Goal: Task Accomplishment & Management: Manage account settings

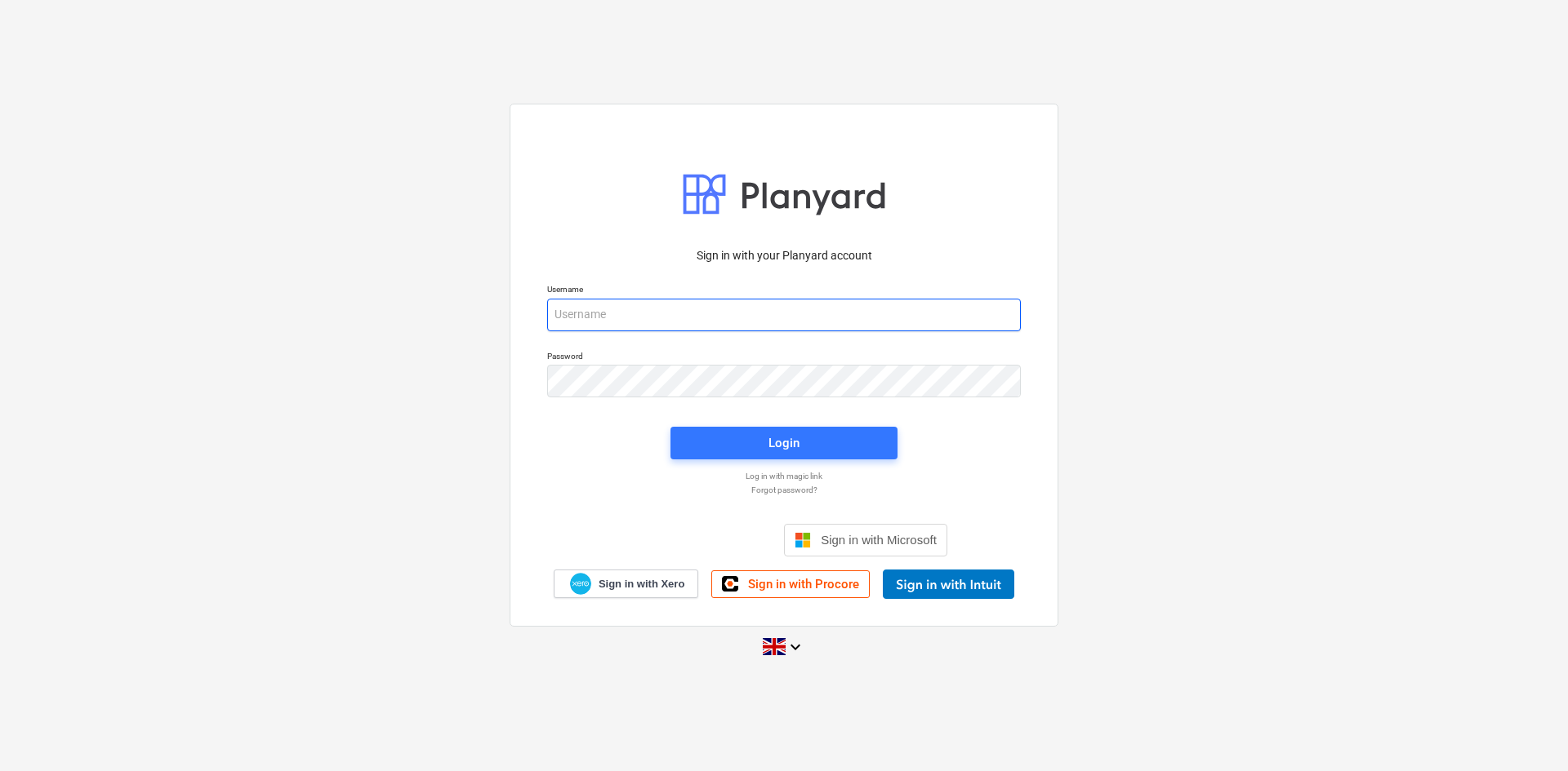
click at [760, 305] on input "email" at bounding box center [783, 314] width 474 height 32
type input "[PERSON_NAME][EMAIL_ADDRESS][DOMAIN_NAME]"
click at [770, 437] on div "Login" at bounding box center [784, 443] width 32 height 22
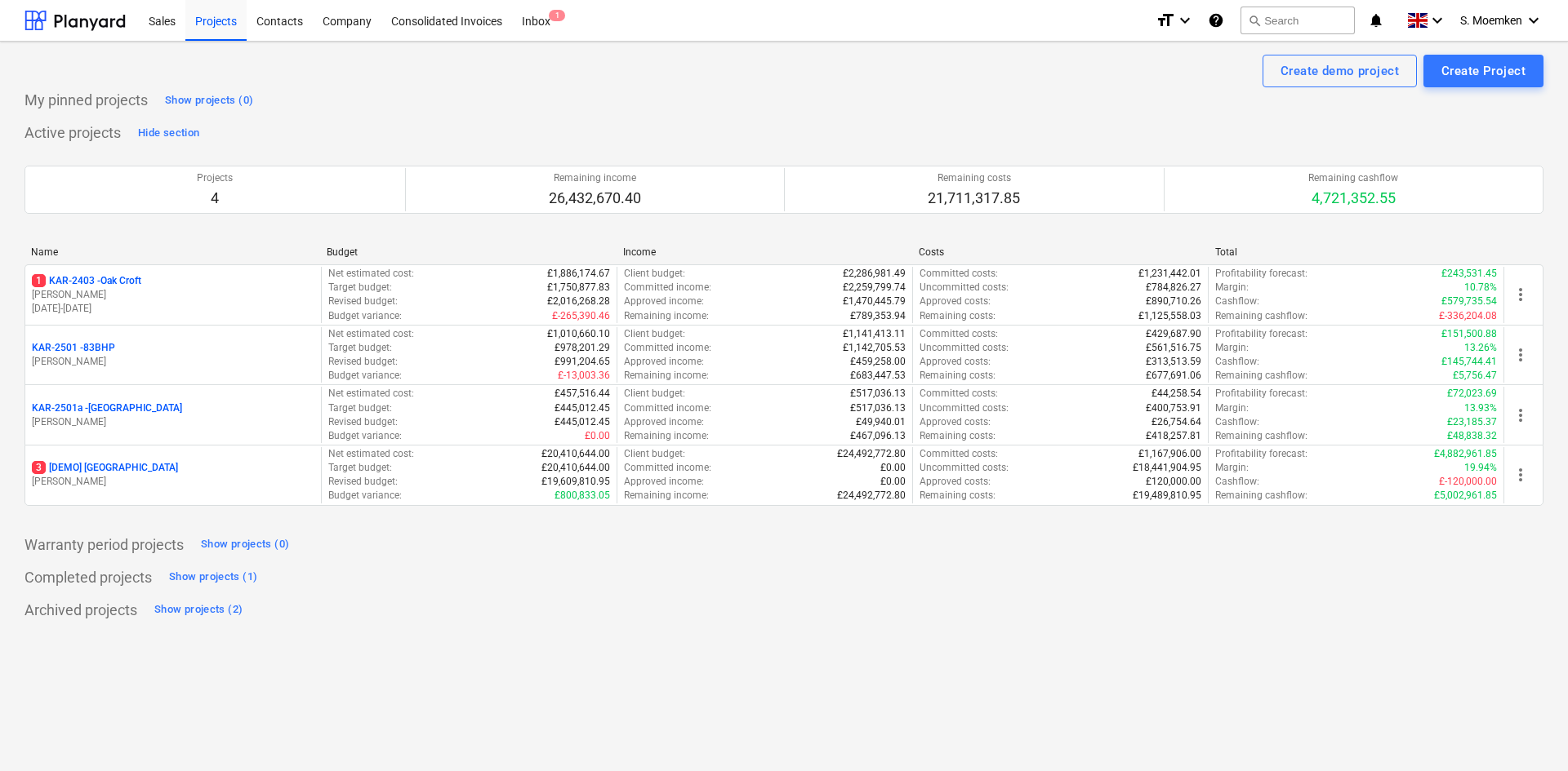
click at [515, 83] on div "Create demo project Create Project" at bounding box center [784, 71] width 1519 height 32
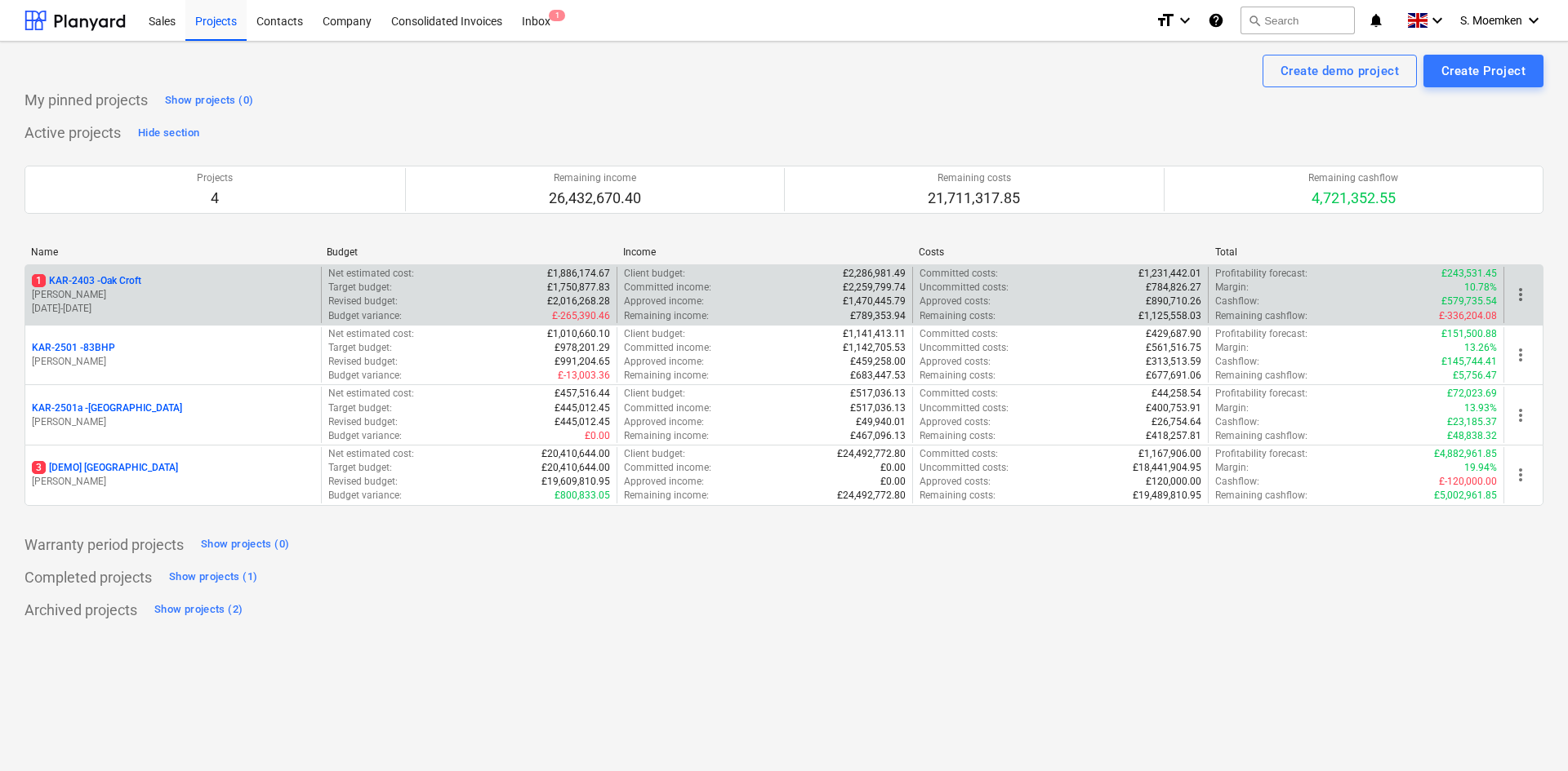
click at [119, 291] on p "[PERSON_NAME]" at bounding box center [172, 295] width 283 height 14
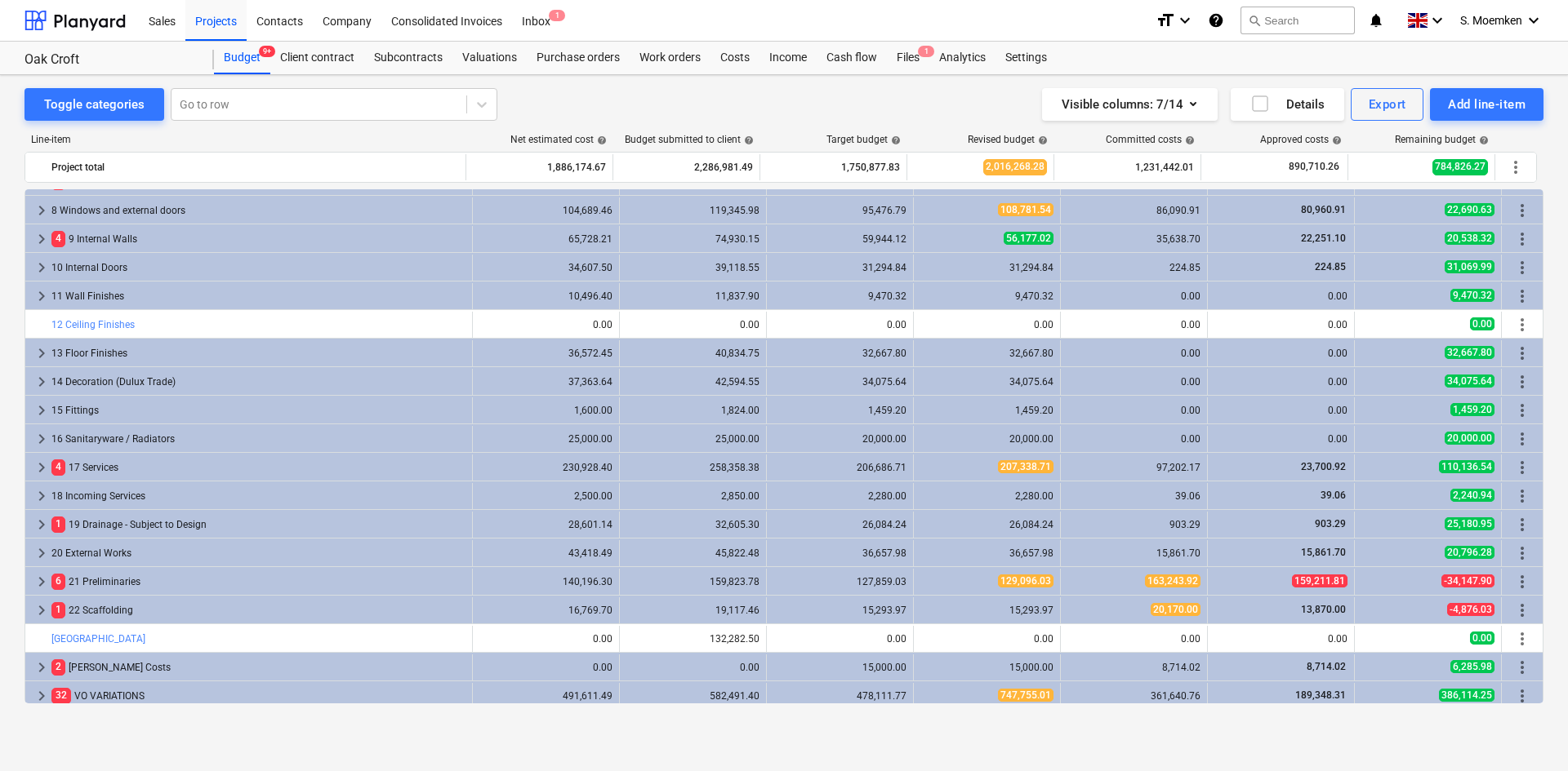
scroll to position [200, 0]
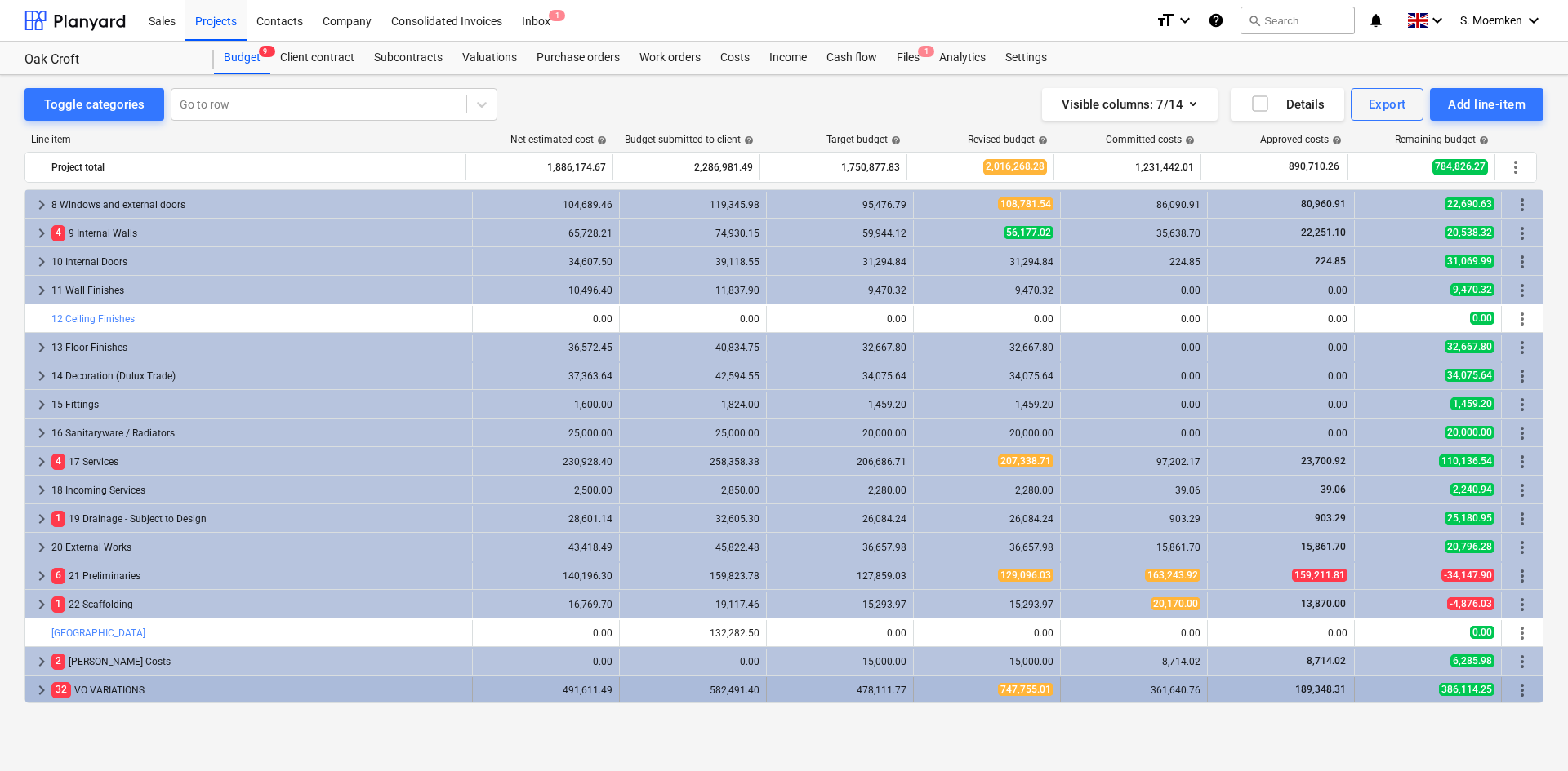
click at [42, 692] on span "keyboard_arrow_right" at bounding box center [41, 690] width 20 height 20
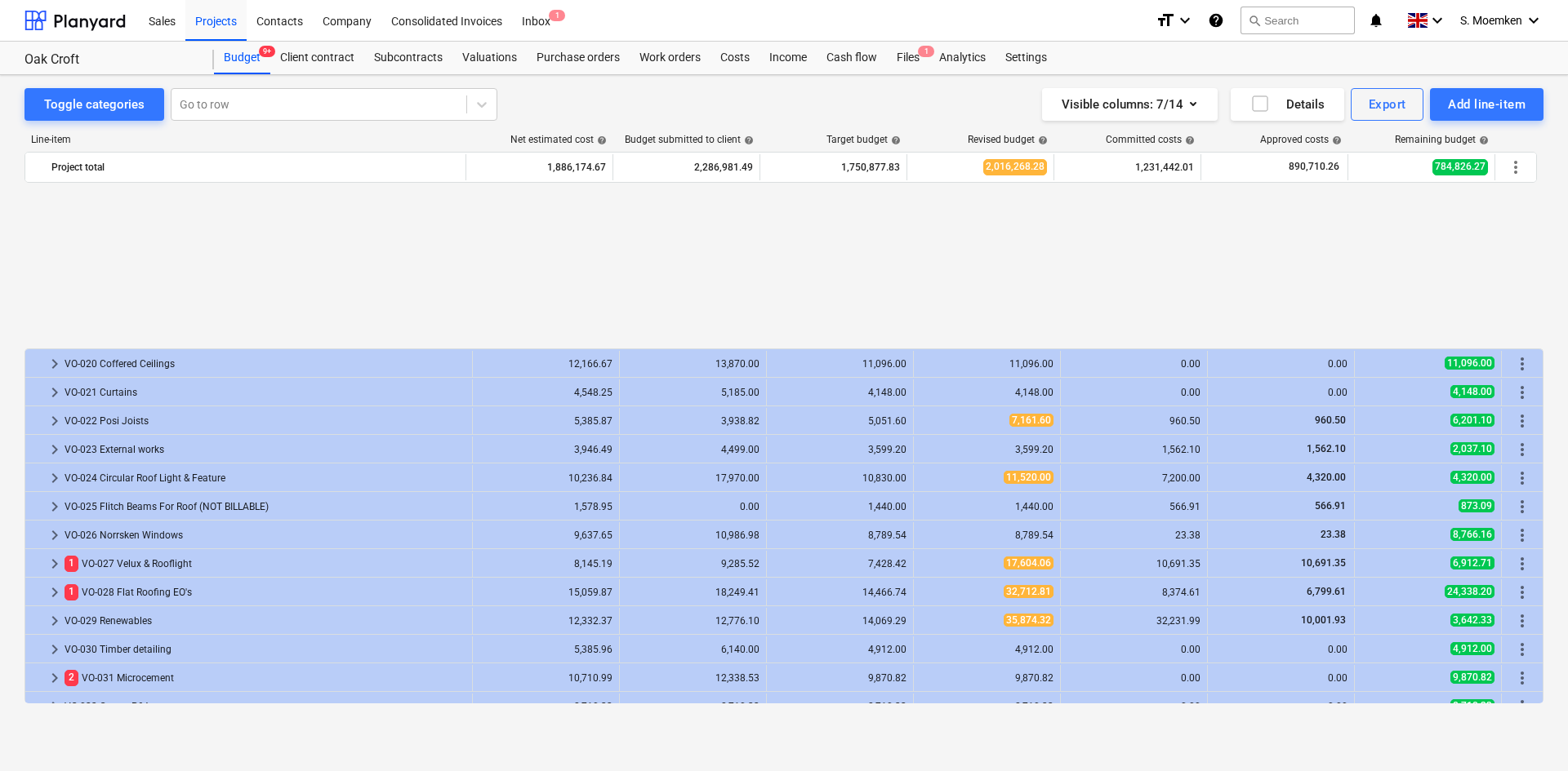
scroll to position [1457, 0]
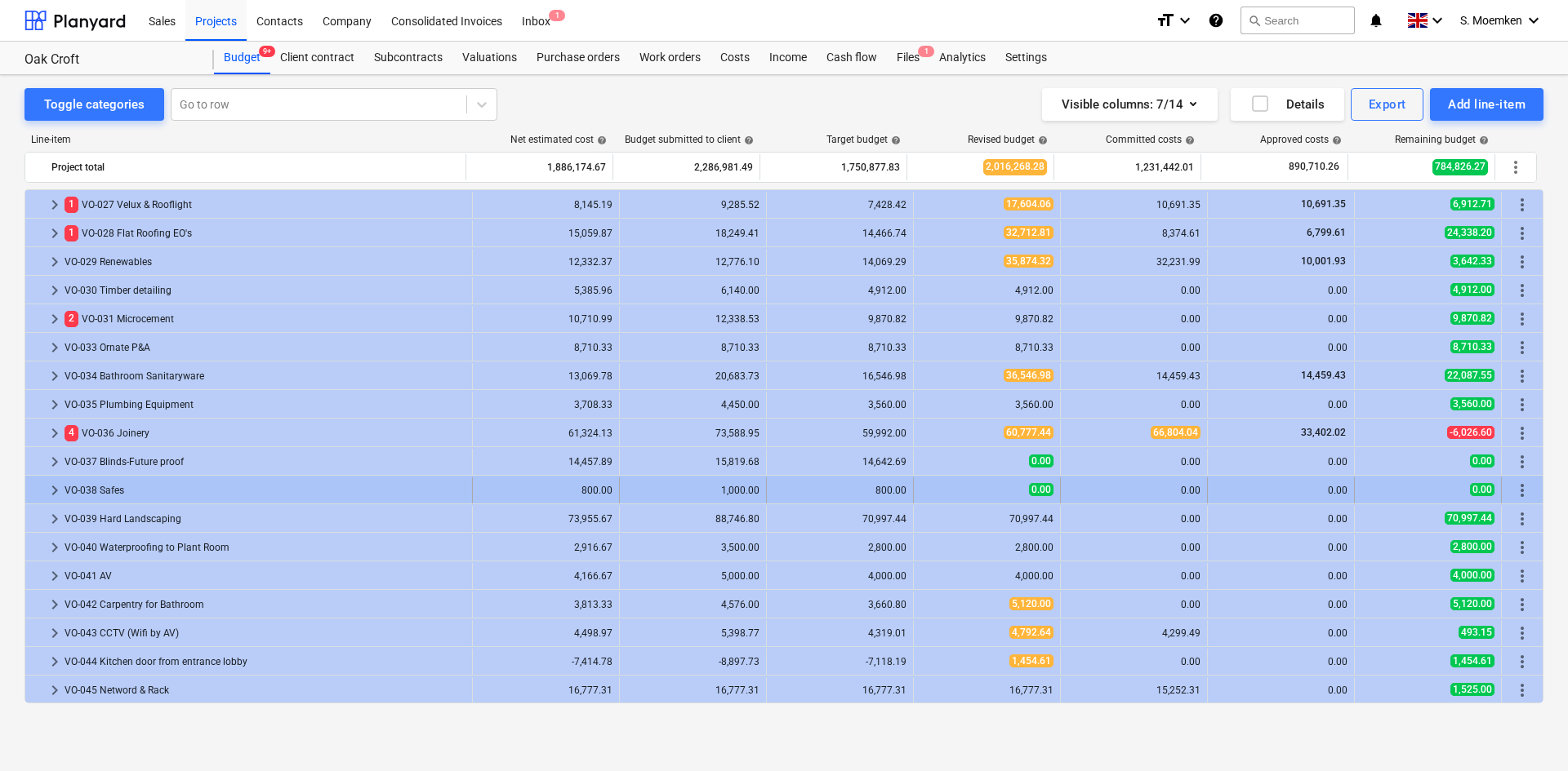
click at [52, 486] on span "keyboard_arrow_right" at bounding box center [55, 490] width 20 height 20
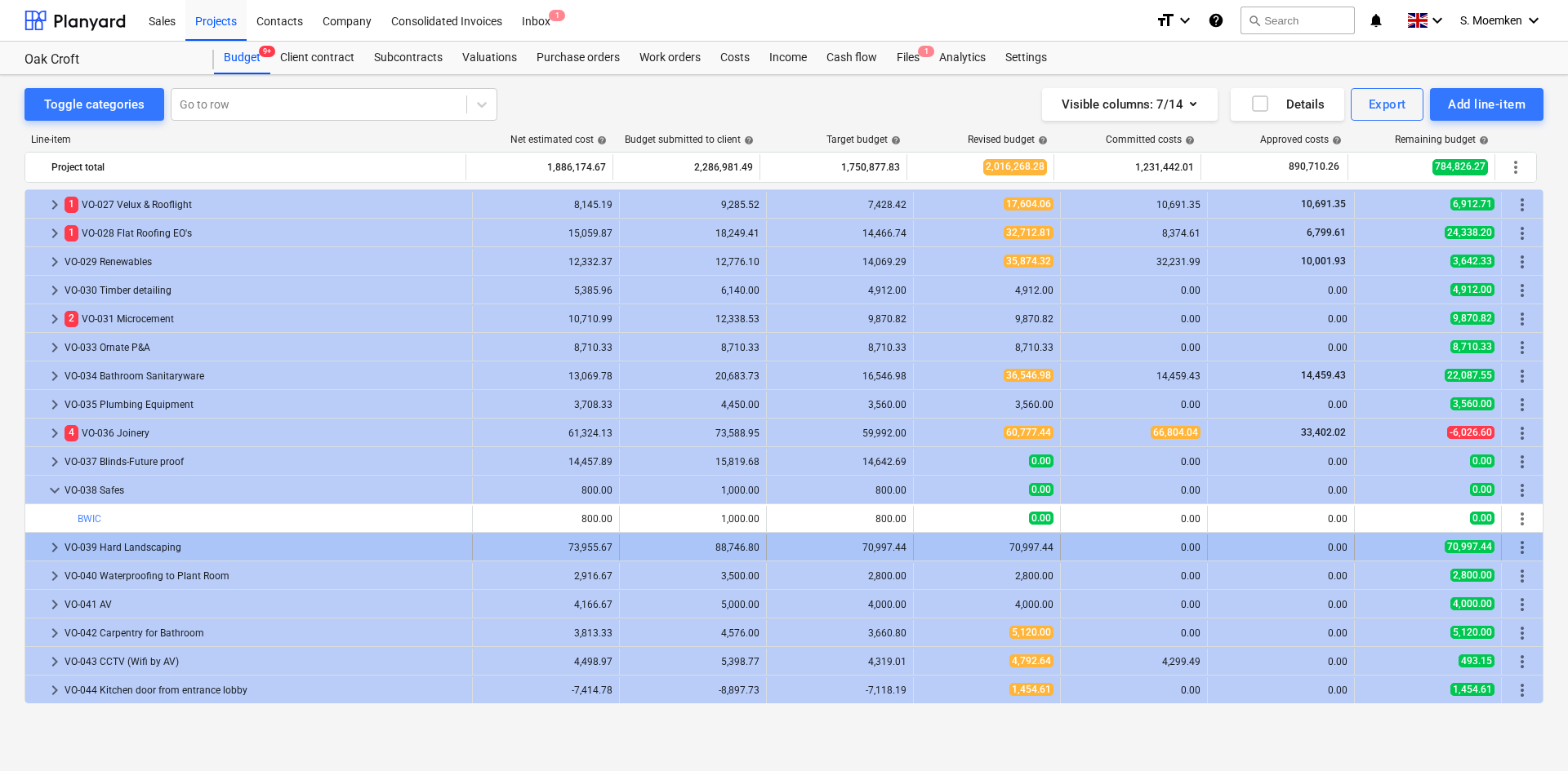
click at [51, 551] on span "keyboard_arrow_right" at bounding box center [55, 547] width 20 height 20
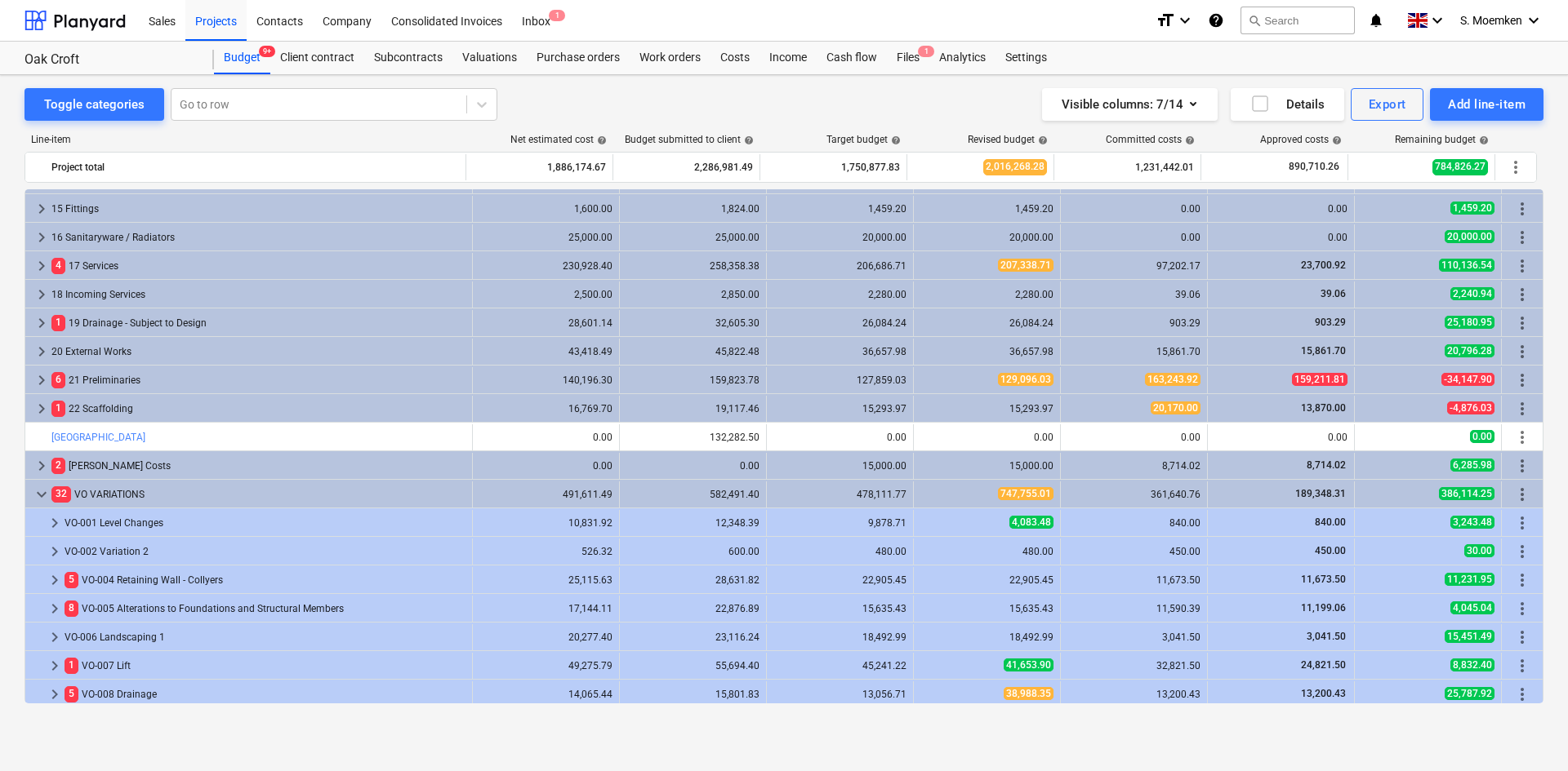
scroll to position [559, 0]
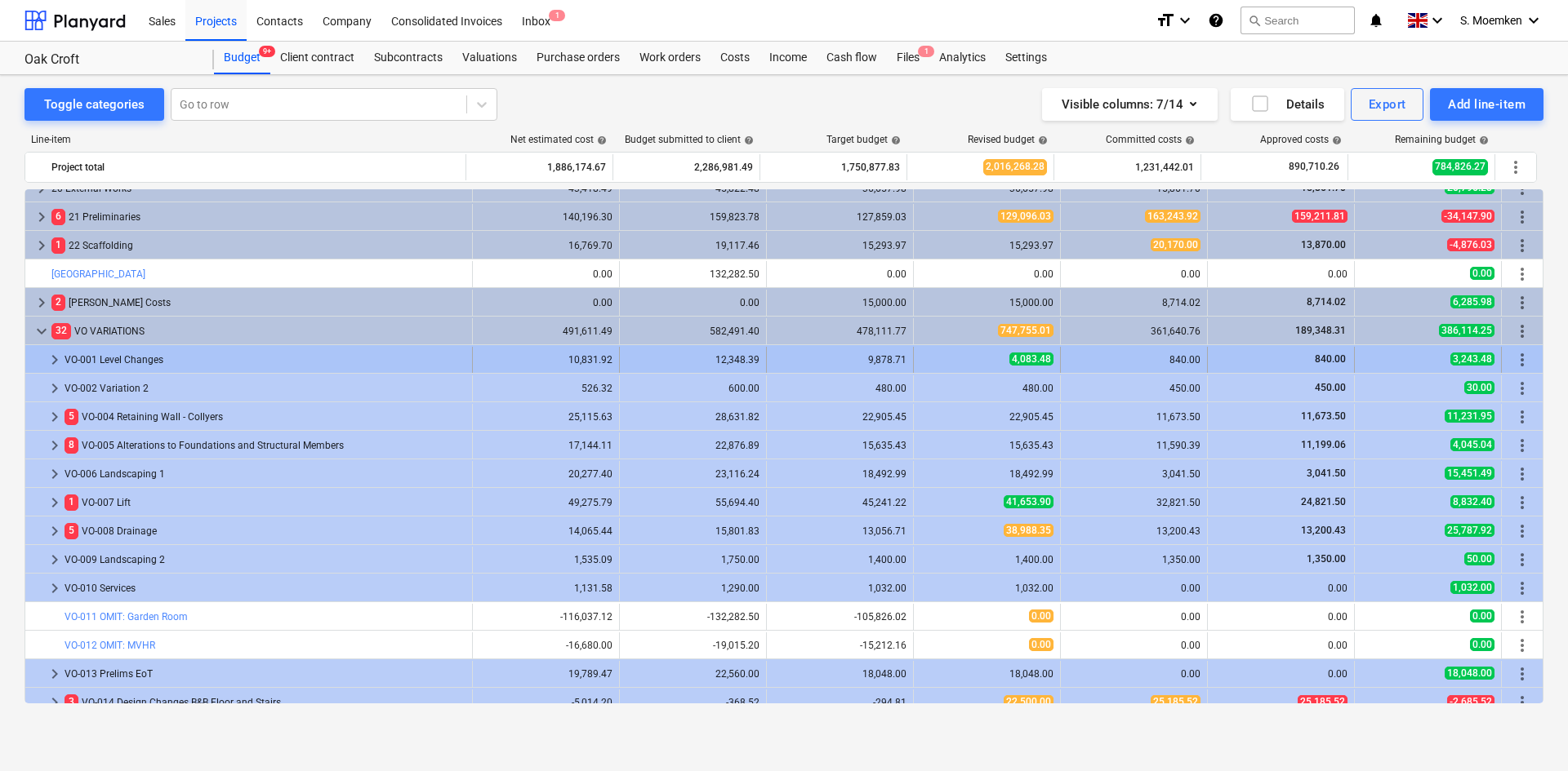
click at [53, 358] on span "keyboard_arrow_right" at bounding box center [55, 360] width 20 height 20
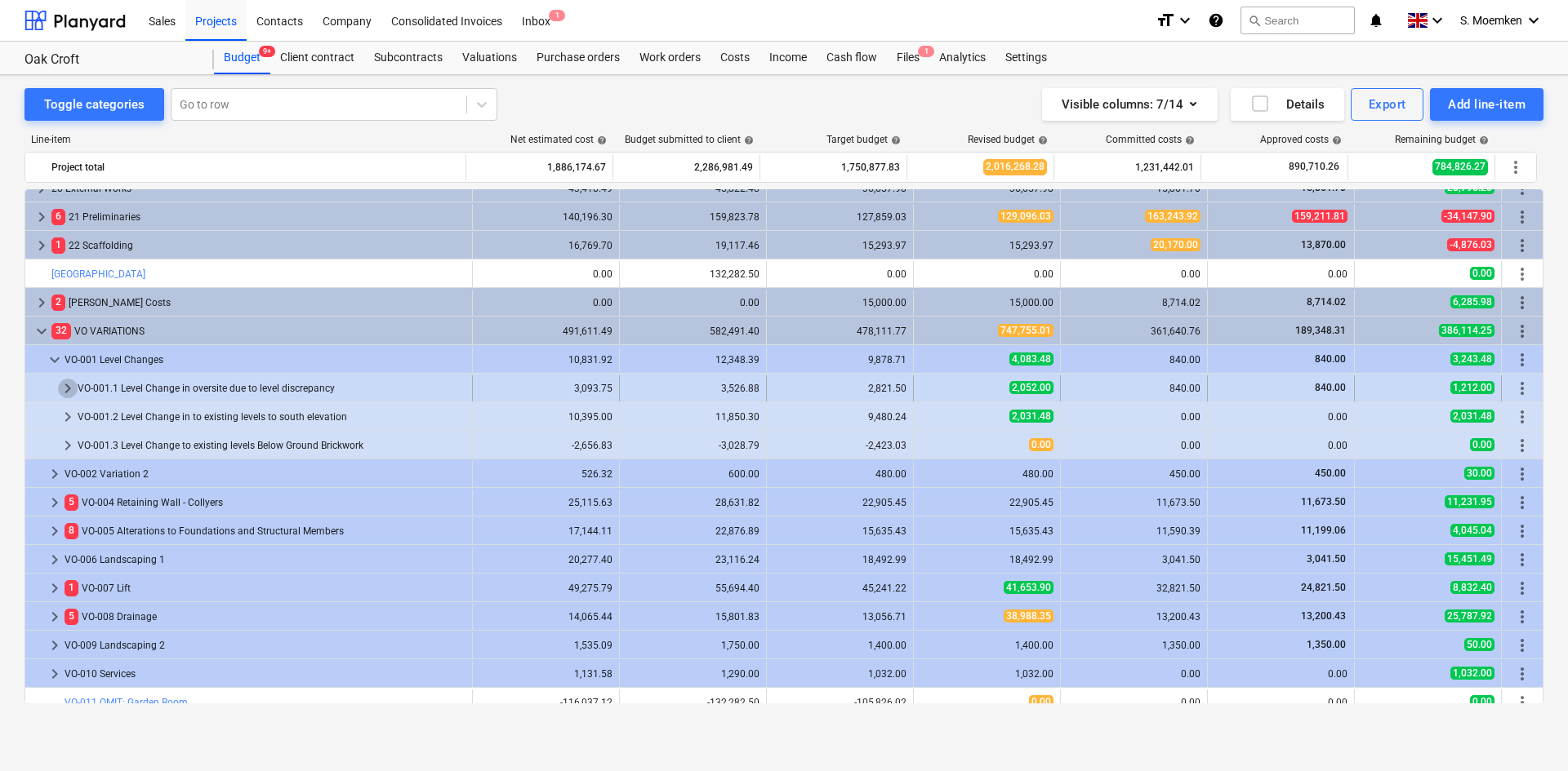
click at [68, 386] on span "keyboard_arrow_right" at bounding box center [68, 389] width 20 height 20
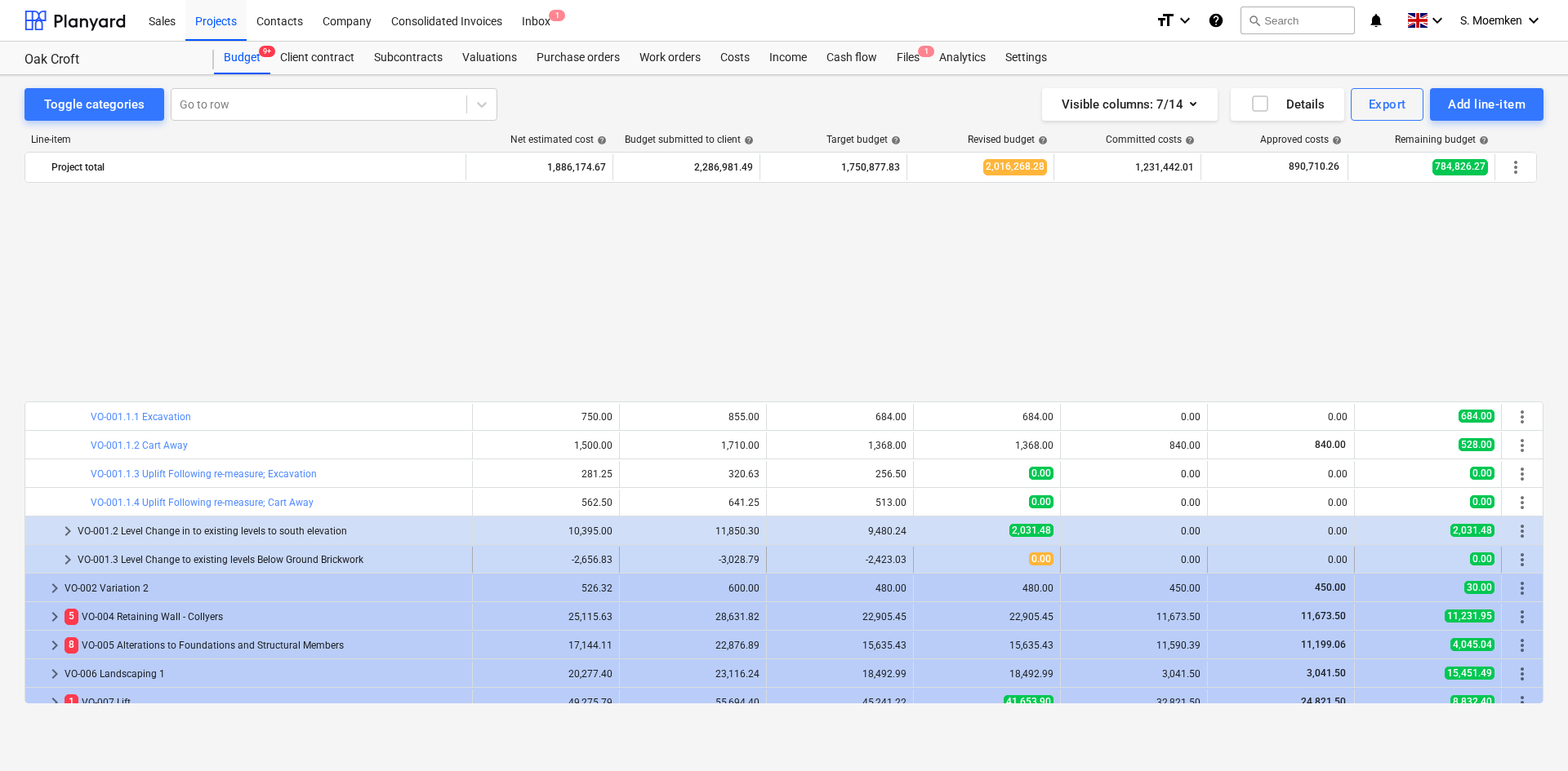
scroll to position [804, 0]
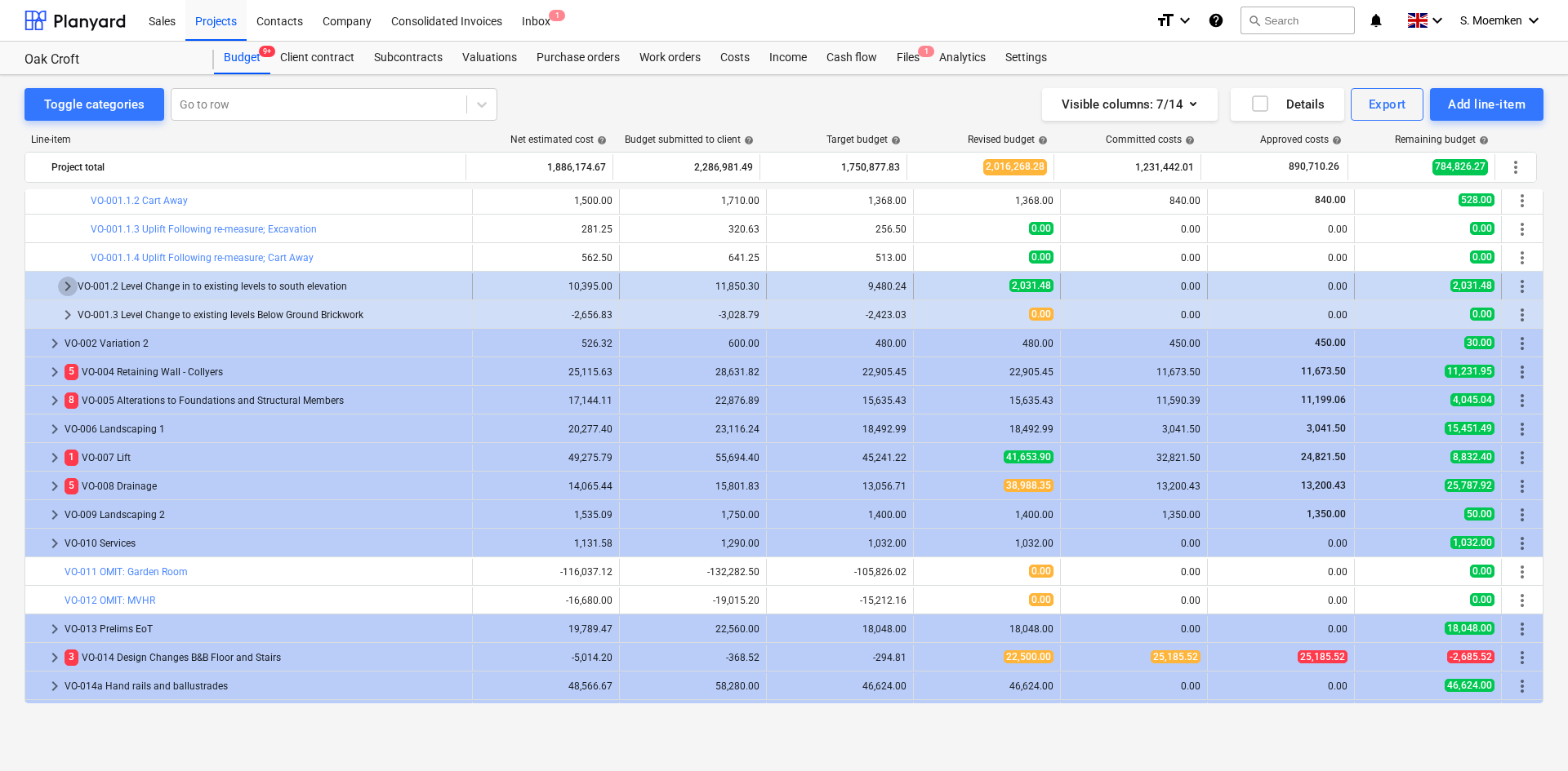
click at [66, 286] on span "keyboard_arrow_right" at bounding box center [68, 287] width 20 height 20
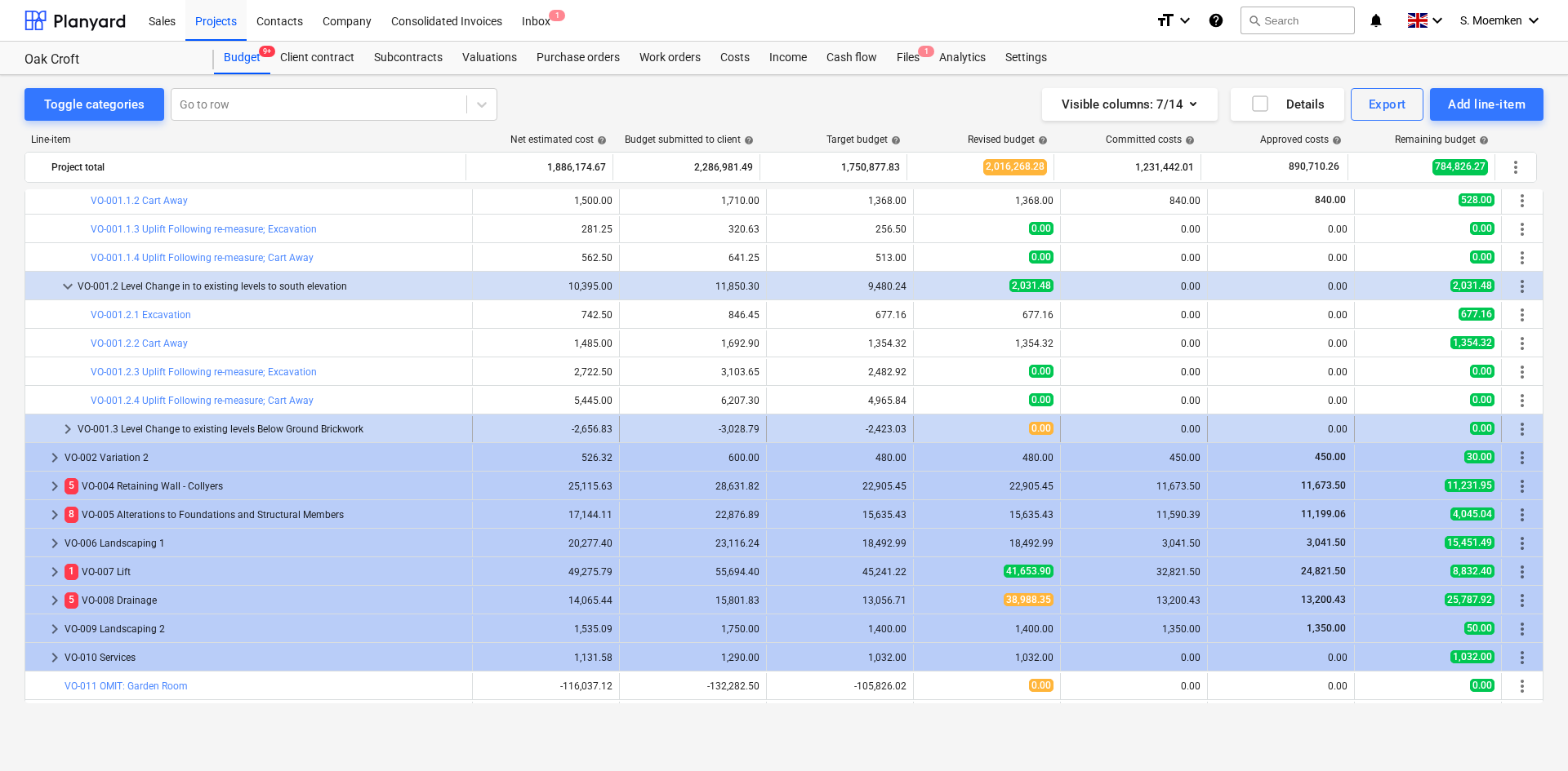
click at [66, 432] on span "keyboard_arrow_right" at bounding box center [68, 429] width 20 height 20
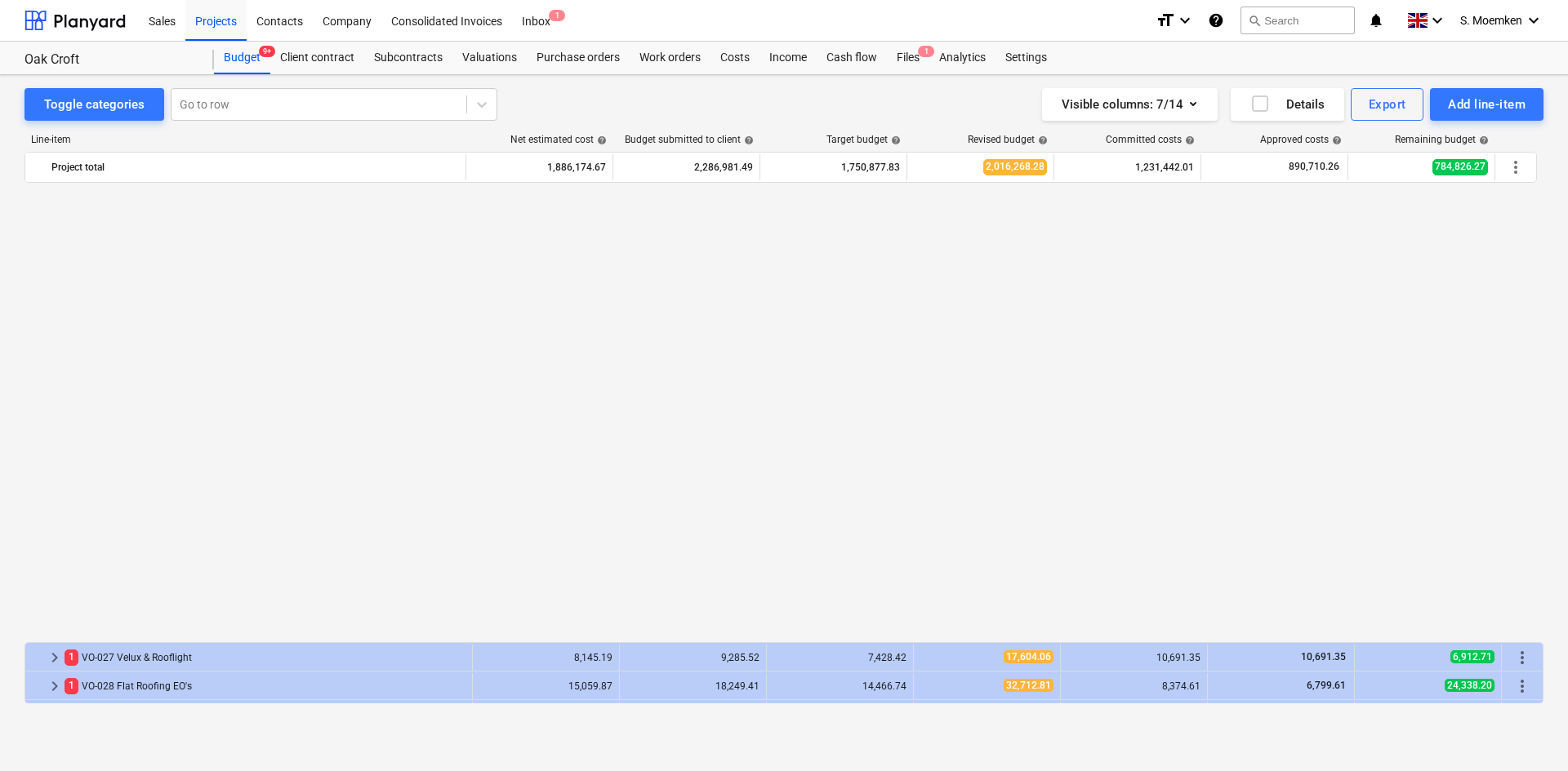
scroll to position [1865, 0]
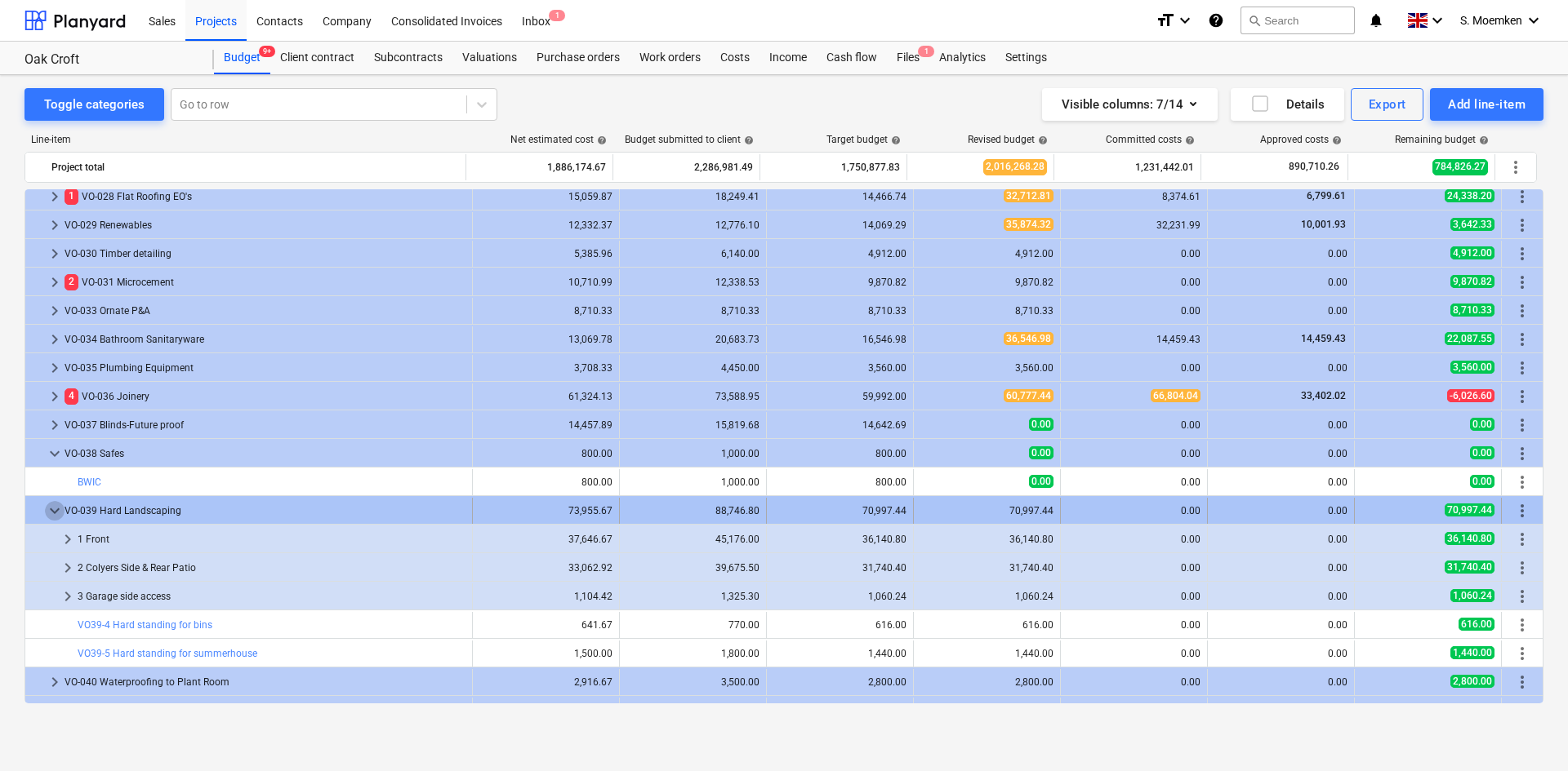
click at [53, 508] on span "keyboard_arrow_down" at bounding box center [55, 511] width 20 height 20
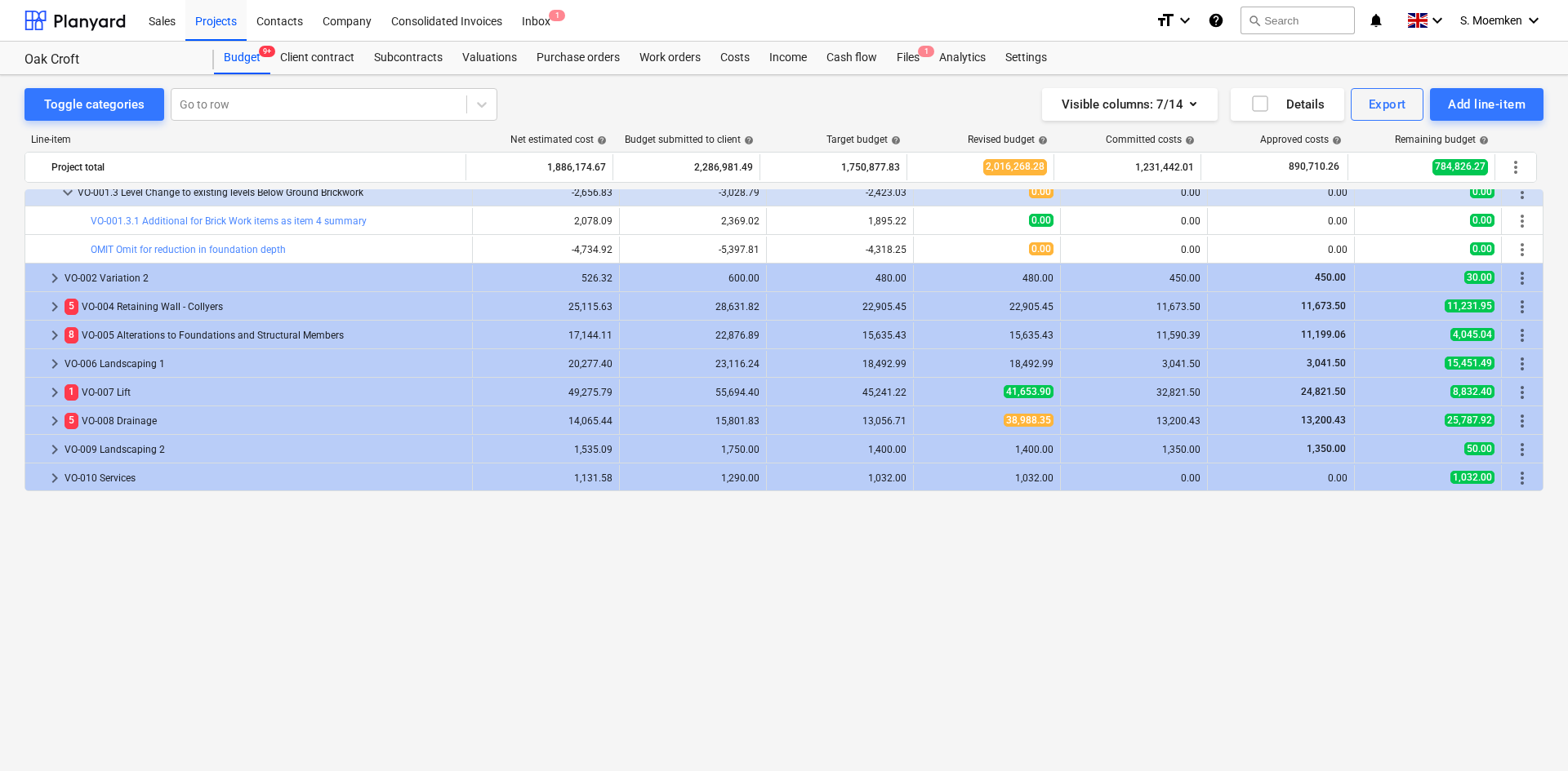
scroll to position [796, 0]
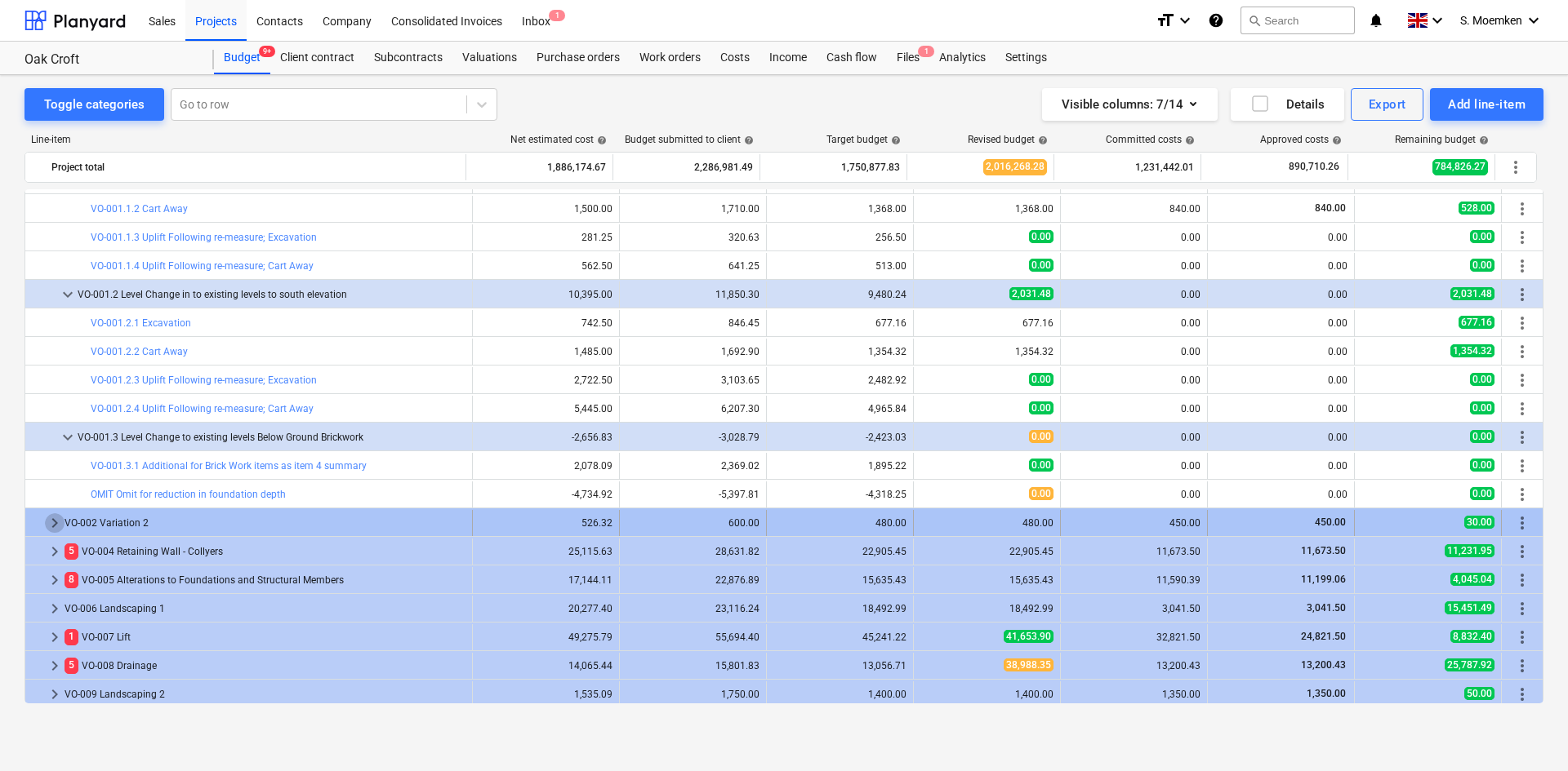
click at [56, 523] on span "keyboard_arrow_right" at bounding box center [55, 523] width 20 height 20
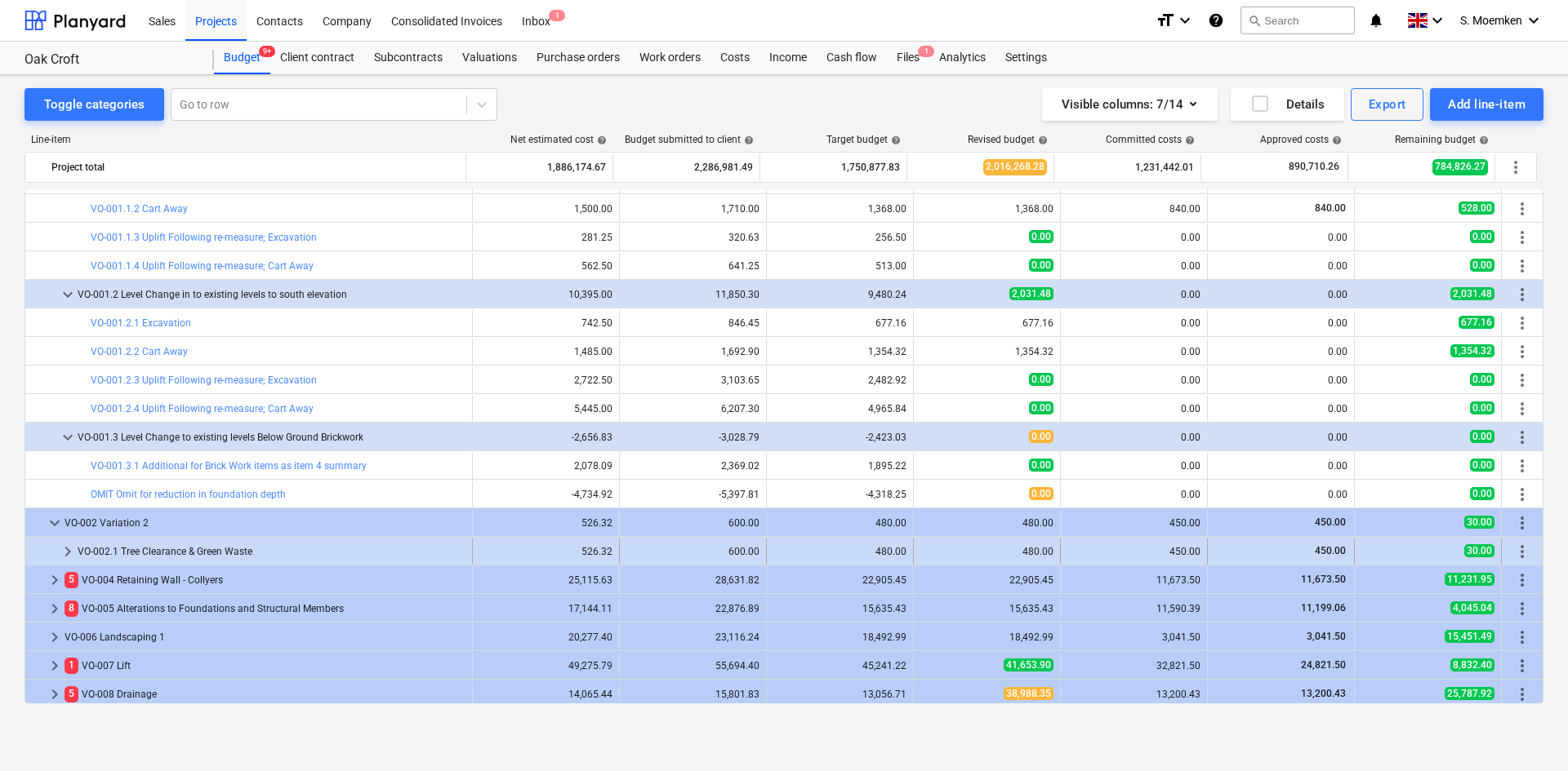
click at [71, 546] on span "keyboard_arrow_right" at bounding box center [68, 552] width 20 height 20
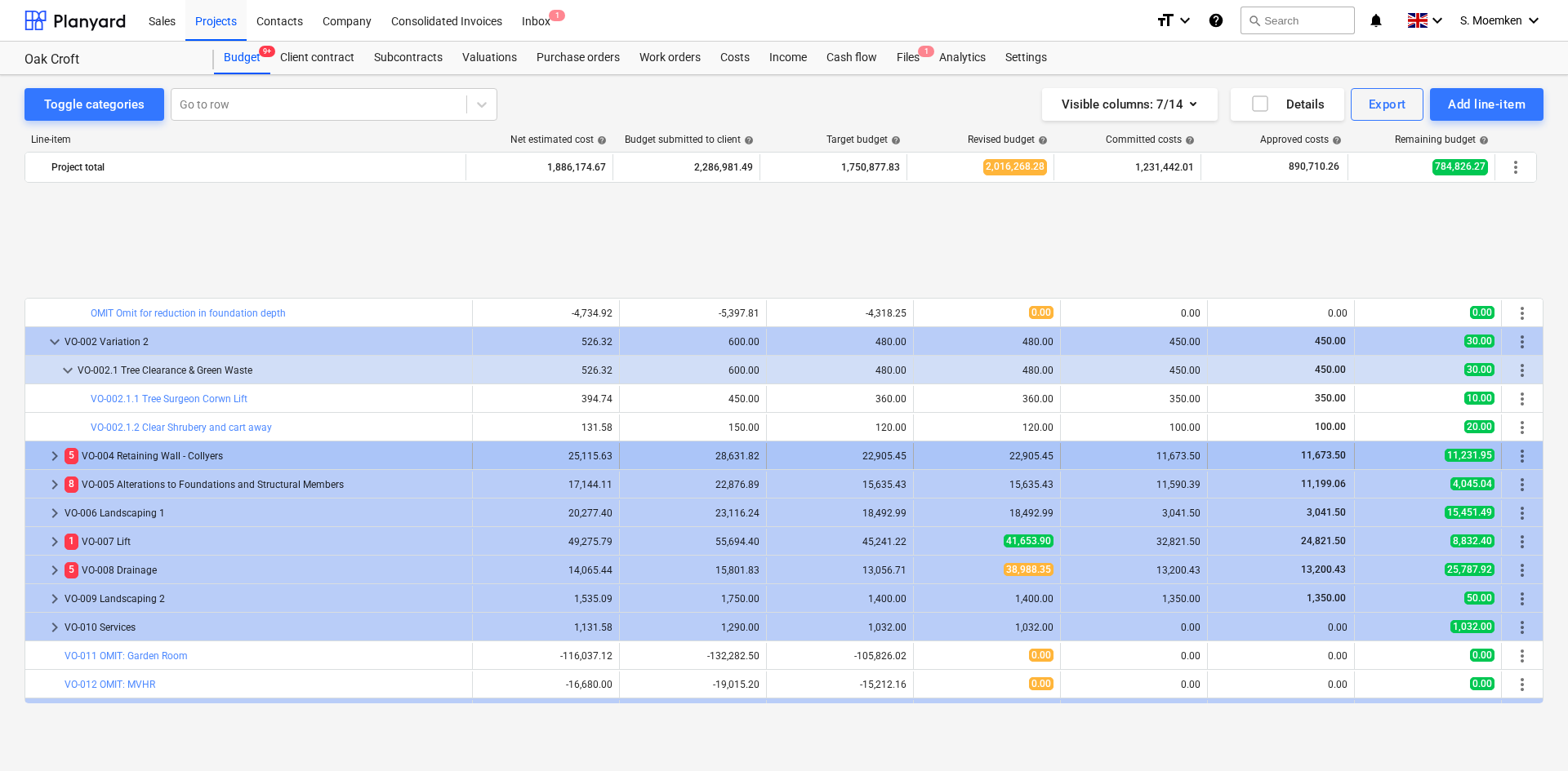
scroll to position [1123, 0]
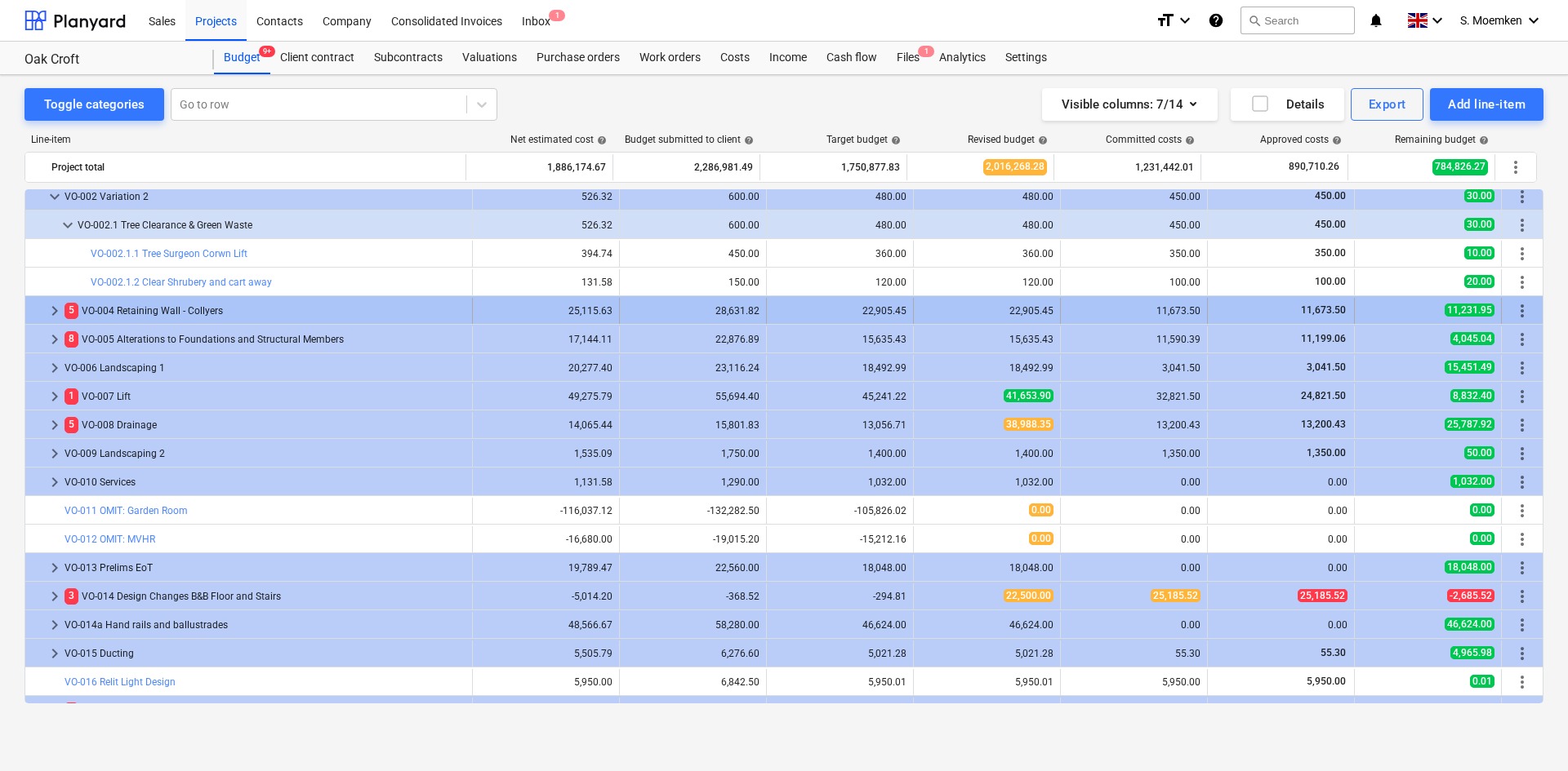
click at [55, 306] on span "keyboard_arrow_right" at bounding box center [55, 311] width 20 height 20
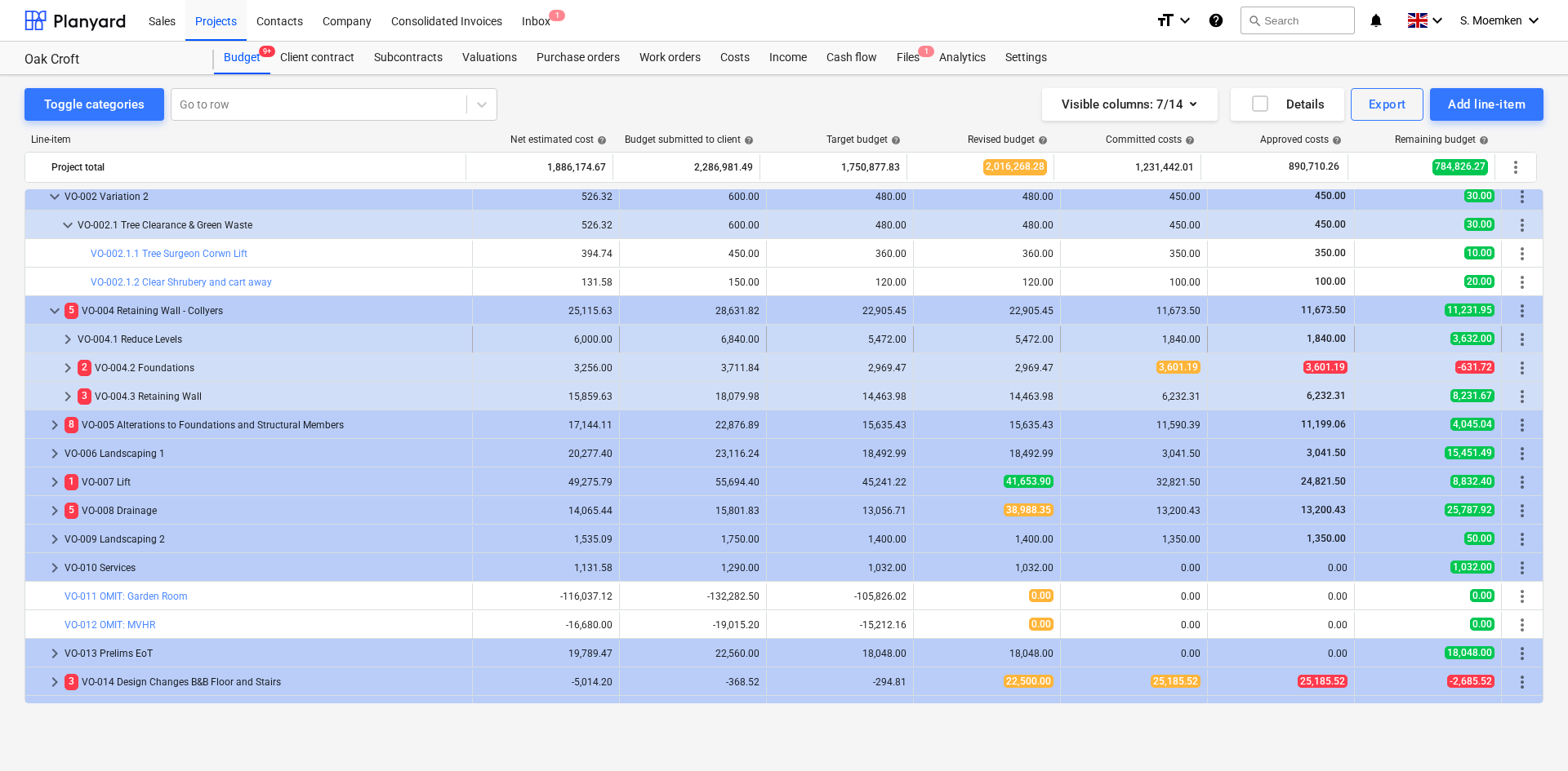
click at [65, 339] on span "keyboard_arrow_right" at bounding box center [68, 340] width 20 height 20
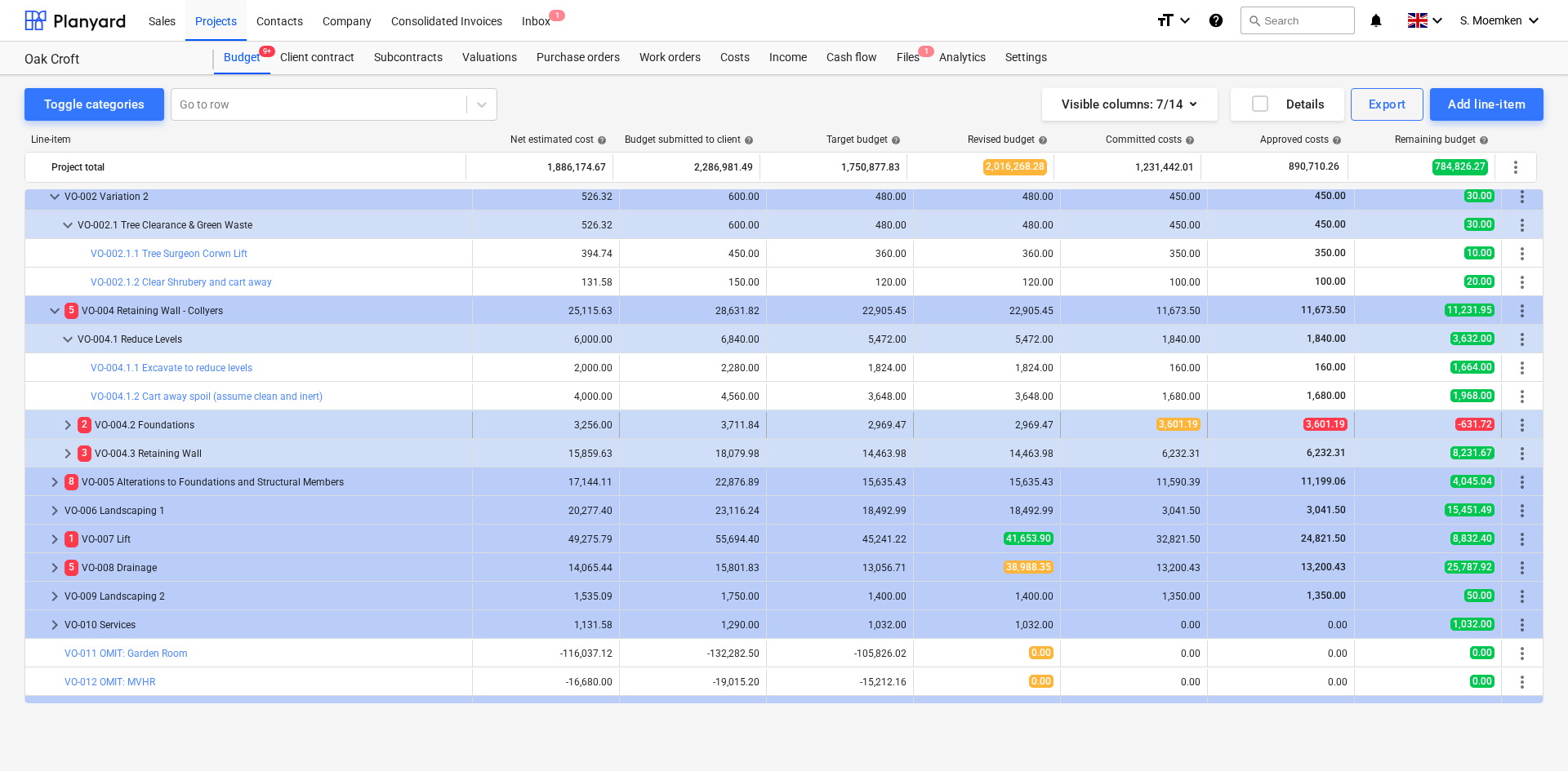
click at [69, 424] on span "keyboard_arrow_right" at bounding box center [68, 425] width 20 height 20
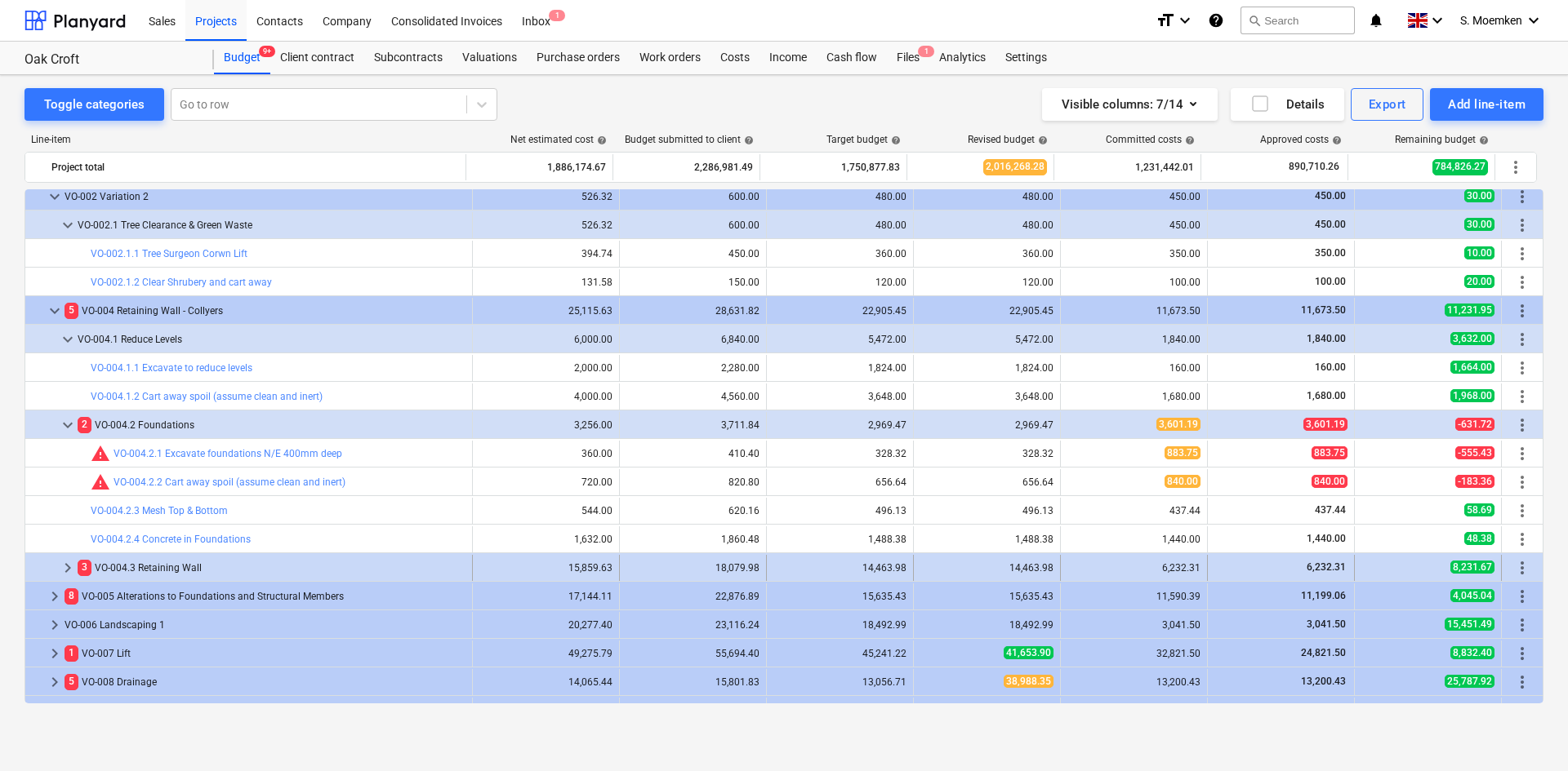
click at [67, 566] on span "keyboard_arrow_right" at bounding box center [68, 568] width 20 height 20
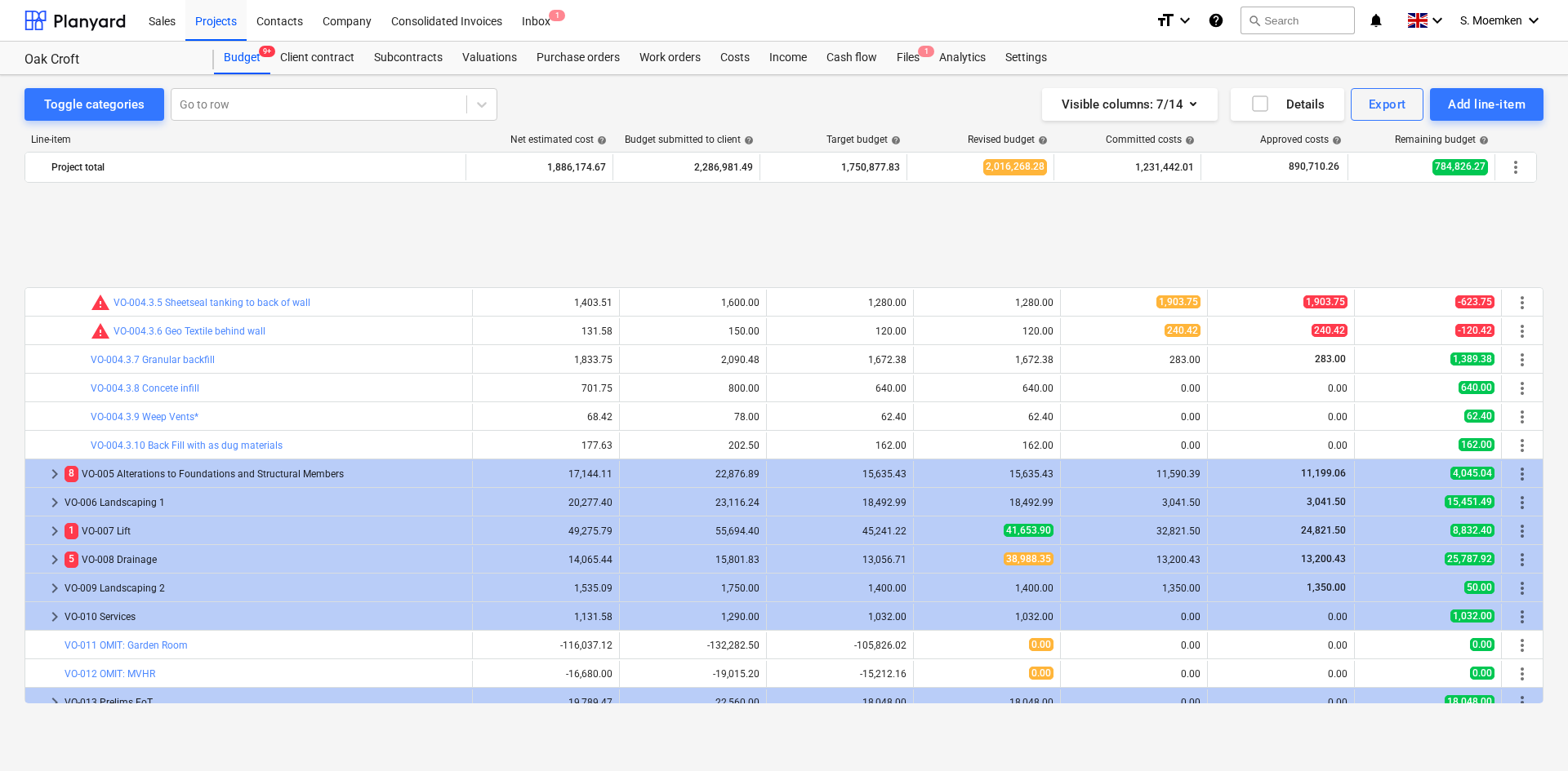
scroll to position [1694, 0]
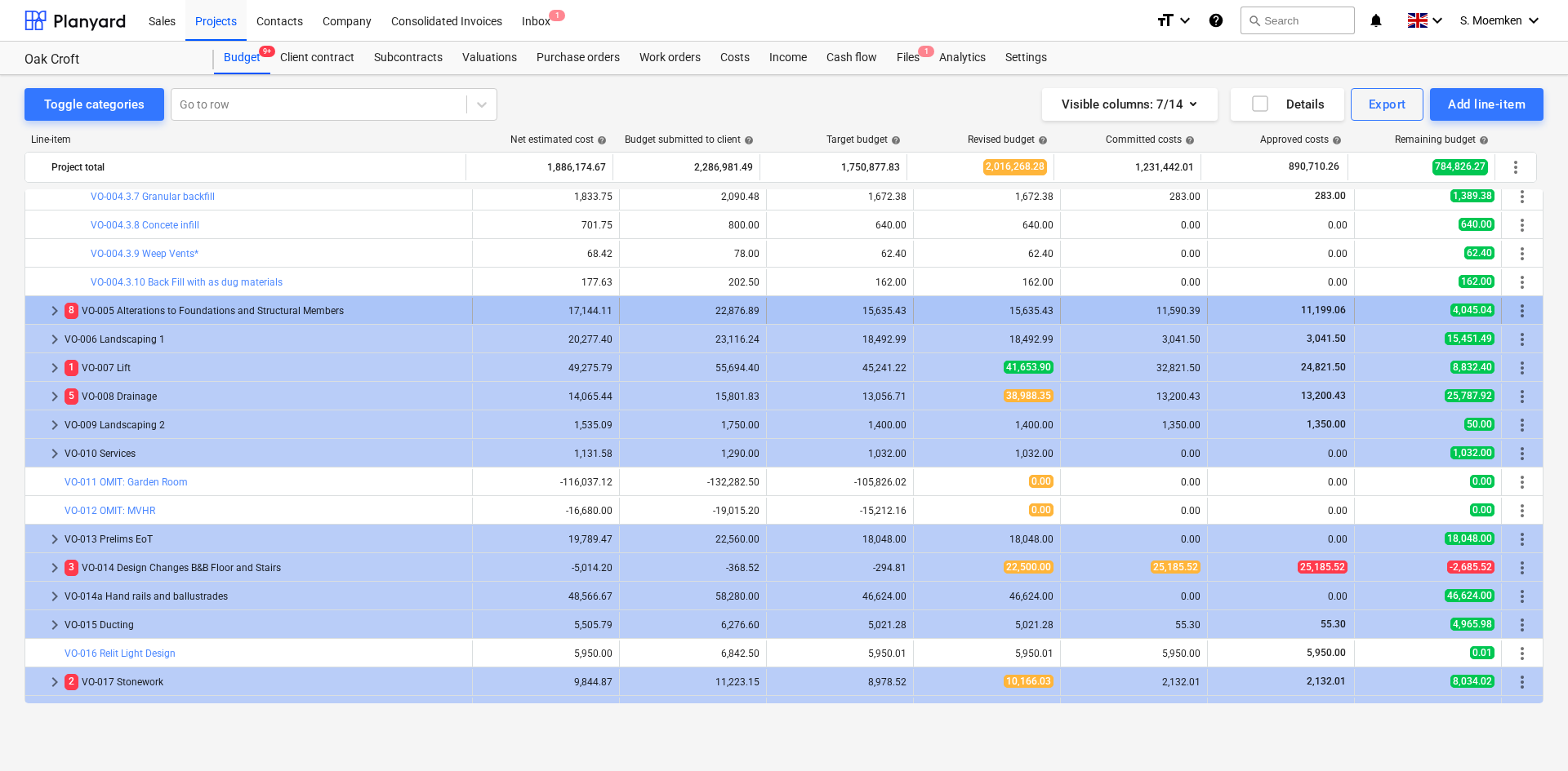
click at [54, 308] on span "keyboard_arrow_right" at bounding box center [55, 311] width 20 height 20
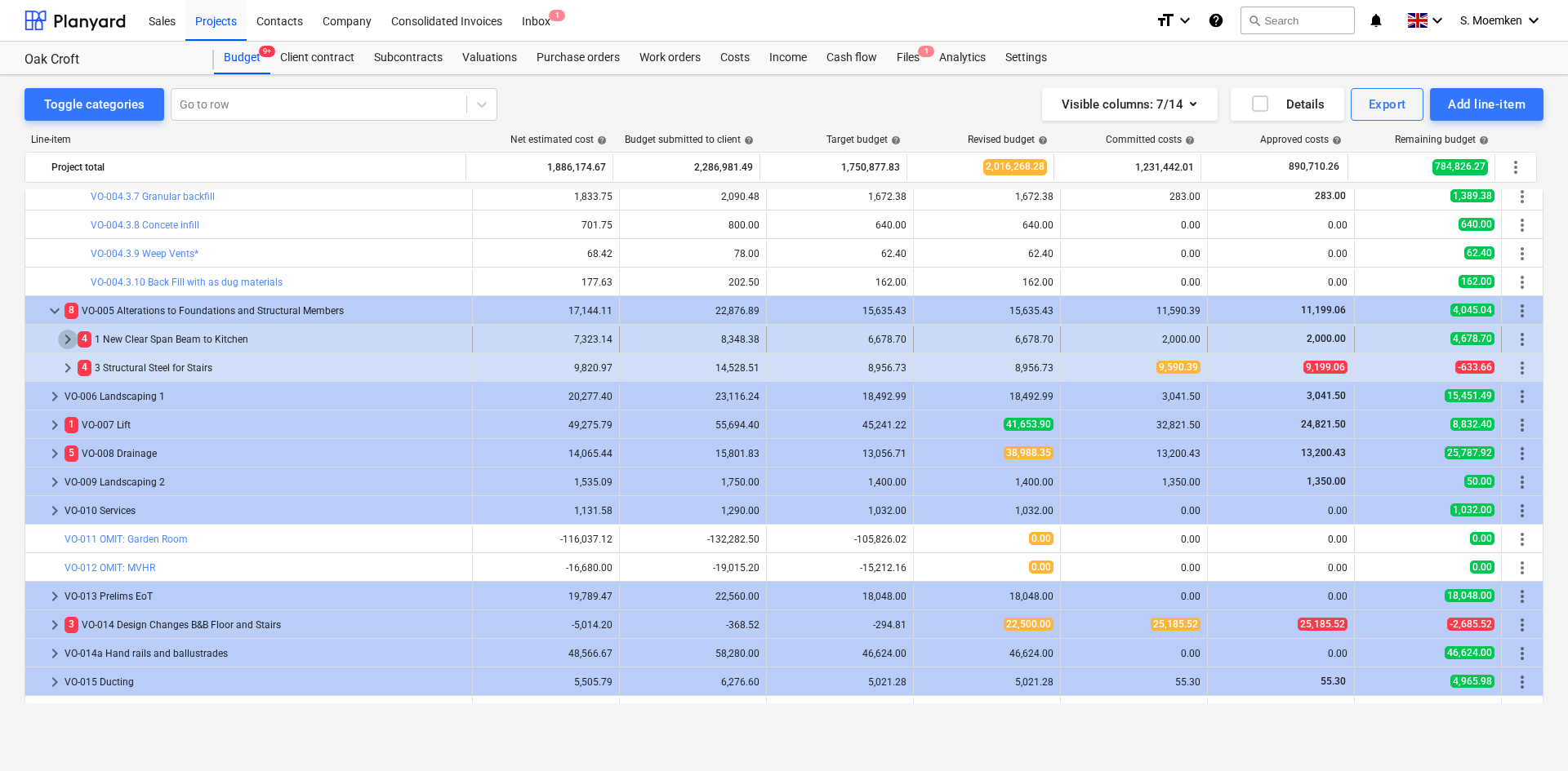
click at [65, 338] on span "keyboard_arrow_right" at bounding box center [68, 340] width 20 height 20
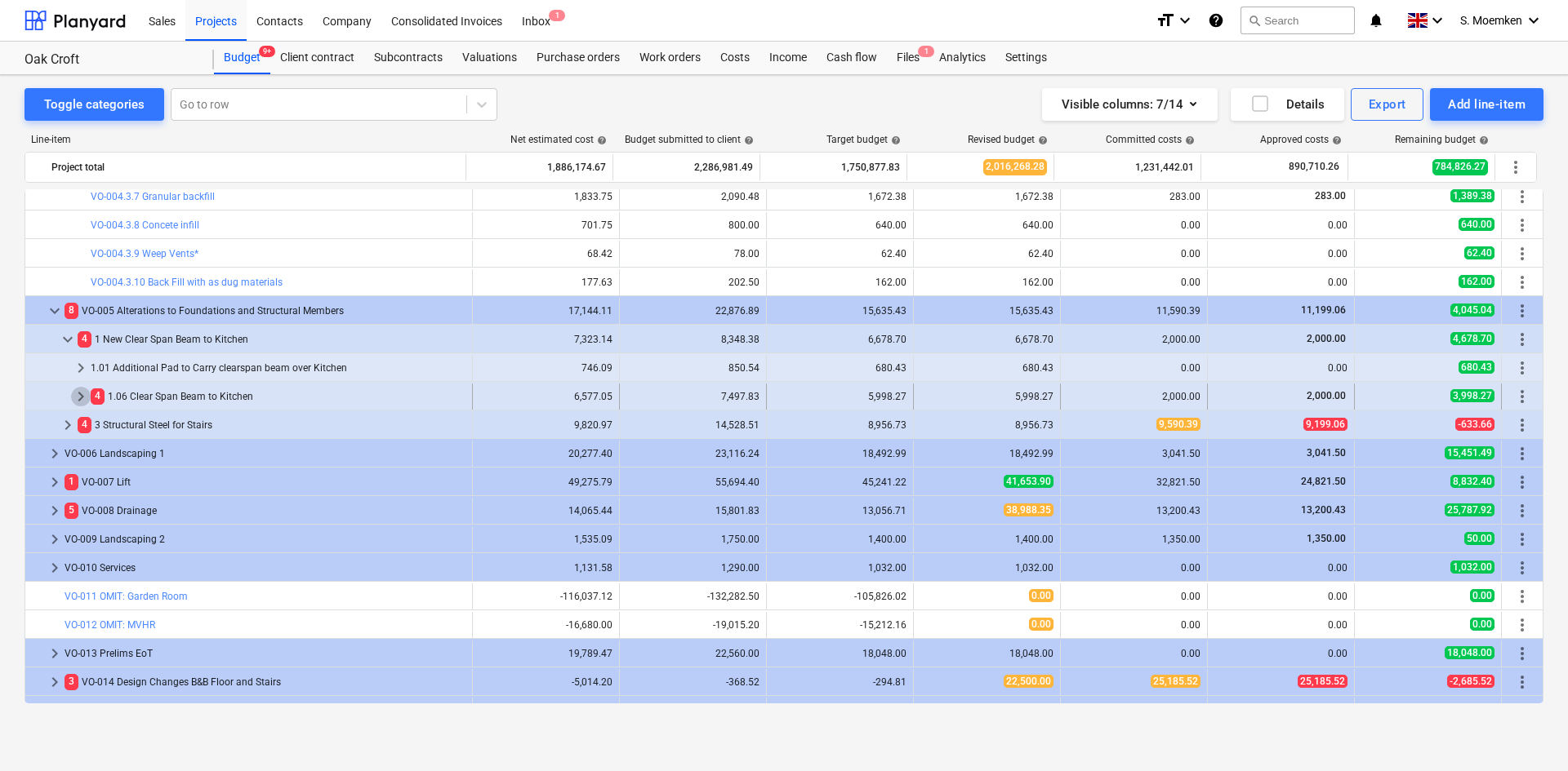
click at [80, 391] on span "keyboard_arrow_right" at bounding box center [81, 397] width 20 height 20
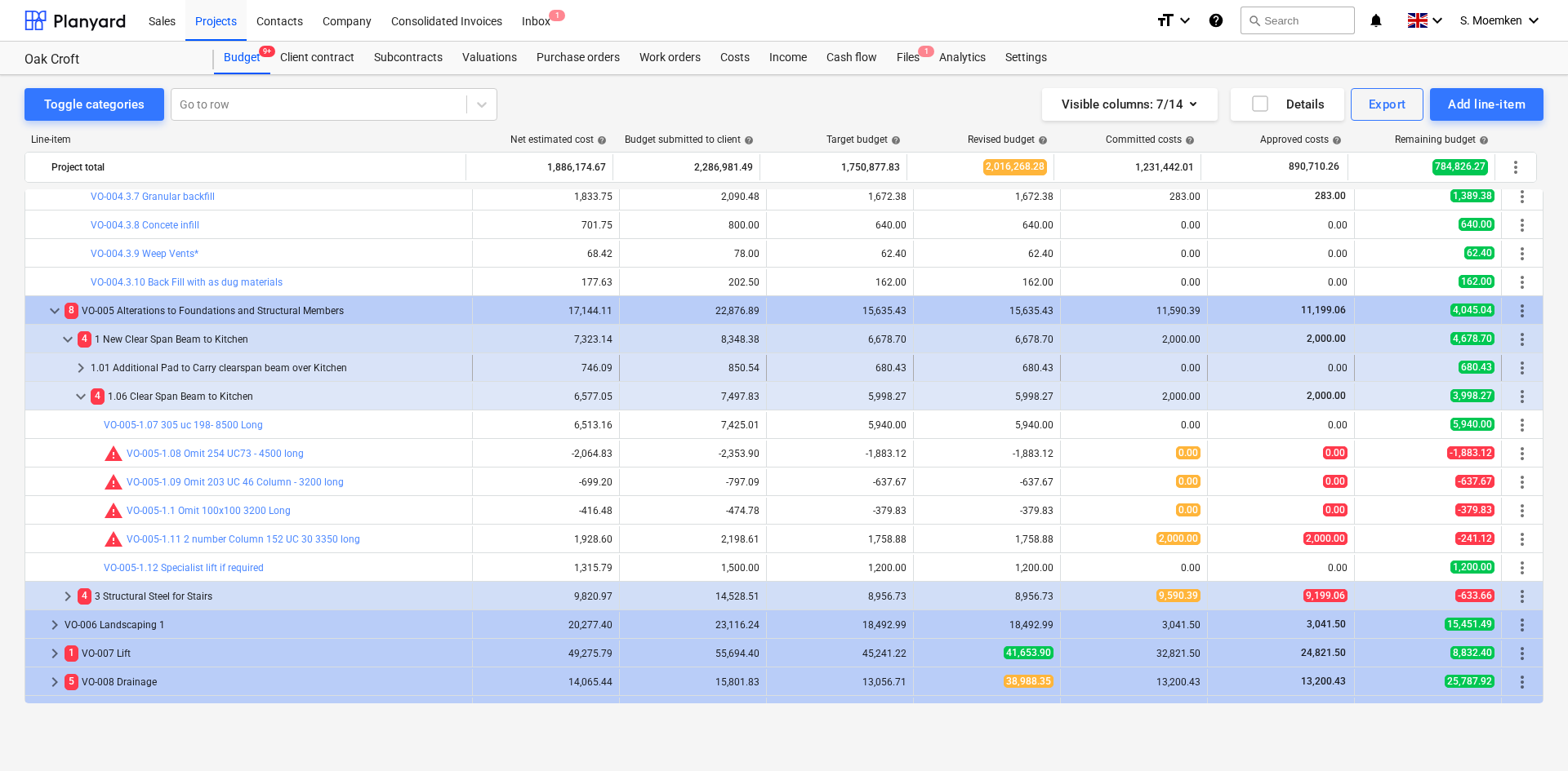
click at [77, 363] on span "keyboard_arrow_right" at bounding box center [81, 368] width 20 height 20
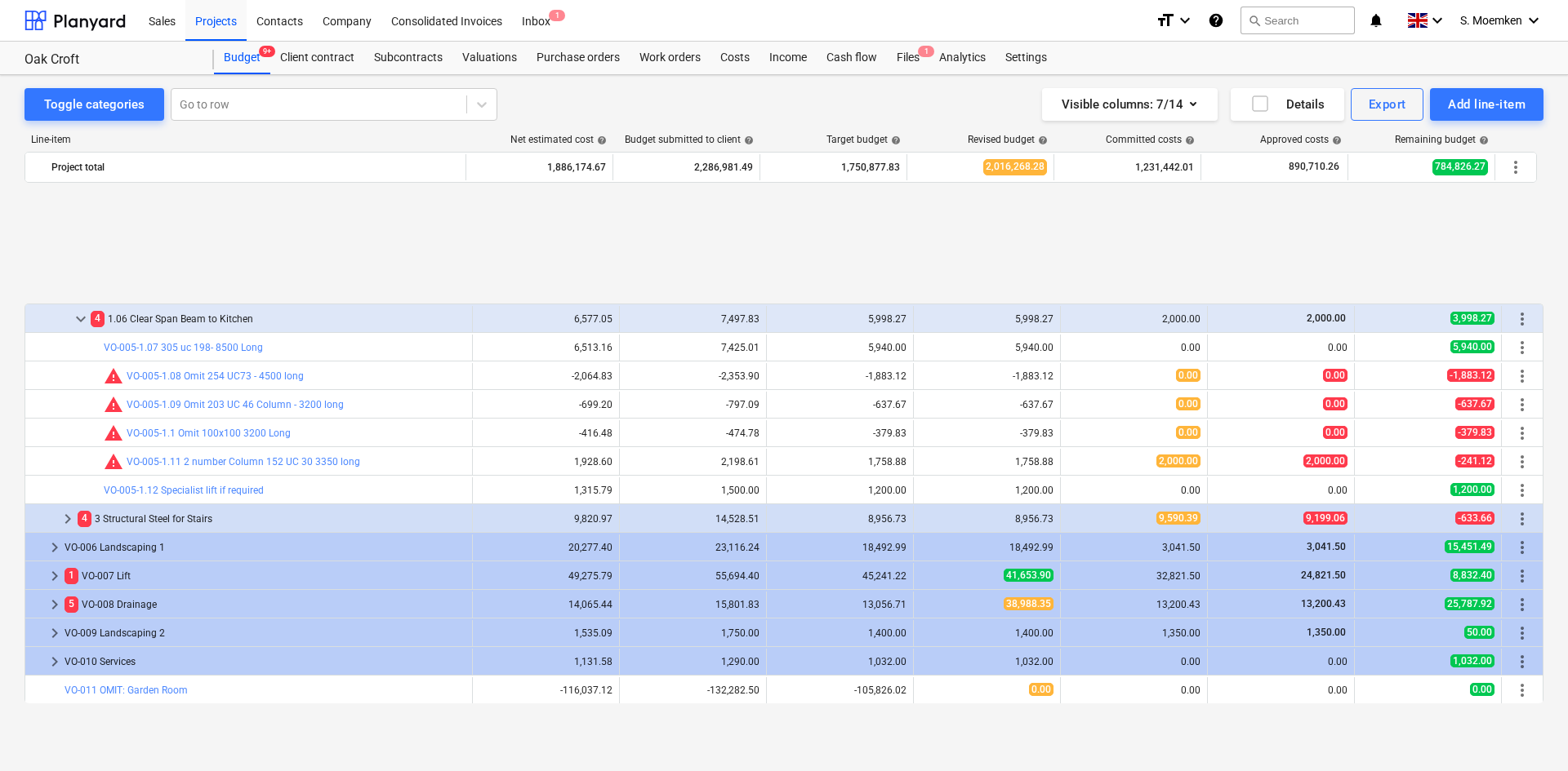
scroll to position [2021, 0]
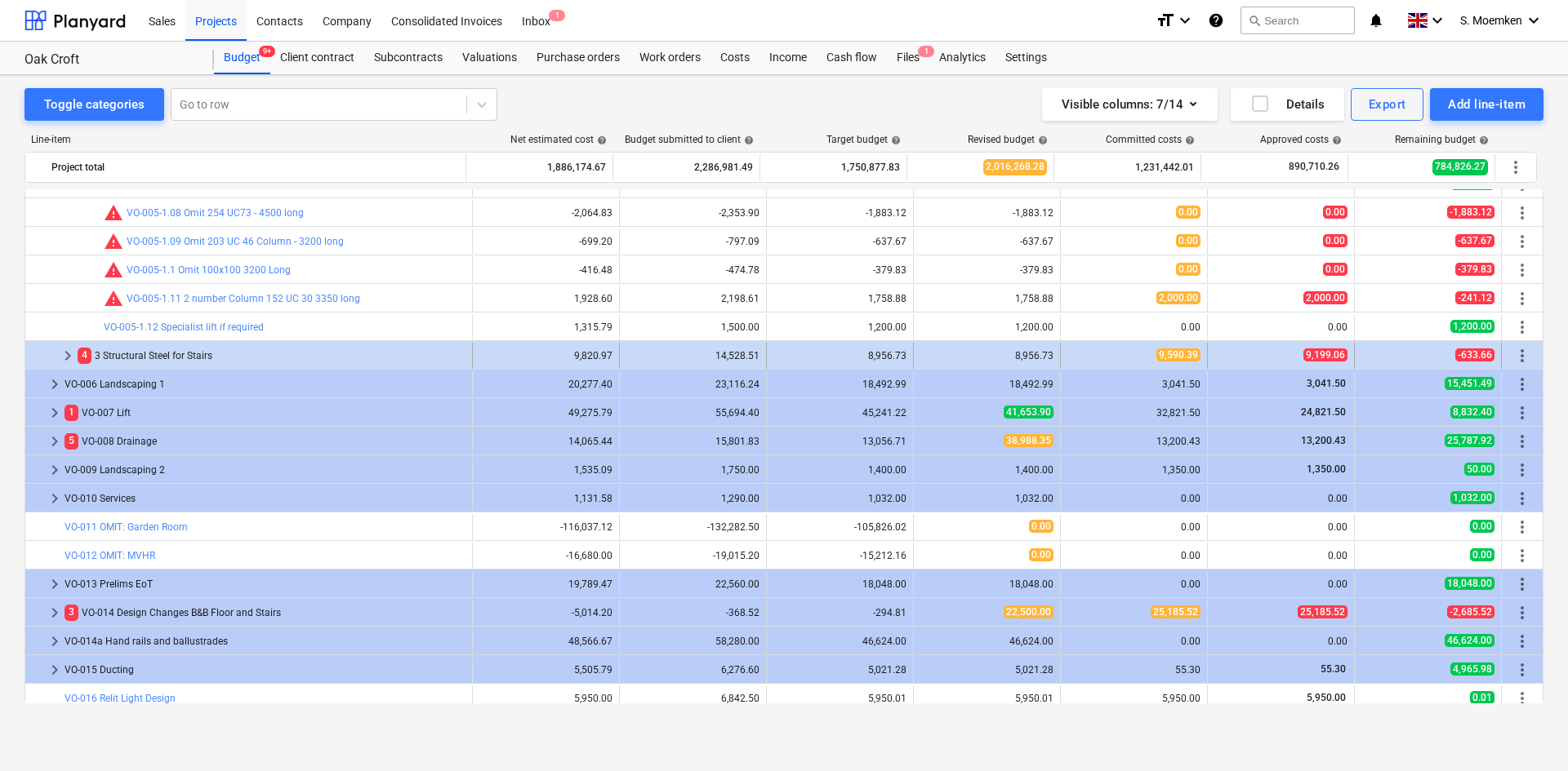
click at [69, 355] on span "keyboard_arrow_right" at bounding box center [68, 356] width 20 height 20
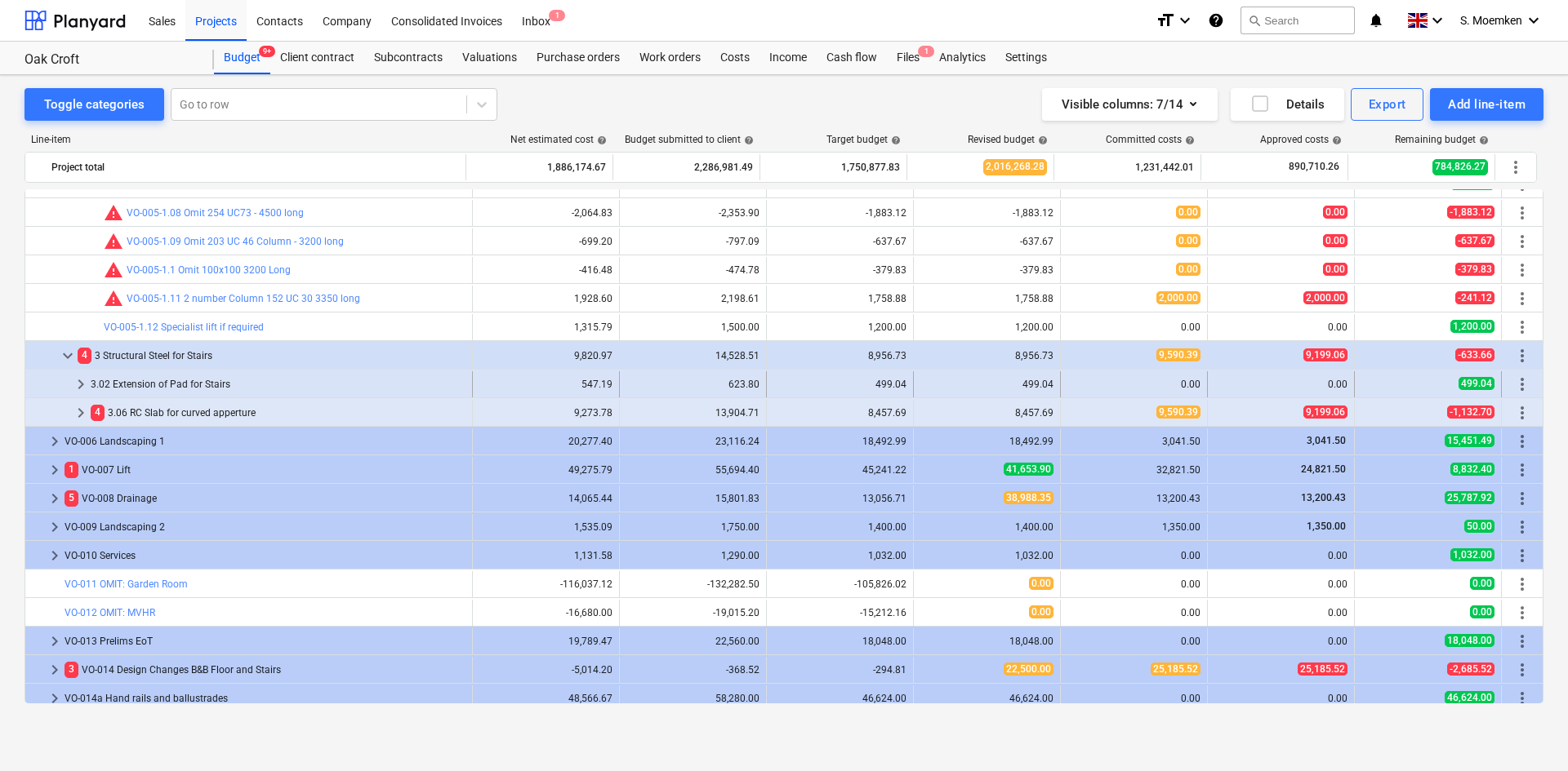
click at [80, 385] on span "keyboard_arrow_right" at bounding box center [81, 385] width 20 height 20
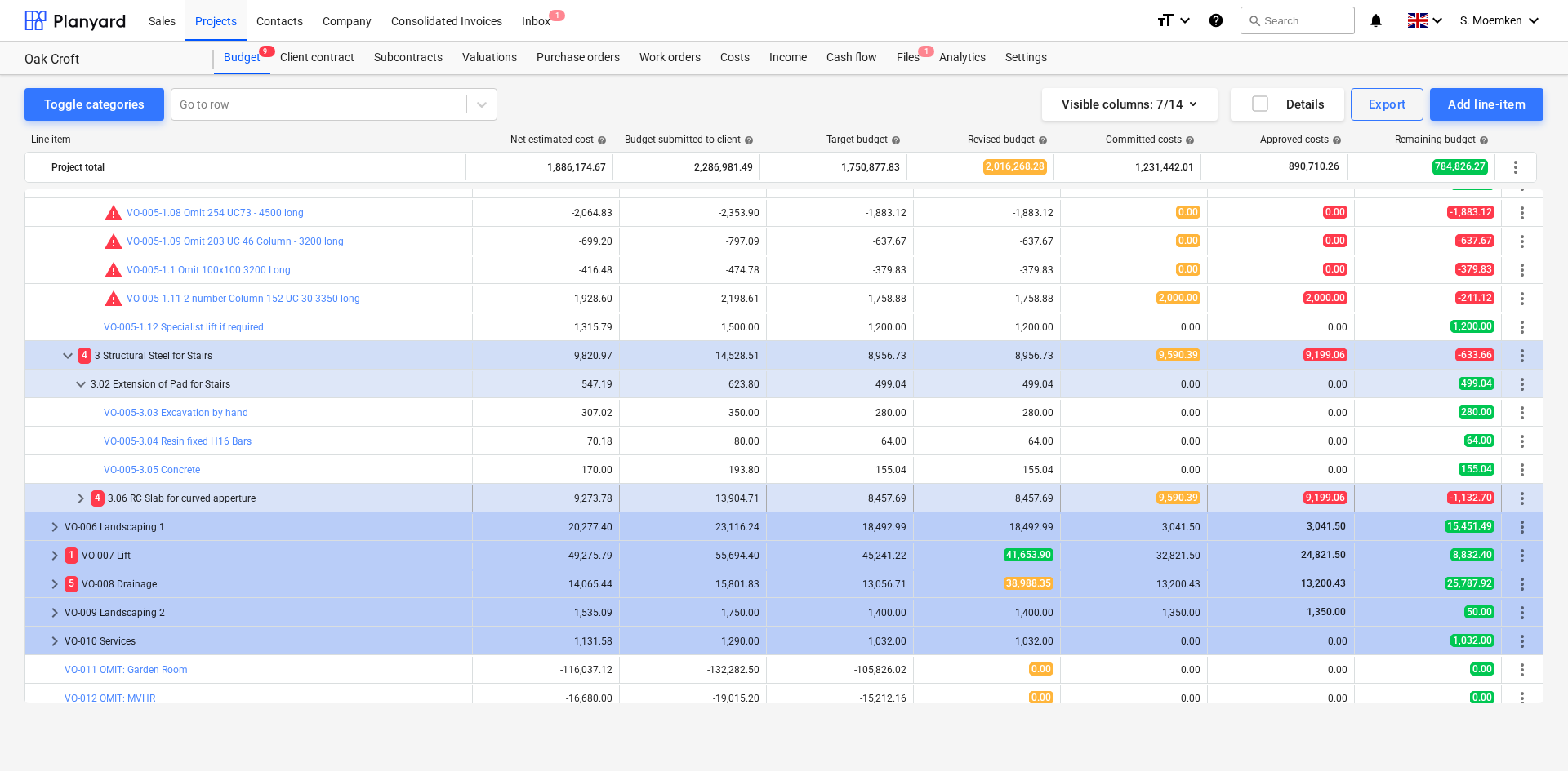
click at [79, 497] on span "keyboard_arrow_right" at bounding box center [81, 499] width 20 height 20
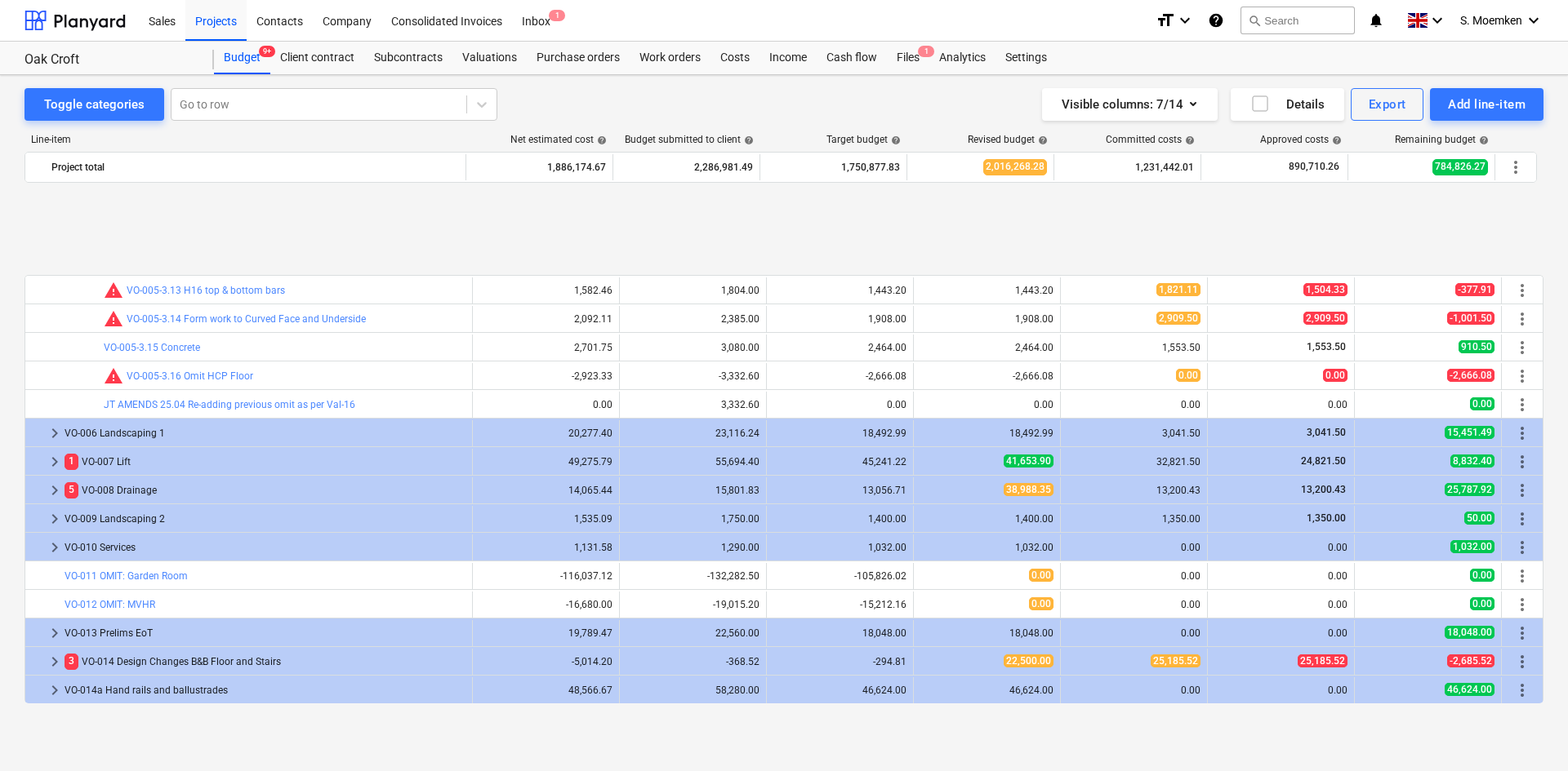
scroll to position [2592, 0]
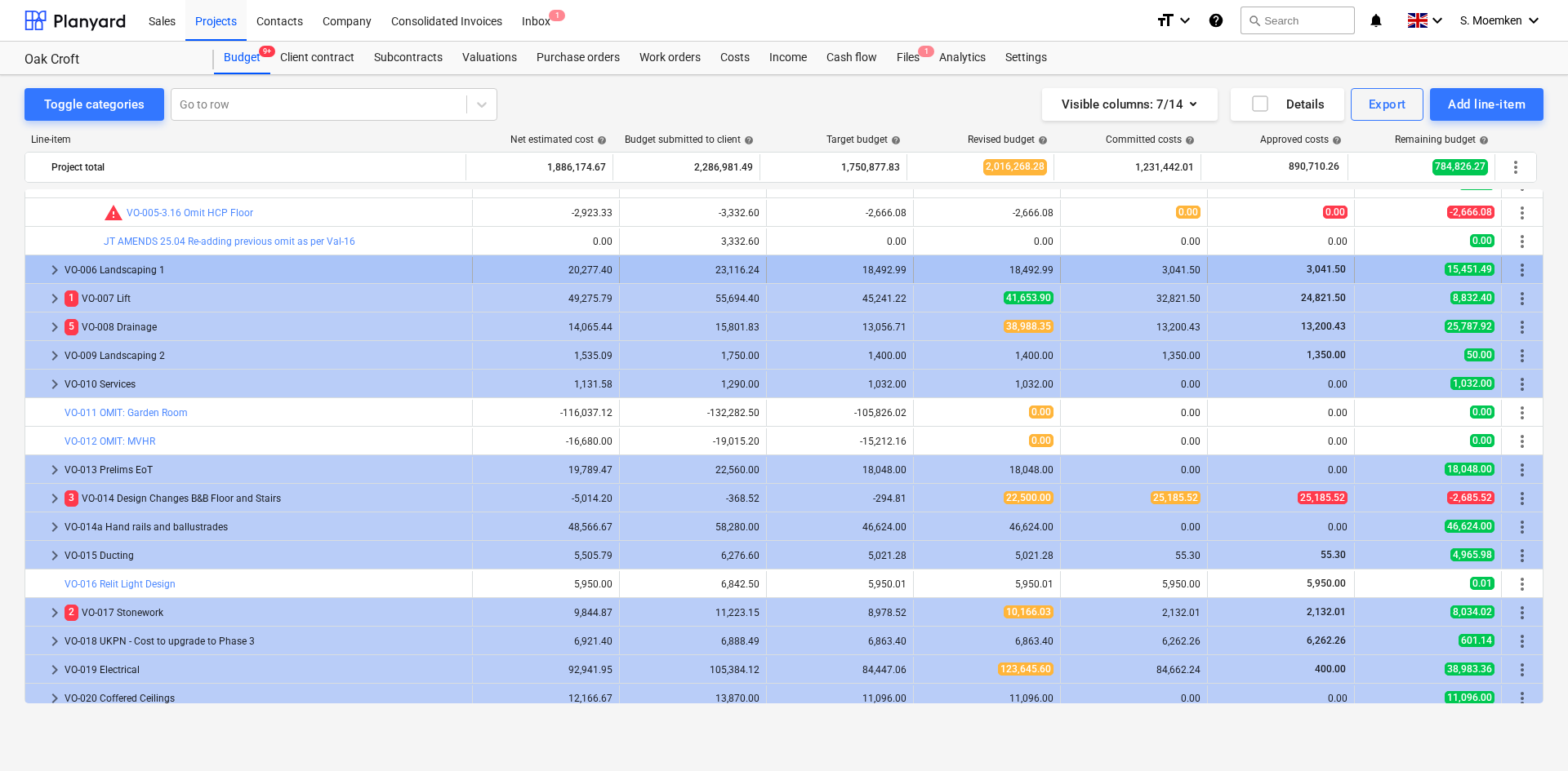
click at [55, 273] on span "keyboard_arrow_right" at bounding box center [55, 270] width 20 height 20
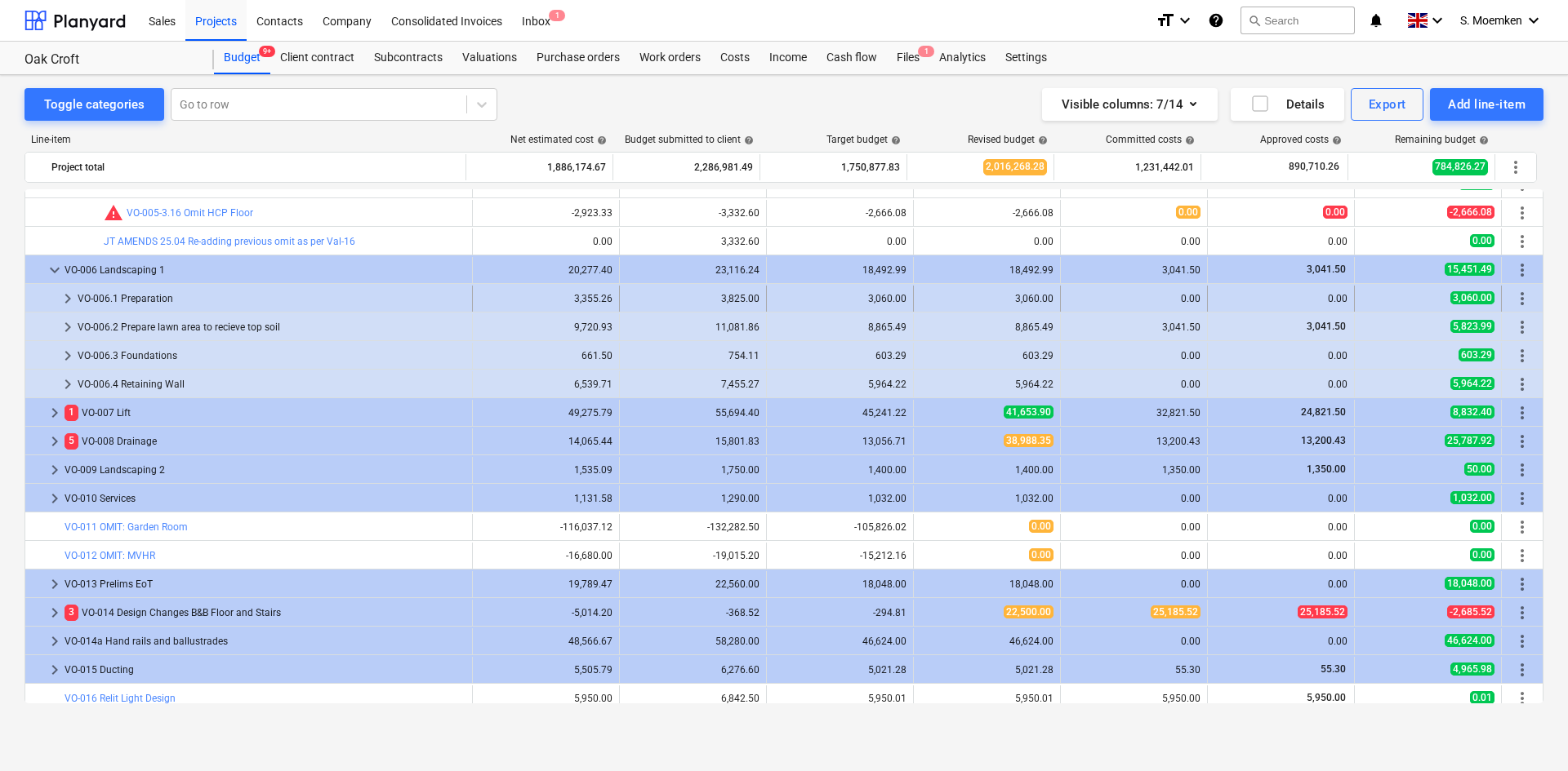
click at [69, 296] on span "keyboard_arrow_right" at bounding box center [68, 298] width 20 height 20
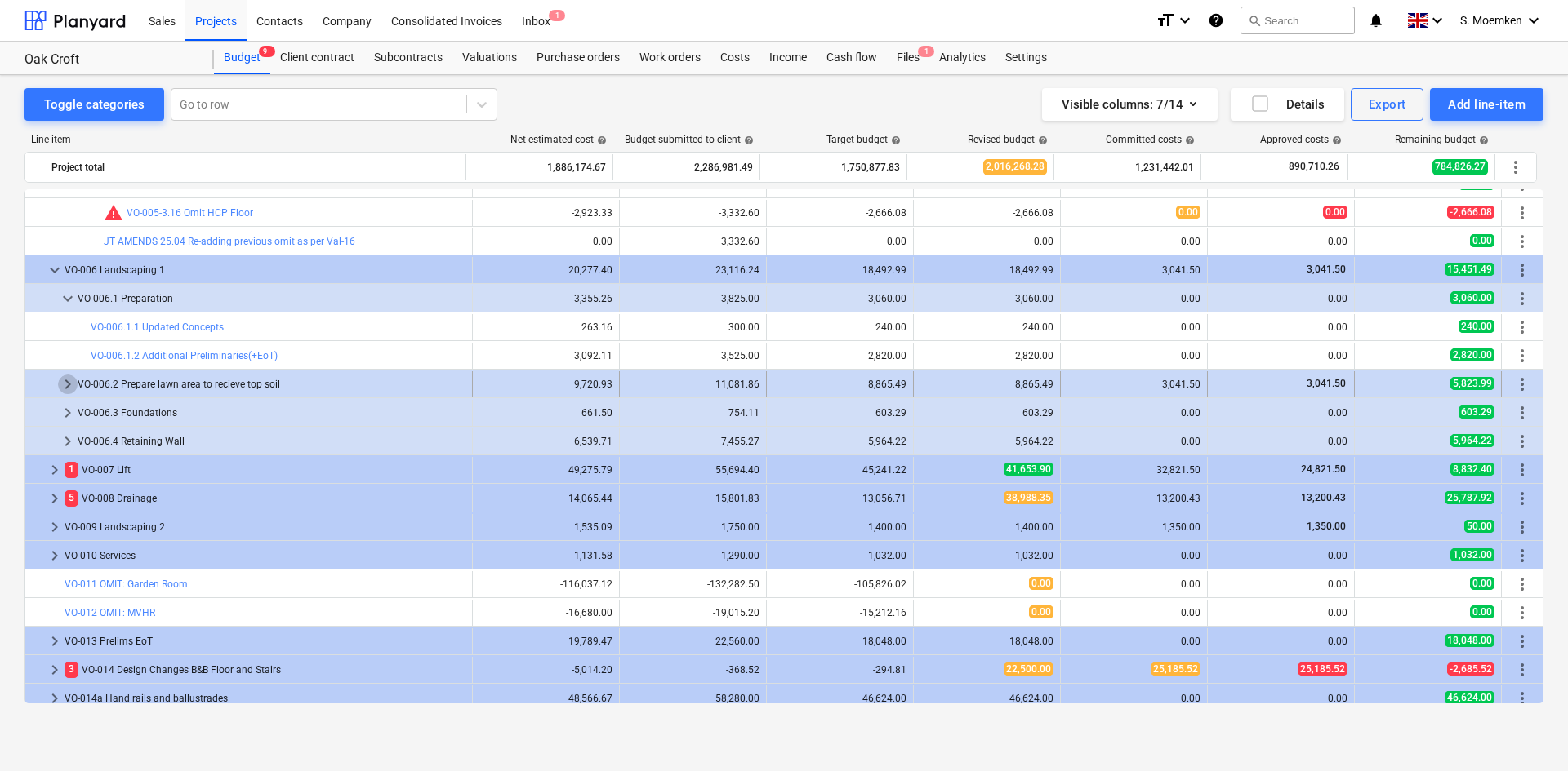
click at [68, 384] on span "keyboard_arrow_right" at bounding box center [68, 385] width 20 height 20
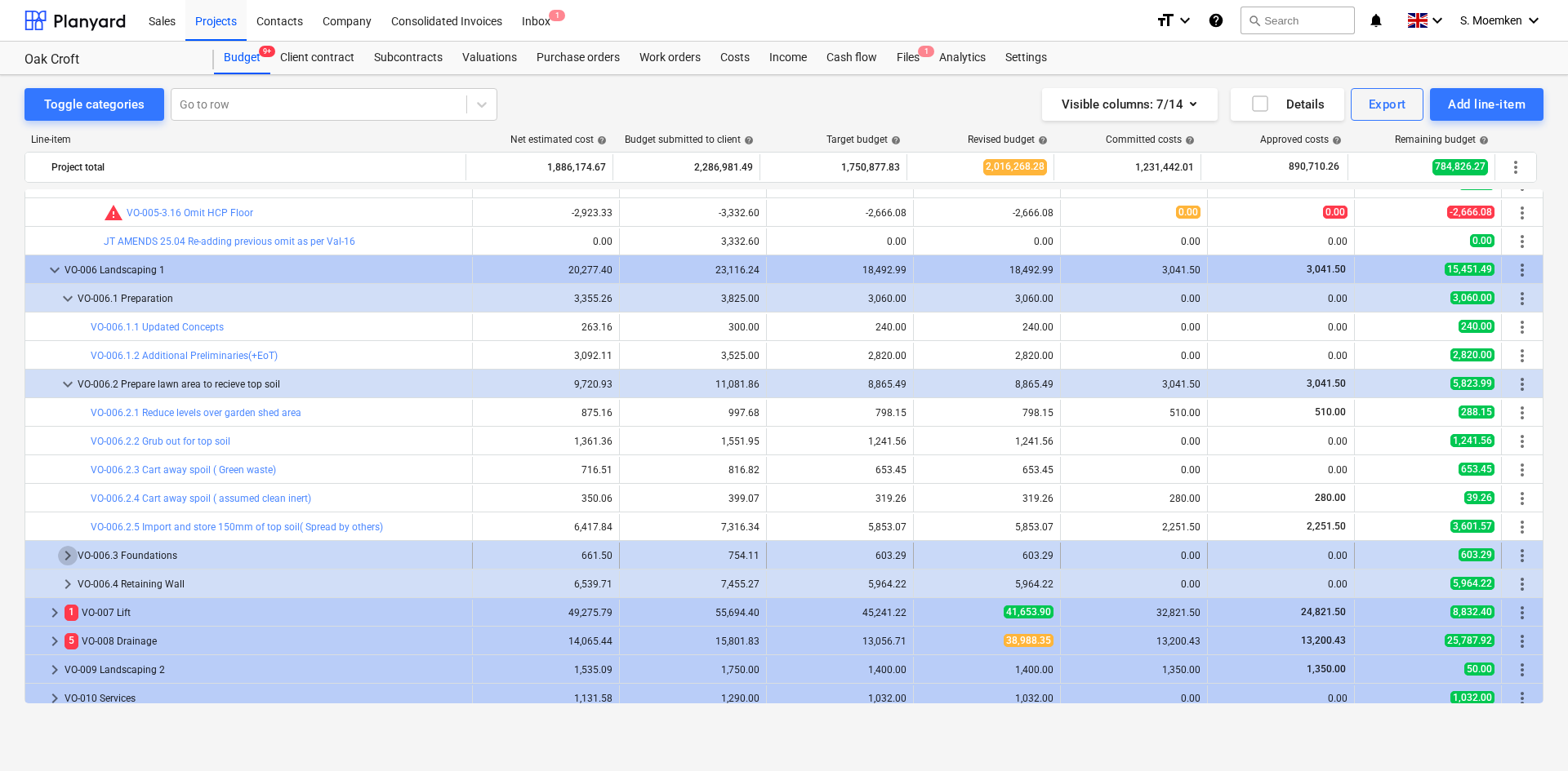
click at [66, 555] on span "keyboard_arrow_right" at bounding box center [68, 556] width 20 height 20
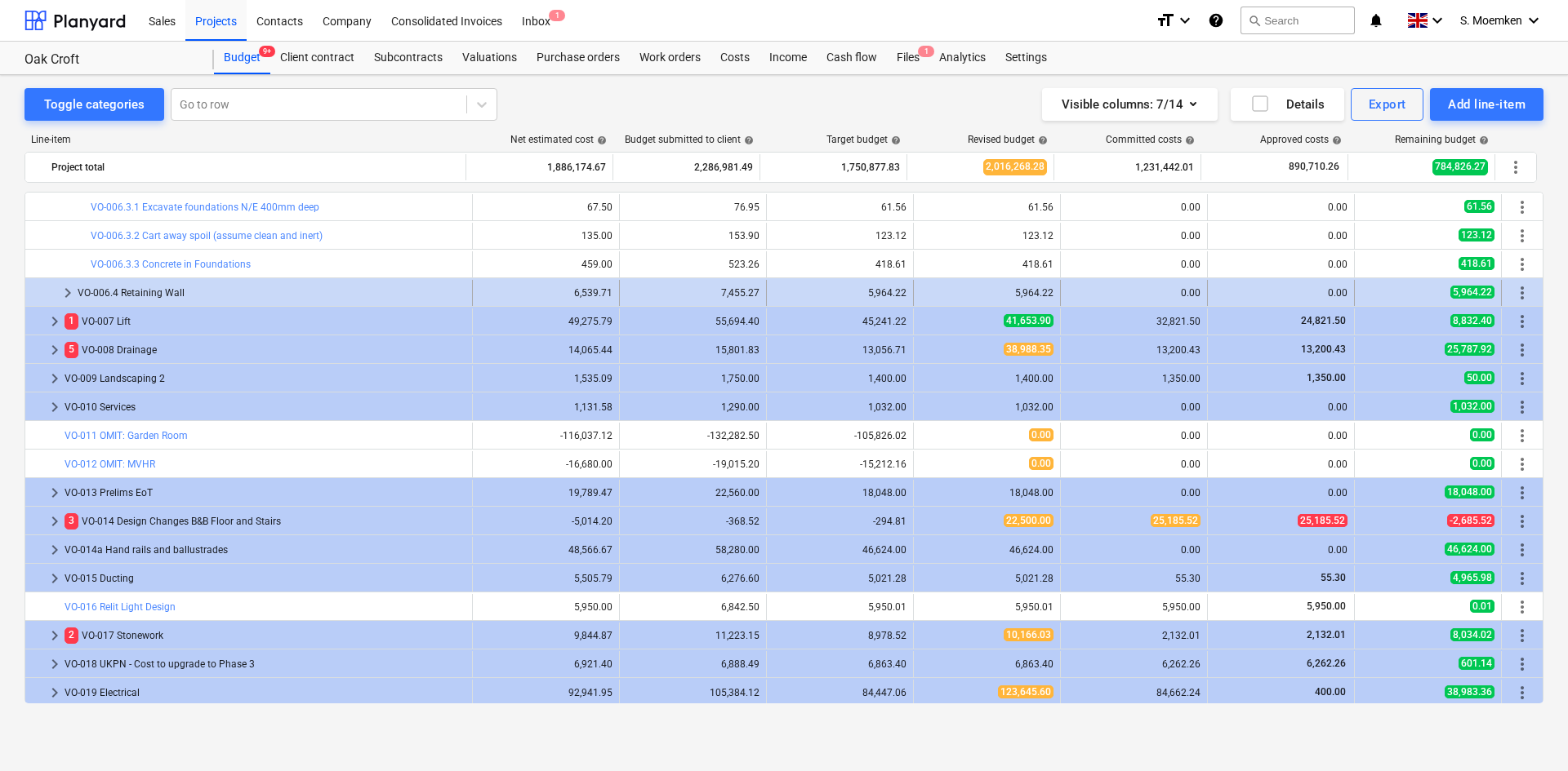
scroll to position [3000, 0]
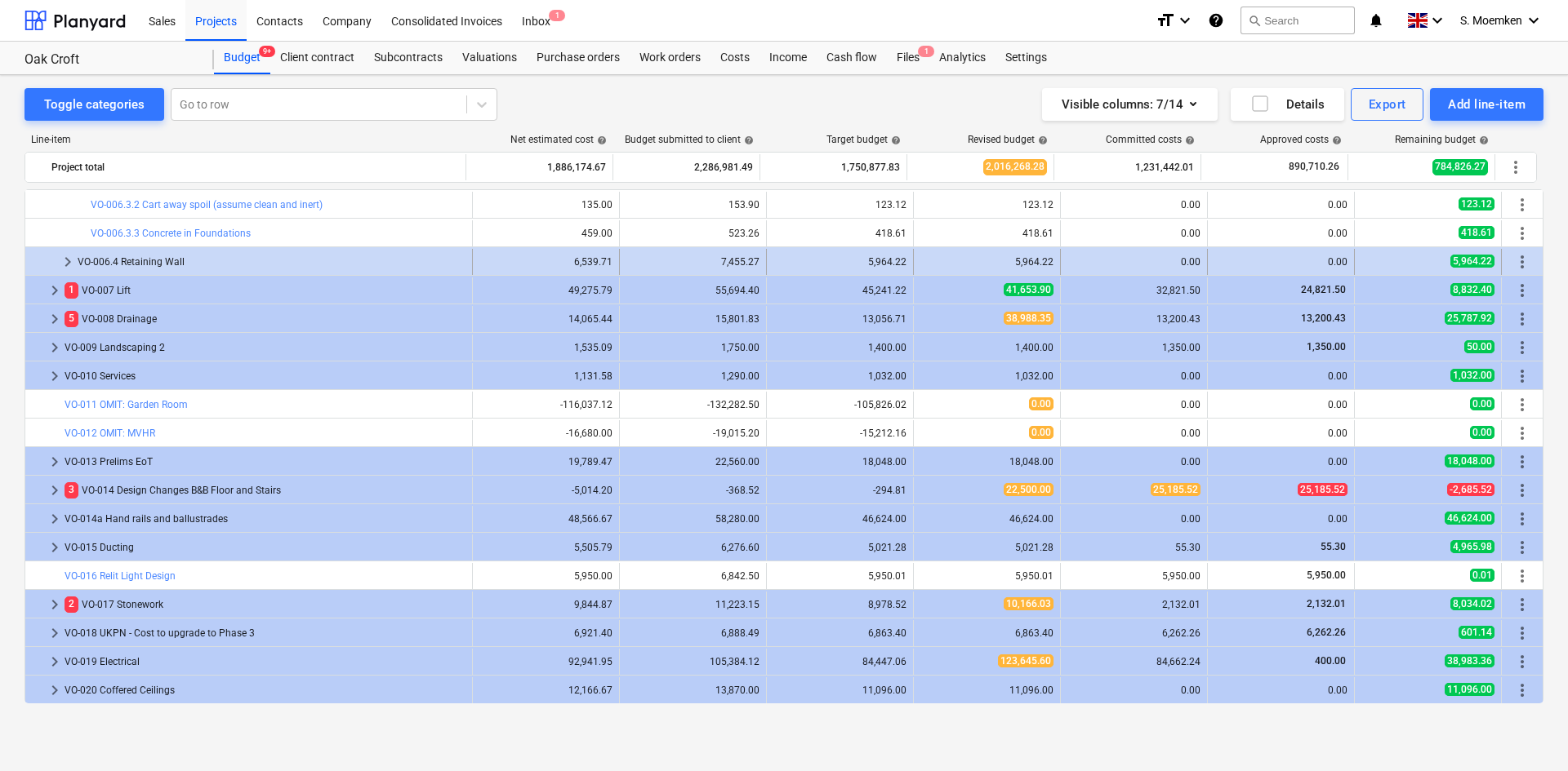
click at [71, 262] on span "keyboard_arrow_right" at bounding box center [68, 262] width 20 height 20
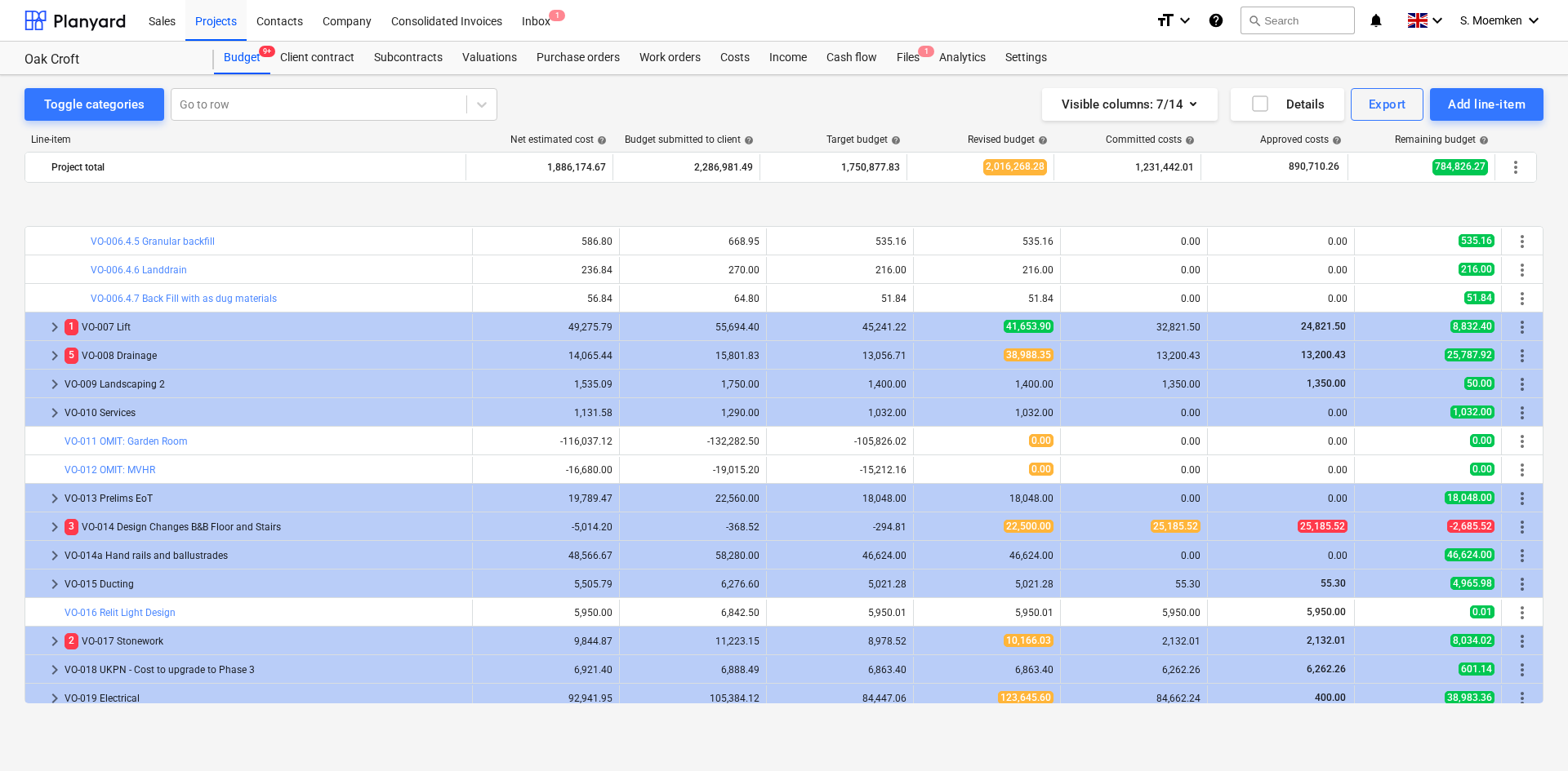
scroll to position [3245, 0]
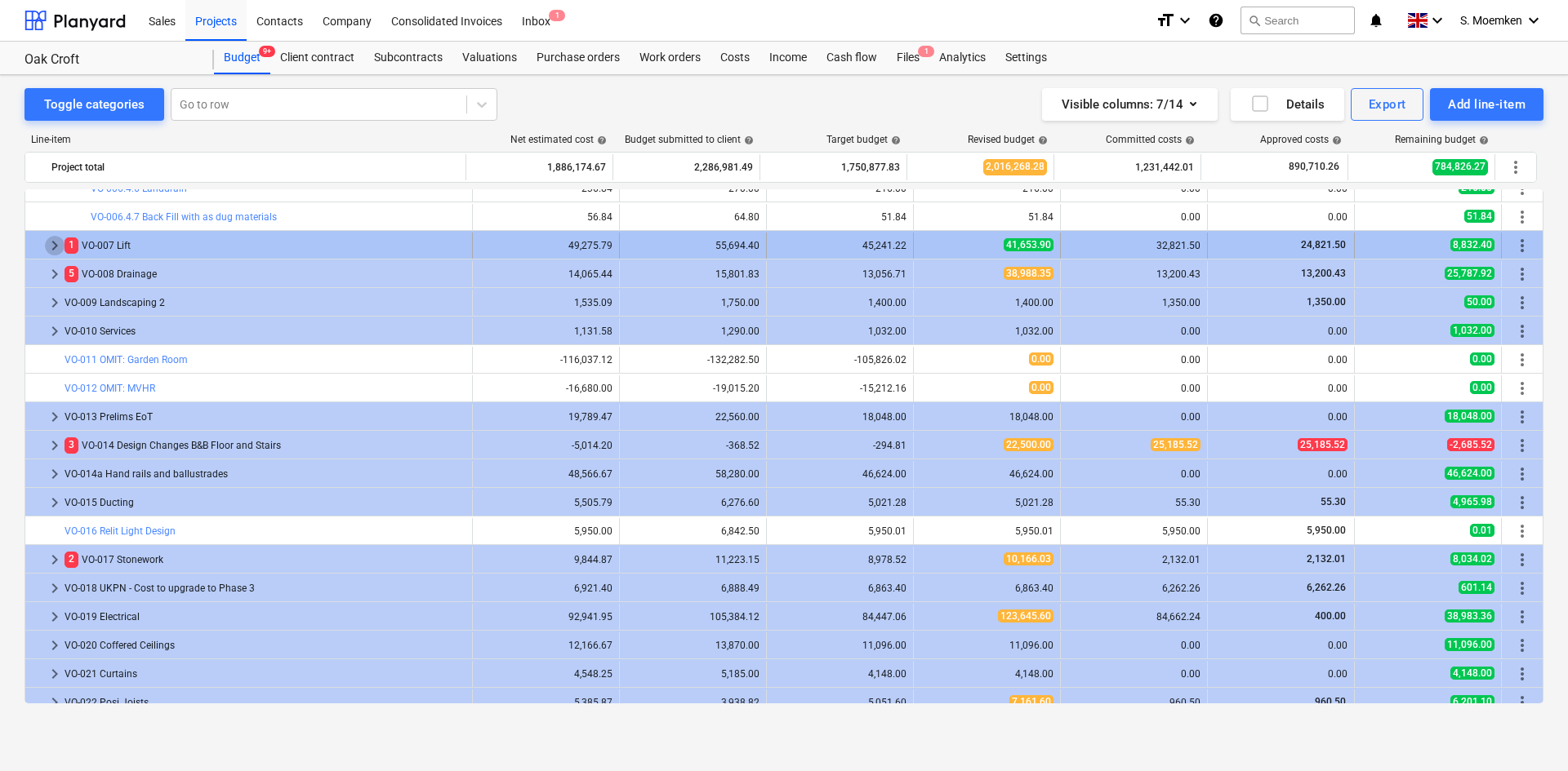
click at [51, 246] on span "keyboard_arrow_right" at bounding box center [55, 246] width 20 height 20
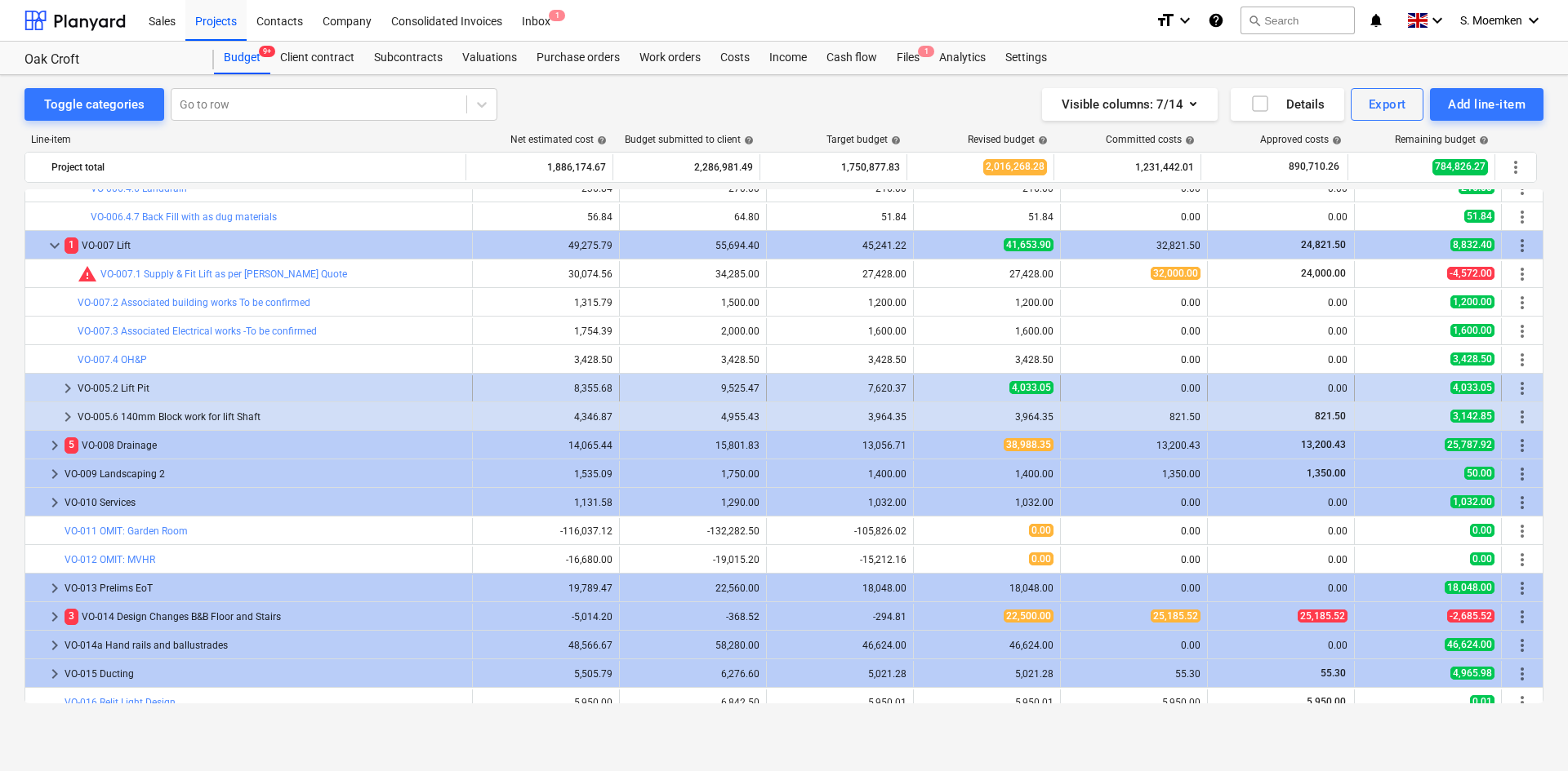
click at [67, 387] on span "keyboard_arrow_right" at bounding box center [68, 389] width 20 height 20
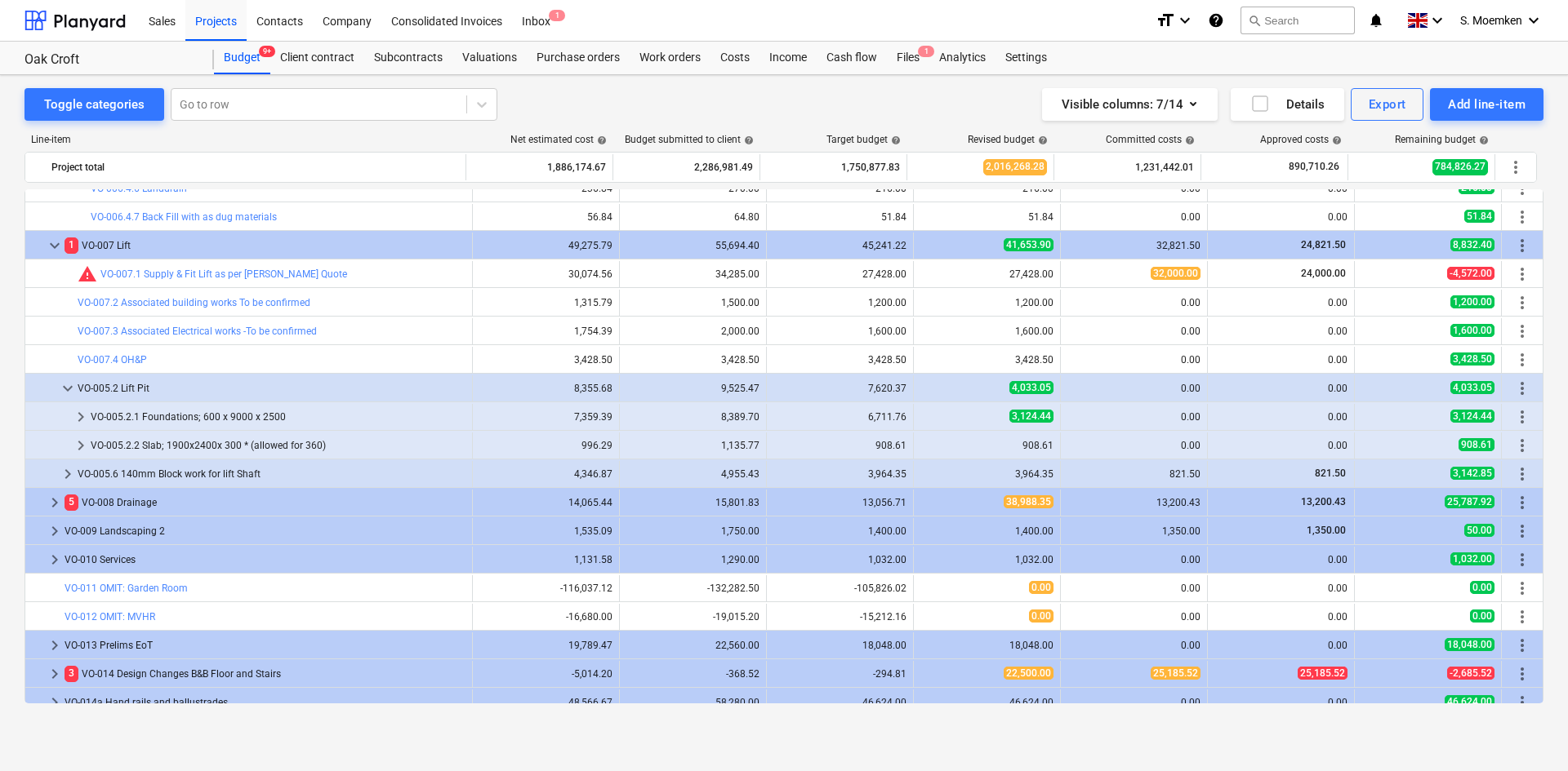
scroll to position [3408, 0]
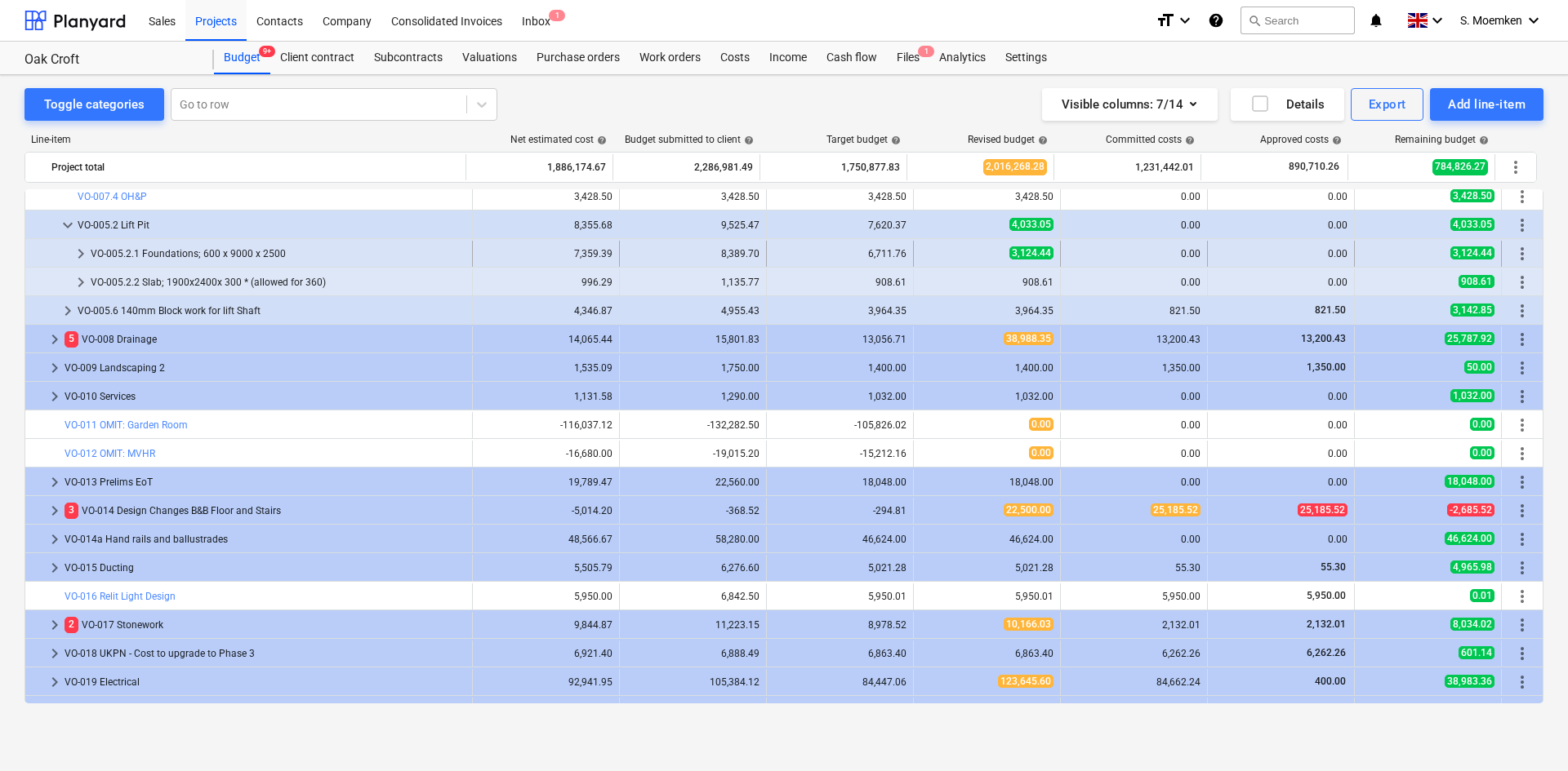
click at [77, 251] on span "keyboard_arrow_right" at bounding box center [81, 254] width 20 height 20
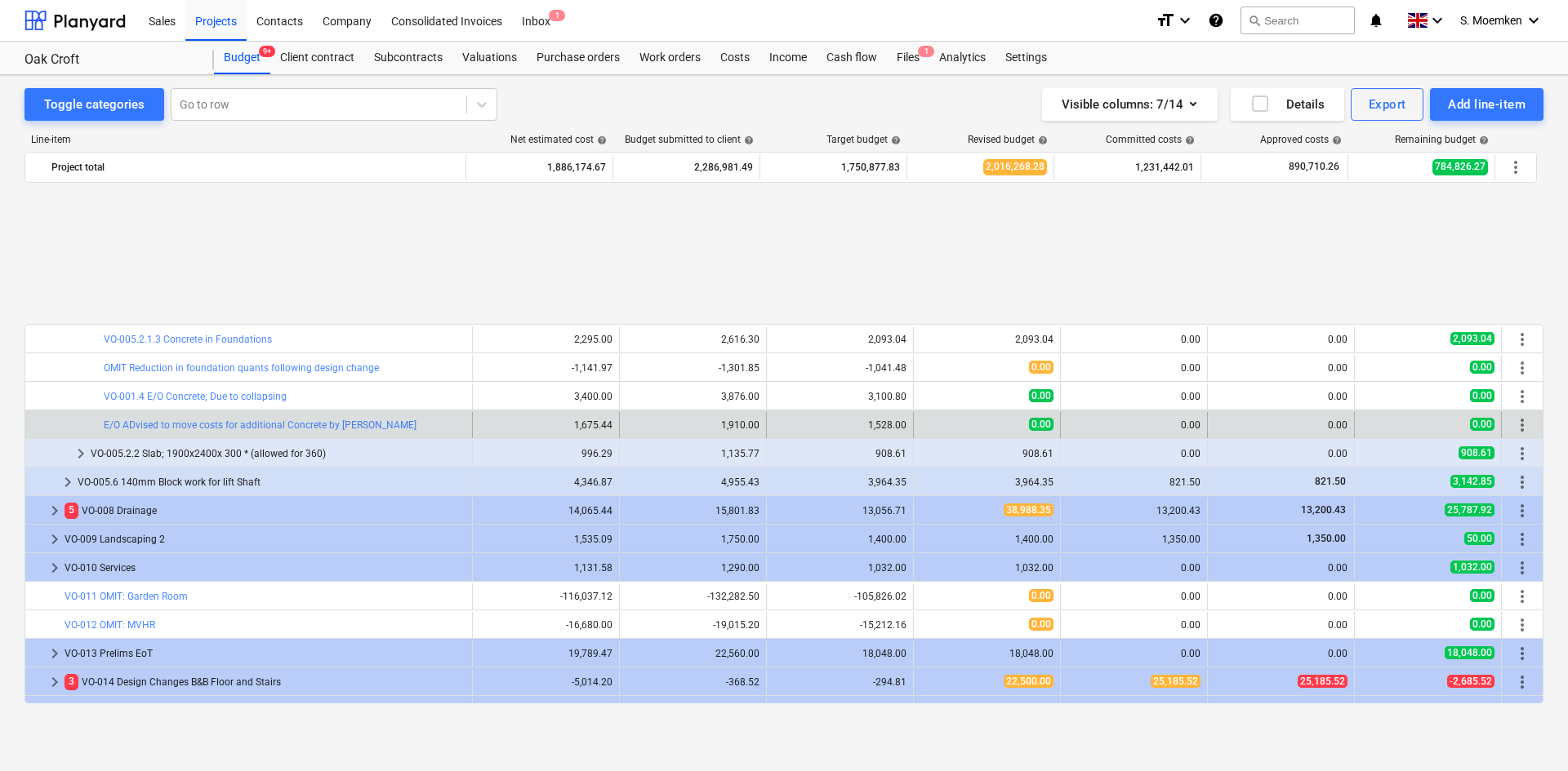
scroll to position [3571, 0]
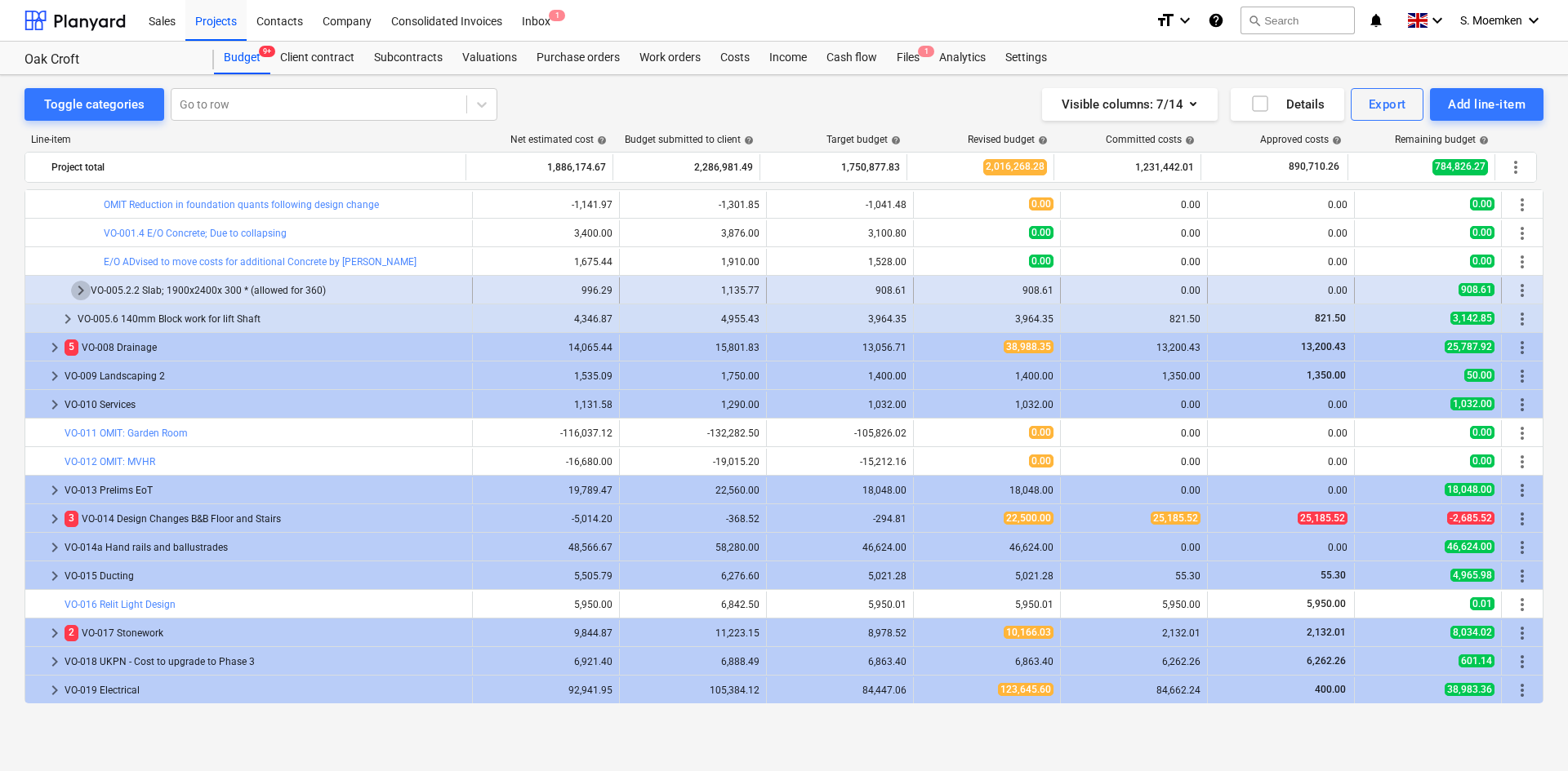
click at [78, 291] on span "keyboard_arrow_right" at bounding box center [81, 290] width 20 height 20
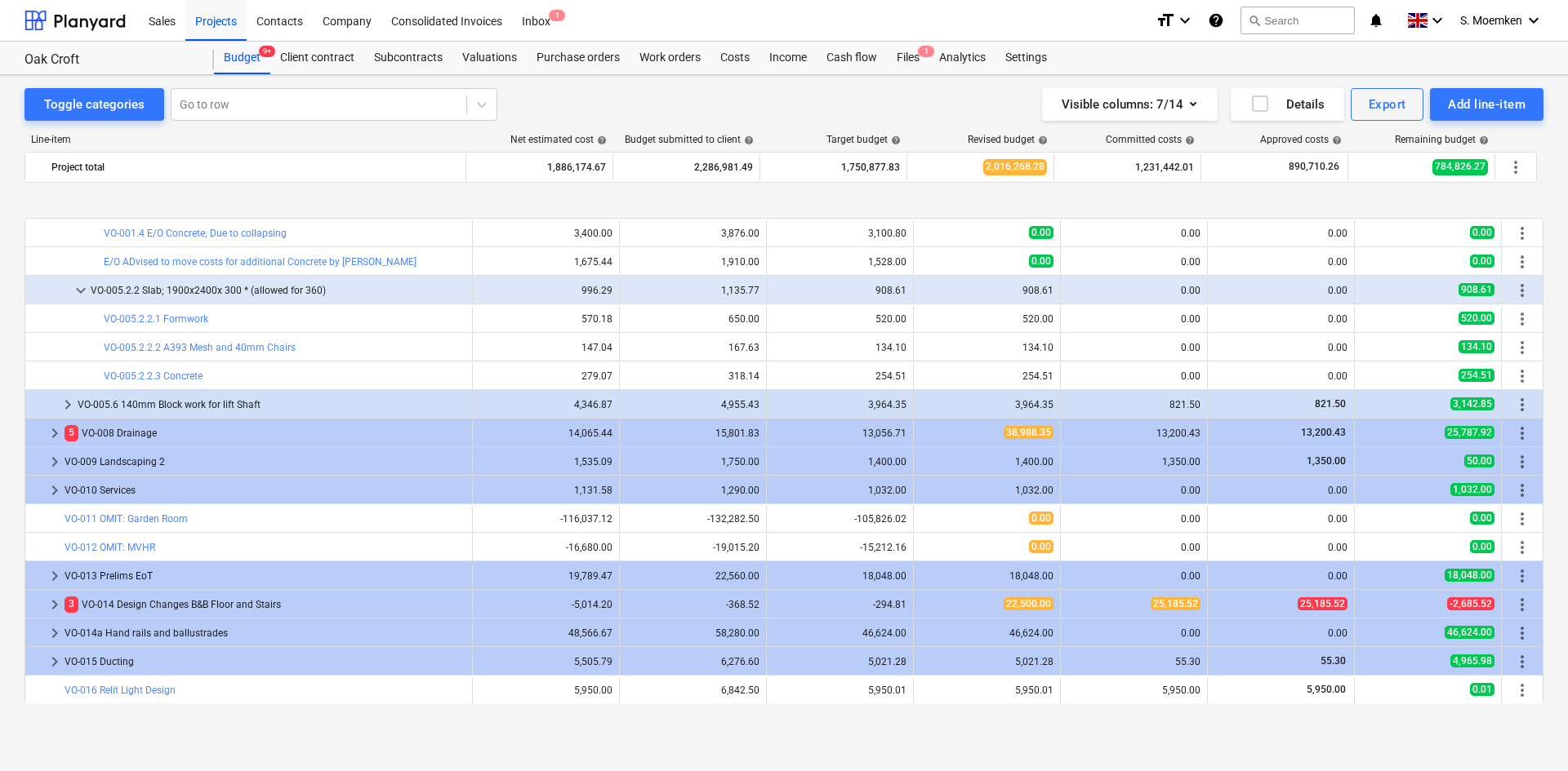
scroll to position [3653, 0]
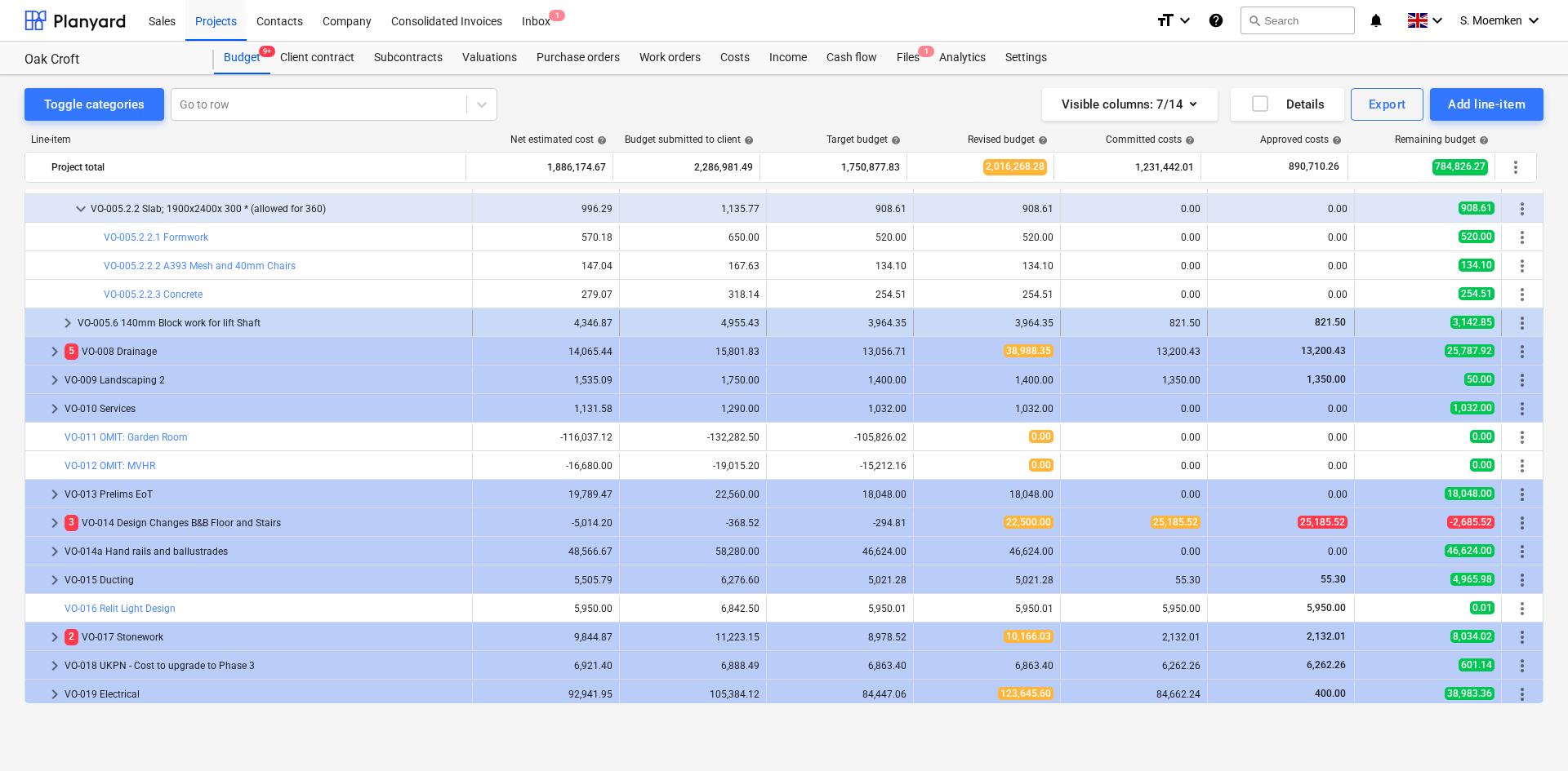
click at [69, 326] on span "keyboard_arrow_right" at bounding box center [68, 323] width 20 height 20
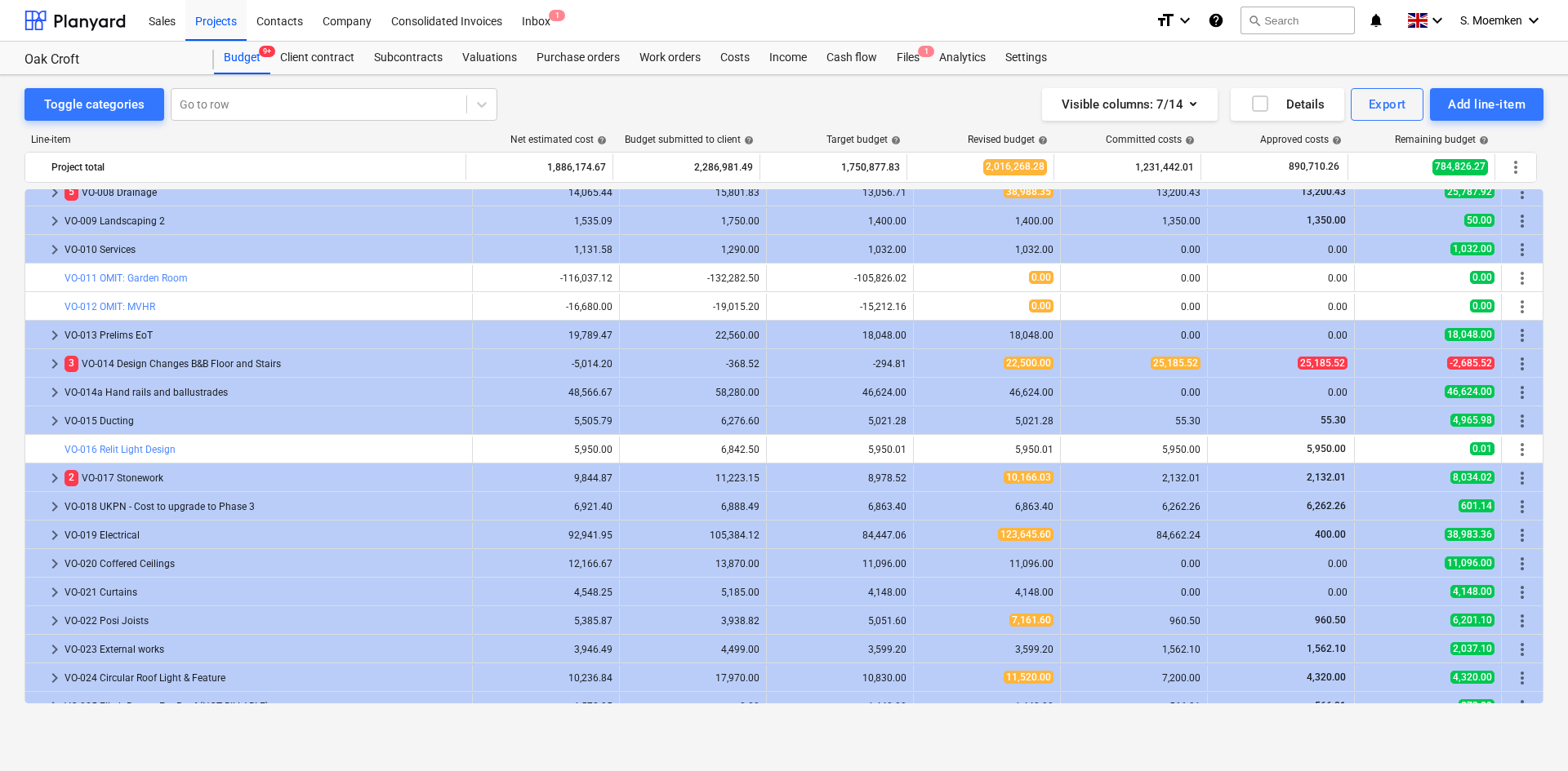
scroll to position [3817, 0]
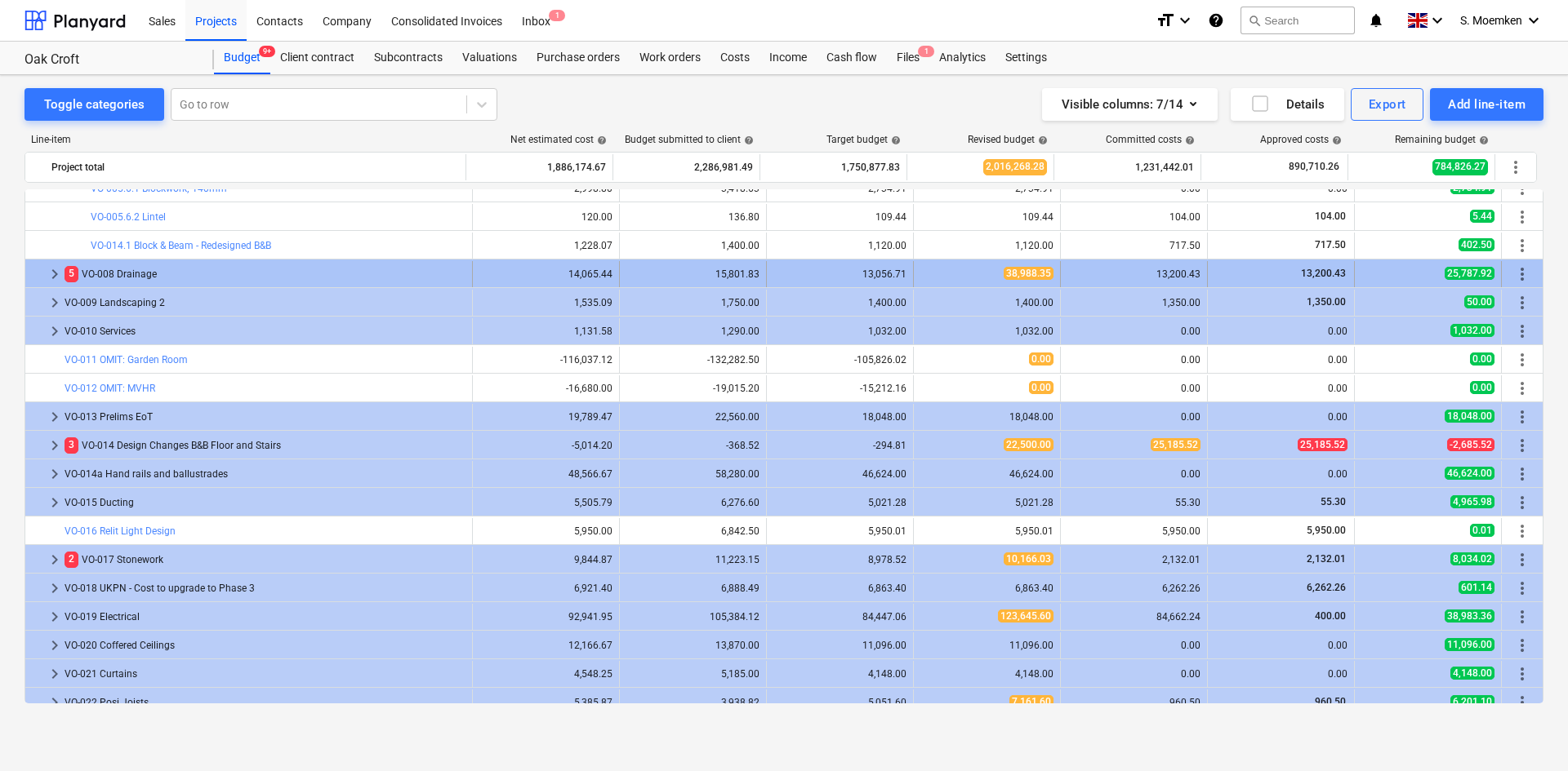
click at [54, 274] on span "keyboard_arrow_right" at bounding box center [55, 275] width 20 height 20
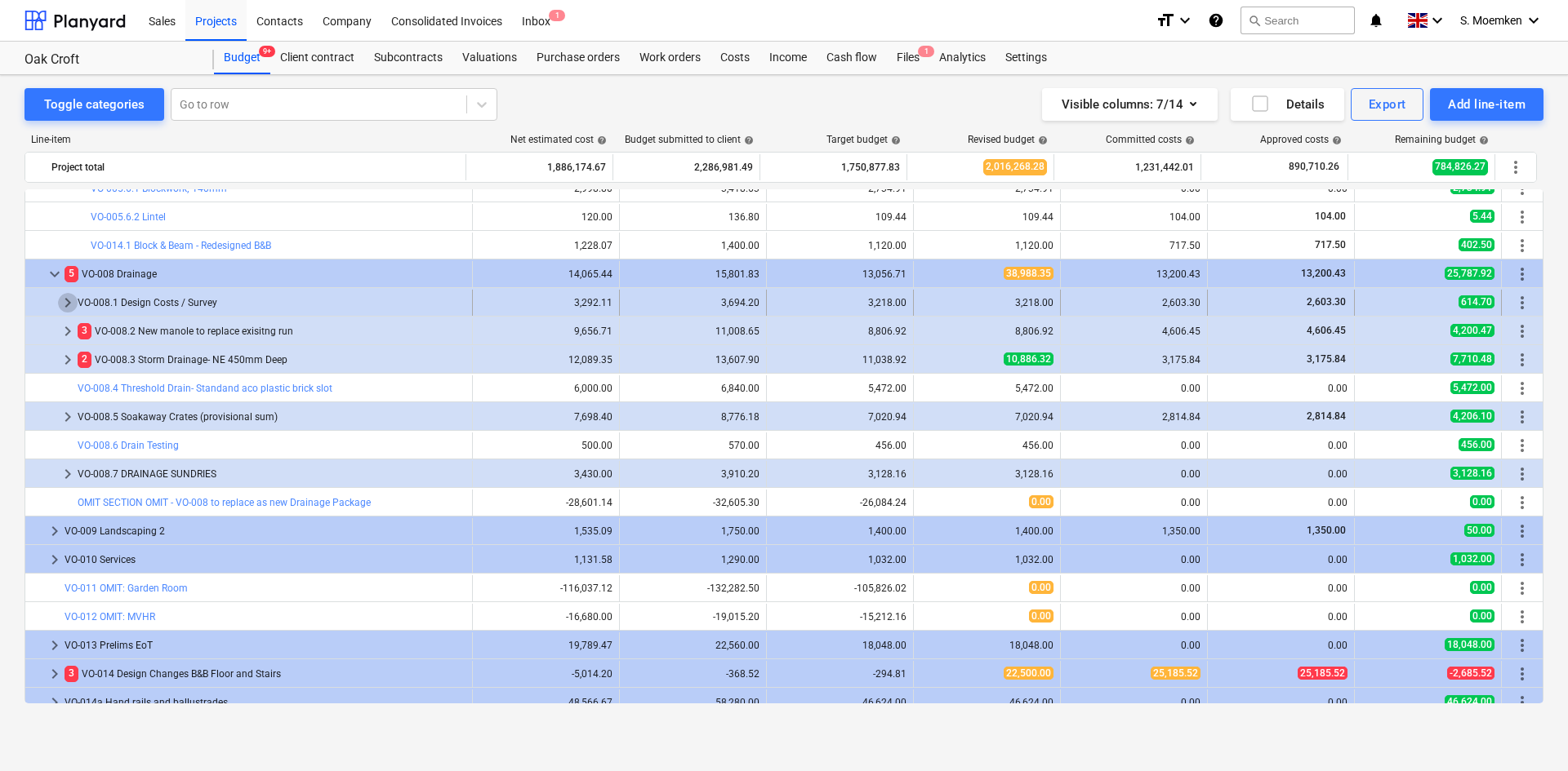
click at [68, 303] on span "keyboard_arrow_right" at bounding box center [68, 303] width 20 height 20
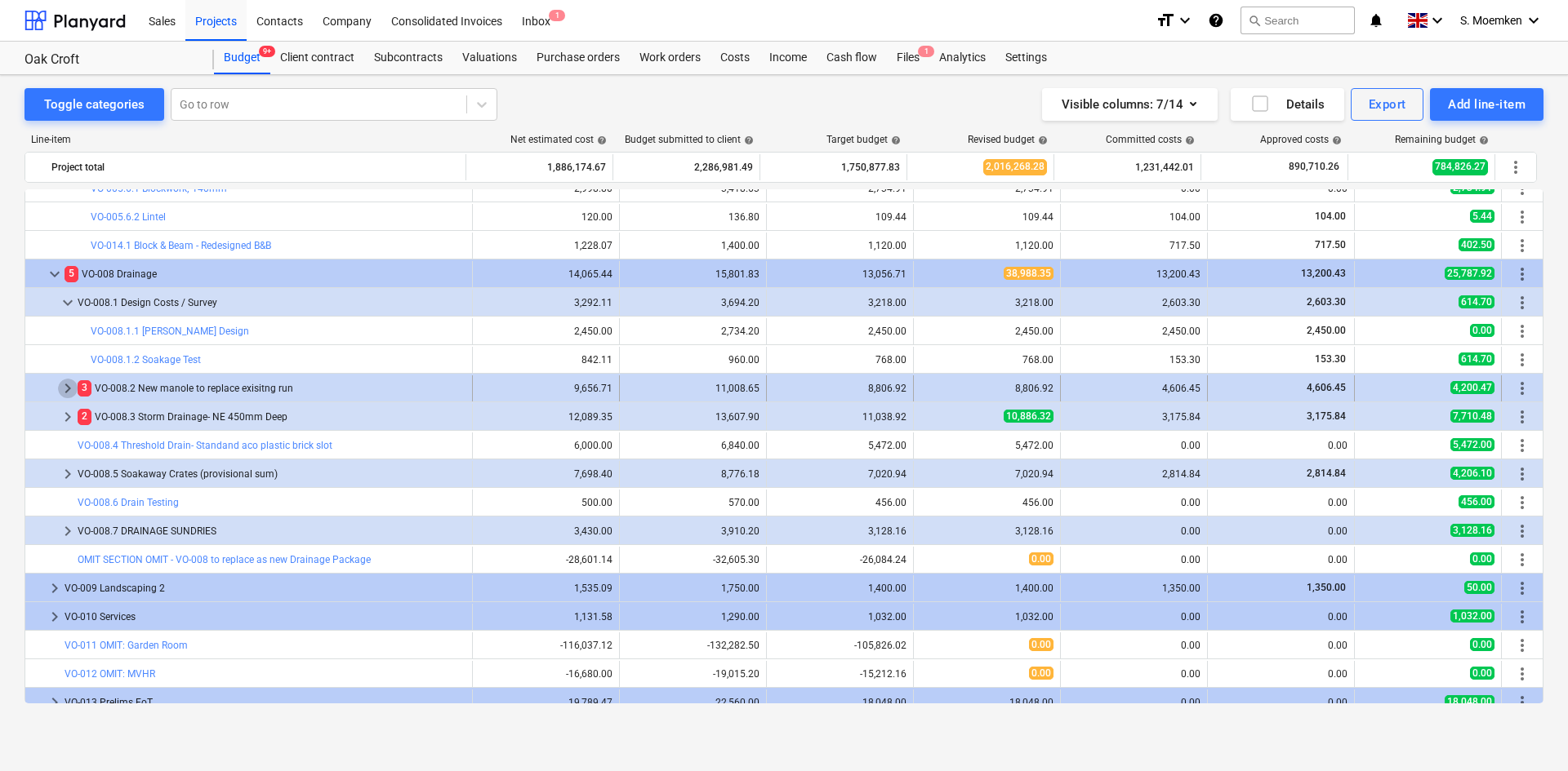
click at [68, 386] on span "keyboard_arrow_right" at bounding box center [68, 389] width 20 height 20
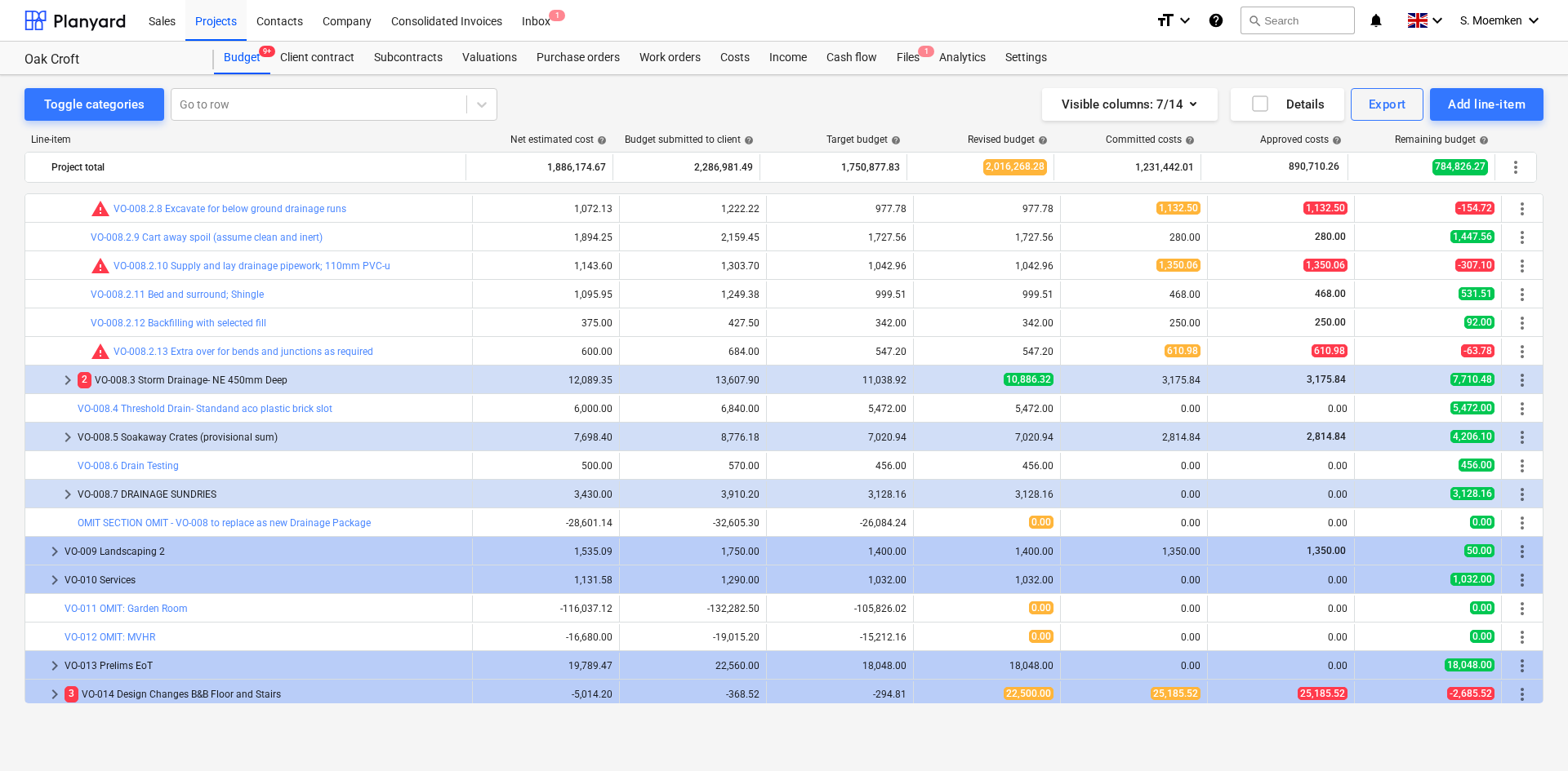
scroll to position [4306, 0]
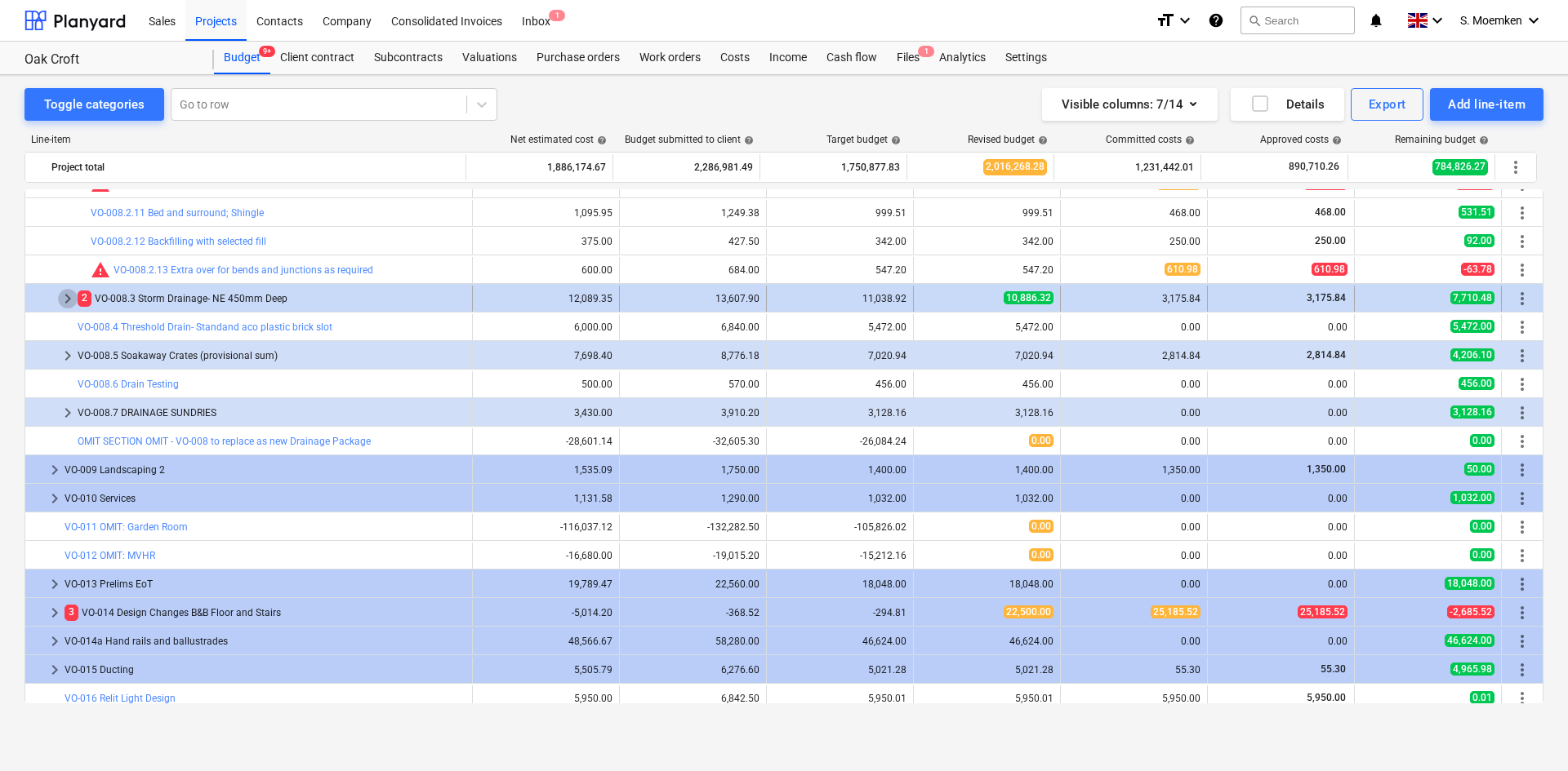
click at [64, 295] on span "keyboard_arrow_right" at bounding box center [68, 298] width 20 height 20
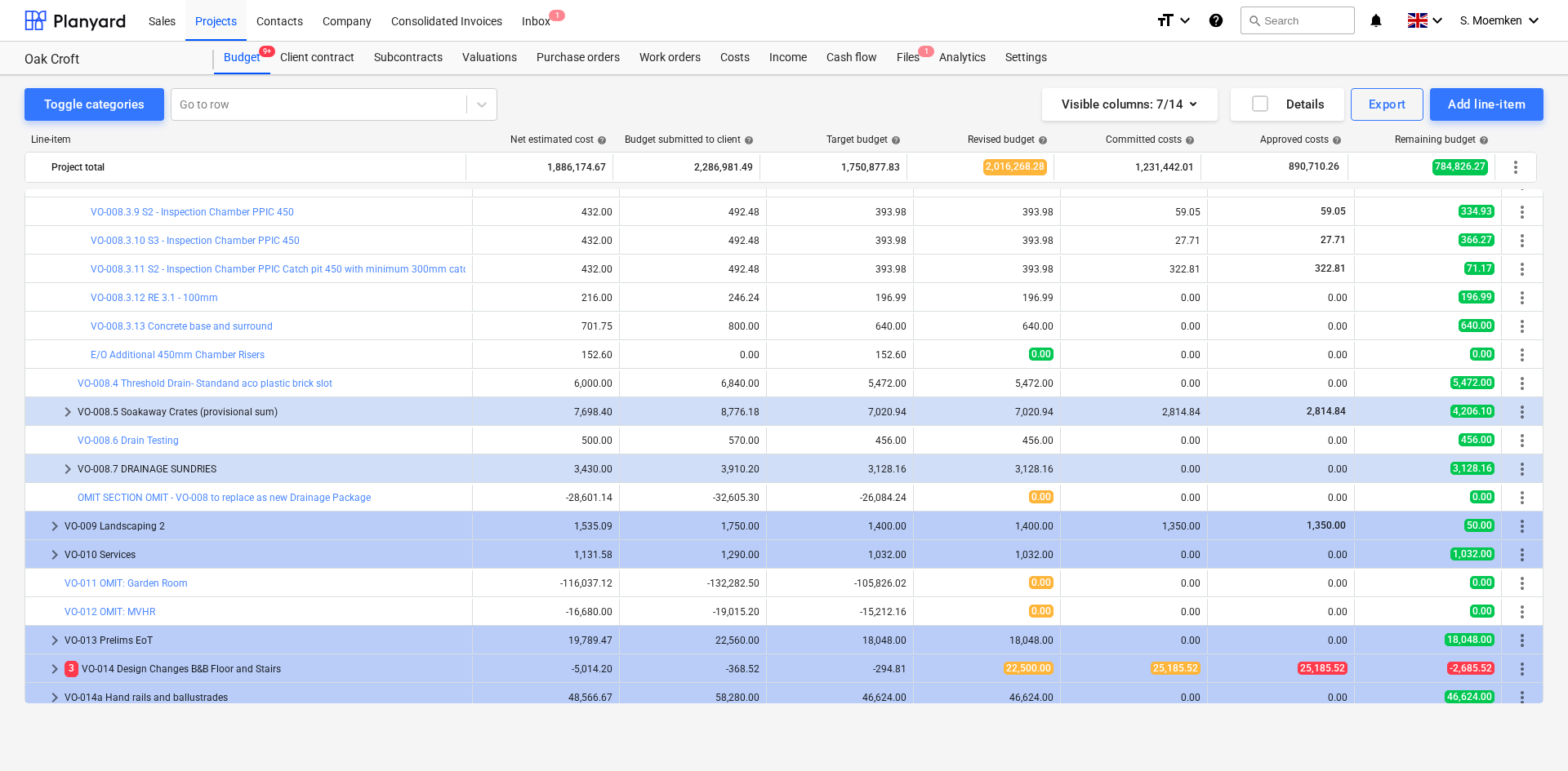
scroll to position [4715, 0]
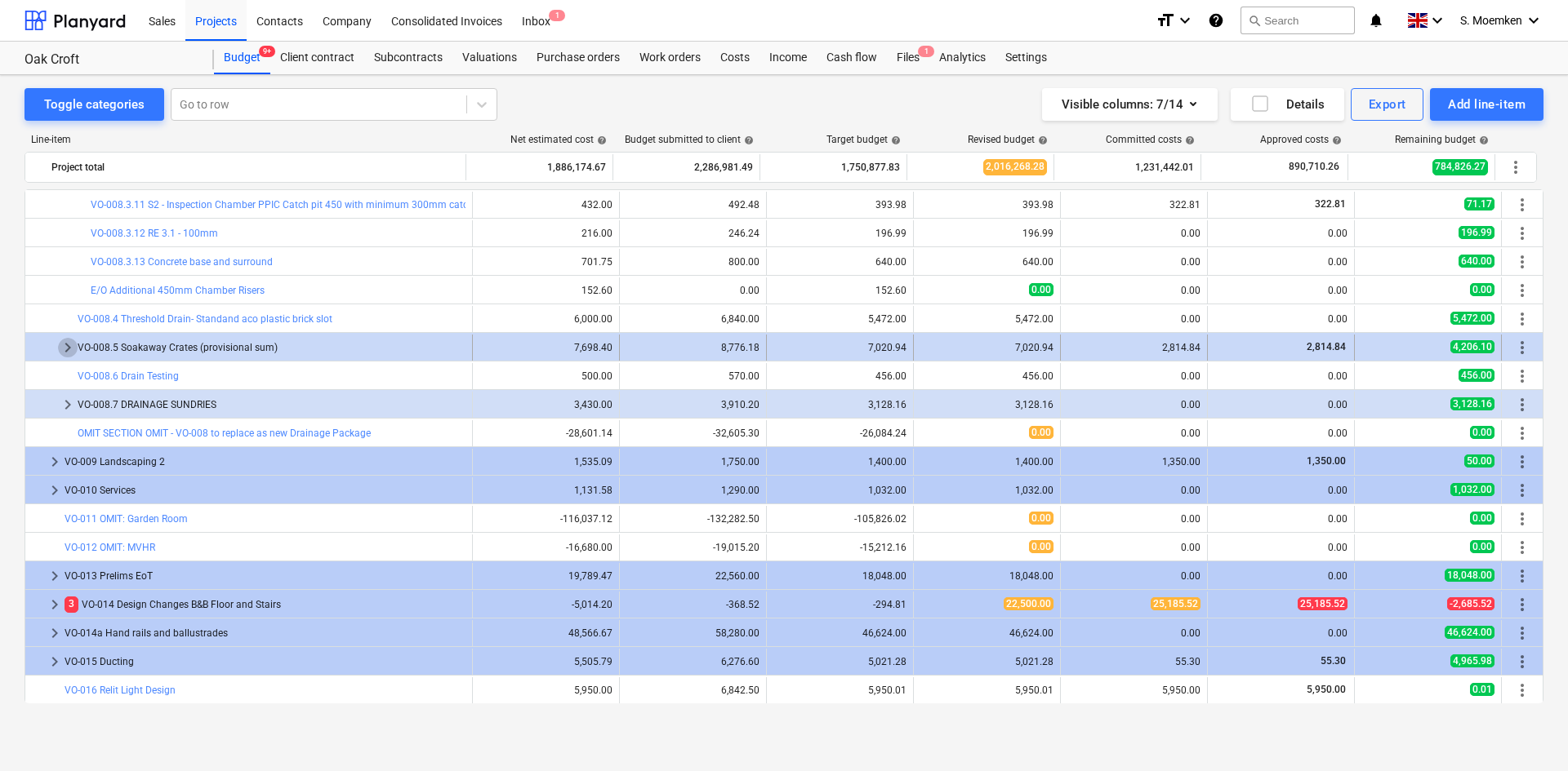
click at [69, 349] on span "keyboard_arrow_right" at bounding box center [68, 348] width 20 height 20
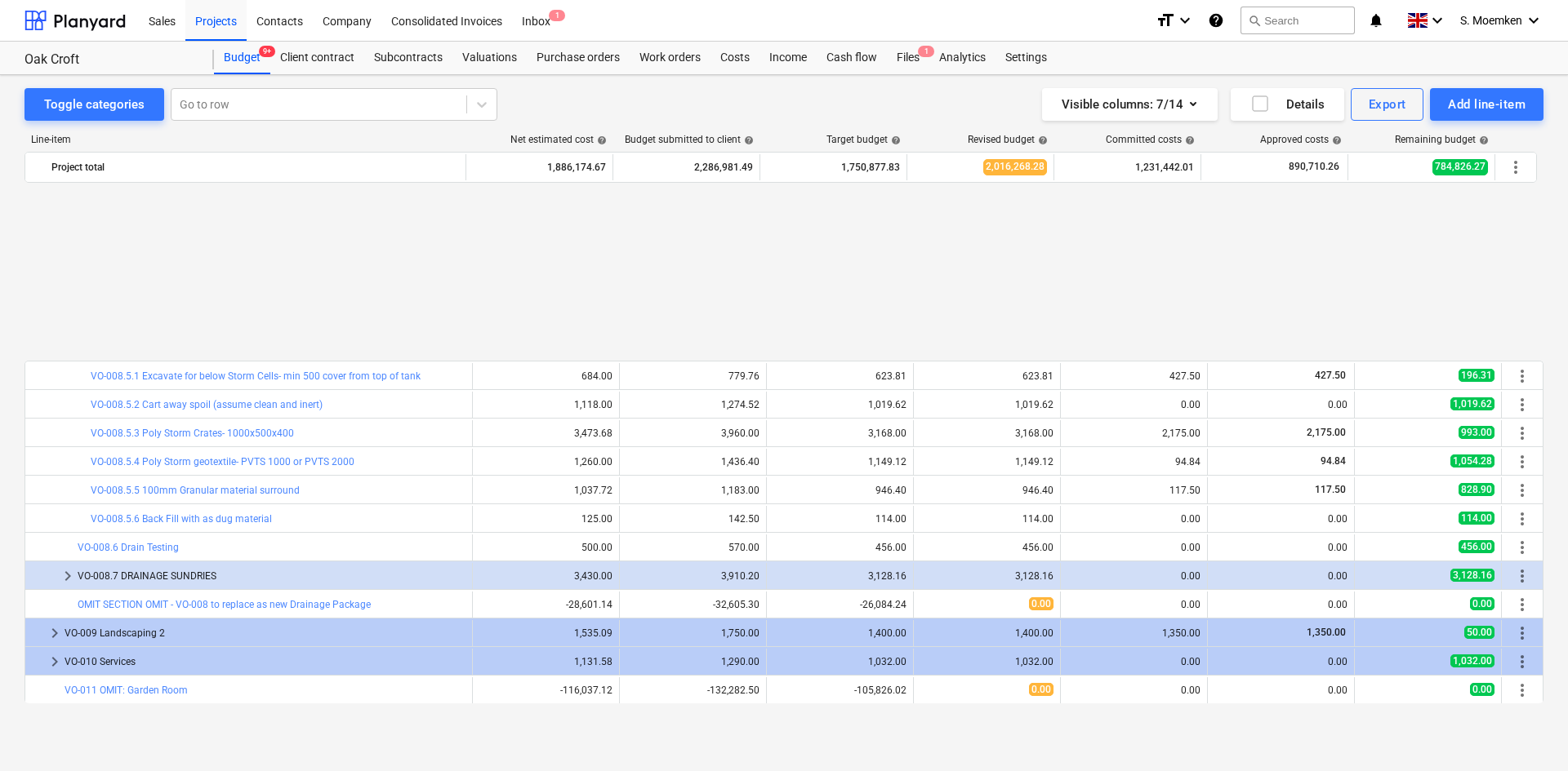
scroll to position [4960, 0]
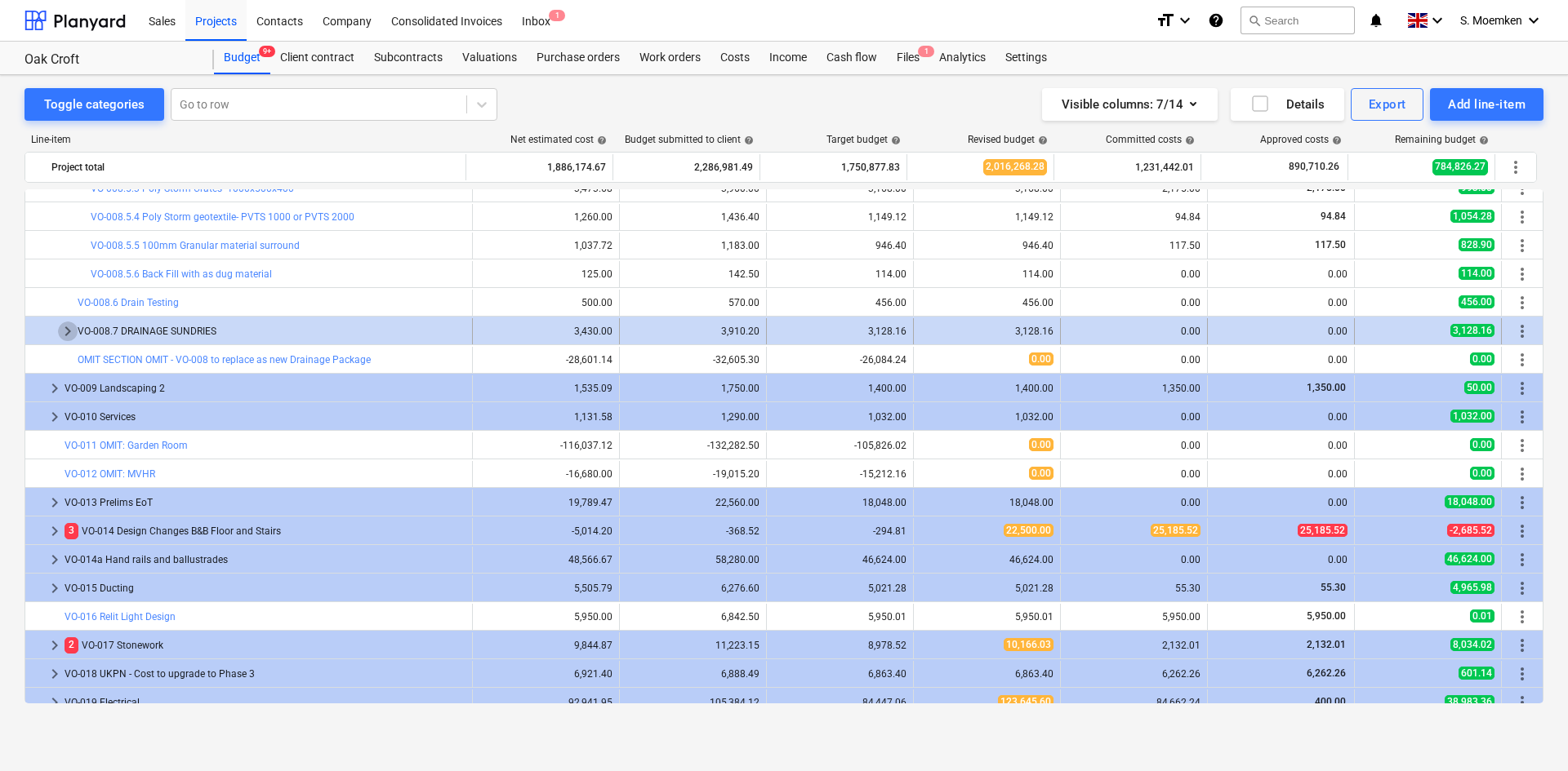
click at [67, 334] on span "keyboard_arrow_right" at bounding box center [68, 332] width 20 height 20
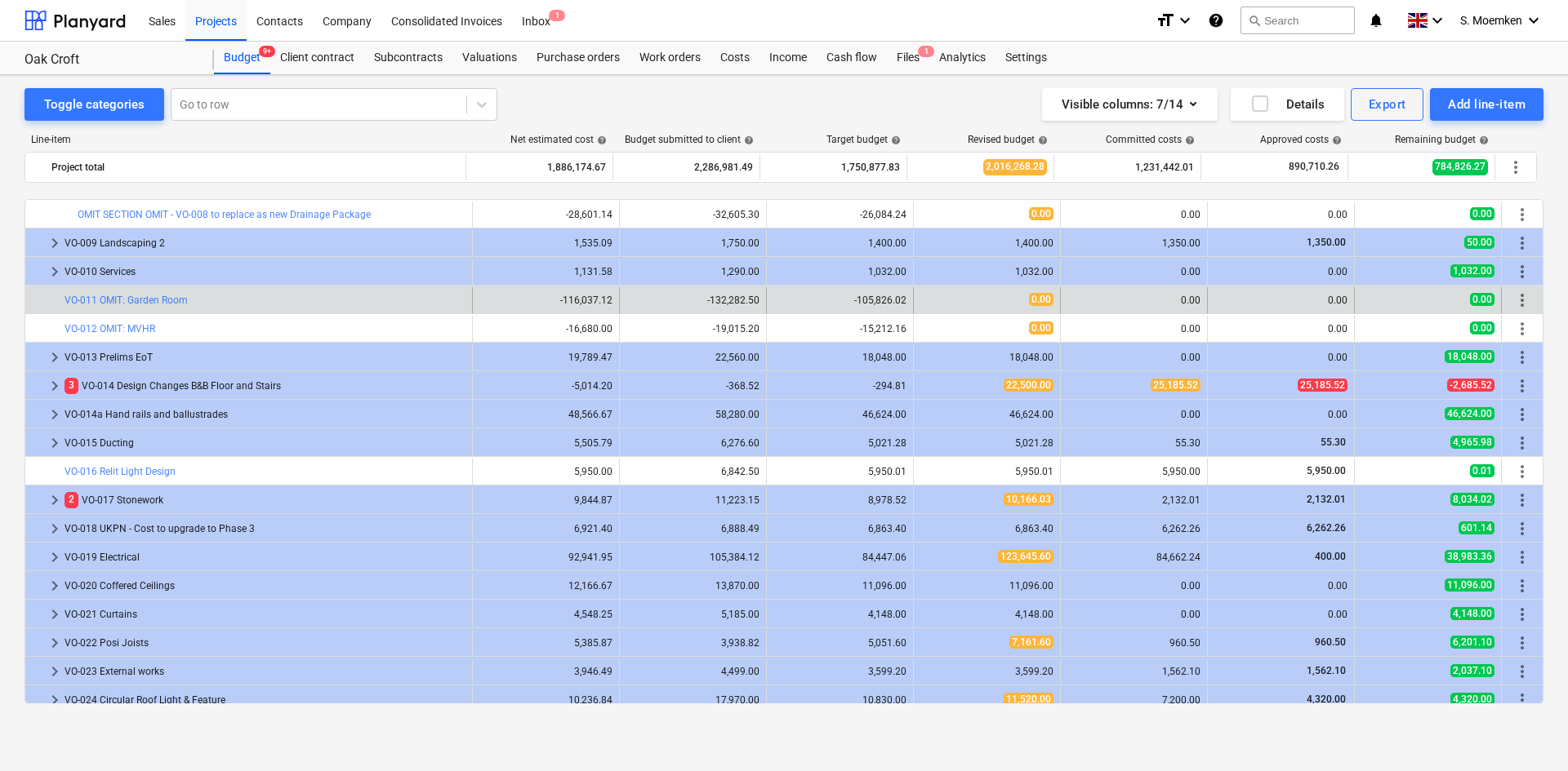
scroll to position [5286, 0]
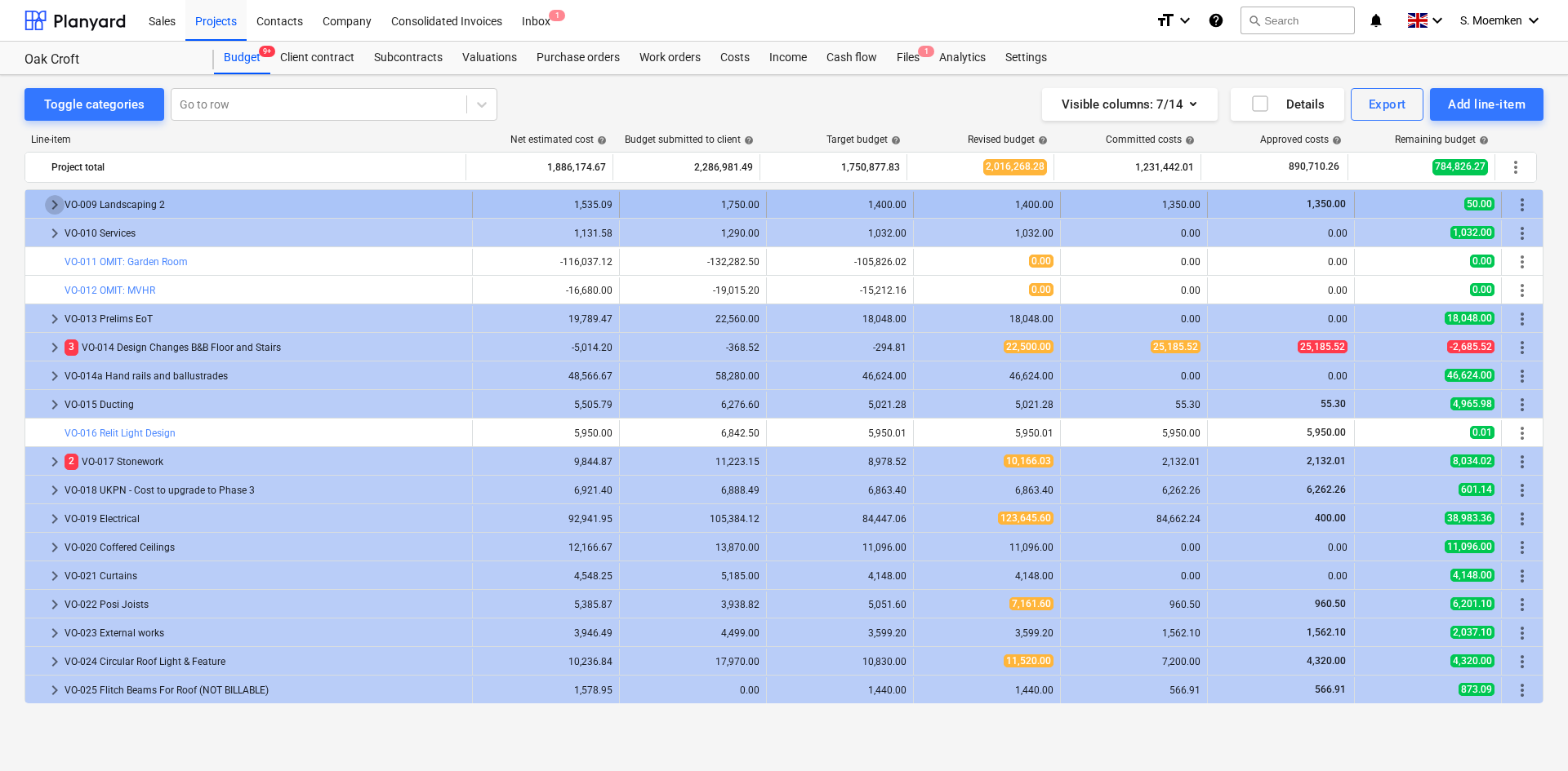
click at [50, 209] on span "keyboard_arrow_right" at bounding box center [55, 205] width 20 height 20
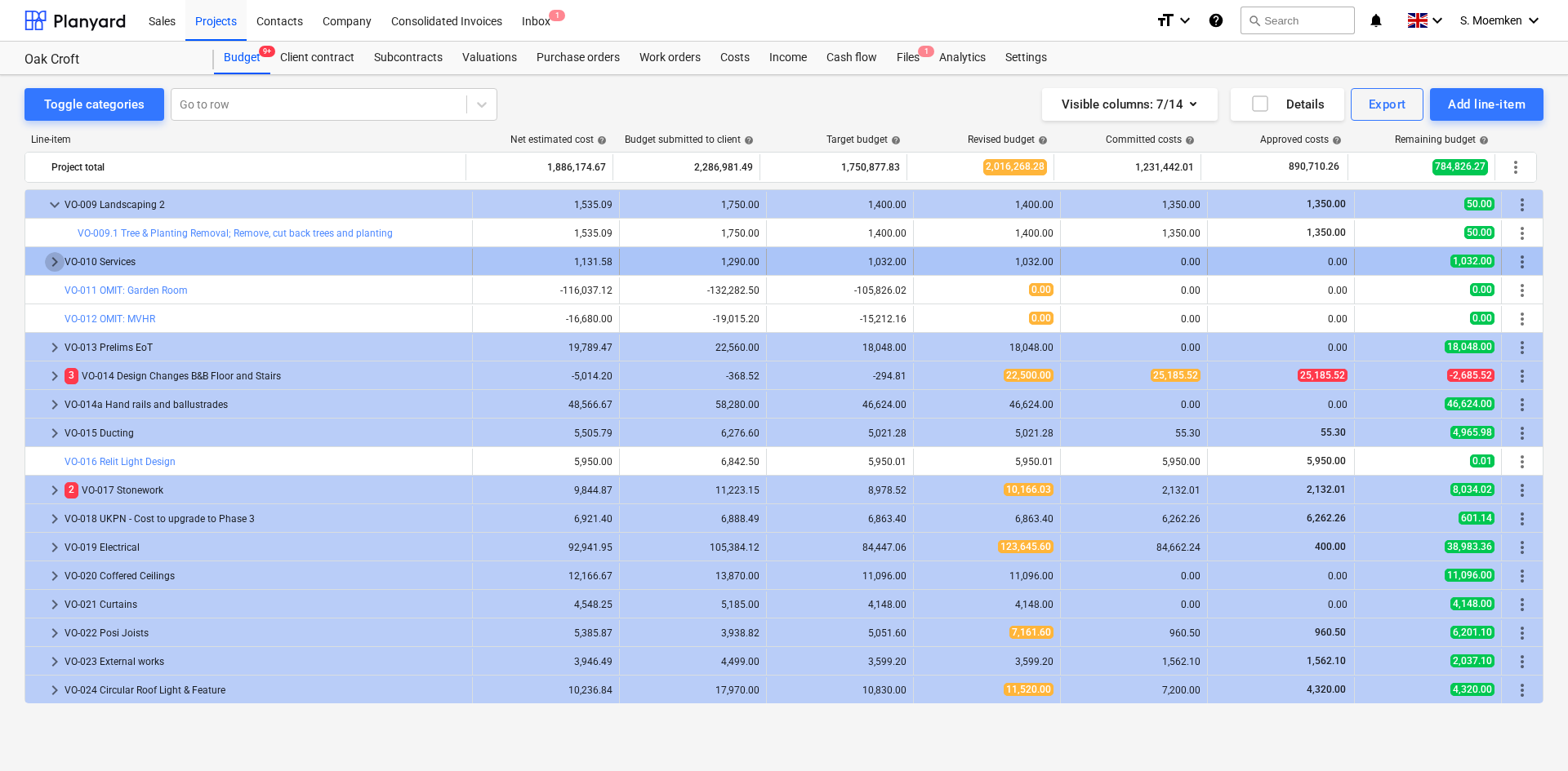
click at [53, 263] on span "keyboard_arrow_right" at bounding box center [55, 262] width 20 height 20
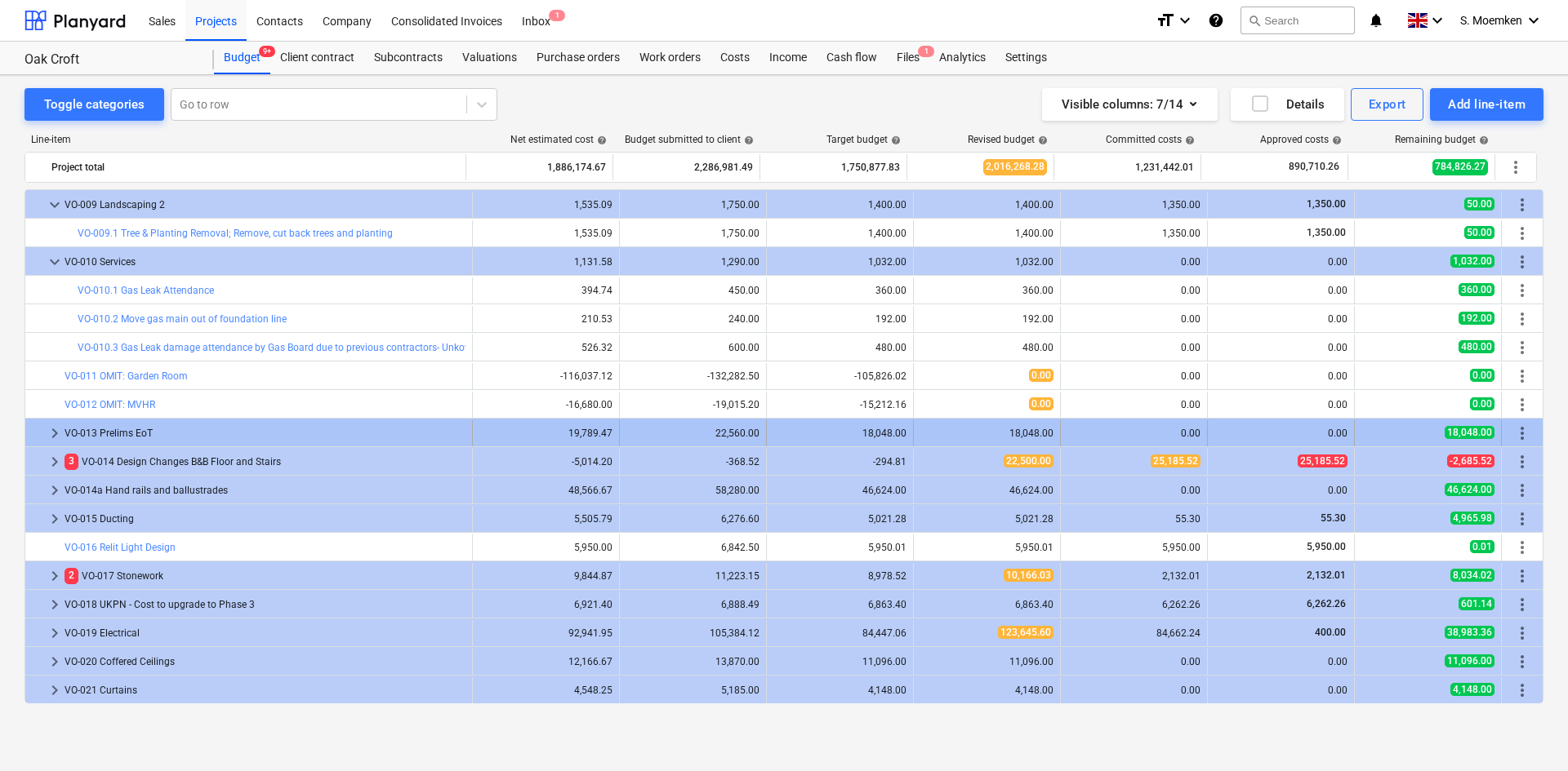
click at [52, 434] on span "keyboard_arrow_right" at bounding box center [55, 433] width 20 height 20
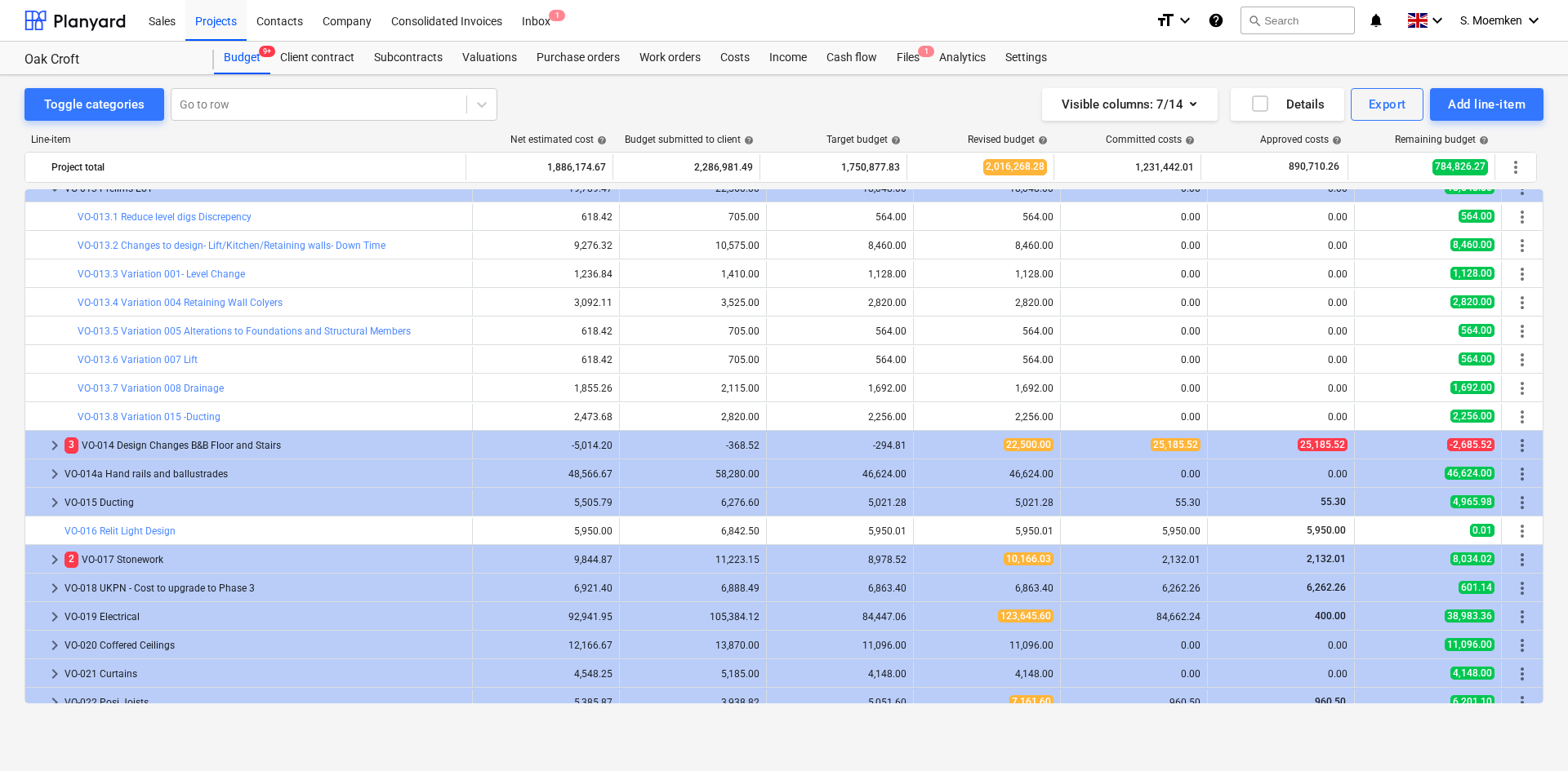
scroll to position [5694, 0]
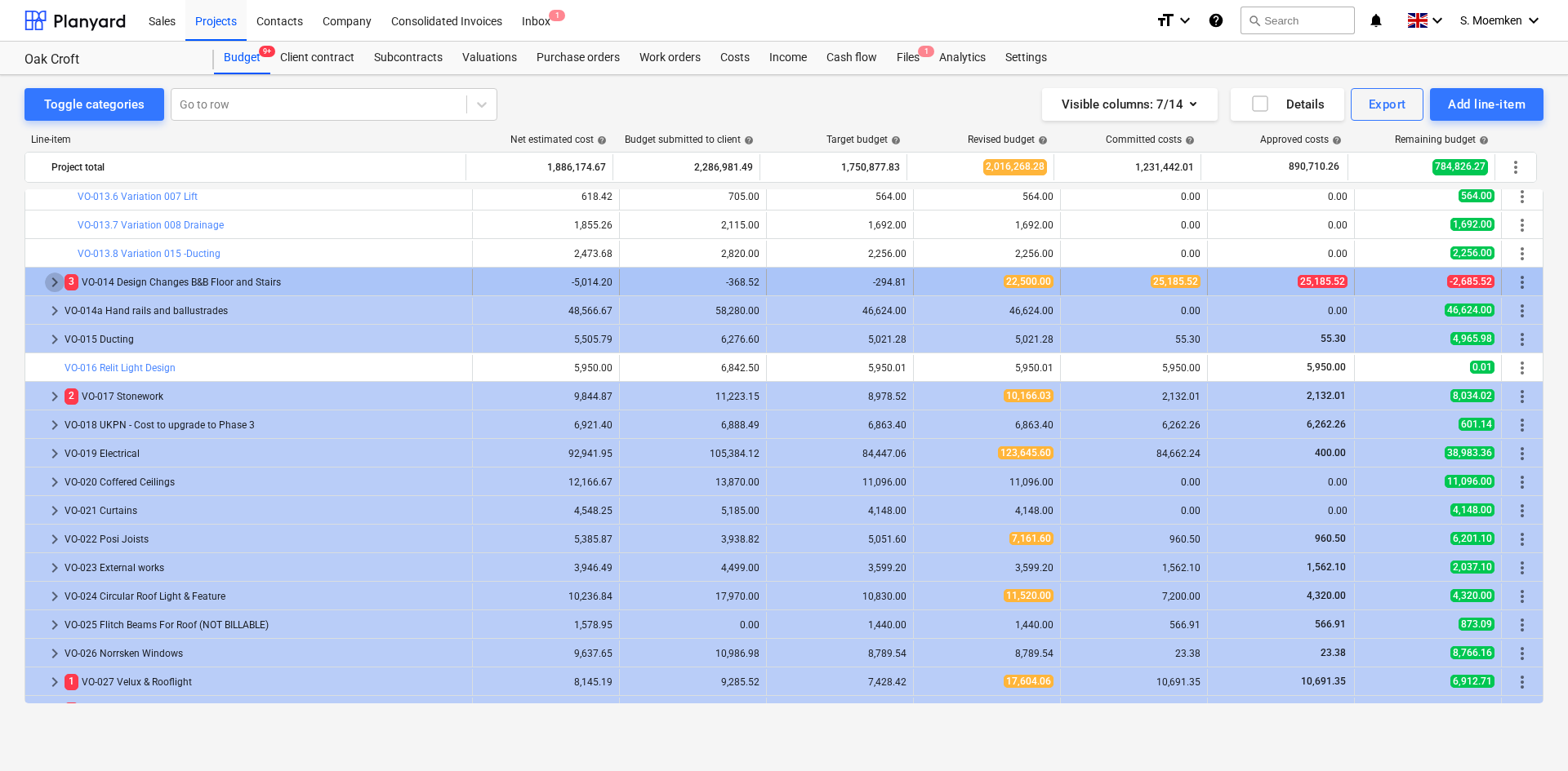
click at [55, 284] on span "keyboard_arrow_right" at bounding box center [55, 283] width 20 height 20
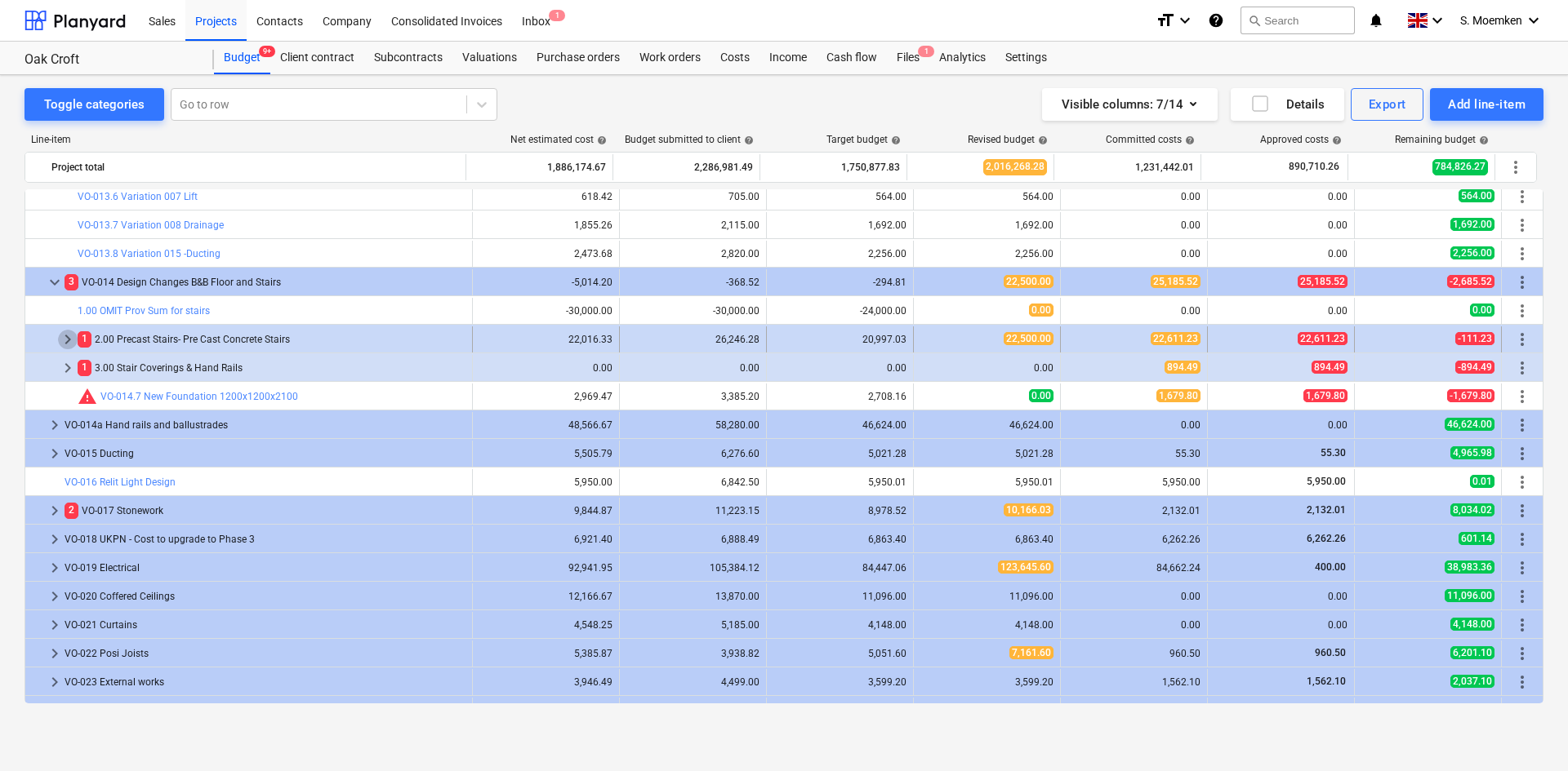
click at [67, 341] on span "keyboard_arrow_right" at bounding box center [68, 340] width 20 height 20
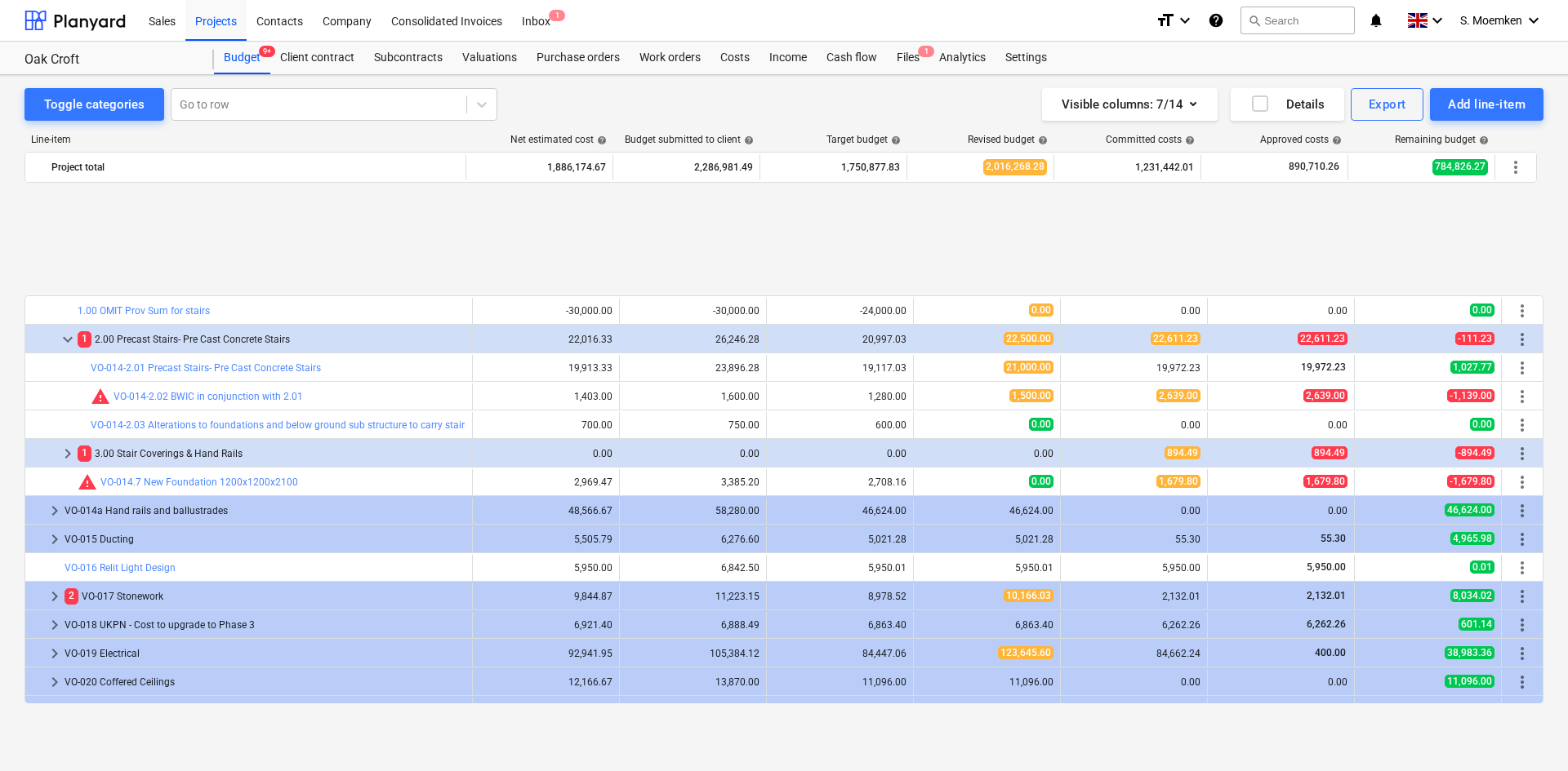
scroll to position [5858, 0]
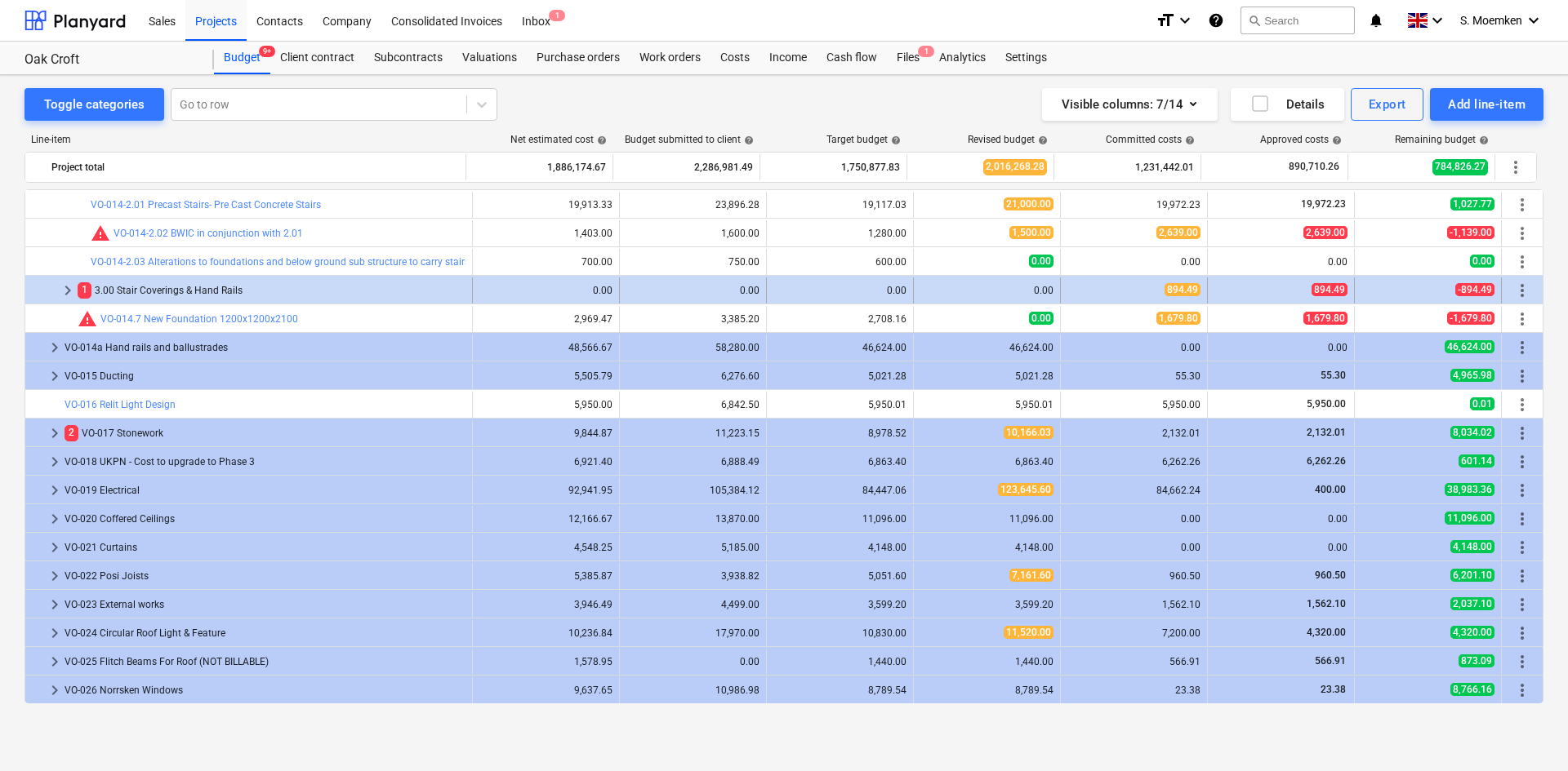
click at [70, 291] on span "keyboard_arrow_right" at bounding box center [68, 290] width 20 height 20
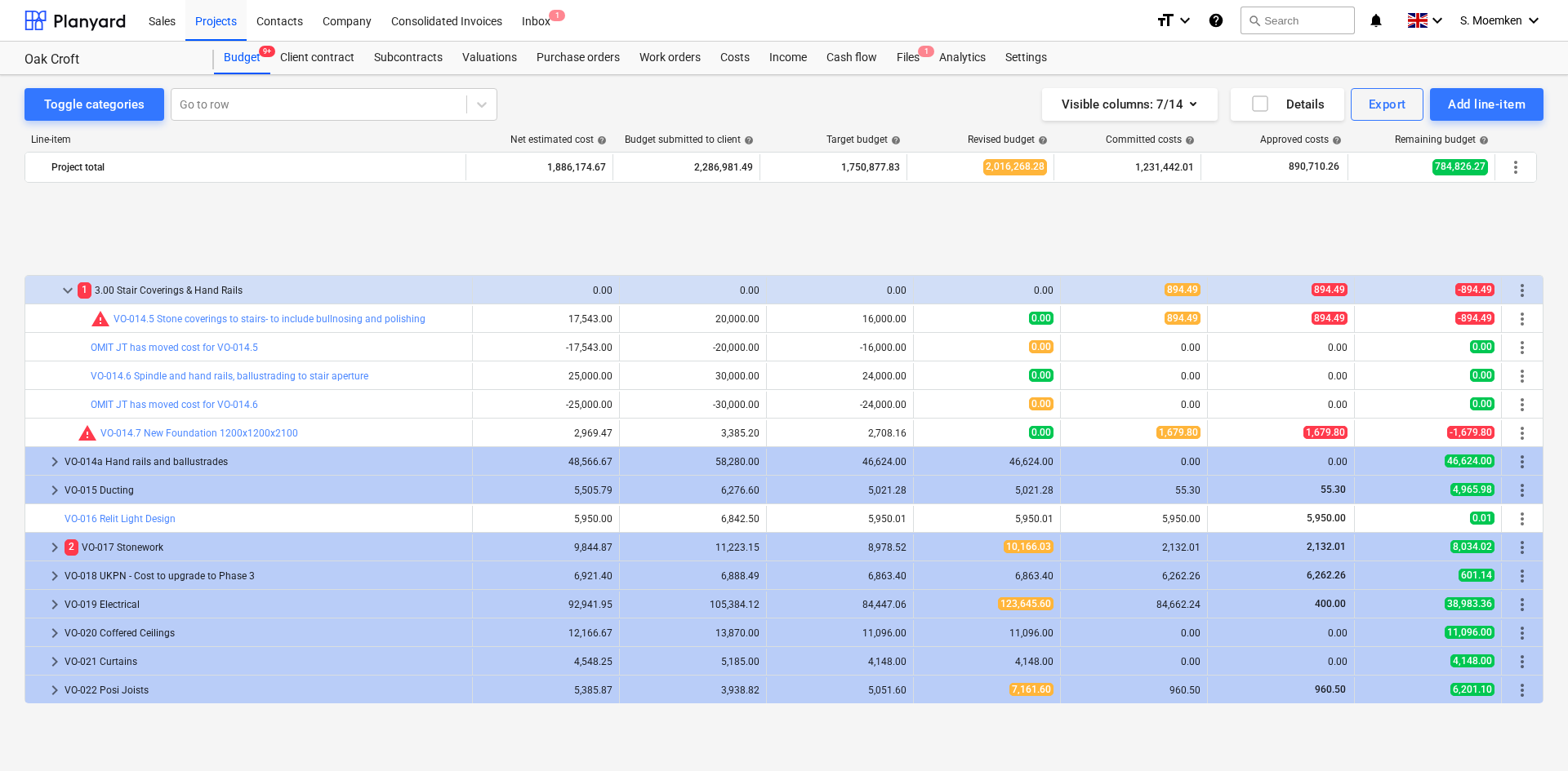
scroll to position [6021, 0]
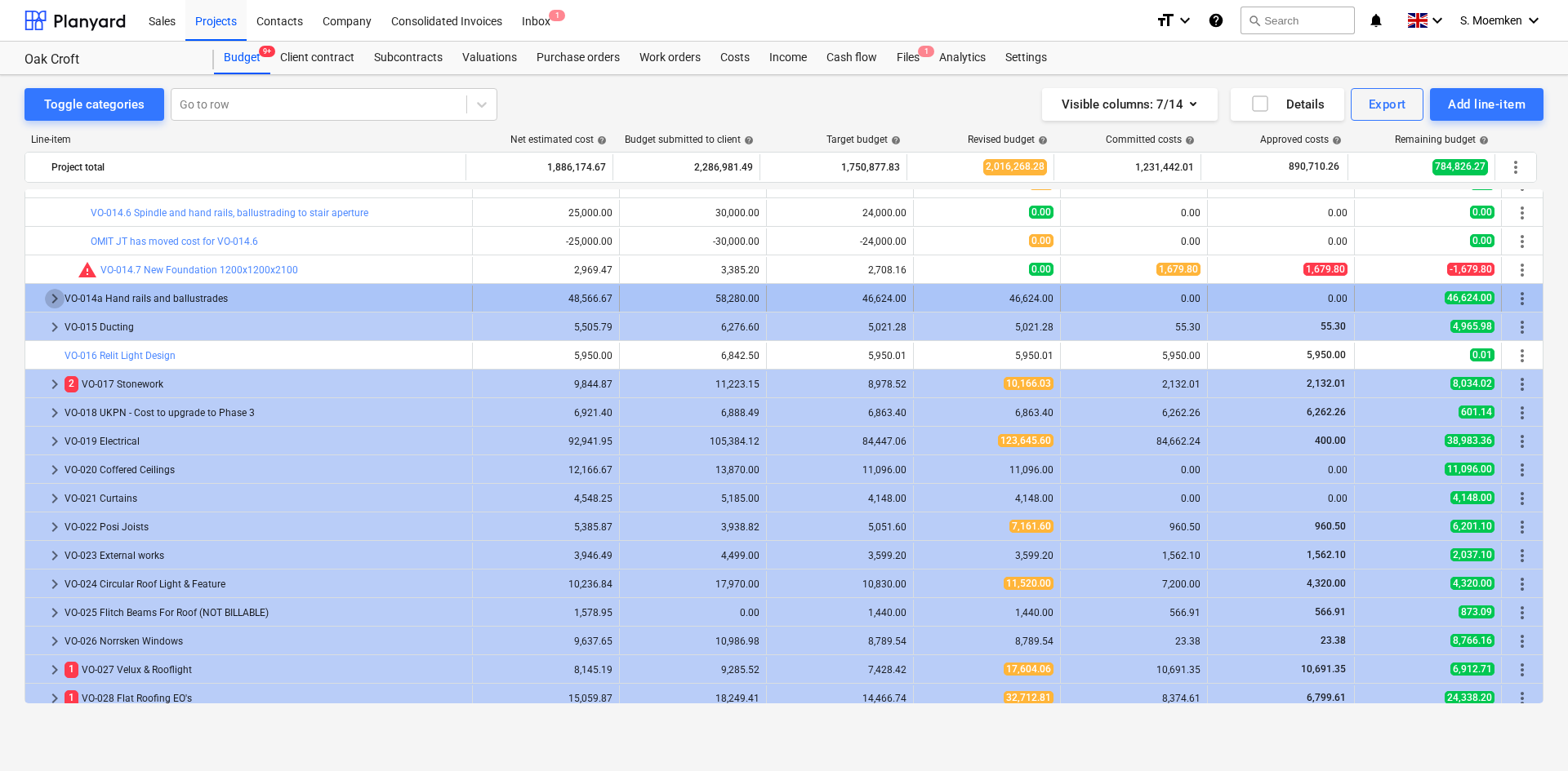
click at [49, 299] on span "keyboard_arrow_right" at bounding box center [55, 298] width 20 height 20
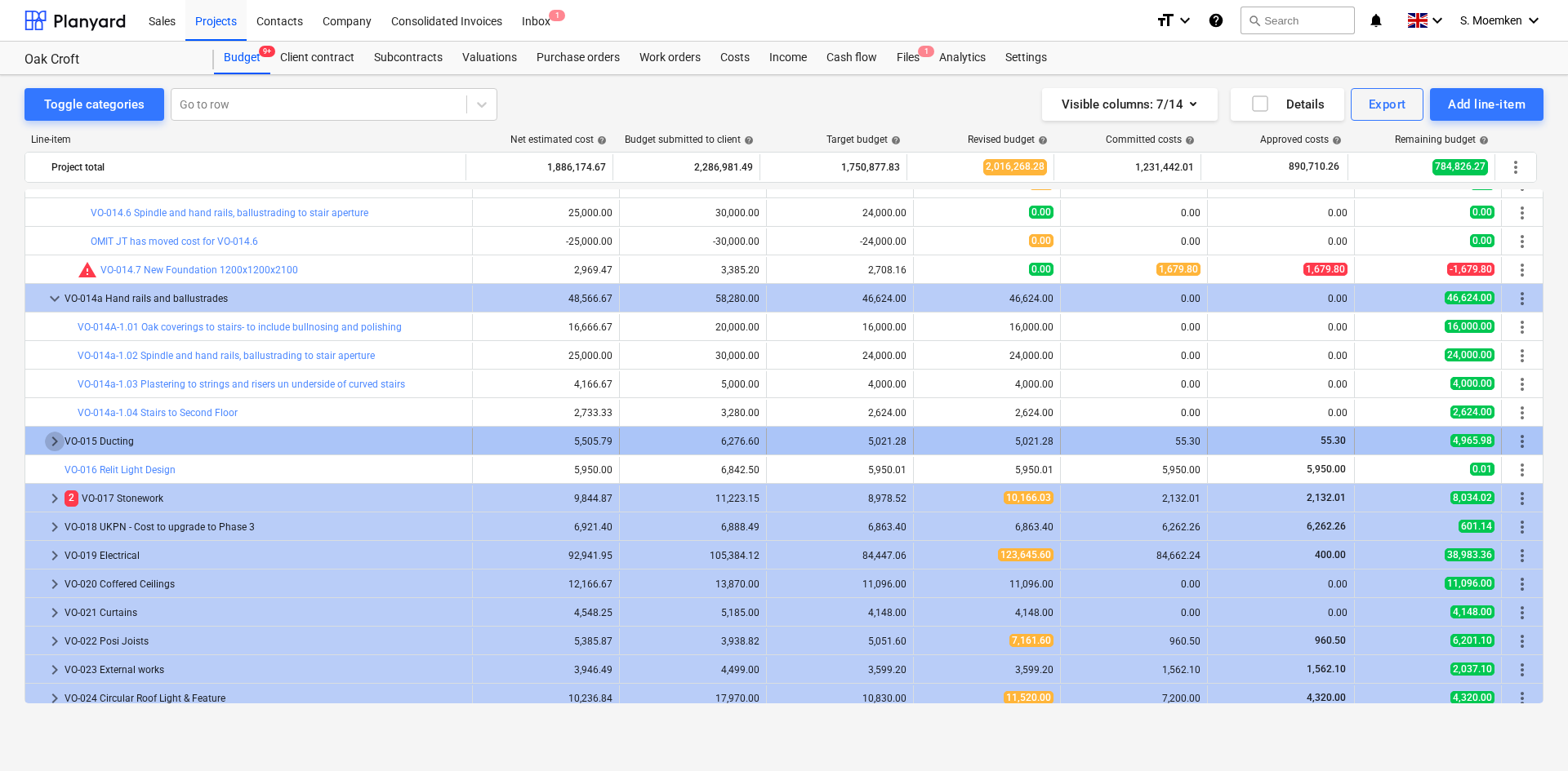
click at [50, 440] on span "keyboard_arrow_right" at bounding box center [55, 442] width 20 height 20
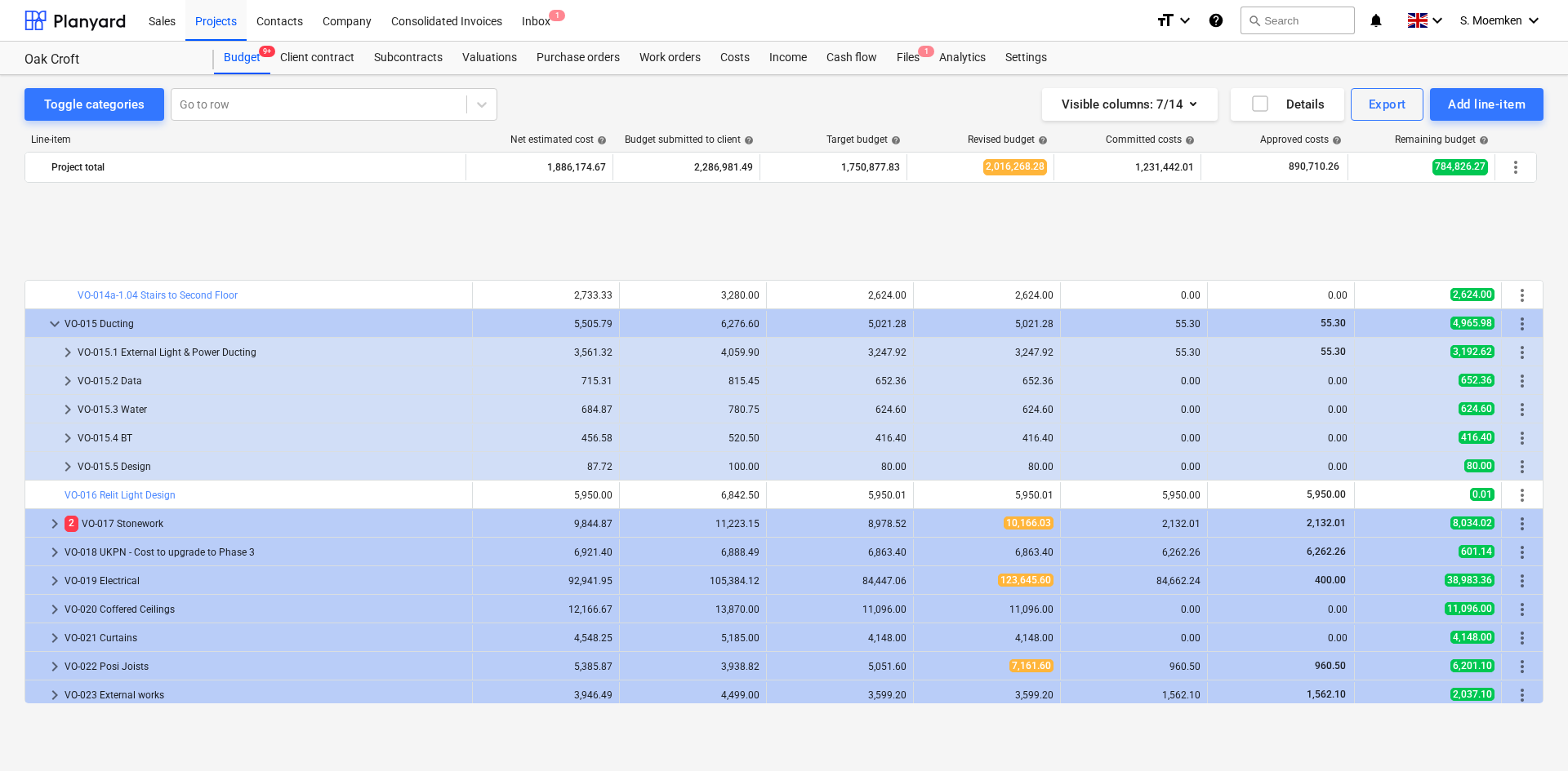
scroll to position [6265, 0]
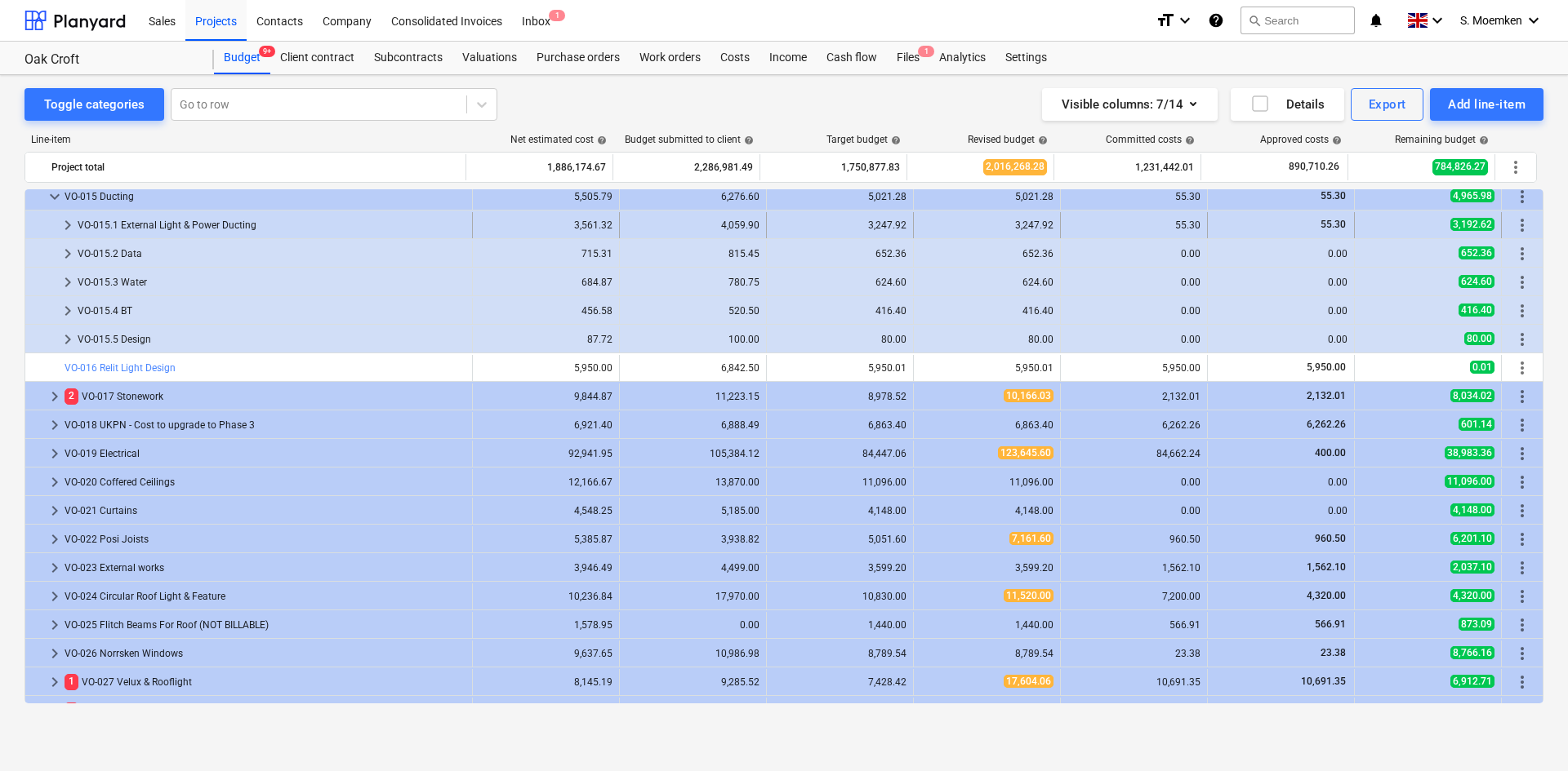
click at [71, 223] on span "keyboard_arrow_right" at bounding box center [68, 225] width 20 height 20
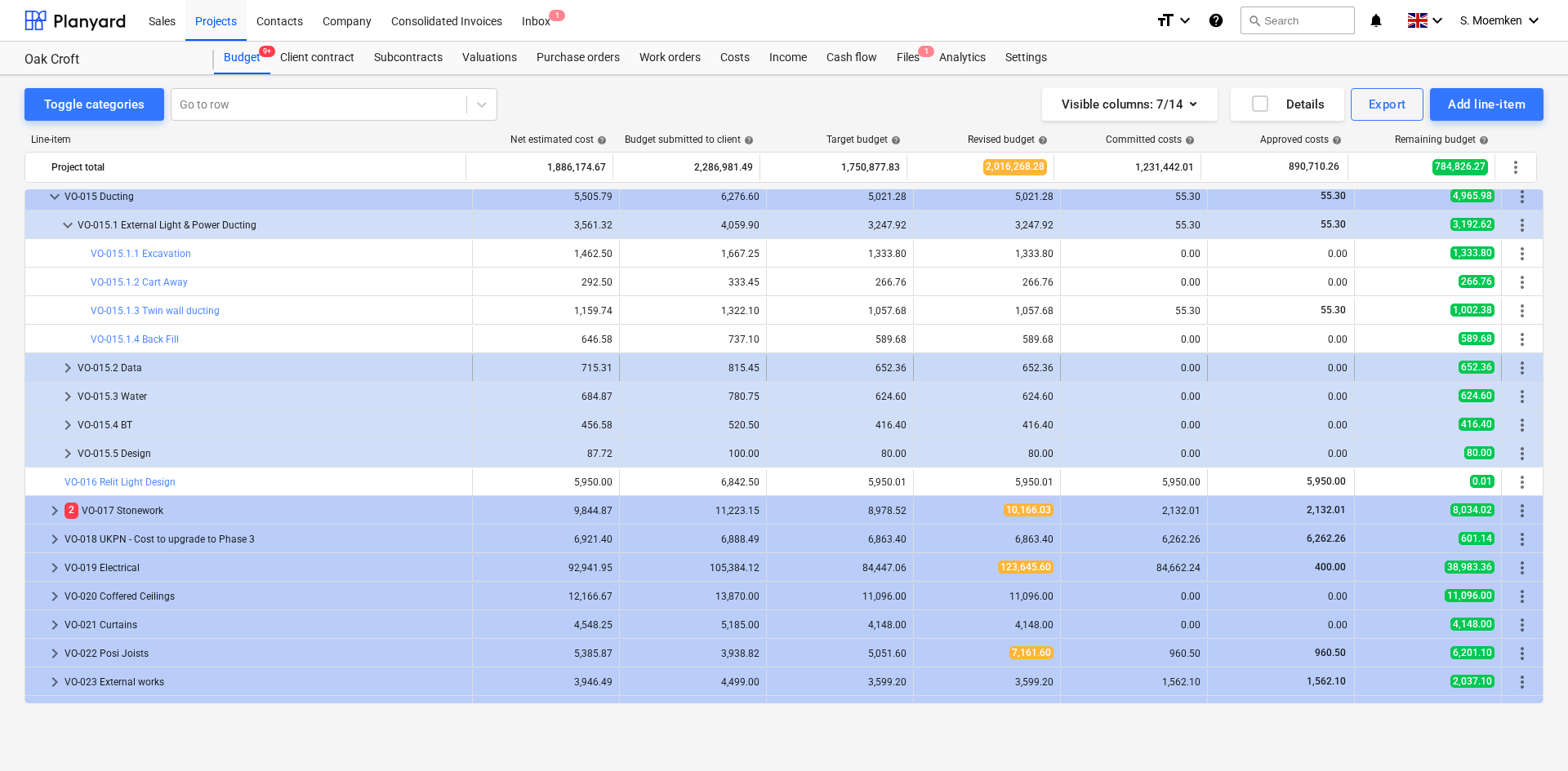
click at [67, 370] on span "keyboard_arrow_right" at bounding box center [68, 368] width 20 height 20
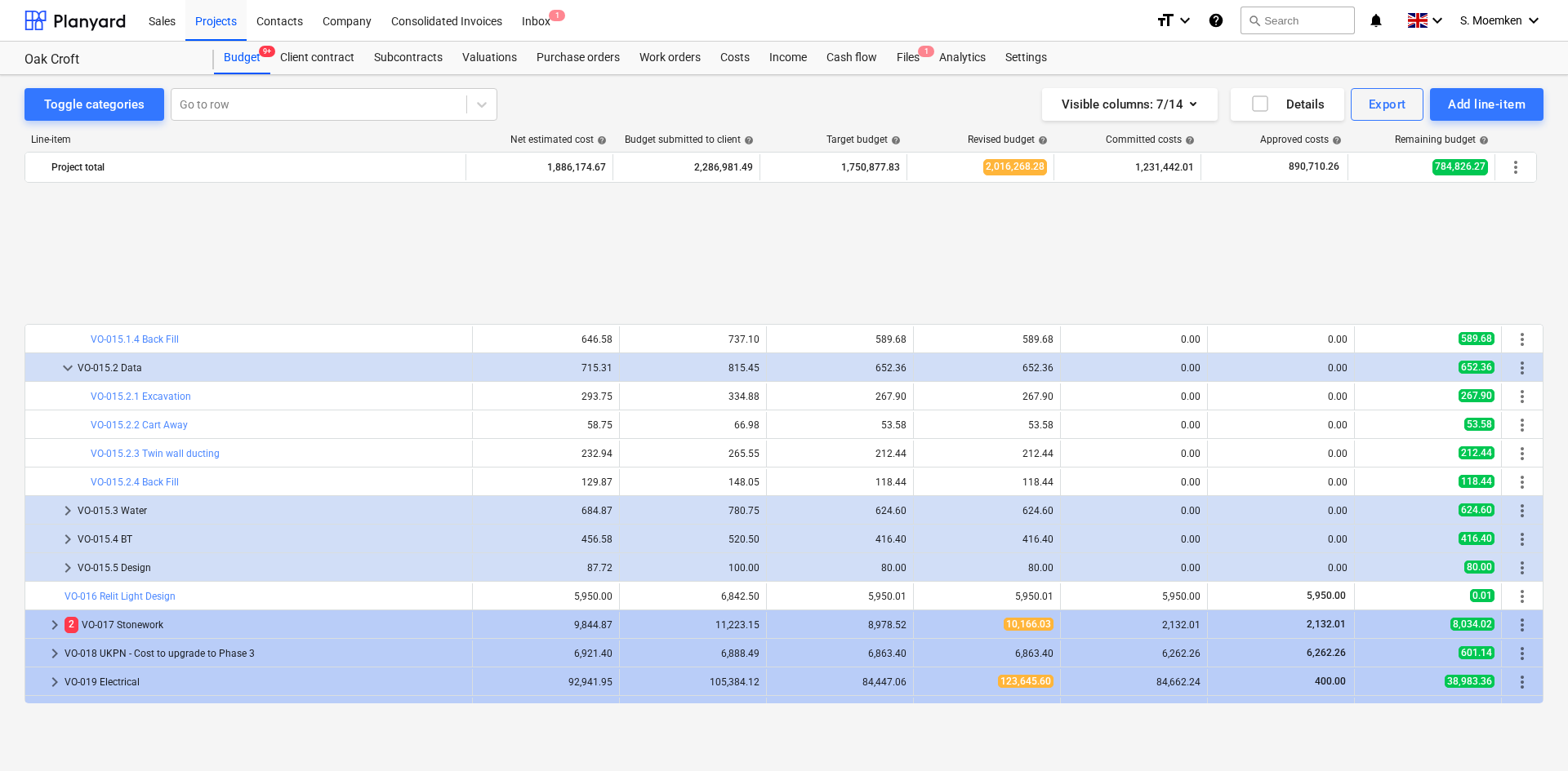
scroll to position [6429, 0]
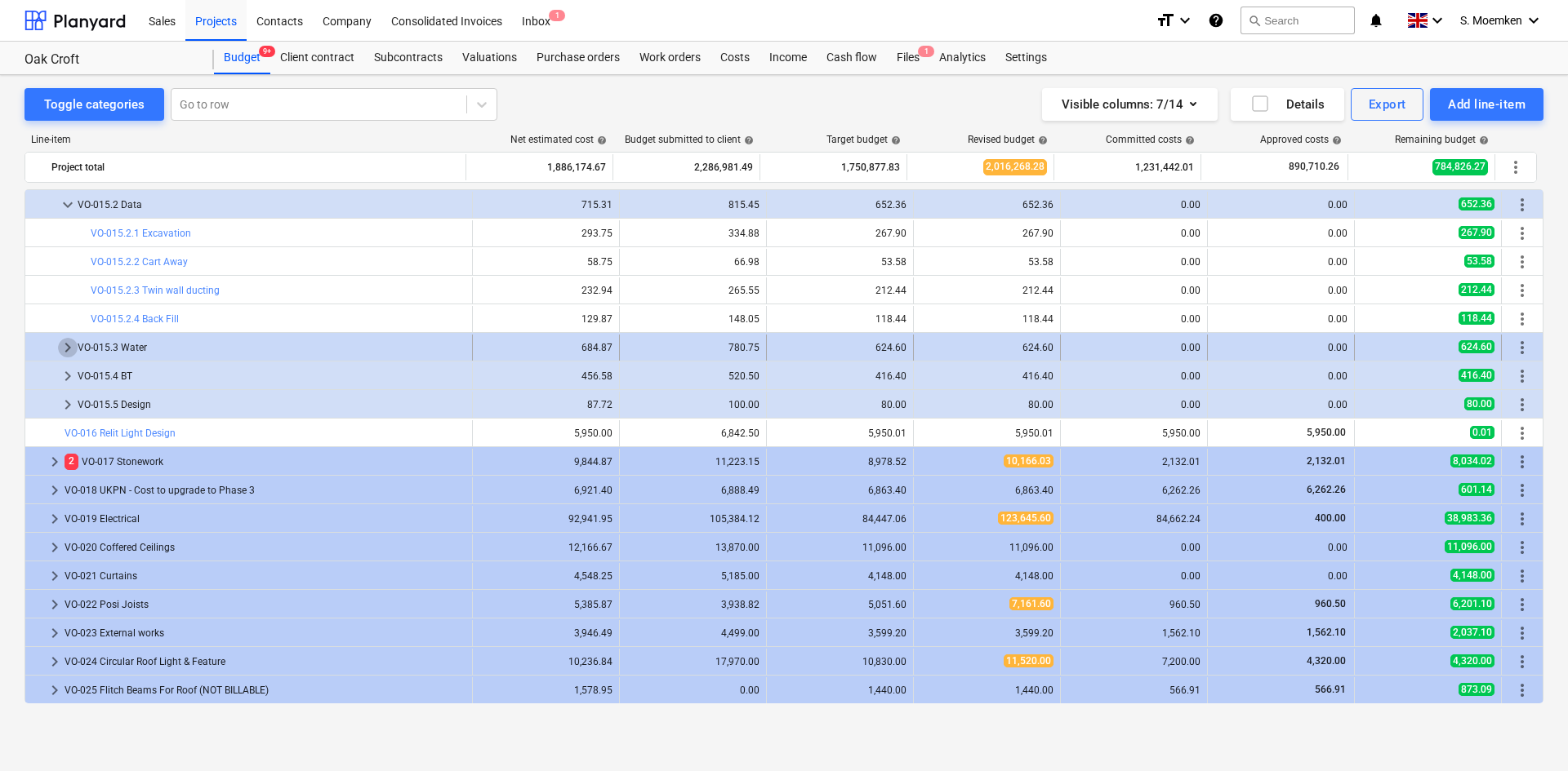
click at [69, 347] on span "keyboard_arrow_right" at bounding box center [68, 348] width 20 height 20
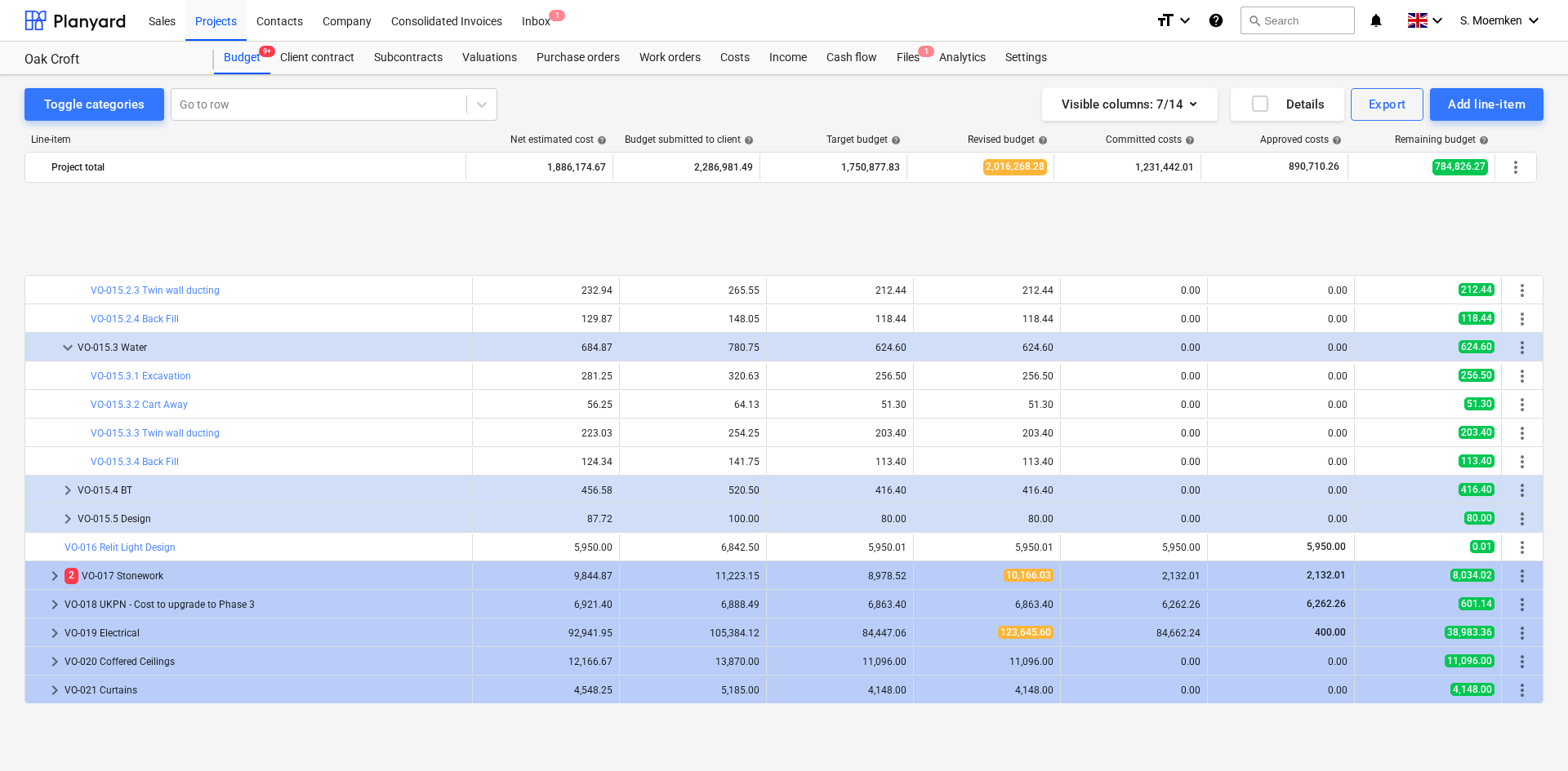
scroll to position [6592, 0]
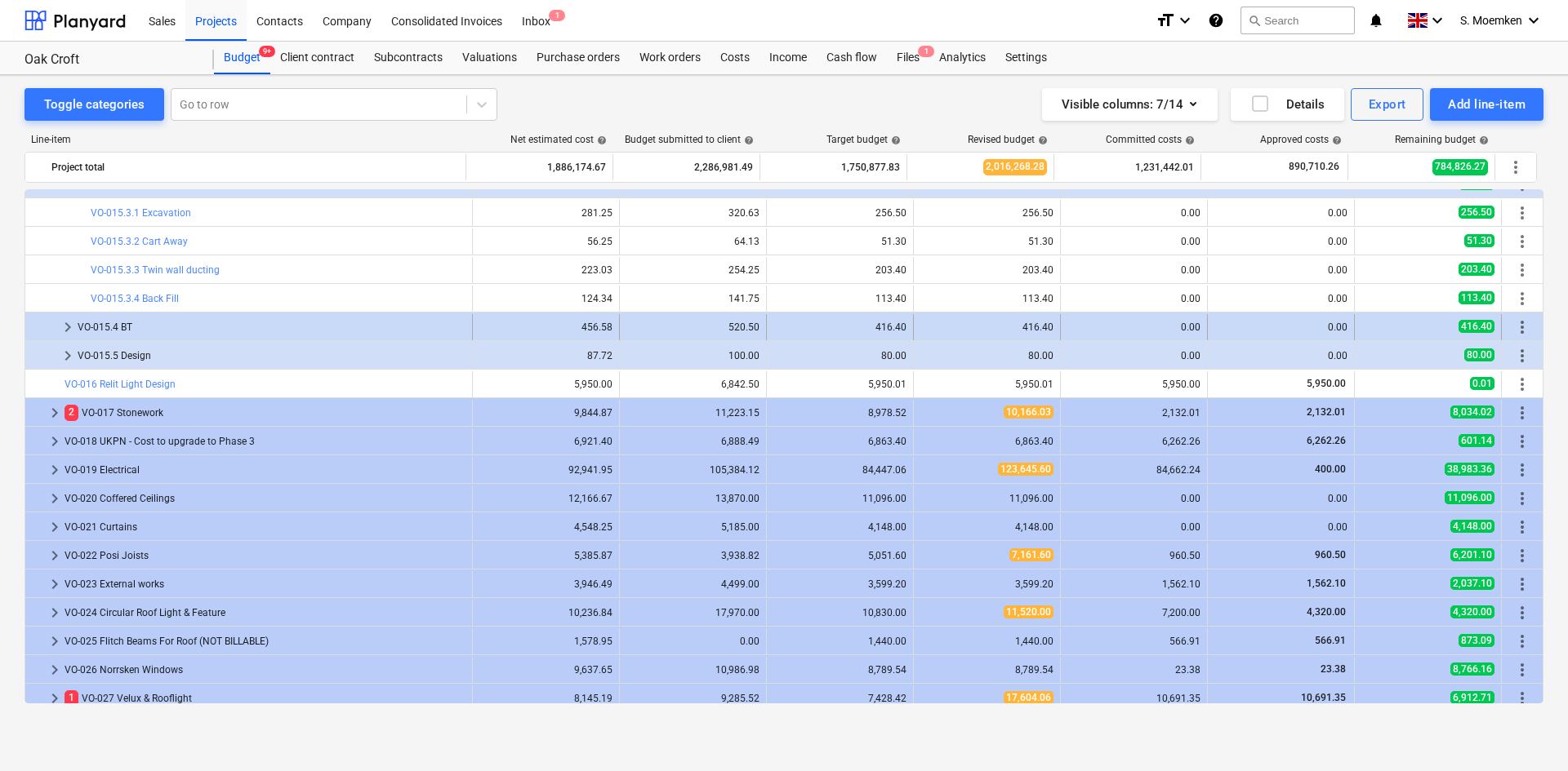
click at [66, 328] on span "keyboard_arrow_right" at bounding box center [68, 328] width 20 height 20
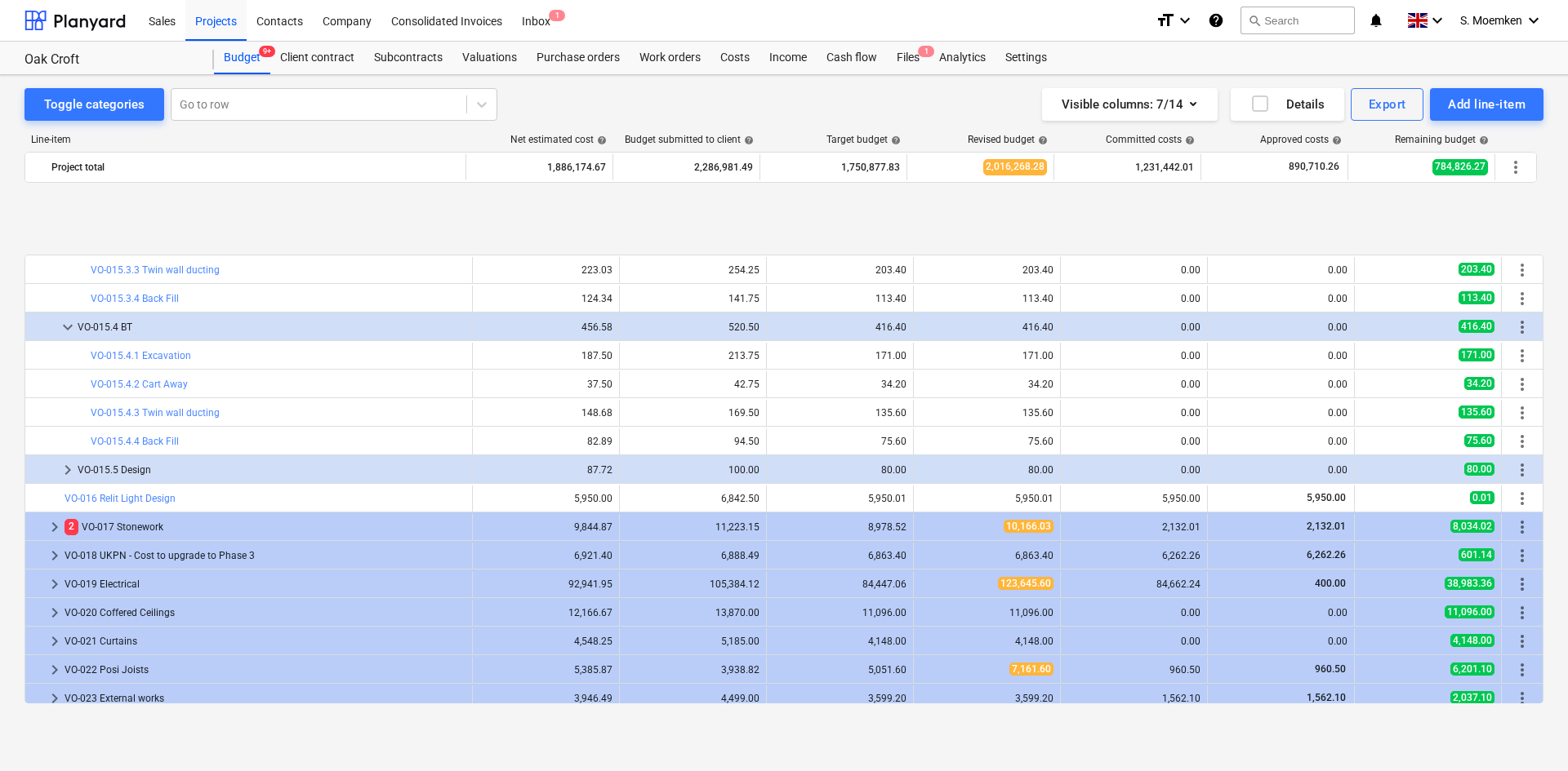
scroll to position [6756, 0]
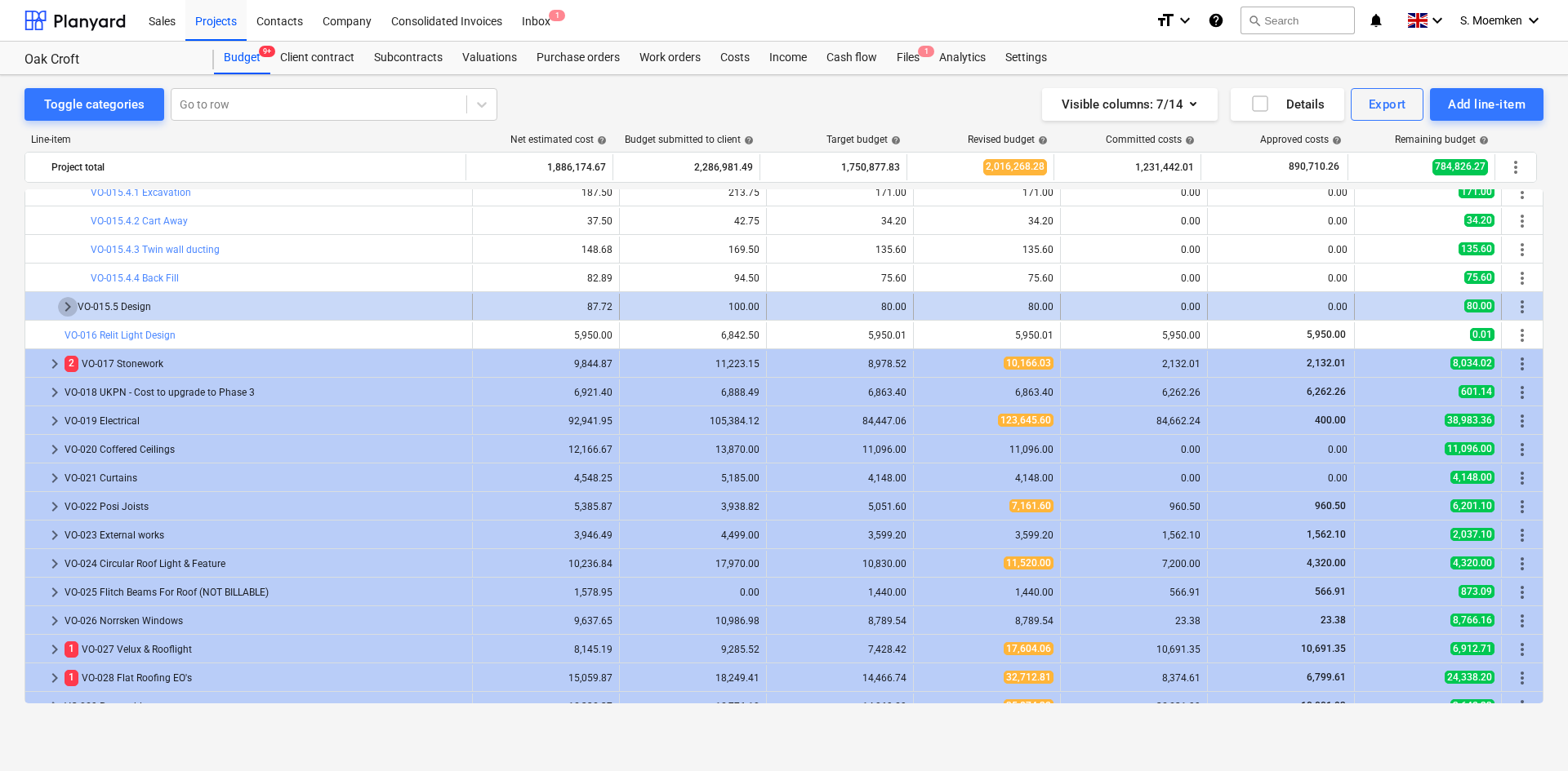
click at [65, 305] on span "keyboard_arrow_right" at bounding box center [68, 307] width 20 height 20
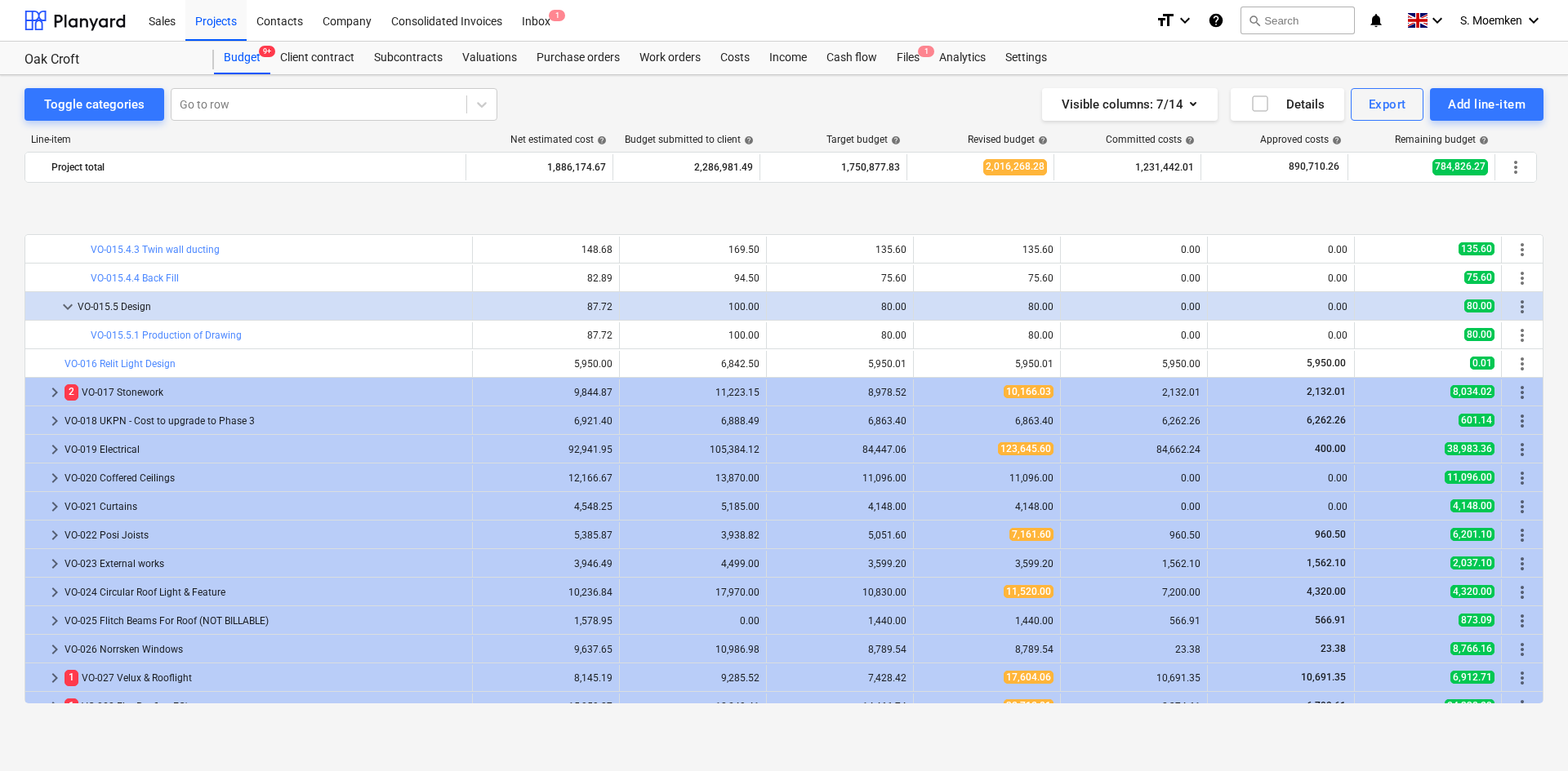
scroll to position [6838, 0]
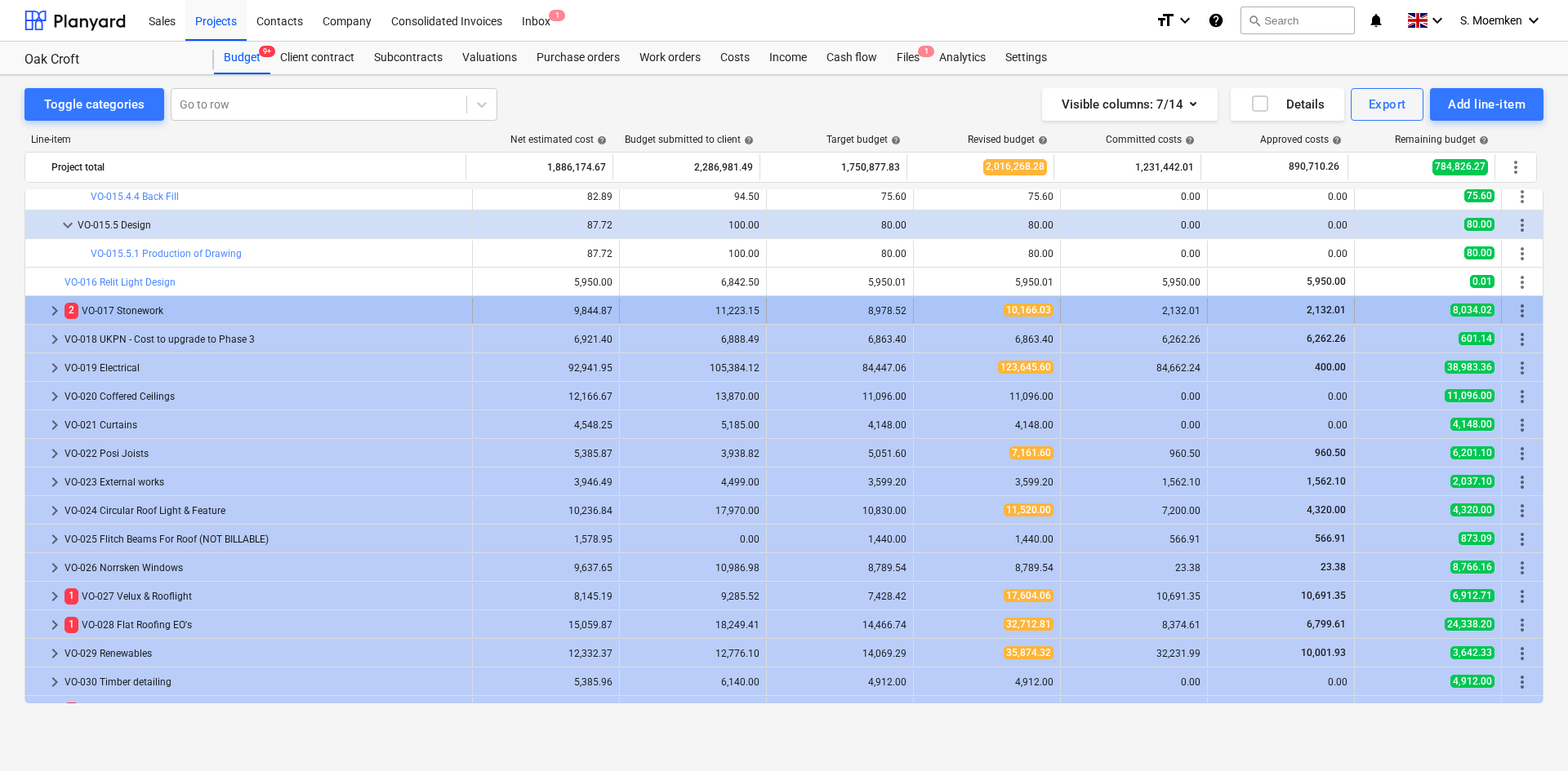
click at [51, 305] on span "keyboard_arrow_right" at bounding box center [55, 311] width 20 height 20
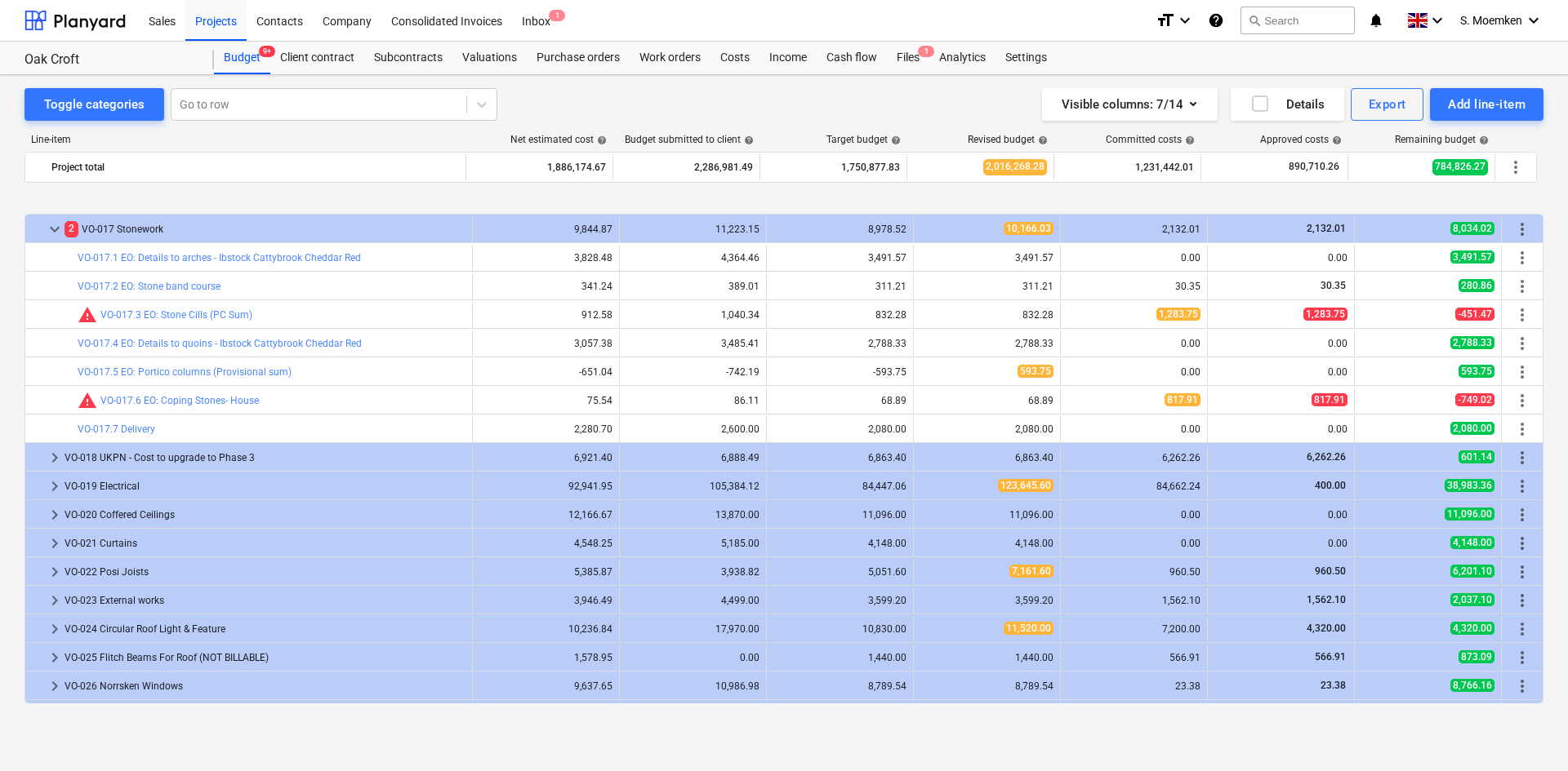
scroll to position [7082, 0]
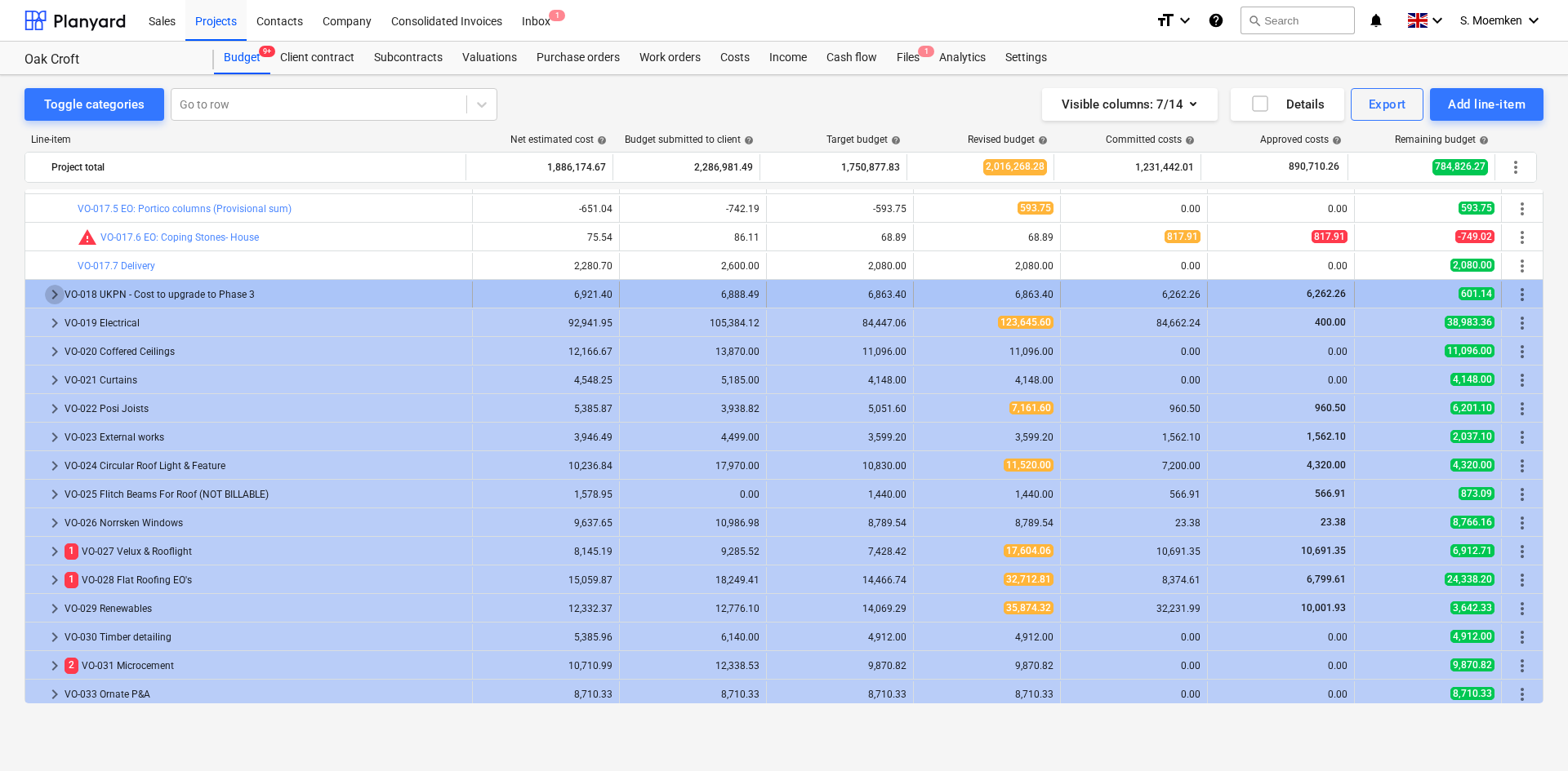
click at [54, 292] on span "keyboard_arrow_right" at bounding box center [55, 294] width 20 height 20
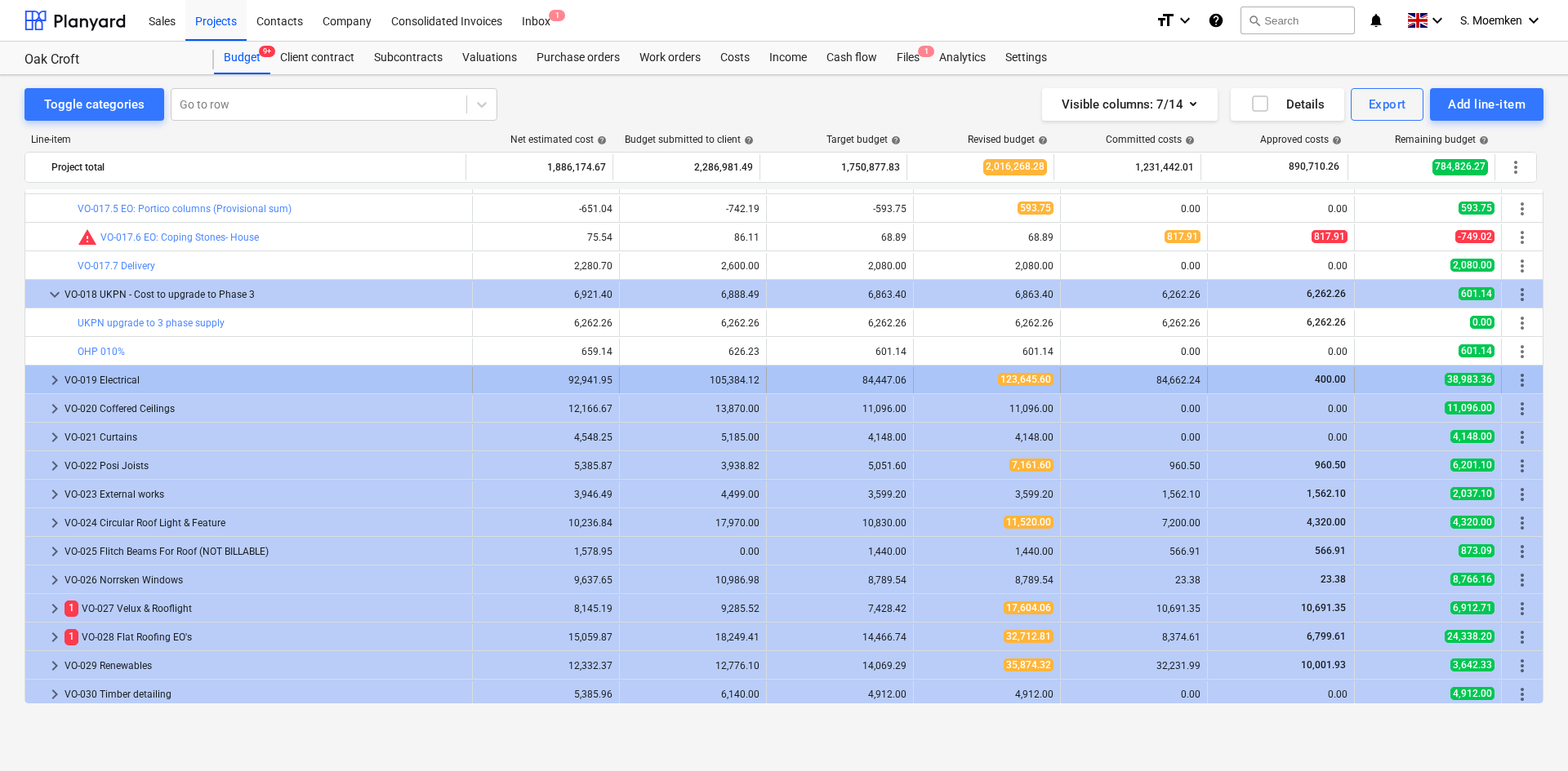
click at [51, 379] on span "keyboard_arrow_right" at bounding box center [55, 380] width 20 height 20
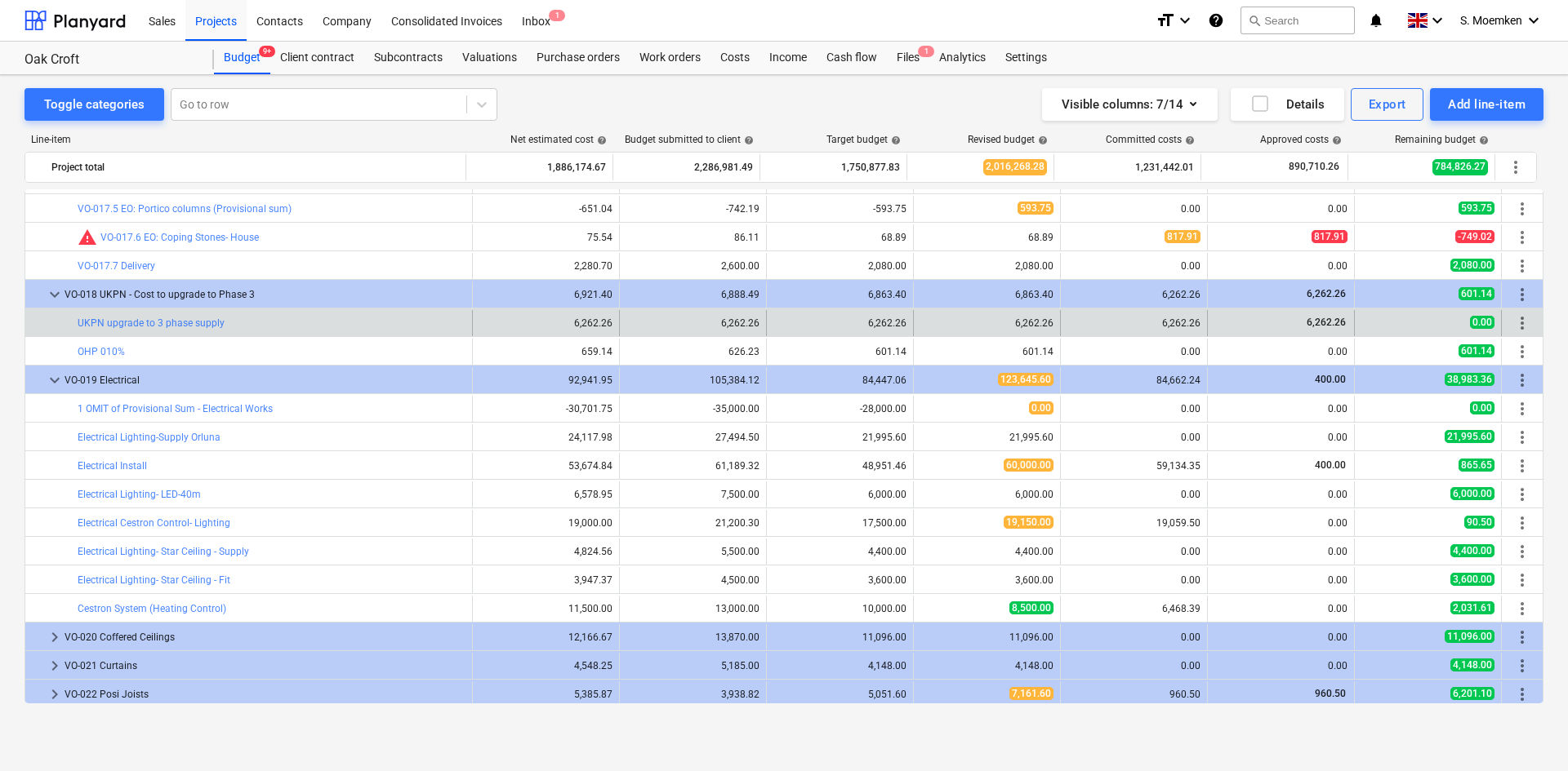
click at [1512, 318] on span "more_vert" at bounding box center [1522, 323] width 20 height 20
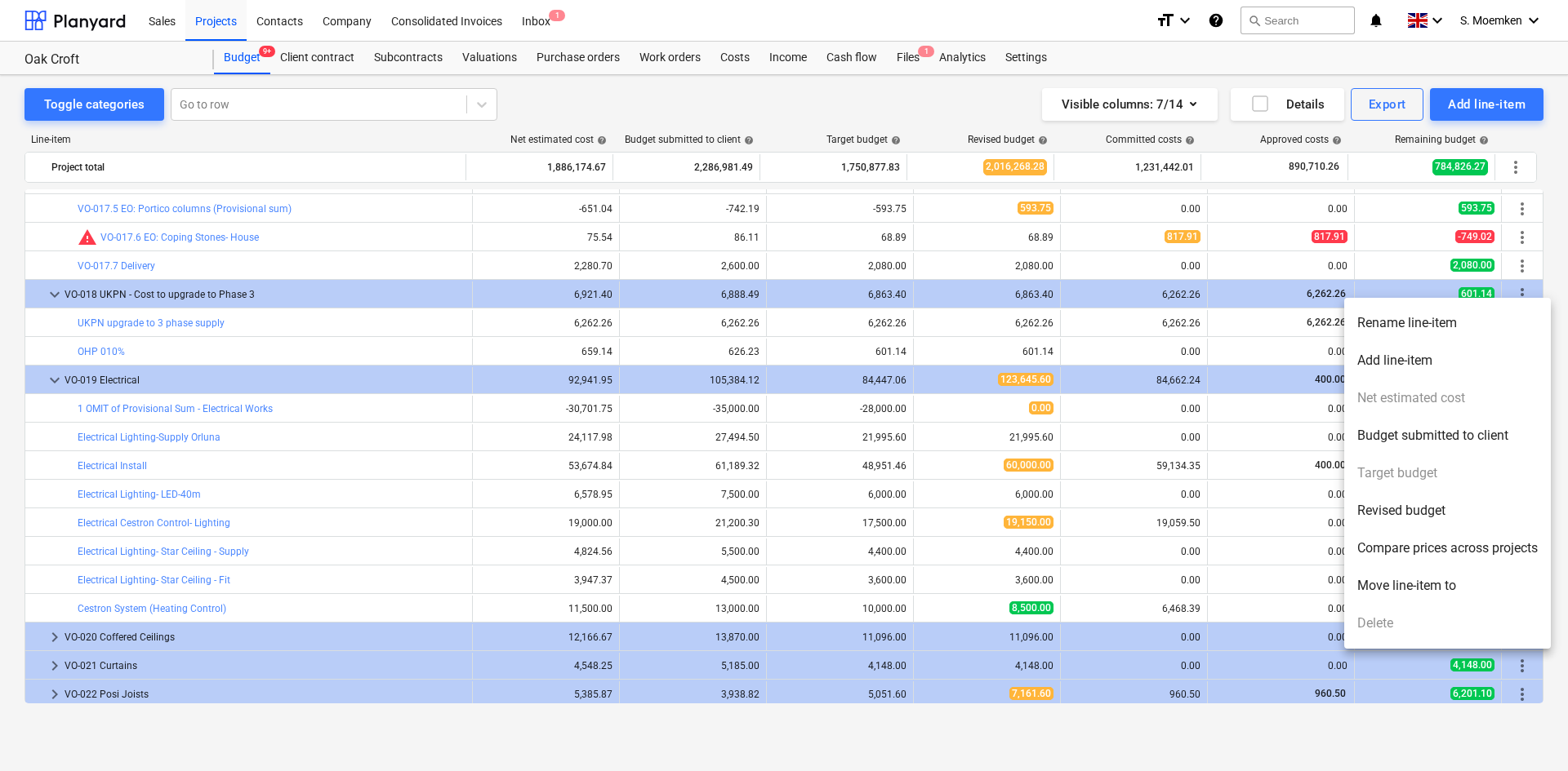
click at [1433, 321] on li "Rename line-item" at bounding box center [1448, 323] width 207 height 37
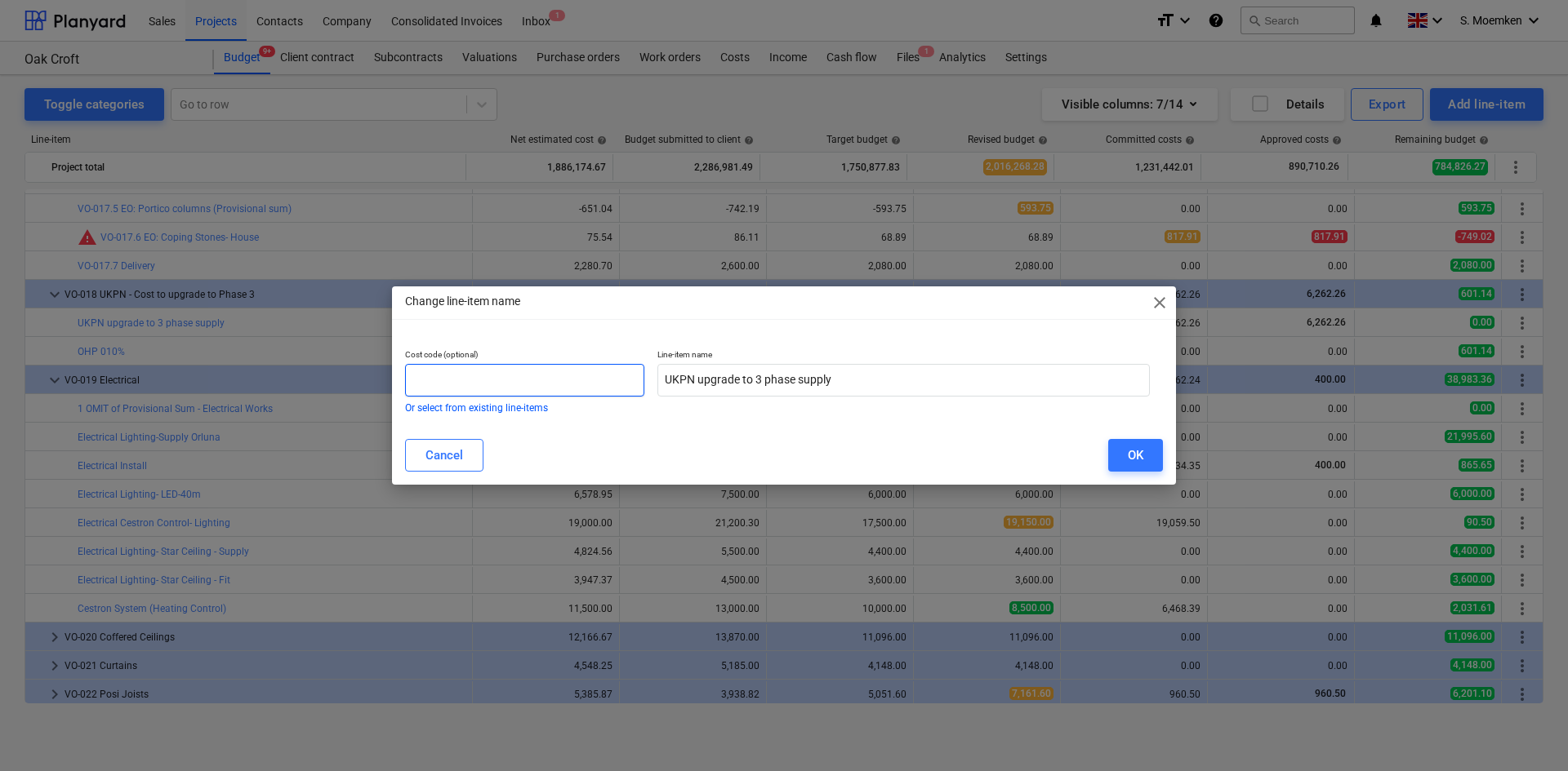
click at [494, 374] on input "text" at bounding box center [524, 380] width 239 height 32
click at [472, 379] on input "VO18-1" at bounding box center [524, 380] width 239 height 32
click at [459, 378] on input "VO18-1" at bounding box center [524, 380] width 239 height 32
drag, startPoint x: 444, startPoint y: 379, endPoint x: 395, endPoint y: 379, distance: 49.0
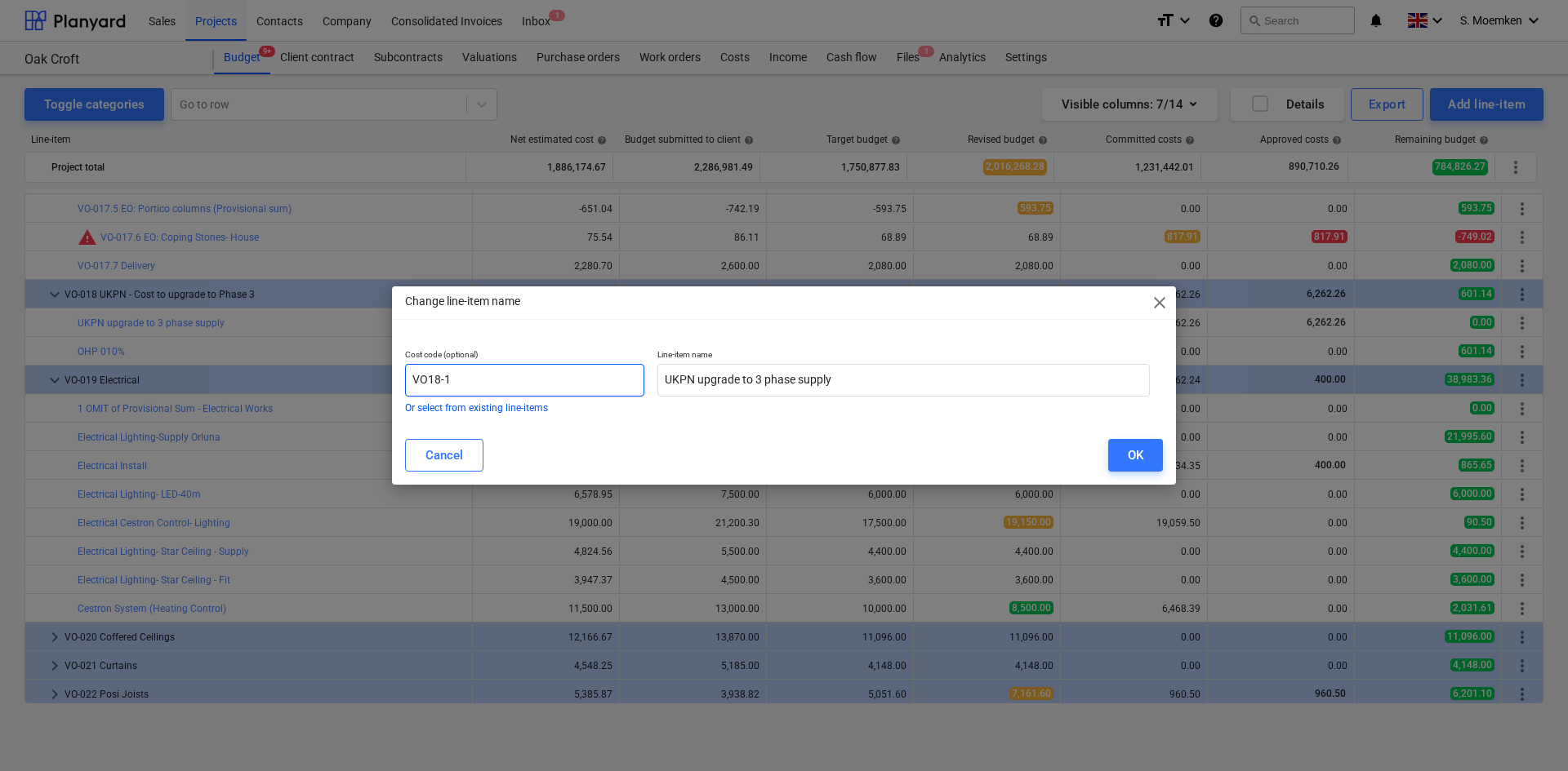
click at [395, 379] on div "Cost code (optional) VO18-1 Or select from existing line-items Line-item name U…" at bounding box center [784, 381] width 784 height 89
type input "VO18-1"
click at [1141, 455] on div "OK" at bounding box center [1136, 456] width 16 height 22
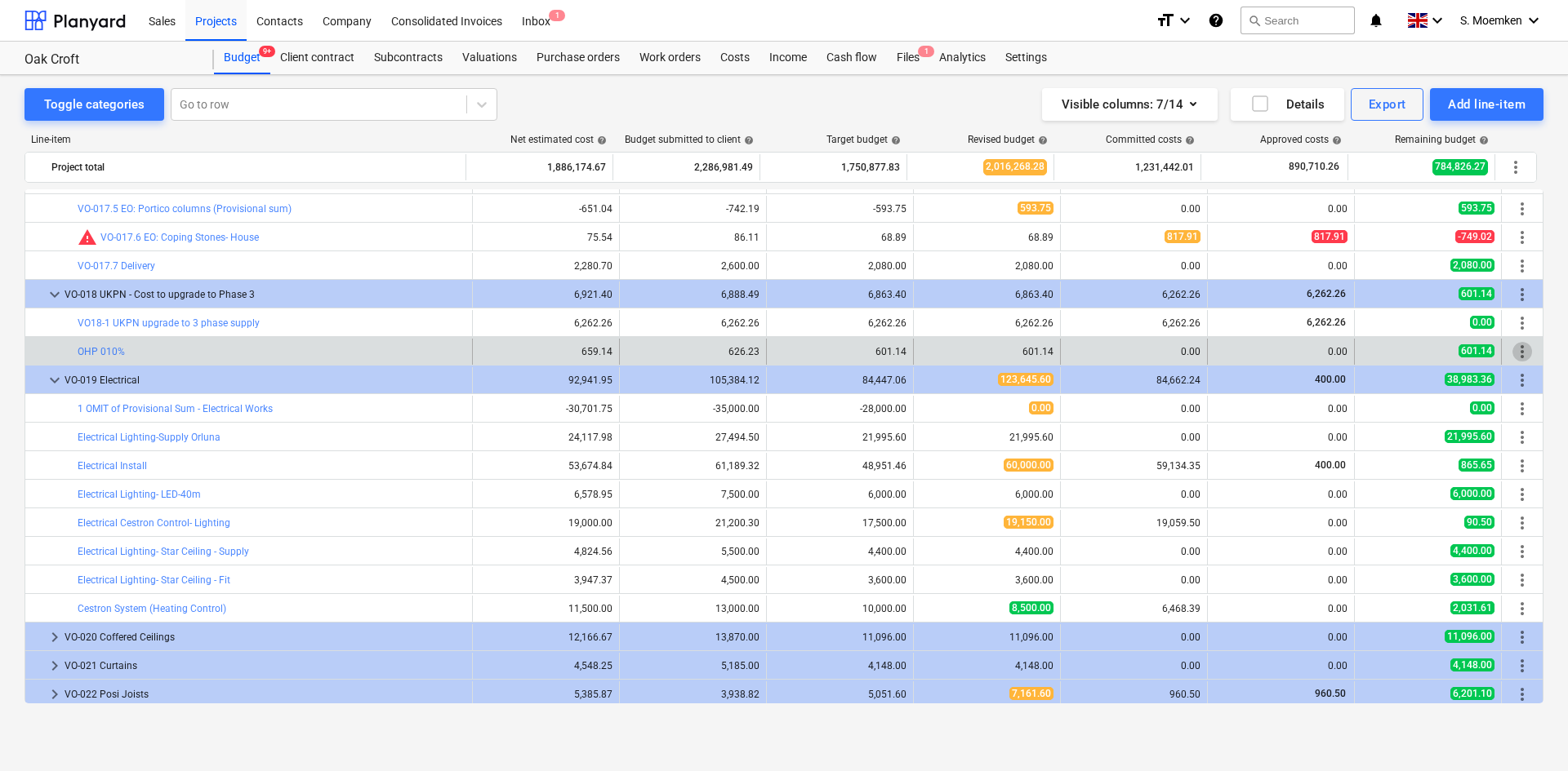
click at [1517, 351] on span "more_vert" at bounding box center [1522, 352] width 20 height 20
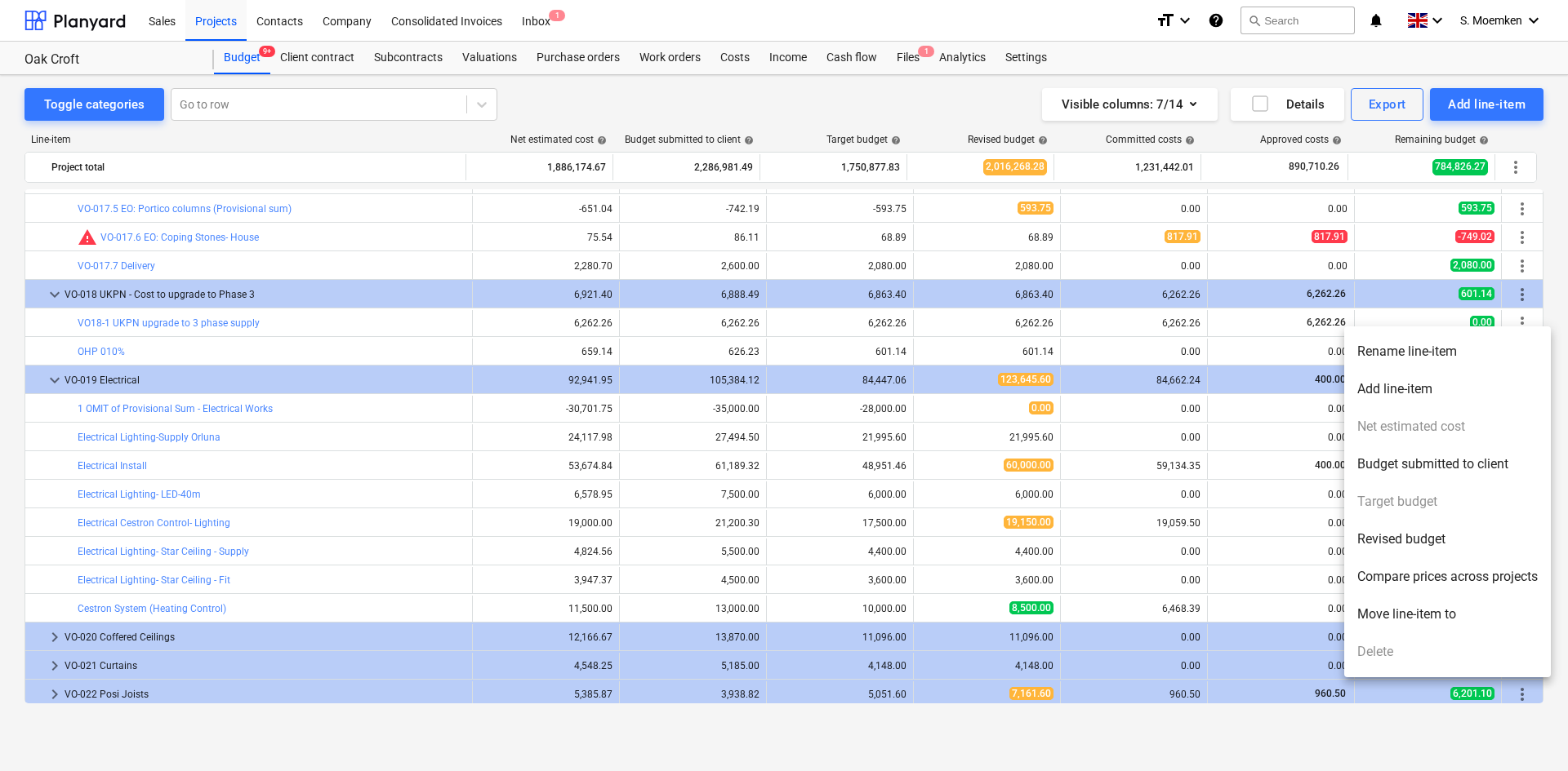
click at [1407, 355] on li "Rename line-item" at bounding box center [1448, 352] width 207 height 37
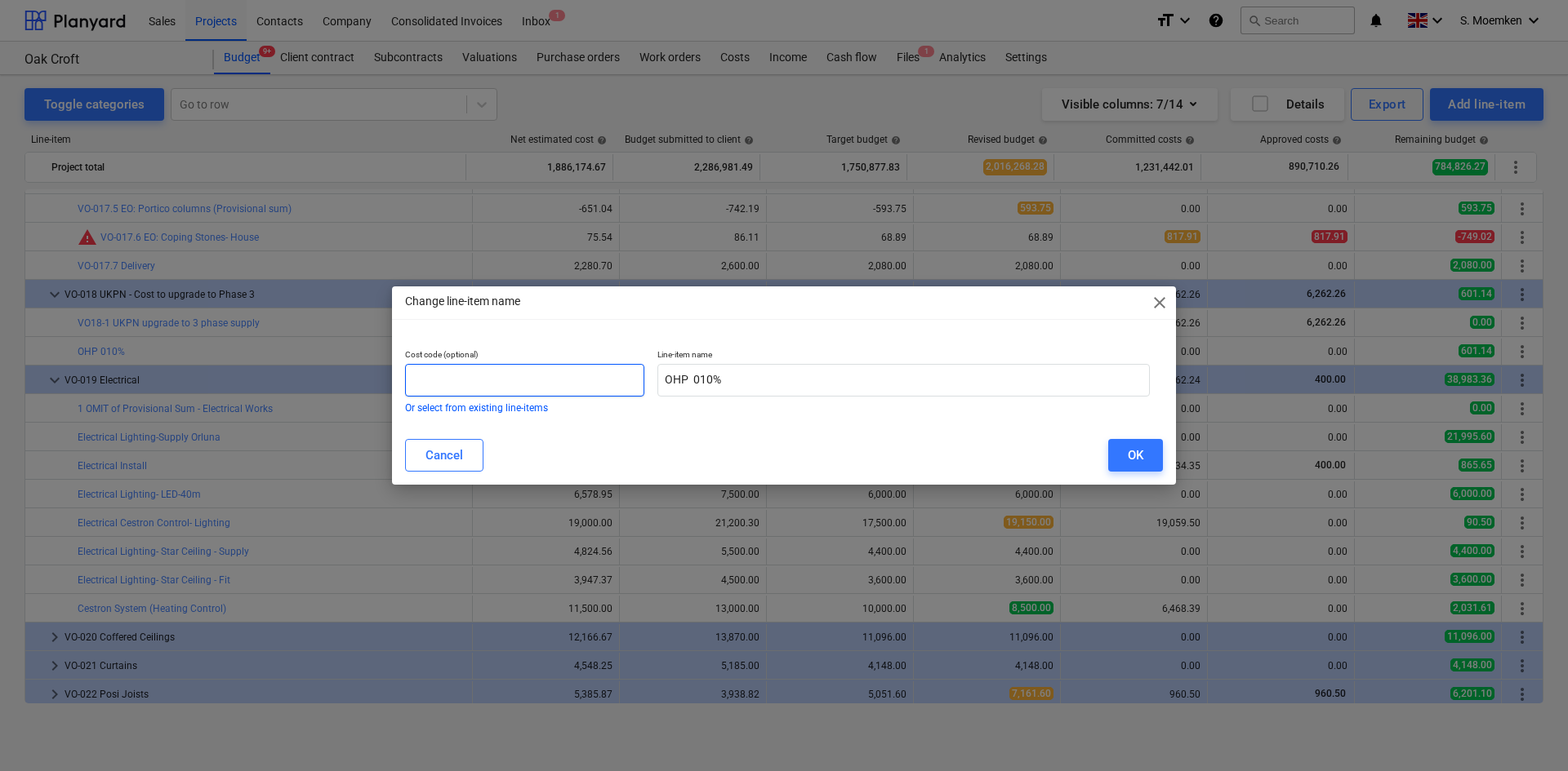
click at [429, 375] on input "text" at bounding box center [524, 380] width 239 height 32
paste input "VO18-"
type input "VO18-2"
click at [1144, 459] on button "OK" at bounding box center [1136, 455] width 55 height 32
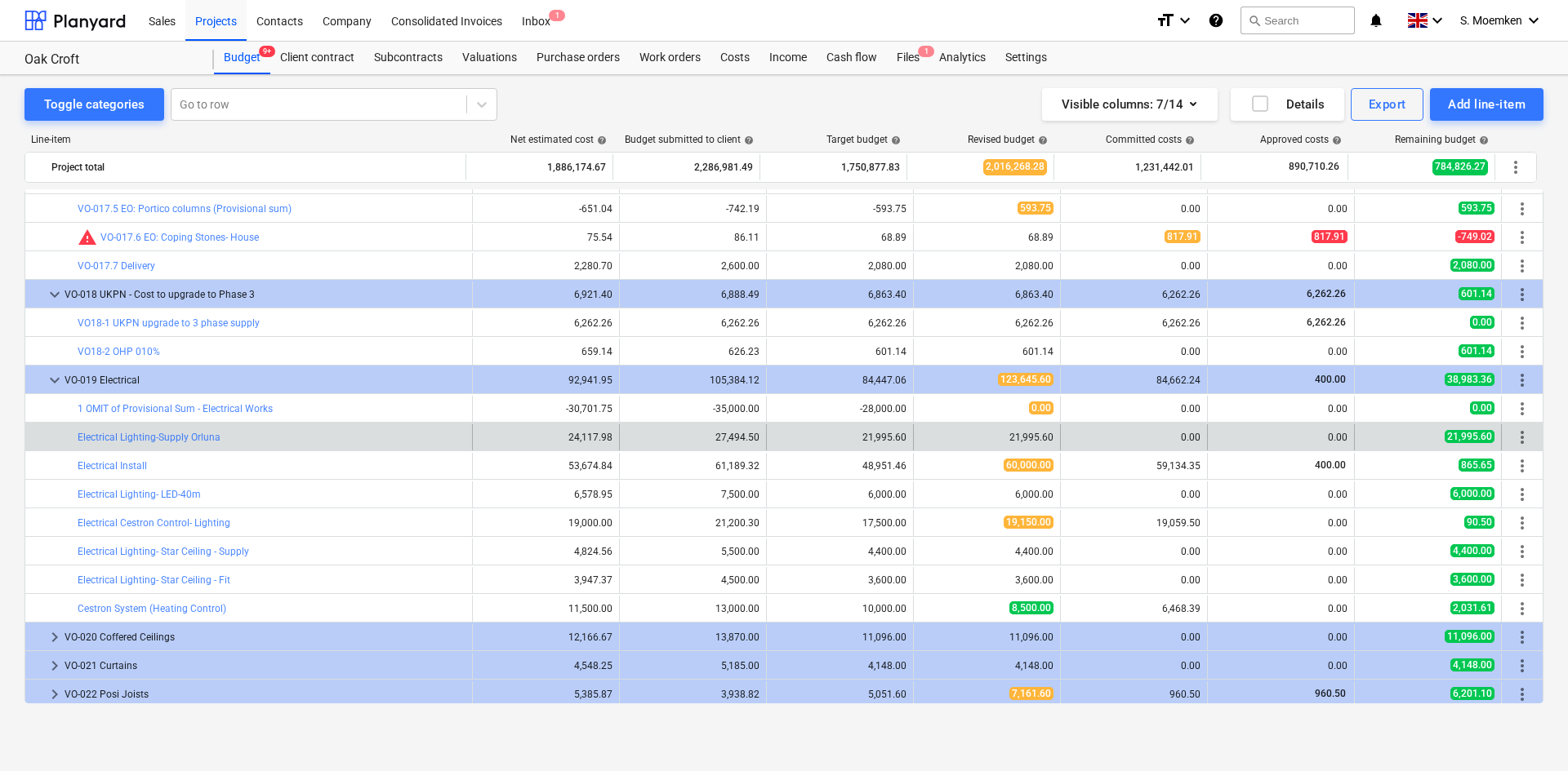
click at [1508, 437] on div "more_vert" at bounding box center [1522, 437] width 28 height 27
click at [1513, 433] on span "more_vert" at bounding box center [1522, 437] width 20 height 20
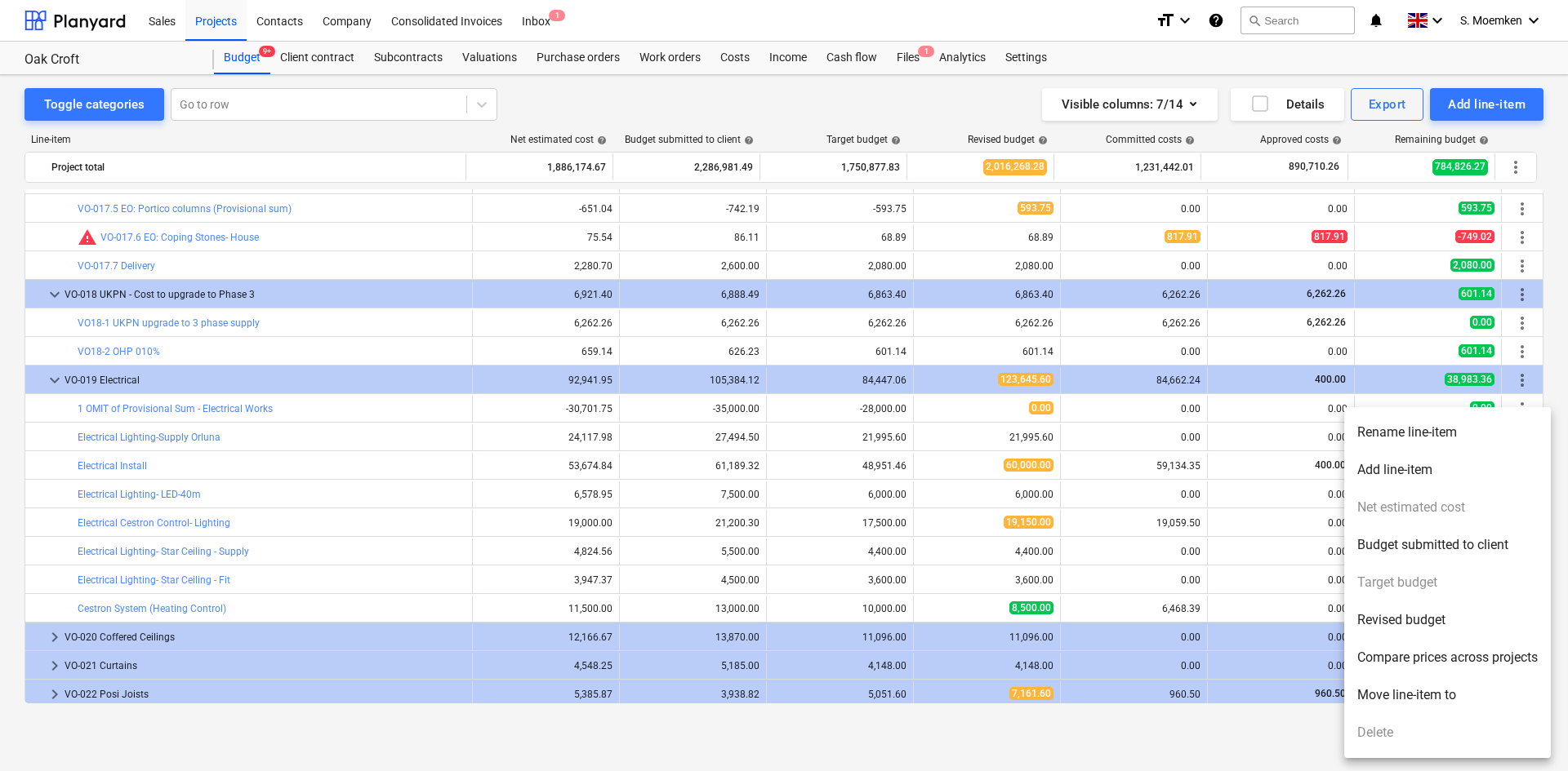
click at [1414, 439] on li "Rename line-item" at bounding box center [1448, 432] width 207 height 37
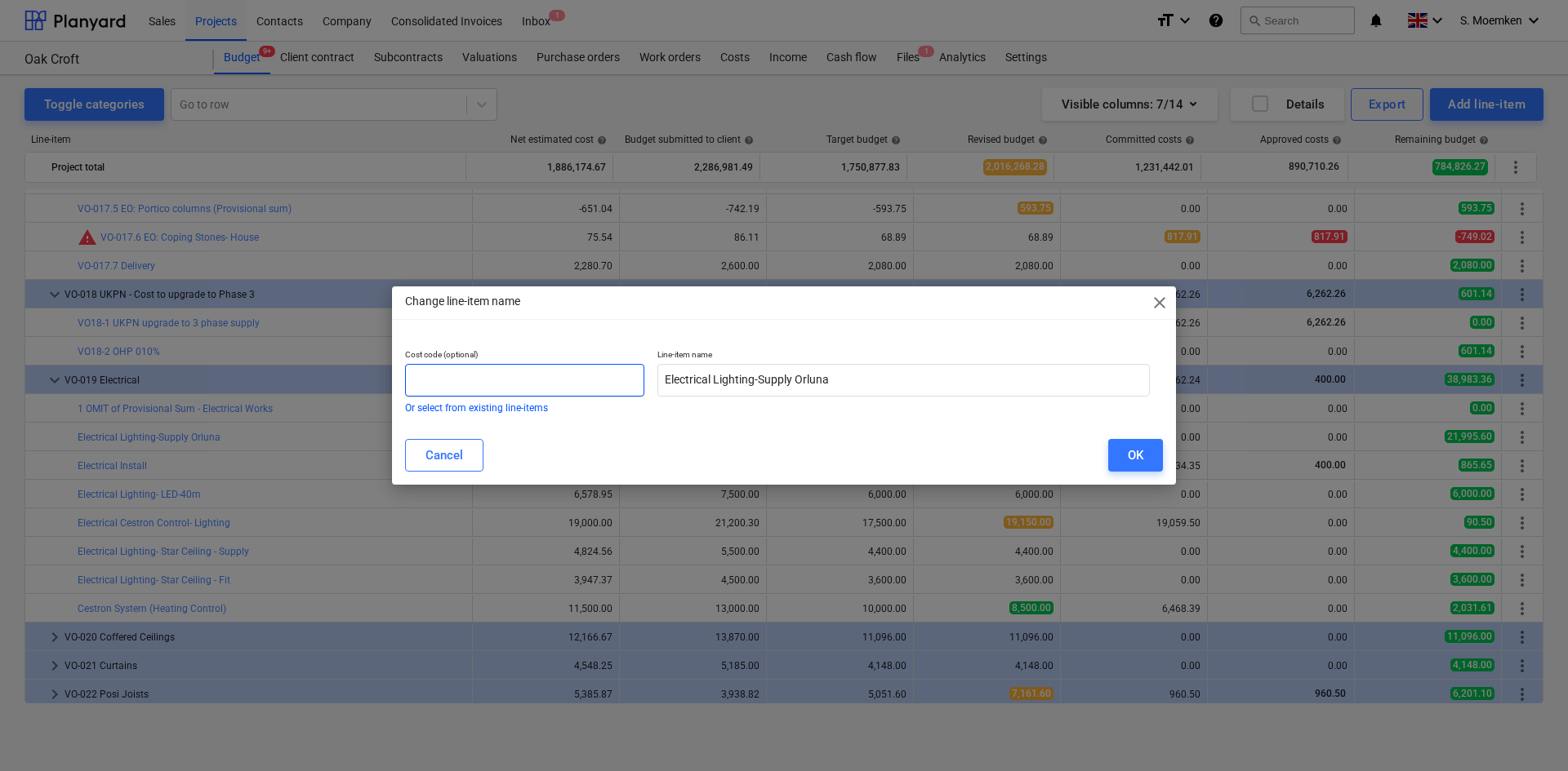
click at [499, 387] on input "text" at bounding box center [524, 380] width 239 height 32
paste input "VO18-"
click at [436, 380] on input "VO18-" at bounding box center [524, 380] width 239 height 32
click at [542, 377] on input "VO19-" at bounding box center [524, 380] width 239 height 32
drag, startPoint x: 446, startPoint y: 379, endPoint x: 394, endPoint y: 377, distance: 52.0
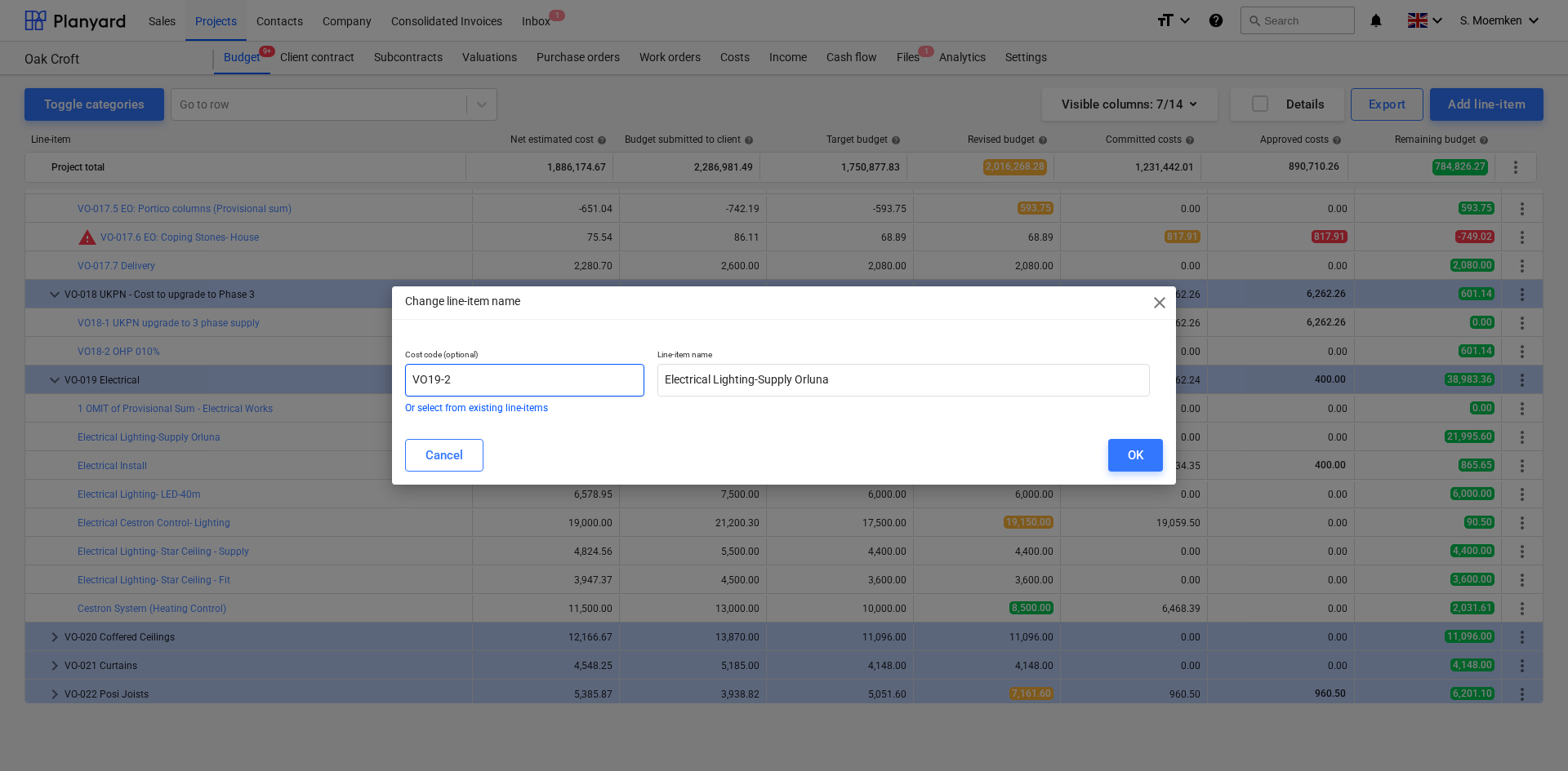
click at [394, 377] on div "Cost code (optional) VO19-2 Or select from existing line-items Line-item name E…" at bounding box center [784, 381] width 784 height 89
type input "VO19-2"
click at [1135, 450] on div "OK" at bounding box center [1136, 456] width 16 height 22
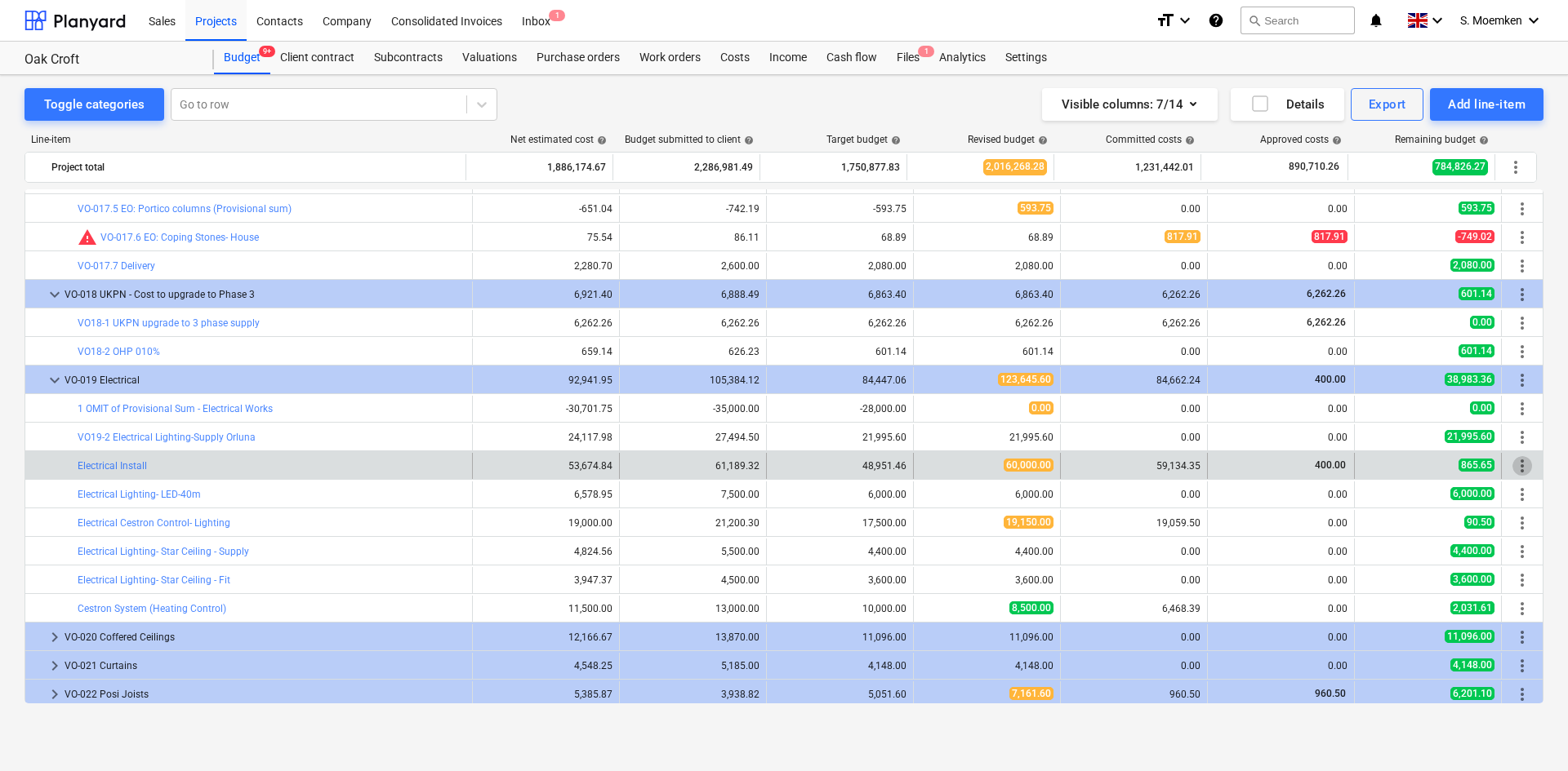
click at [1516, 465] on span "more_vert" at bounding box center [1522, 466] width 20 height 20
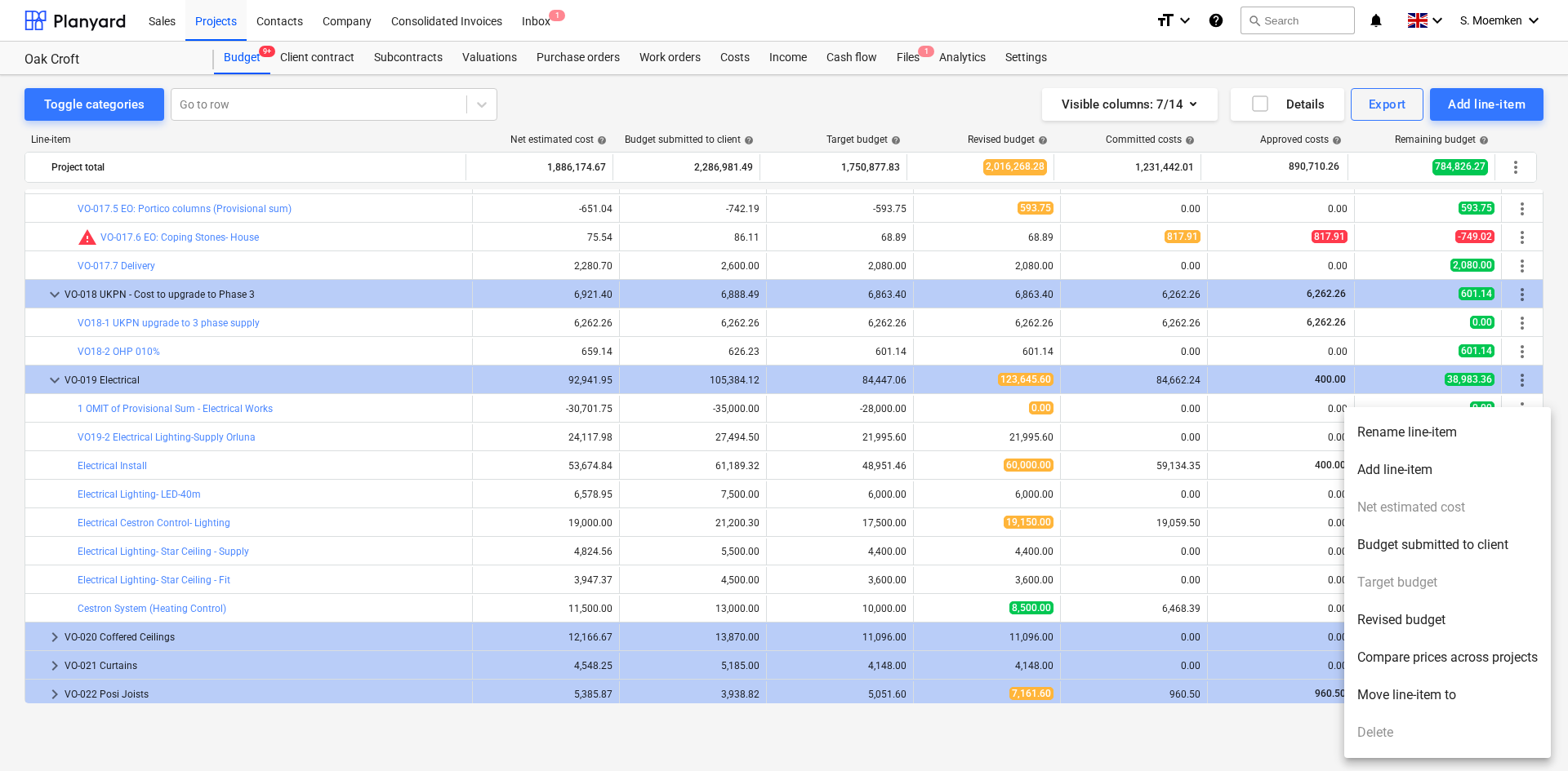
click at [1412, 437] on li "Rename line-item" at bounding box center [1448, 432] width 207 height 37
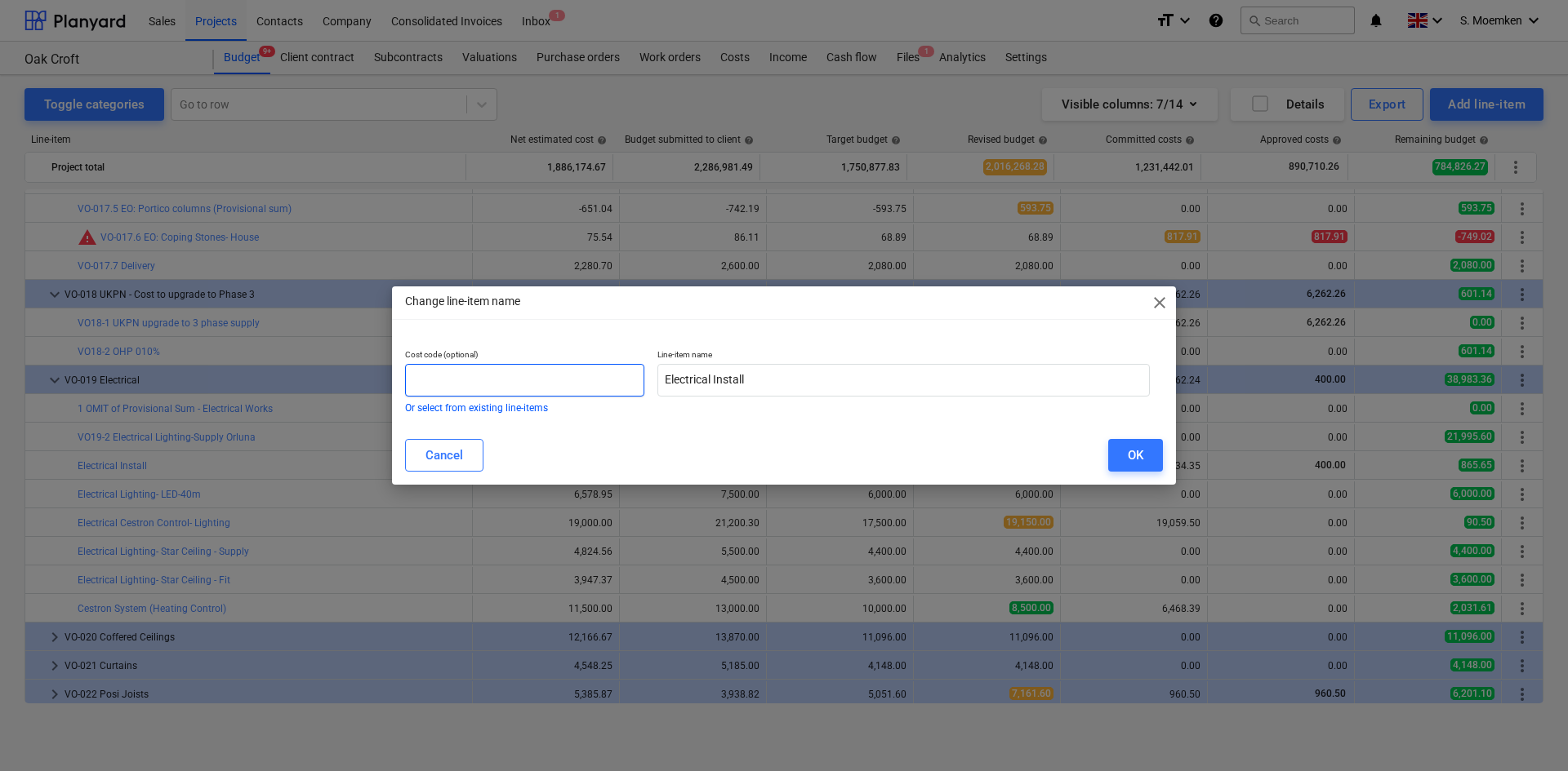
click at [540, 370] on input "text" at bounding box center [524, 380] width 239 height 32
paste input "VO19-"
type input "VO19-3"
click at [1129, 451] on div "OK" at bounding box center [1136, 456] width 16 height 22
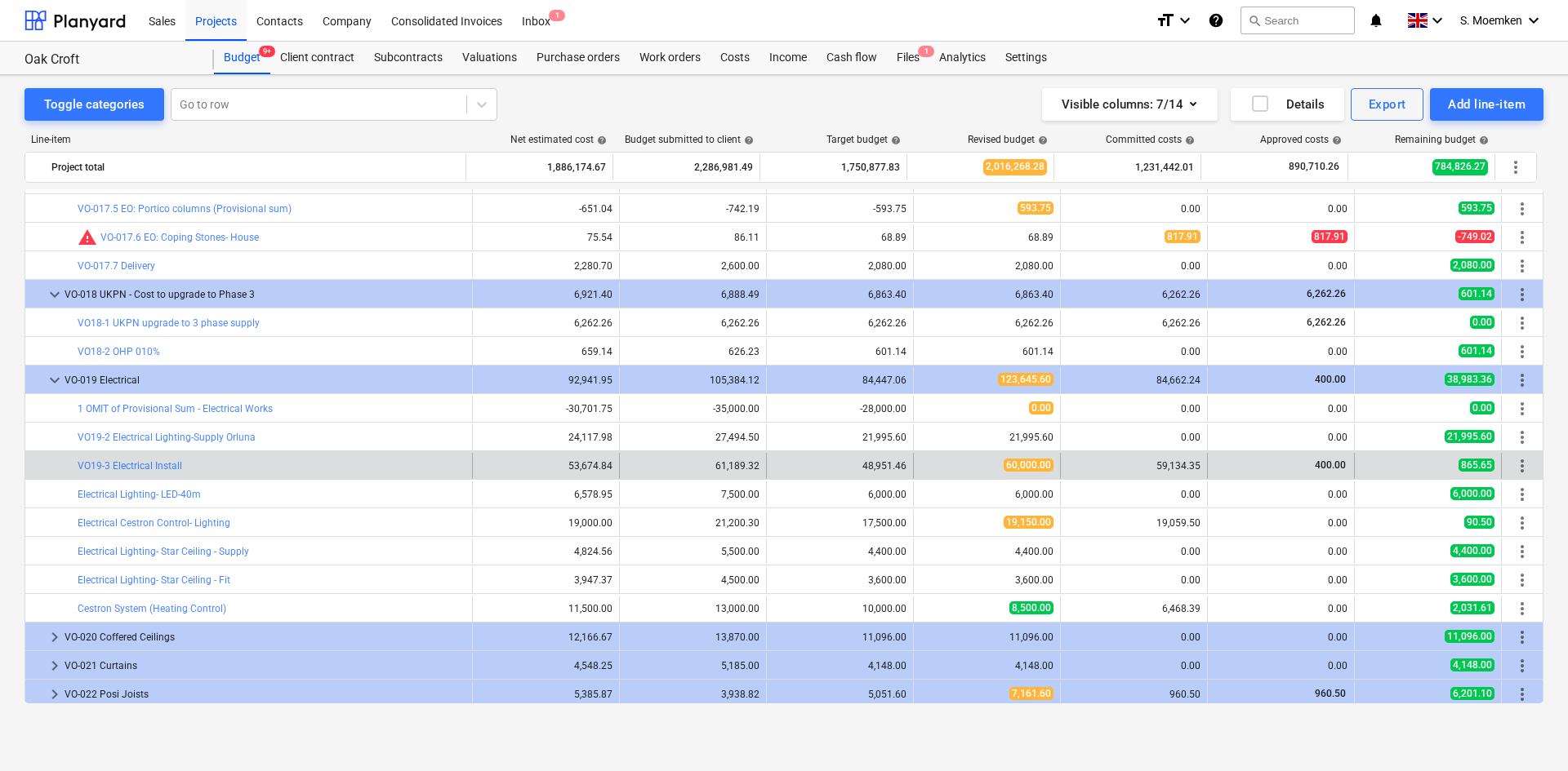
click at [1515, 468] on span "more_vert" at bounding box center [1522, 466] width 20 height 20
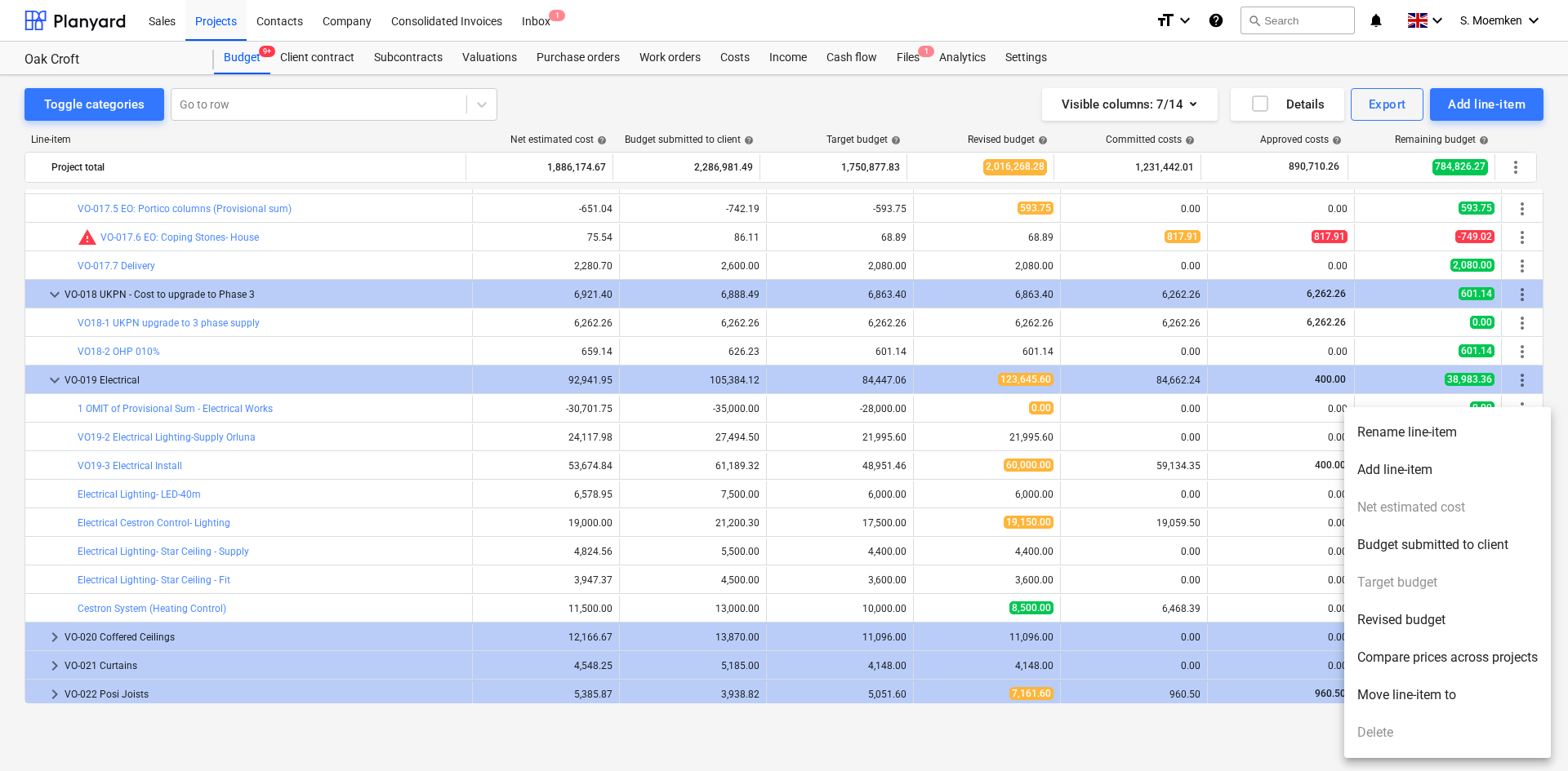
click at [1217, 493] on div at bounding box center [784, 385] width 1568 height 771
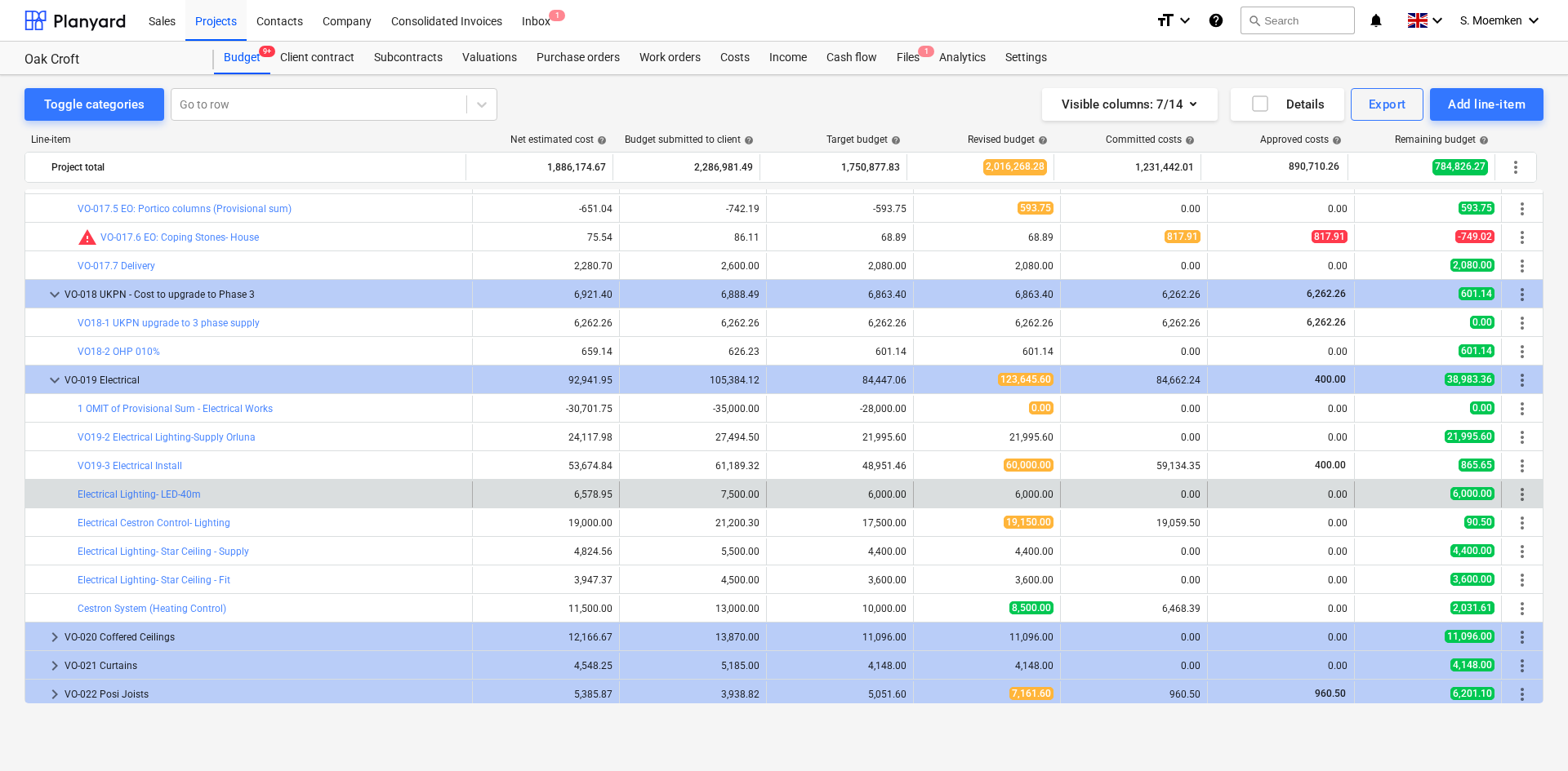
click at [1245, 494] on div "0.00" at bounding box center [1280, 495] width 133 height 12
click at [1514, 498] on span "more_vert" at bounding box center [1522, 494] width 20 height 20
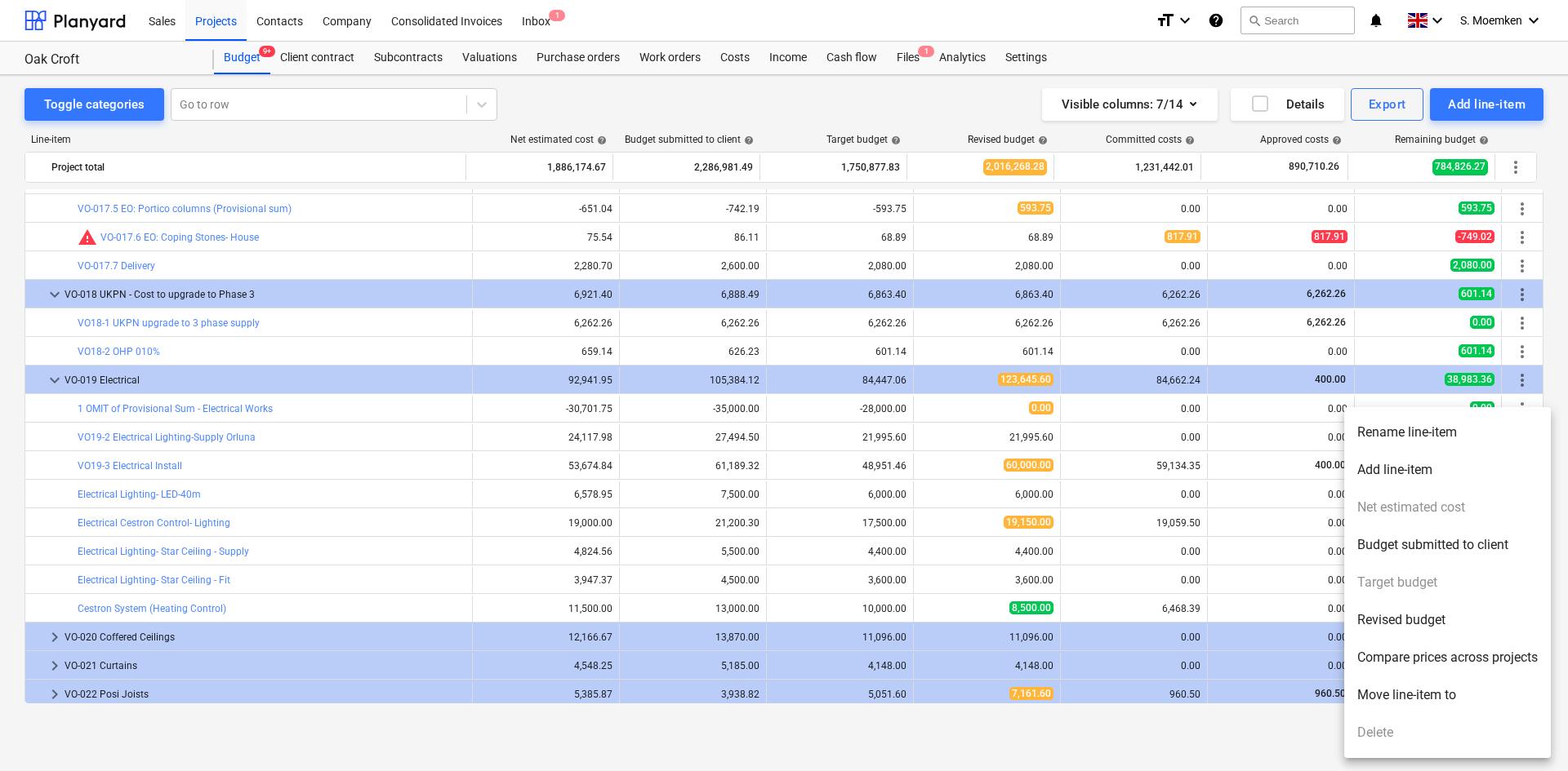
click at [1372, 425] on li "Rename line-item" at bounding box center [1448, 432] width 207 height 37
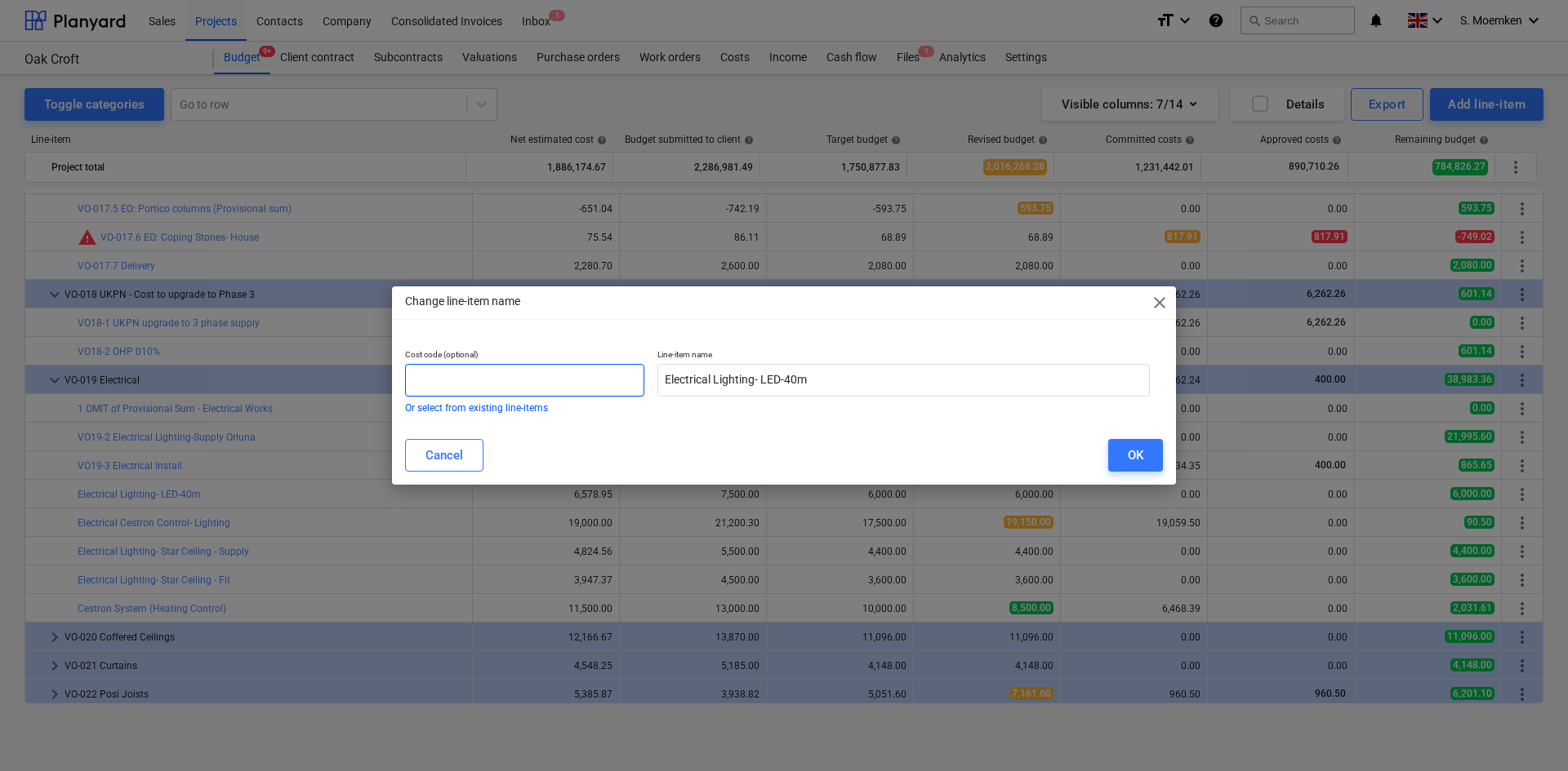
click at [551, 382] on input "text" at bounding box center [524, 380] width 239 height 32
paste input "VO19-"
type input "VO19-4"
click at [1115, 455] on button "OK" at bounding box center [1136, 455] width 55 height 32
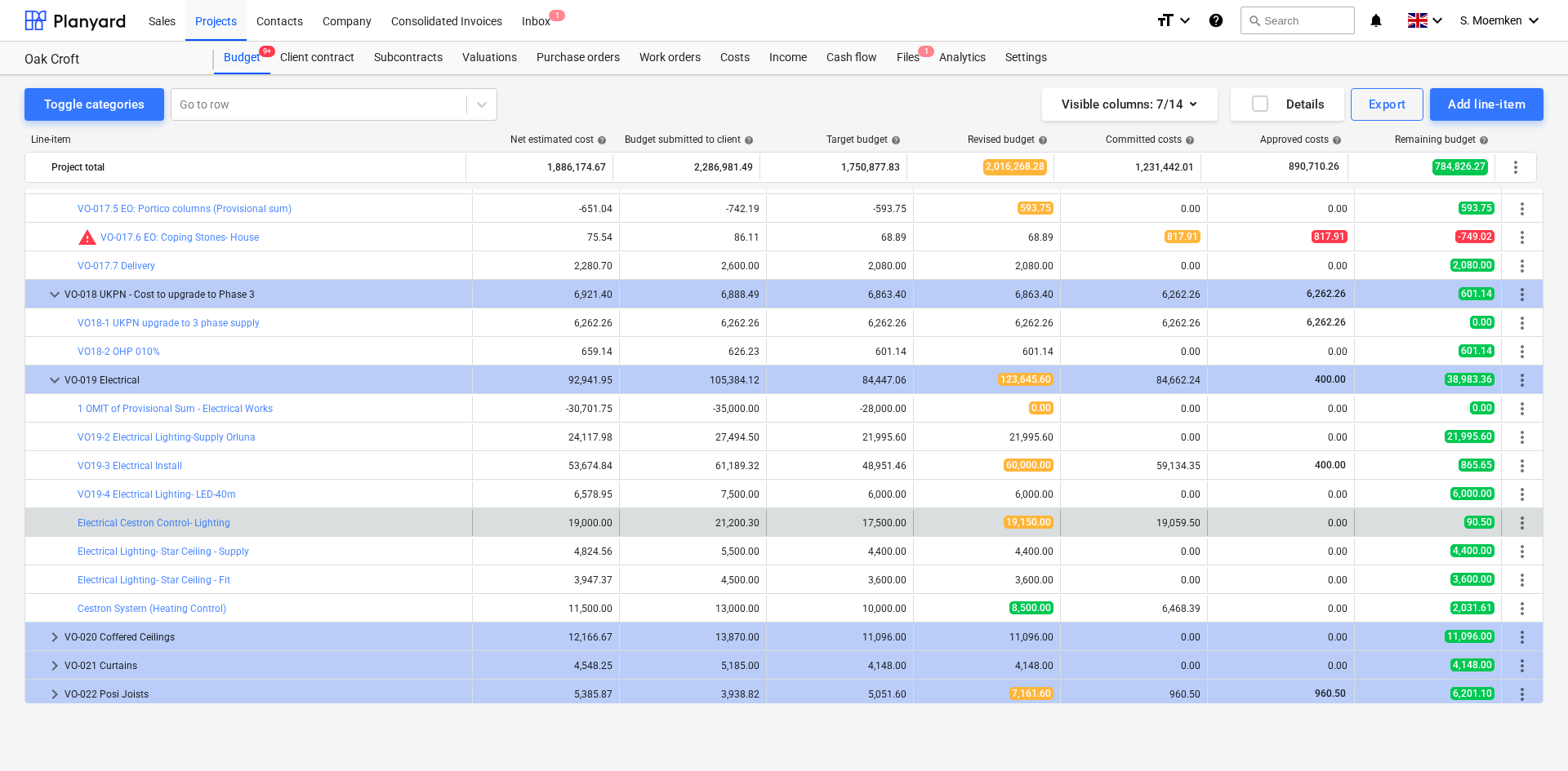
click at [1518, 521] on span "more_vert" at bounding box center [1522, 523] width 20 height 20
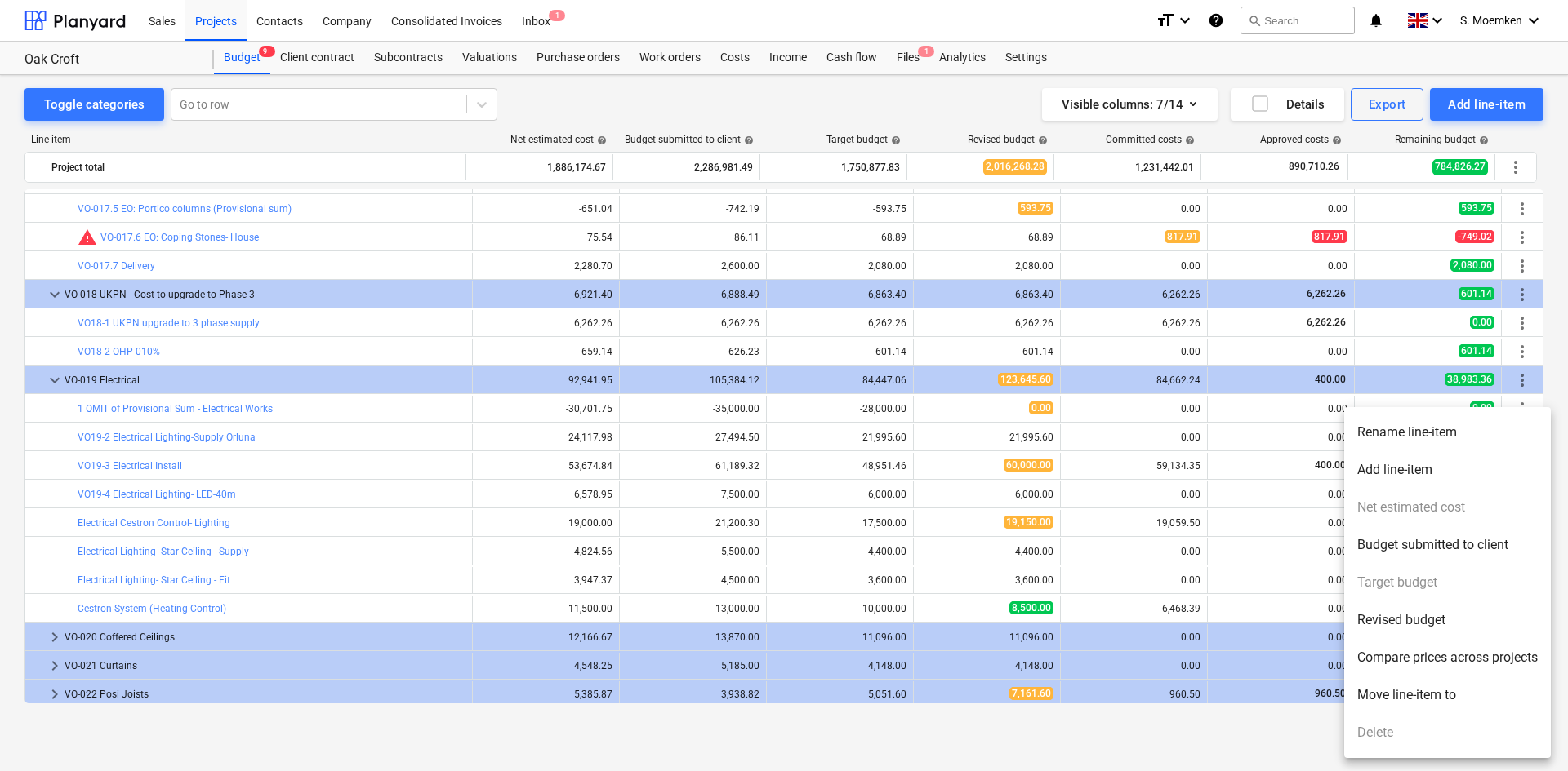
click at [1395, 423] on li "Rename line-item" at bounding box center [1448, 432] width 207 height 37
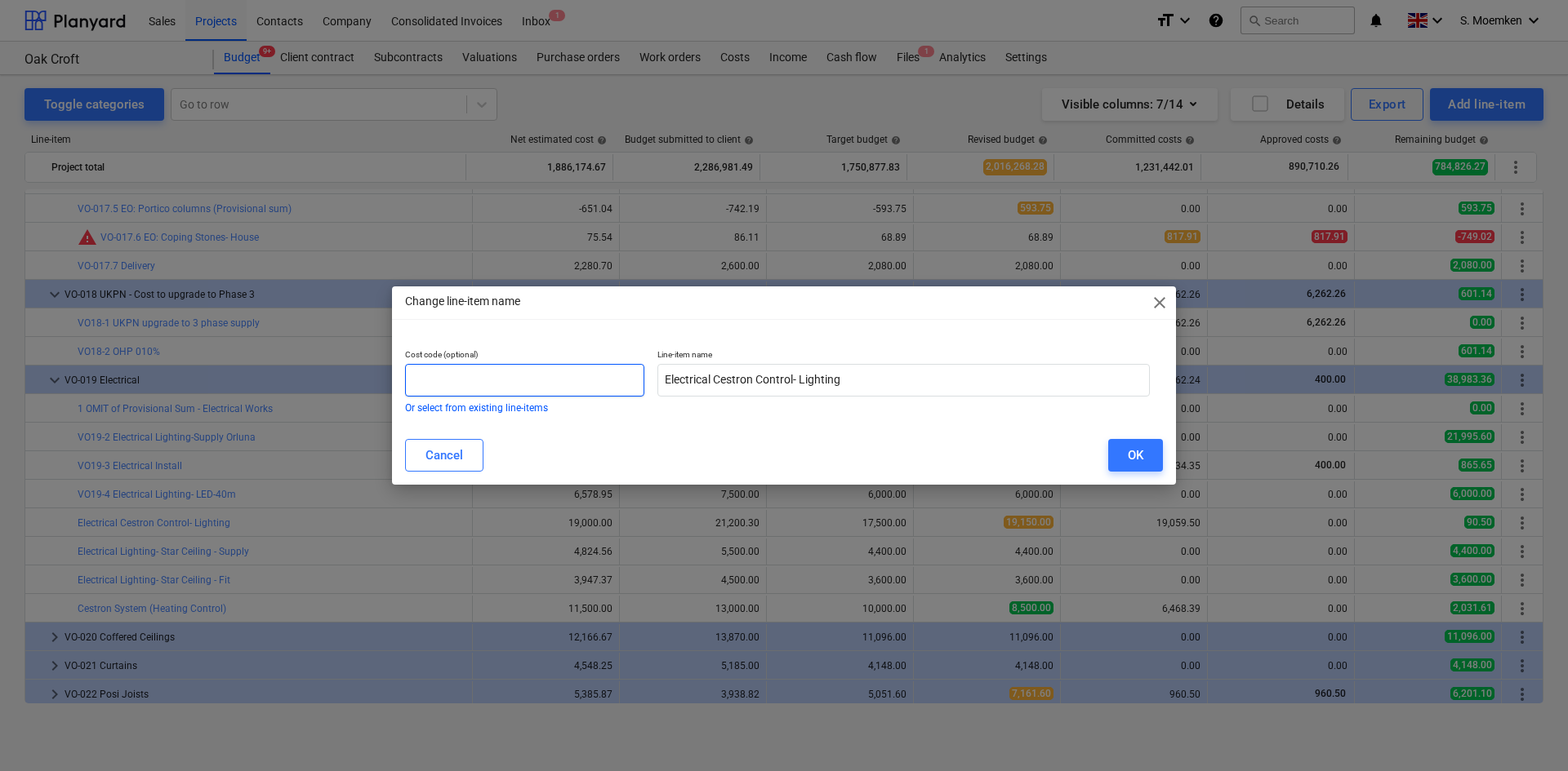
click at [539, 376] on input "text" at bounding box center [524, 380] width 239 height 32
paste input "VO19-"
type input "VO19-5"
click at [1129, 455] on div "OK" at bounding box center [1136, 456] width 16 height 22
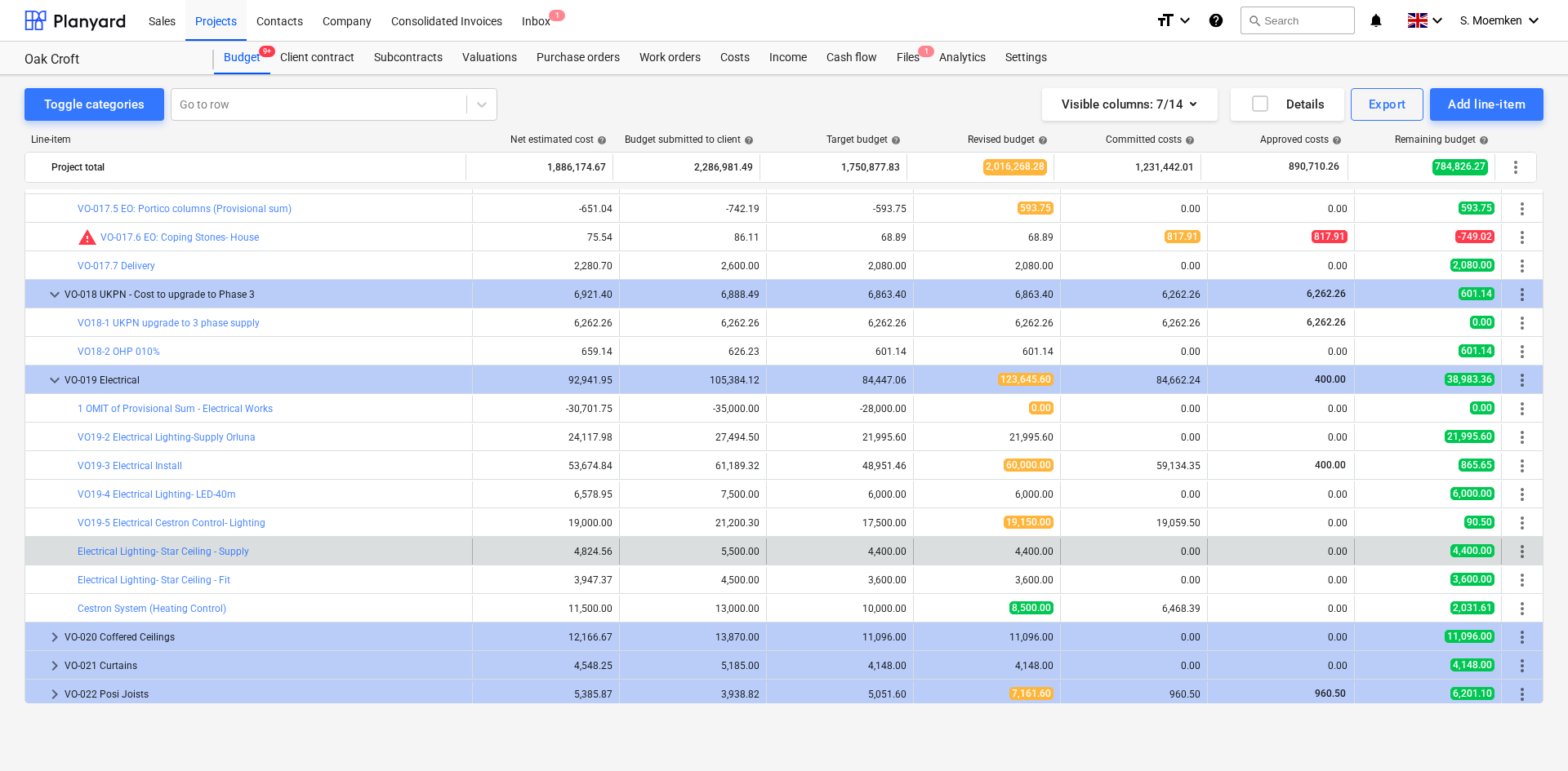
click at [1518, 556] on span "more_vert" at bounding box center [1522, 552] width 20 height 20
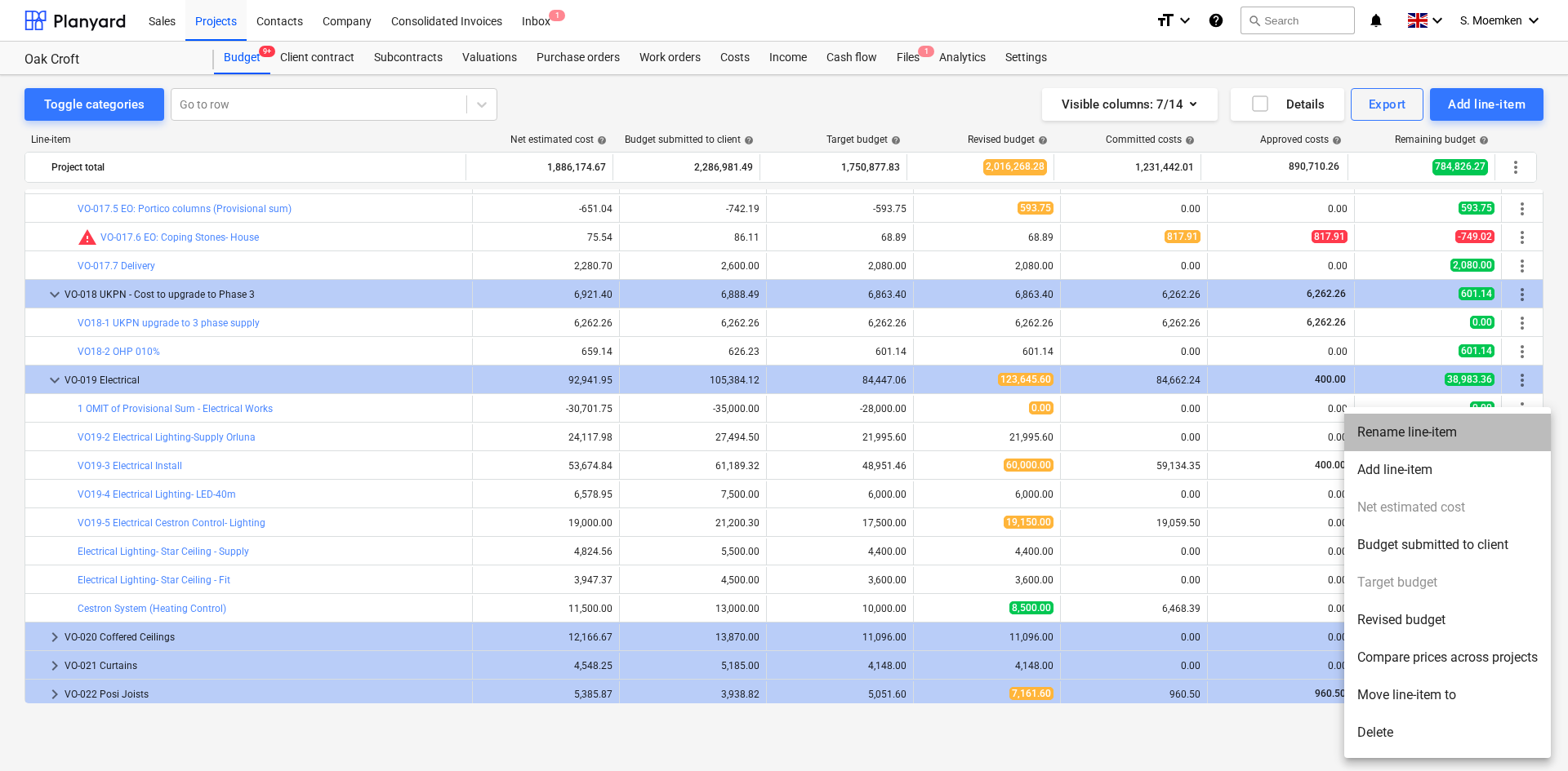
click at [1402, 430] on li "Rename line-item" at bounding box center [1448, 432] width 207 height 37
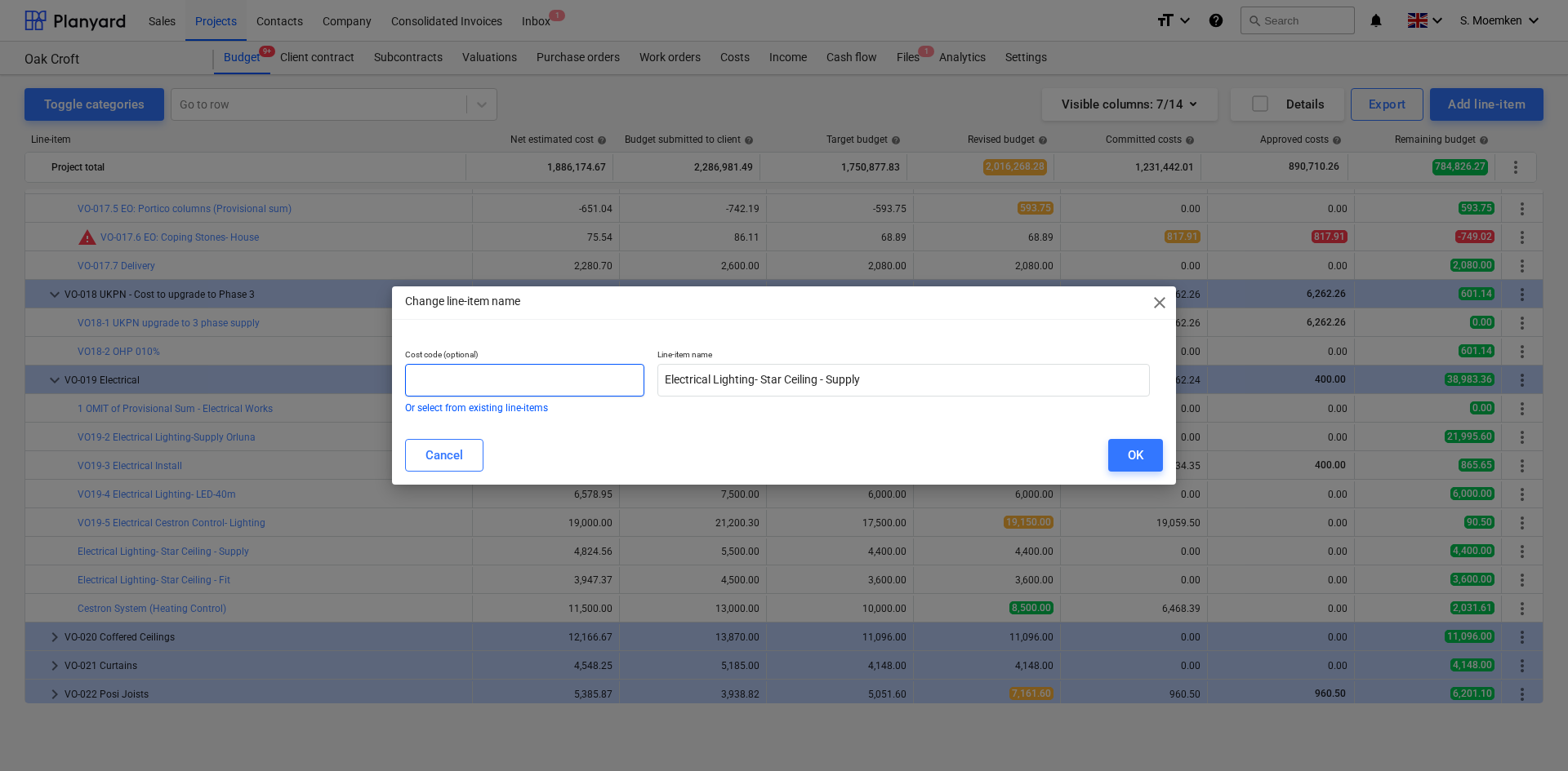
click at [601, 385] on input "text" at bounding box center [524, 380] width 239 height 32
paste input "VO19-"
type input "VO19-6"
click at [1119, 456] on button "OK" at bounding box center [1136, 455] width 55 height 32
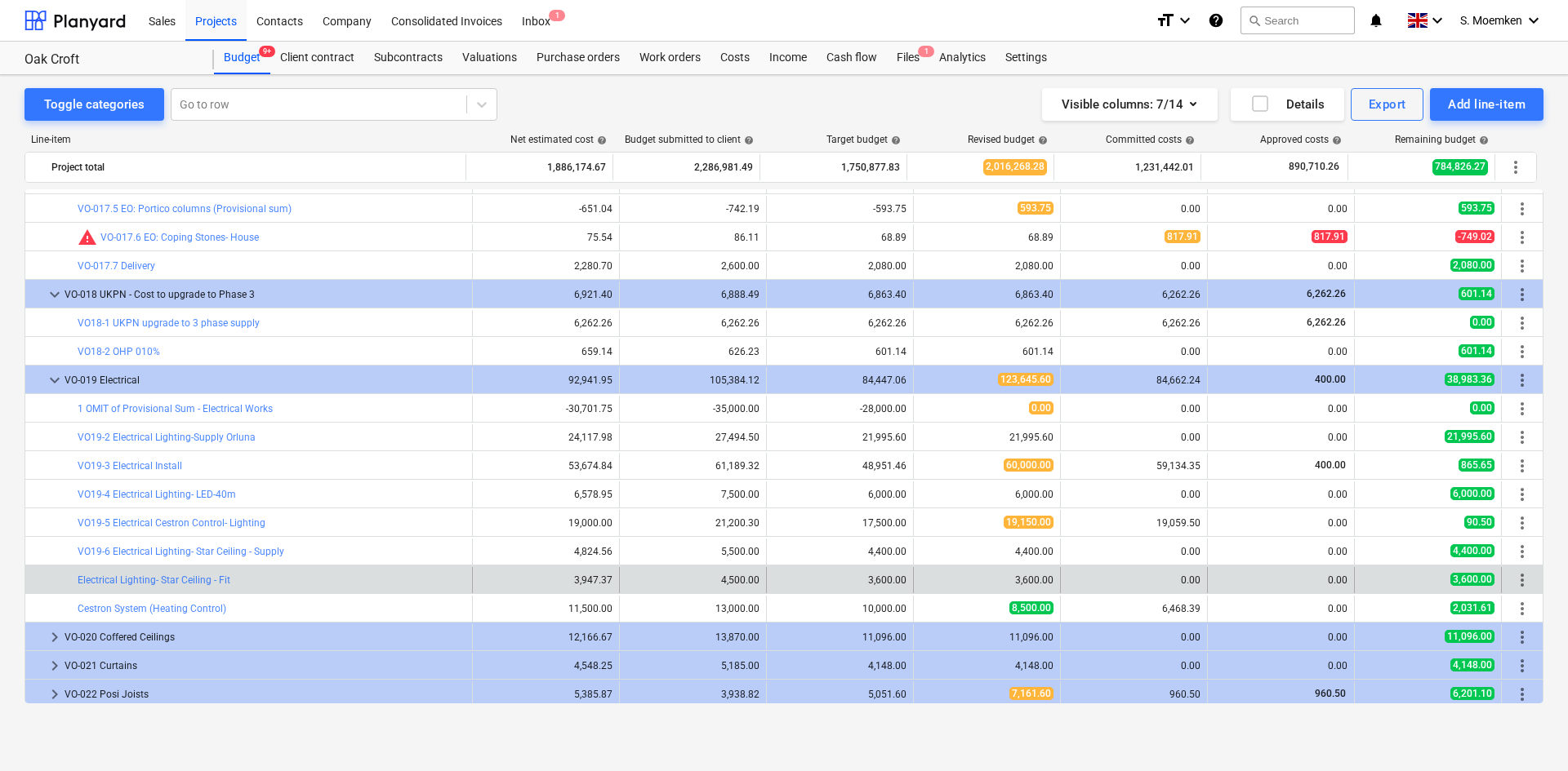
click at [1516, 580] on span "more_vert" at bounding box center [1522, 581] width 20 height 20
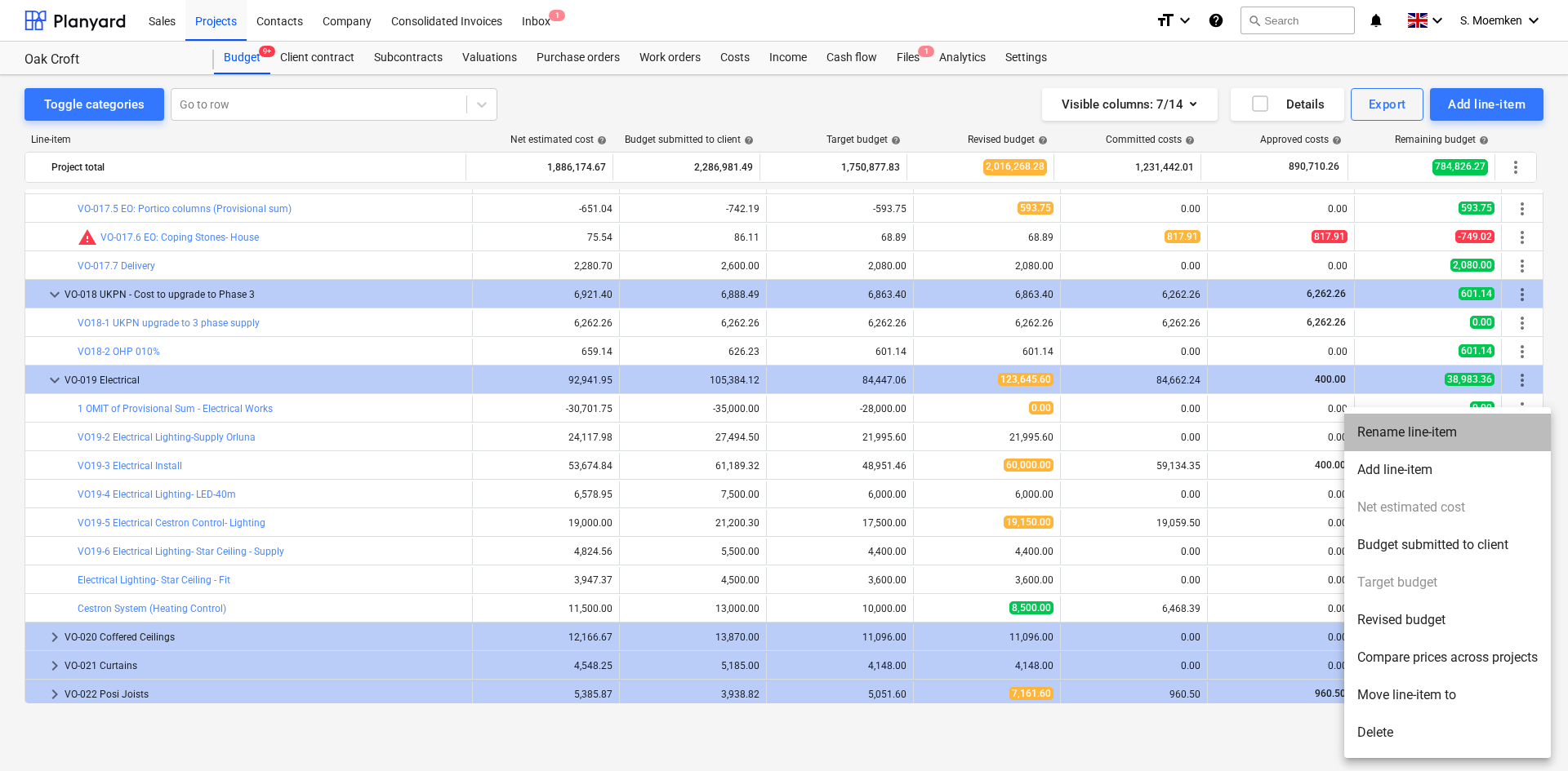
click at [1379, 438] on li "Rename line-item" at bounding box center [1448, 432] width 207 height 37
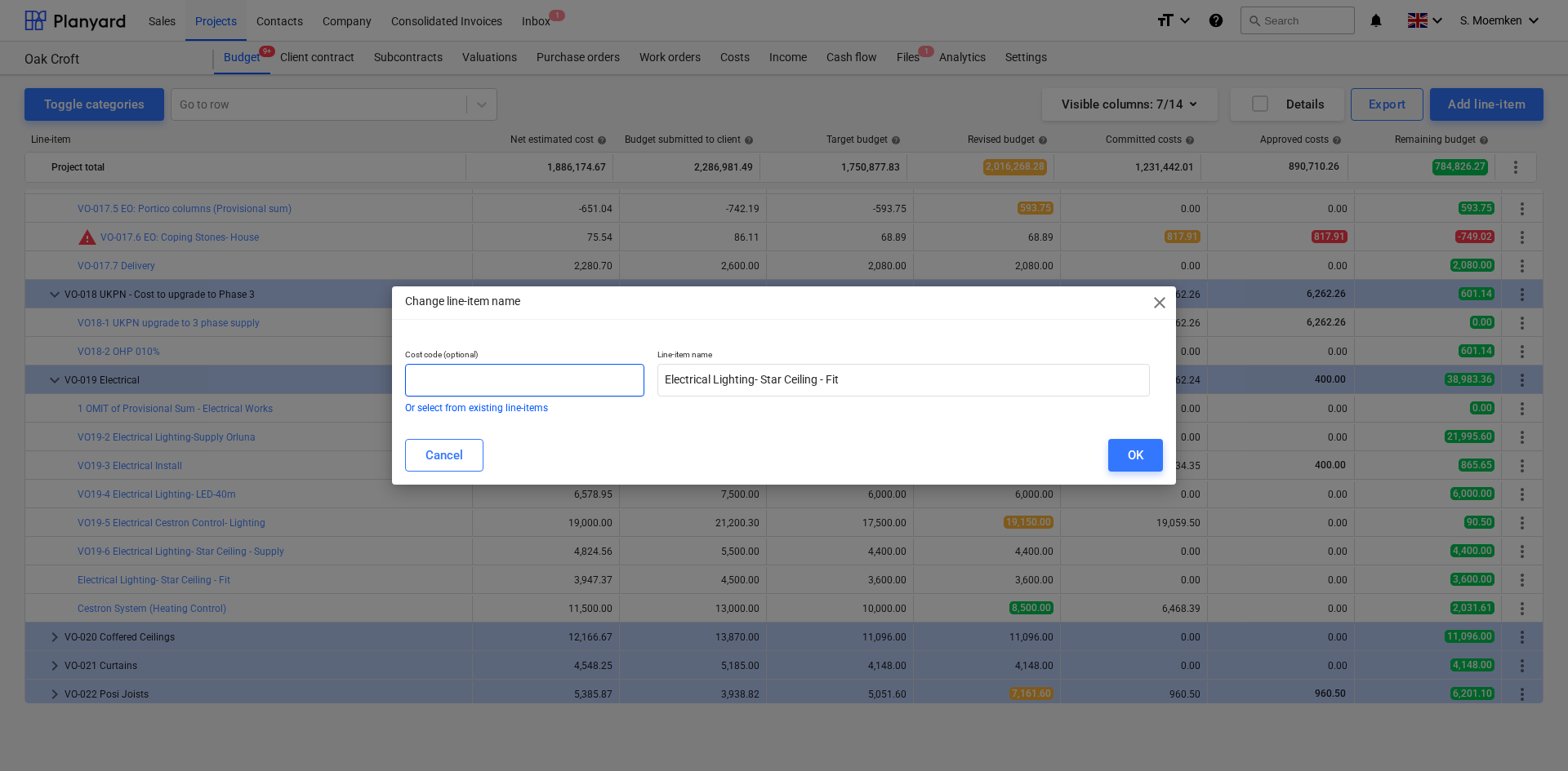
click at [464, 374] on input "text" at bounding box center [524, 380] width 239 height 32
paste input "VO19-"
type input "VO19-7"
click at [1126, 459] on button "OK" at bounding box center [1136, 455] width 55 height 32
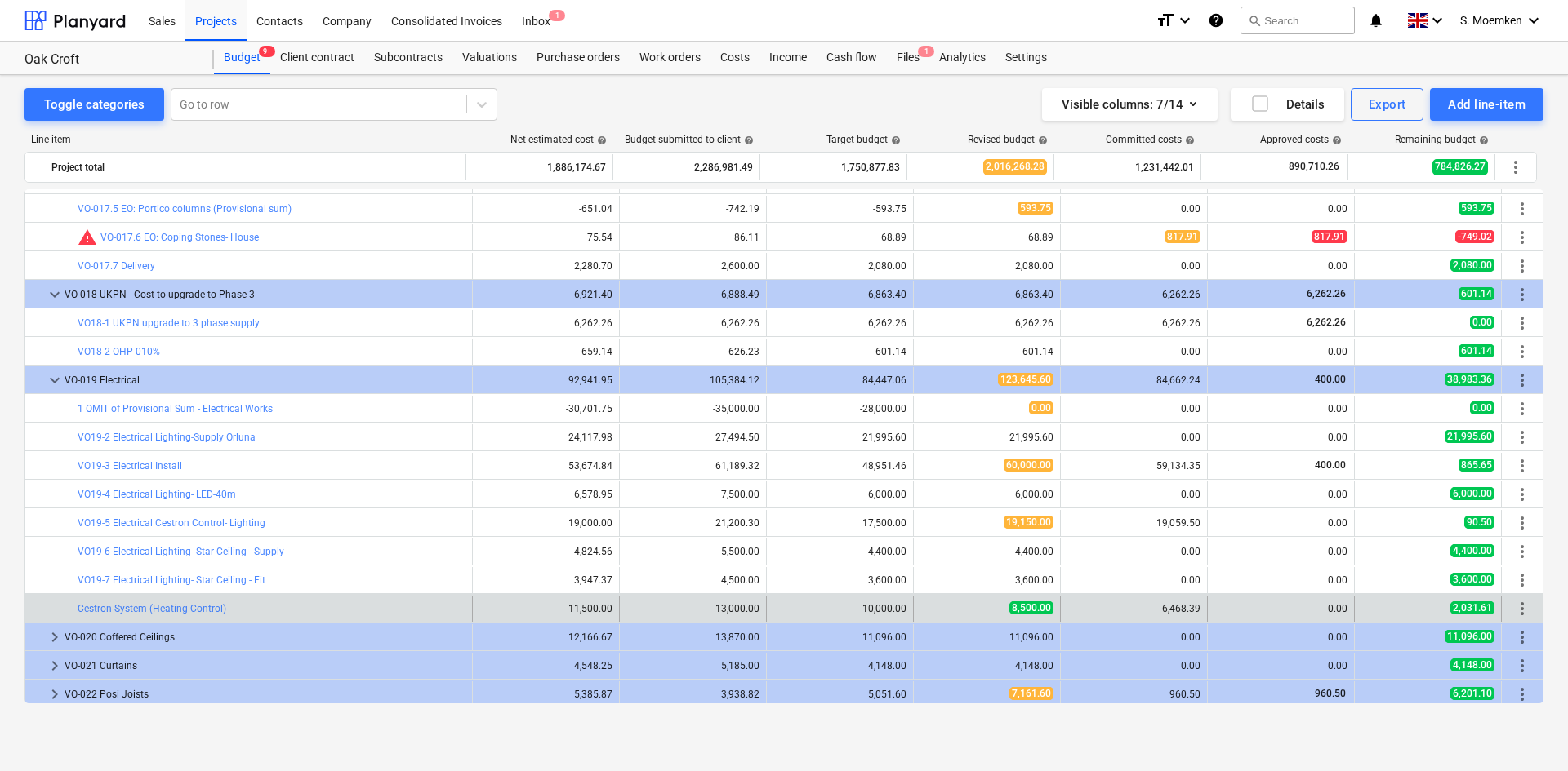
click at [1526, 610] on span "more_vert" at bounding box center [1522, 610] width 20 height 20
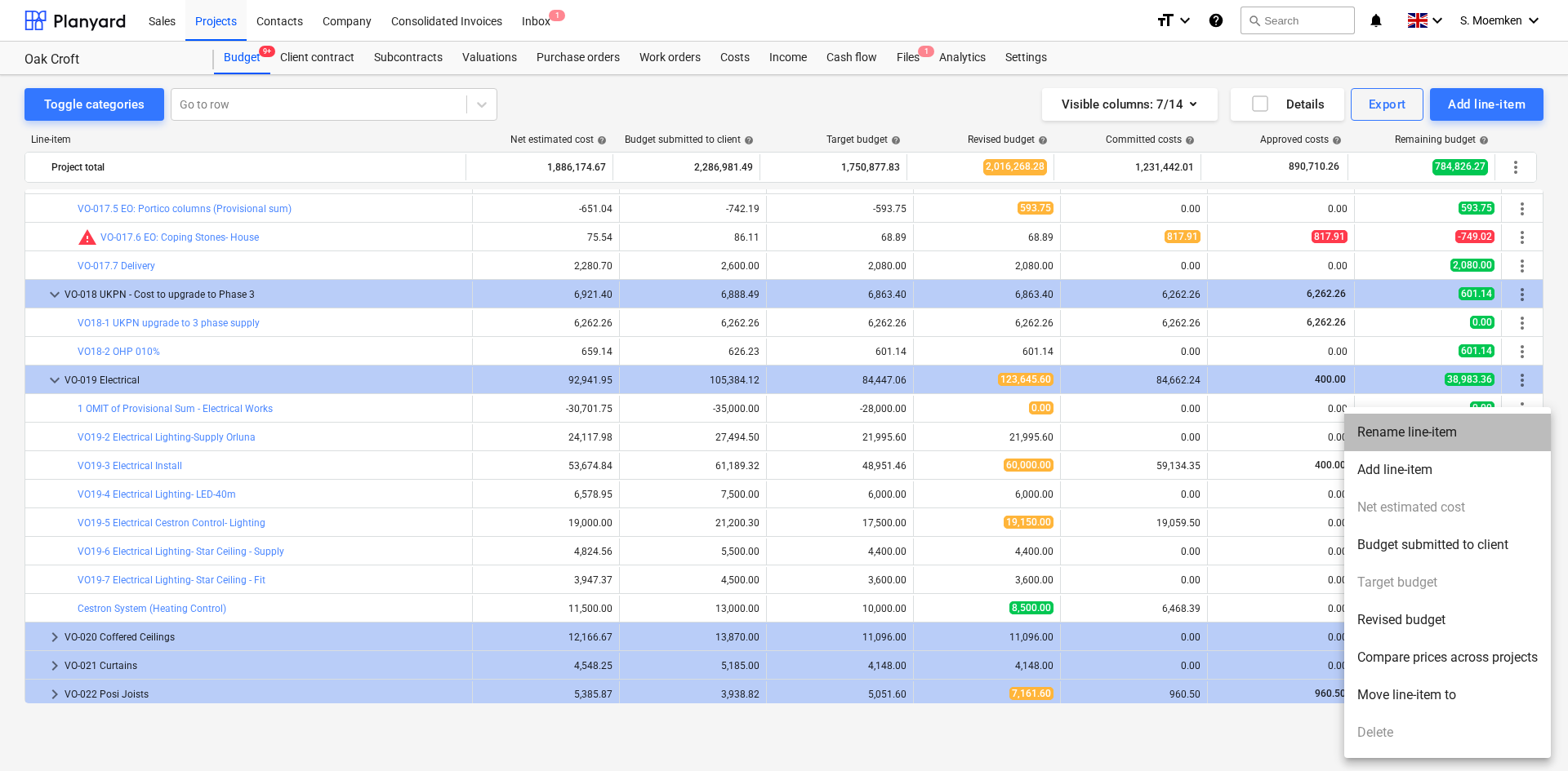
click at [1423, 433] on li "Rename line-item" at bounding box center [1448, 432] width 207 height 37
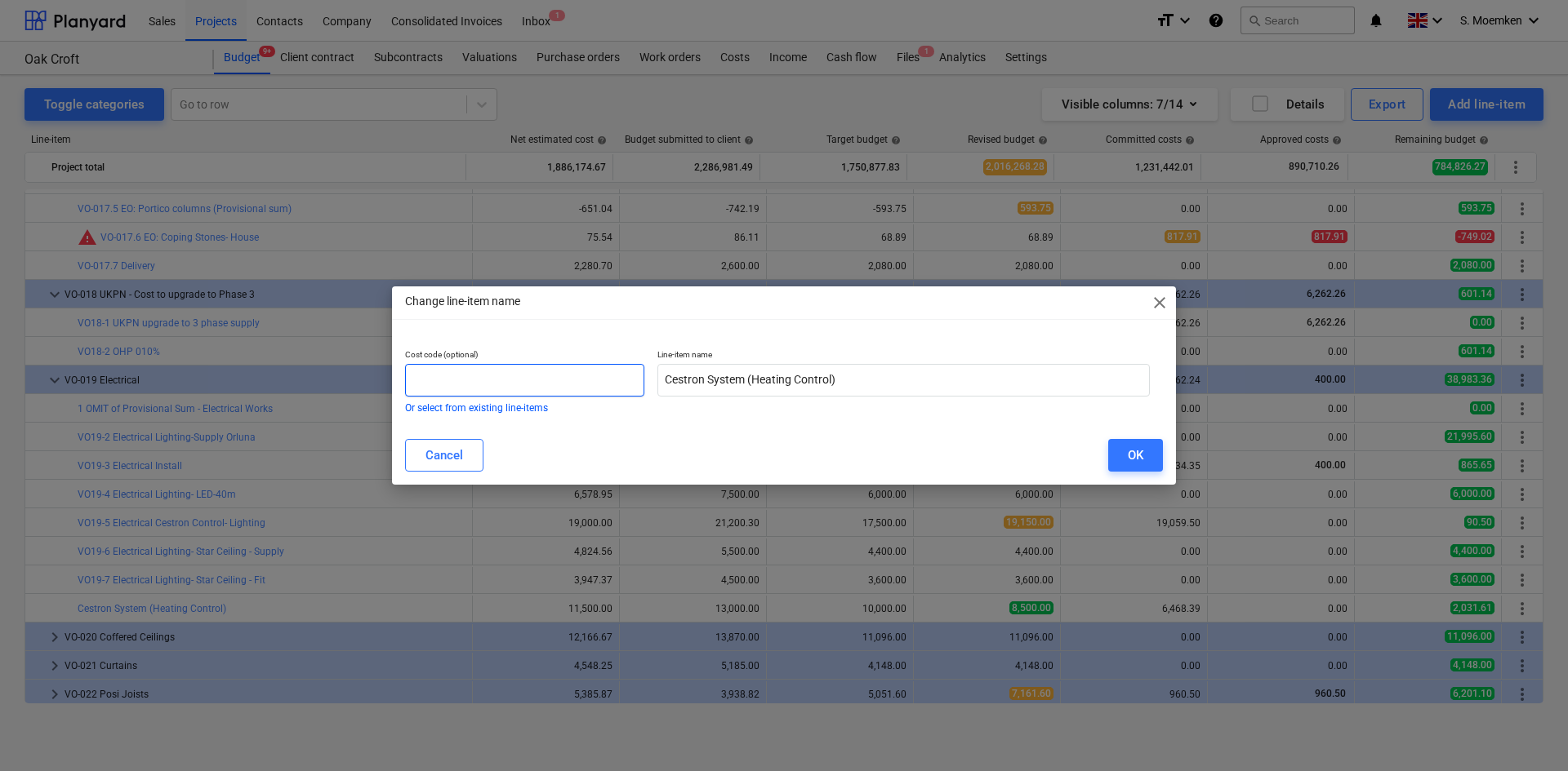
click at [452, 380] on input "text" at bounding box center [524, 380] width 239 height 32
paste input "VO19-"
type input "VO19-8"
click at [1125, 451] on button "OK" at bounding box center [1136, 455] width 55 height 32
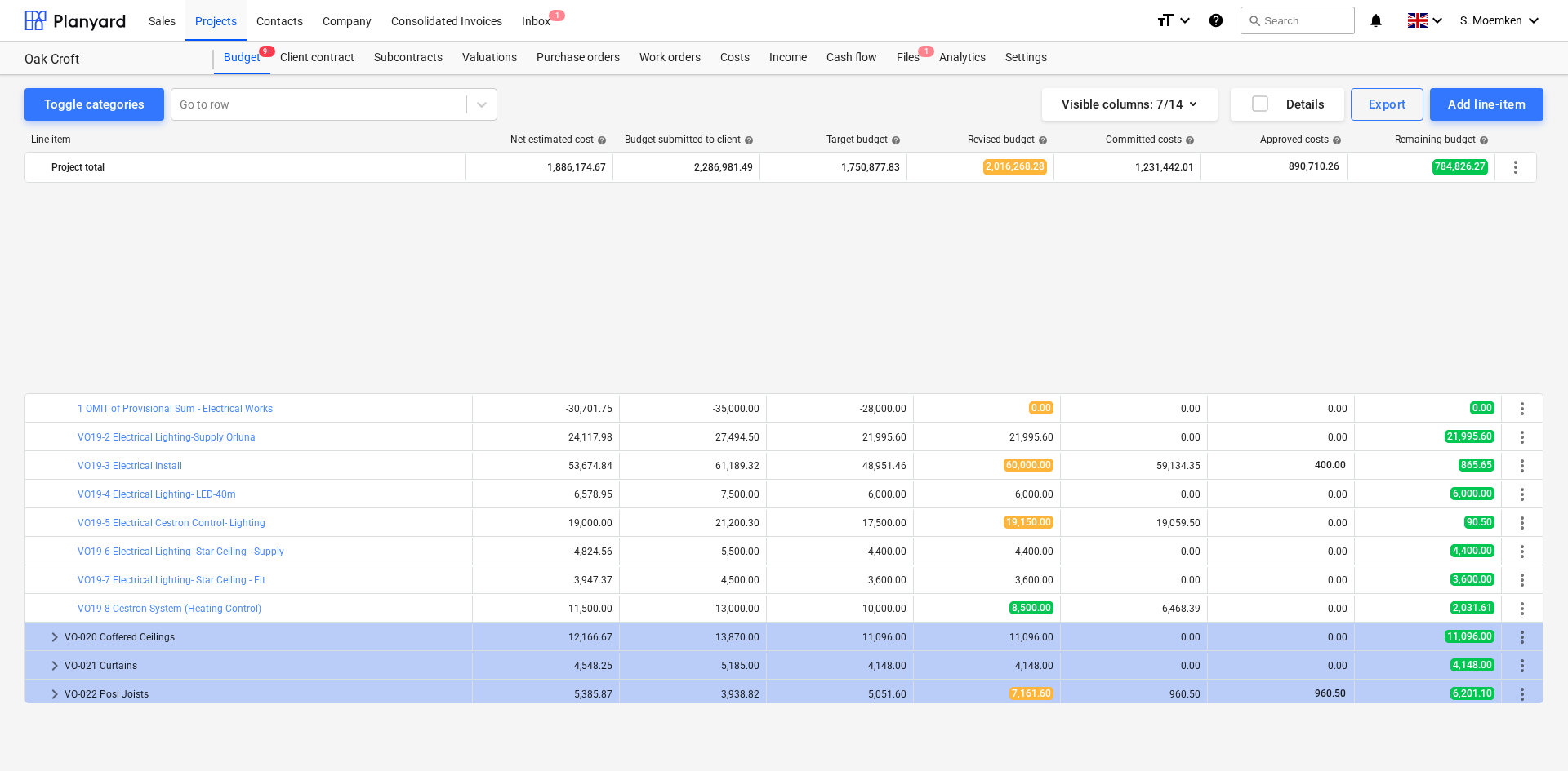
scroll to position [7327, 0]
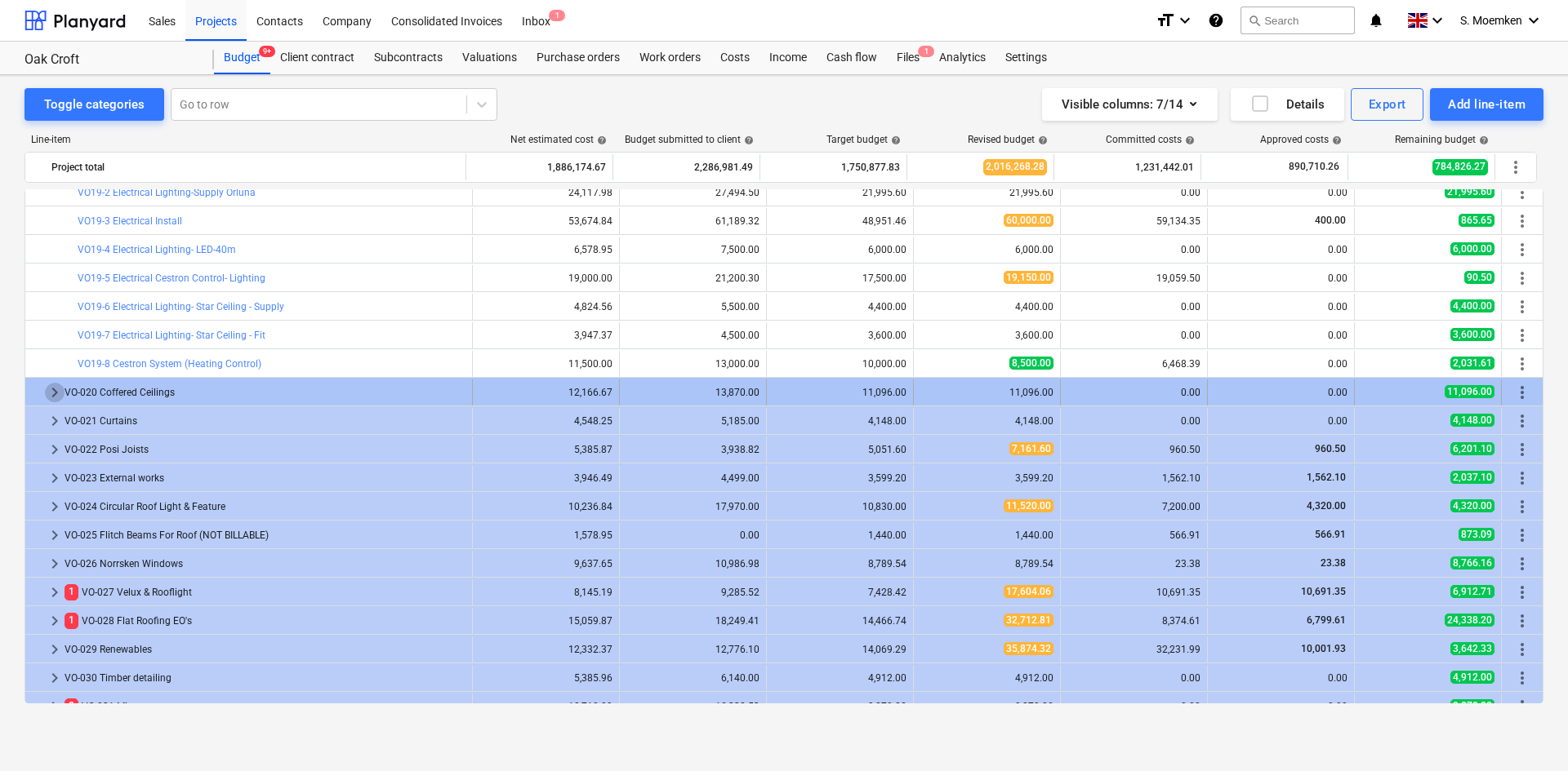
click at [50, 392] on span "keyboard_arrow_right" at bounding box center [55, 393] width 20 height 20
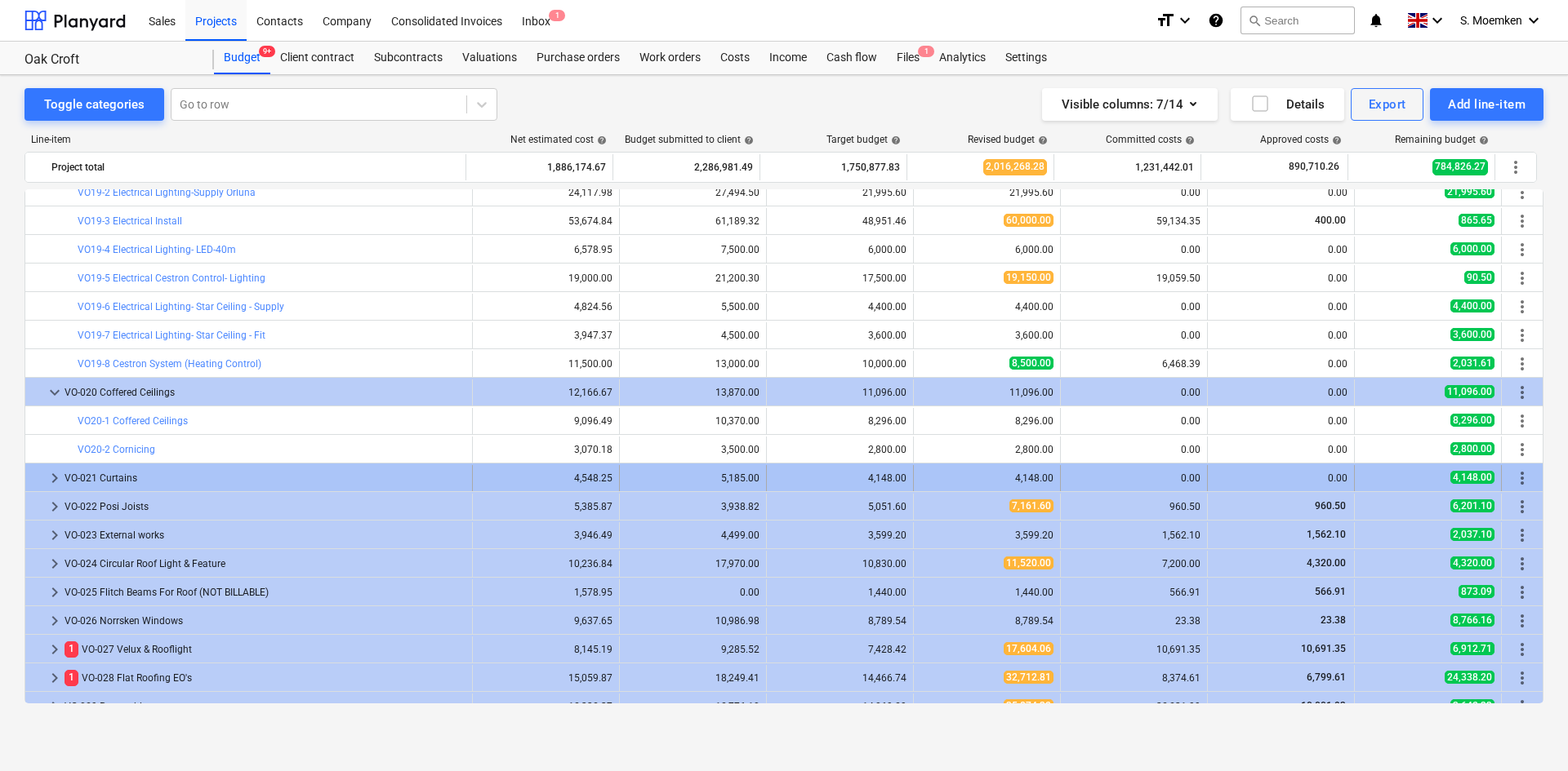
click at [51, 475] on span "keyboard_arrow_right" at bounding box center [55, 479] width 20 height 20
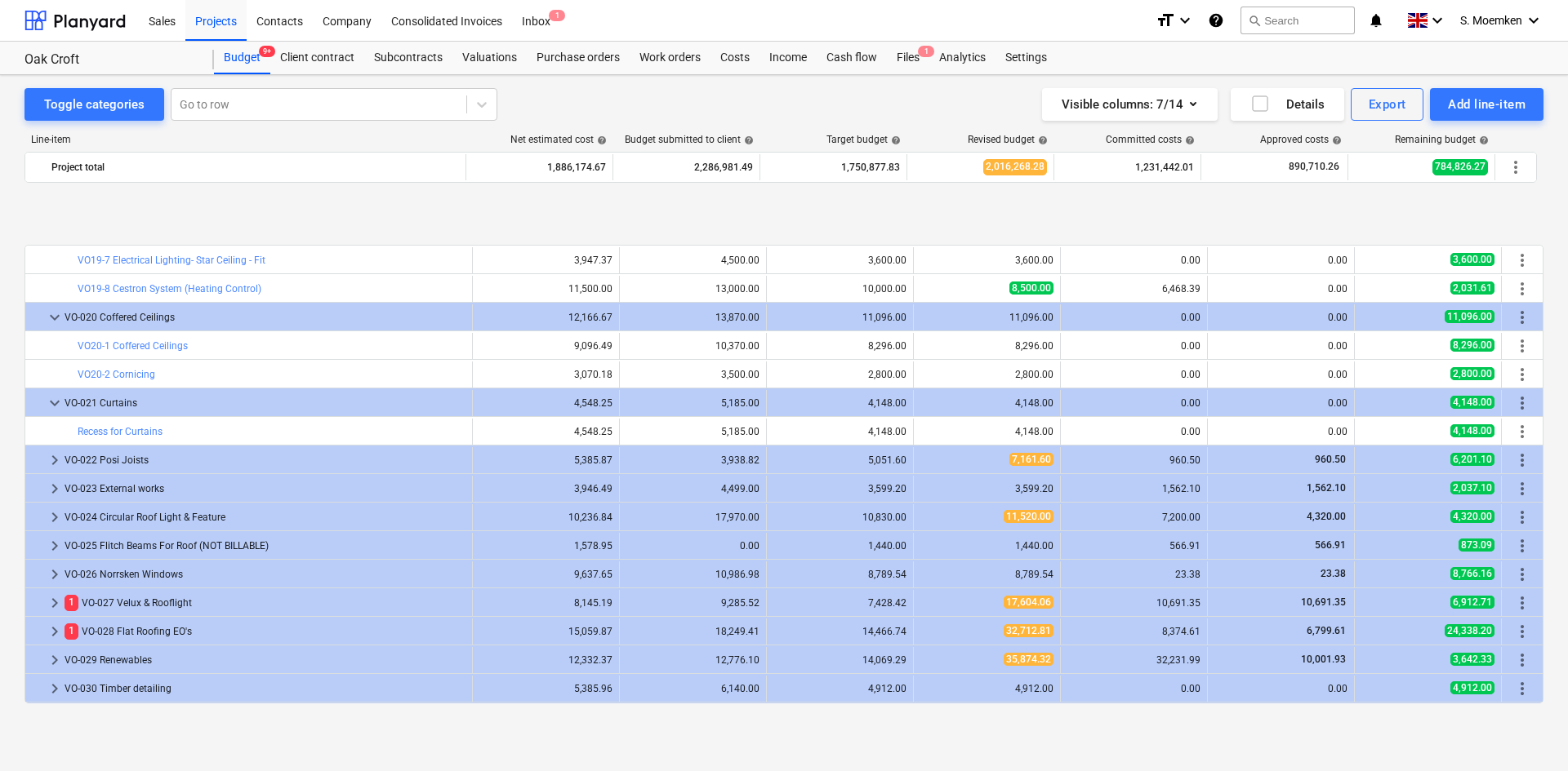
scroll to position [7490, 0]
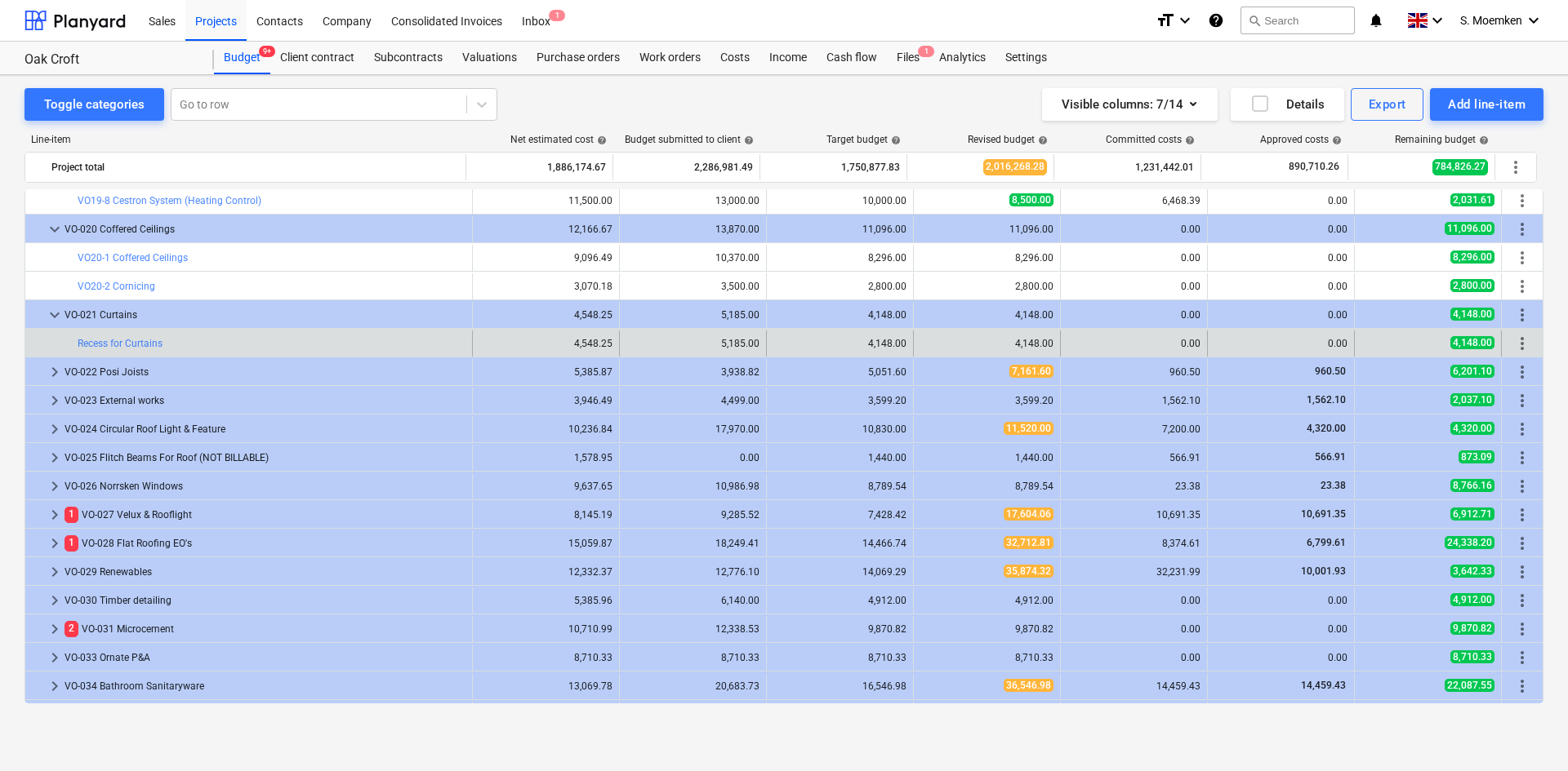
click at [1515, 344] on span "more_vert" at bounding box center [1522, 344] width 20 height 20
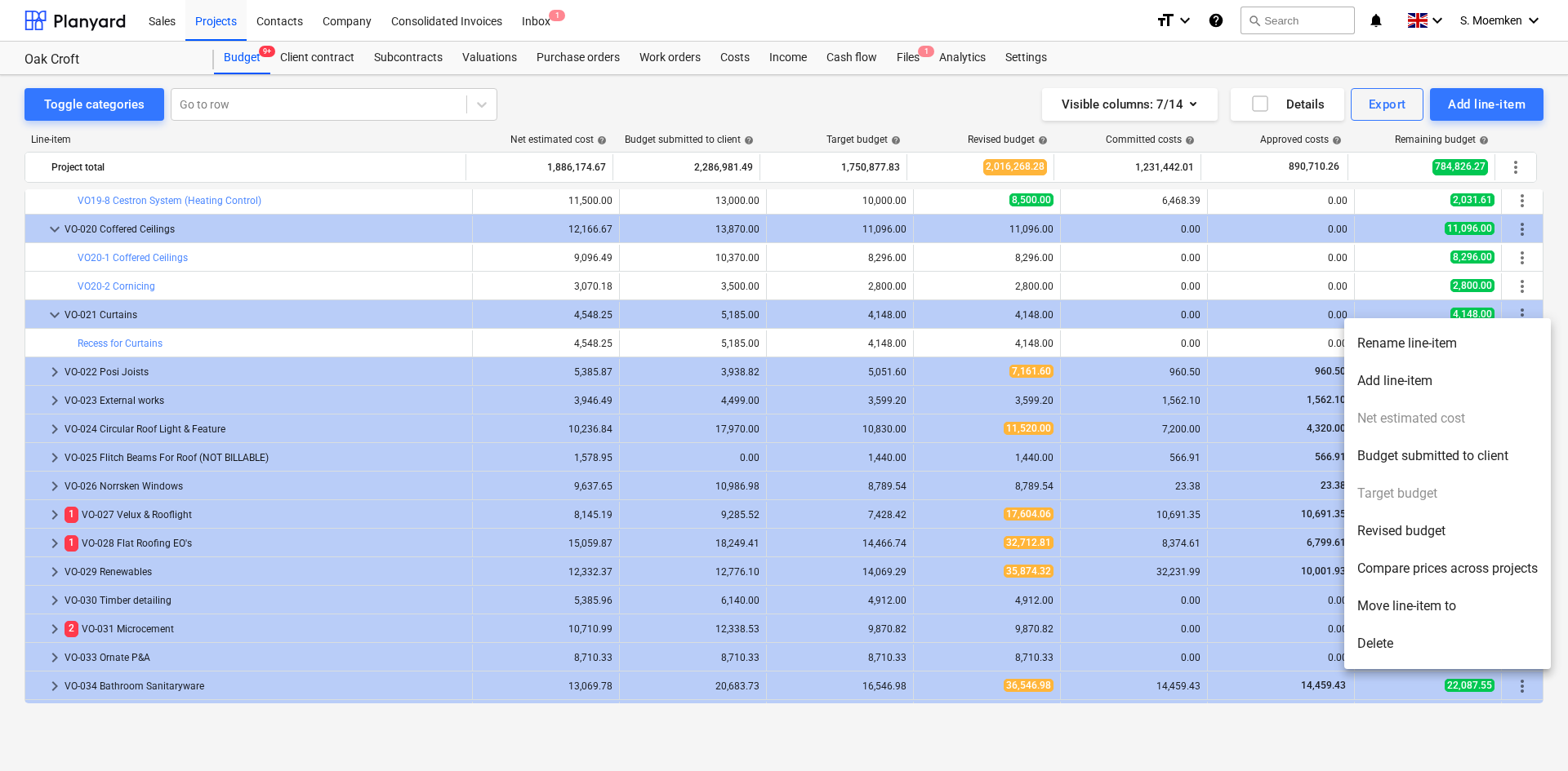
click at [1426, 345] on li "Rename line-item" at bounding box center [1448, 344] width 207 height 37
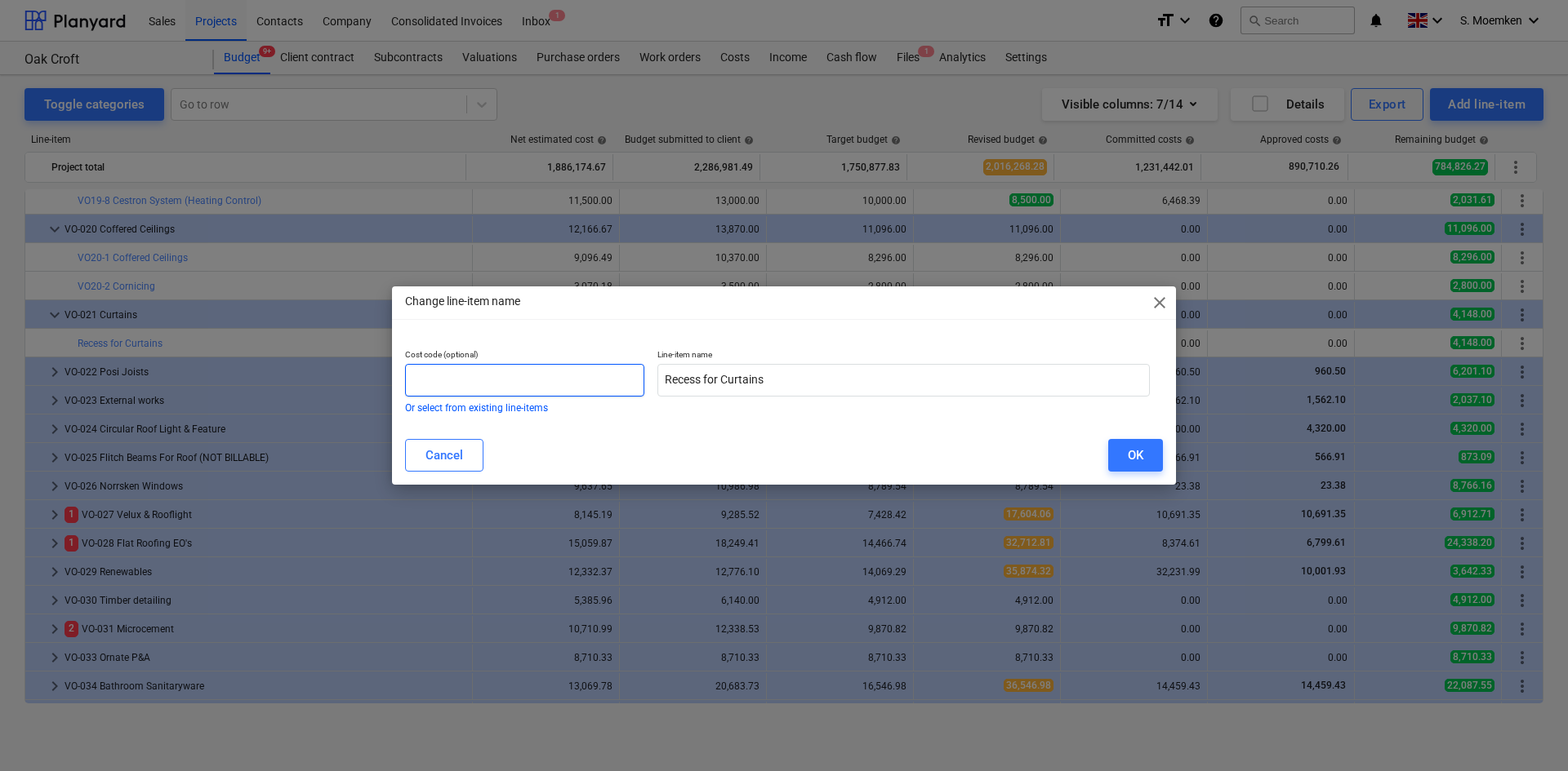
click at [460, 380] on input "text" at bounding box center [524, 380] width 239 height 32
paste input "VO19-"
type input "VO21-1"
click at [1136, 461] on div "OK" at bounding box center [1136, 456] width 16 height 22
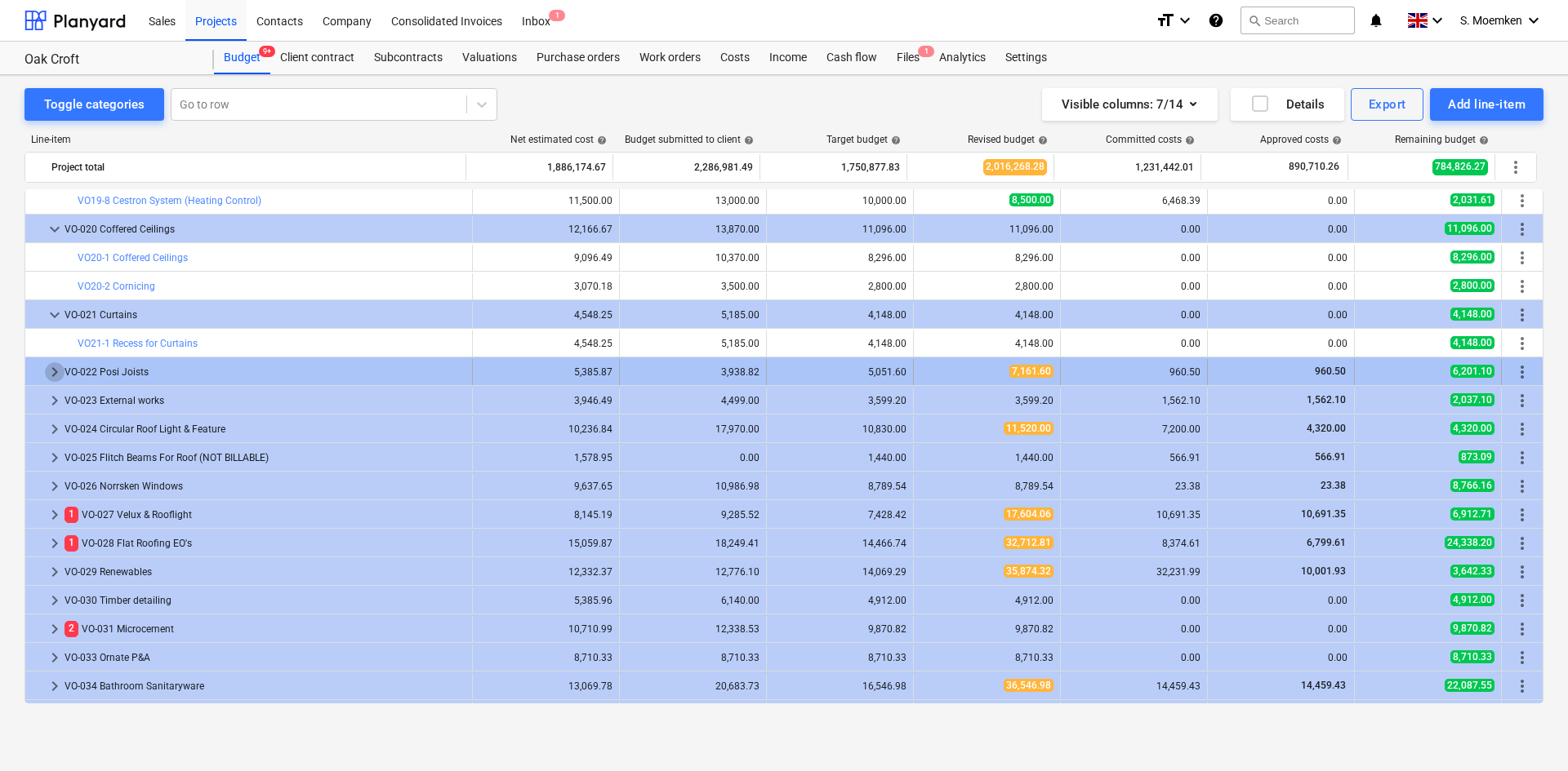
click at [56, 371] on span "keyboard_arrow_right" at bounding box center [55, 372] width 20 height 20
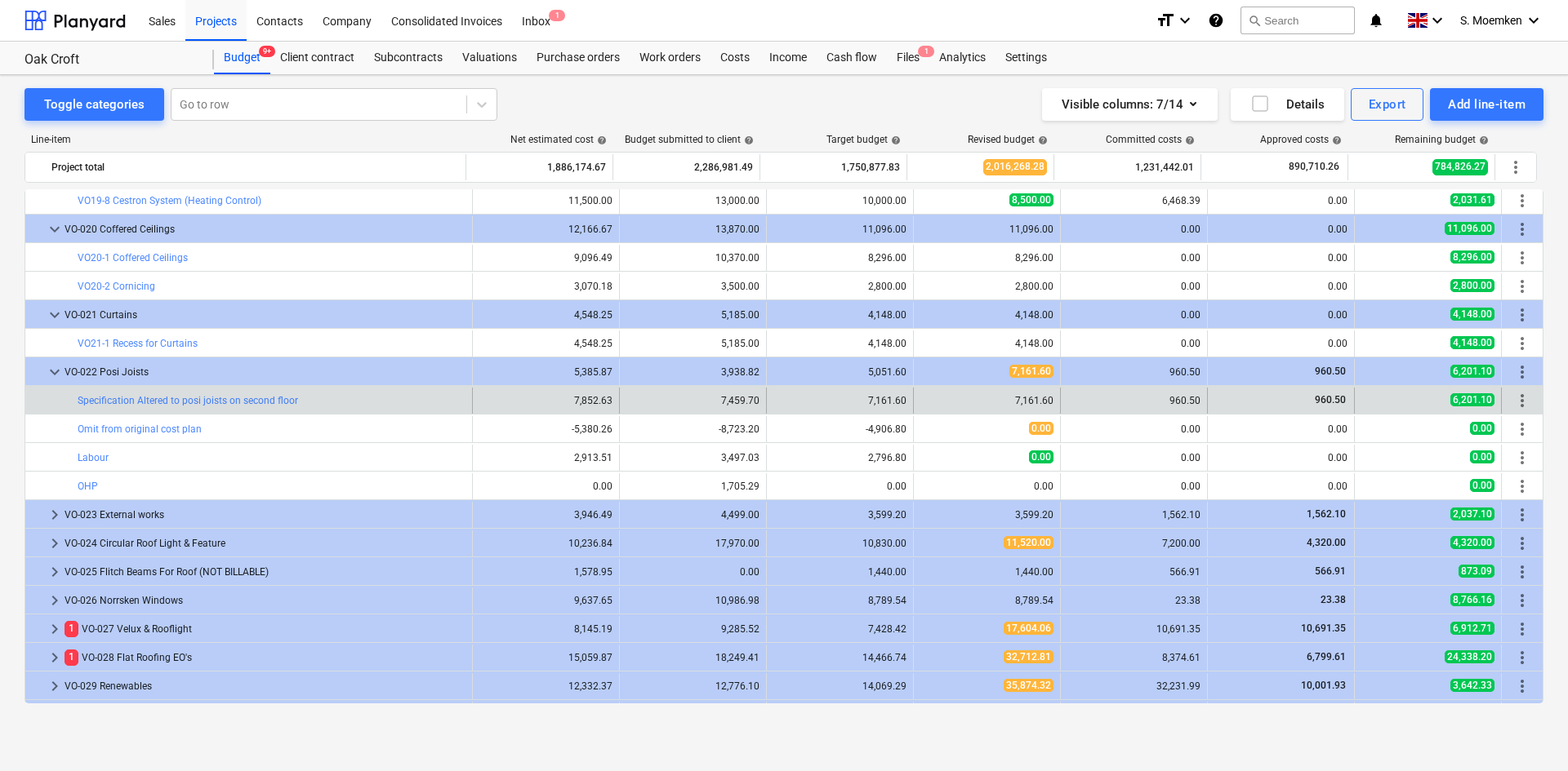
click at [1520, 400] on span "more_vert" at bounding box center [1522, 401] width 20 height 20
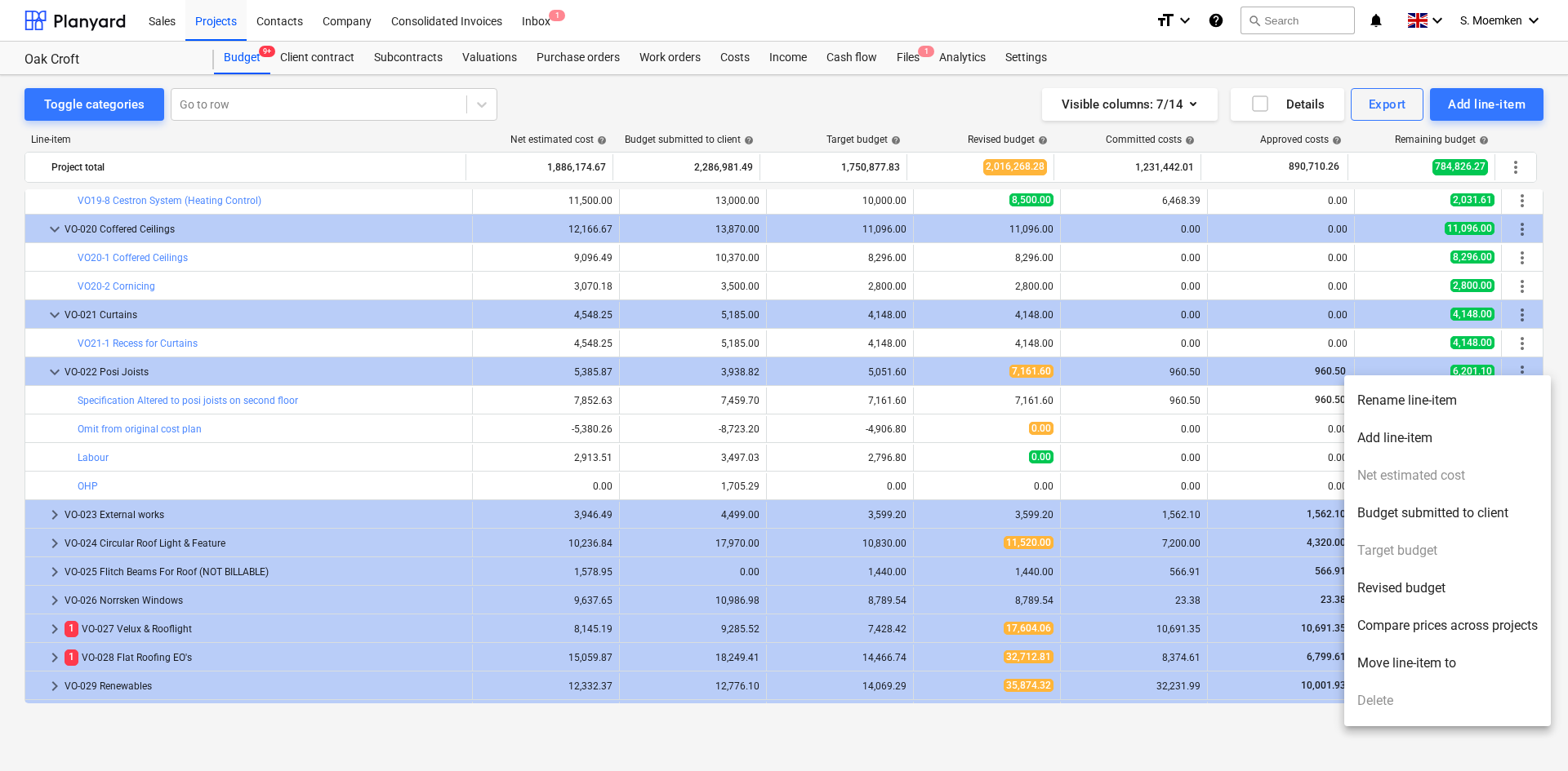
click at [1405, 405] on li "Rename line-item" at bounding box center [1448, 401] width 207 height 37
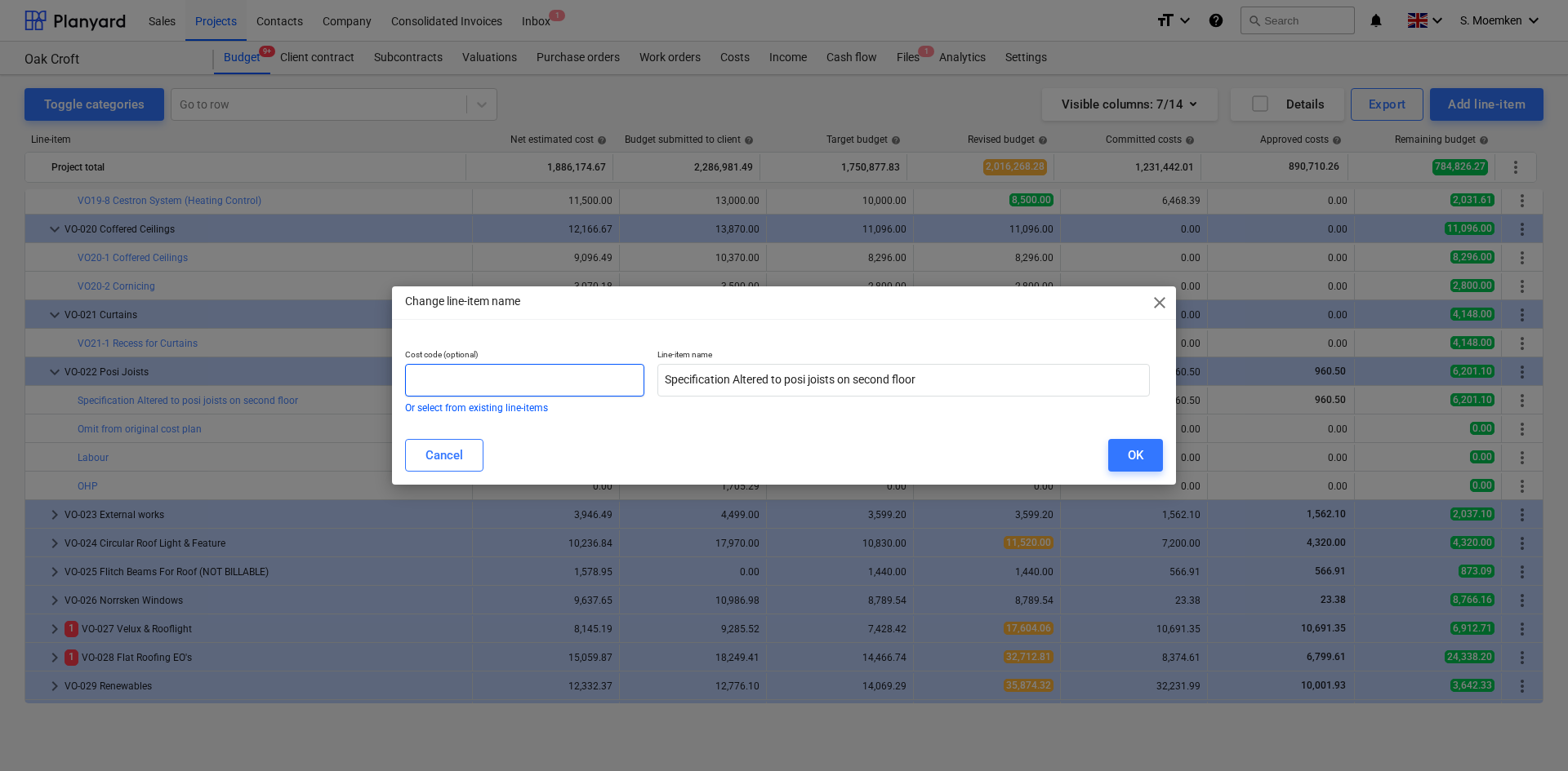
click at [442, 376] on input "text" at bounding box center [524, 380] width 239 height 32
paste input "VO19-"
drag, startPoint x: 410, startPoint y: 378, endPoint x: 445, endPoint y: 379, distance: 35.0
click at [445, 379] on input "VO22-1" at bounding box center [524, 380] width 239 height 32
type input "VO22-1"
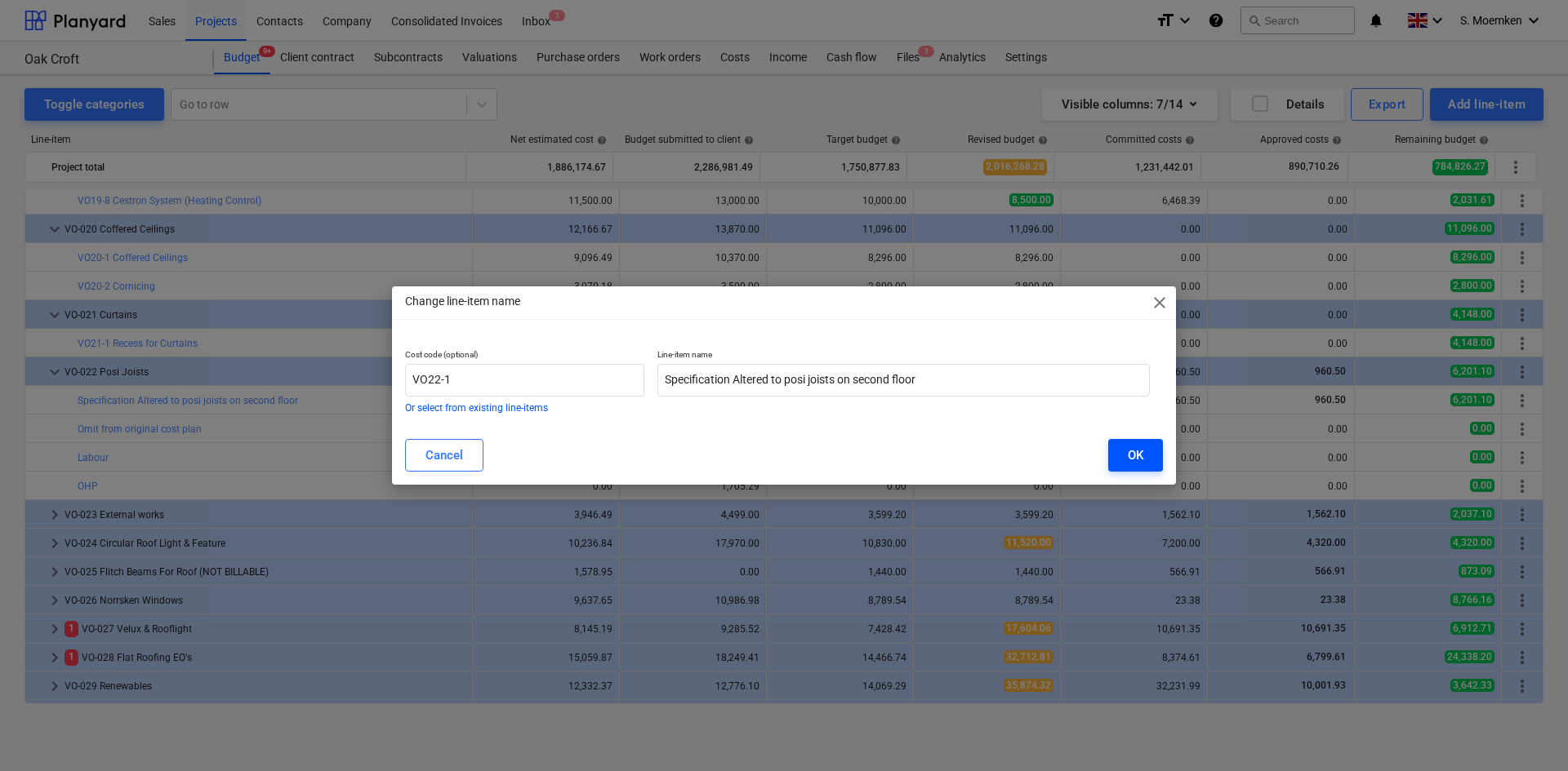
click at [1129, 456] on div "OK" at bounding box center [1136, 456] width 16 height 22
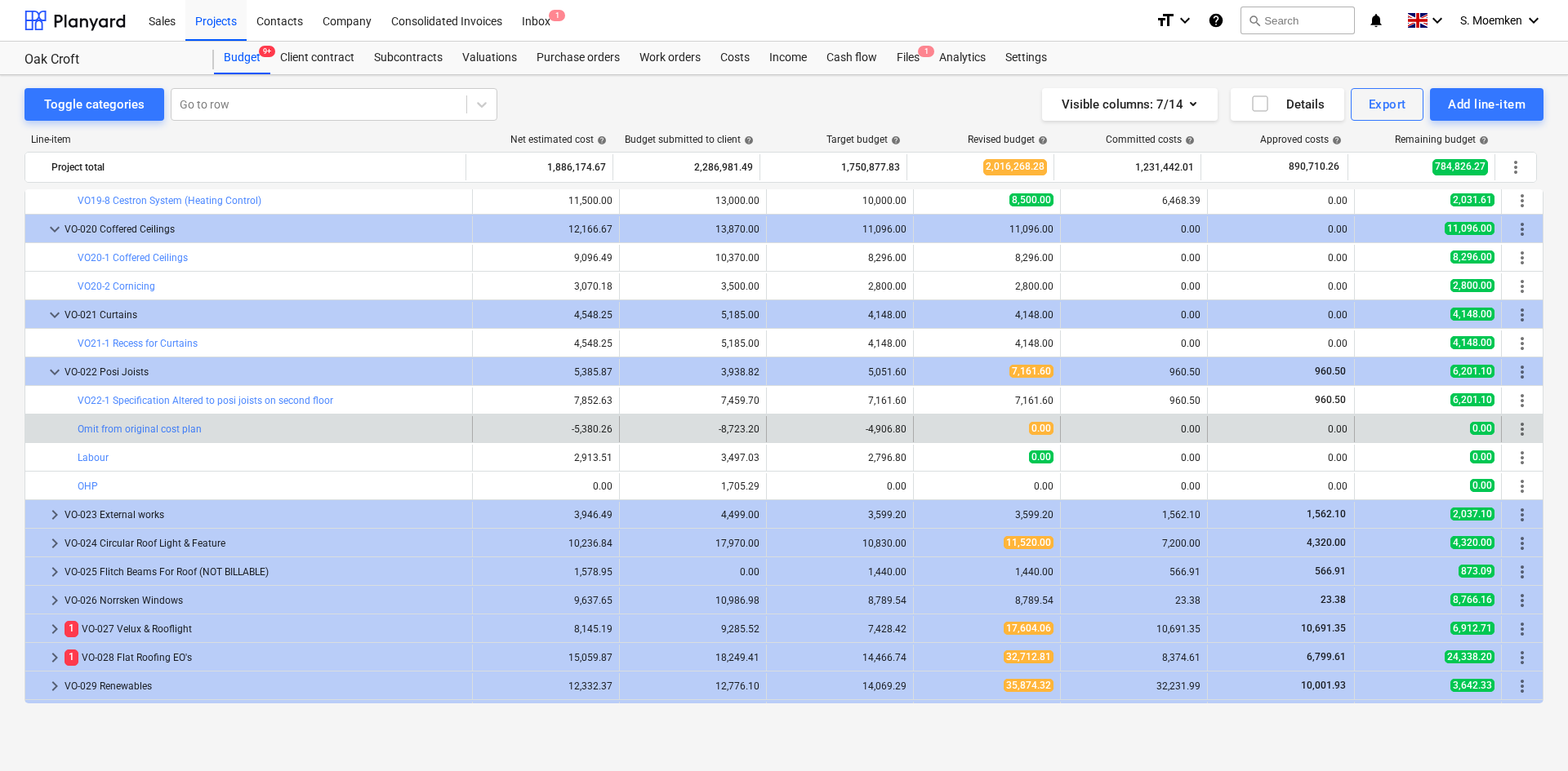
click at [1520, 432] on span "more_vert" at bounding box center [1522, 429] width 20 height 20
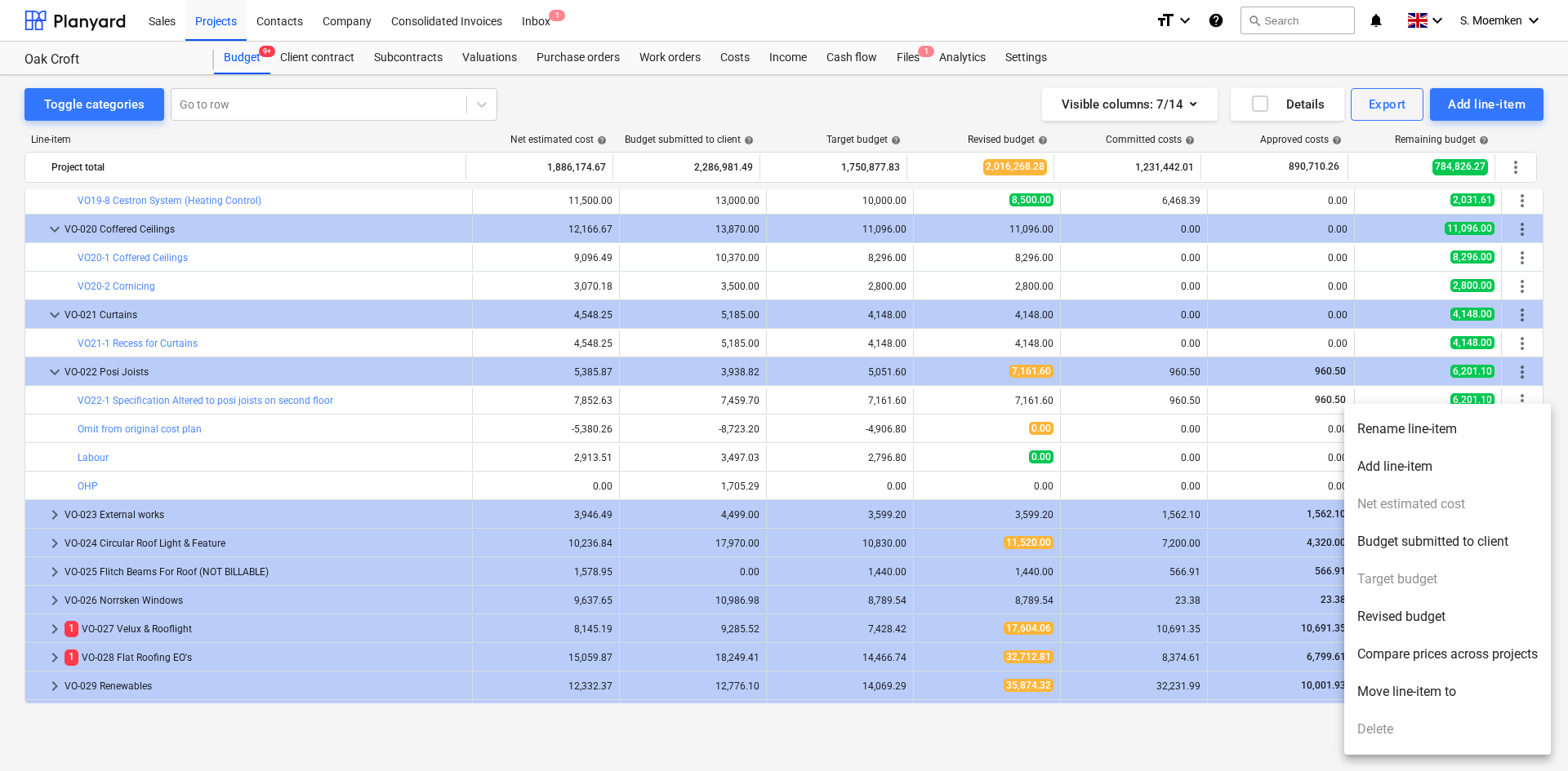
click at [203, 451] on div at bounding box center [784, 385] width 1568 height 771
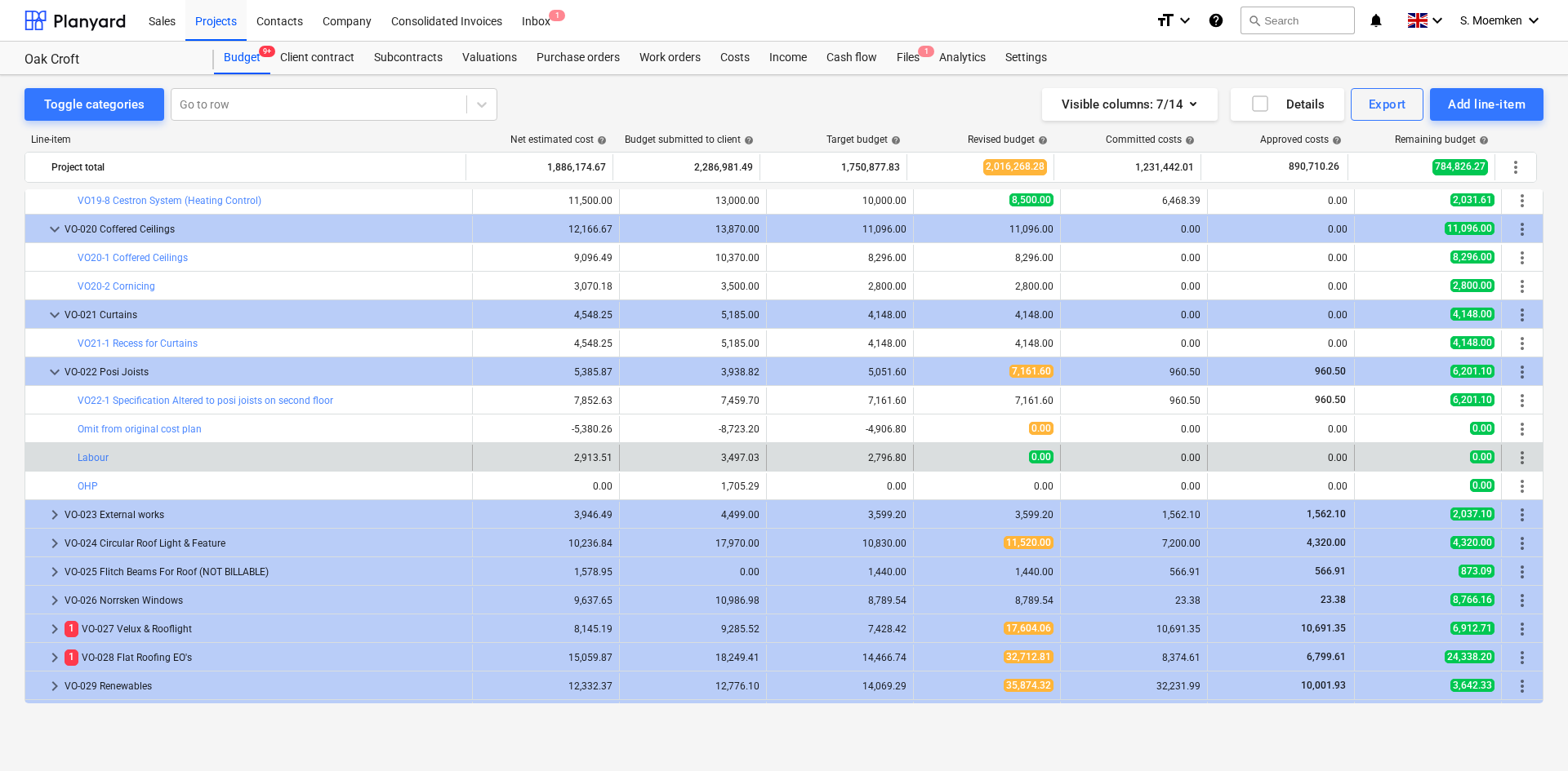
click at [1515, 456] on span "more_vert" at bounding box center [1522, 458] width 20 height 20
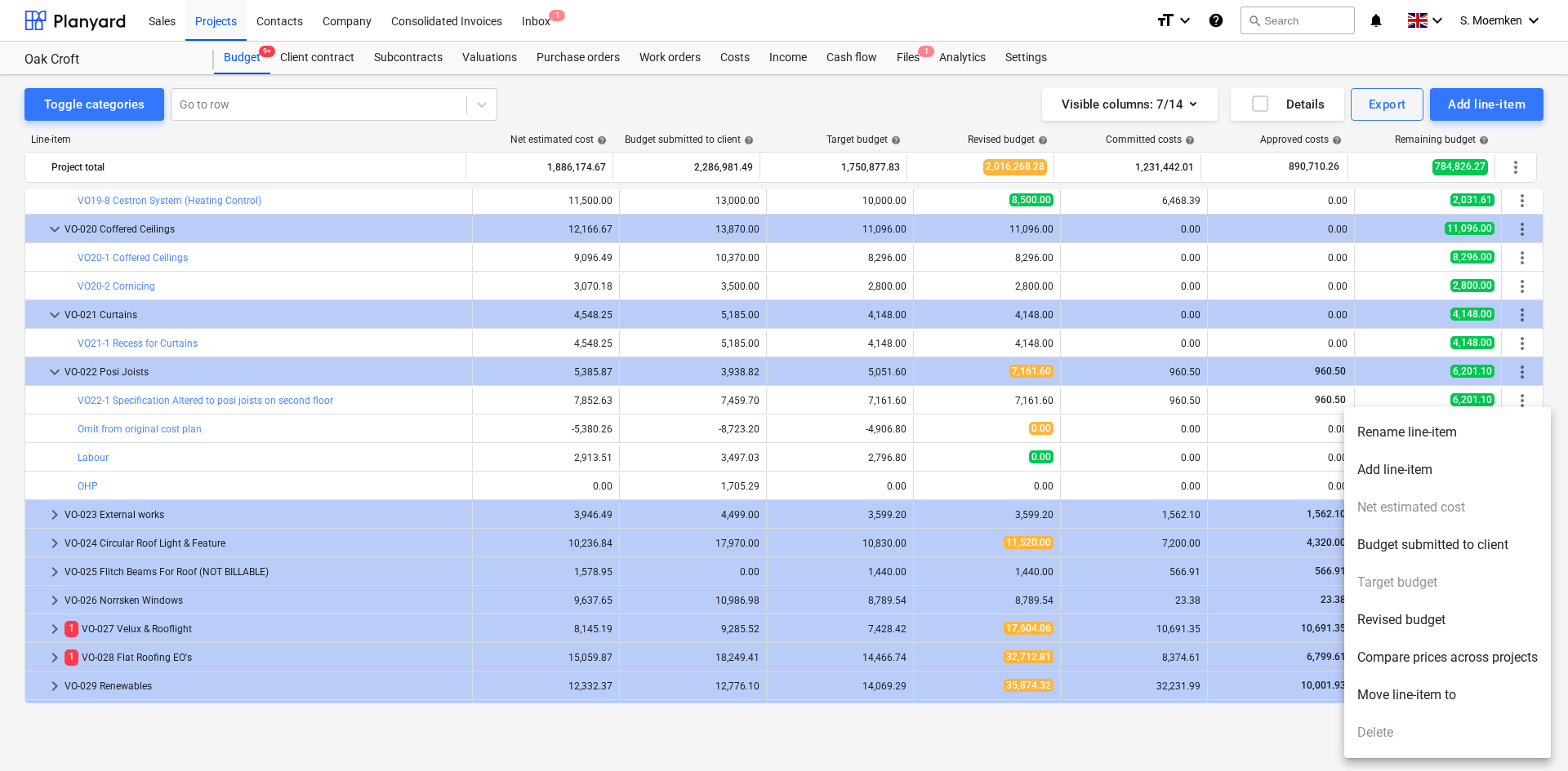
click at [1397, 429] on li "Rename line-item" at bounding box center [1448, 432] width 207 height 37
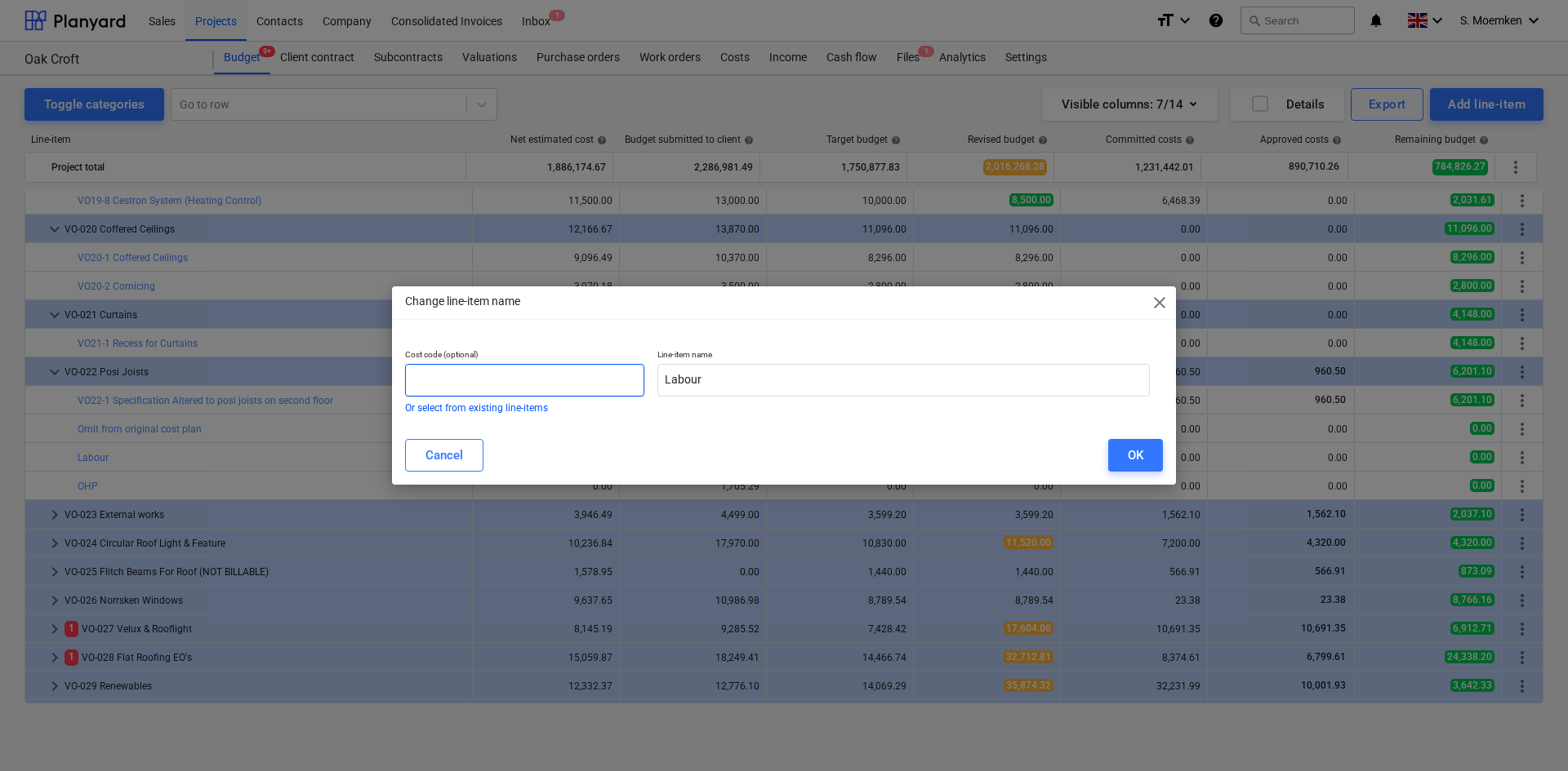
click at [572, 384] on input "text" at bounding box center [524, 380] width 239 height 32
paste input "VO22-"
type input "VO22-2"
click at [1132, 454] on div "OK" at bounding box center [1136, 456] width 16 height 22
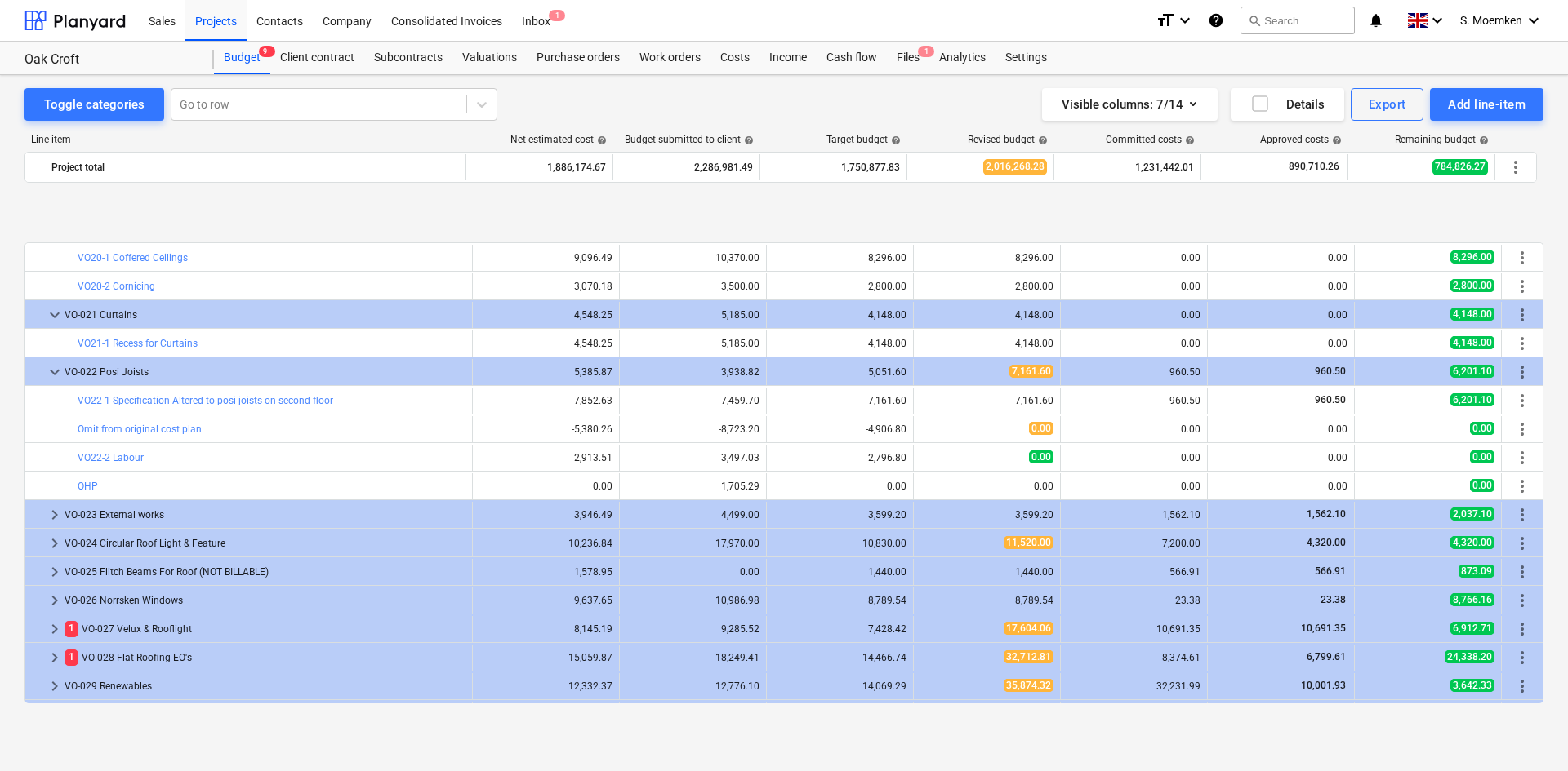
scroll to position [7654, 0]
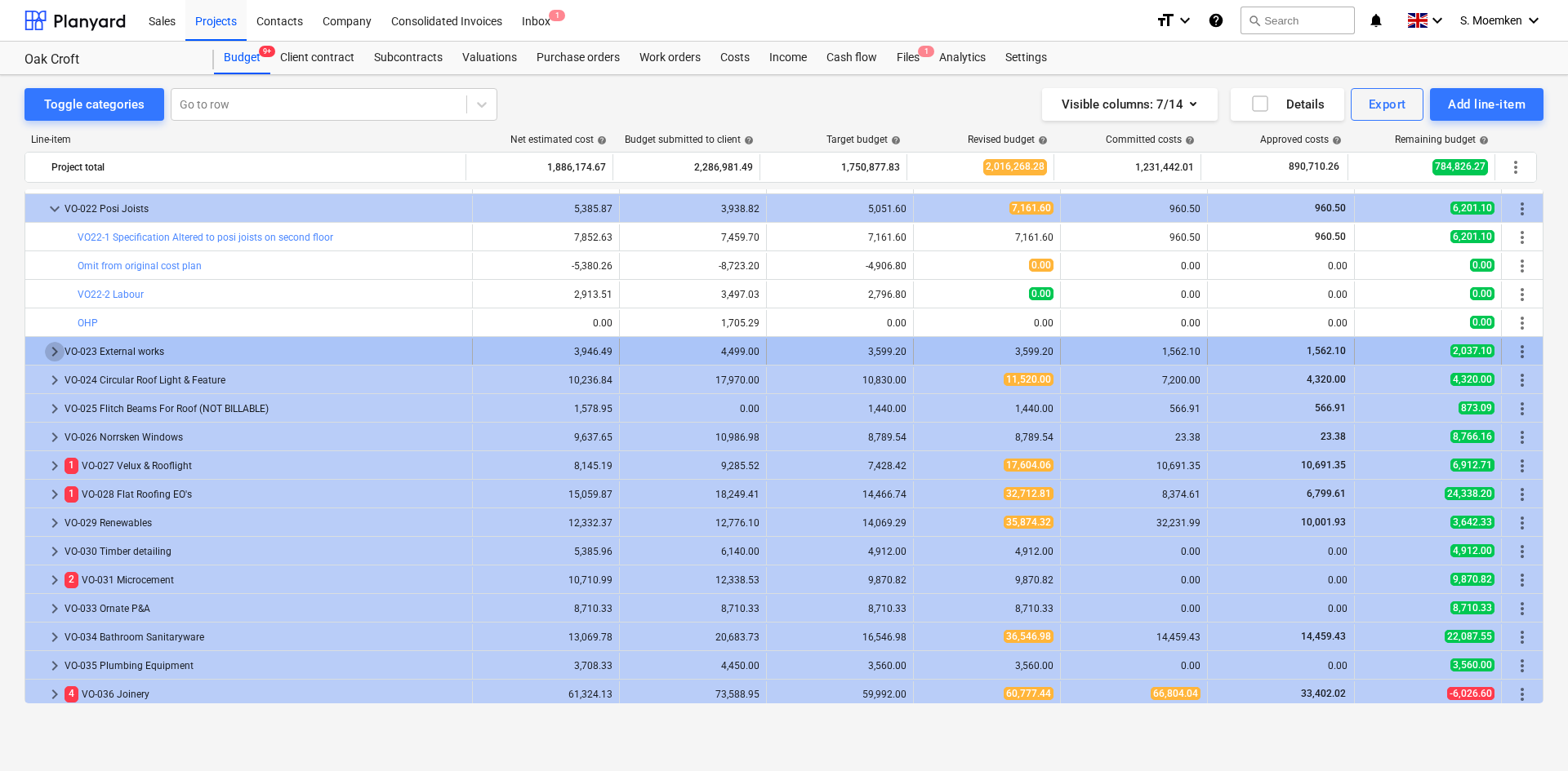
click at [50, 347] on span "keyboard_arrow_right" at bounding box center [55, 352] width 20 height 20
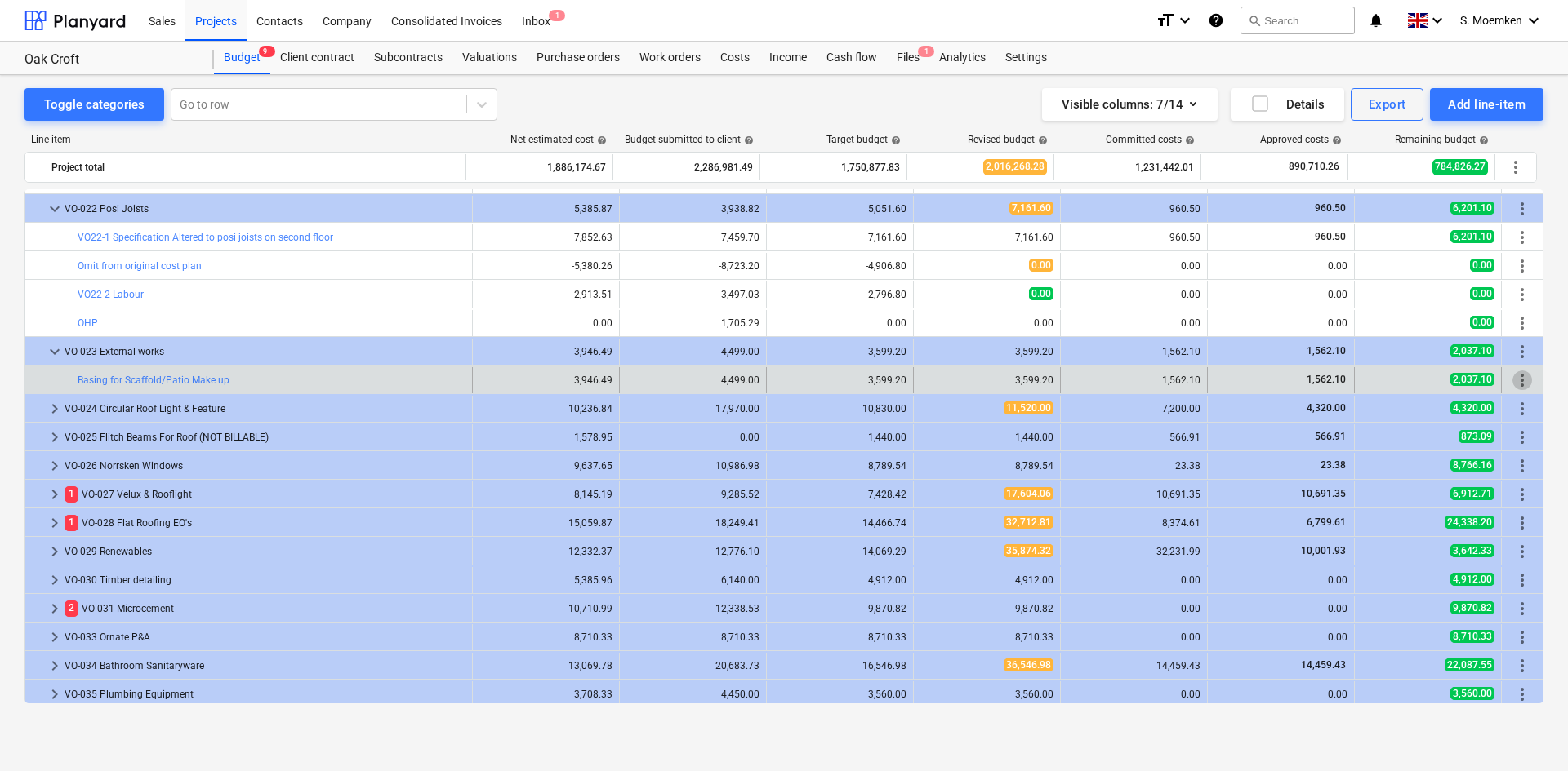
click at [1516, 380] on span "more_vert" at bounding box center [1522, 380] width 20 height 20
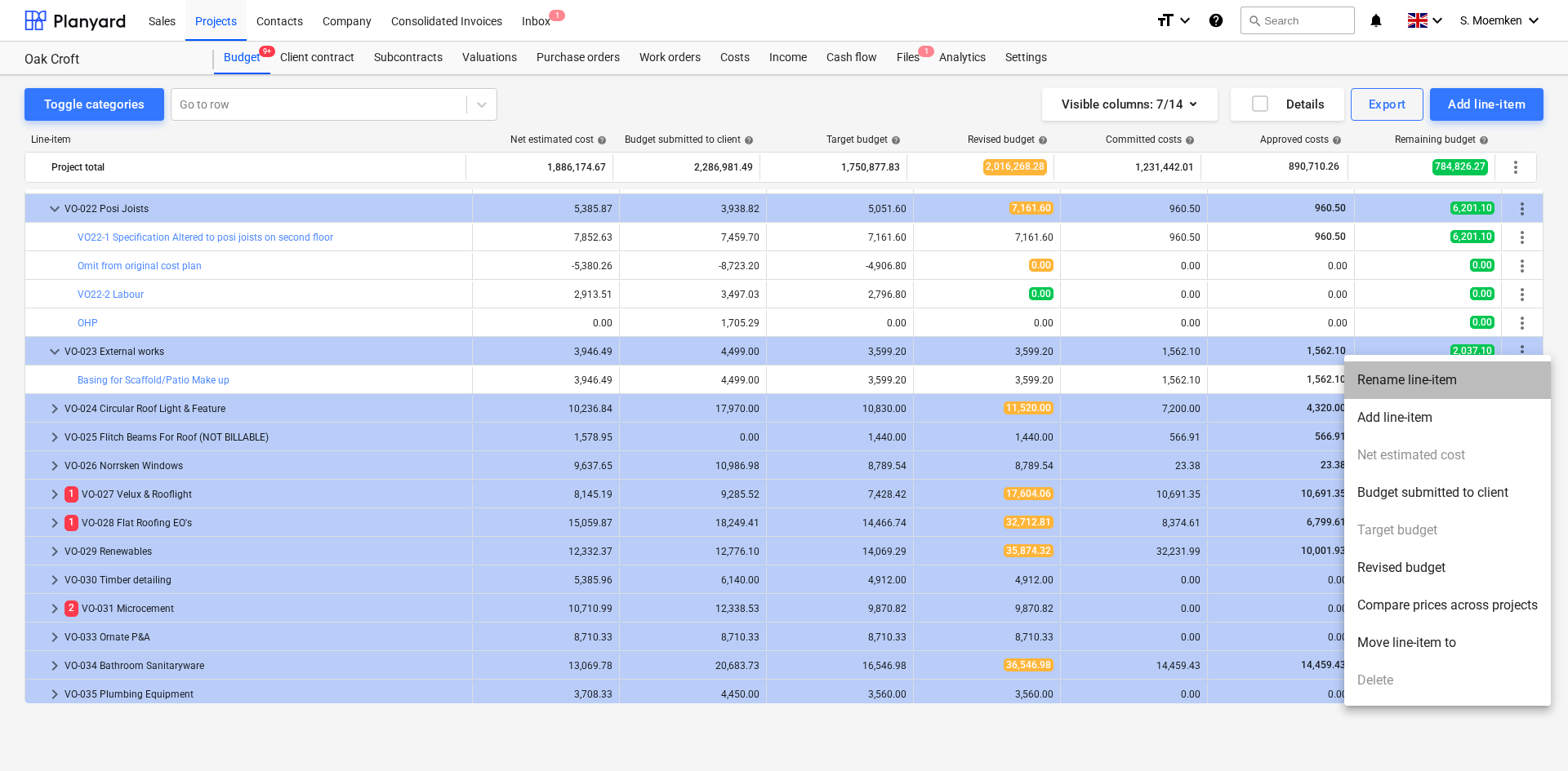
click at [1417, 376] on li "Rename line-item" at bounding box center [1448, 380] width 207 height 37
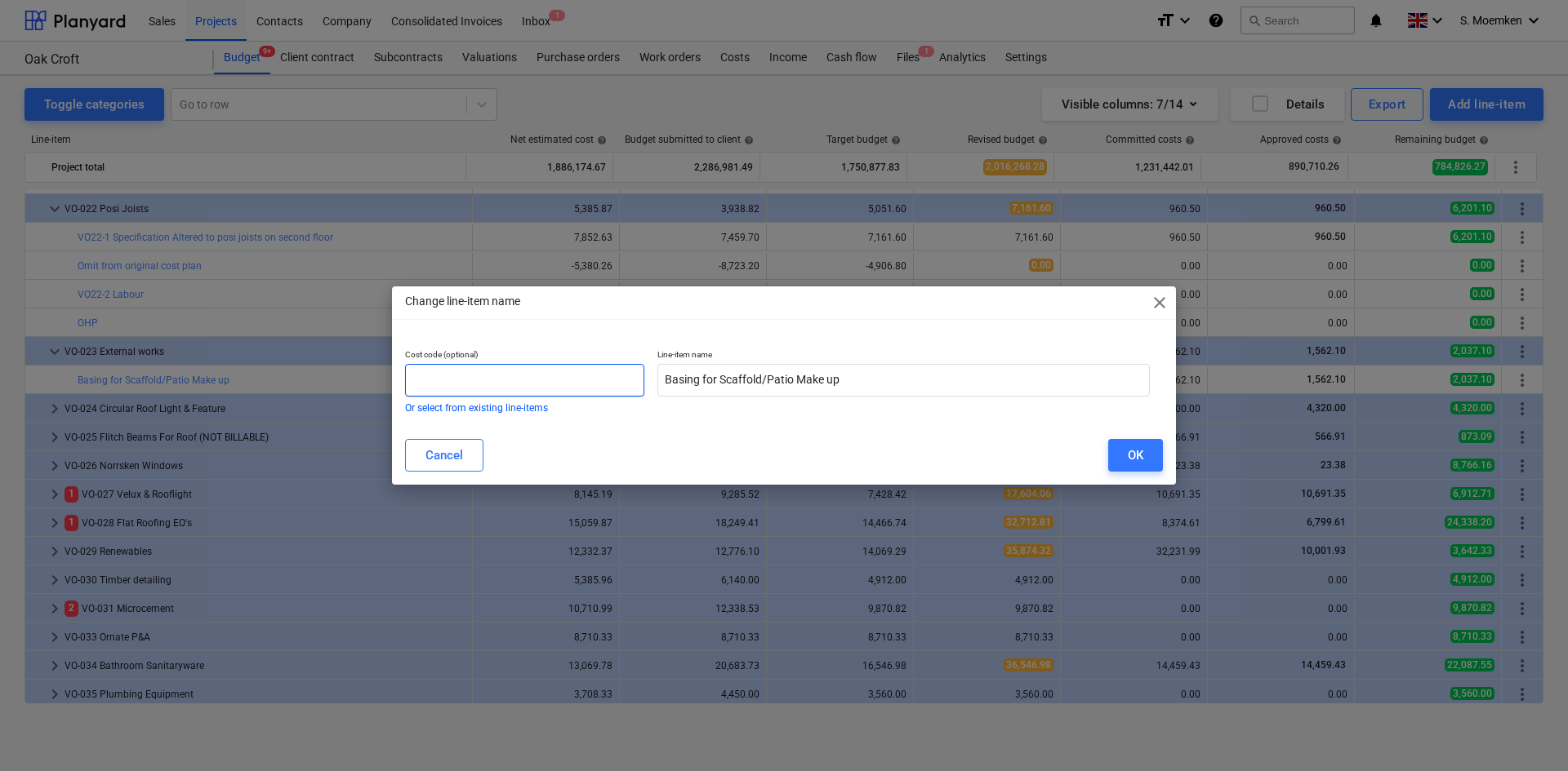
click at [440, 375] on input "text" at bounding box center [524, 380] width 239 height 32
paste input "VO22-"
type input "VO23-1"
click at [1142, 456] on div "OK" at bounding box center [1136, 456] width 16 height 22
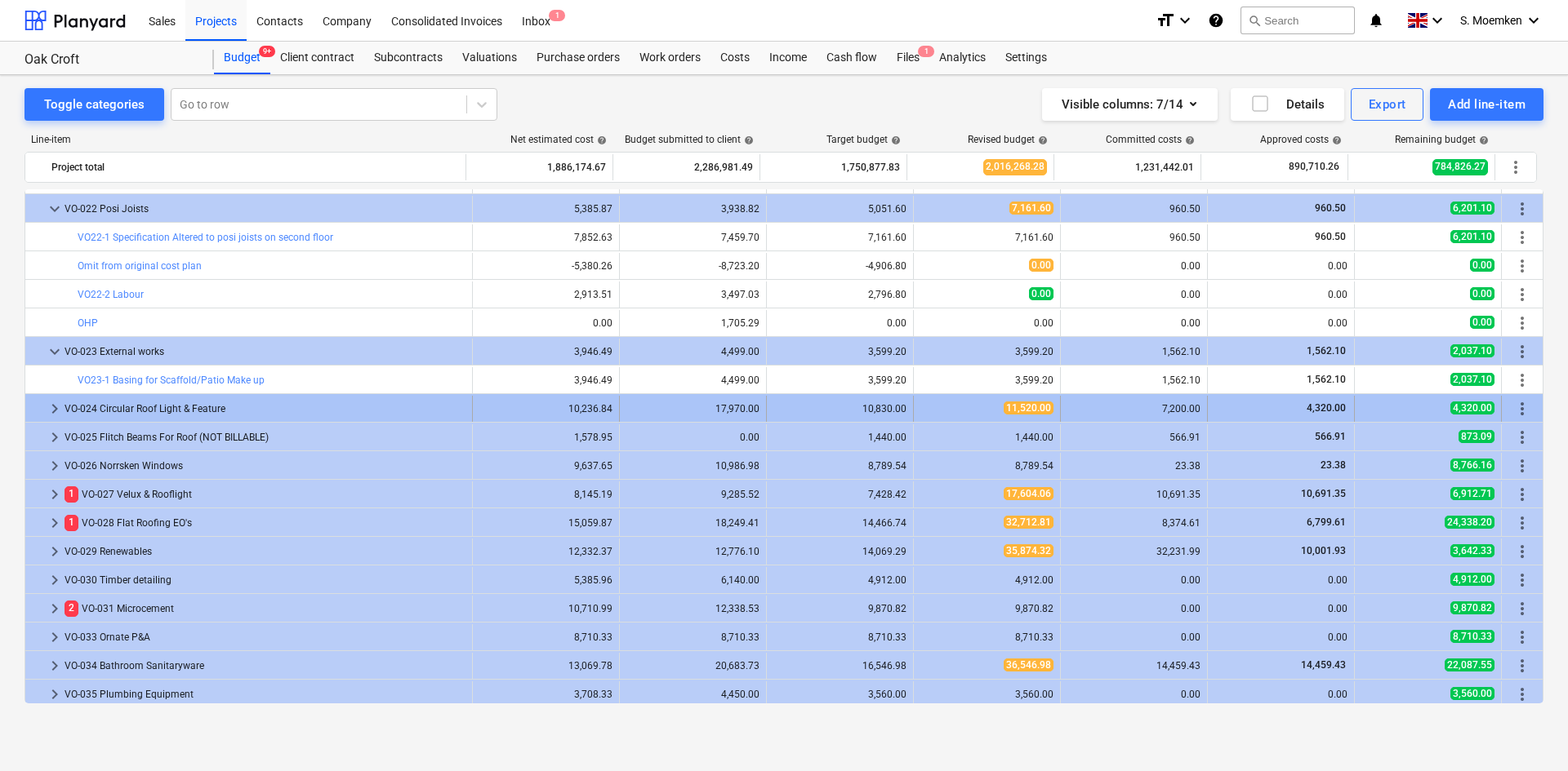
click at [60, 406] on span "keyboard_arrow_right" at bounding box center [55, 409] width 20 height 20
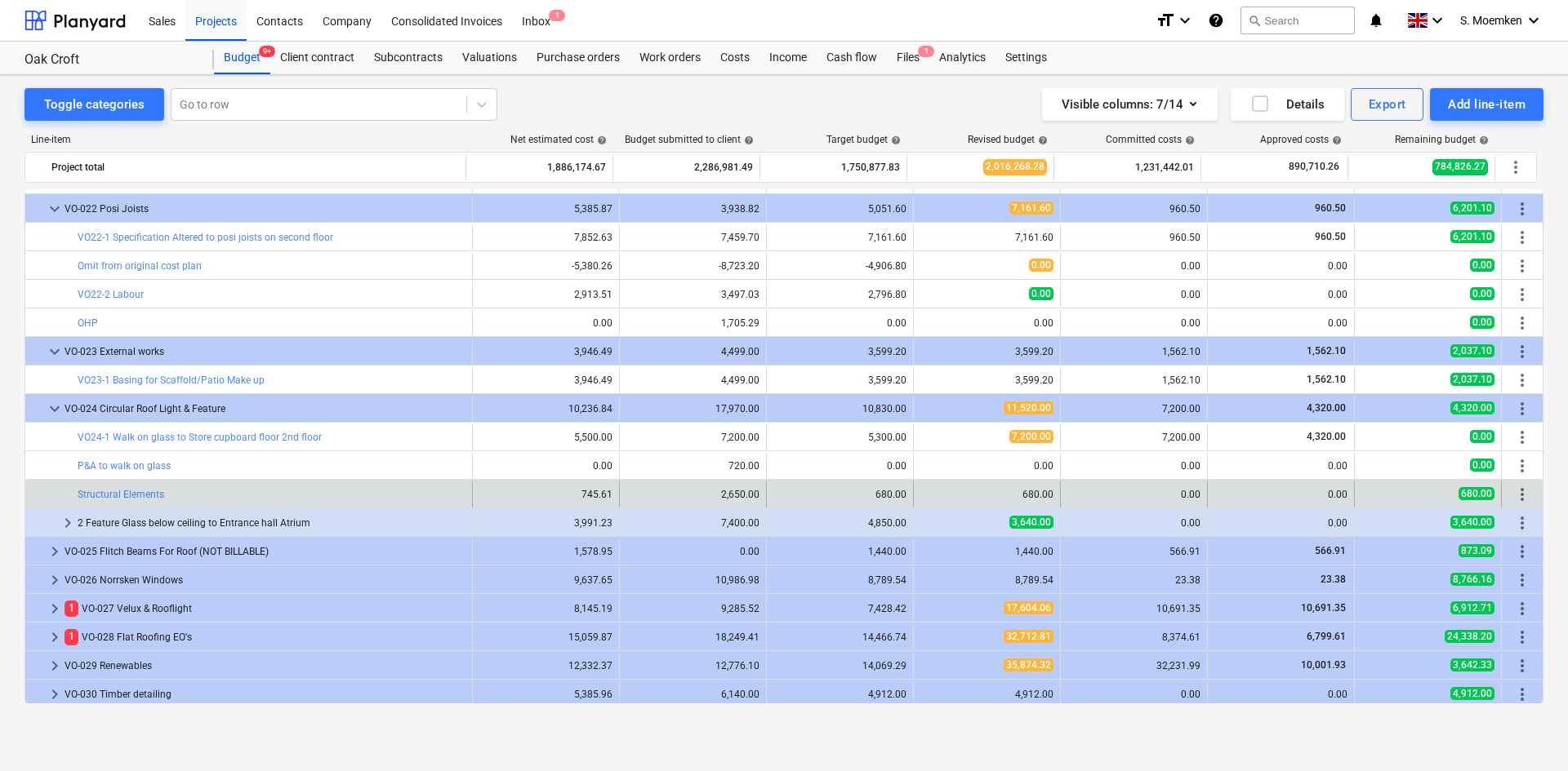
click at [1515, 490] on span "more_vert" at bounding box center [1522, 494] width 20 height 20
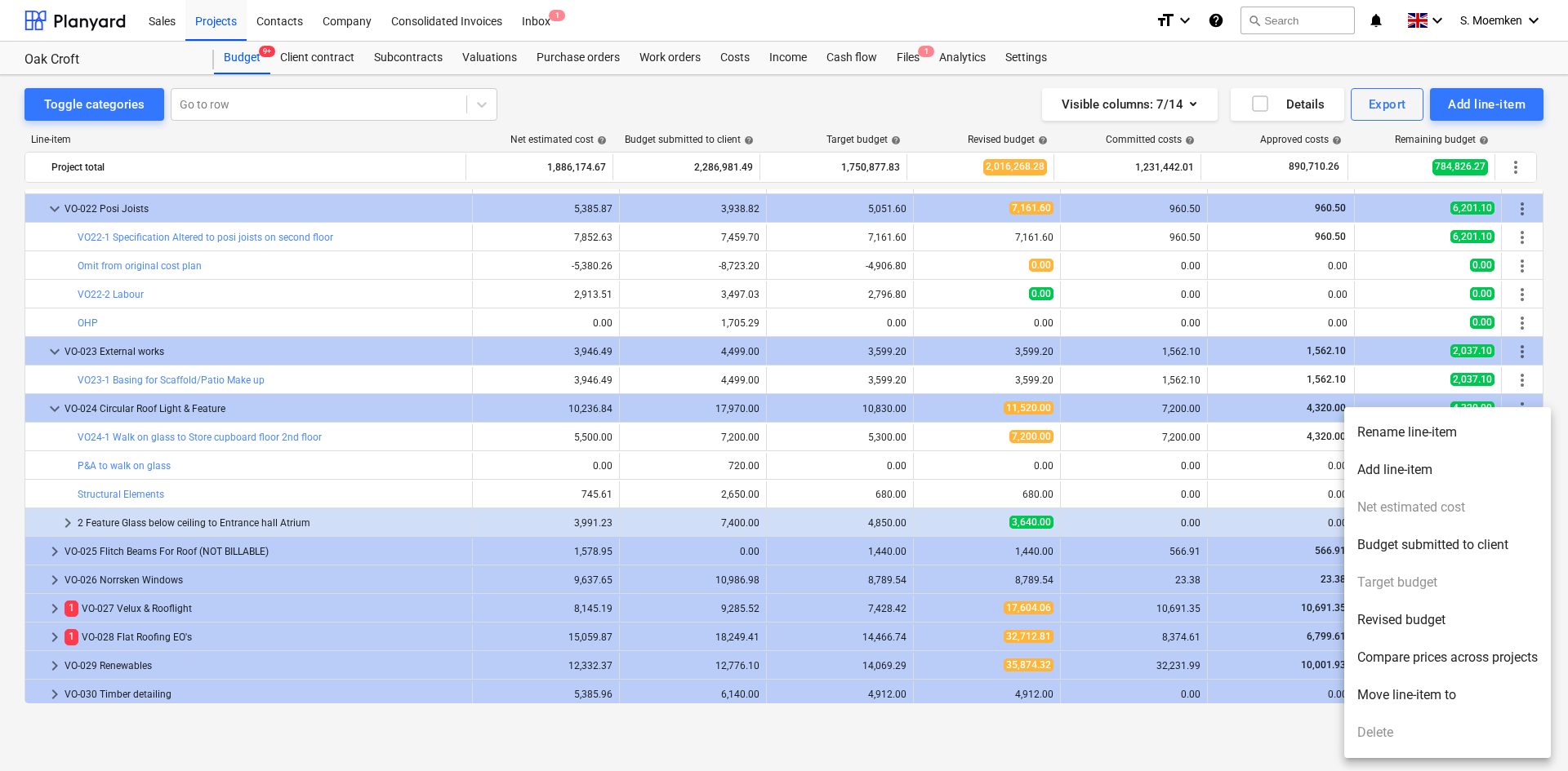
click at [1383, 428] on li "Rename line-item" at bounding box center [1448, 432] width 207 height 37
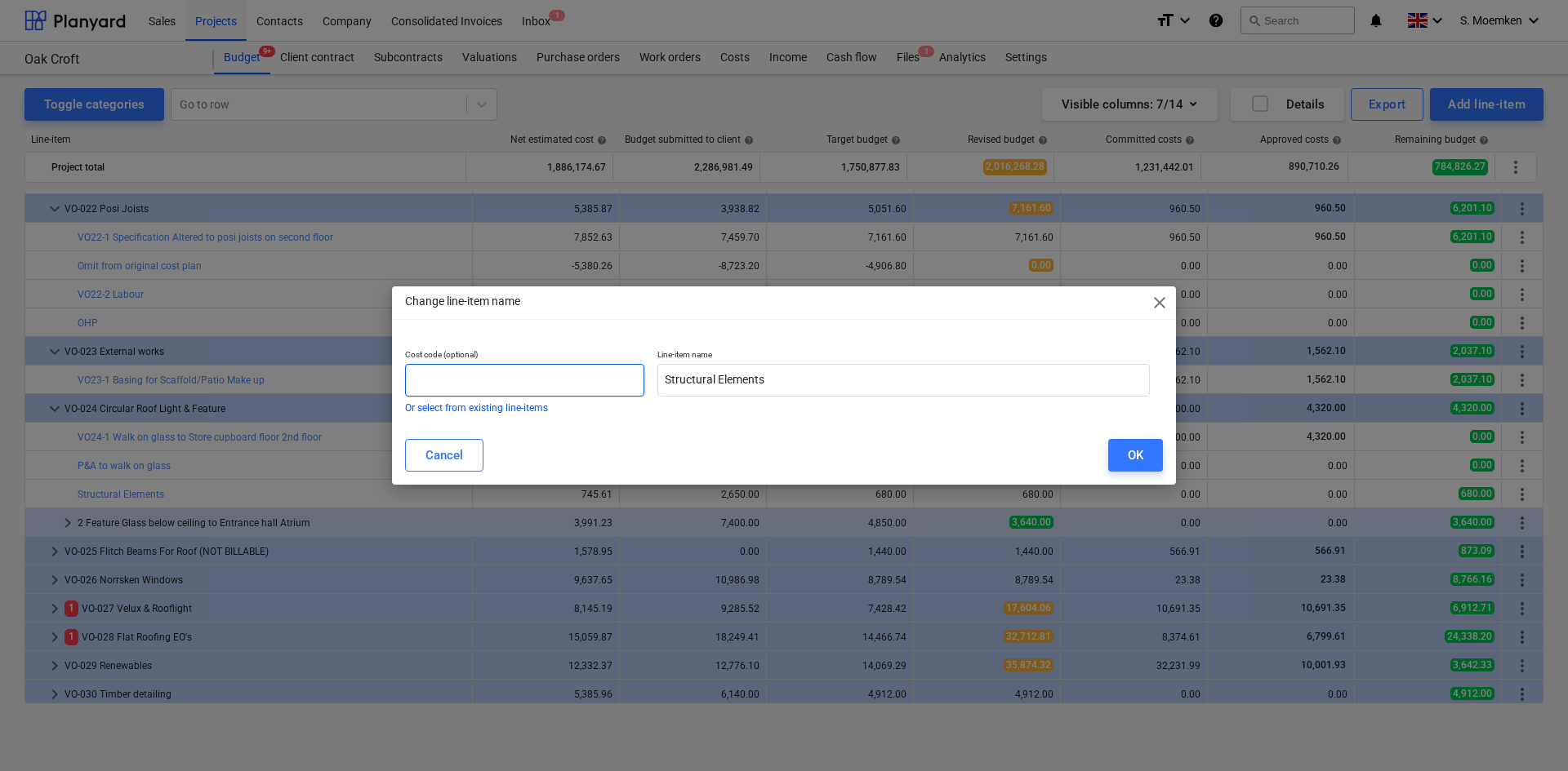
click at [454, 378] on input "text" at bounding box center [524, 380] width 239 height 32
paste input "VO22-"
type input "VO24-2"
click at [1131, 455] on div "OK" at bounding box center [1136, 456] width 16 height 22
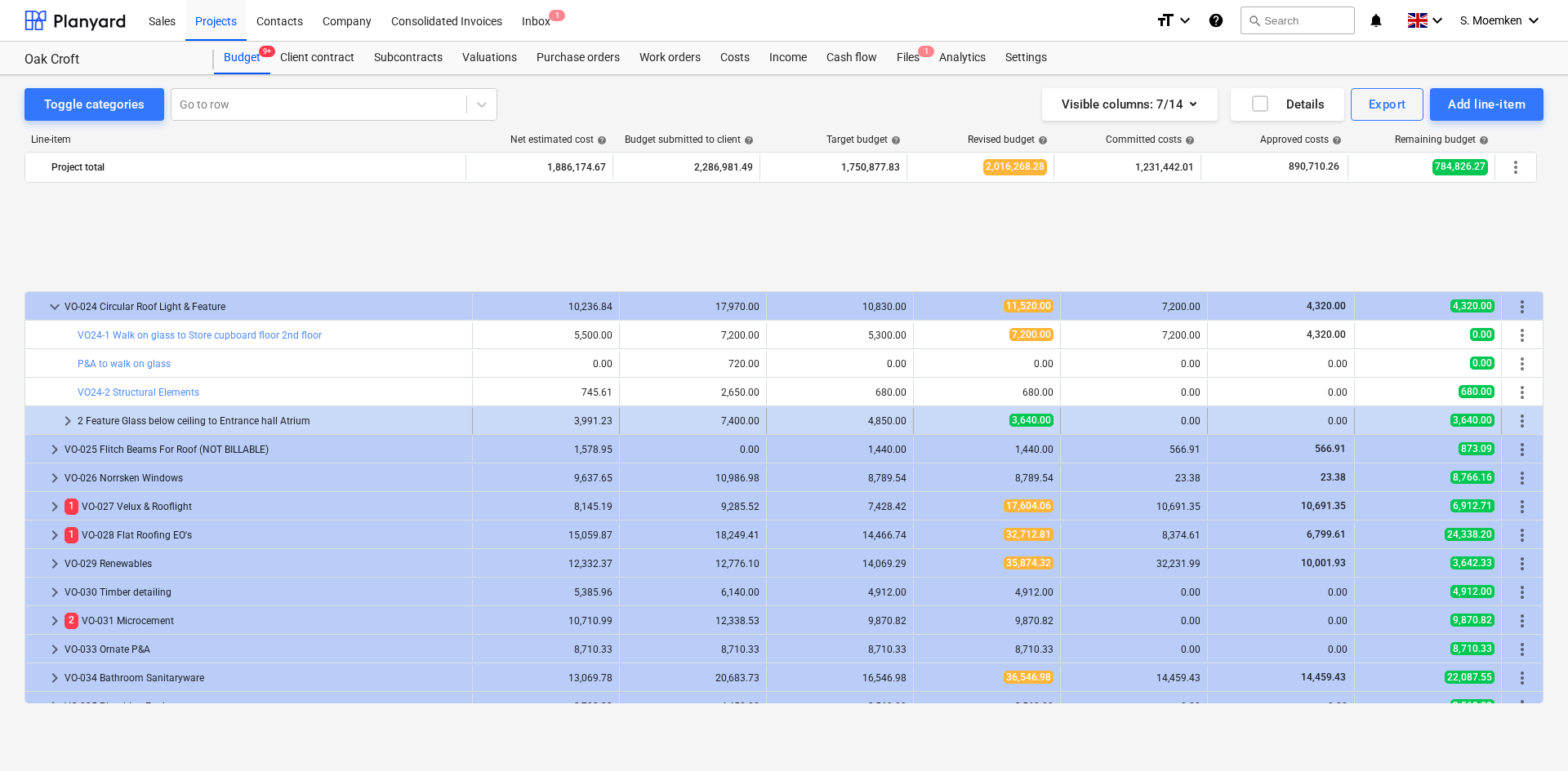
scroll to position [7898, 0]
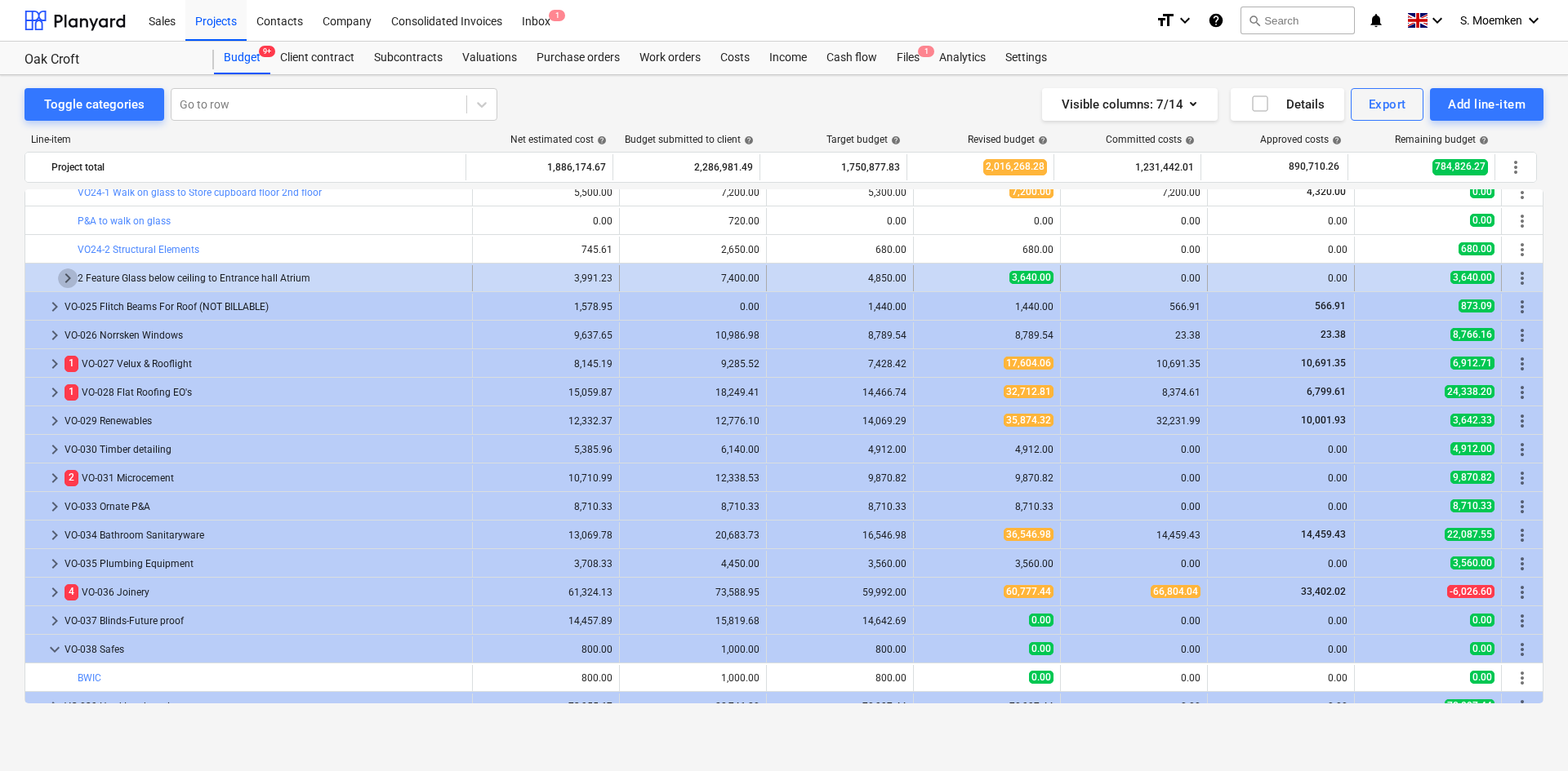
click at [69, 278] on span "keyboard_arrow_right" at bounding box center [68, 279] width 20 height 20
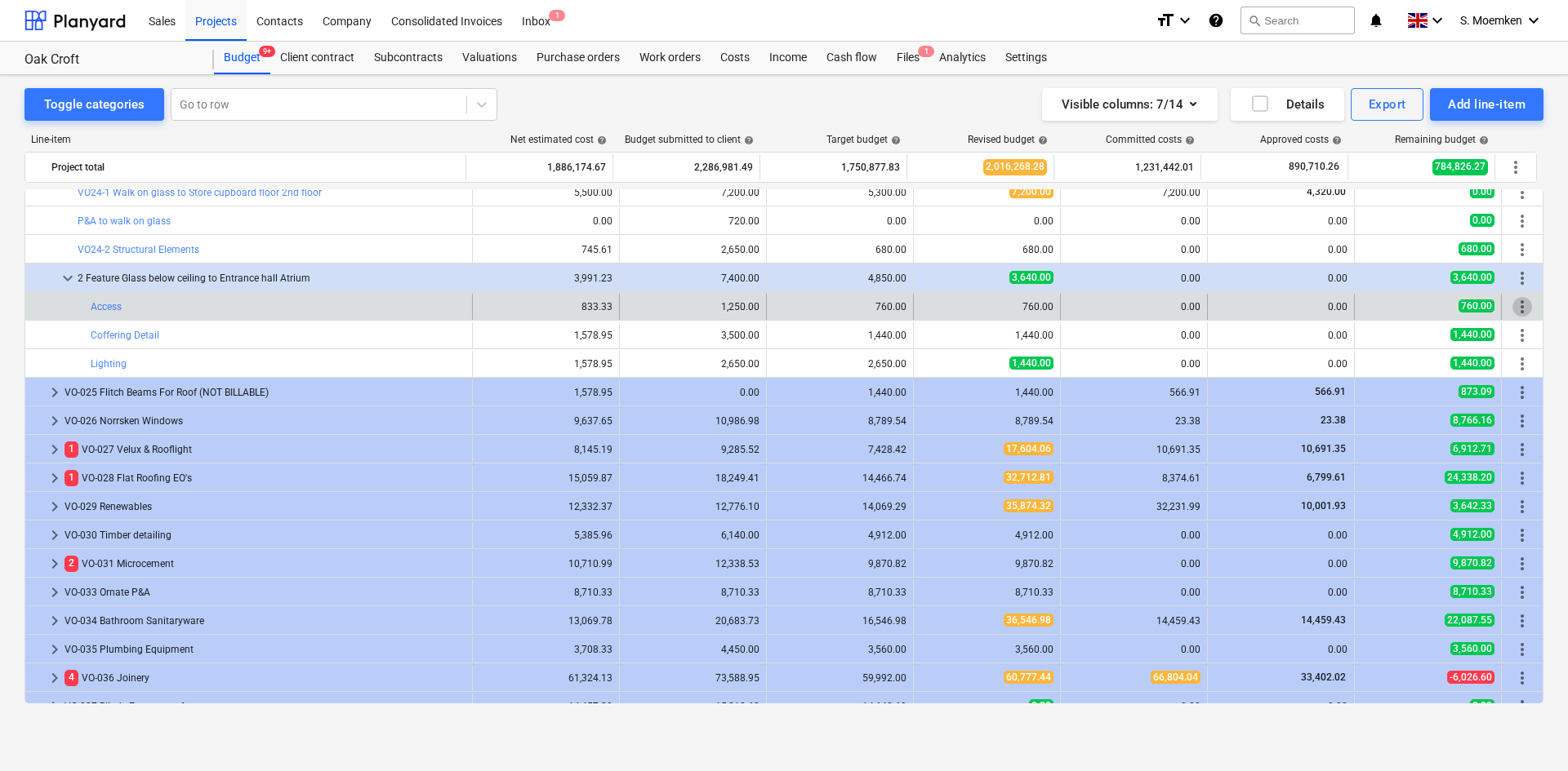
click at [1512, 303] on span "more_vert" at bounding box center [1522, 307] width 20 height 20
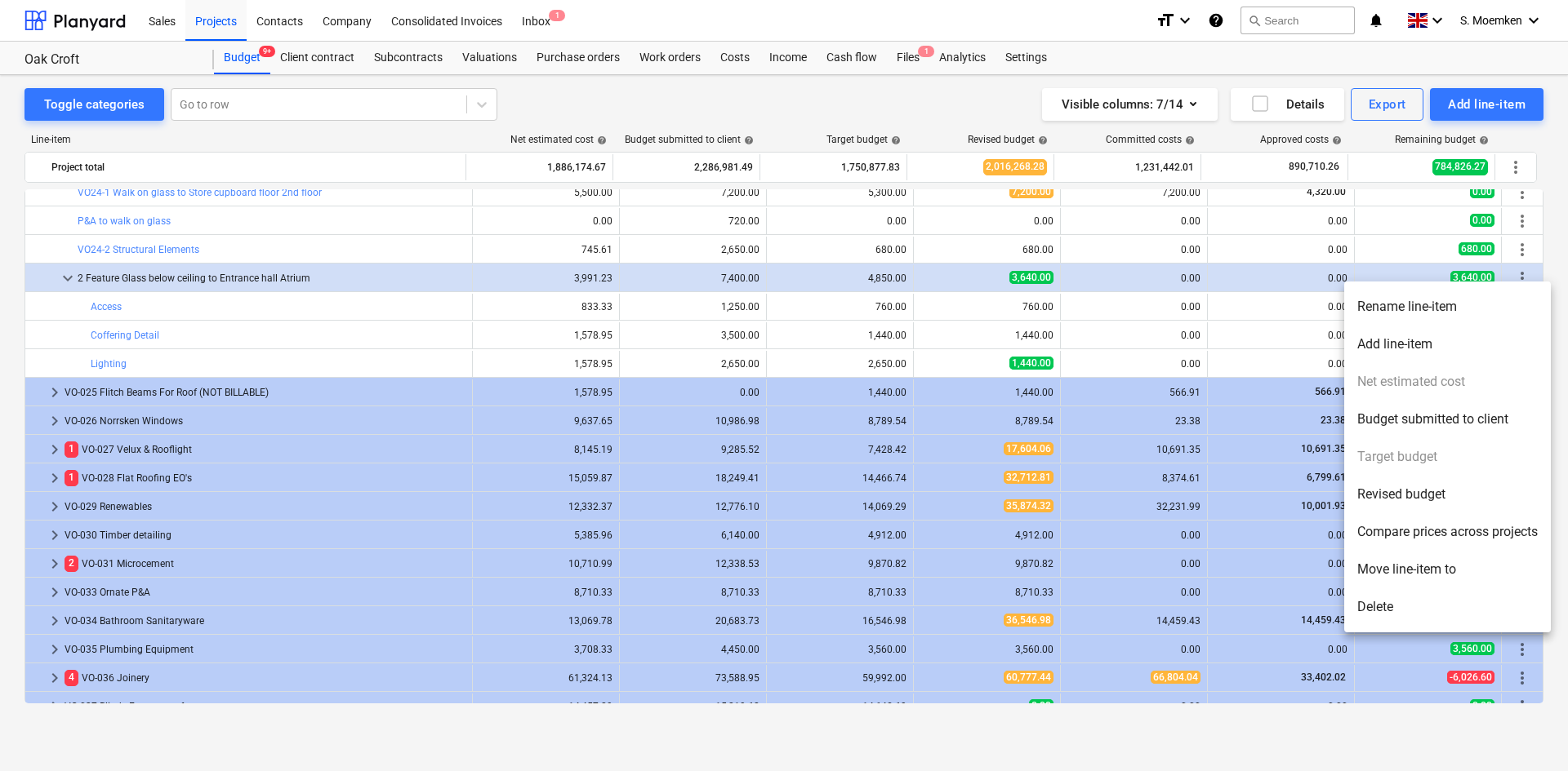
click at [1405, 314] on li "Rename line-item" at bounding box center [1448, 307] width 207 height 37
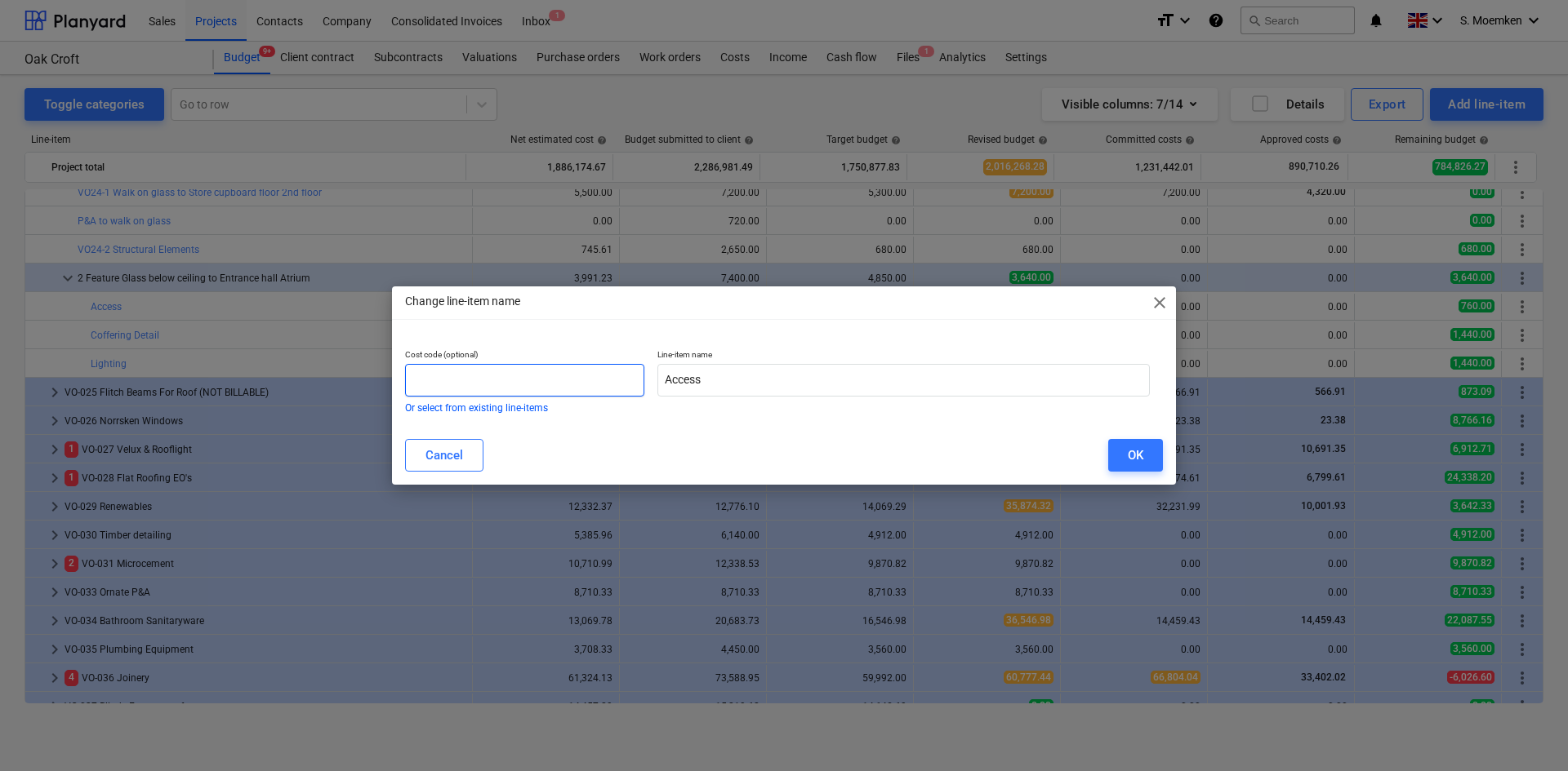
click at [432, 376] on input "text" at bounding box center [524, 380] width 239 height 32
click at [448, 448] on div "Cancel" at bounding box center [444, 456] width 37 height 22
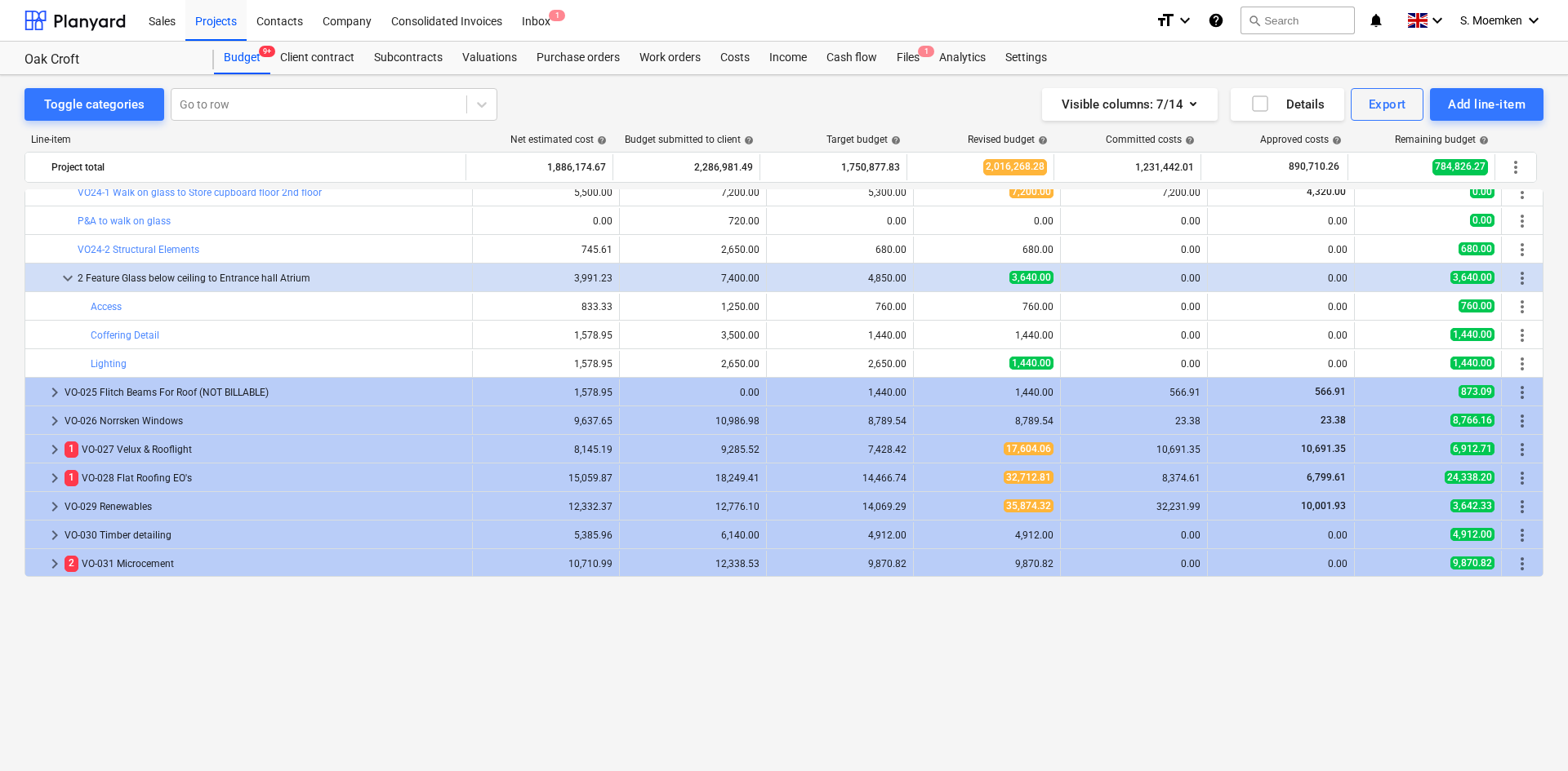
scroll to position [7736, 0]
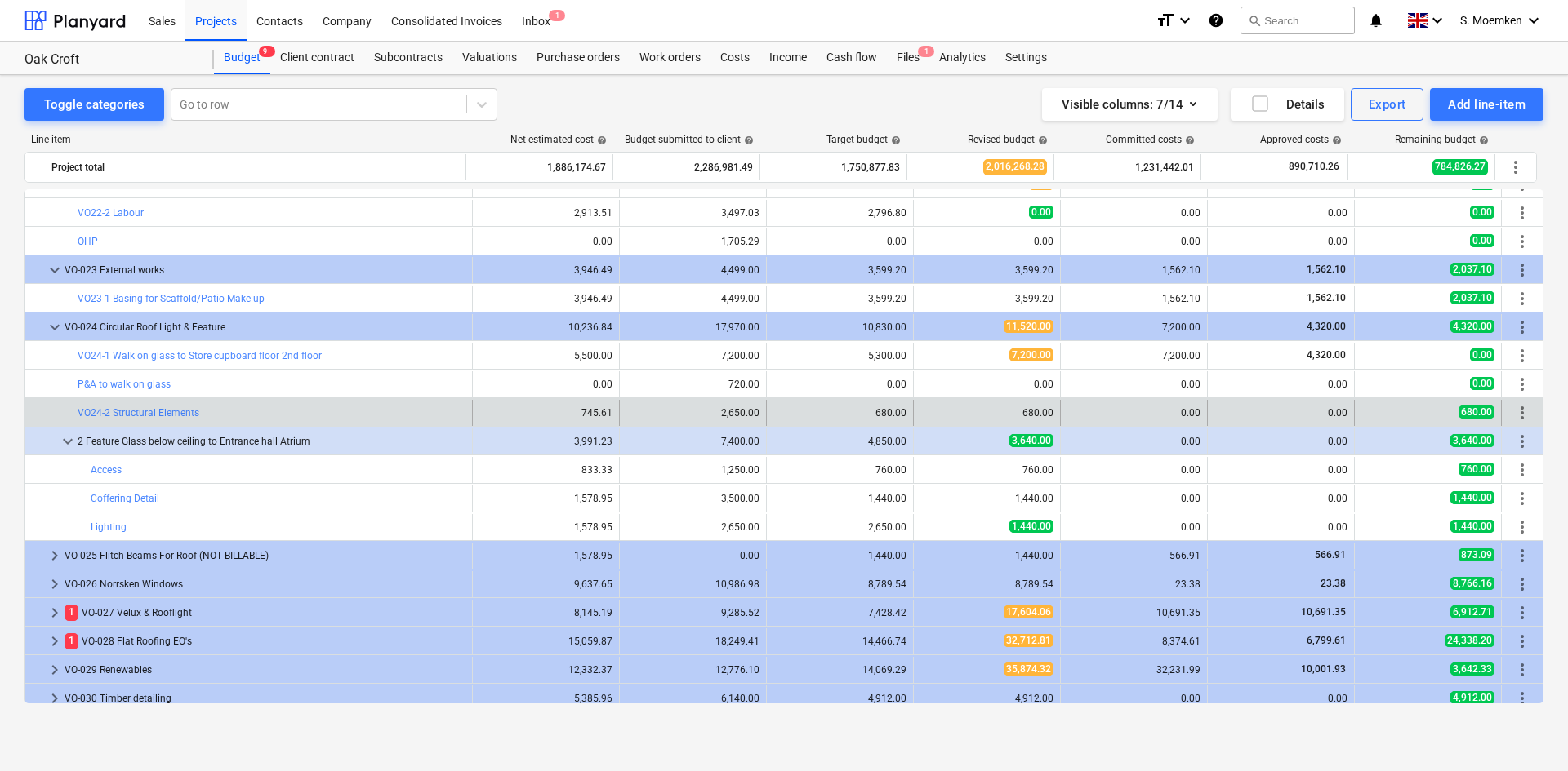
click at [1517, 412] on span "more_vert" at bounding box center [1522, 414] width 20 height 20
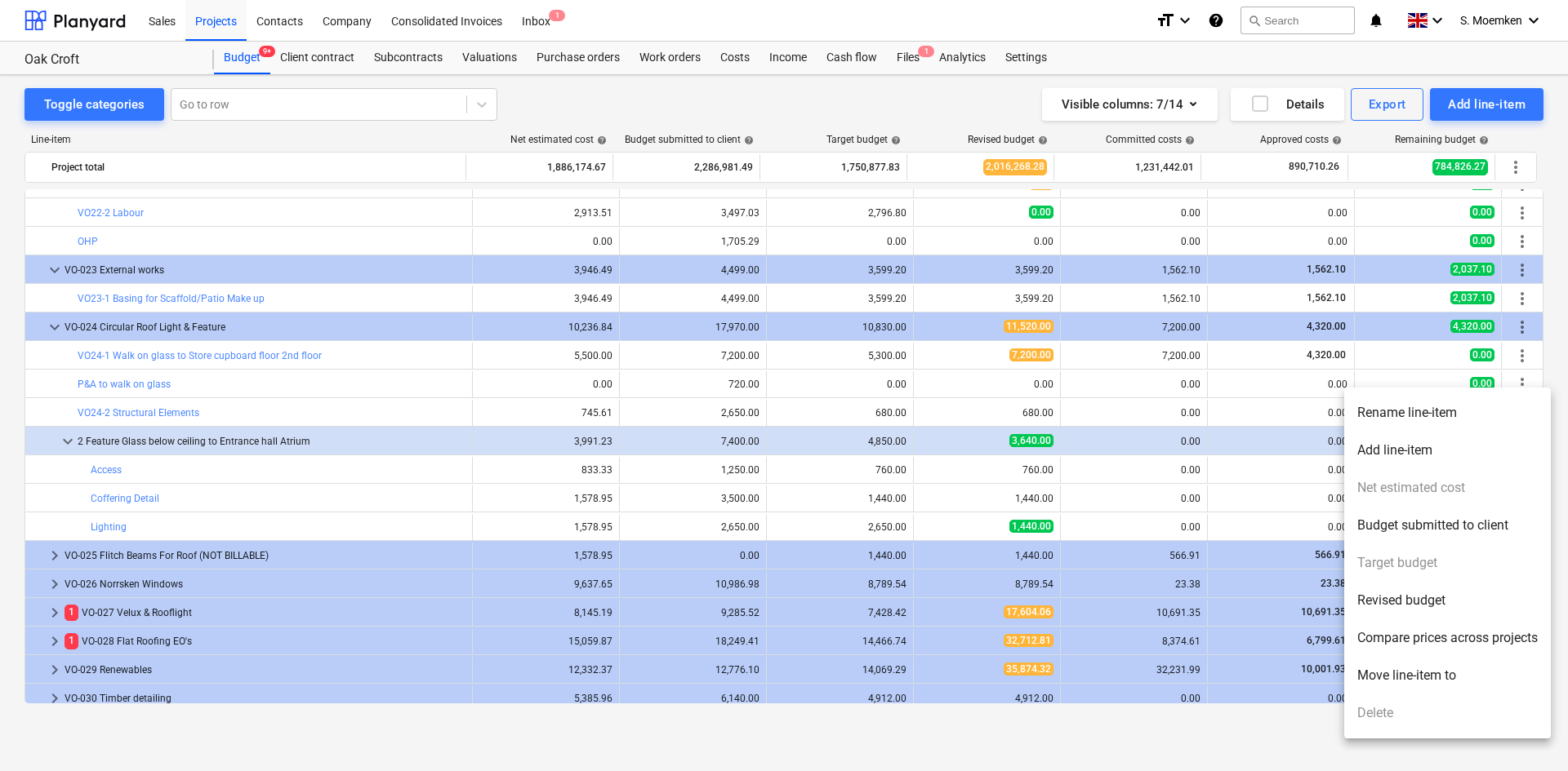
click at [1381, 415] on li "Rename line-item" at bounding box center [1448, 413] width 207 height 37
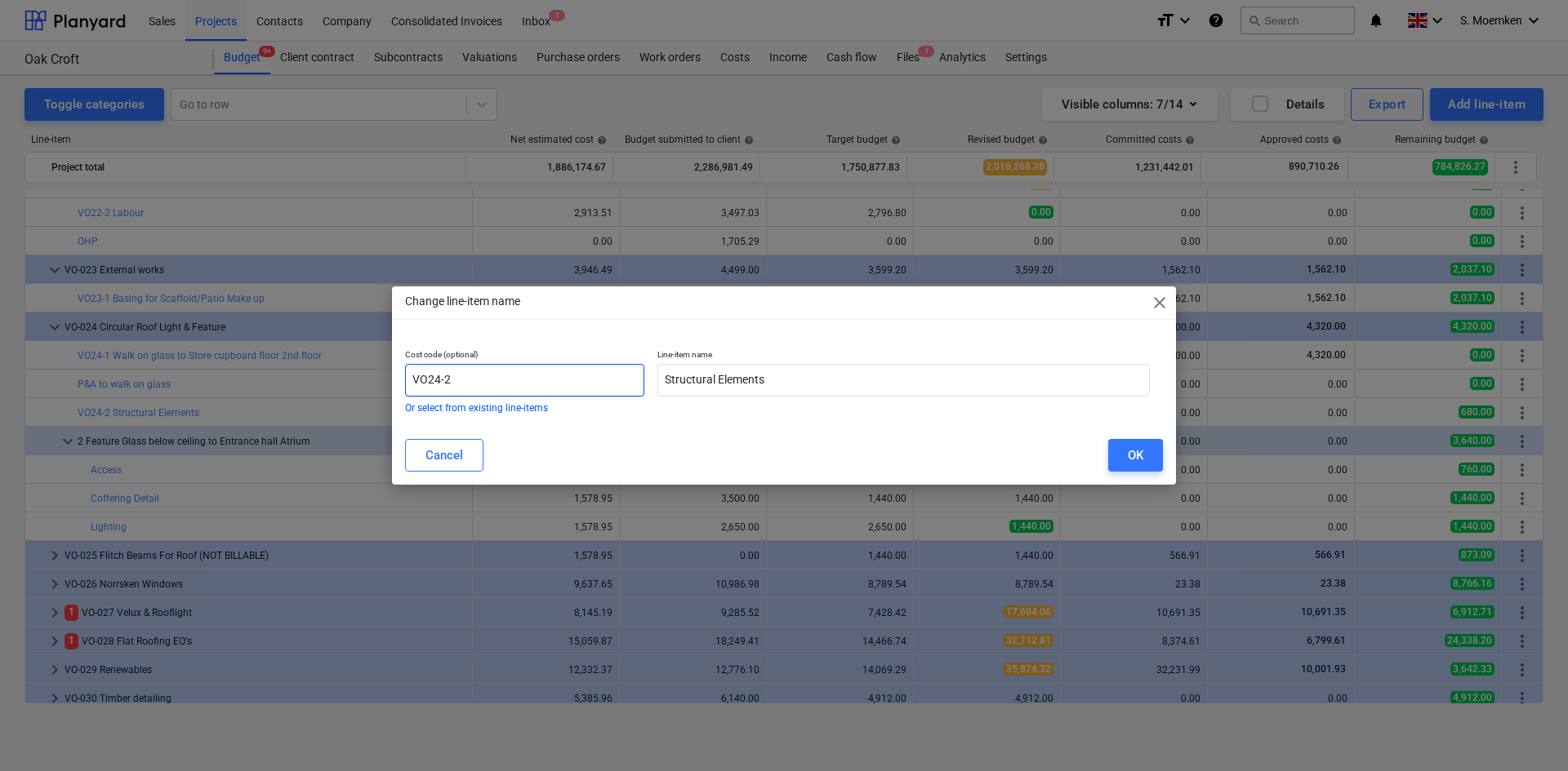
click at [459, 376] on input "VO24-2" at bounding box center [524, 380] width 239 height 32
type input "VO24-1-1"
click at [1130, 452] on div "OK" at bounding box center [1136, 456] width 16 height 22
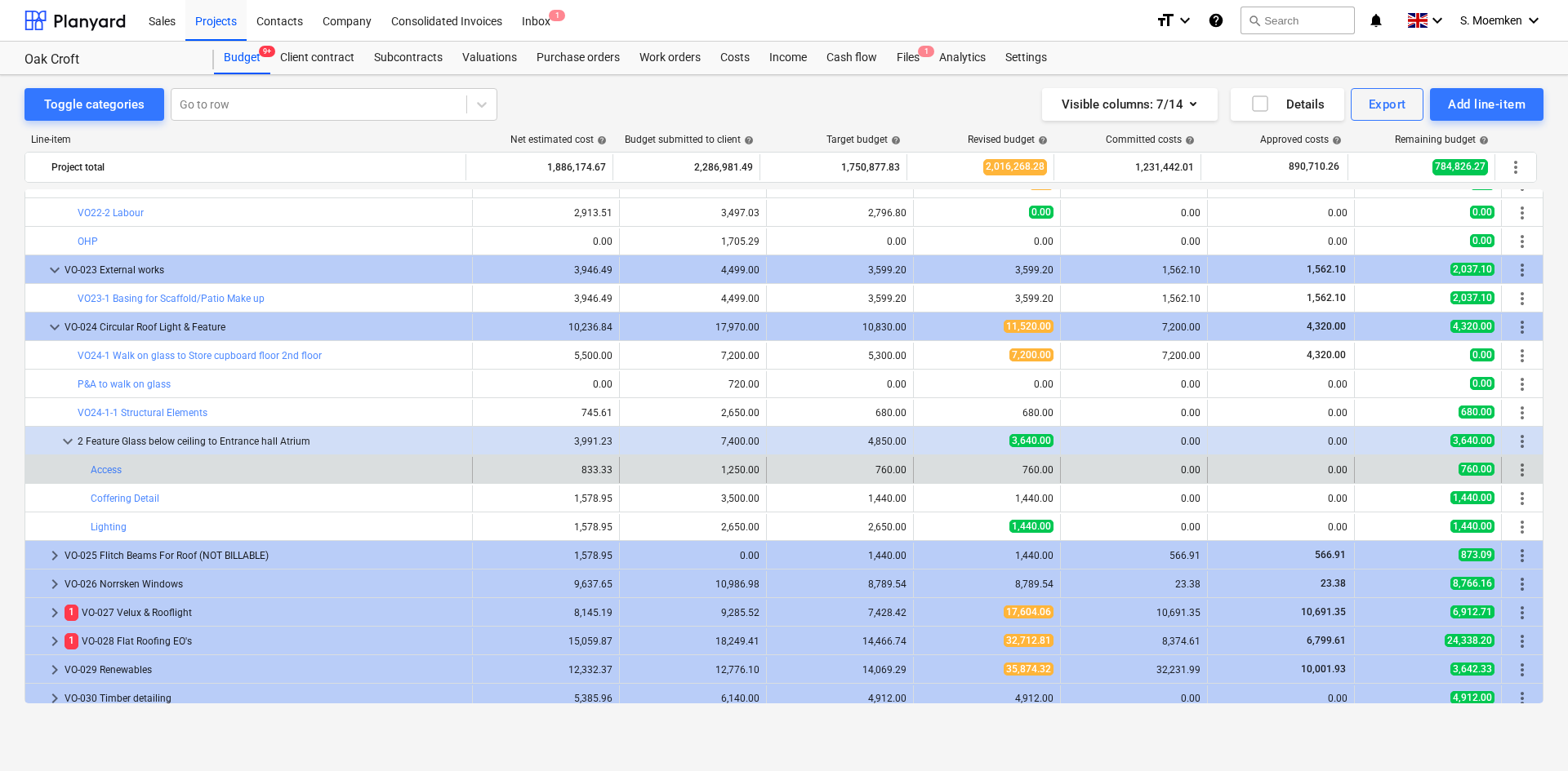
click at [1517, 475] on span "more_vert" at bounding box center [1522, 471] width 20 height 20
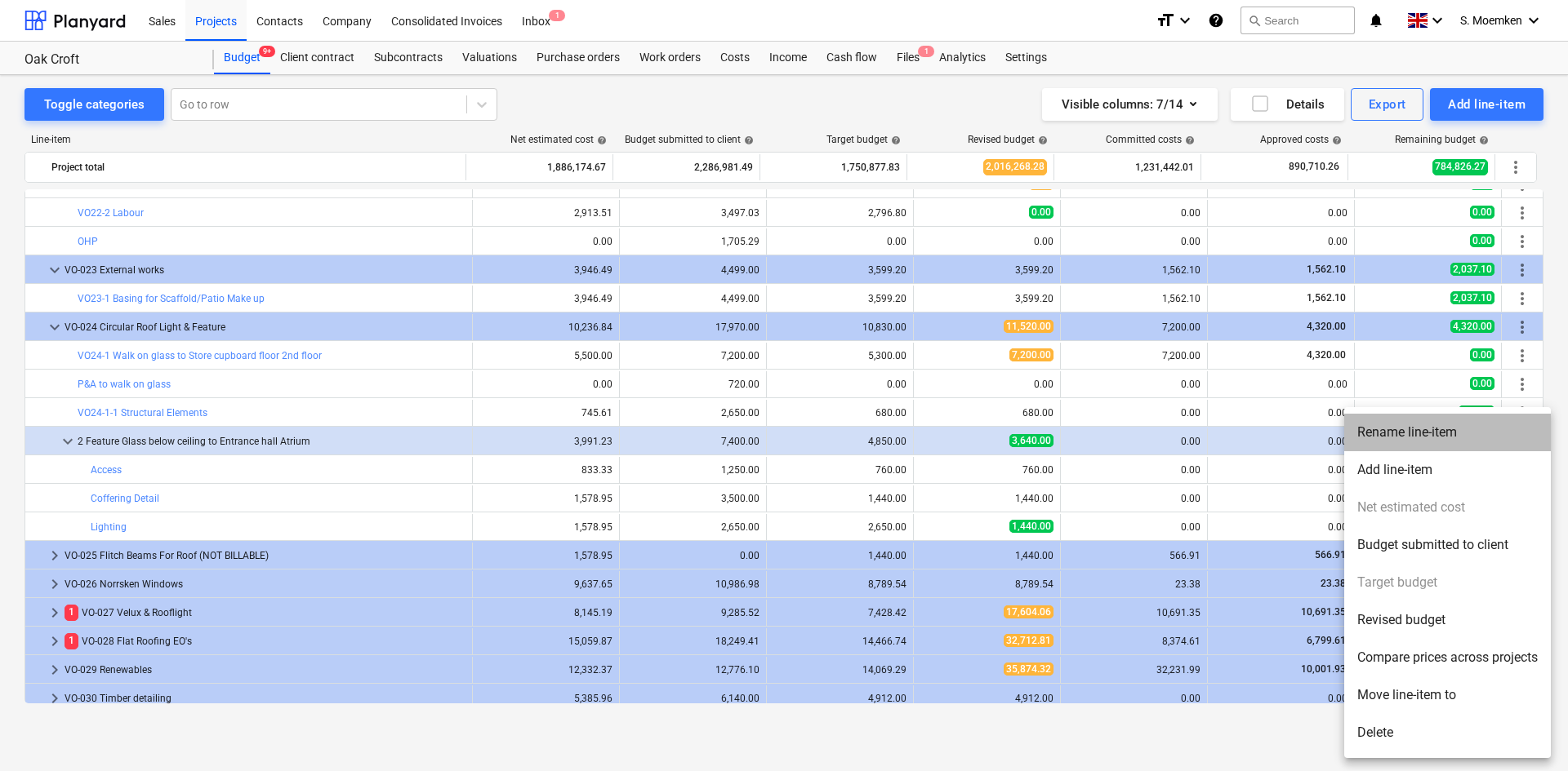
click at [1383, 431] on li "Rename line-item" at bounding box center [1448, 432] width 207 height 37
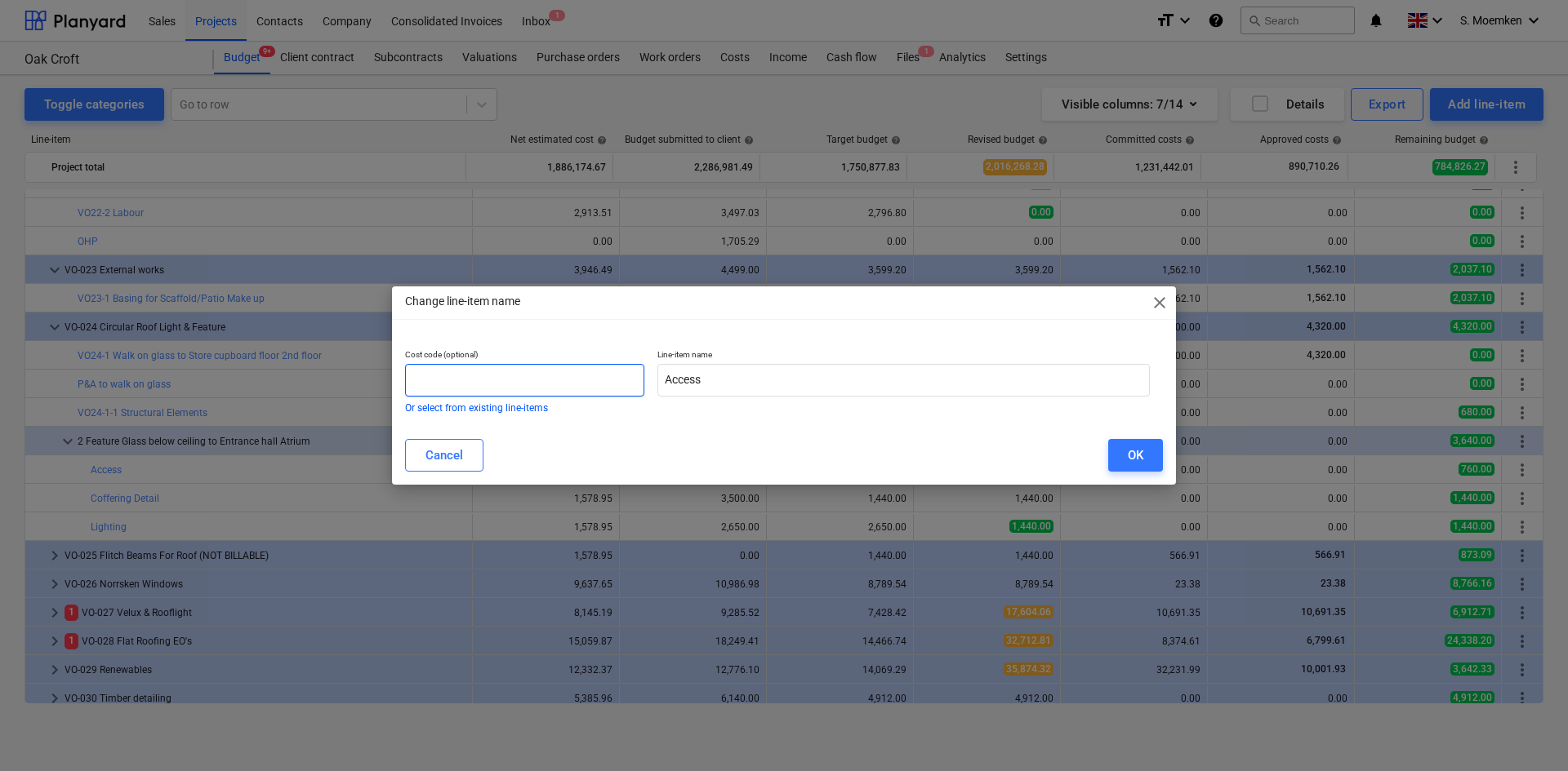
click at [462, 377] on input "text" at bounding box center [524, 380] width 239 height 32
paste input "VO22-"
type input "VO24-2"
click at [1133, 451] on div "OK" at bounding box center [1136, 456] width 16 height 22
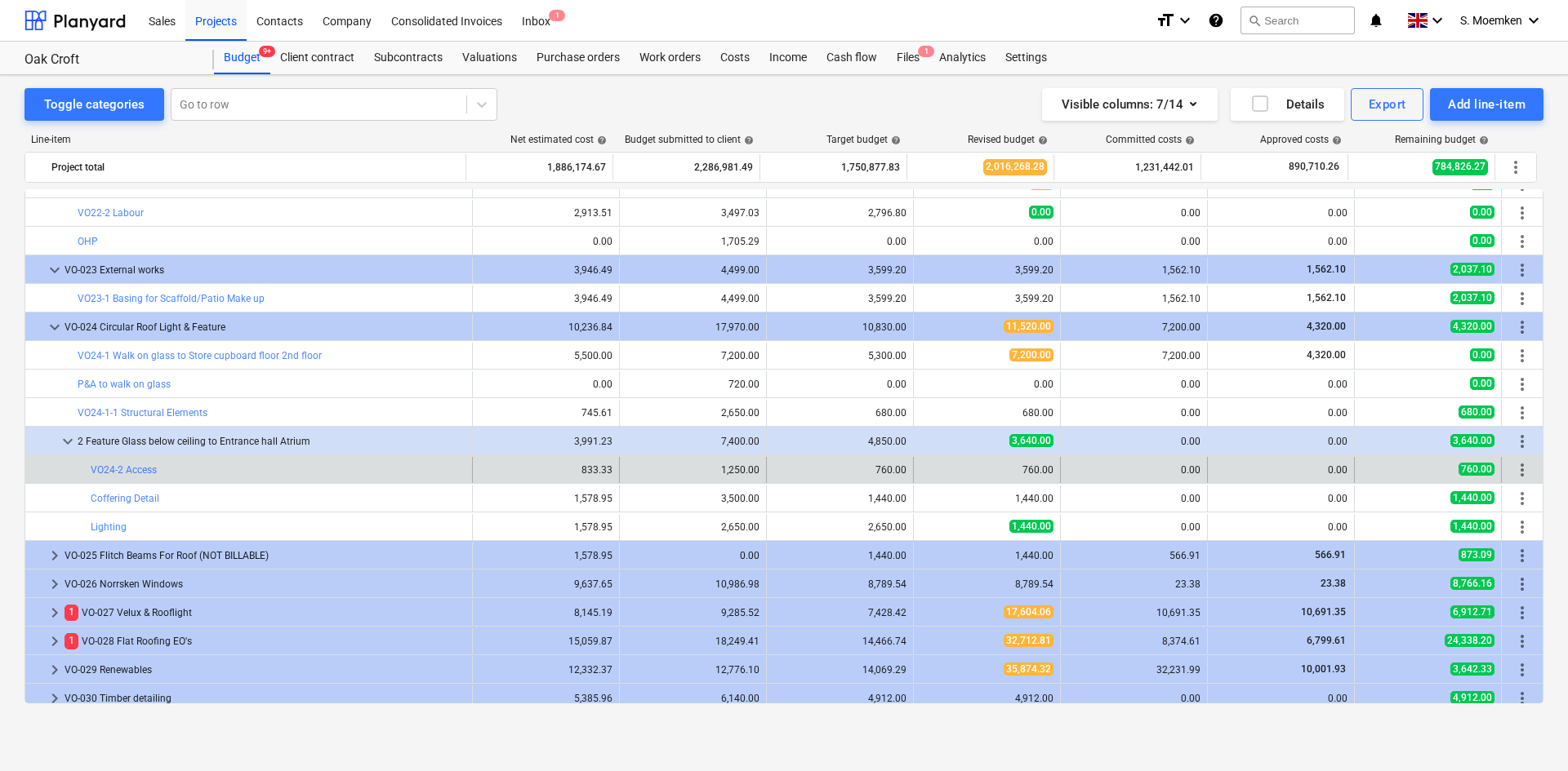
click at [1515, 467] on span "more_vert" at bounding box center [1522, 471] width 20 height 20
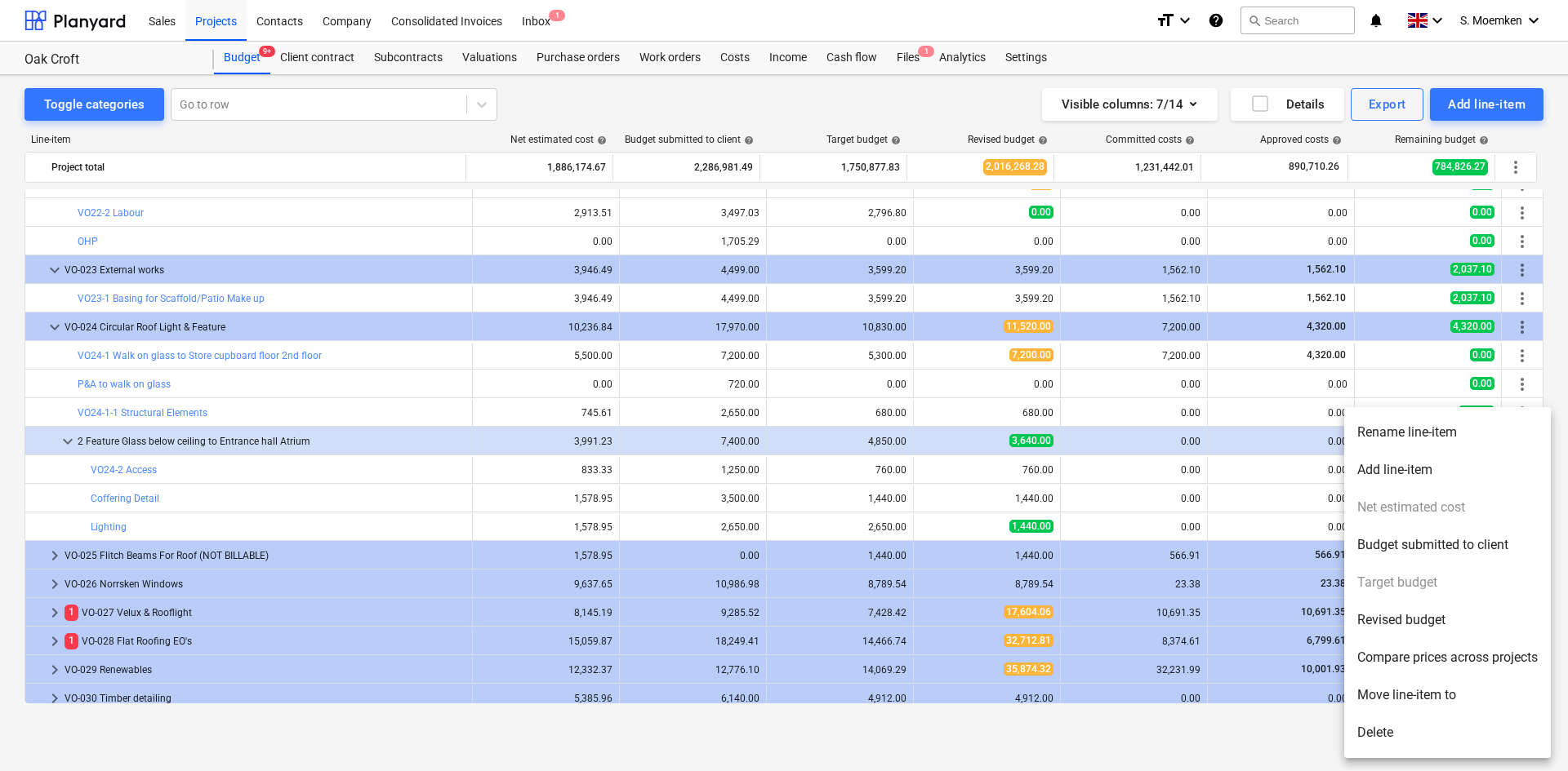
click at [1424, 432] on li "Rename line-item" at bounding box center [1448, 432] width 207 height 37
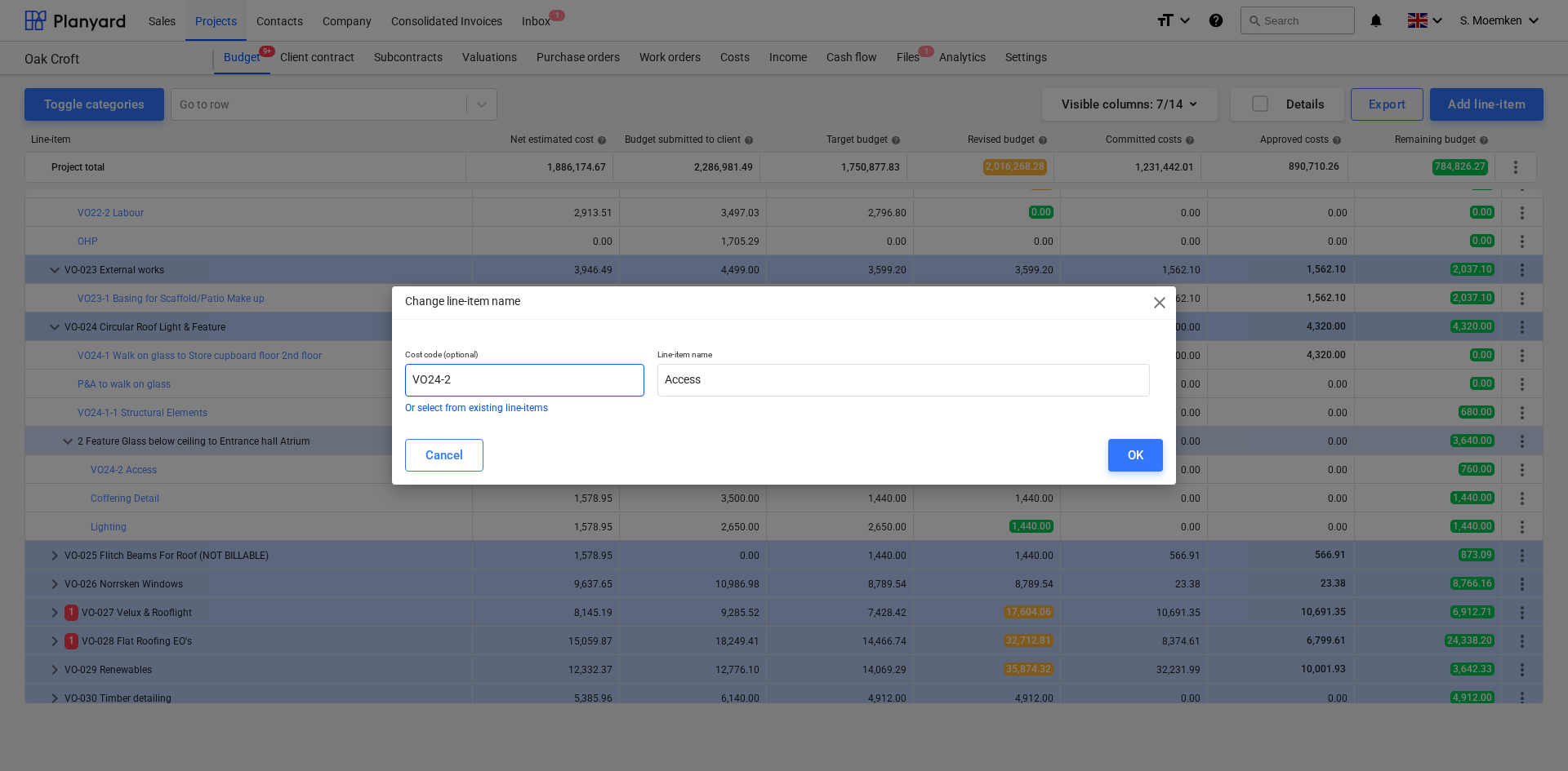
click at [456, 375] on input "VO24-2" at bounding box center [524, 380] width 239 height 32
type input "VO24-2-1"
click at [1135, 456] on div "OK" at bounding box center [1136, 456] width 16 height 22
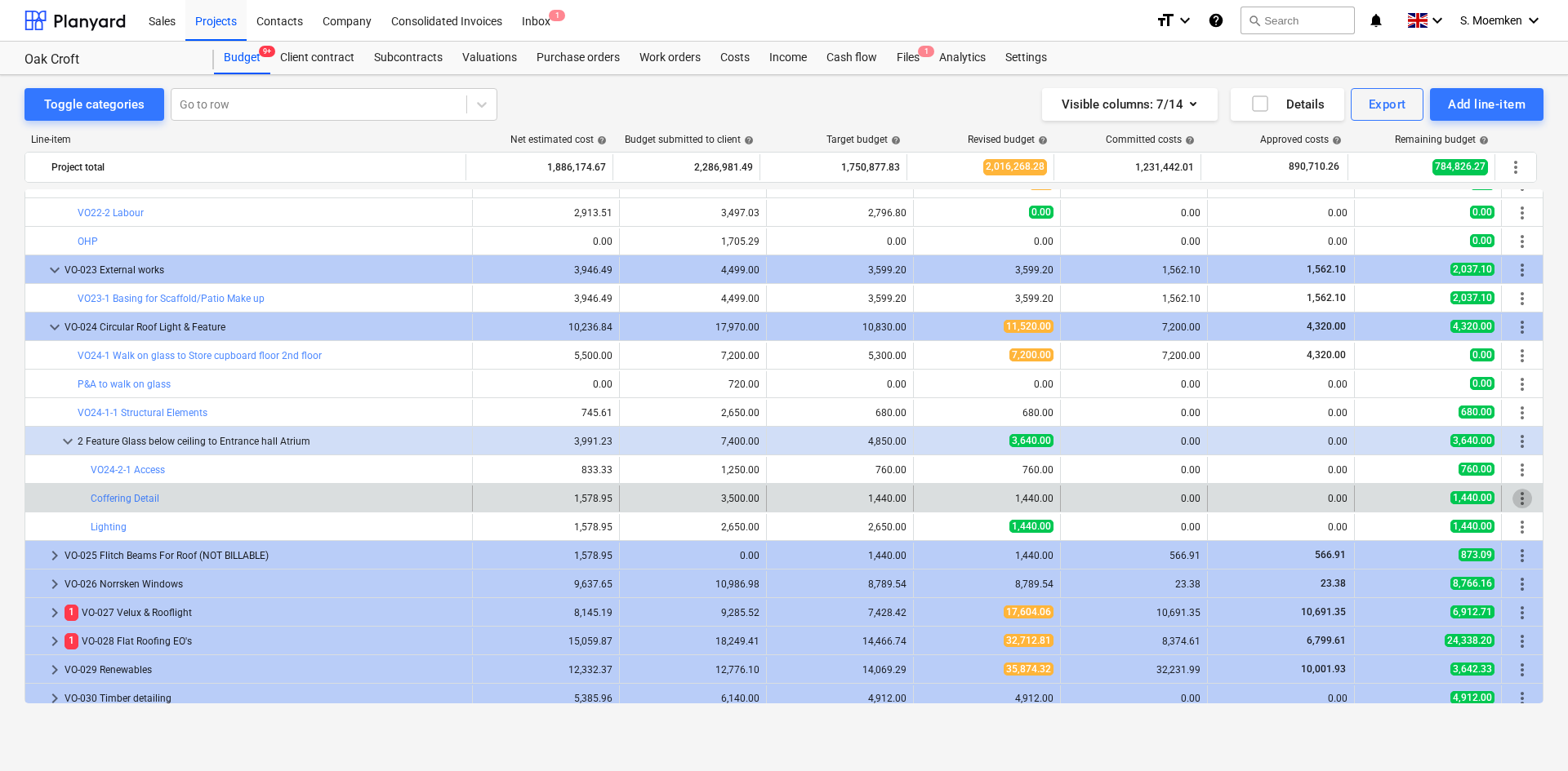
click at [1515, 495] on span "more_vert" at bounding box center [1522, 499] width 20 height 20
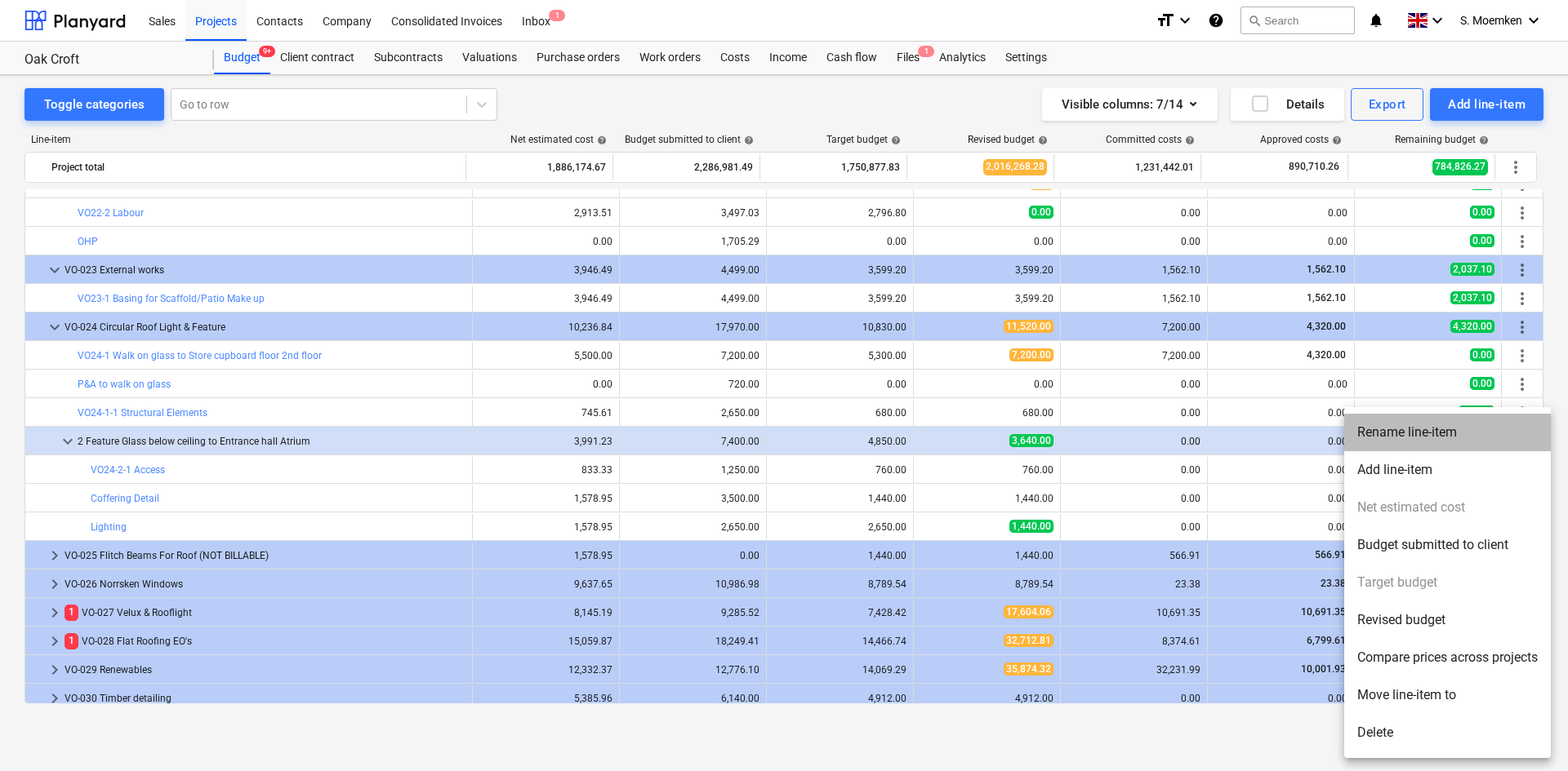
click at [1393, 432] on li "Rename line-item" at bounding box center [1448, 432] width 207 height 37
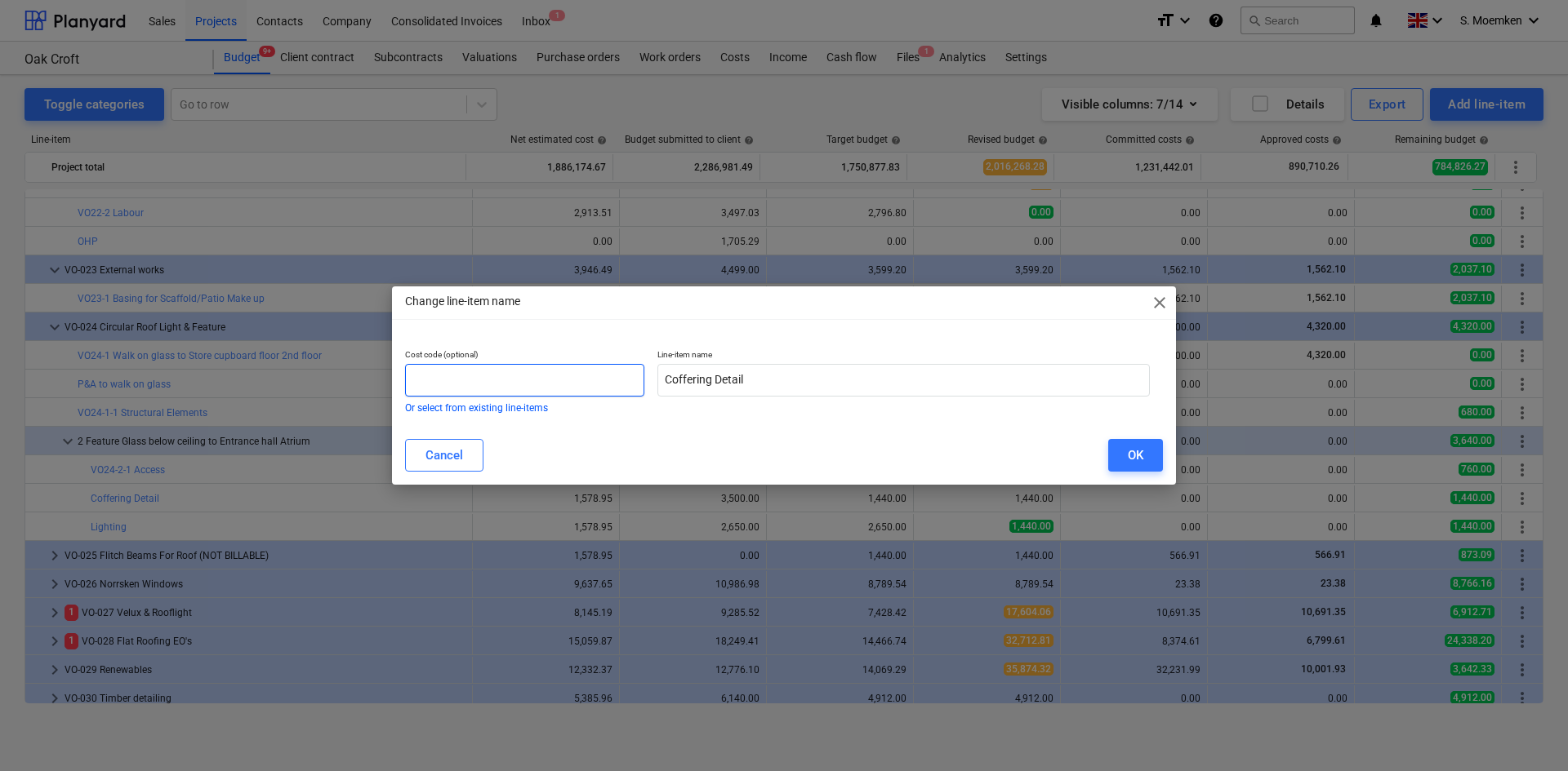
click at [483, 378] on input "text" at bounding box center [524, 380] width 239 height 32
paste input "VO22-"
drag, startPoint x: 451, startPoint y: 378, endPoint x: 366, endPoint y: 379, distance: 85.0
click at [366, 379] on div "Change line-item name close Cost code (optional) VO24-2-2 Or select from existi…" at bounding box center [784, 385] width 1568 height 771
type input "VO24-2-2"
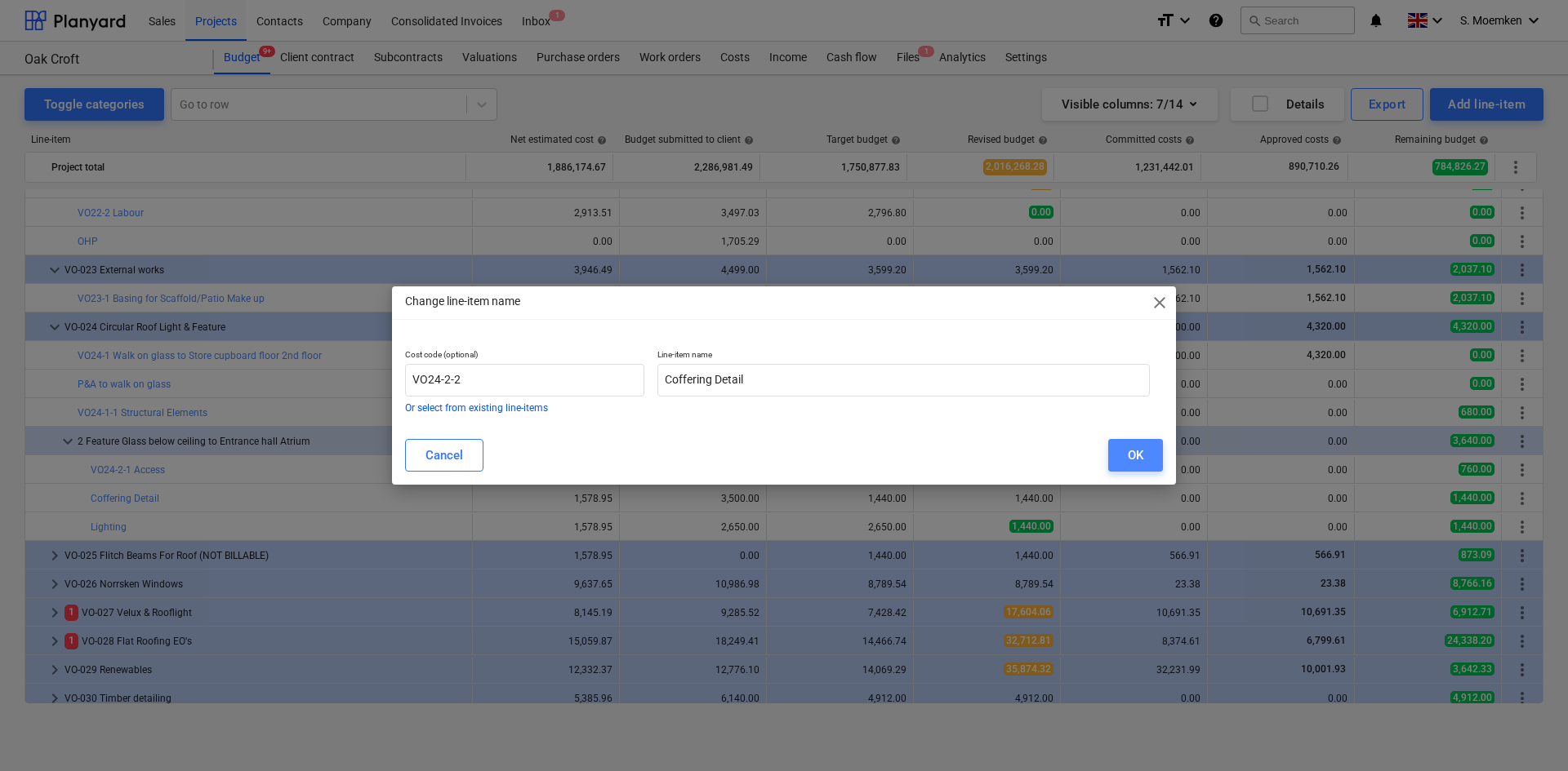
click at [1133, 451] on div "OK" at bounding box center [1136, 456] width 16 height 22
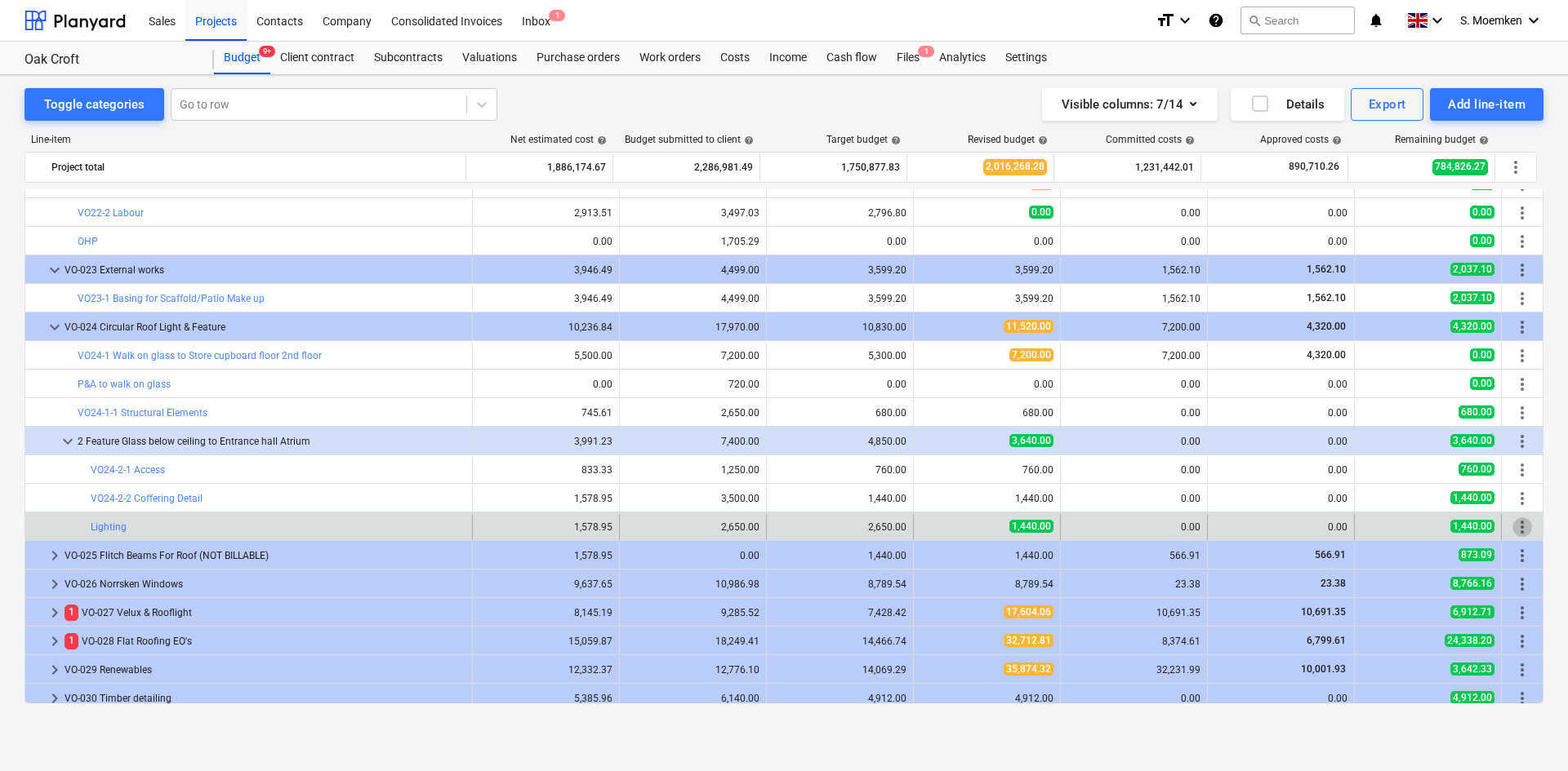
click at [1516, 526] on span "more_vert" at bounding box center [1522, 528] width 20 height 20
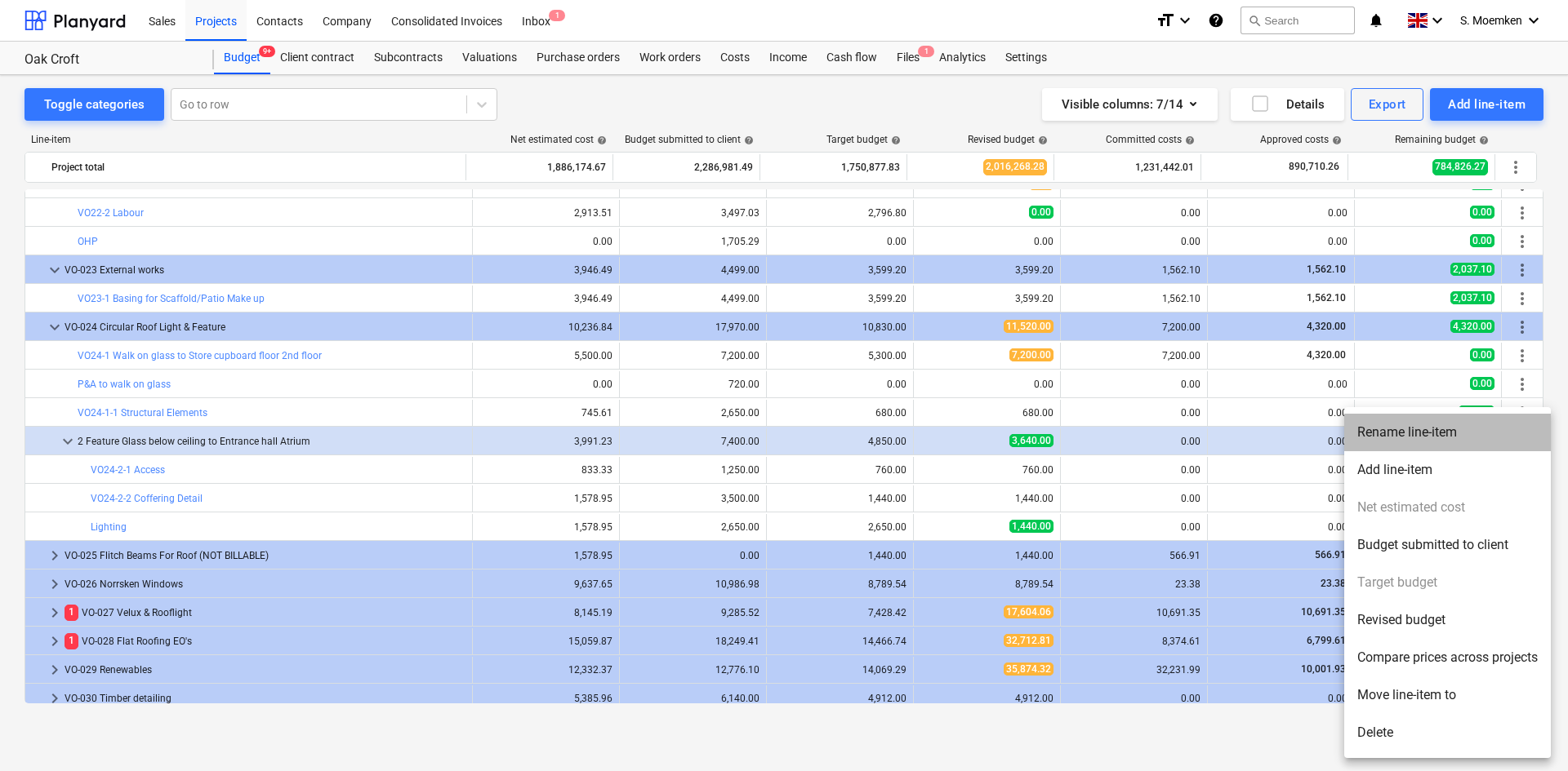
click at [1381, 430] on li "Rename line-item" at bounding box center [1448, 432] width 207 height 37
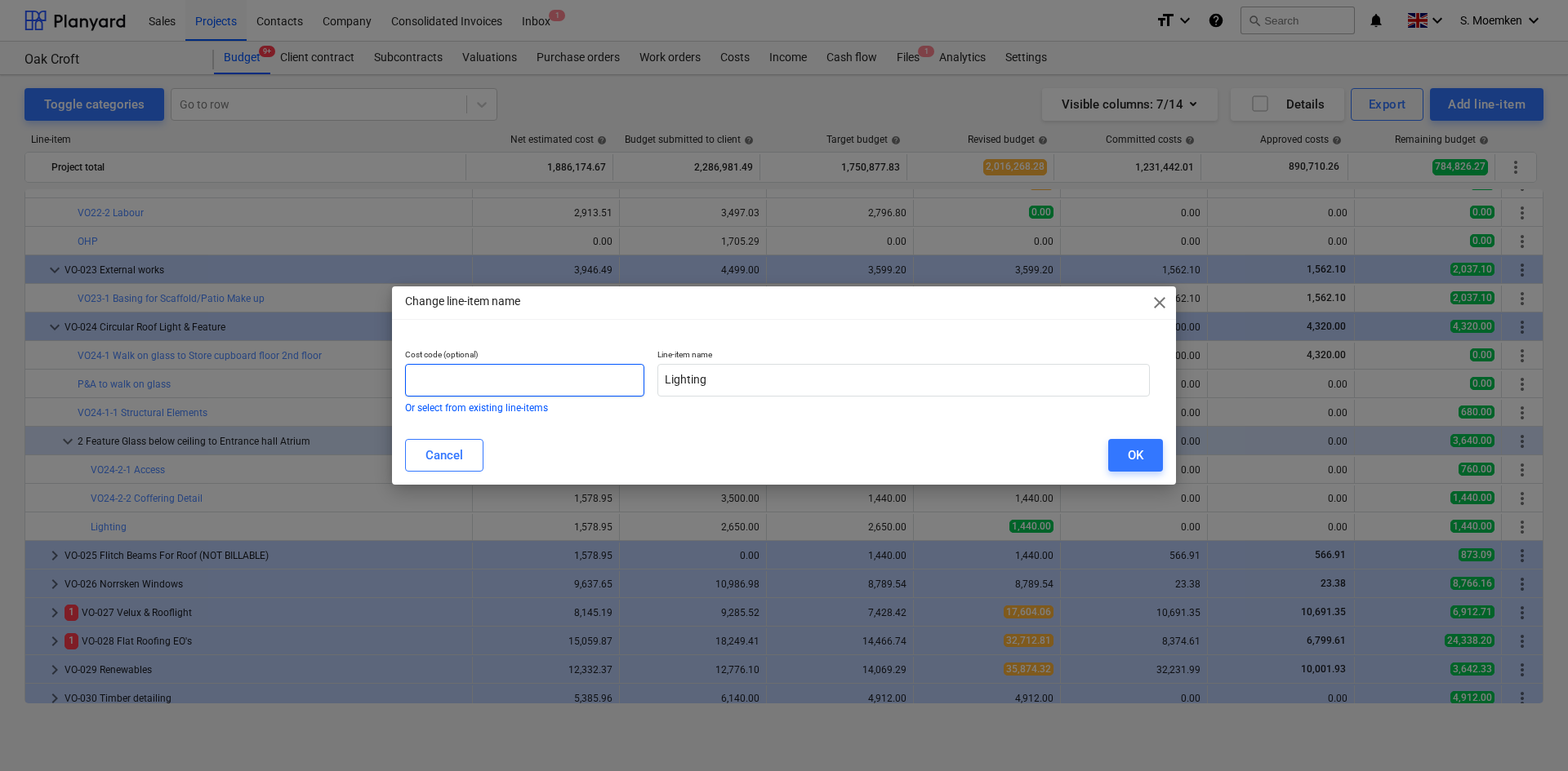
click at [519, 376] on input "text" at bounding box center [524, 380] width 239 height 32
paste input "VO24-2-"
type input "VO24-2-3"
click at [1120, 456] on button "OK" at bounding box center [1136, 455] width 55 height 32
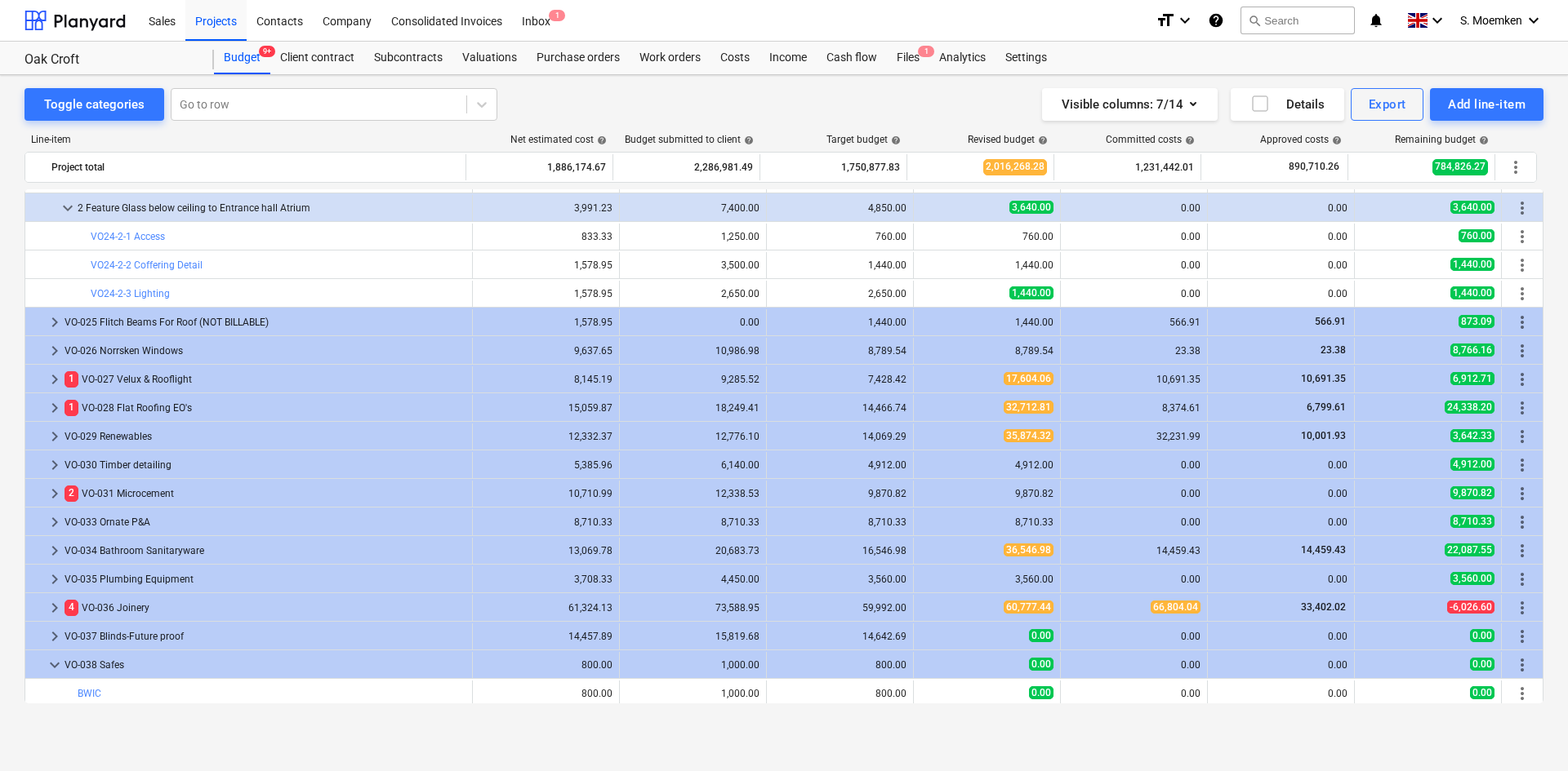
scroll to position [7980, 0]
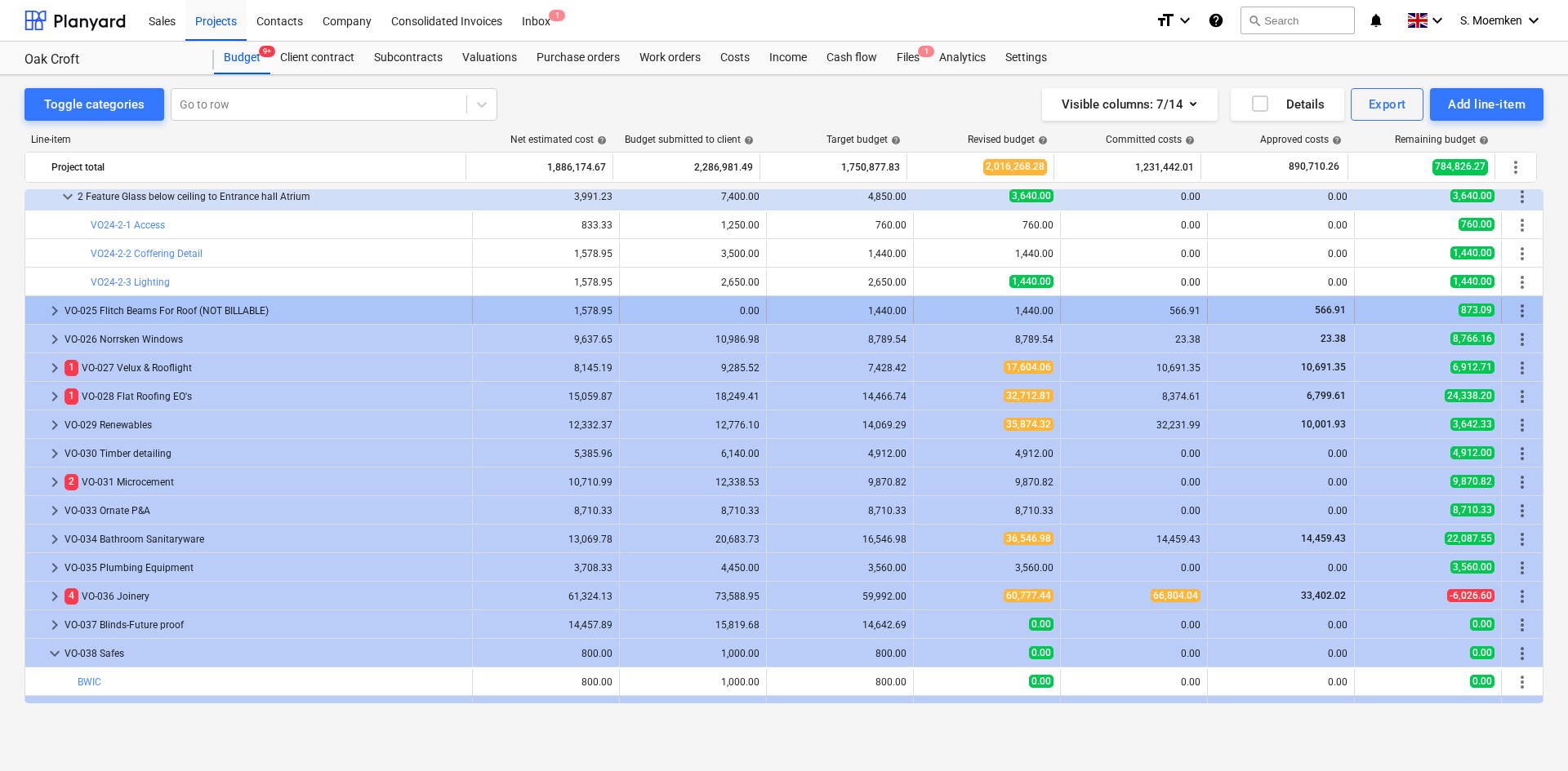
click at [48, 305] on span "keyboard_arrow_right" at bounding box center [55, 311] width 20 height 20
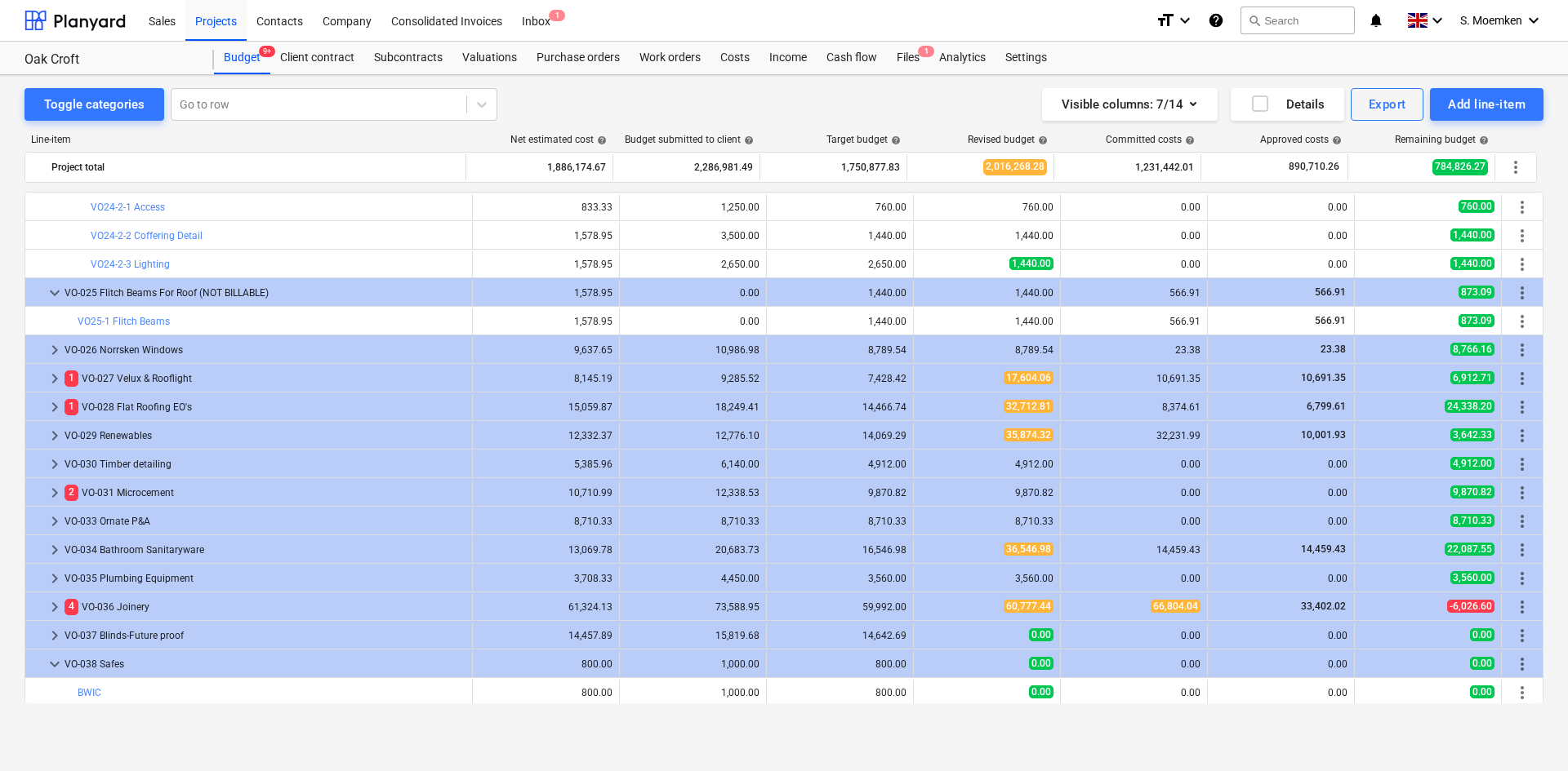
scroll to position [8062, 0]
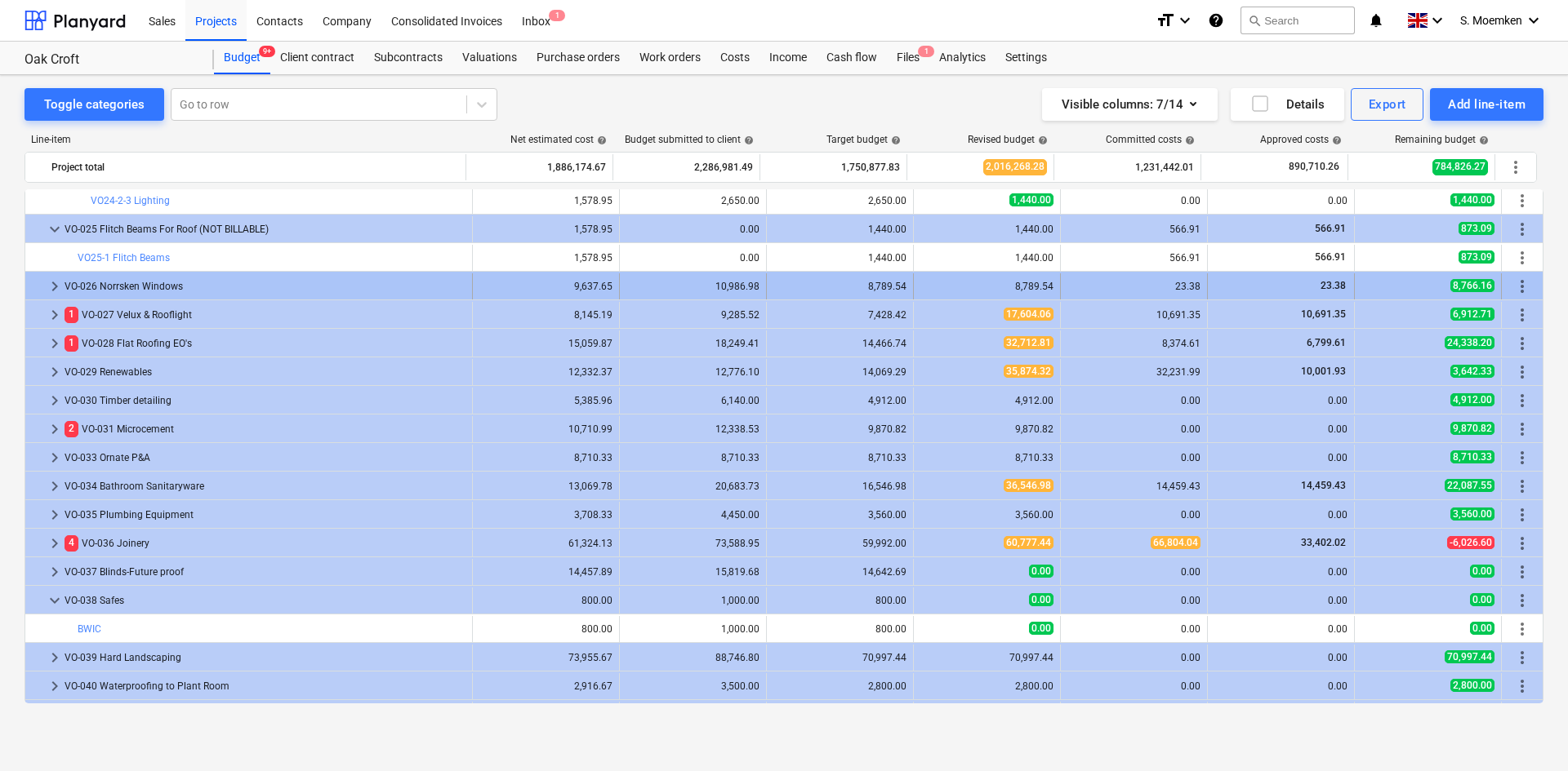
click at [51, 285] on span "keyboard_arrow_right" at bounding box center [55, 287] width 20 height 20
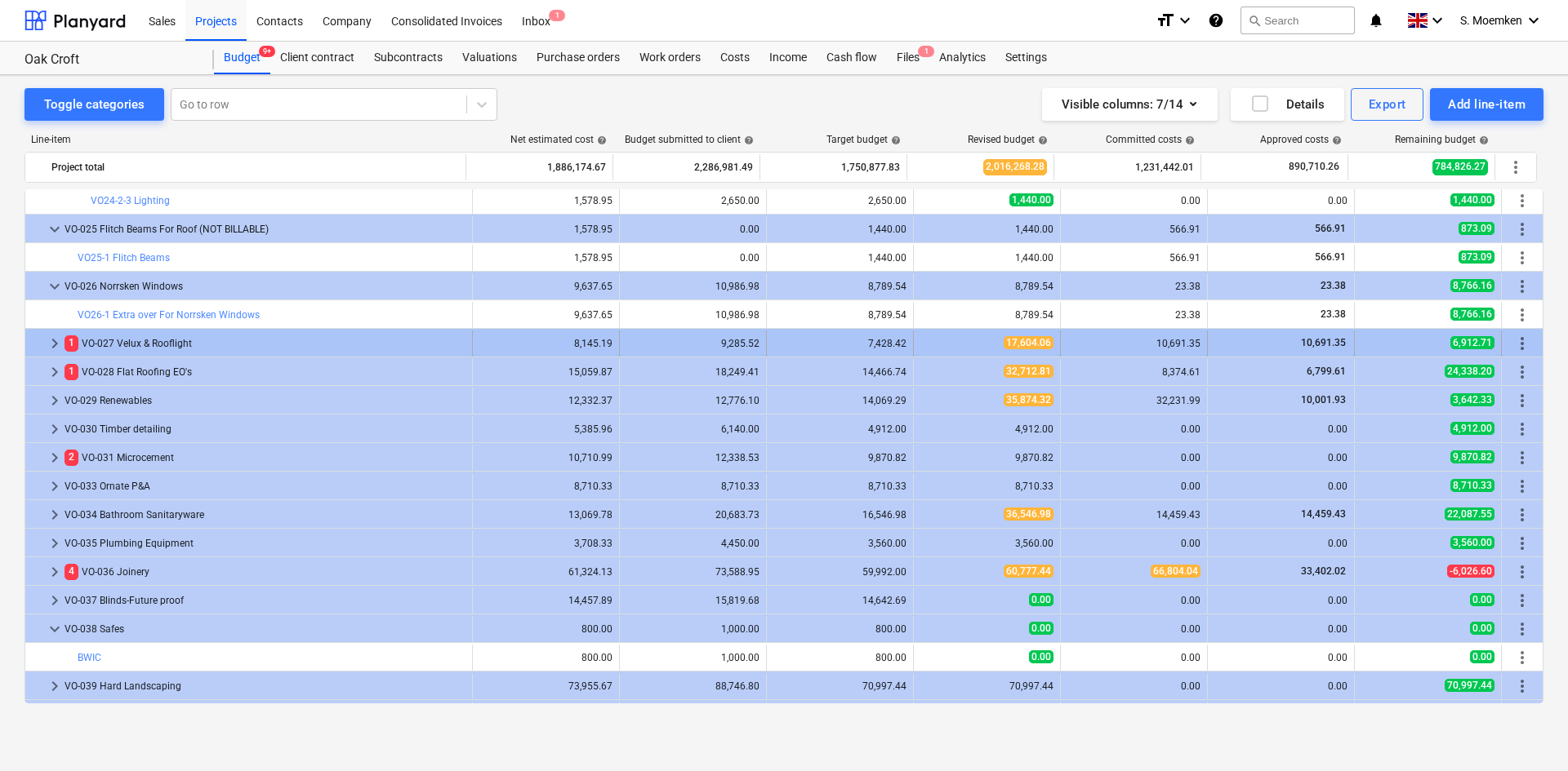
click at [49, 340] on span "keyboard_arrow_right" at bounding box center [55, 344] width 20 height 20
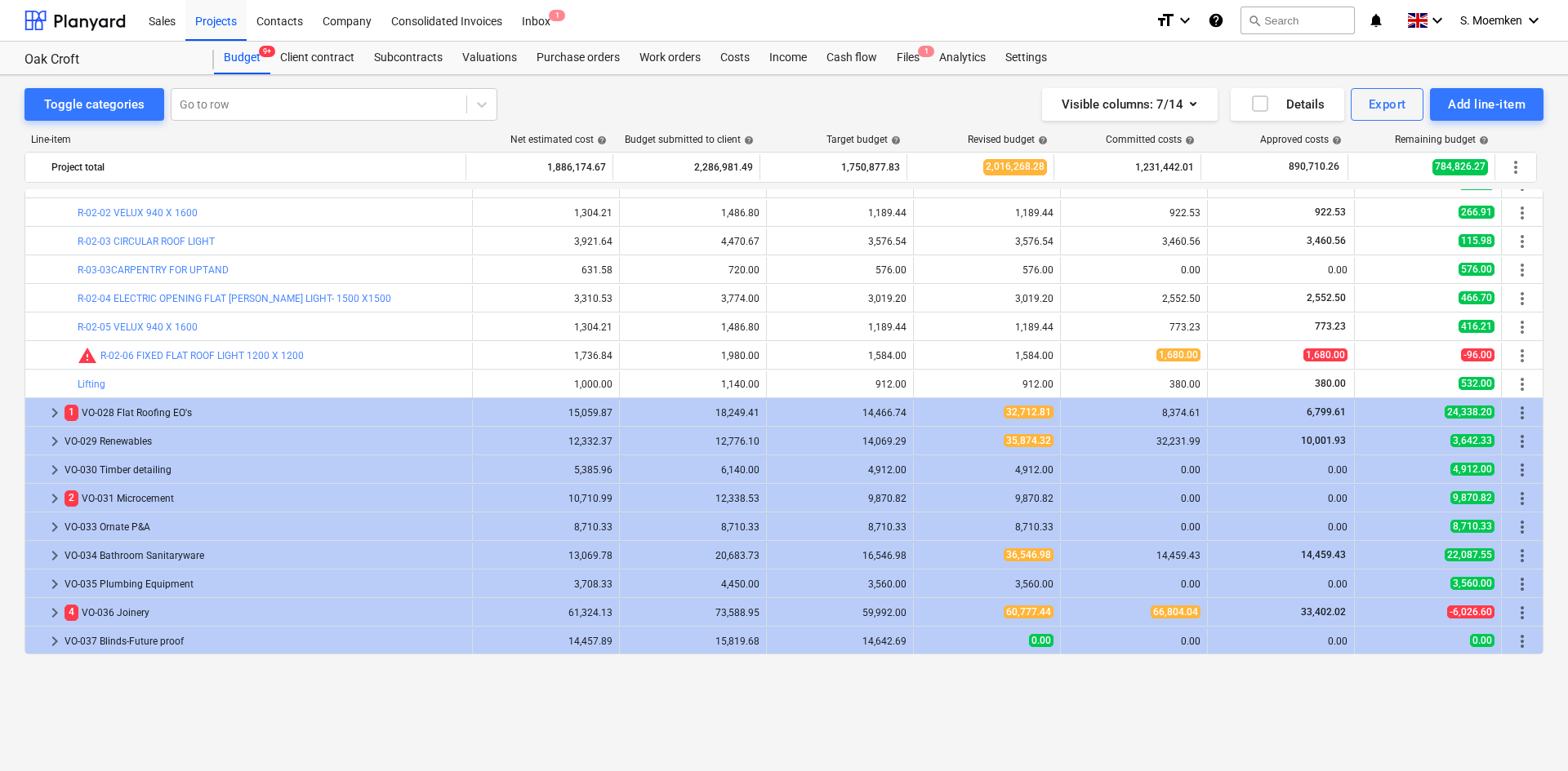
scroll to position [8225, 0]
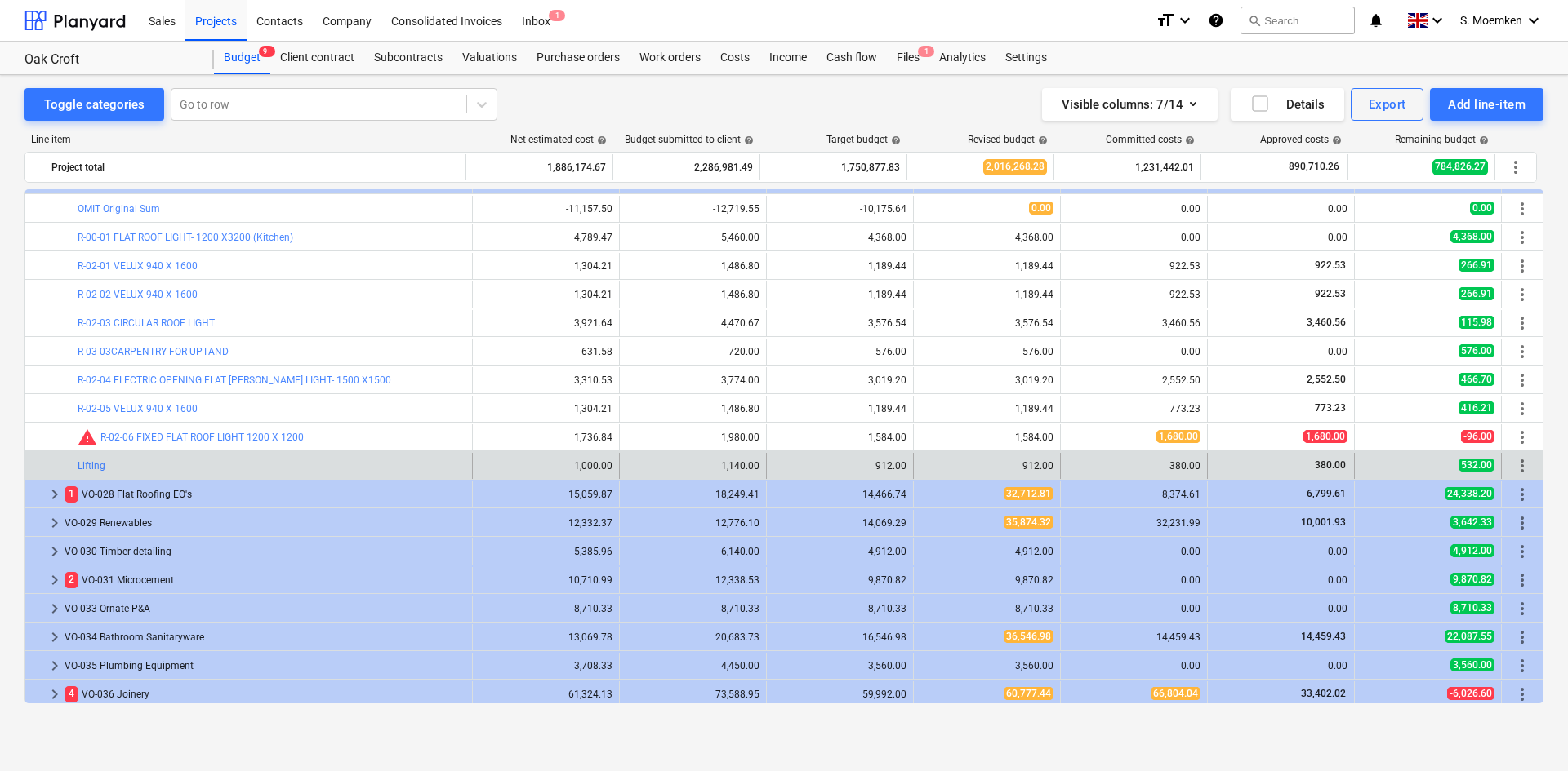
click at [1518, 466] on span "more_vert" at bounding box center [1522, 466] width 20 height 20
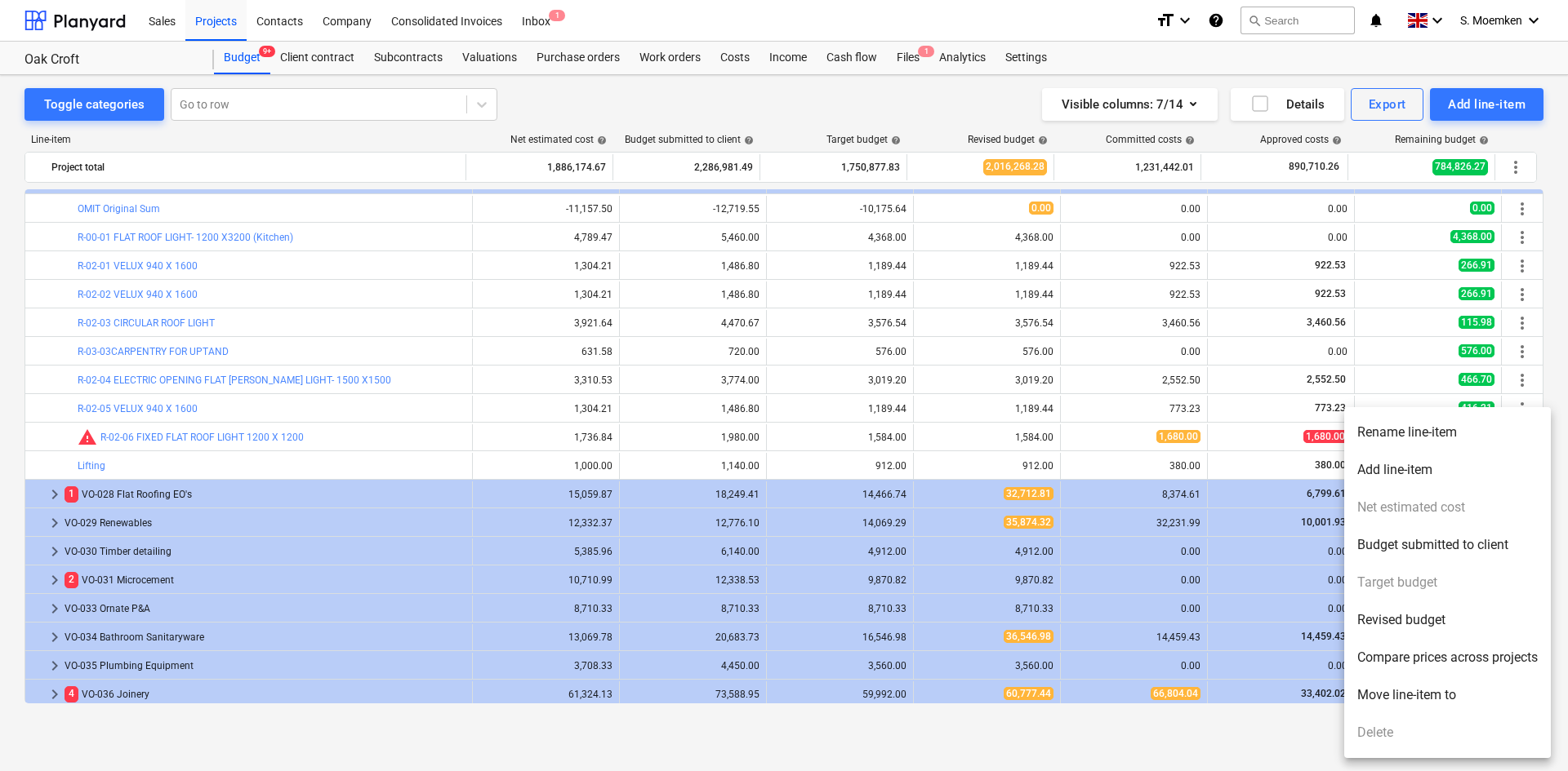
click at [1419, 437] on li "Rename line-item" at bounding box center [1448, 432] width 207 height 37
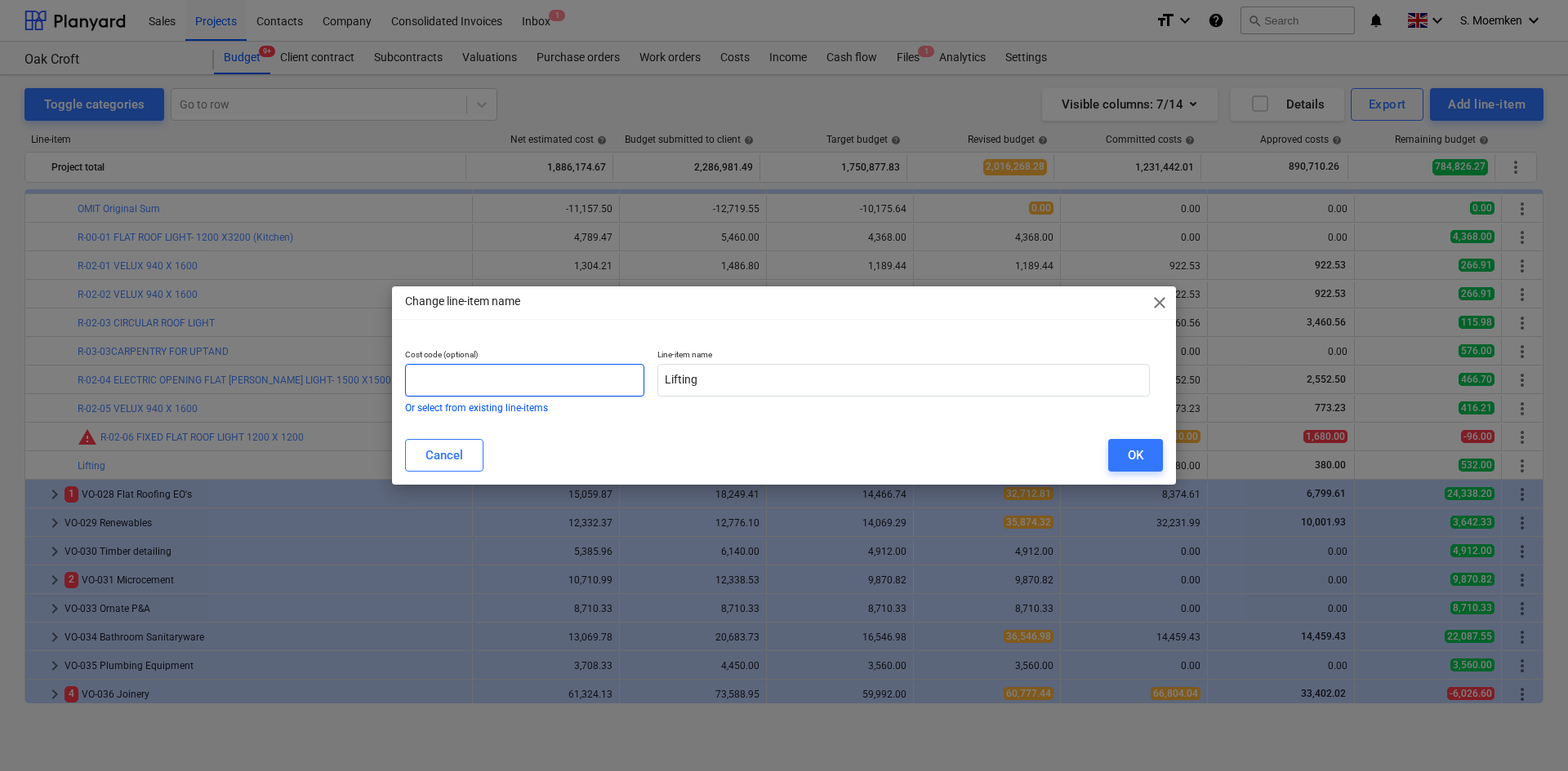
click at [466, 380] on input "text" at bounding box center [524, 380] width 239 height 32
type input "R-02-07"
click at [1129, 457] on div "OK" at bounding box center [1136, 456] width 16 height 22
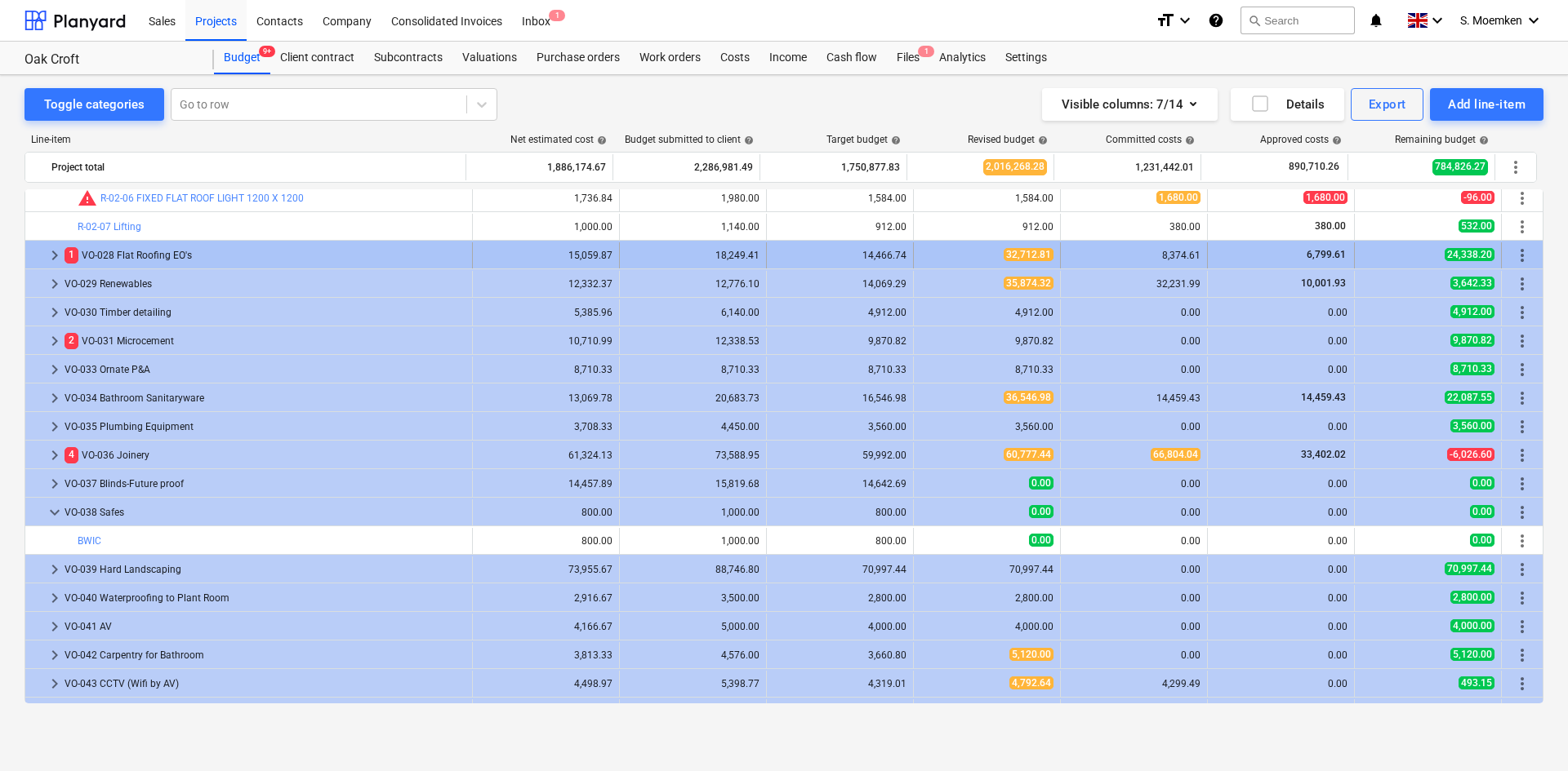
scroll to position [8470, 0]
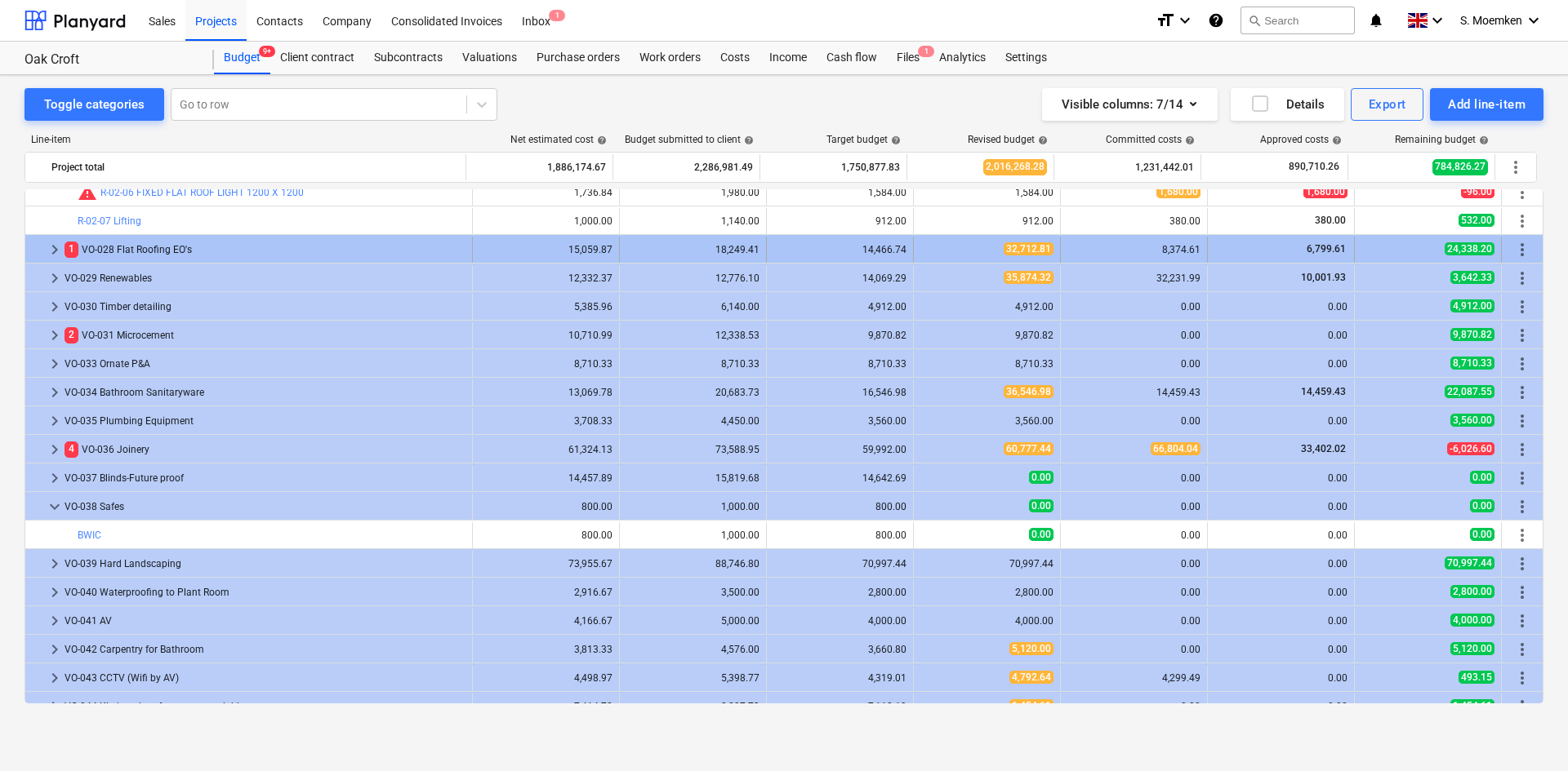
click at [50, 245] on span "keyboard_arrow_right" at bounding box center [55, 250] width 20 height 20
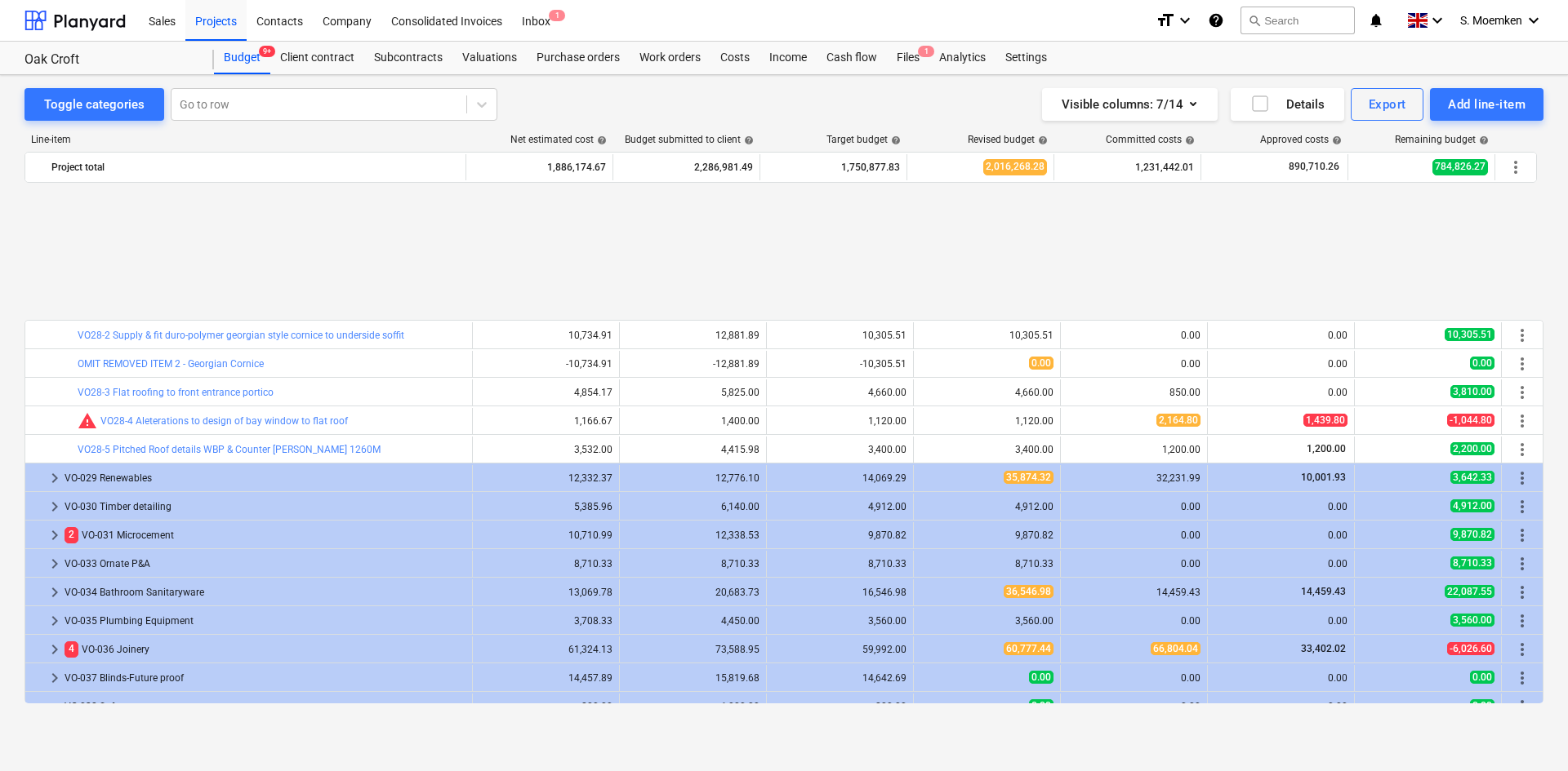
scroll to position [8634, 0]
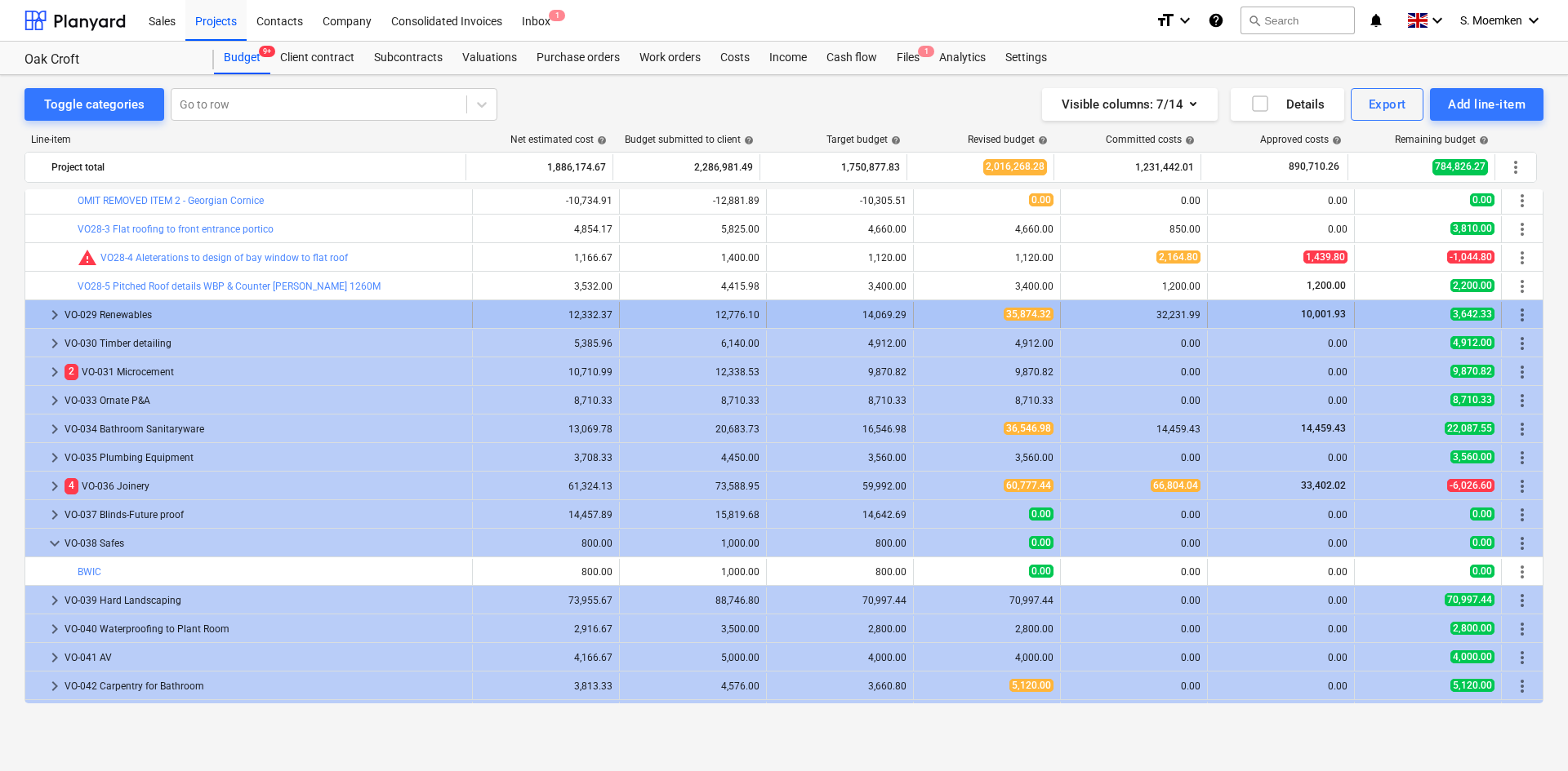
click at [53, 313] on span "keyboard_arrow_right" at bounding box center [55, 315] width 20 height 20
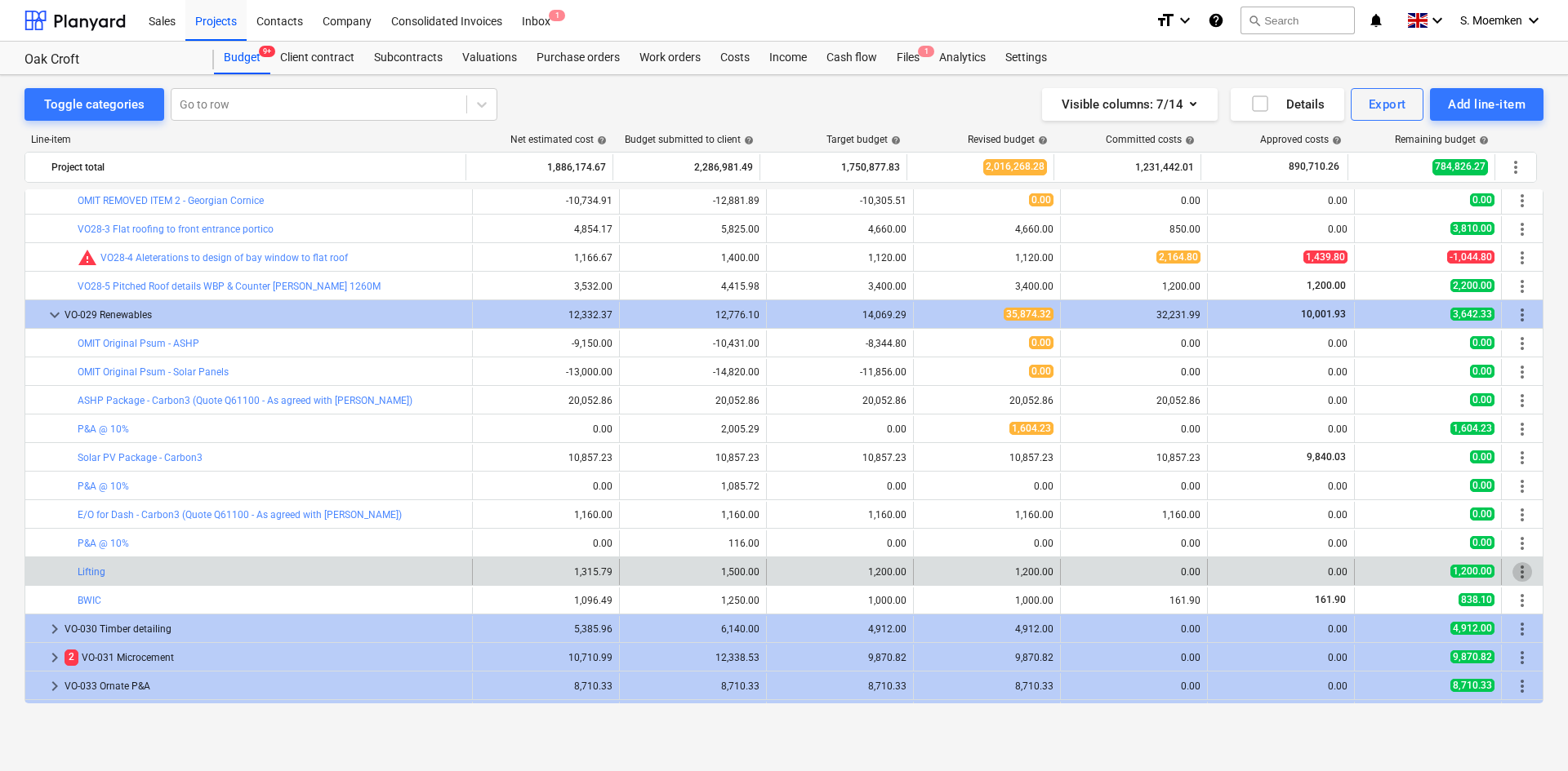
click at [1514, 573] on span "more_vert" at bounding box center [1522, 572] width 20 height 20
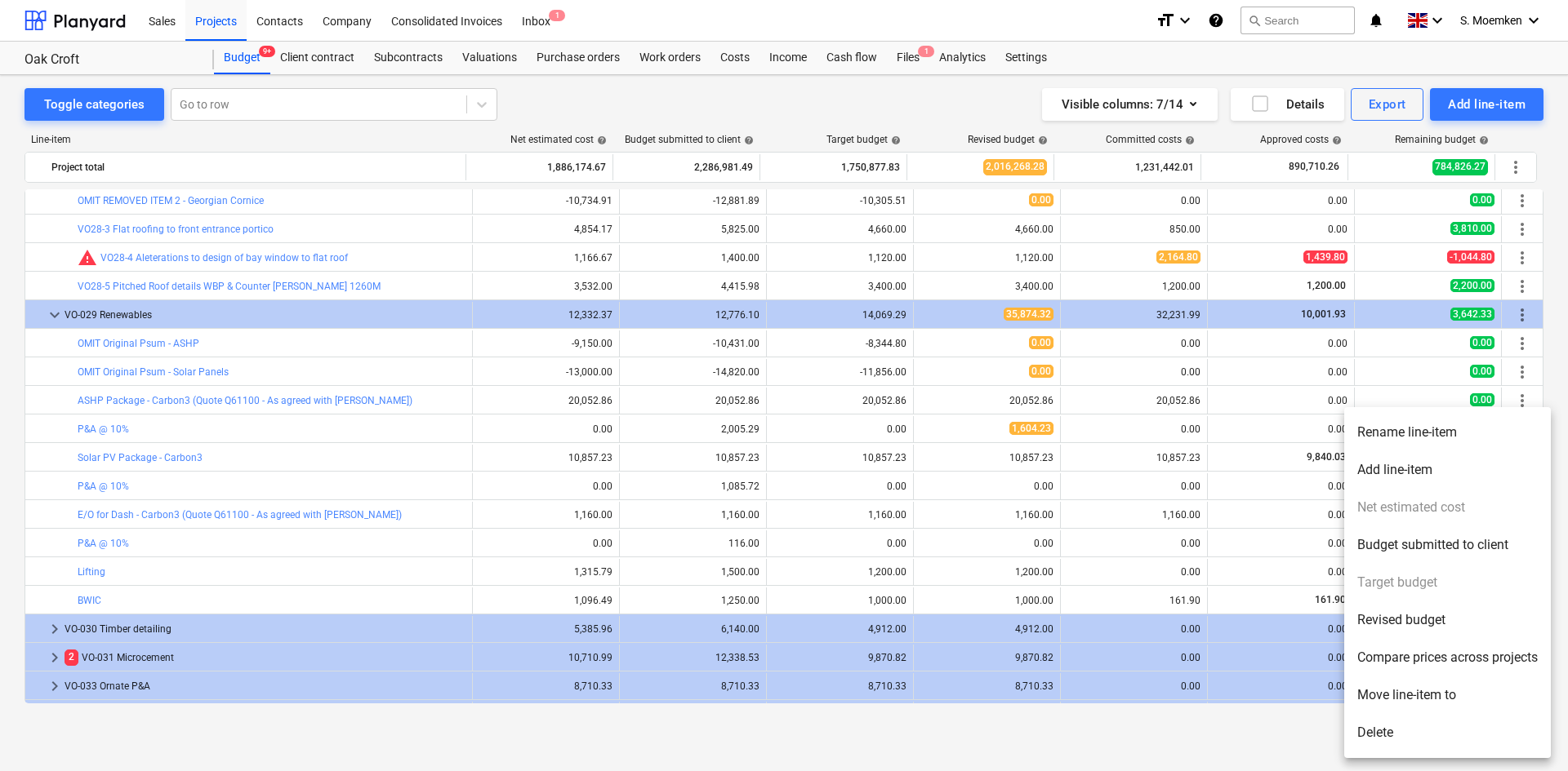
click at [1395, 422] on li "Rename line-item" at bounding box center [1448, 432] width 207 height 37
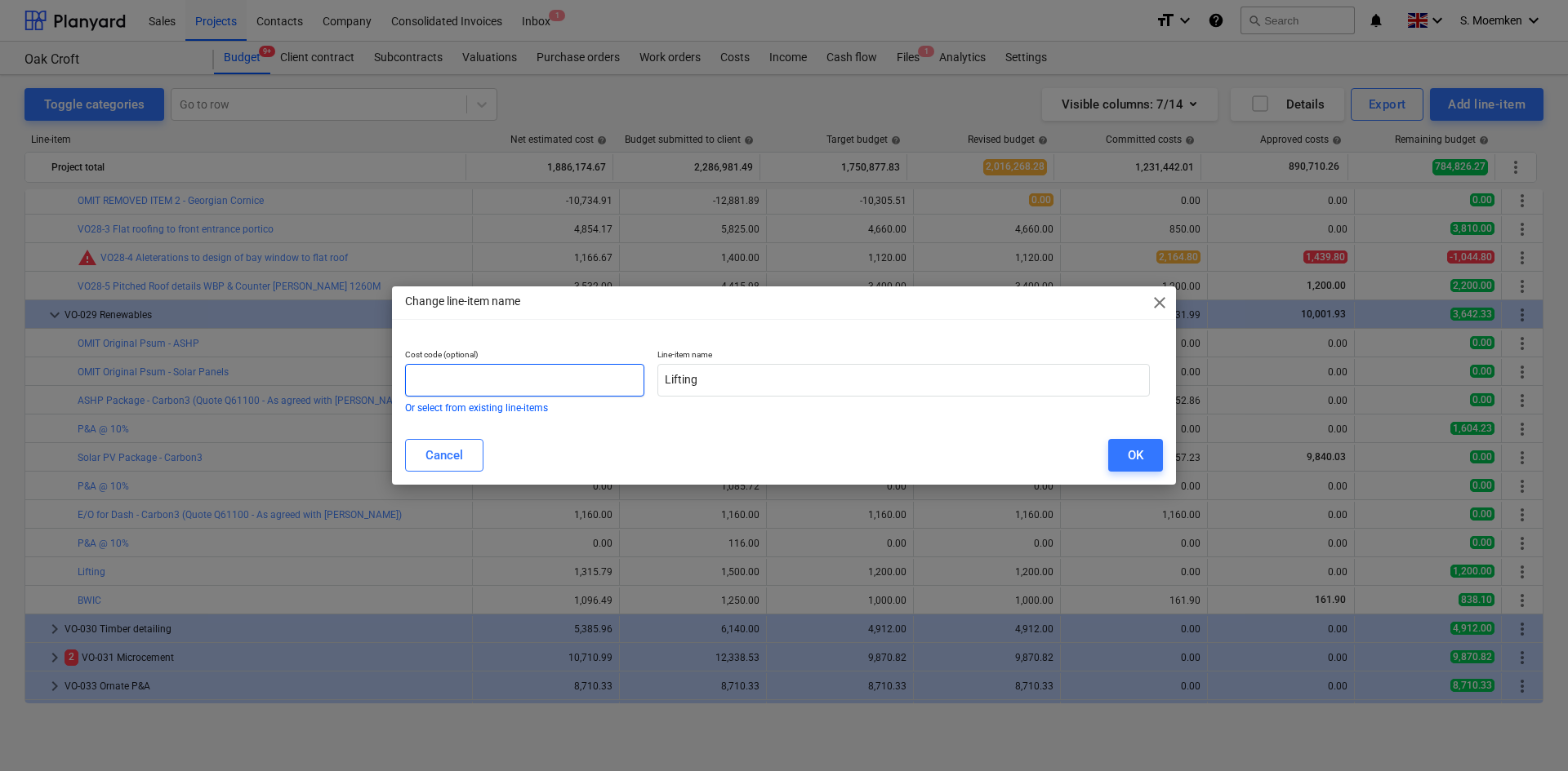
click at [481, 385] on input "text" at bounding box center [524, 380] width 239 height 32
type input "VO29-1"
click at [1135, 456] on div "OK" at bounding box center [1136, 456] width 16 height 22
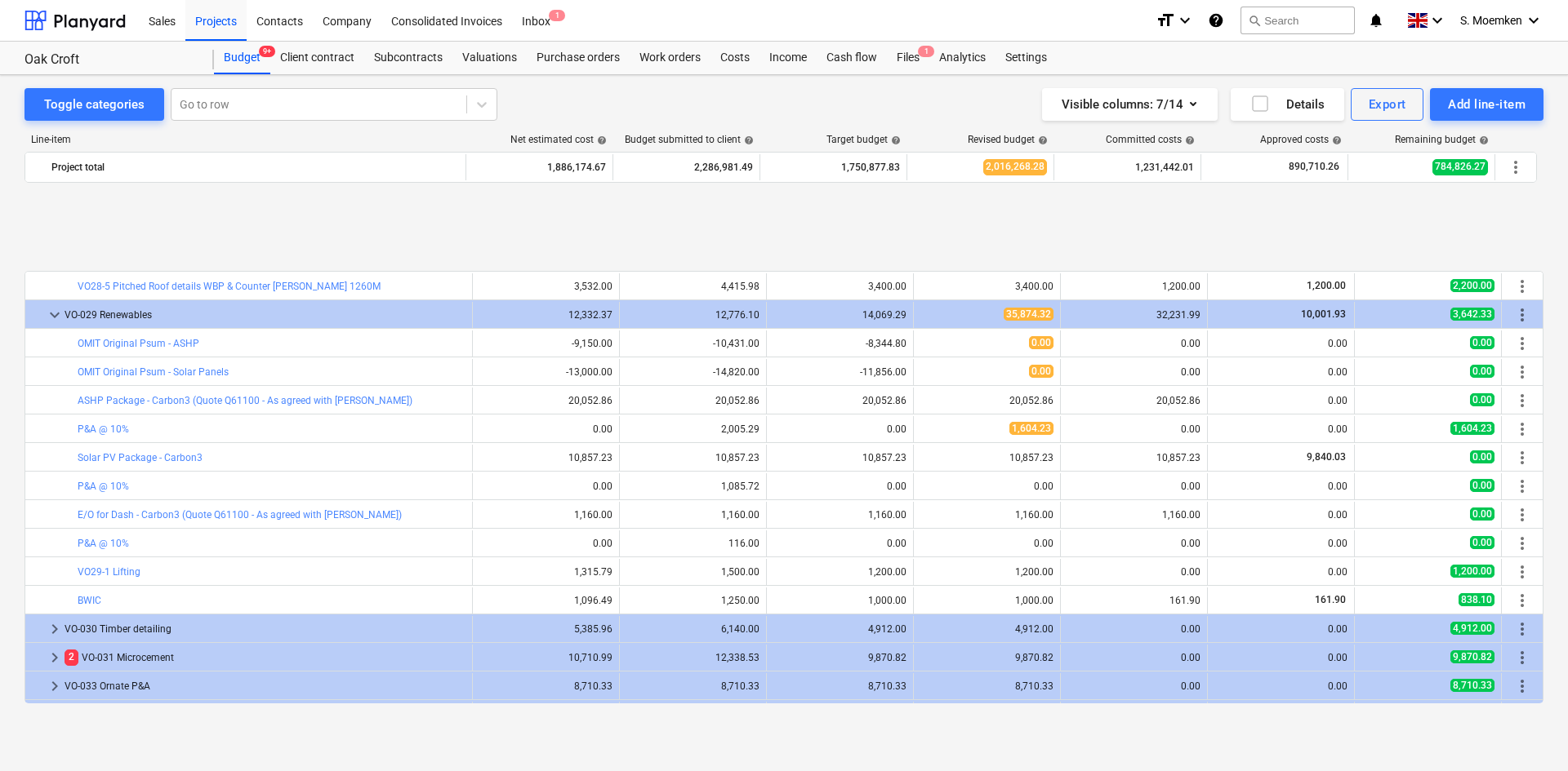
scroll to position [8796, 0]
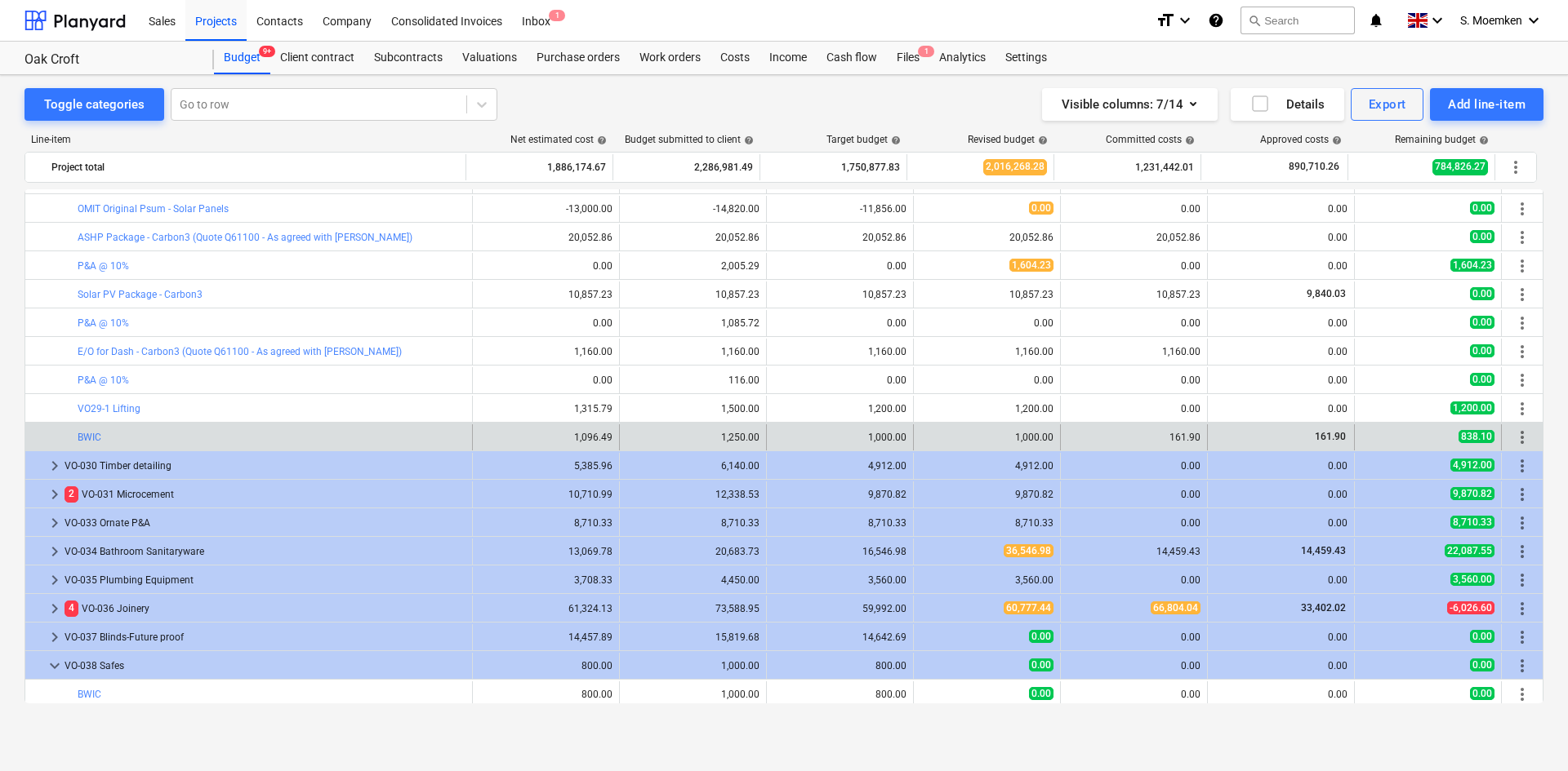
click at [1514, 434] on span "more_vert" at bounding box center [1522, 437] width 20 height 20
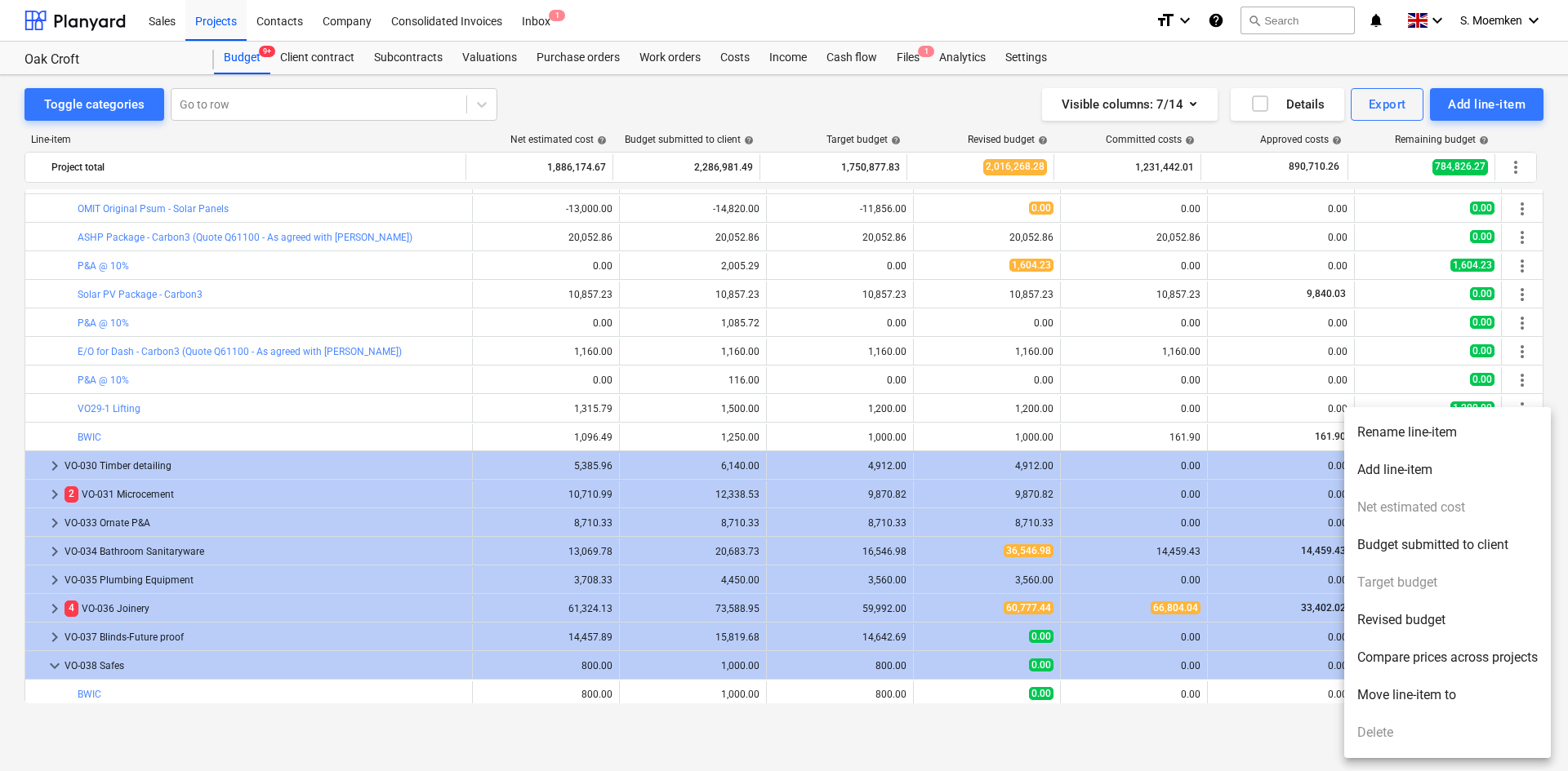
click at [1457, 427] on li "Rename line-item" at bounding box center [1448, 432] width 207 height 37
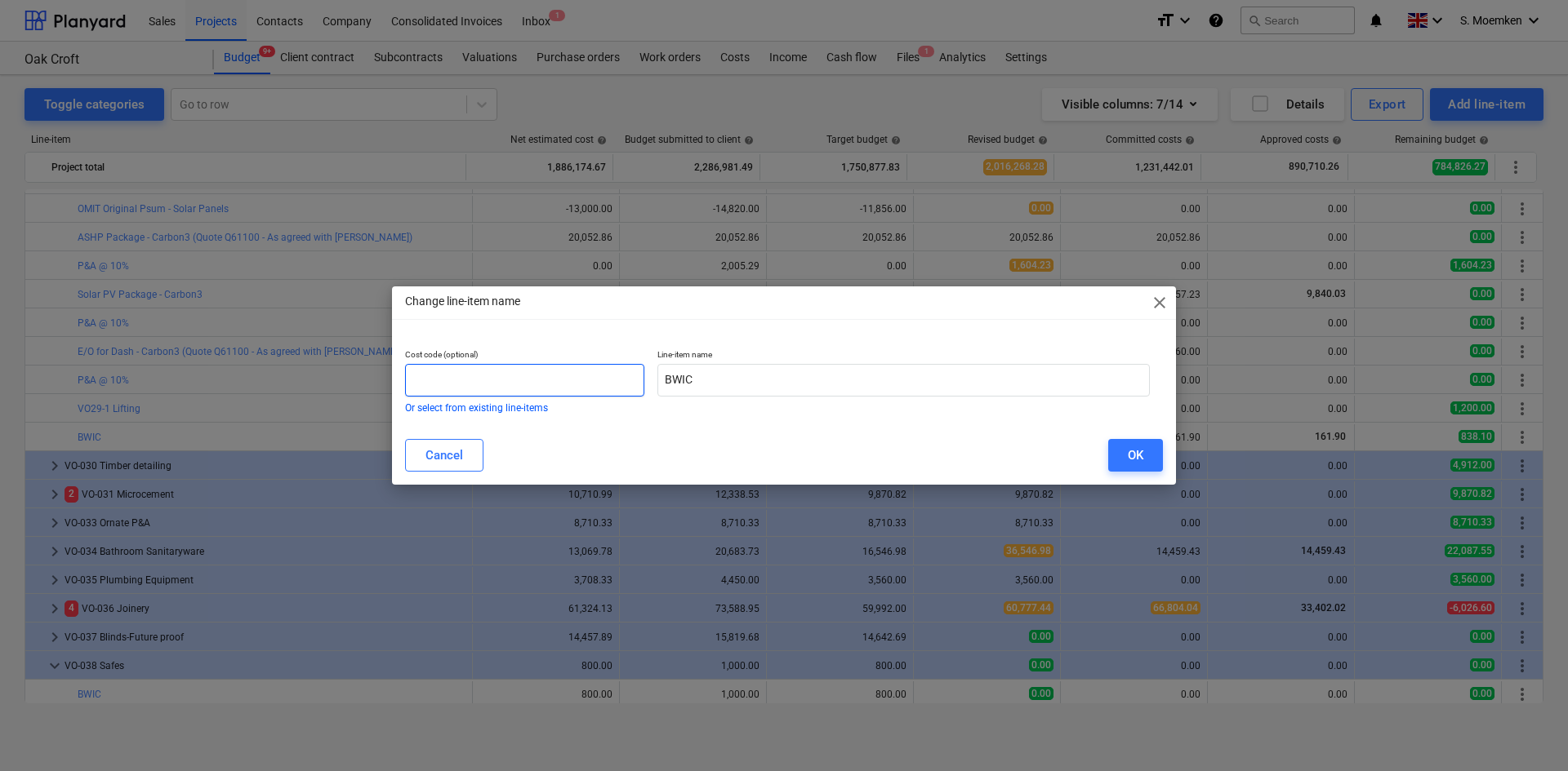
click at [522, 376] on input "text" at bounding box center [524, 380] width 239 height 32
type input "VO29-2"
click at [1142, 452] on div "OK" at bounding box center [1136, 456] width 16 height 22
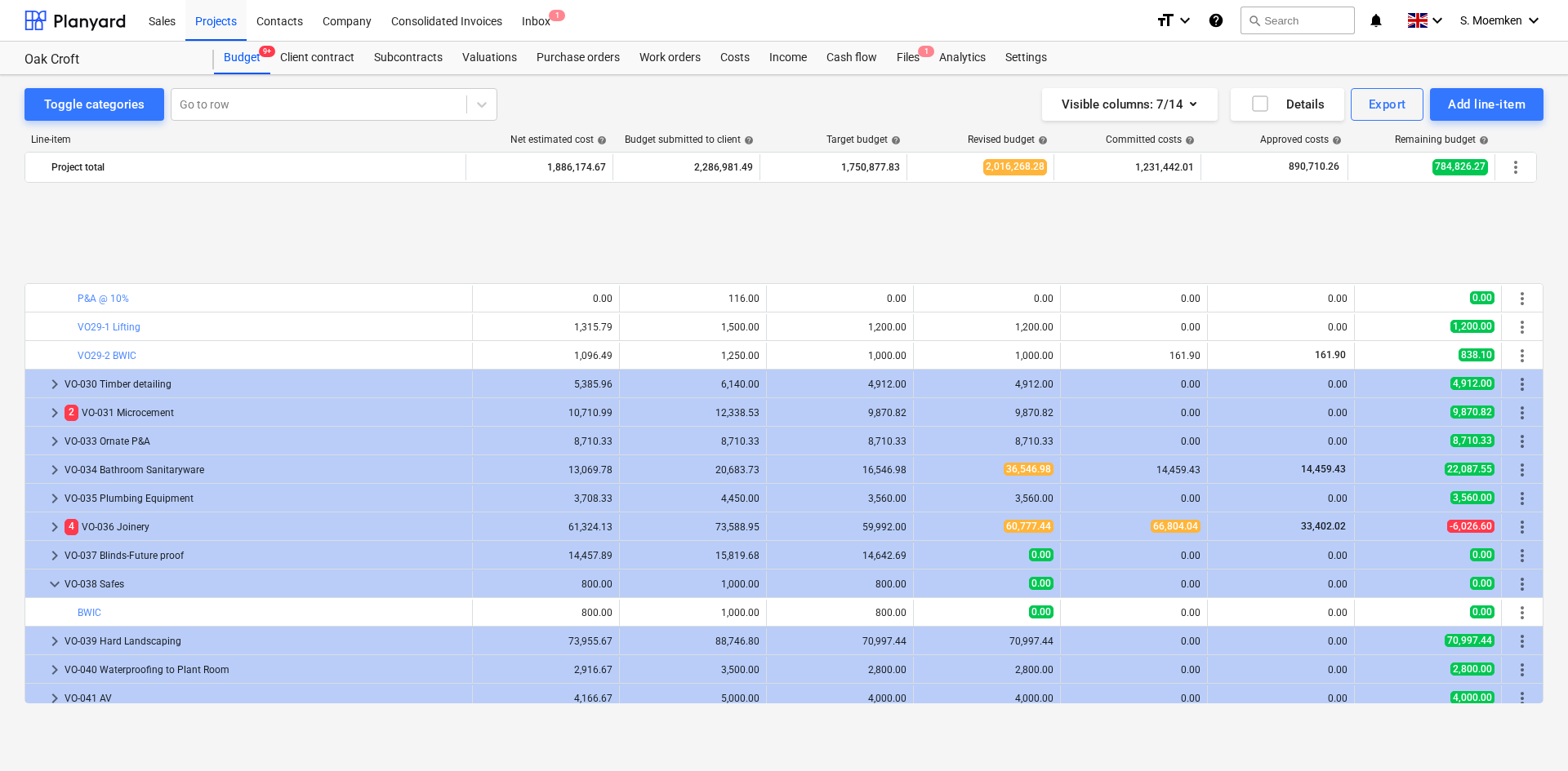
scroll to position [9001, 0]
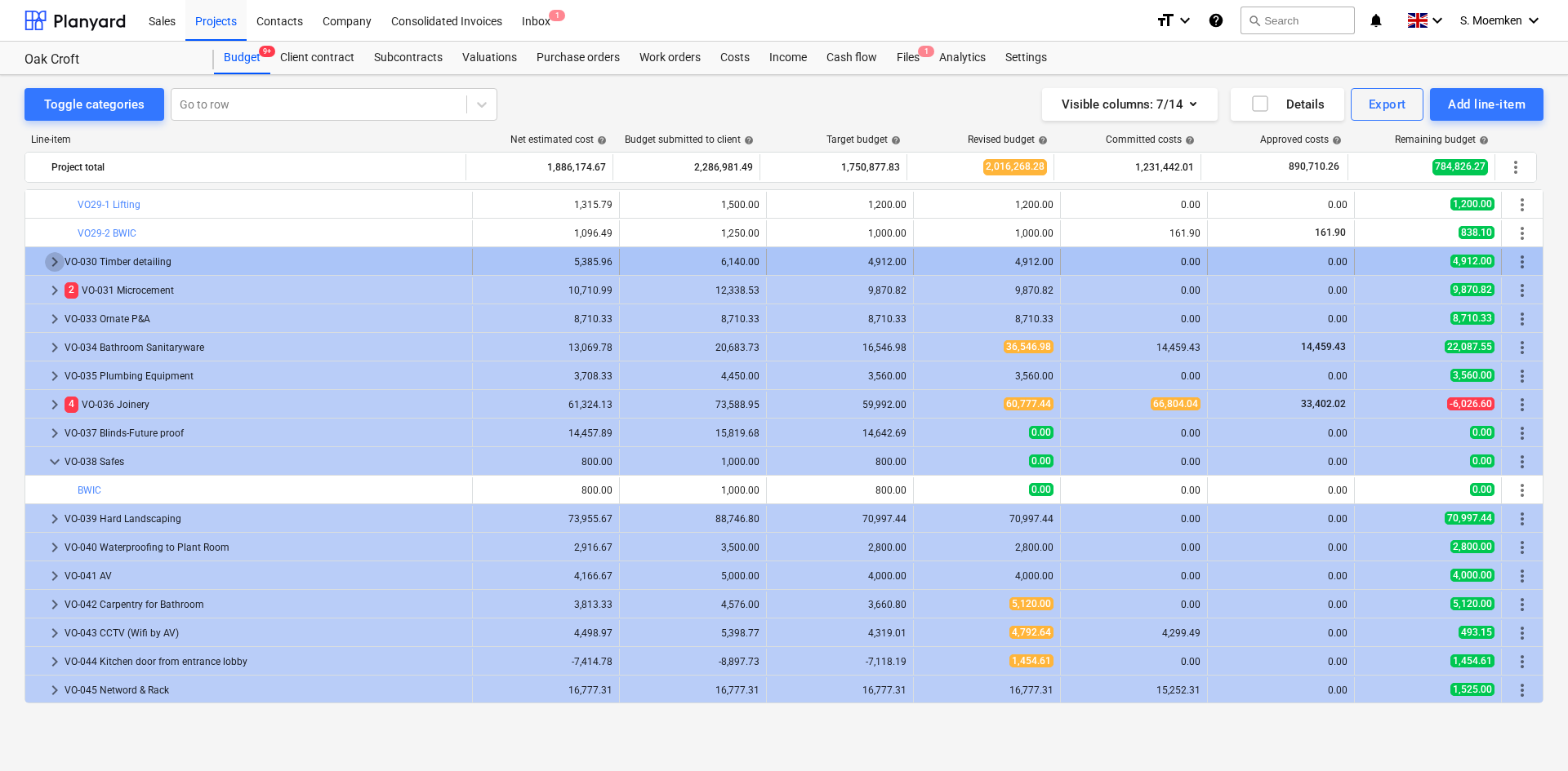
click at [51, 260] on span "keyboard_arrow_right" at bounding box center [55, 262] width 20 height 20
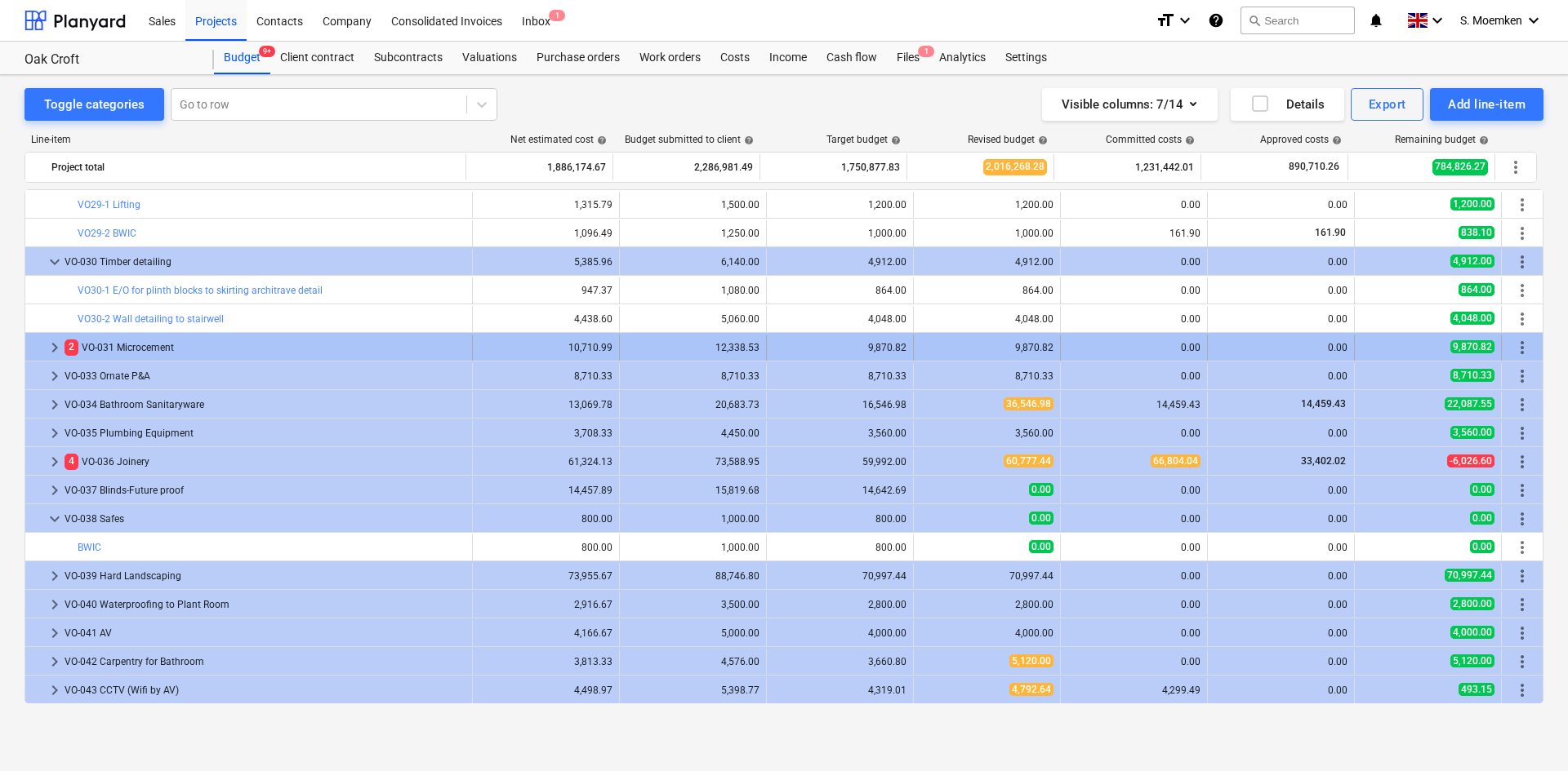
click at [55, 346] on span "keyboard_arrow_right" at bounding box center [55, 348] width 20 height 20
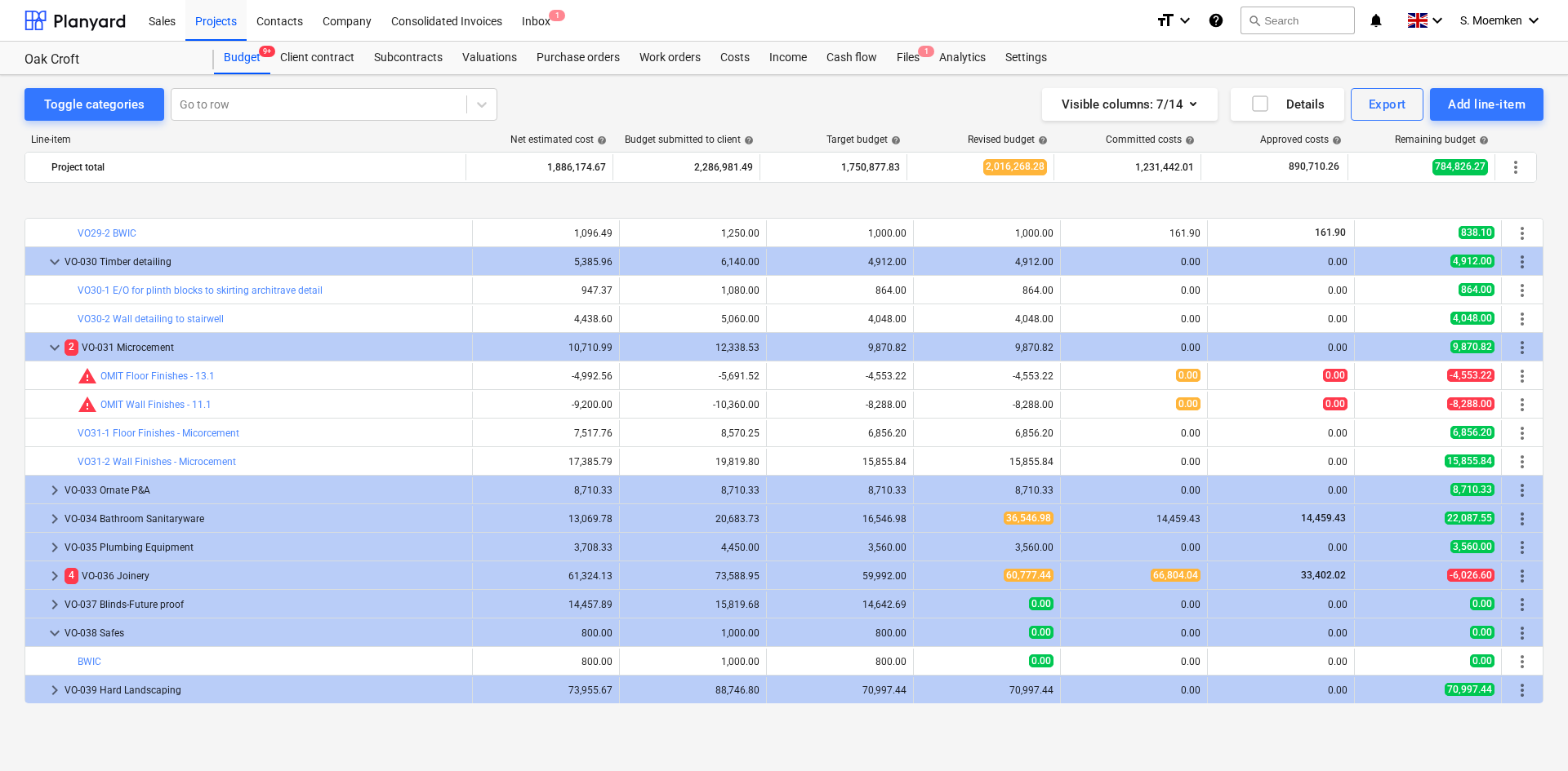
scroll to position [9083, 0]
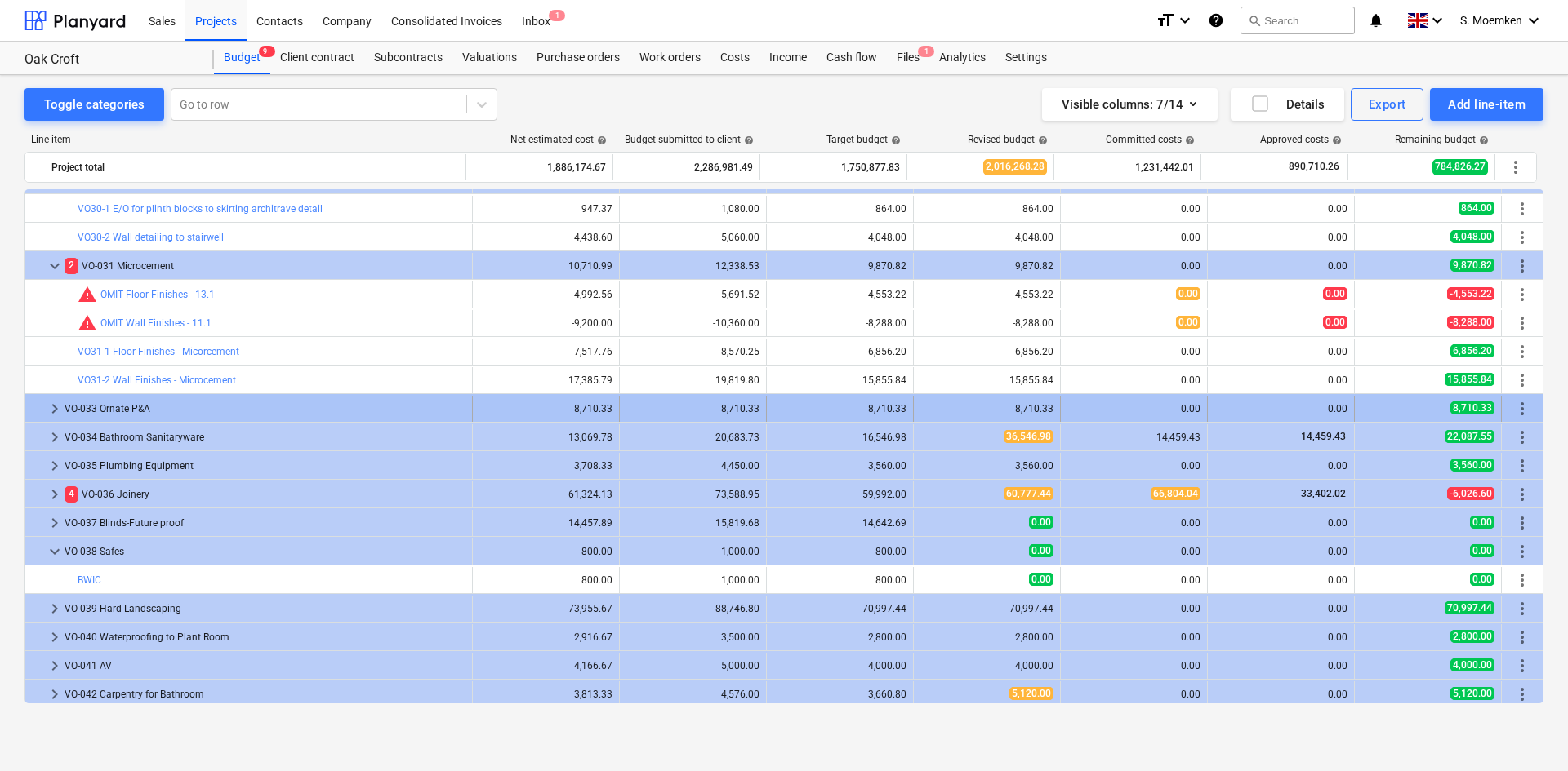
click at [54, 409] on span "keyboard_arrow_right" at bounding box center [55, 409] width 20 height 20
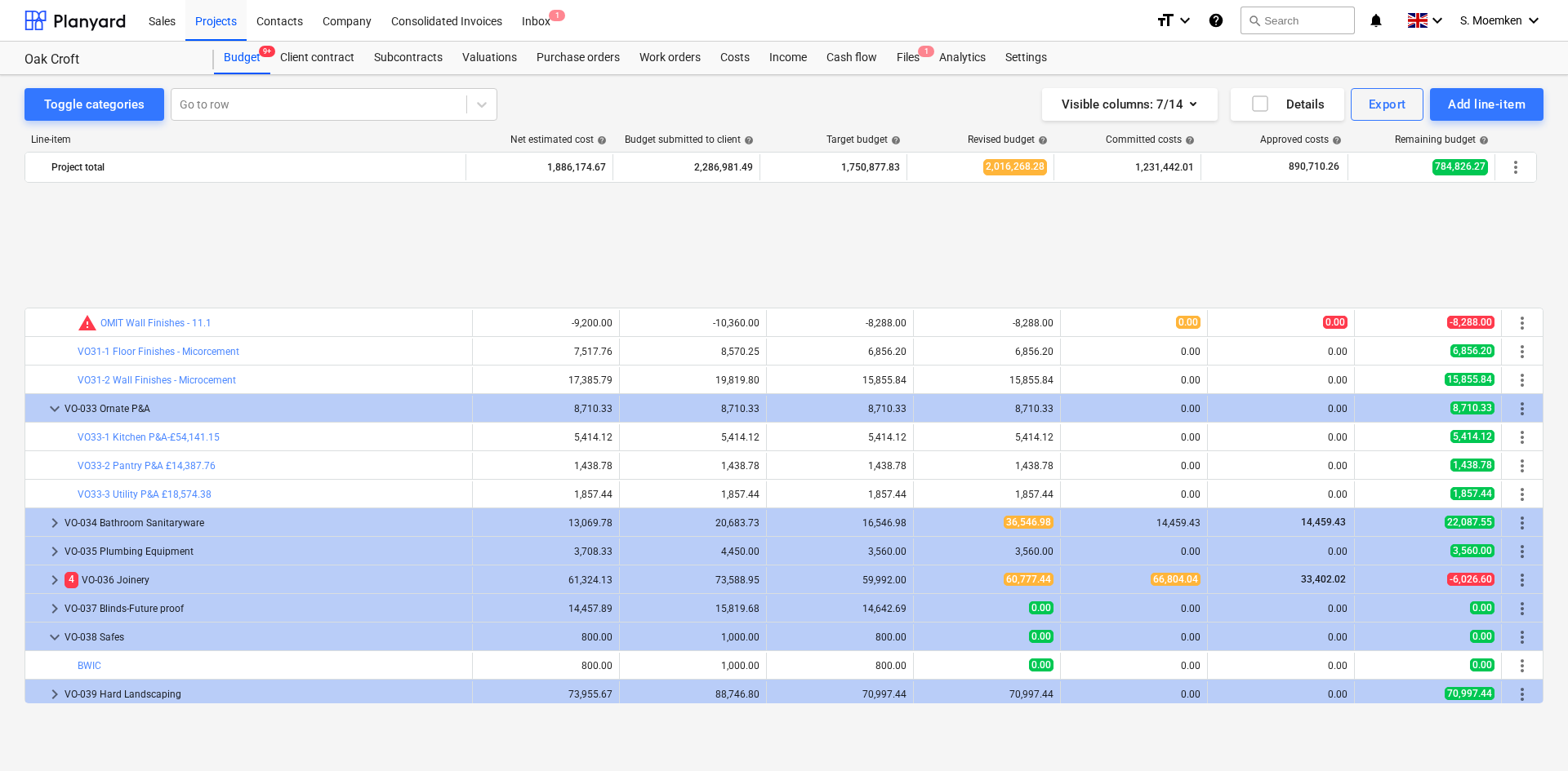
scroll to position [9245, 0]
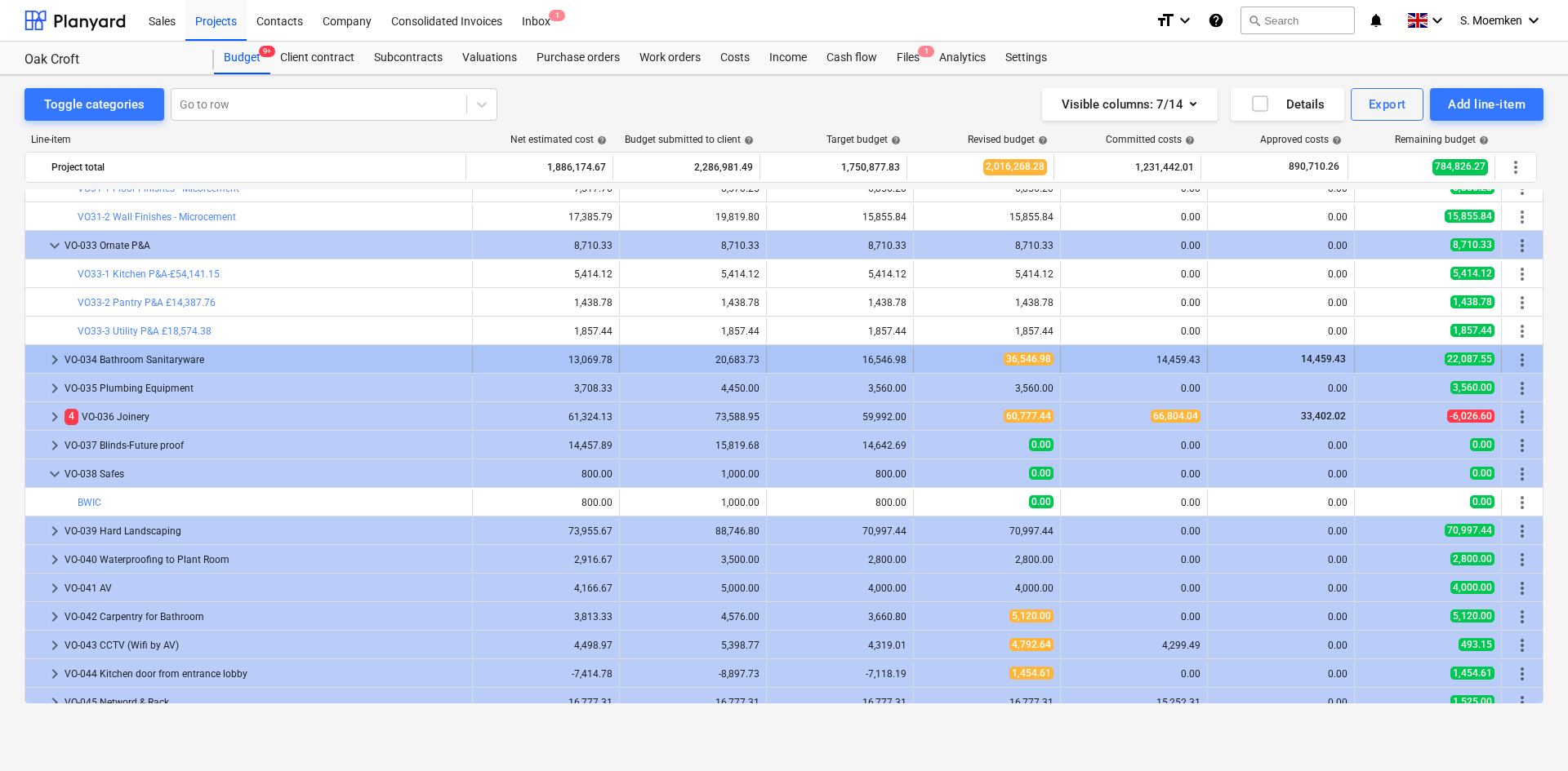
click at [55, 358] on span "keyboard_arrow_right" at bounding box center [55, 360] width 20 height 20
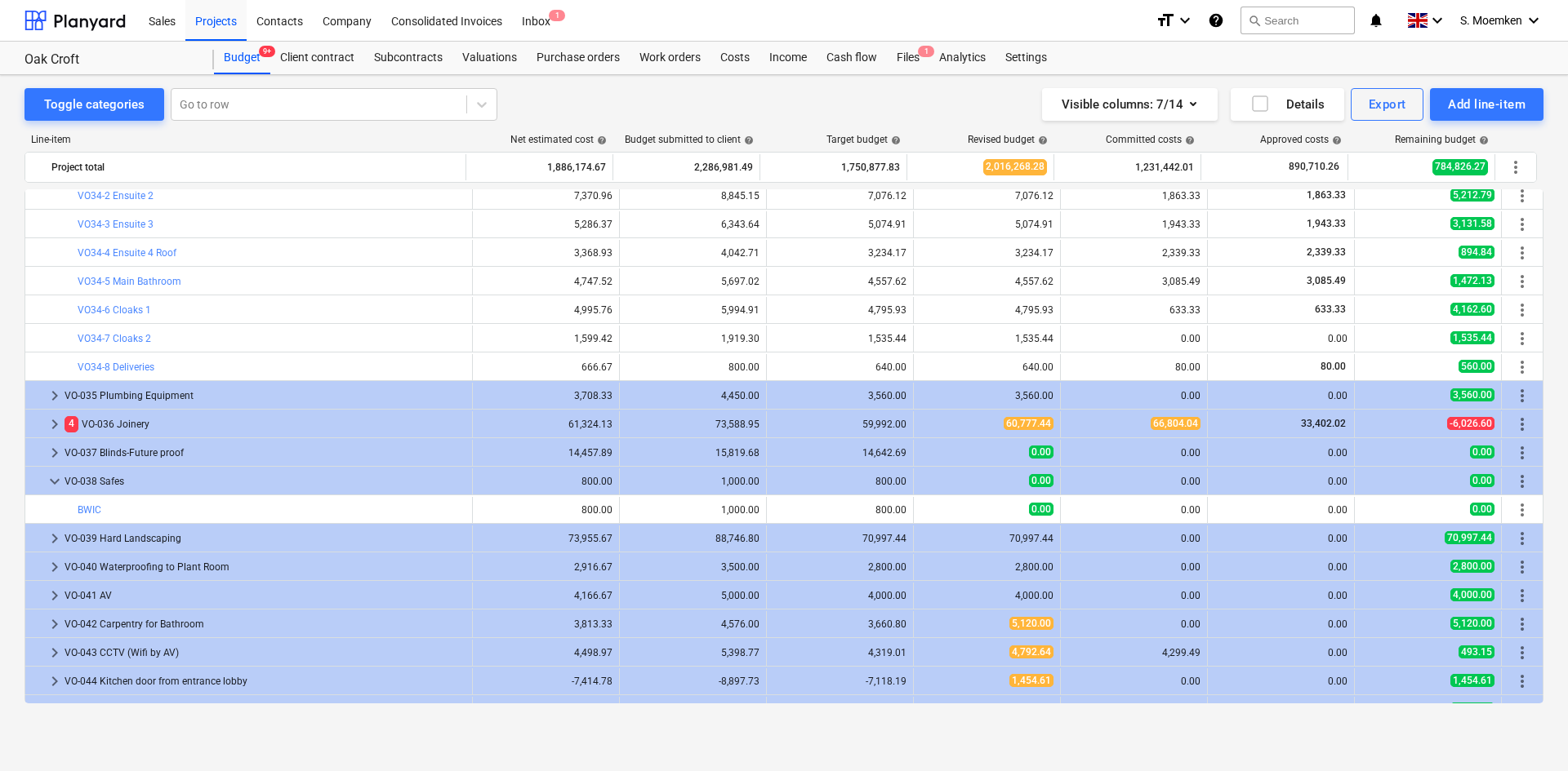
scroll to position [9515, 0]
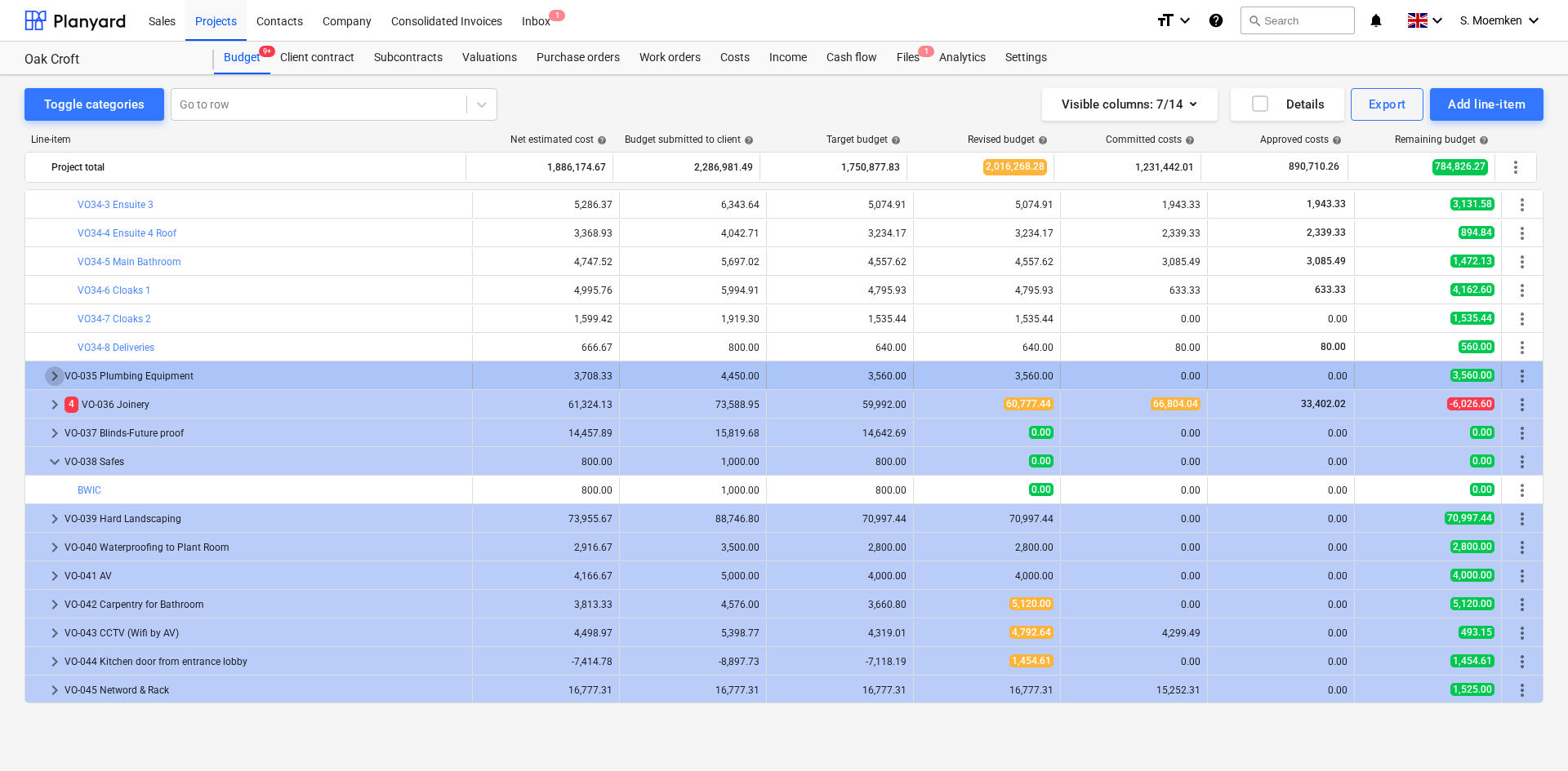
click at [55, 375] on span "keyboard_arrow_right" at bounding box center [55, 376] width 20 height 20
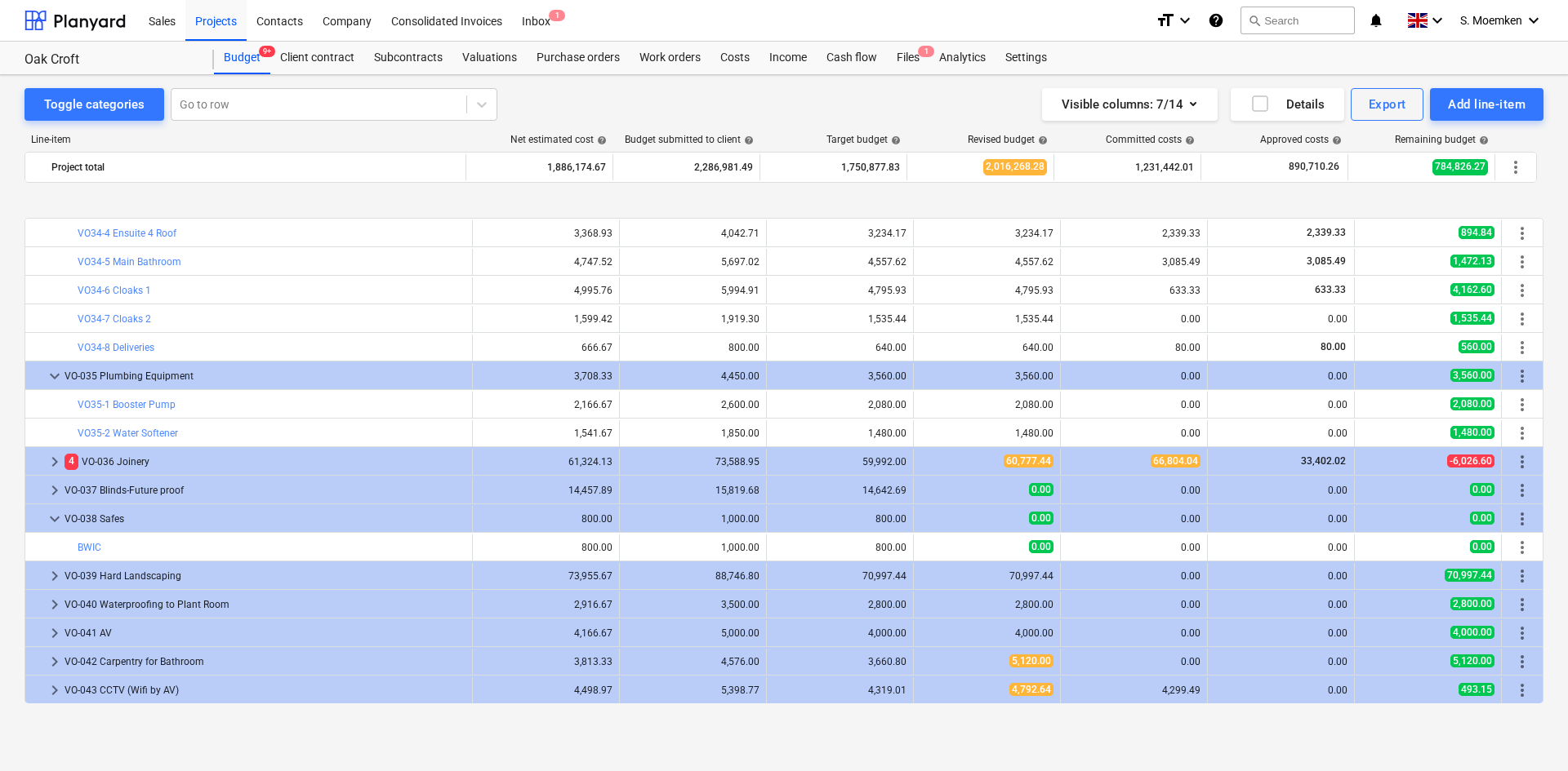
scroll to position [9572, 0]
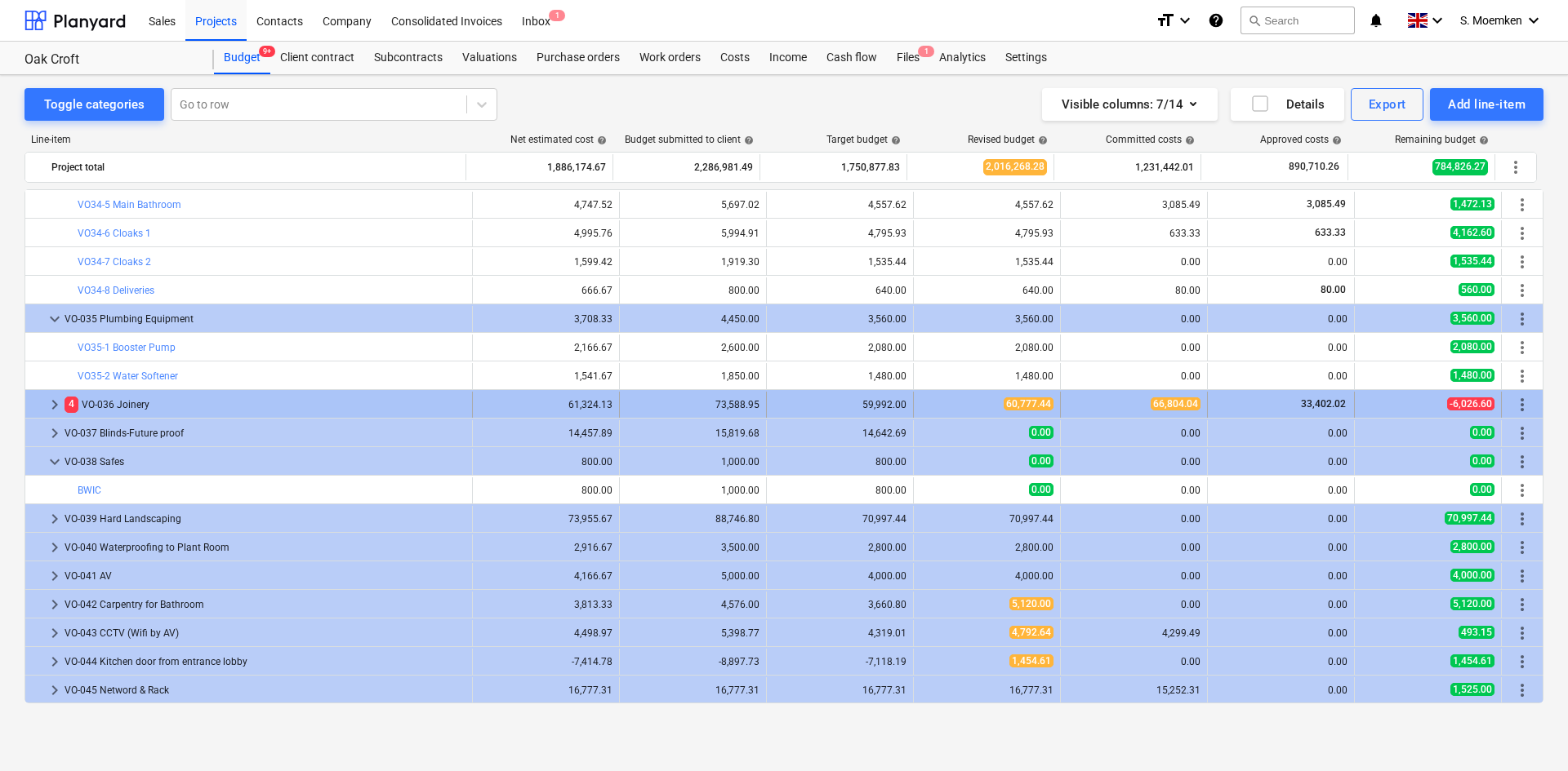
click at [51, 404] on span "keyboard_arrow_right" at bounding box center [55, 405] width 20 height 20
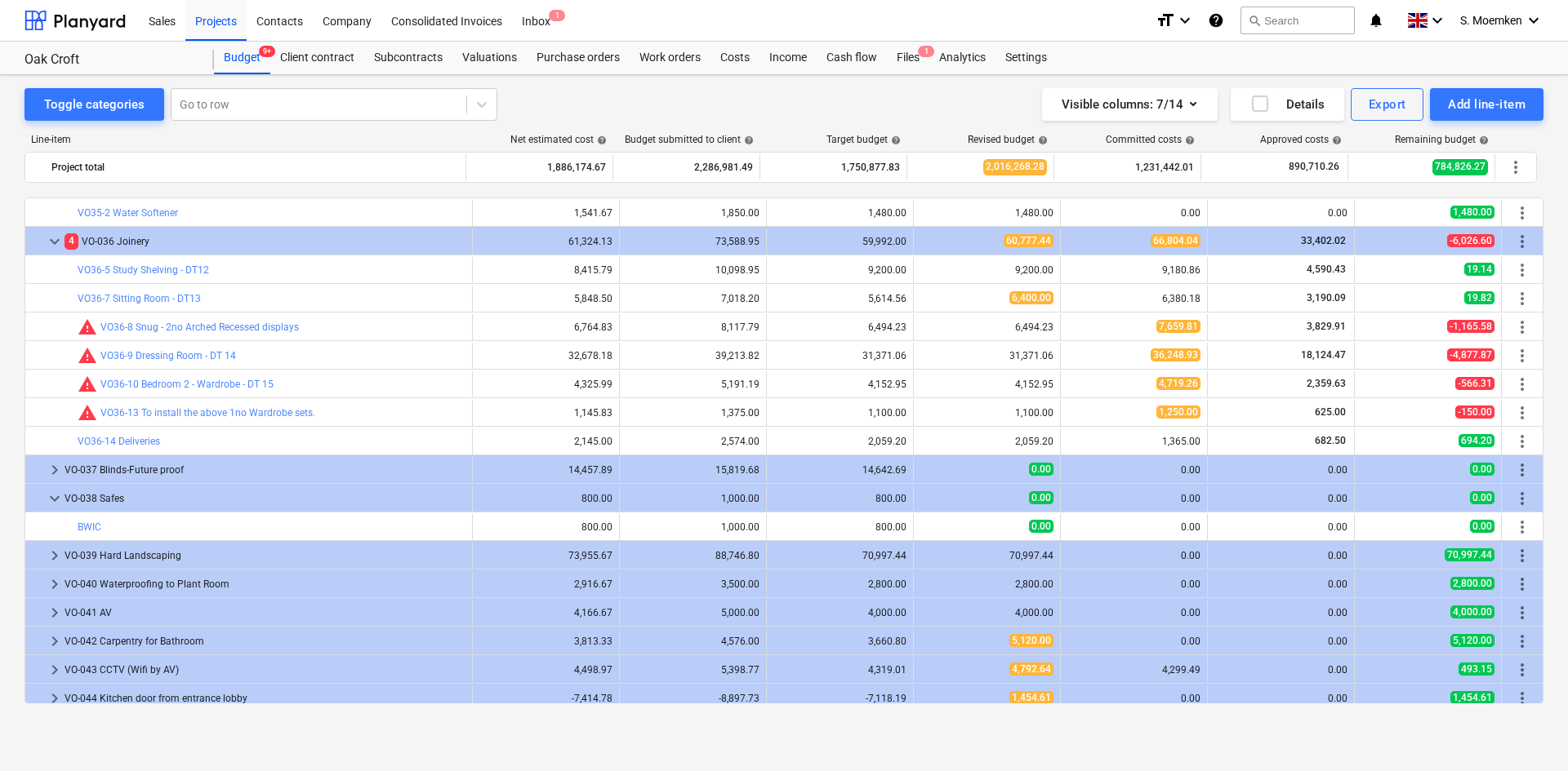
scroll to position [9772, 0]
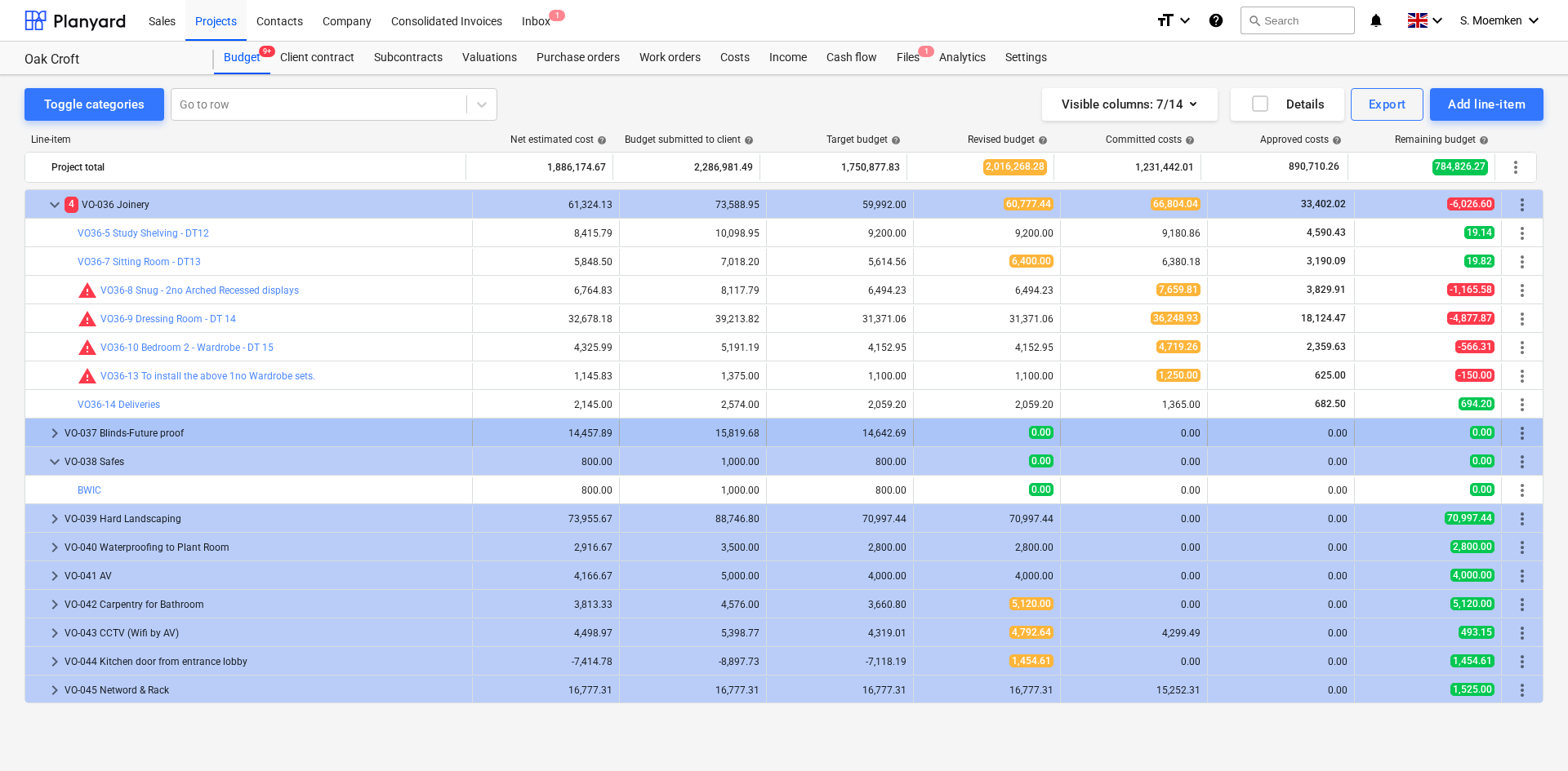
click at [56, 431] on span "keyboard_arrow_right" at bounding box center [55, 433] width 20 height 20
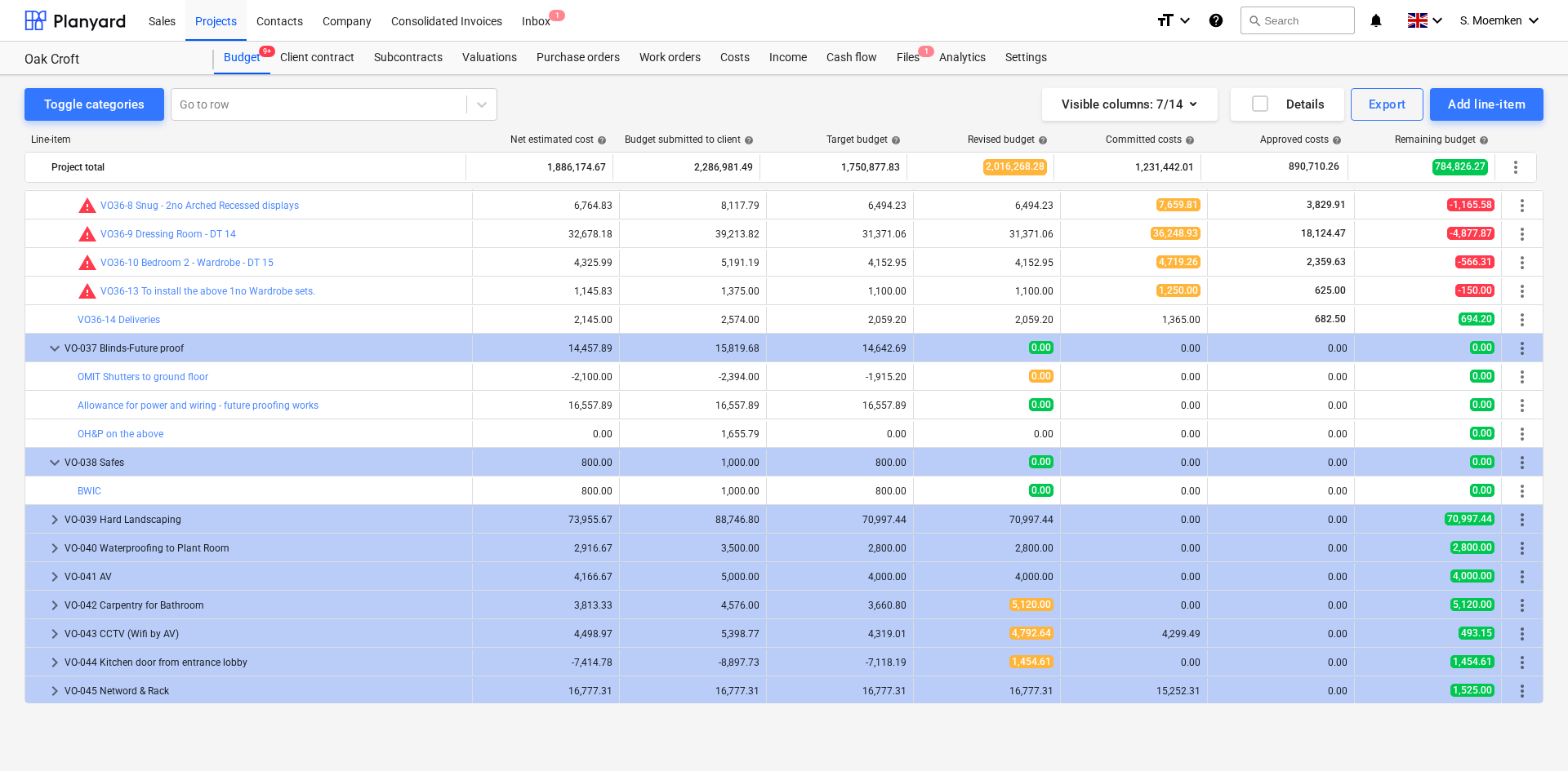
scroll to position [9858, 0]
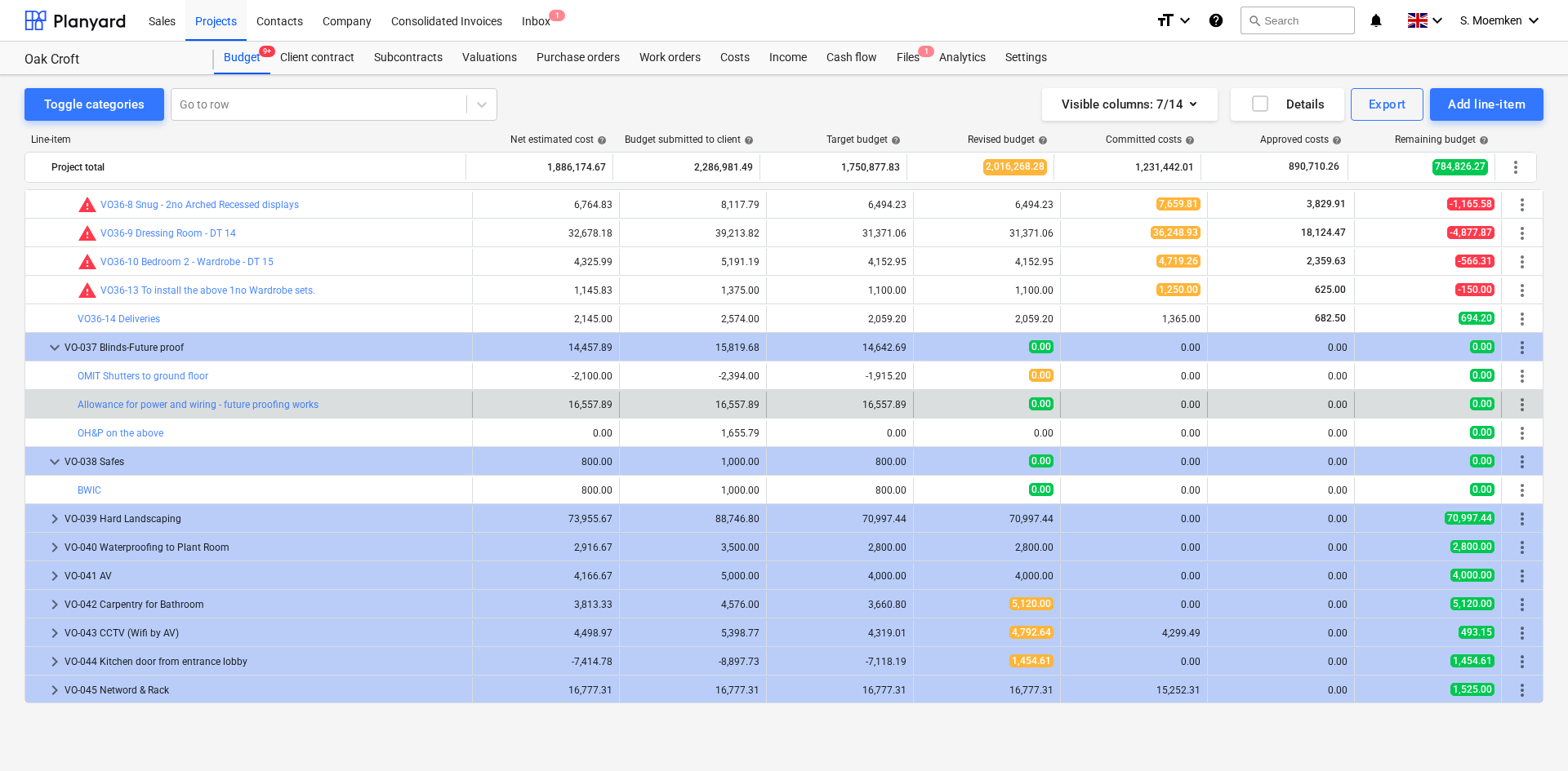
click at [1512, 403] on span "more_vert" at bounding box center [1522, 405] width 20 height 20
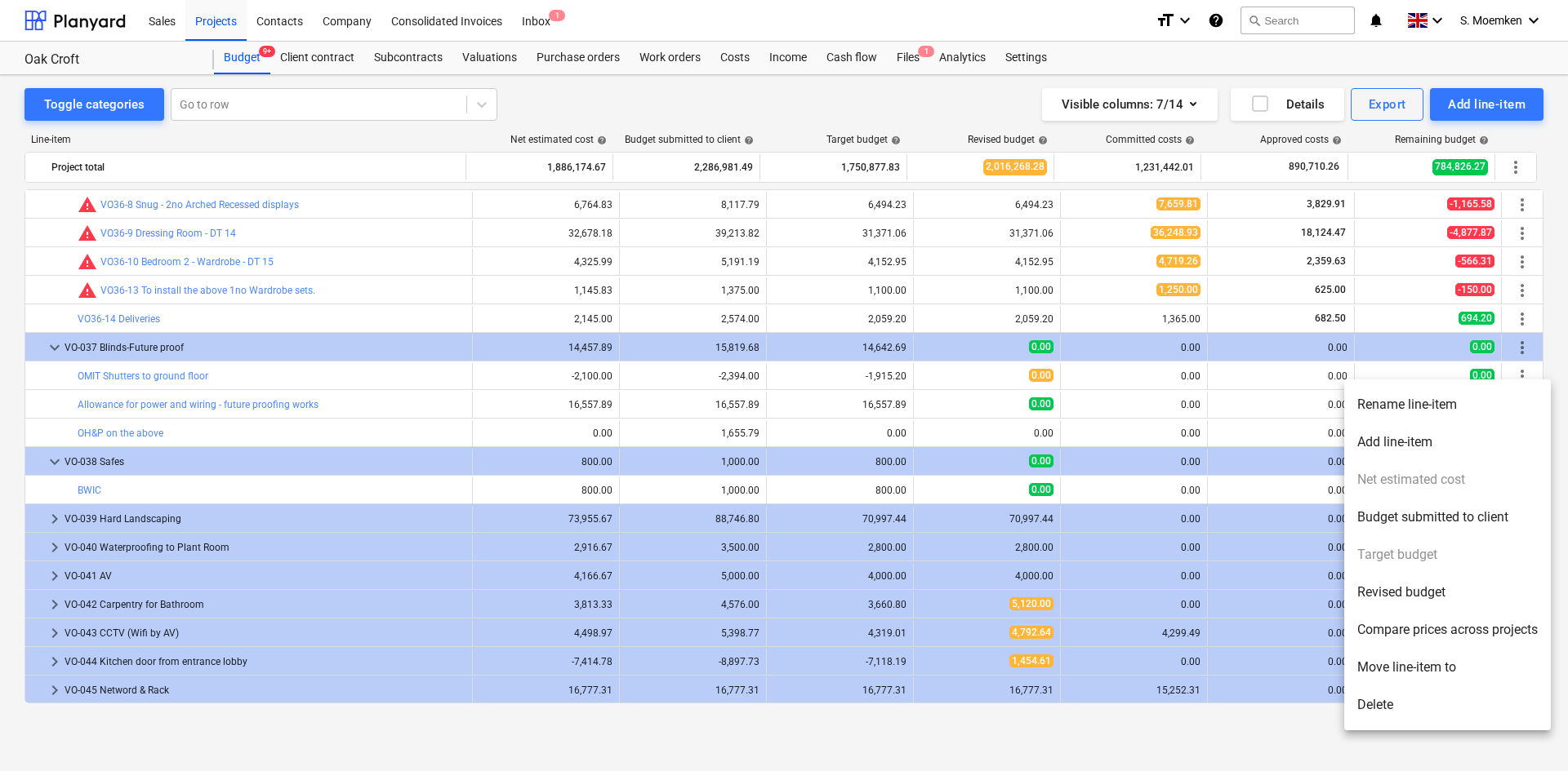
click at [1406, 413] on li "Rename line-item" at bounding box center [1448, 405] width 207 height 37
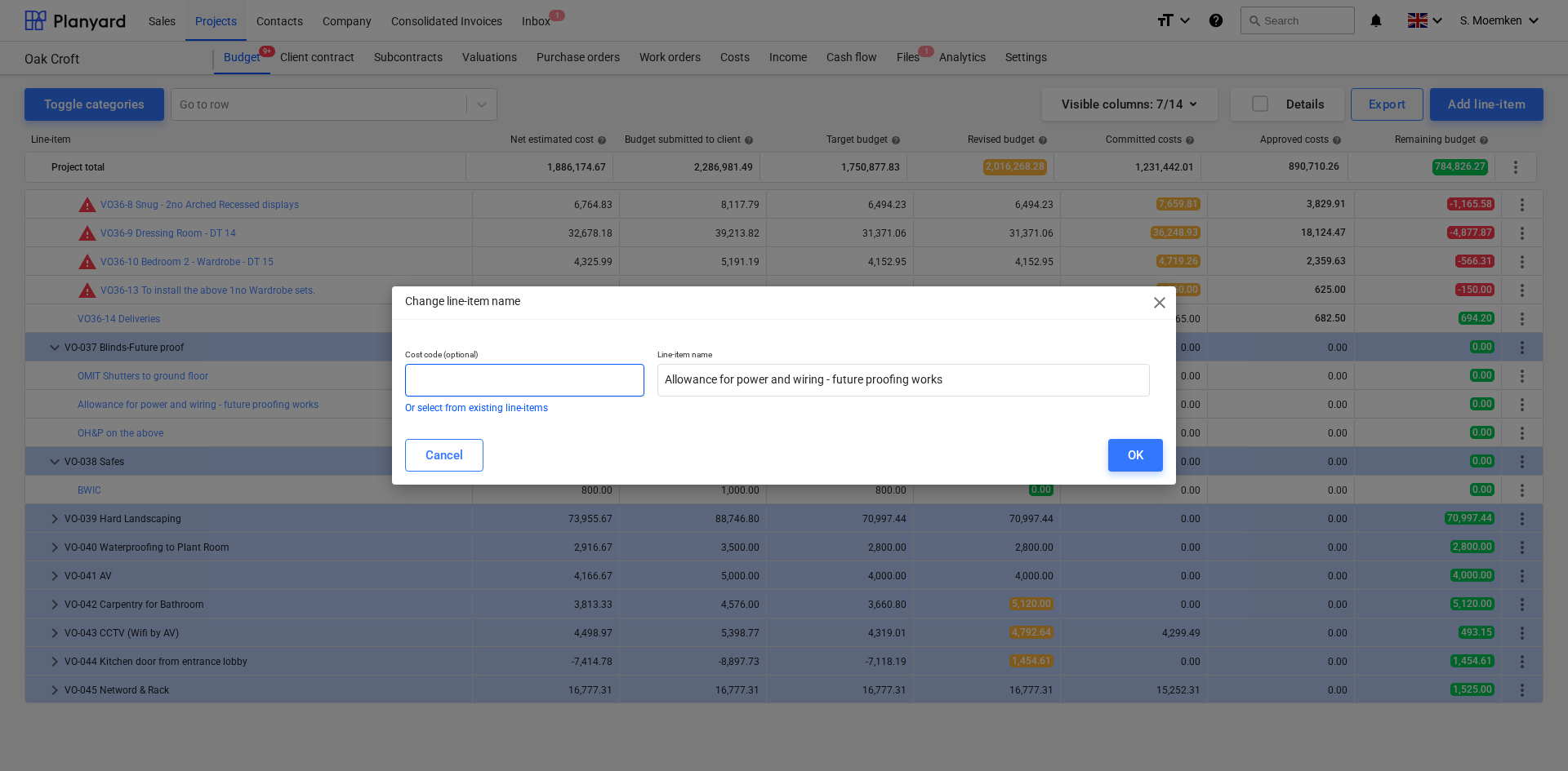
click at [534, 381] on input "text" at bounding box center [524, 380] width 239 height 32
type input "VO37-1"
click at [1144, 451] on button "OK" at bounding box center [1136, 455] width 55 height 32
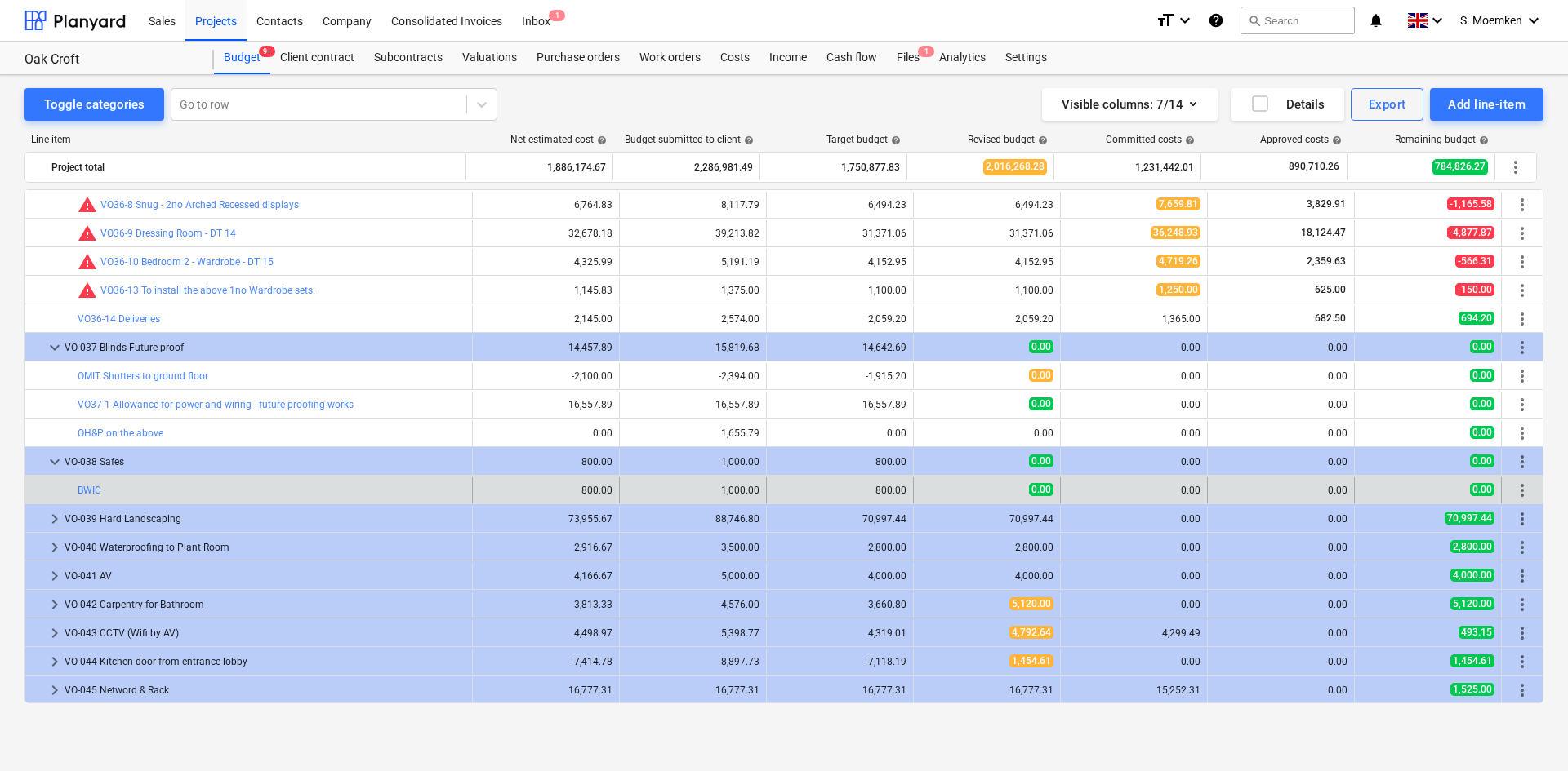
click at [1516, 489] on span "more_vert" at bounding box center [1522, 490] width 20 height 20
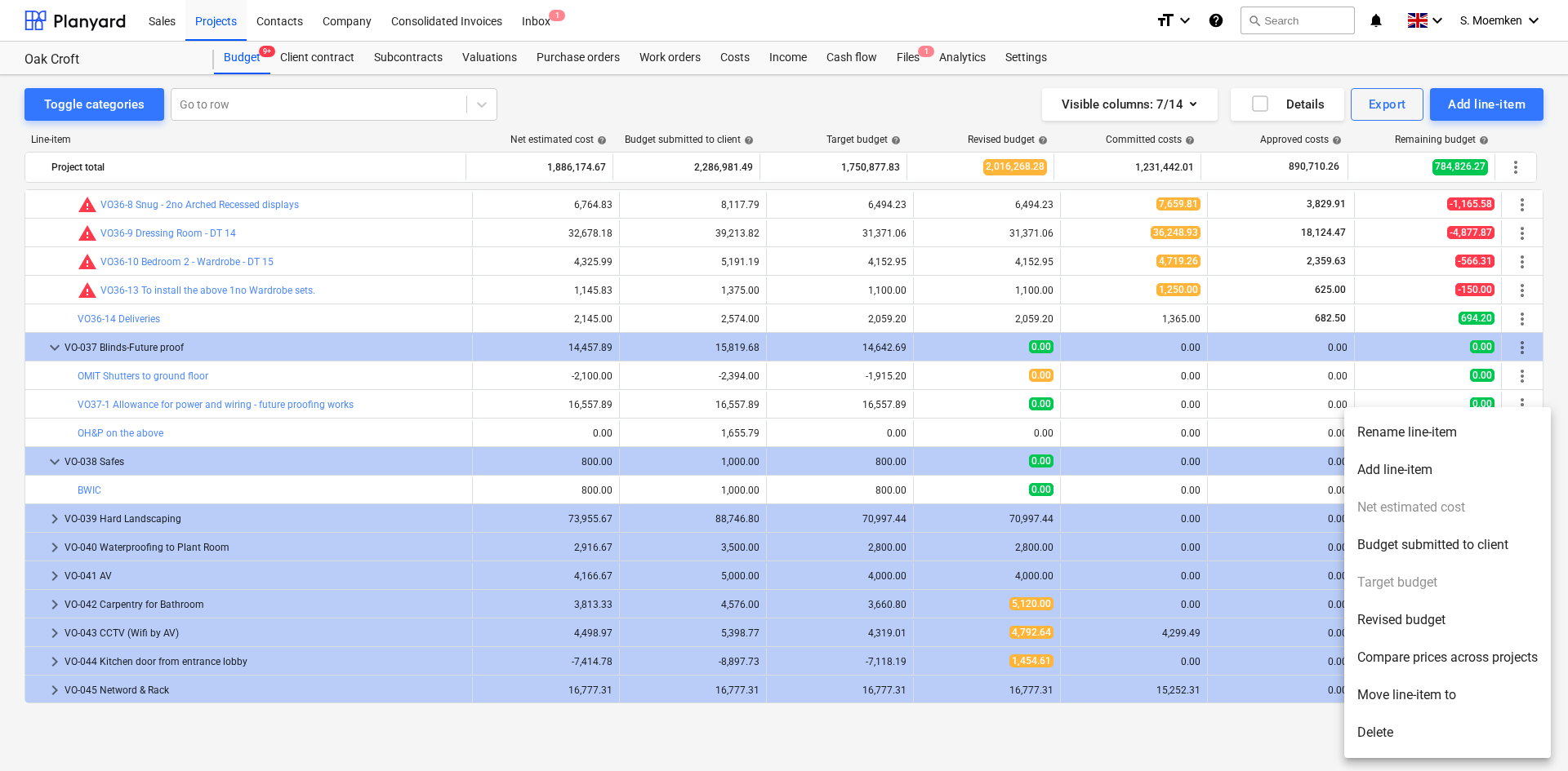
click at [1376, 430] on li "Rename line-item" at bounding box center [1448, 432] width 207 height 37
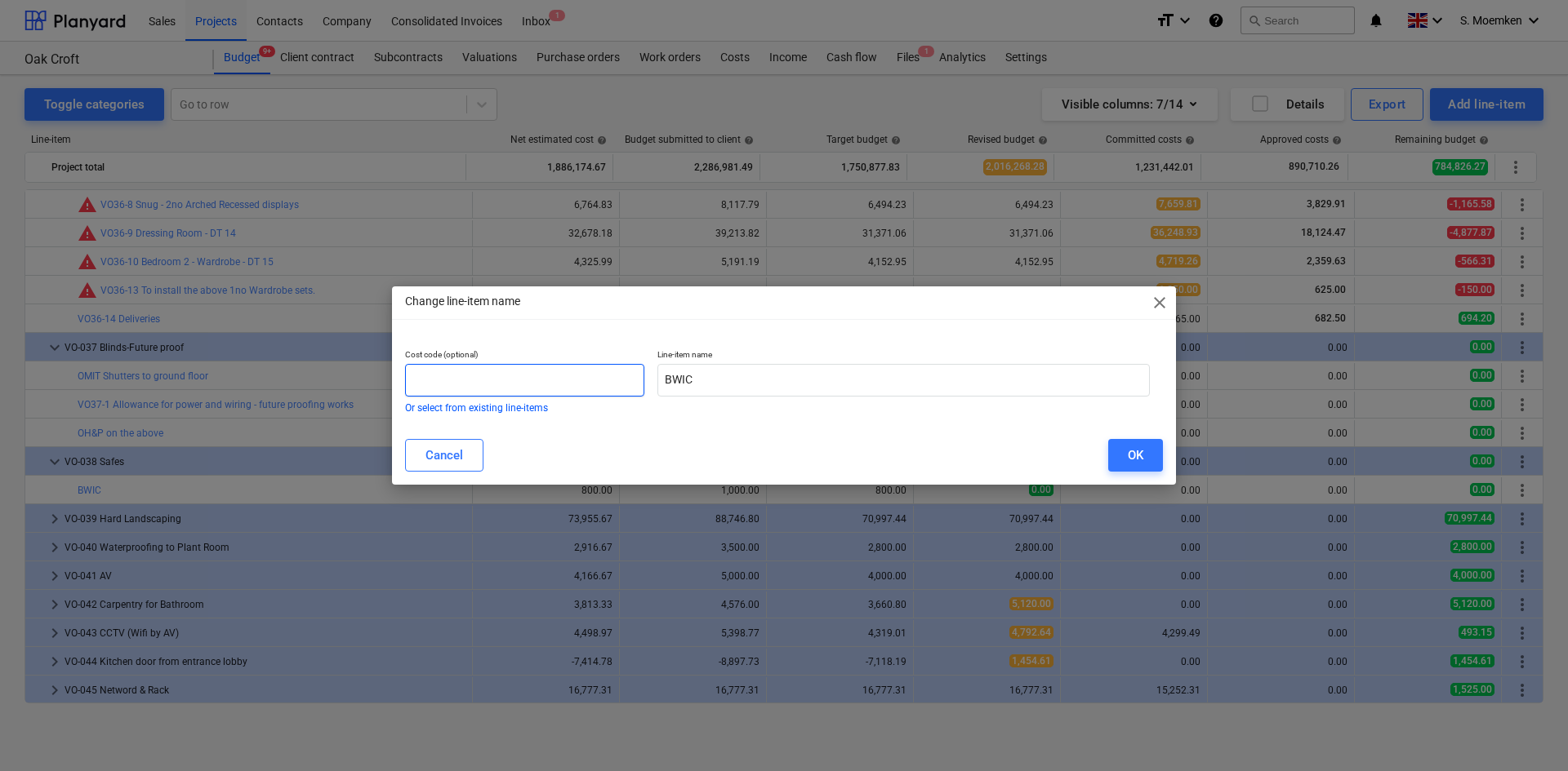
click at [480, 380] on input "text" at bounding box center [524, 380] width 239 height 32
type input "VO38-1"
click at [1135, 457] on div "OK" at bounding box center [1136, 456] width 16 height 22
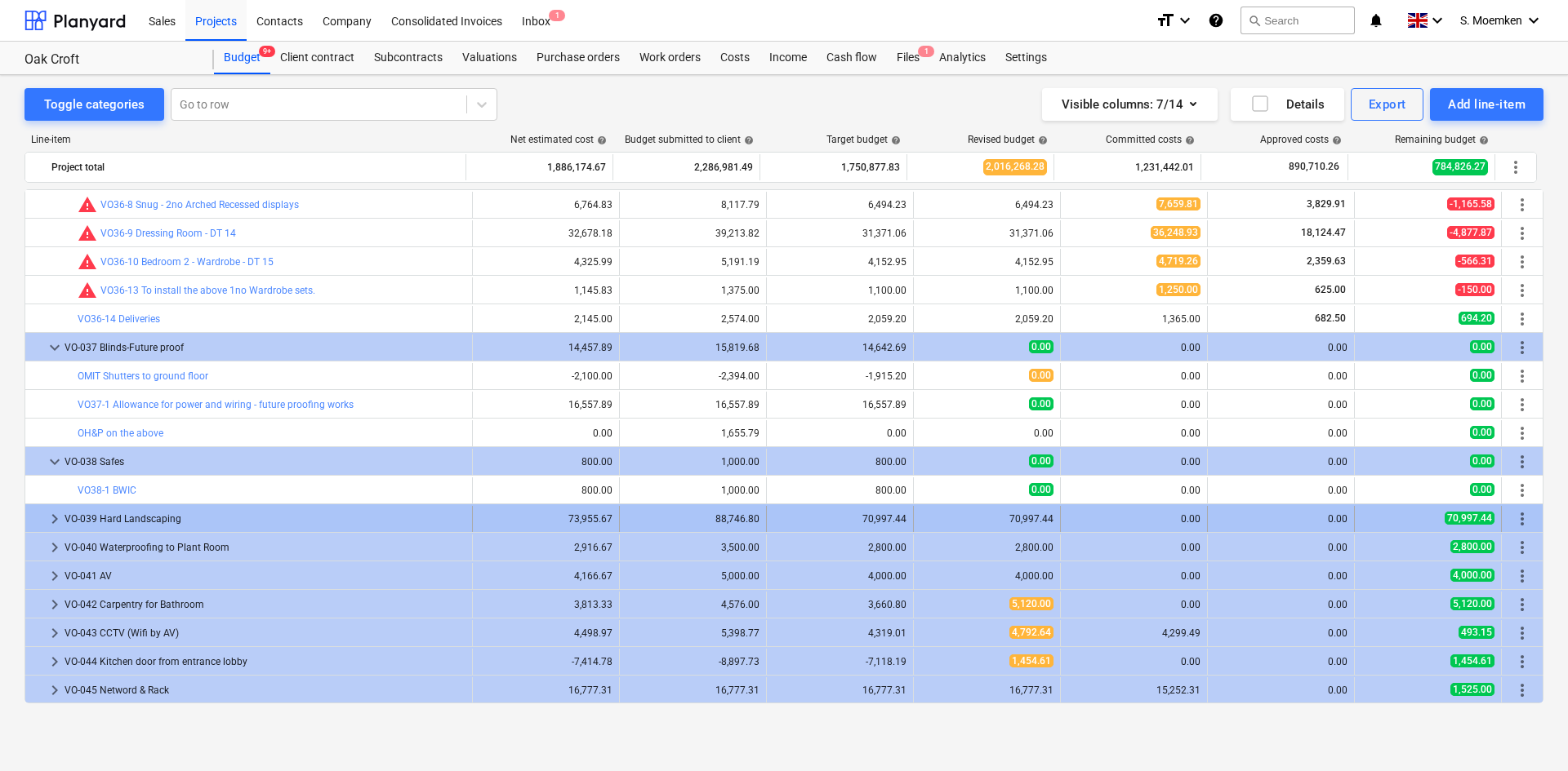
click at [52, 520] on span "keyboard_arrow_right" at bounding box center [55, 519] width 20 height 20
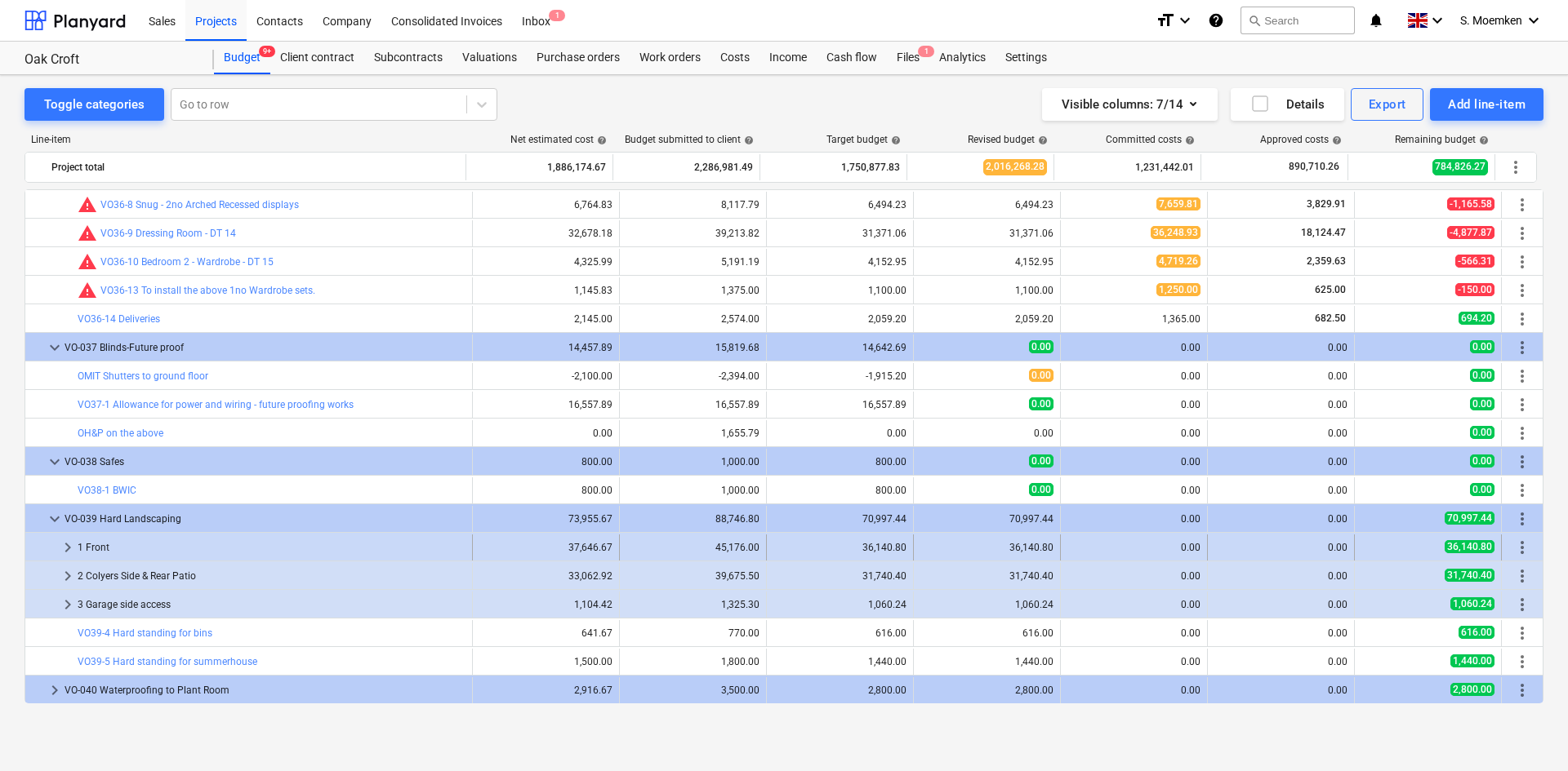
click at [69, 546] on span "keyboard_arrow_right" at bounding box center [68, 547] width 20 height 20
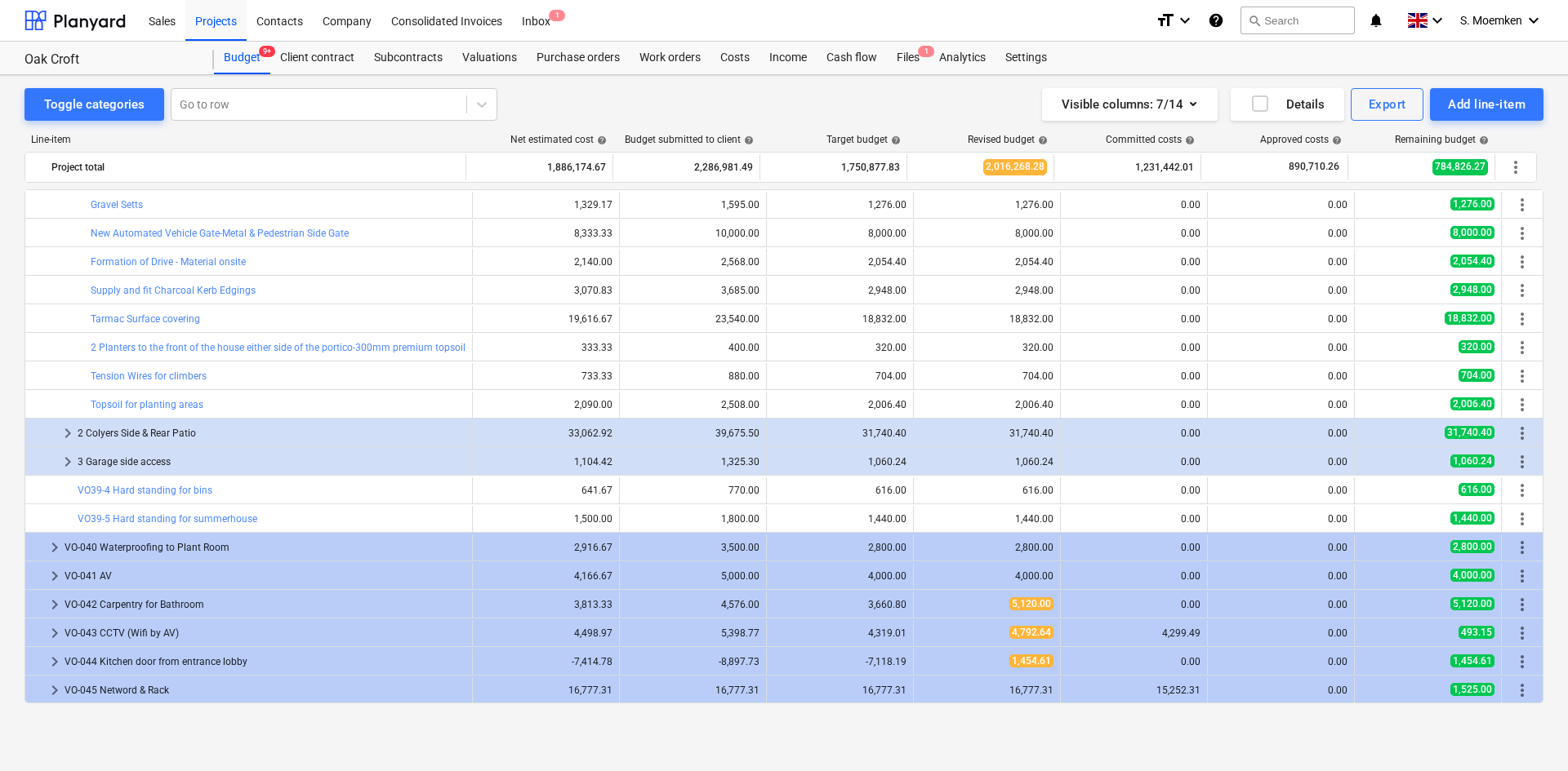
scroll to position [9985, 0]
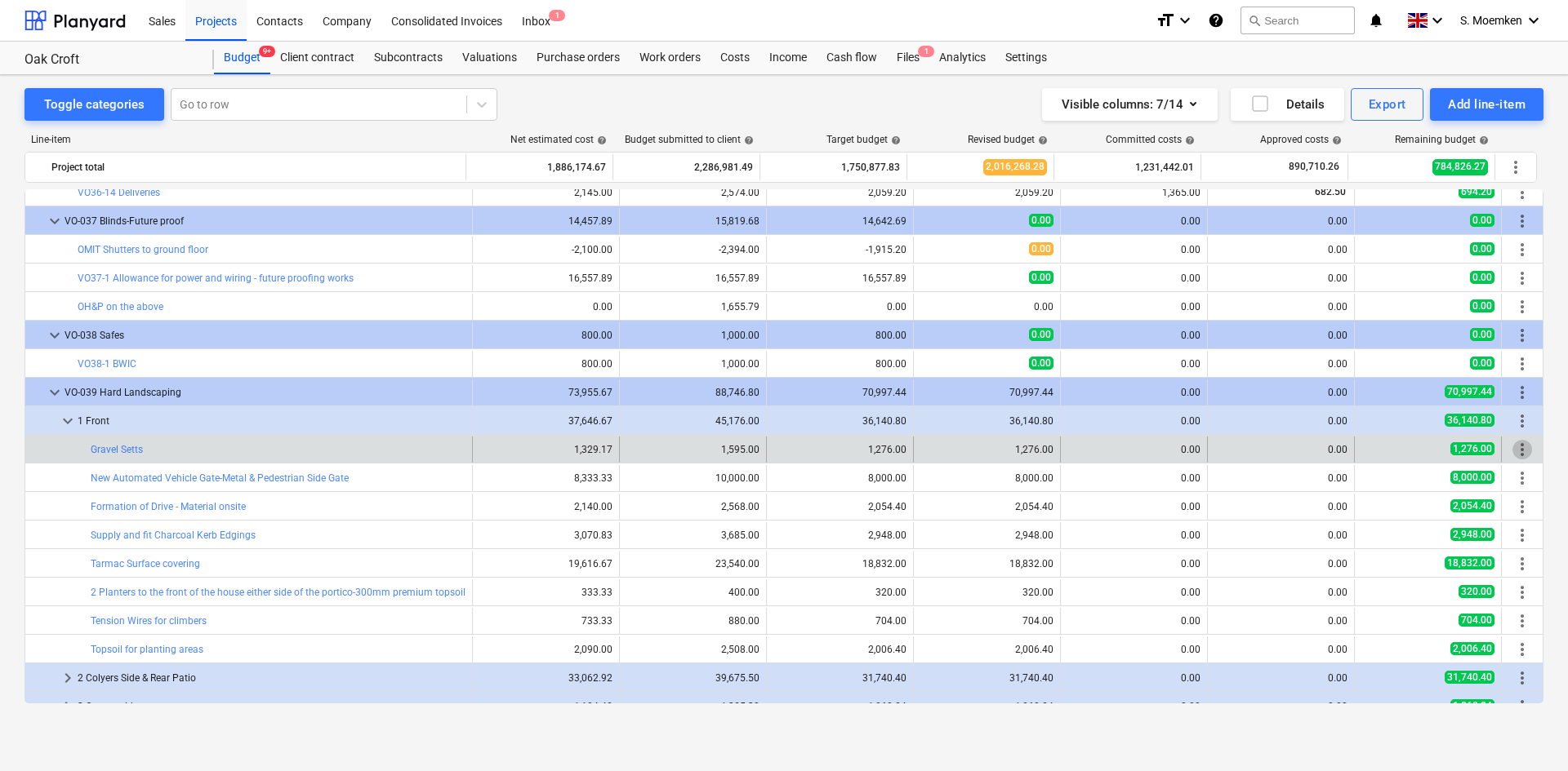
click at [1514, 451] on span "more_vert" at bounding box center [1522, 450] width 20 height 20
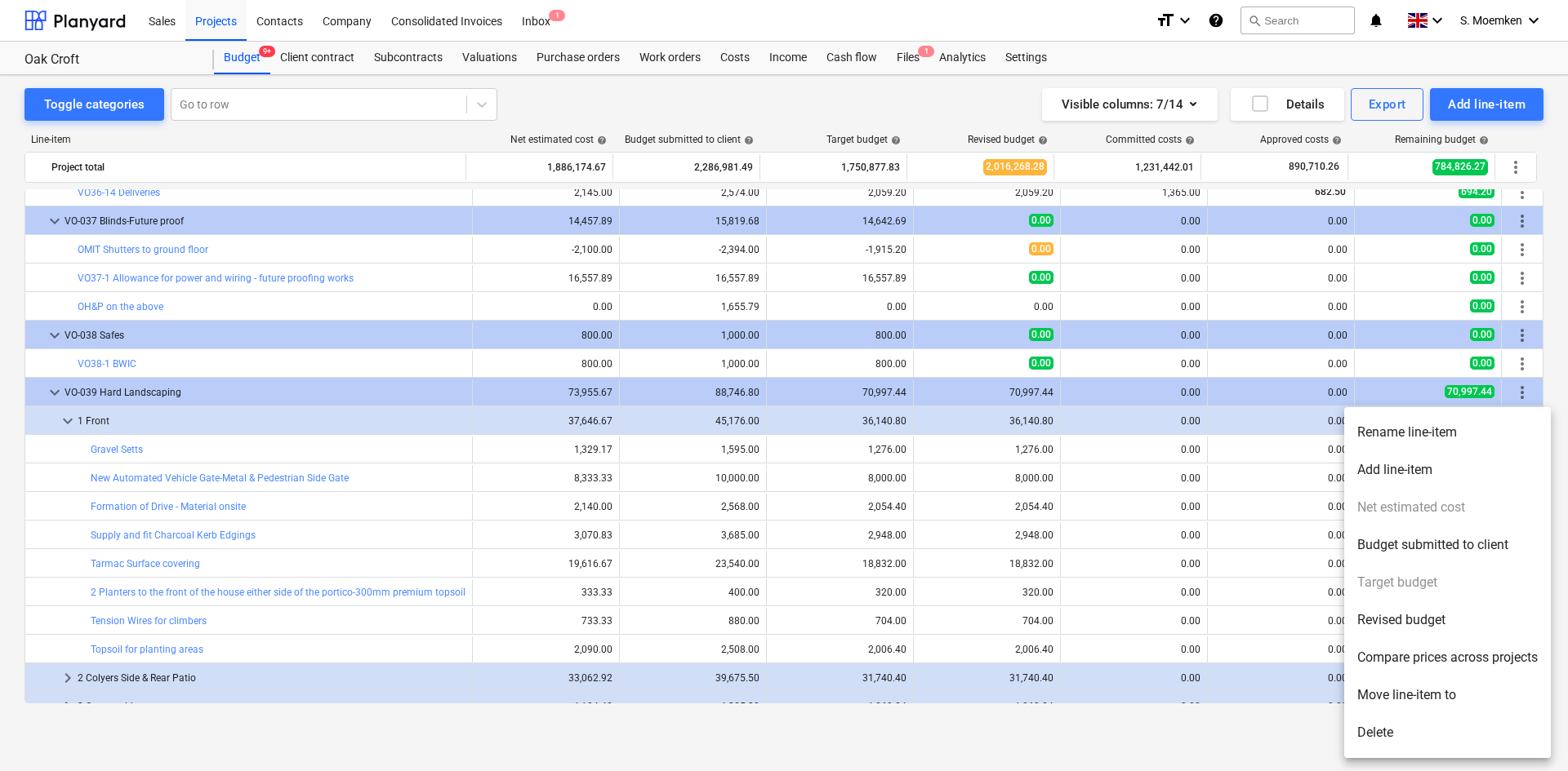
click at [1380, 437] on li "Rename line-item" at bounding box center [1448, 432] width 207 height 37
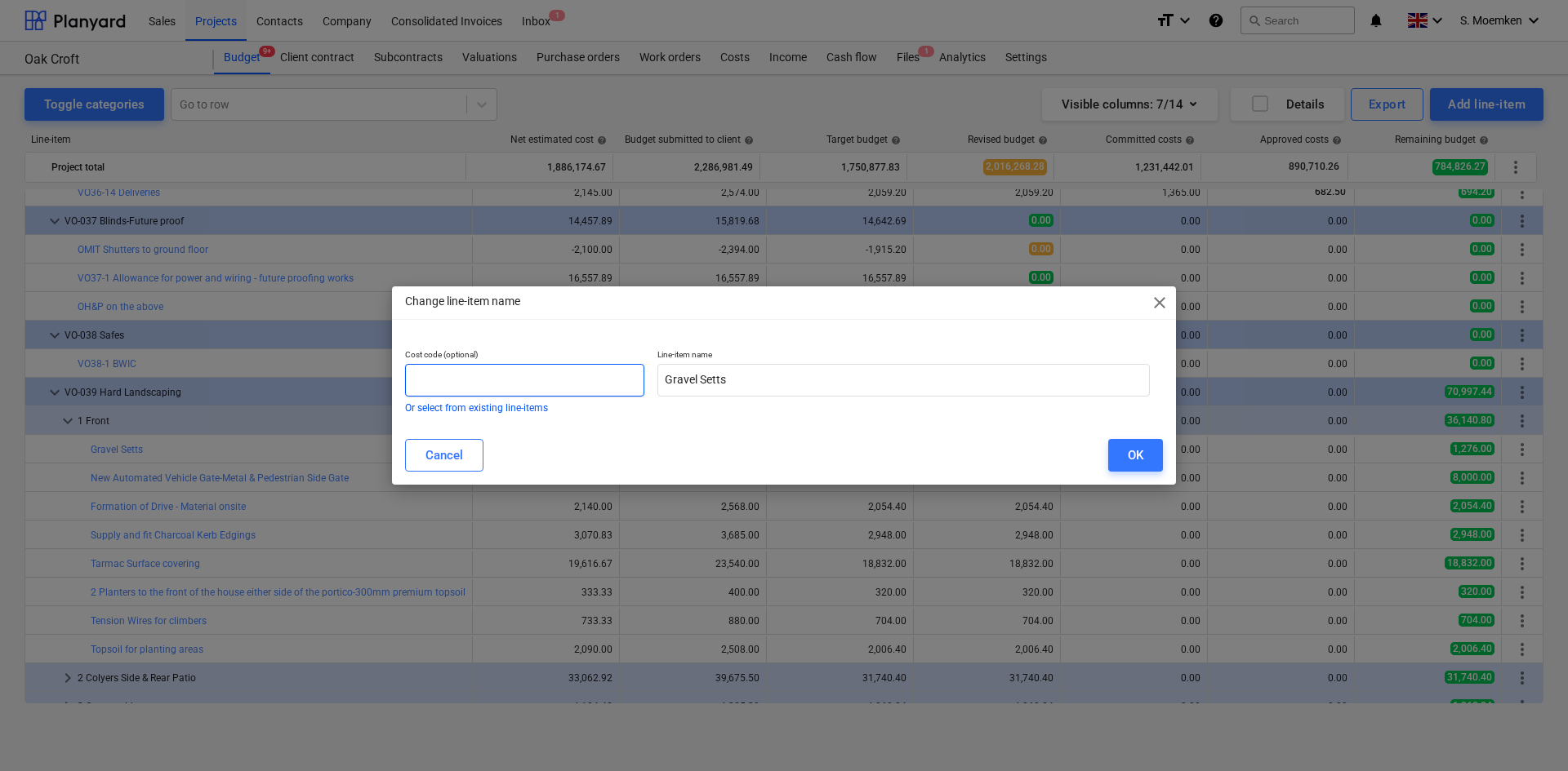
click at [498, 384] on input "text" at bounding box center [524, 380] width 239 height 32
drag, startPoint x: 414, startPoint y: 379, endPoint x: 456, endPoint y: 381, distance: 42.0
click at [456, 381] on input "VO39-1-1" at bounding box center [524, 380] width 239 height 32
type input "VO39-1-1"
click at [1135, 451] on div "OK" at bounding box center [1136, 456] width 16 height 22
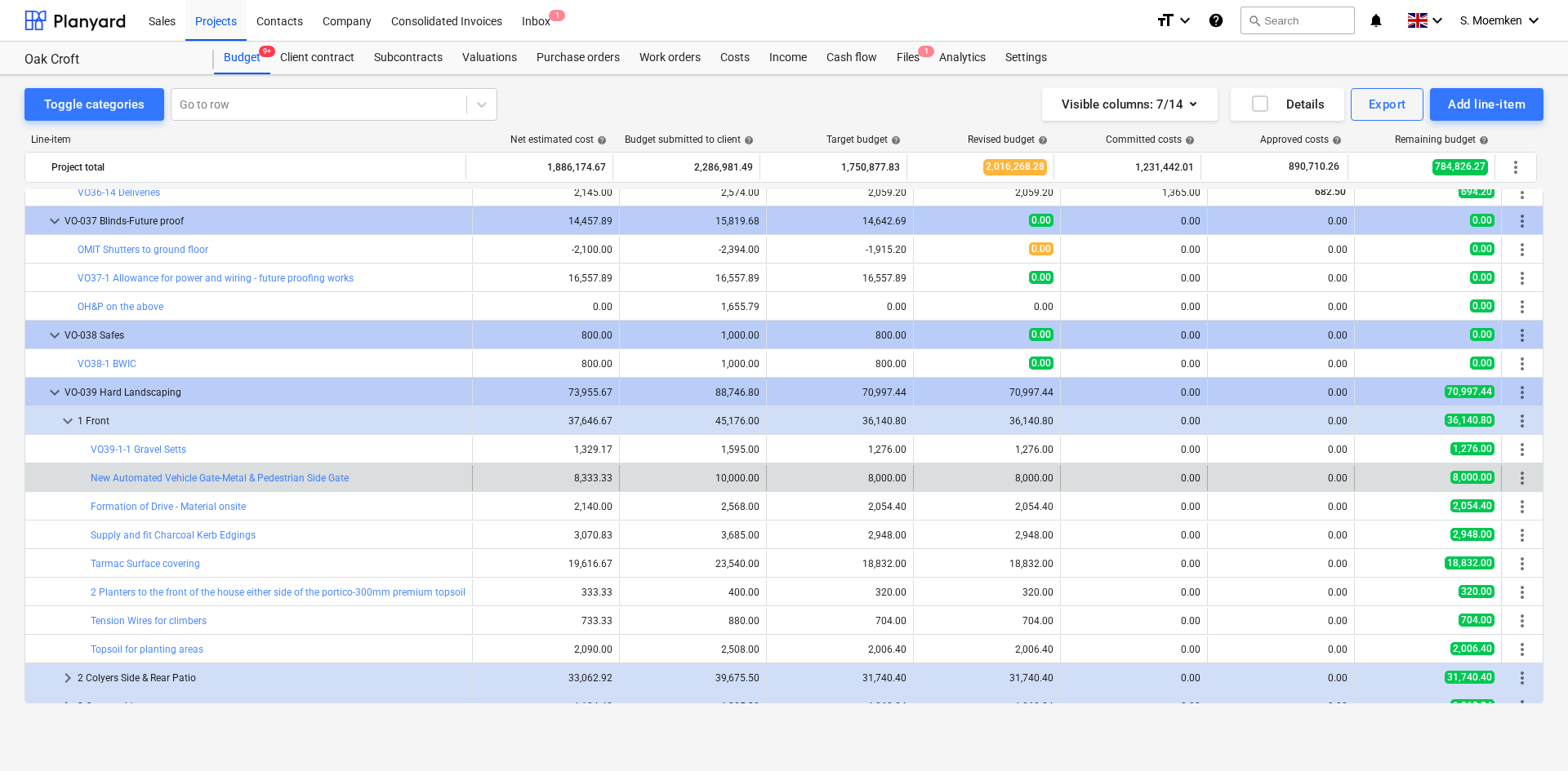
click at [1524, 481] on span "more_vert" at bounding box center [1522, 479] width 20 height 20
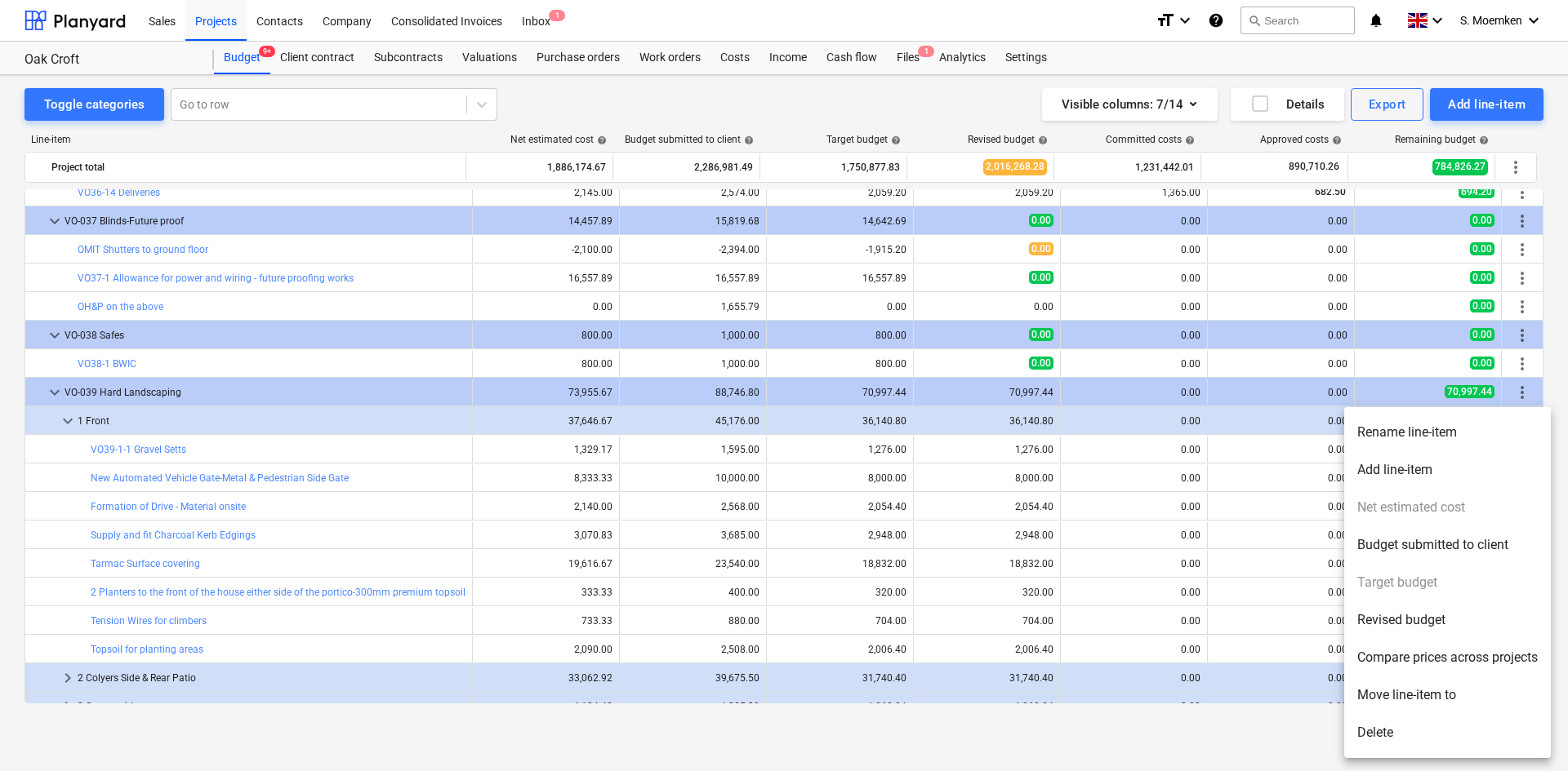
click at [1400, 433] on li "Rename line-item" at bounding box center [1448, 432] width 207 height 37
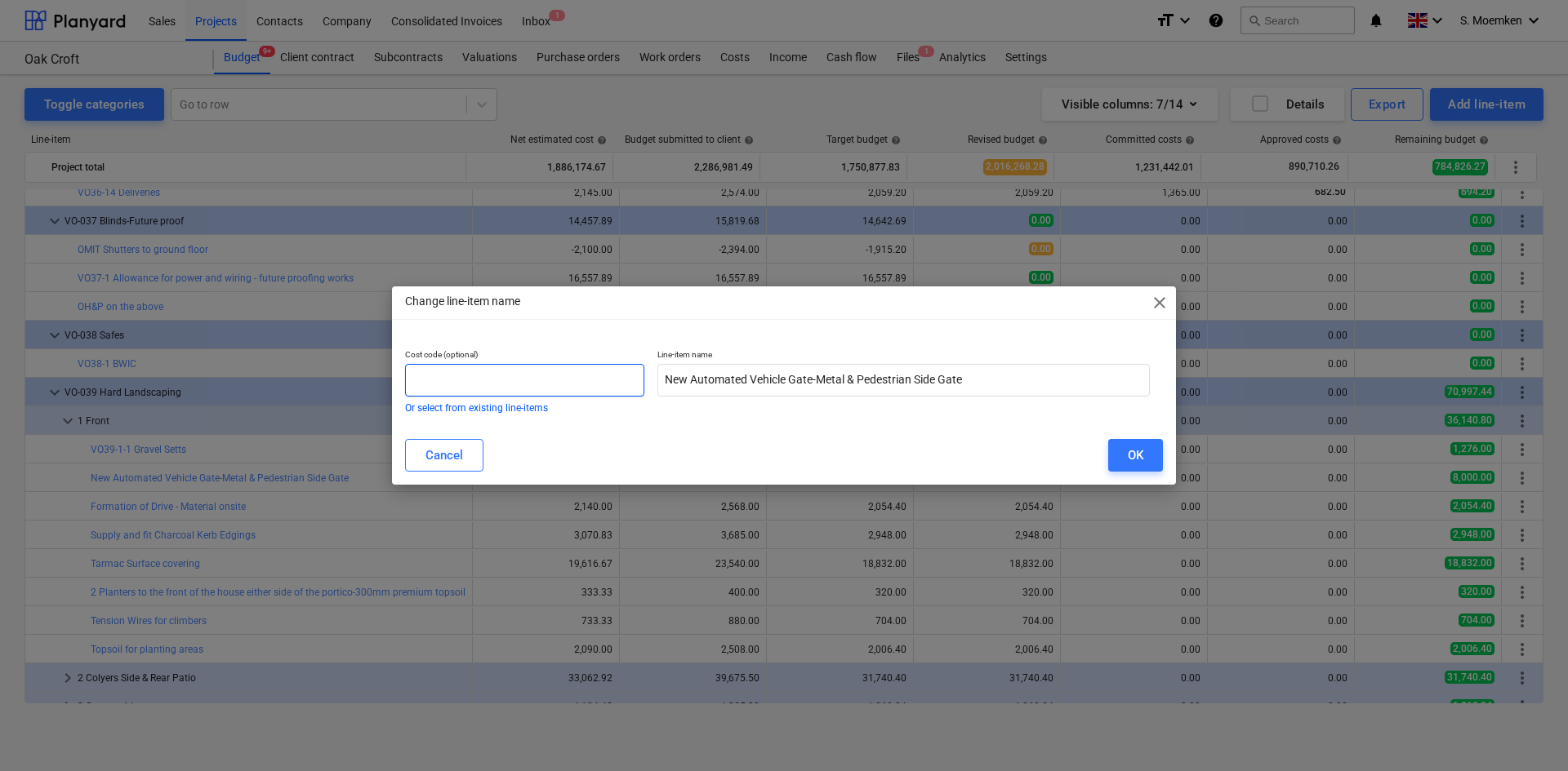
click at [553, 380] on input "text" at bounding box center [524, 380] width 239 height 32
paste input "VO39-1-"
type input "VO39-1-2"
click at [1126, 454] on button "OK" at bounding box center [1136, 455] width 55 height 32
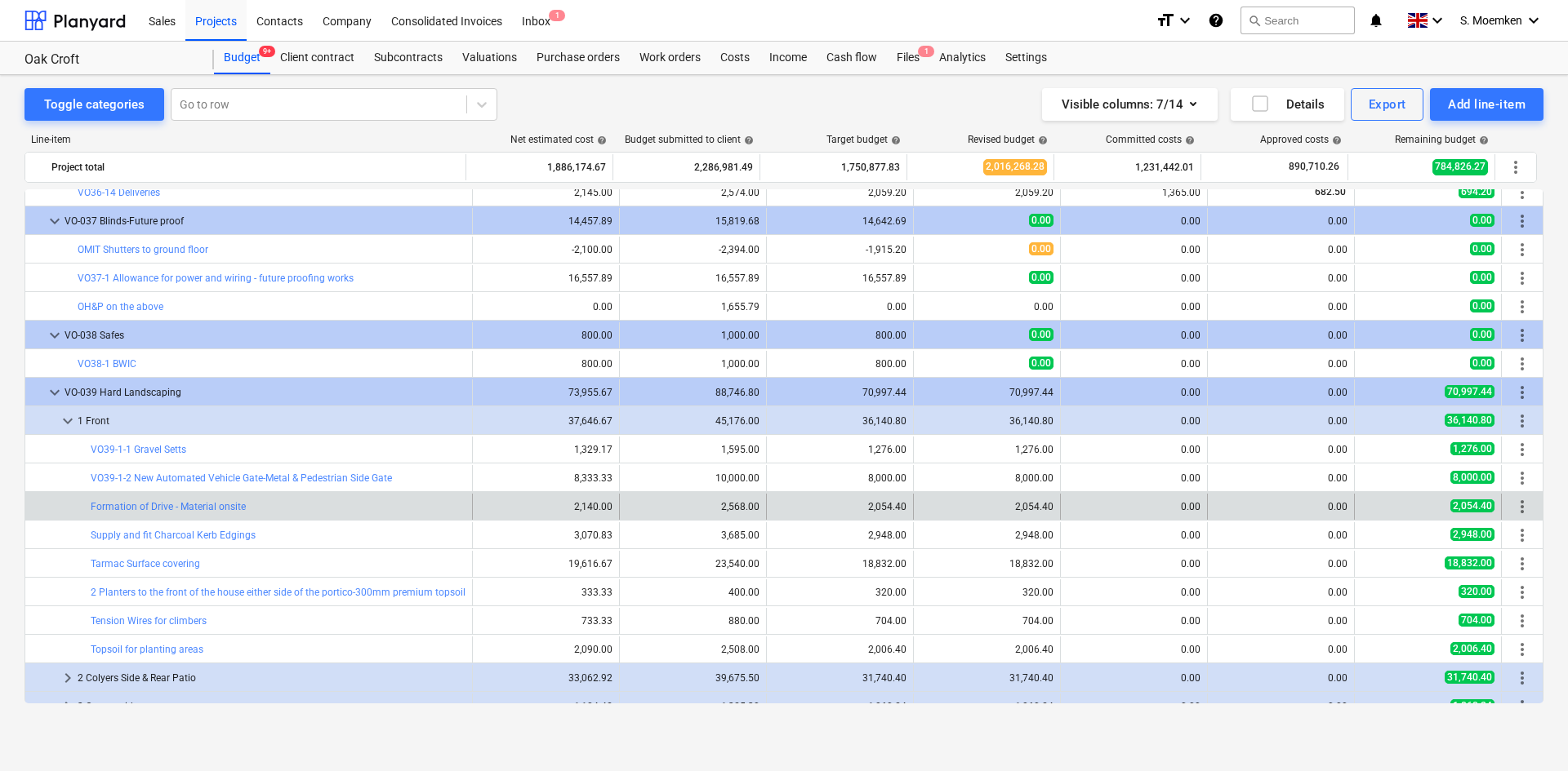
click at [1513, 506] on span "more_vert" at bounding box center [1522, 507] width 20 height 20
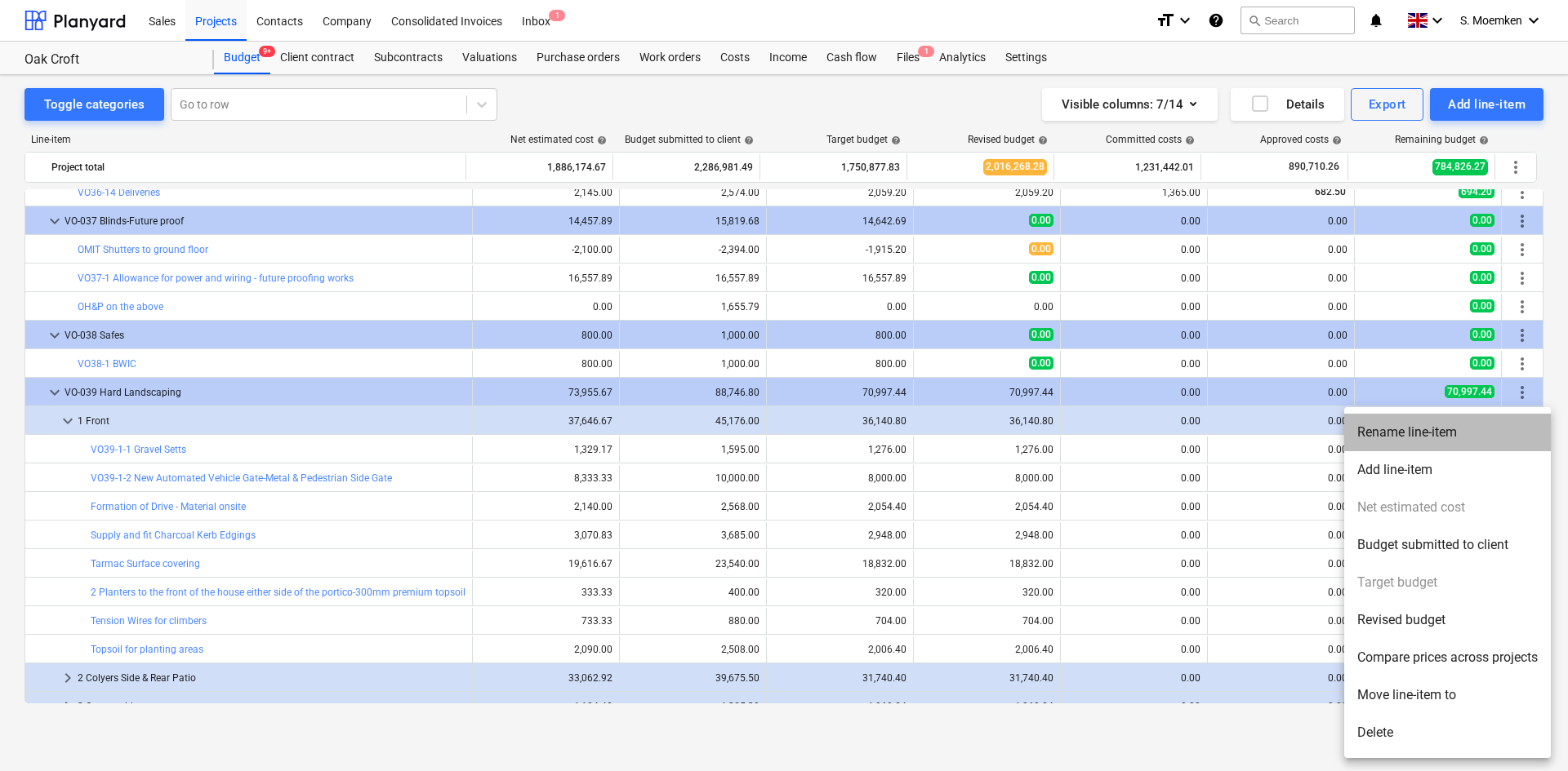
click at [1382, 428] on li "Rename line-item" at bounding box center [1448, 432] width 207 height 37
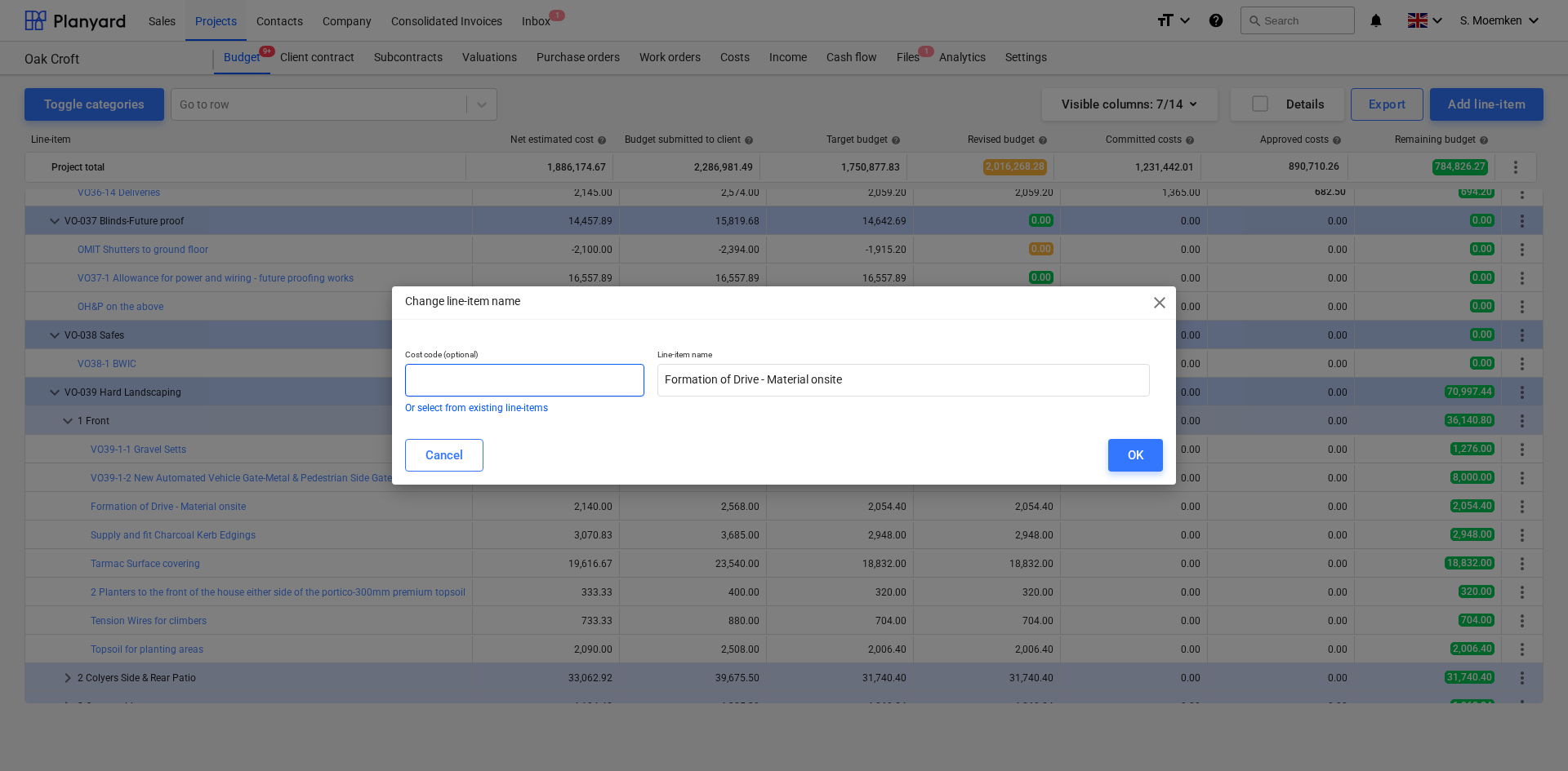
click at [518, 379] on input "text" at bounding box center [524, 380] width 239 height 32
paste input "VO39-1-"
type input "VO39-1-3"
click at [1128, 455] on div "OK" at bounding box center [1136, 456] width 16 height 22
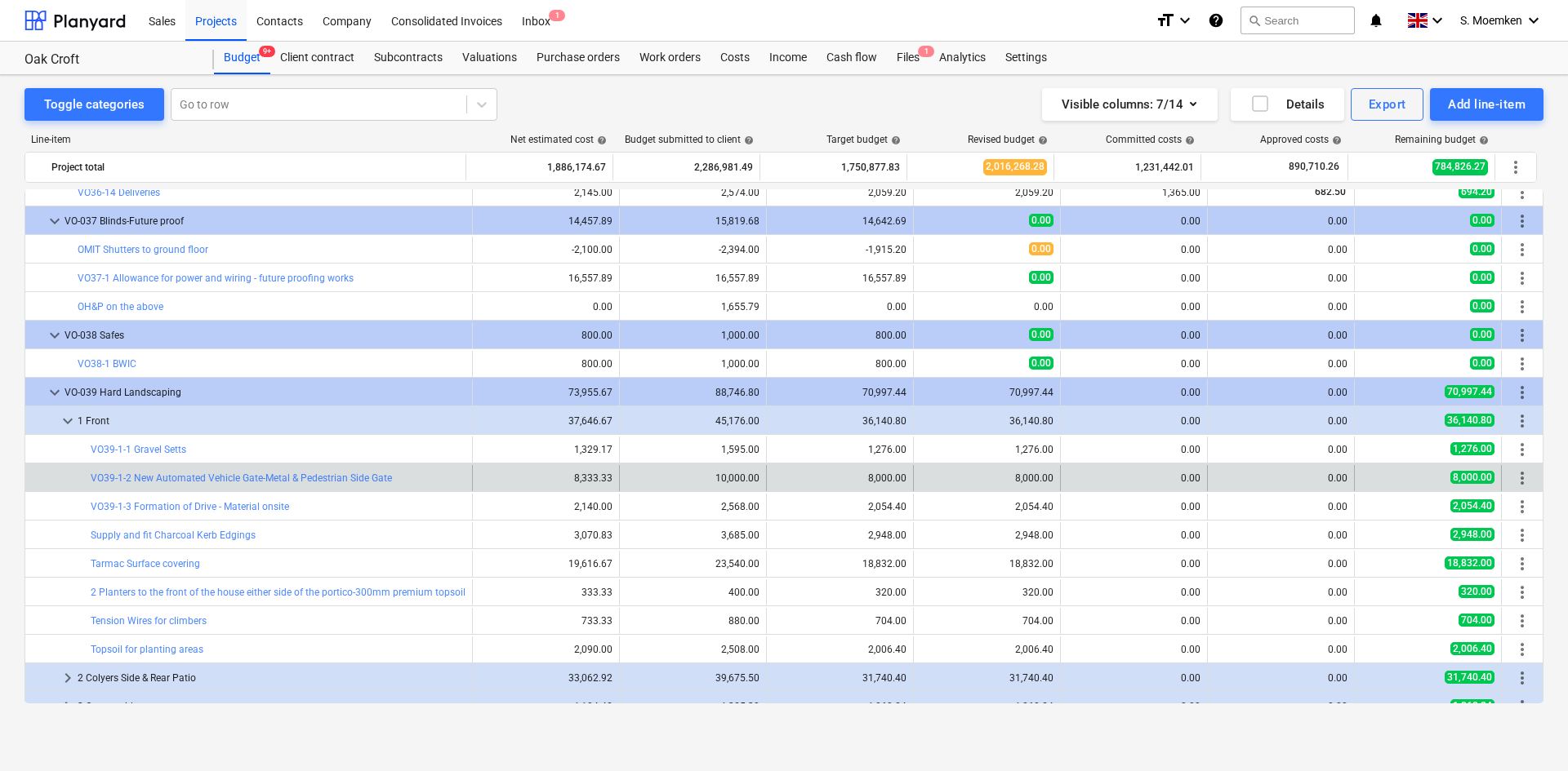
click at [1517, 480] on span "more_vert" at bounding box center [1522, 479] width 20 height 20
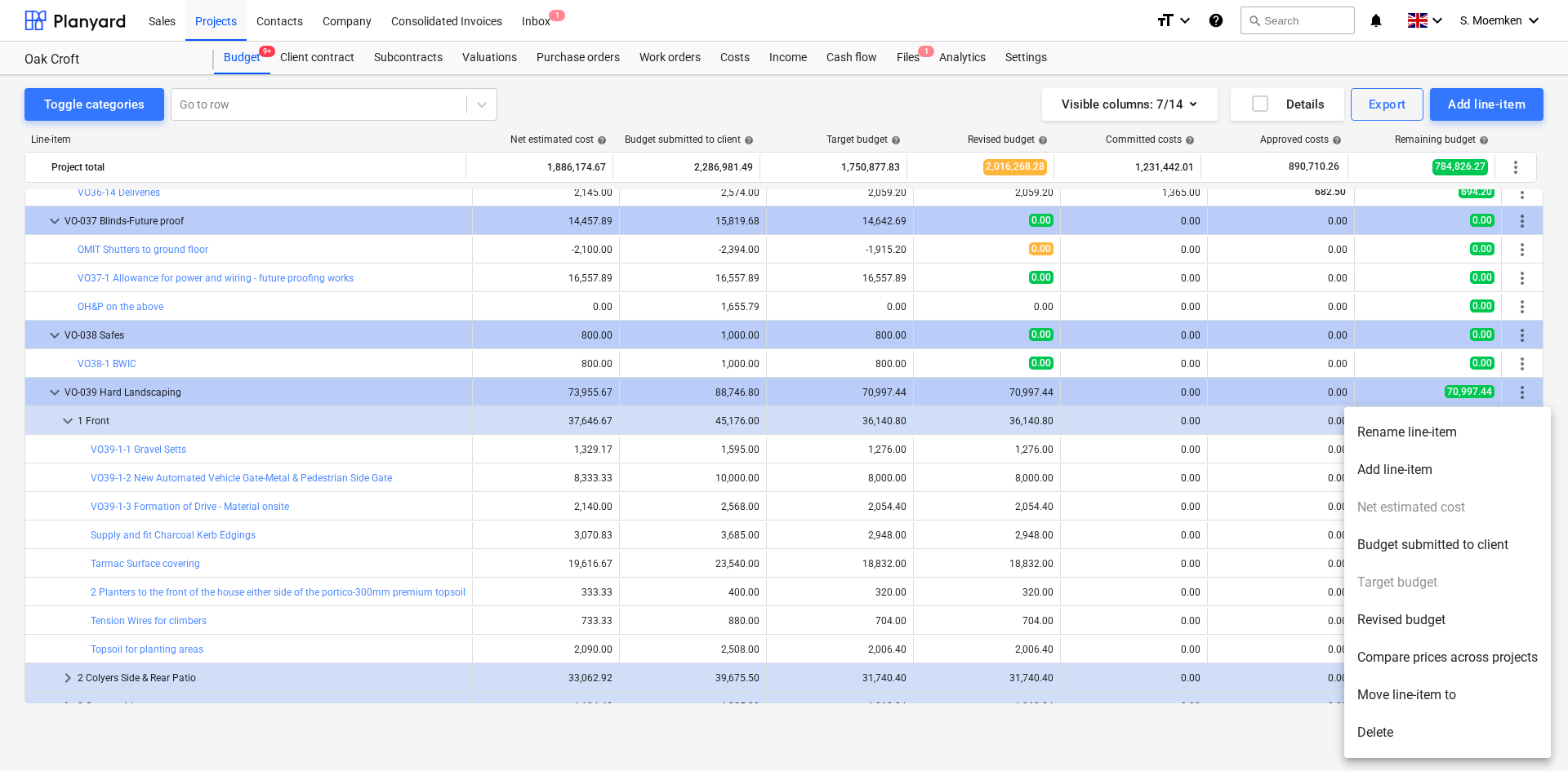
click at [1164, 527] on div at bounding box center [784, 385] width 1568 height 771
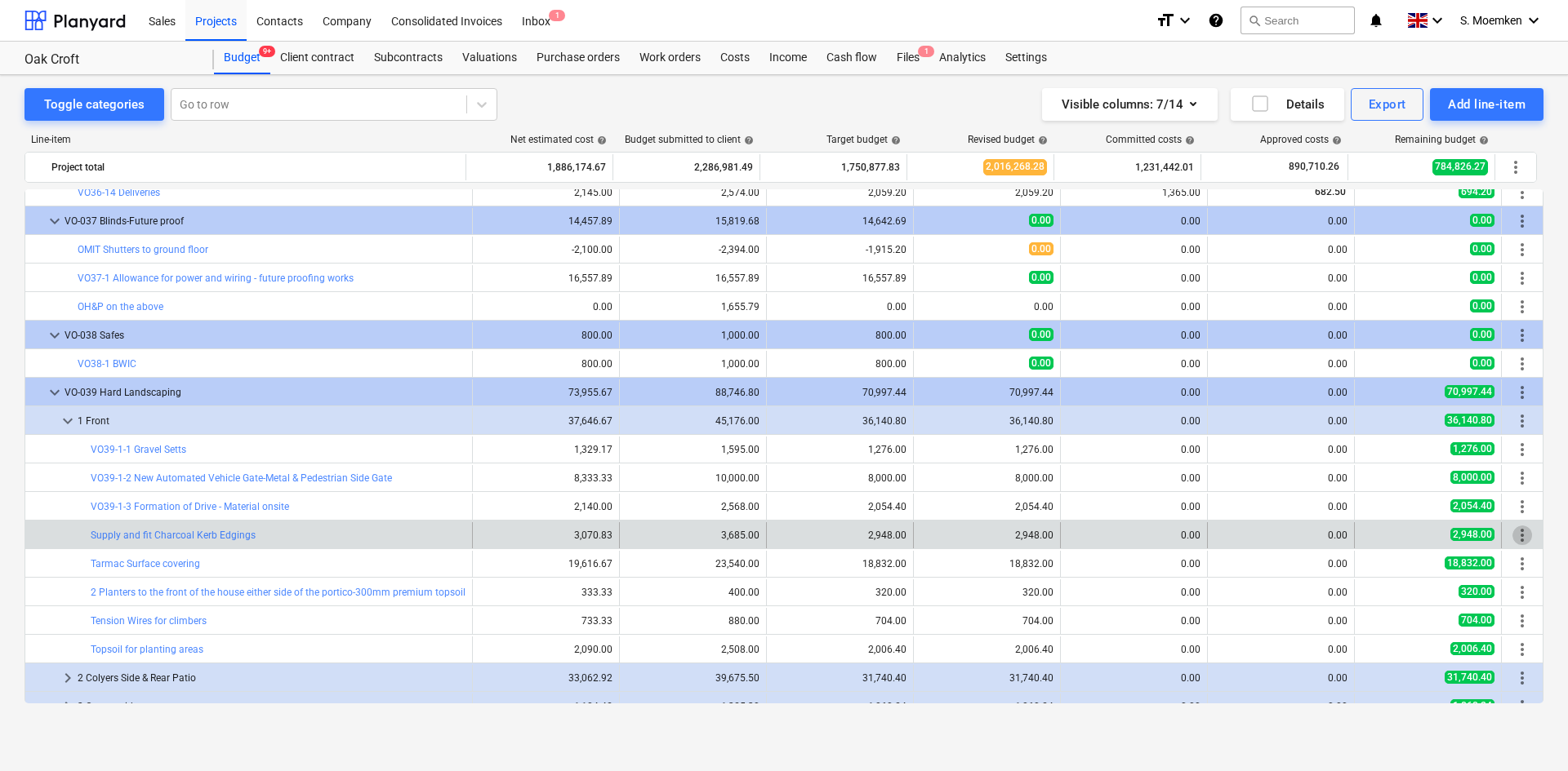
click at [1518, 535] on span "more_vert" at bounding box center [1522, 536] width 20 height 20
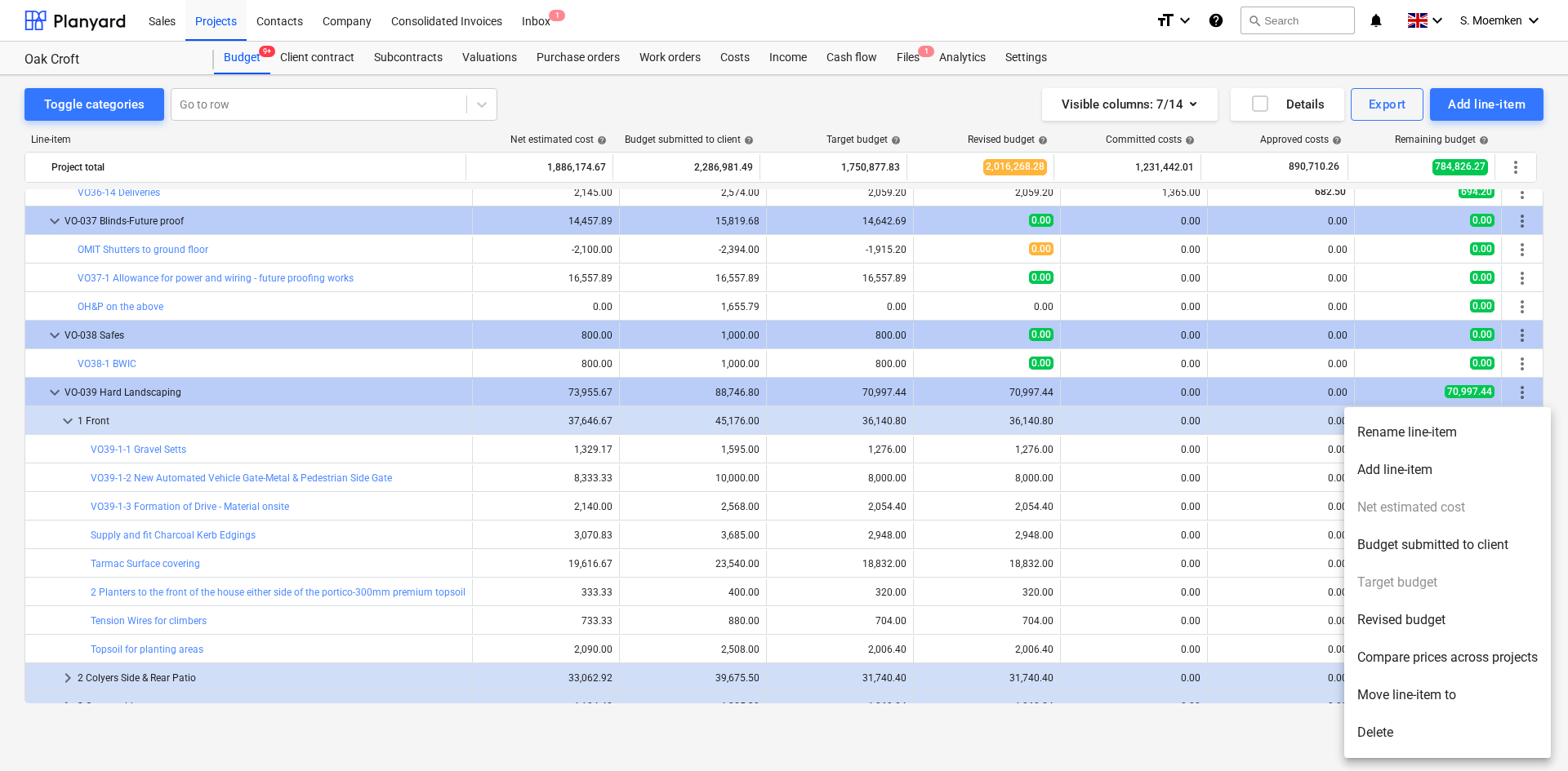
click at [1407, 433] on li "Rename line-item" at bounding box center [1448, 432] width 207 height 37
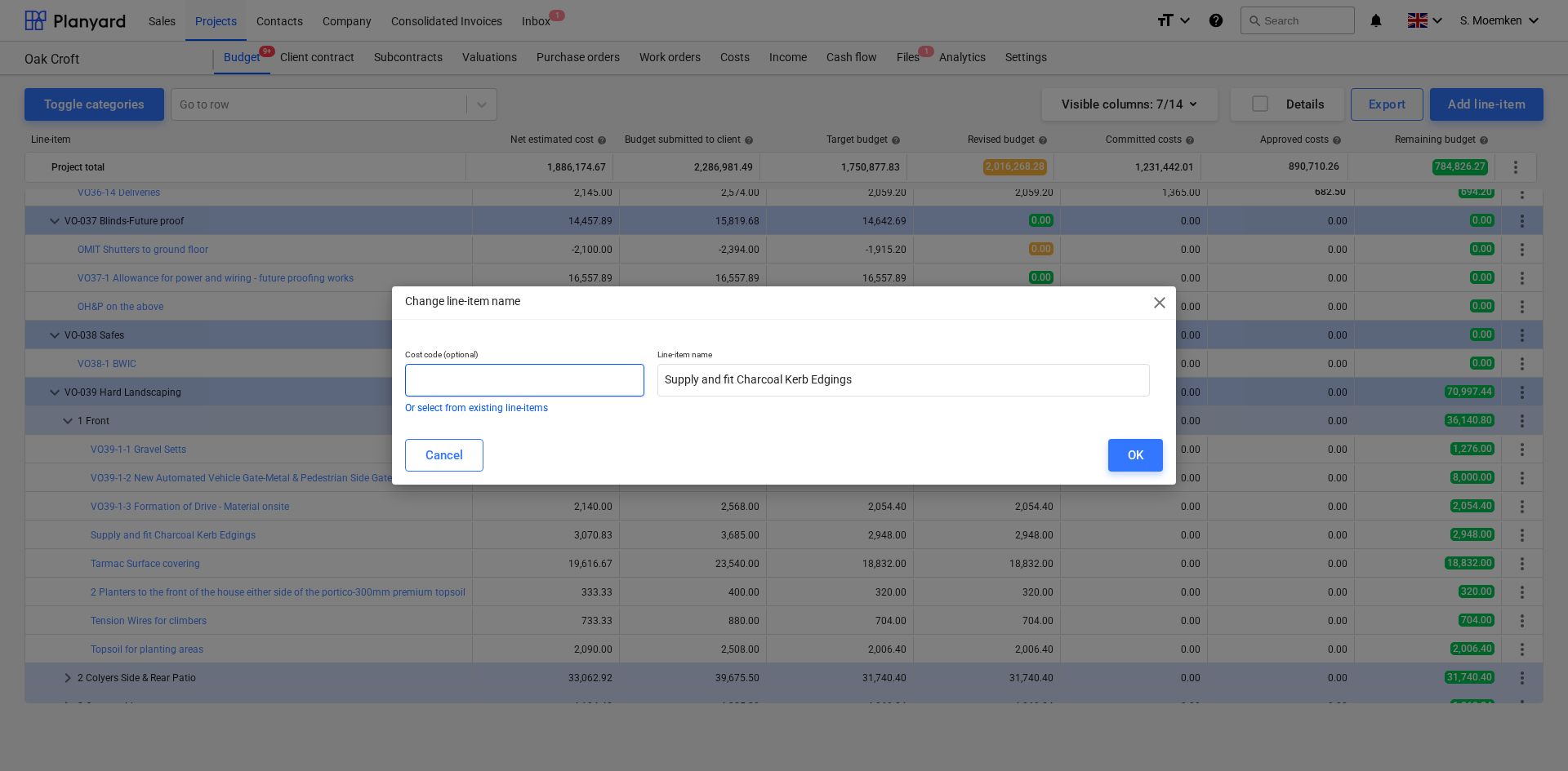
click at [563, 376] on input "text" at bounding box center [524, 380] width 239 height 32
paste input "VO39-1-"
type input "VO39-1-4"
click at [1120, 456] on button "OK" at bounding box center [1136, 455] width 55 height 32
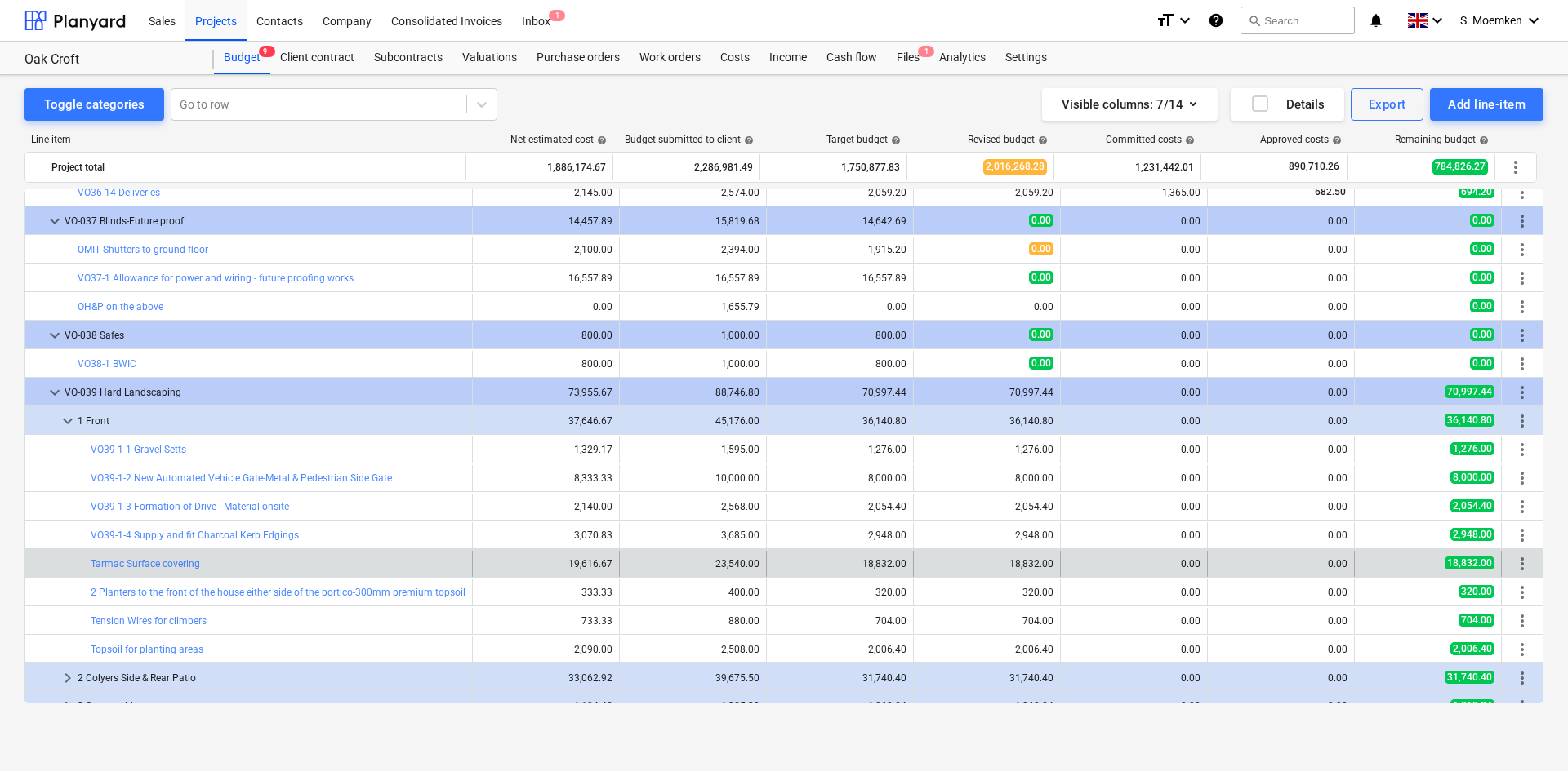
click at [1517, 565] on span "more_vert" at bounding box center [1522, 564] width 20 height 20
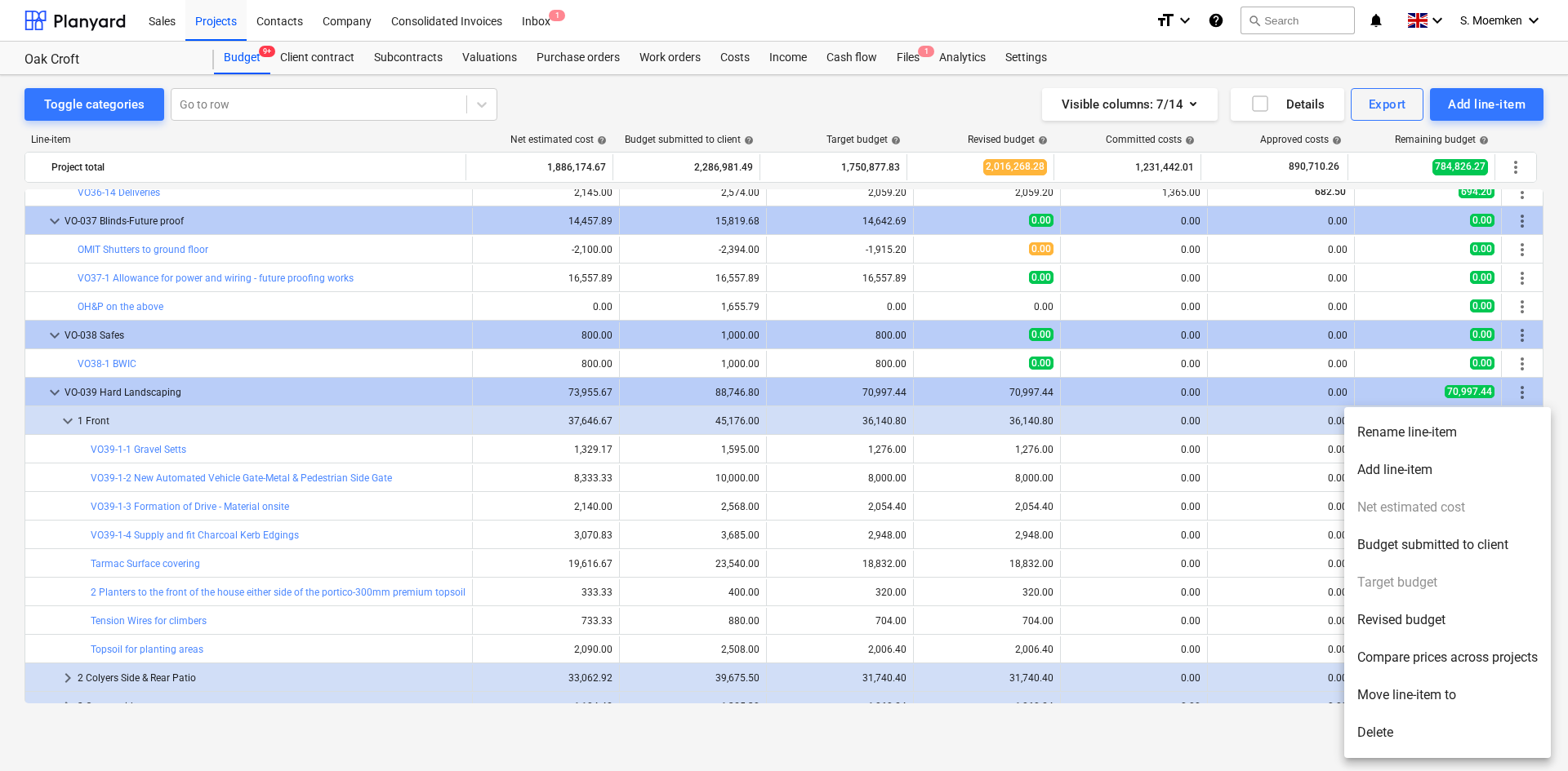
click at [1390, 421] on li "Rename line-item" at bounding box center [1448, 432] width 207 height 37
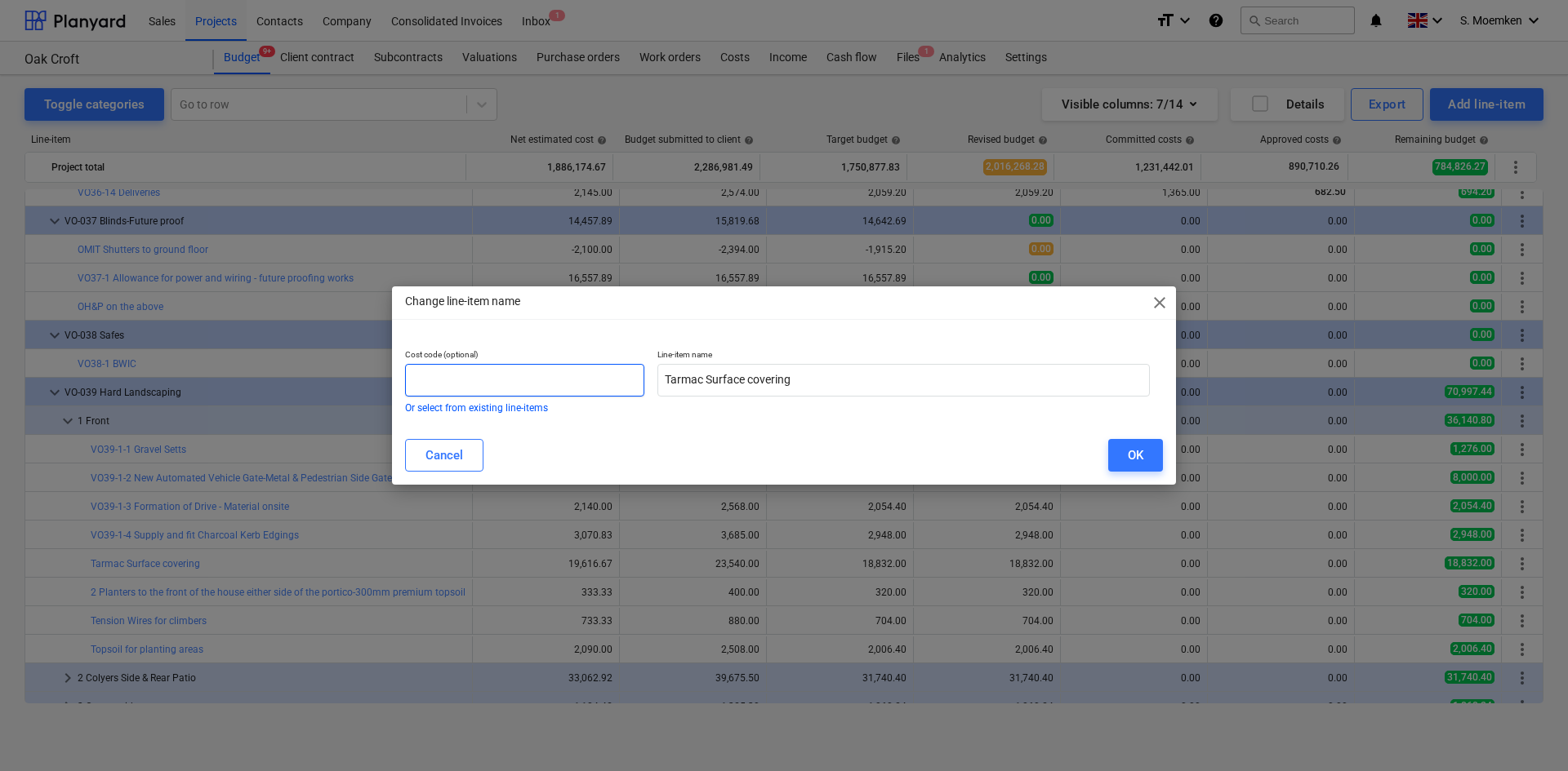
click at [499, 378] on input "text" at bounding box center [524, 380] width 239 height 32
paste input "VO39-1-"
type input "VO39-1-5"
click at [1129, 453] on div "OK" at bounding box center [1136, 456] width 16 height 22
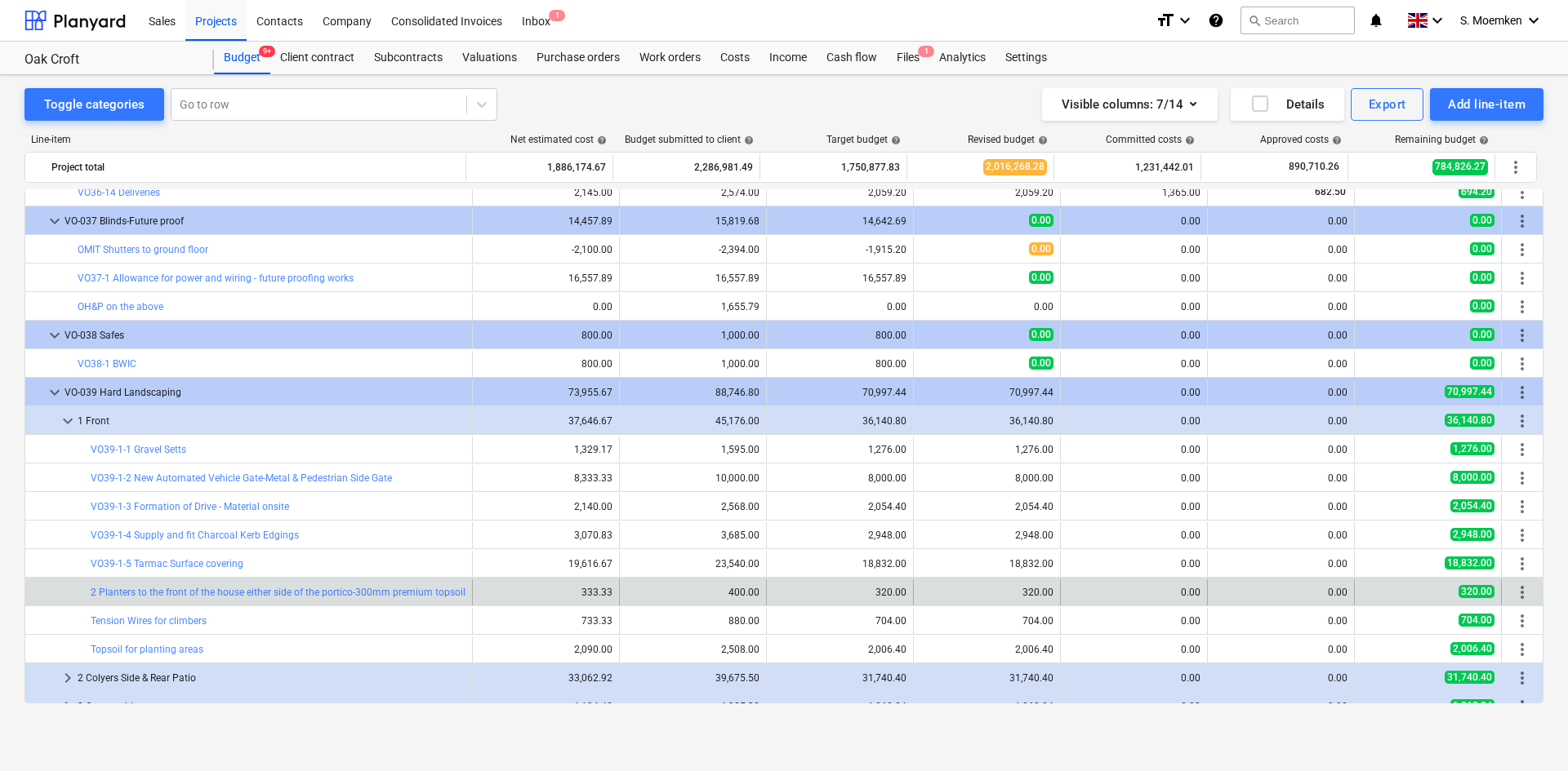
click at [1518, 594] on span "more_vert" at bounding box center [1522, 593] width 20 height 20
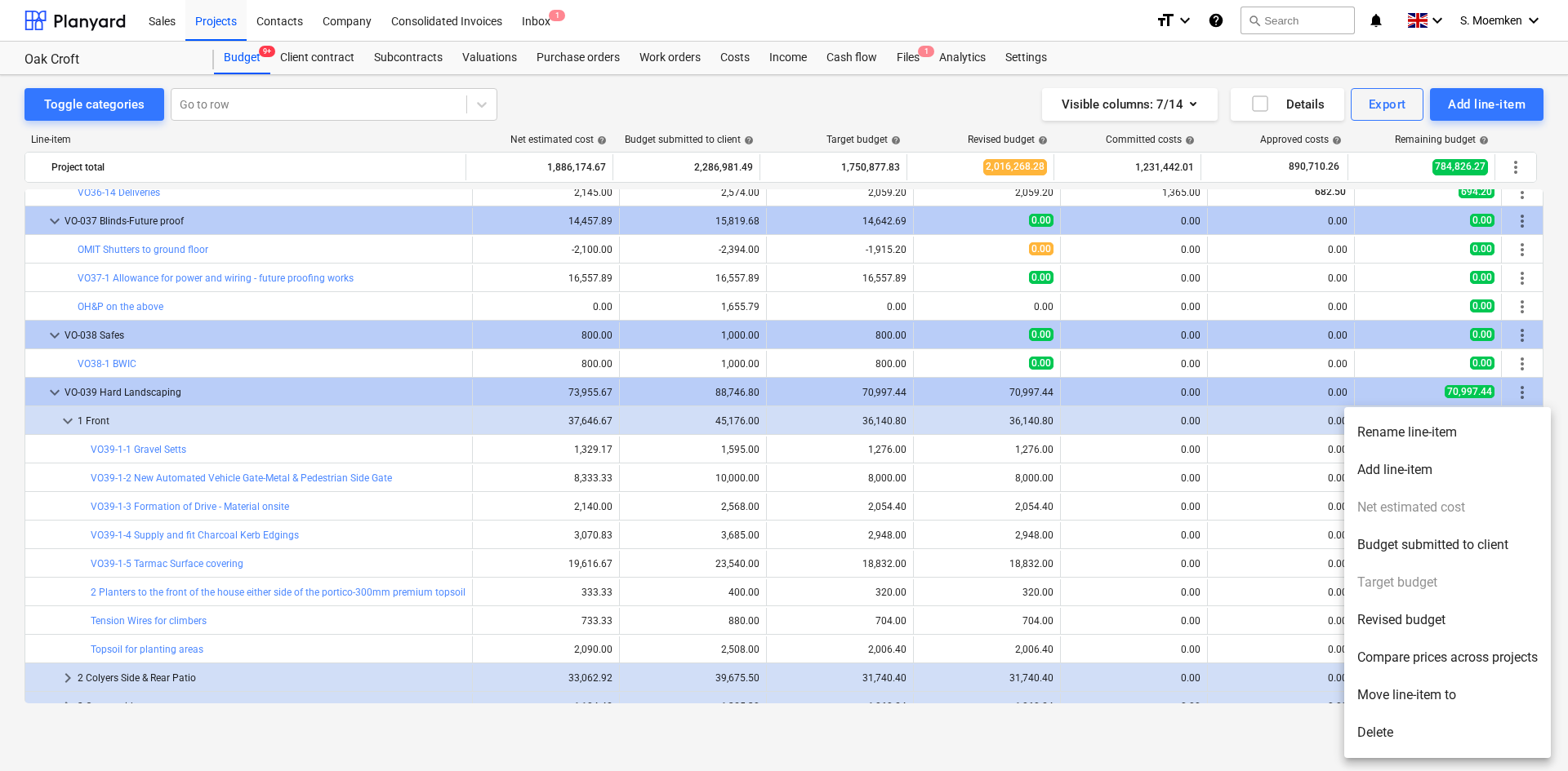
click at [1372, 419] on li "Rename line-item" at bounding box center [1448, 432] width 207 height 37
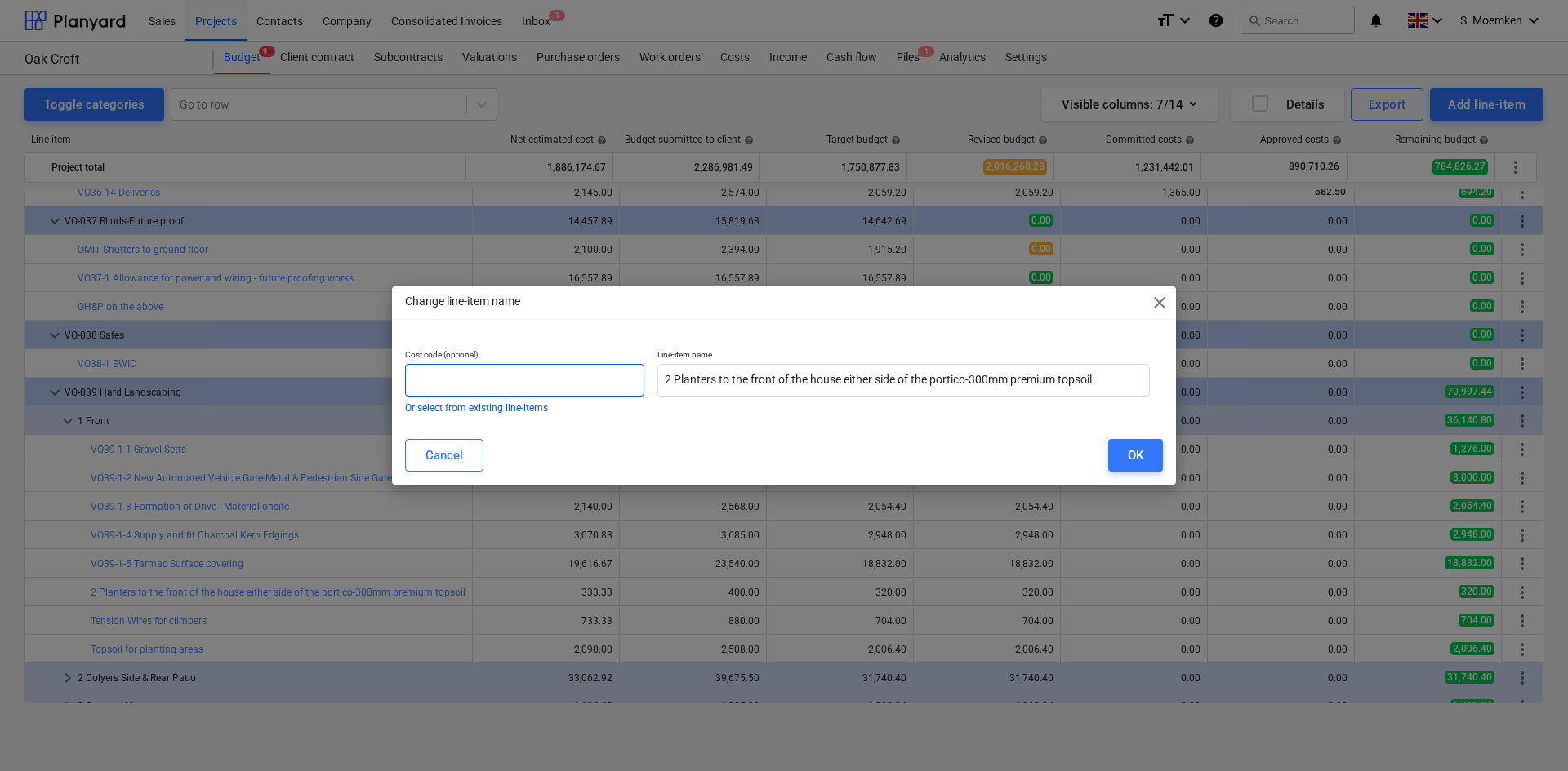
click at [534, 388] on input "text" at bounding box center [524, 380] width 239 height 32
paste input "VO39-1-"
type input "VO39-1-6"
click at [1144, 448] on button "OK" at bounding box center [1136, 455] width 55 height 32
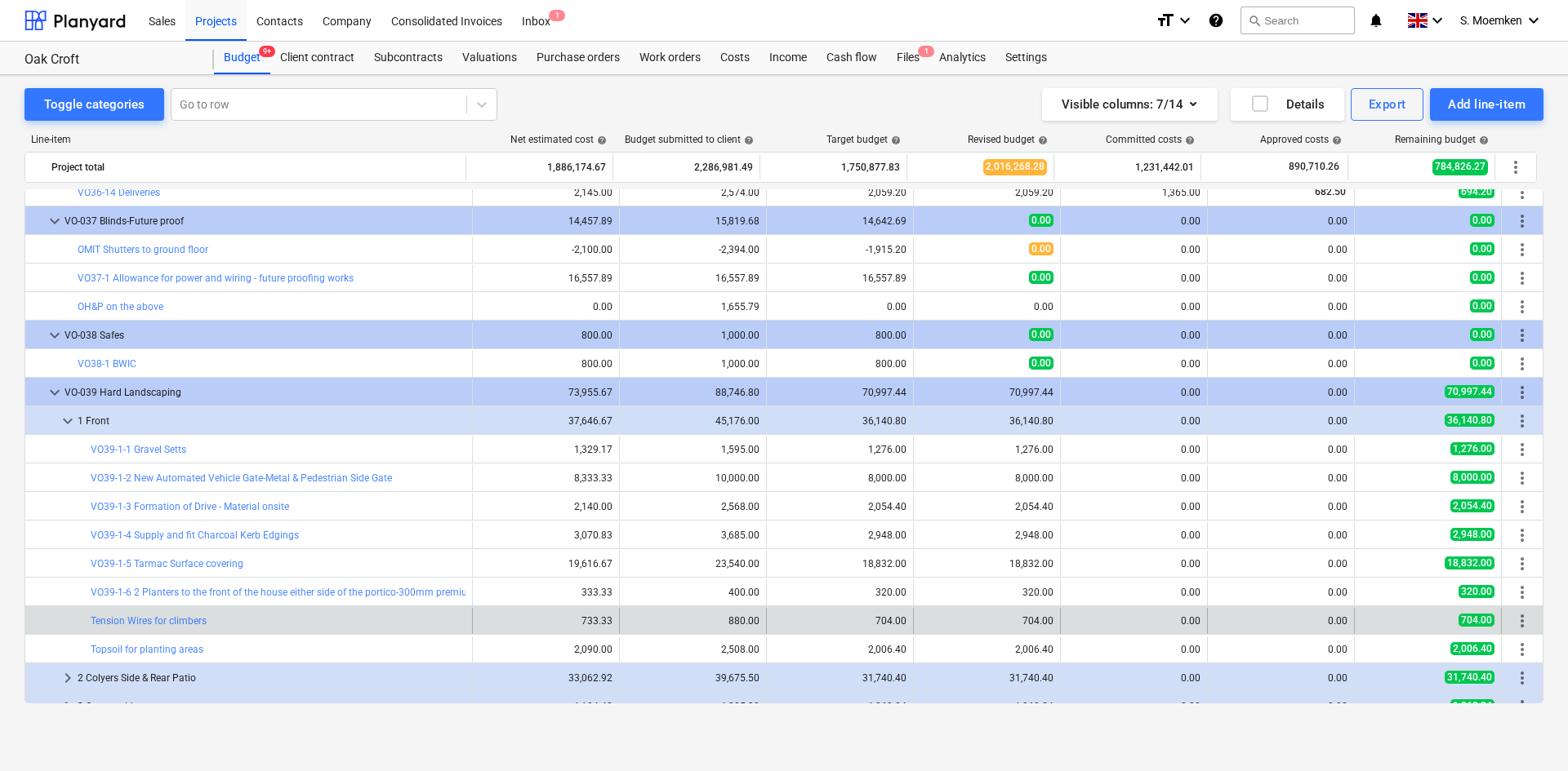
click at [1513, 619] on span "more_vert" at bounding box center [1522, 621] width 20 height 20
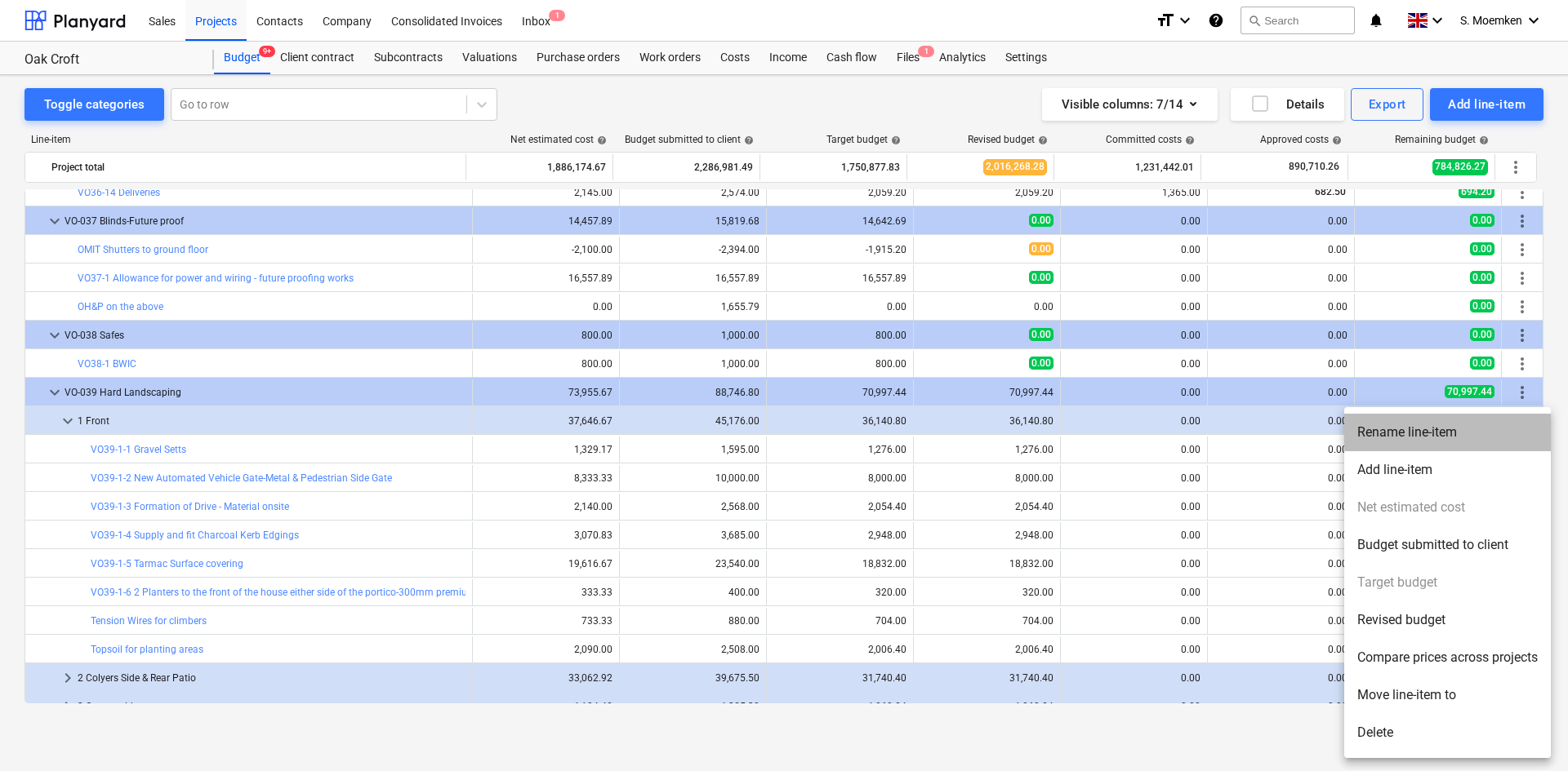
click at [1388, 428] on li "Rename line-item" at bounding box center [1448, 432] width 207 height 37
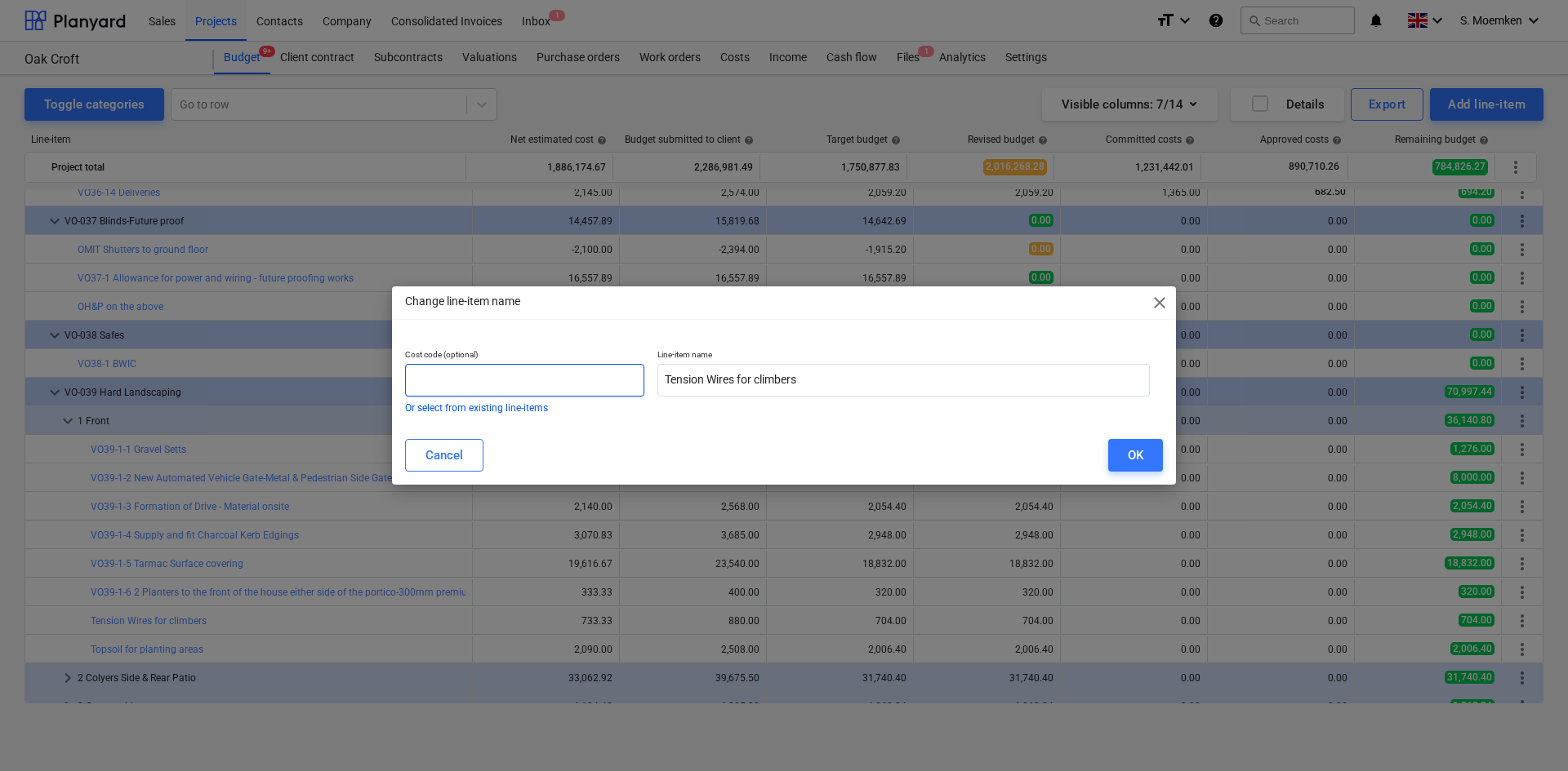
click at [570, 375] on input "text" at bounding box center [524, 380] width 239 height 32
paste input "VO39-1-"
type input "VO39-1-7"
click at [1142, 455] on div "OK" at bounding box center [1136, 456] width 16 height 22
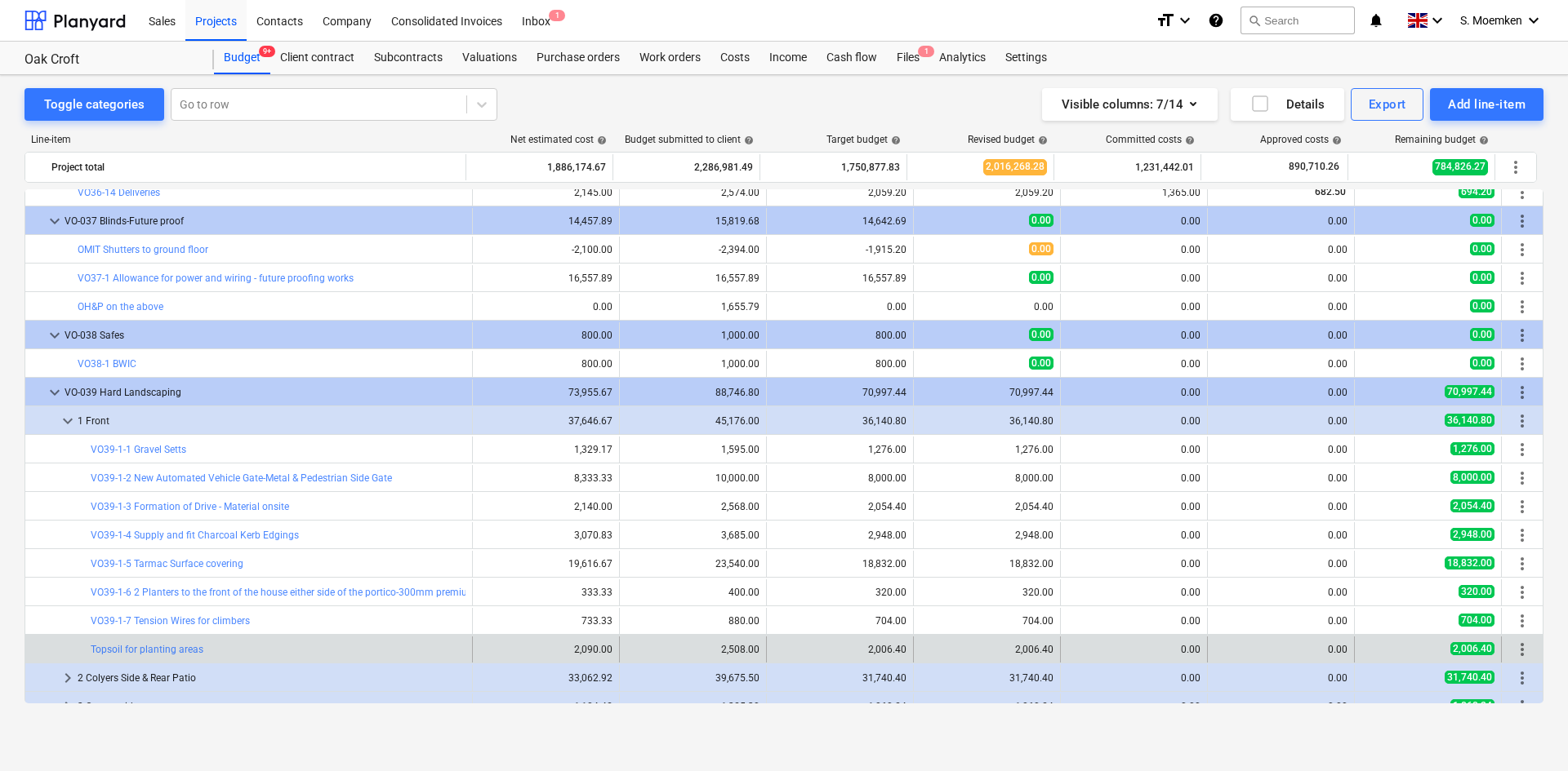
click at [1512, 654] on span "more_vert" at bounding box center [1522, 650] width 20 height 20
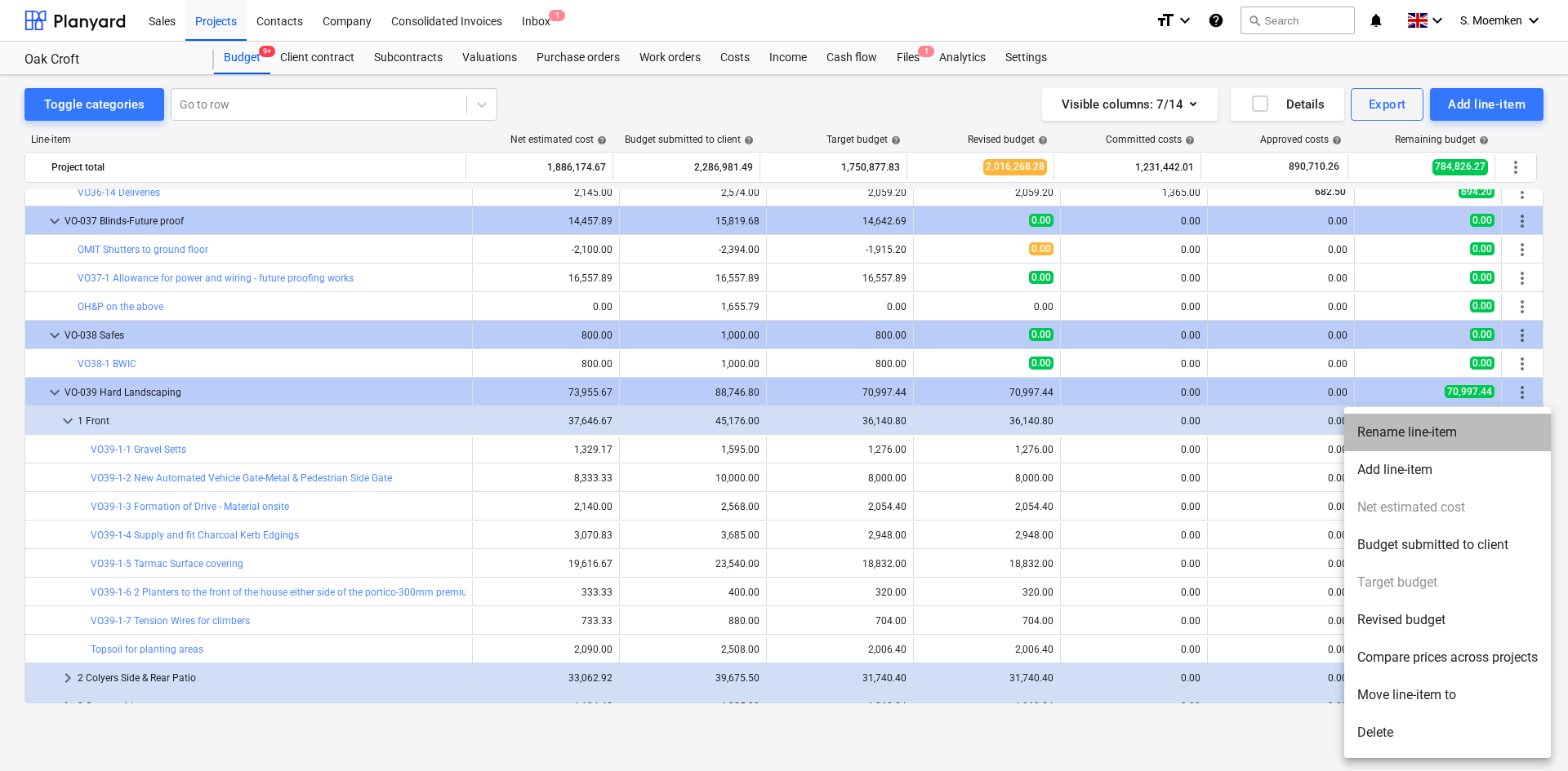
click at [1380, 430] on li "Rename line-item" at bounding box center [1448, 432] width 207 height 37
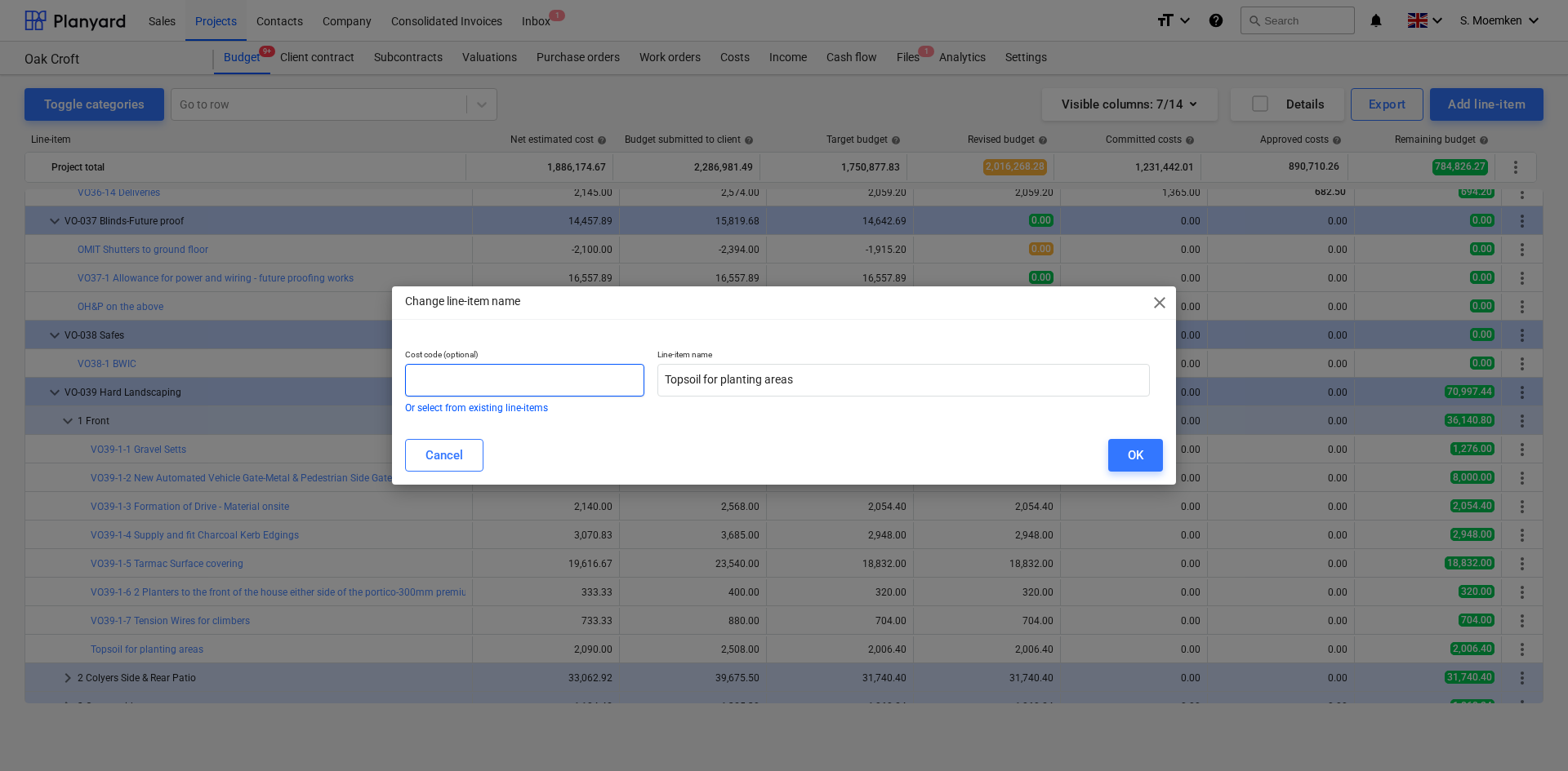
click at [574, 375] on input "text" at bounding box center [524, 380] width 239 height 32
paste input "VO39-1-"
type input "VO39-1-8"
click at [1132, 456] on div "OK" at bounding box center [1136, 456] width 16 height 22
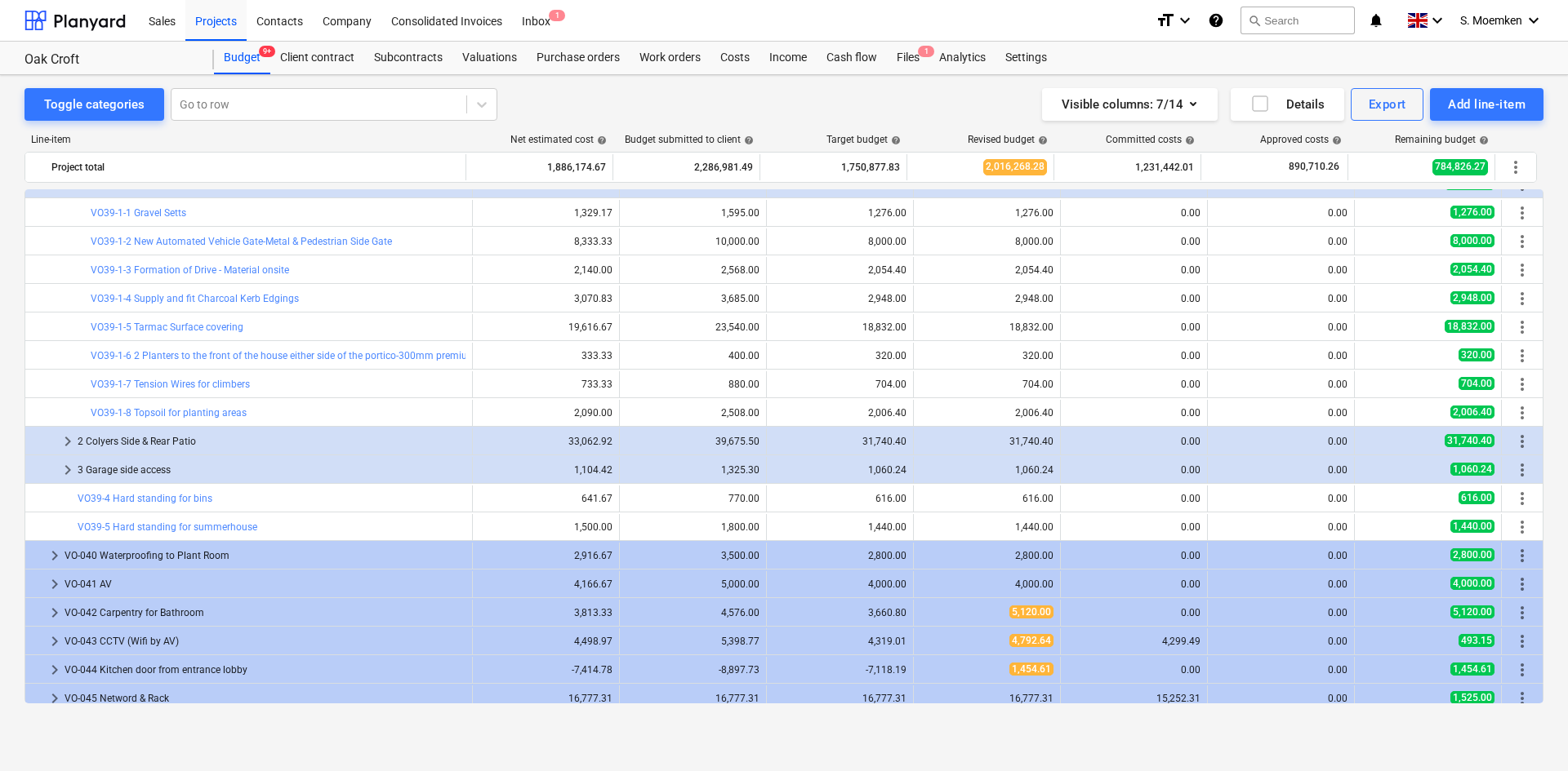
scroll to position [10229, 0]
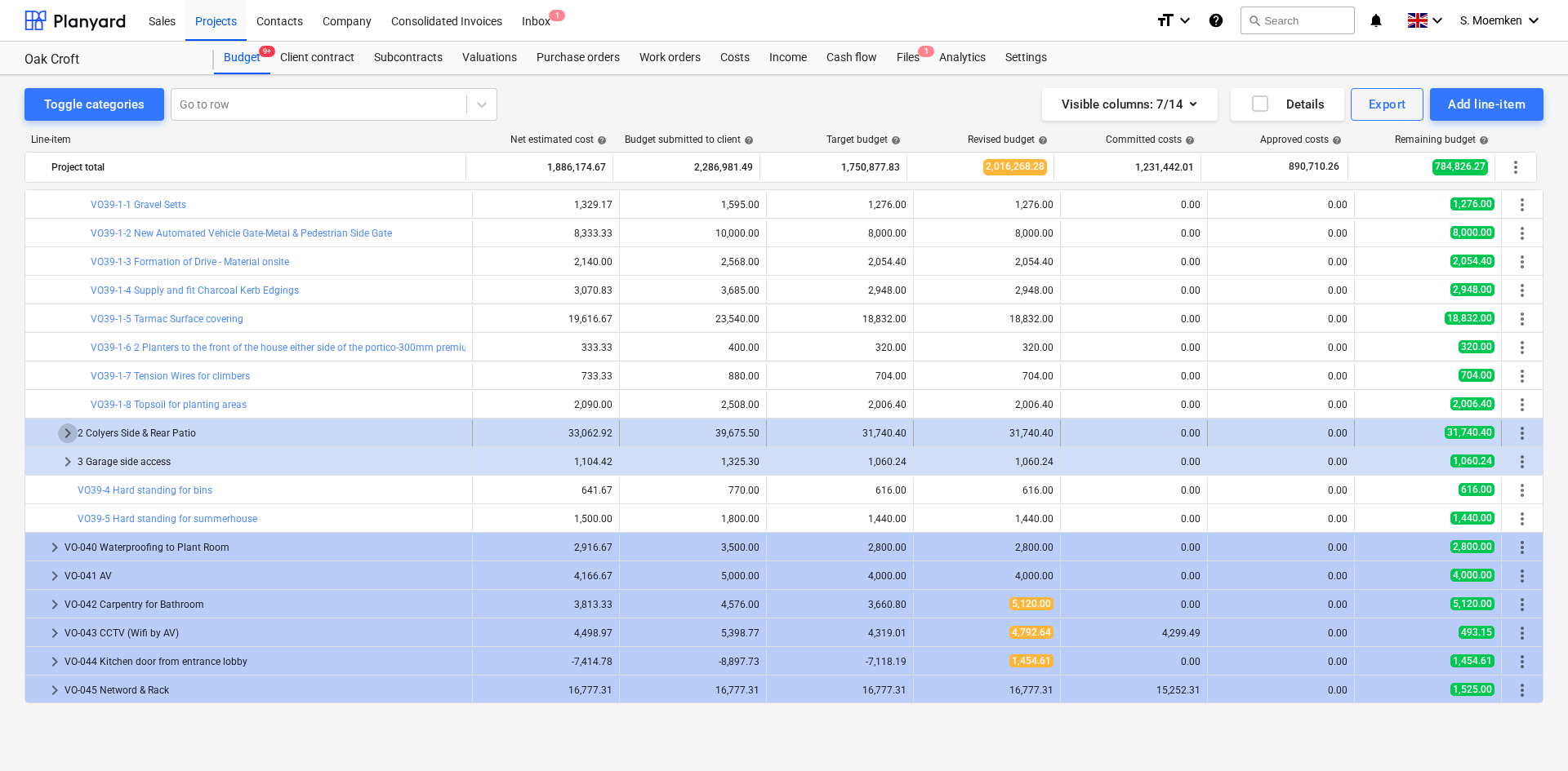
click at [69, 432] on span "keyboard_arrow_right" at bounding box center [68, 433] width 20 height 20
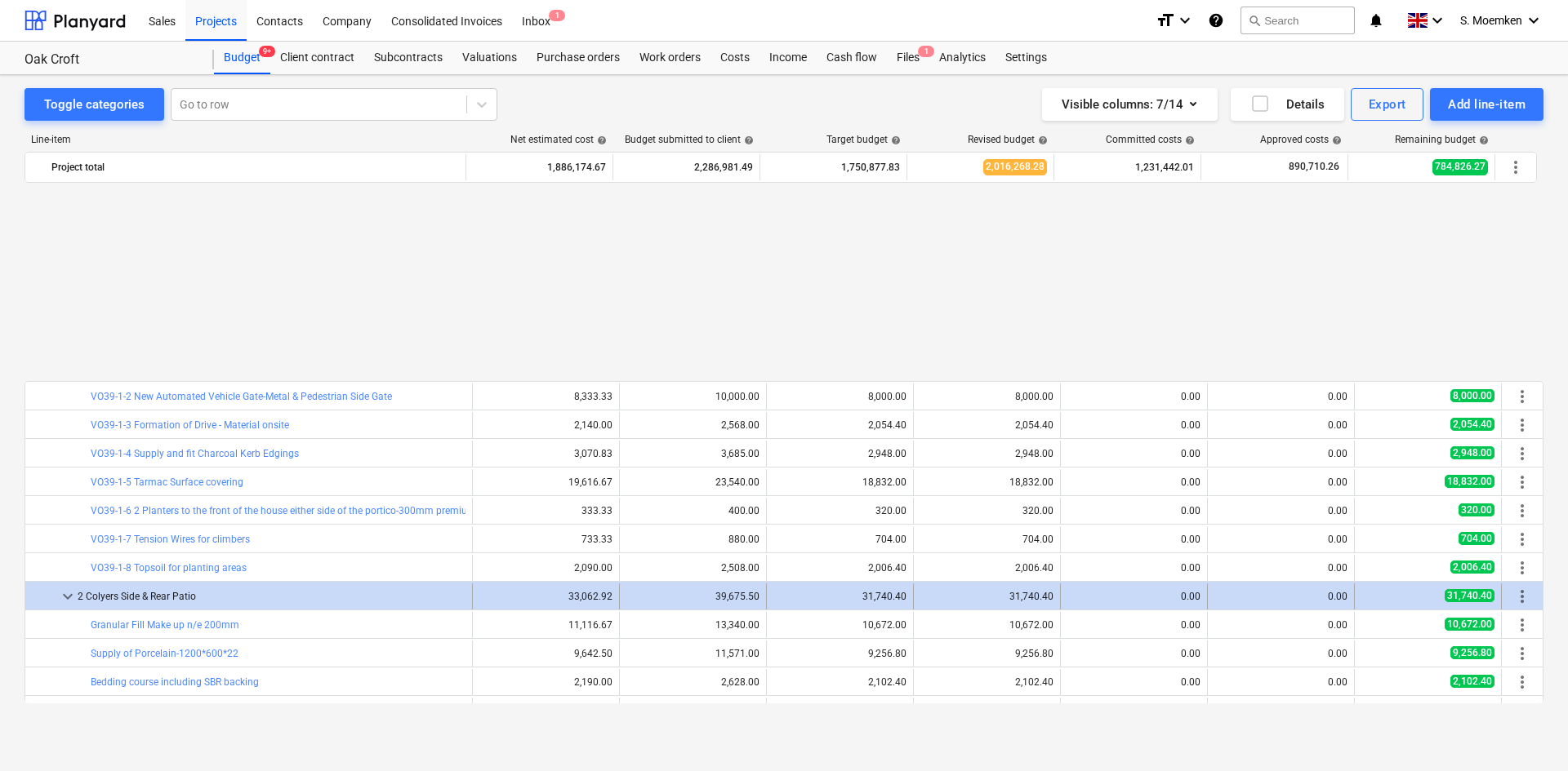
scroll to position [10311, 0]
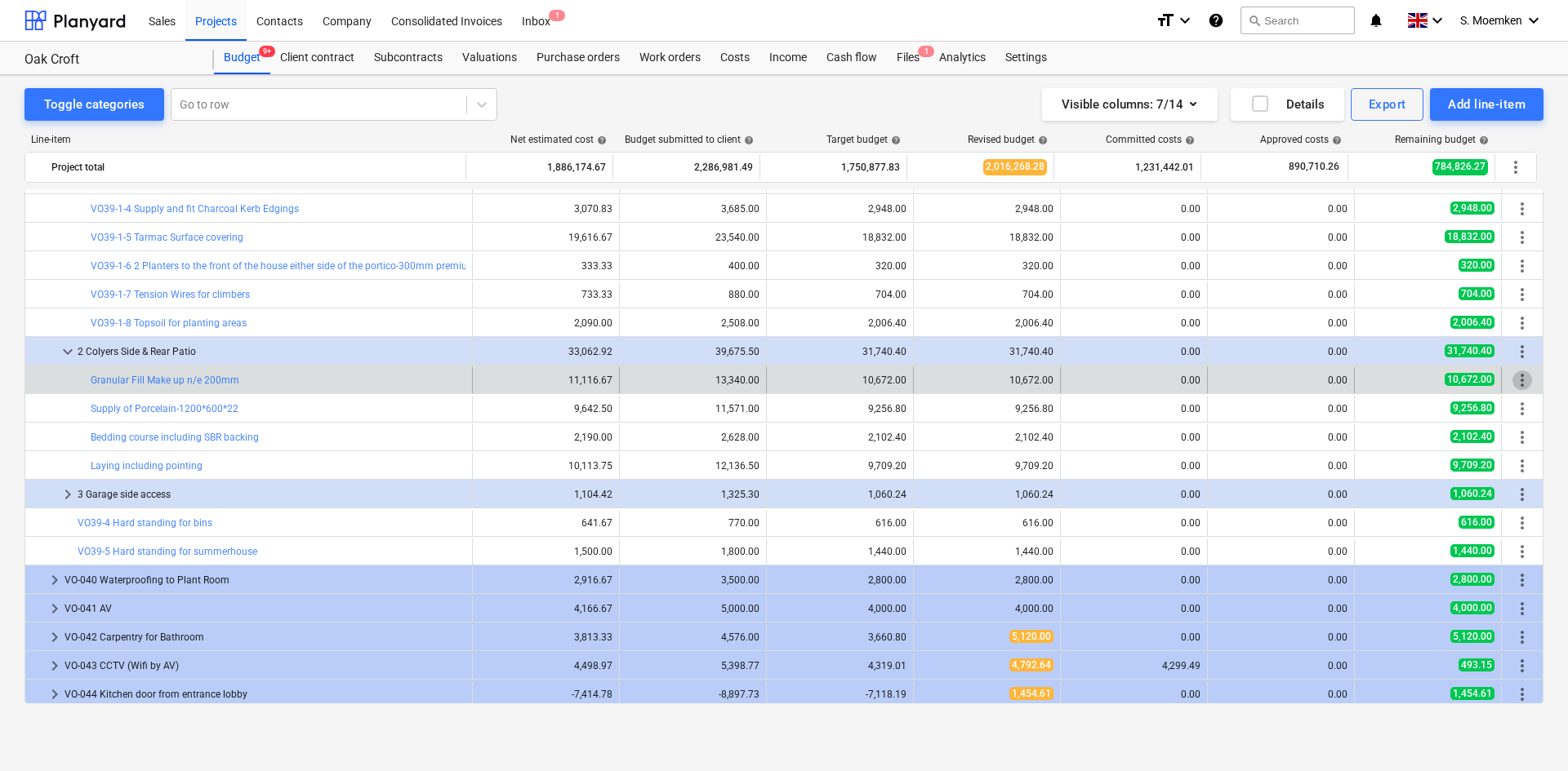
click at [1517, 383] on span "more_vert" at bounding box center [1522, 380] width 20 height 20
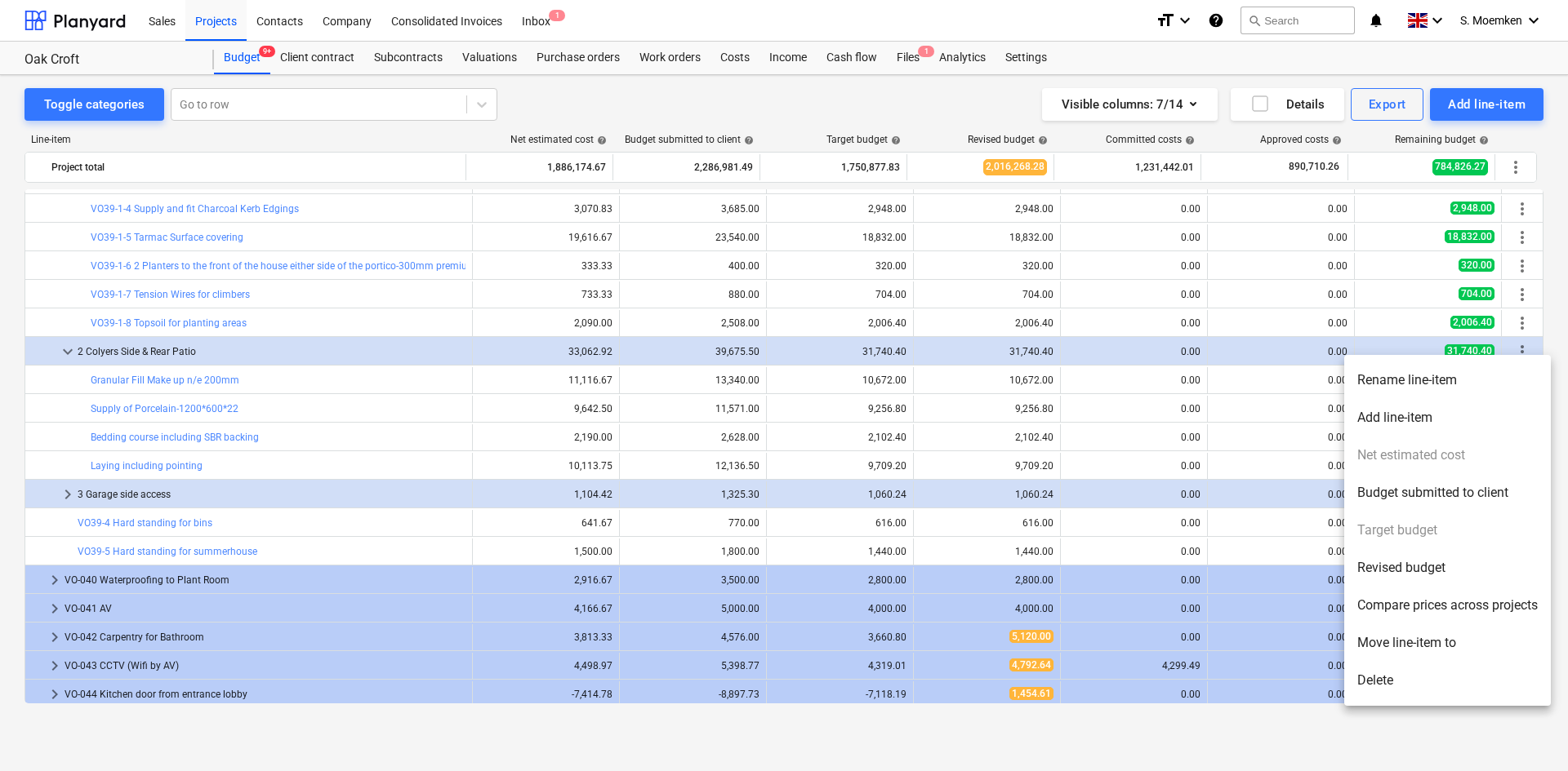
click at [1419, 380] on li "Rename line-item" at bounding box center [1448, 380] width 207 height 37
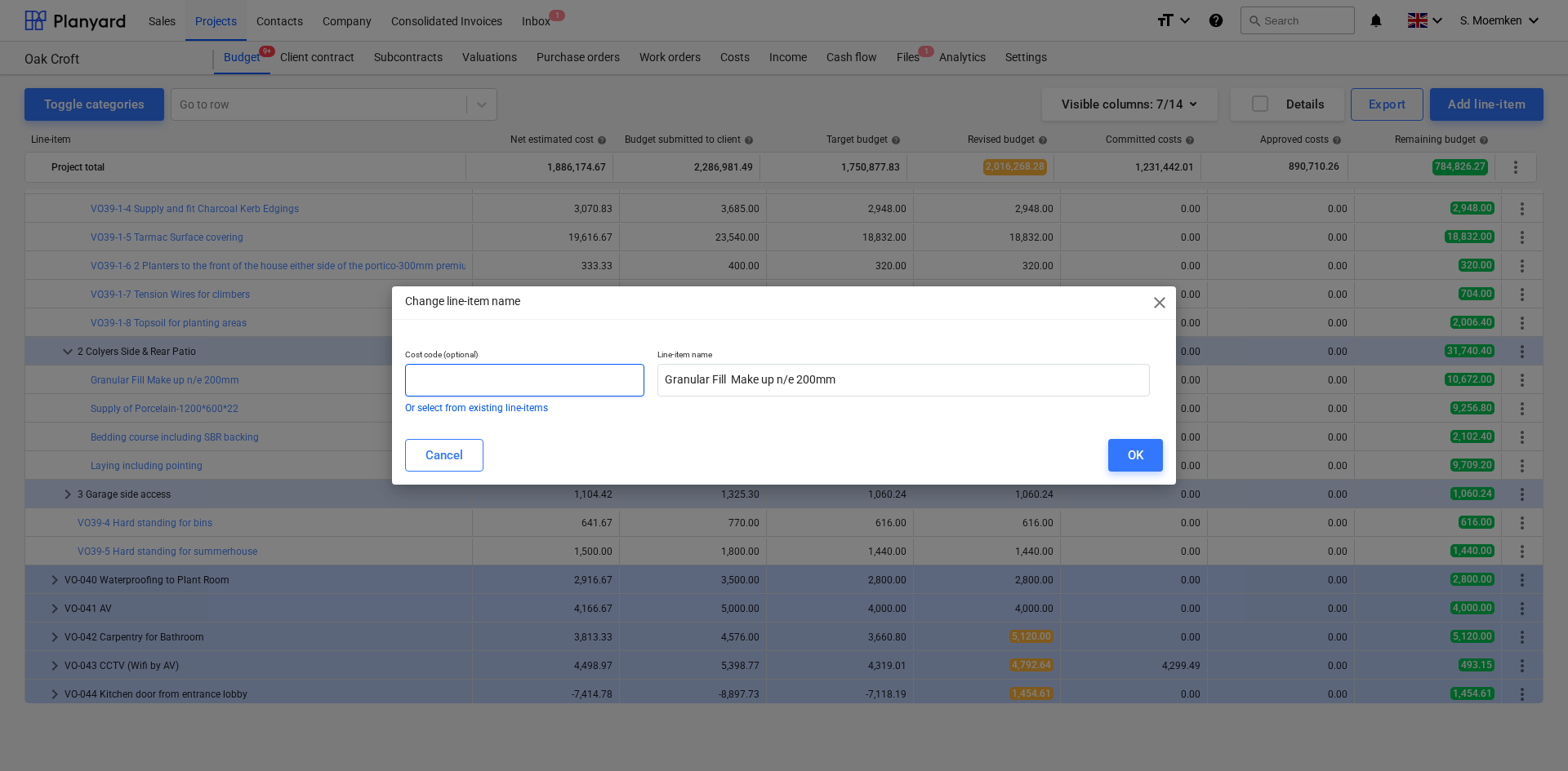
click at [447, 375] on input "text" at bounding box center [524, 380] width 239 height 32
paste input "VO39-1-"
drag, startPoint x: 416, startPoint y: 380, endPoint x: 453, endPoint y: 389, distance: 38.1
click at [453, 389] on input "VO39-2-1" at bounding box center [524, 380] width 239 height 32
type input "VO39-2-1"
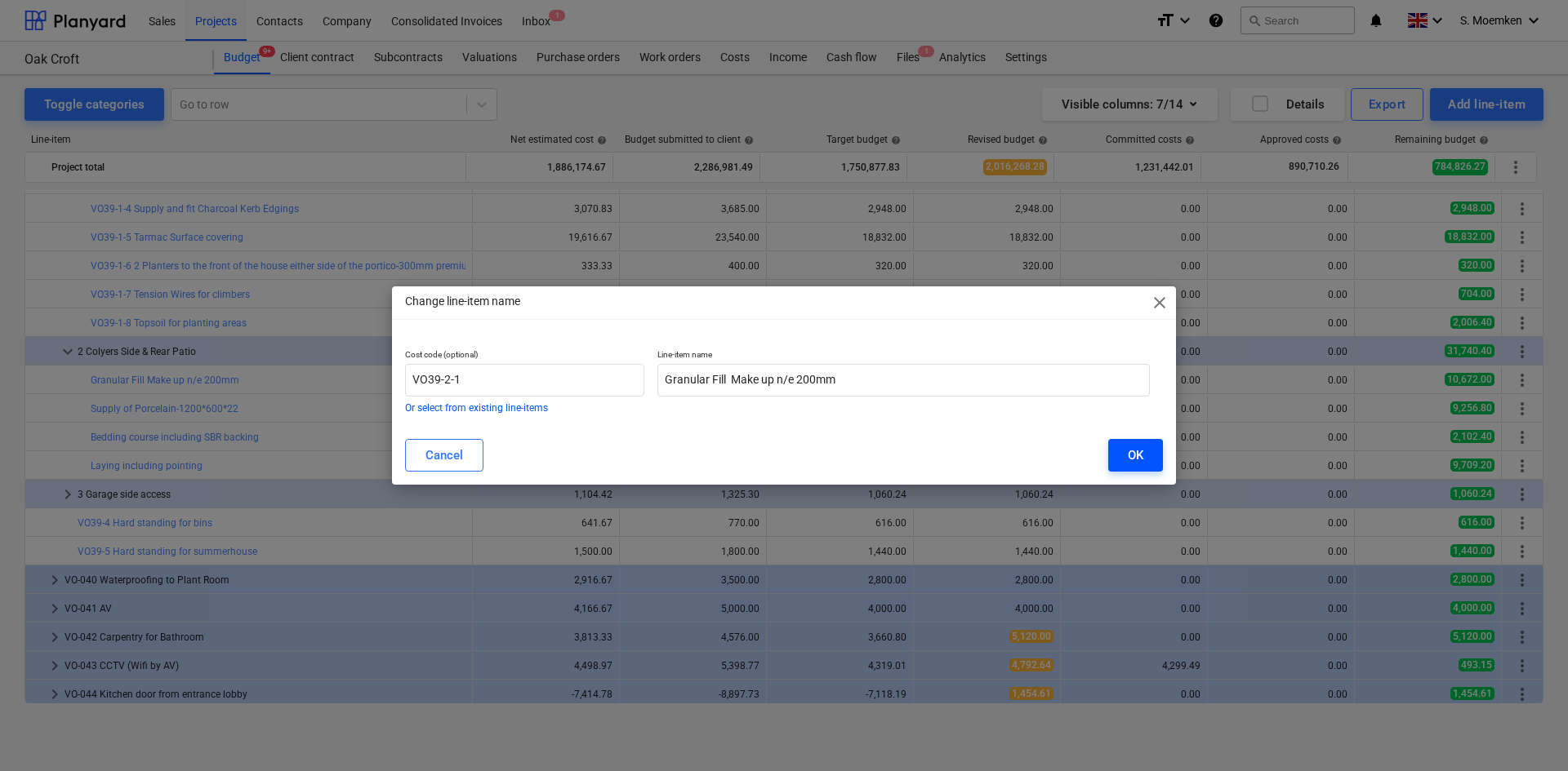
click at [1135, 450] on div "OK" at bounding box center [1136, 456] width 16 height 22
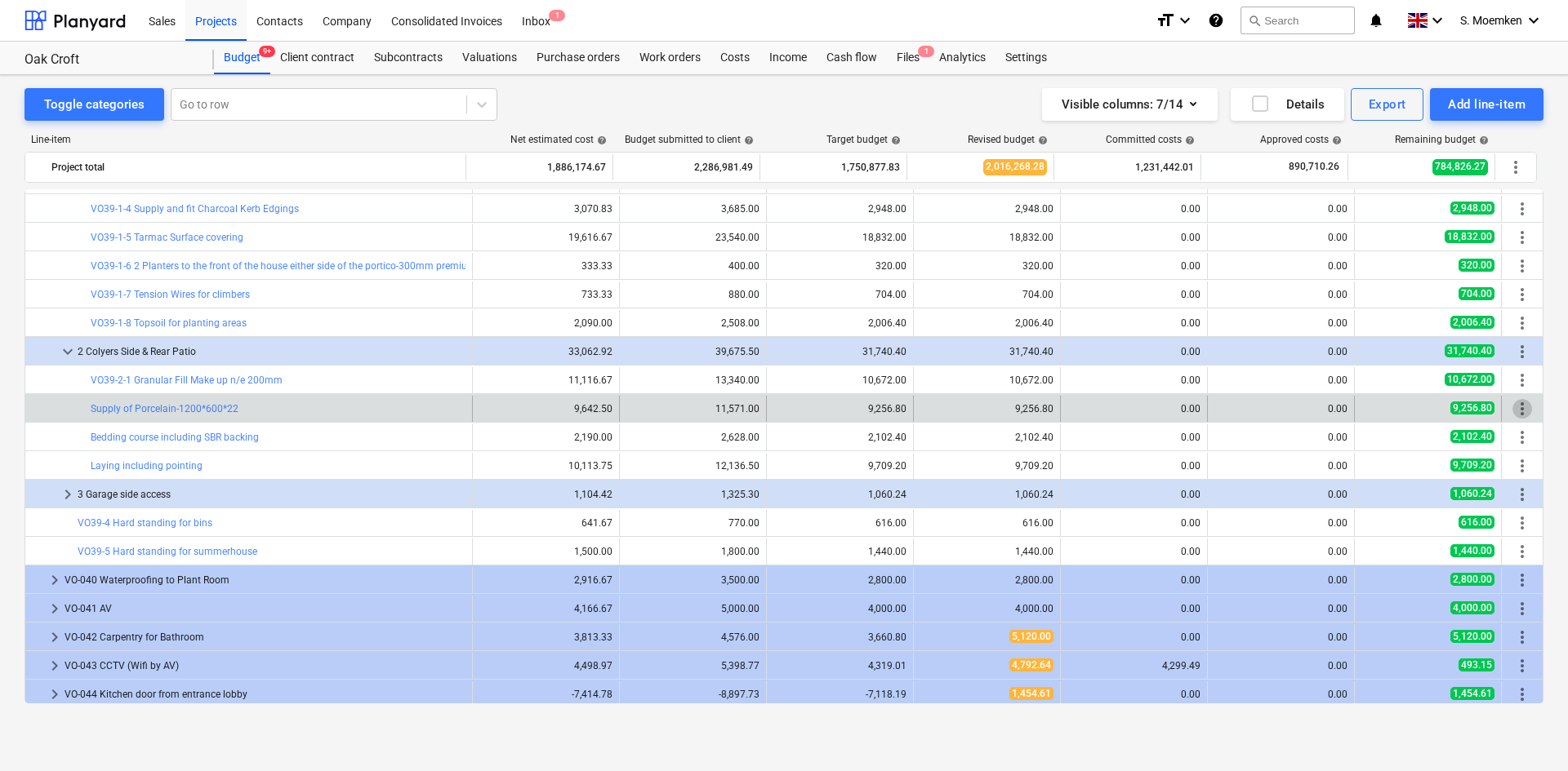
click at [1517, 413] on span "more_vert" at bounding box center [1522, 409] width 20 height 20
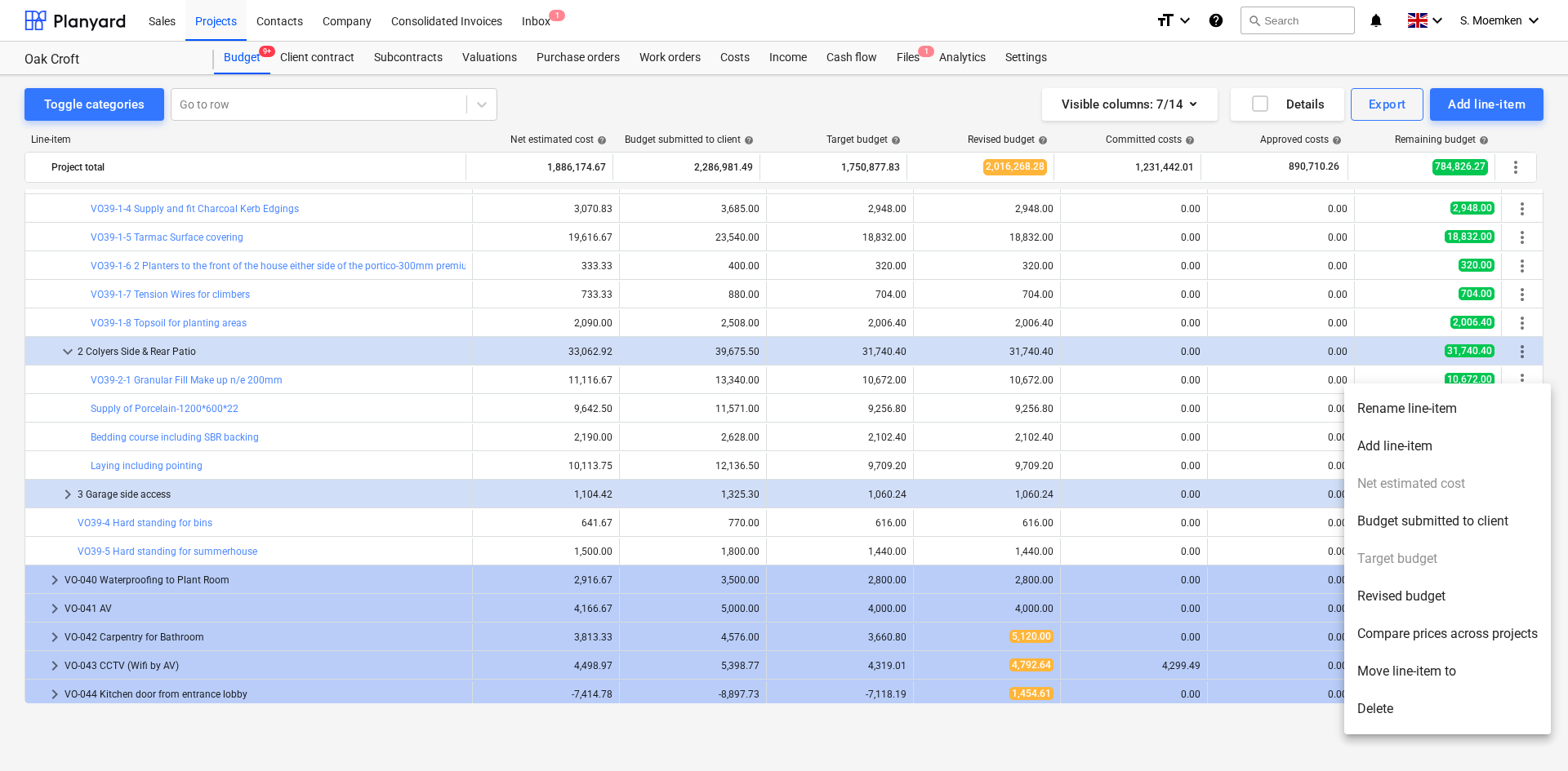
click at [1426, 411] on li "Rename line-item" at bounding box center [1448, 409] width 207 height 37
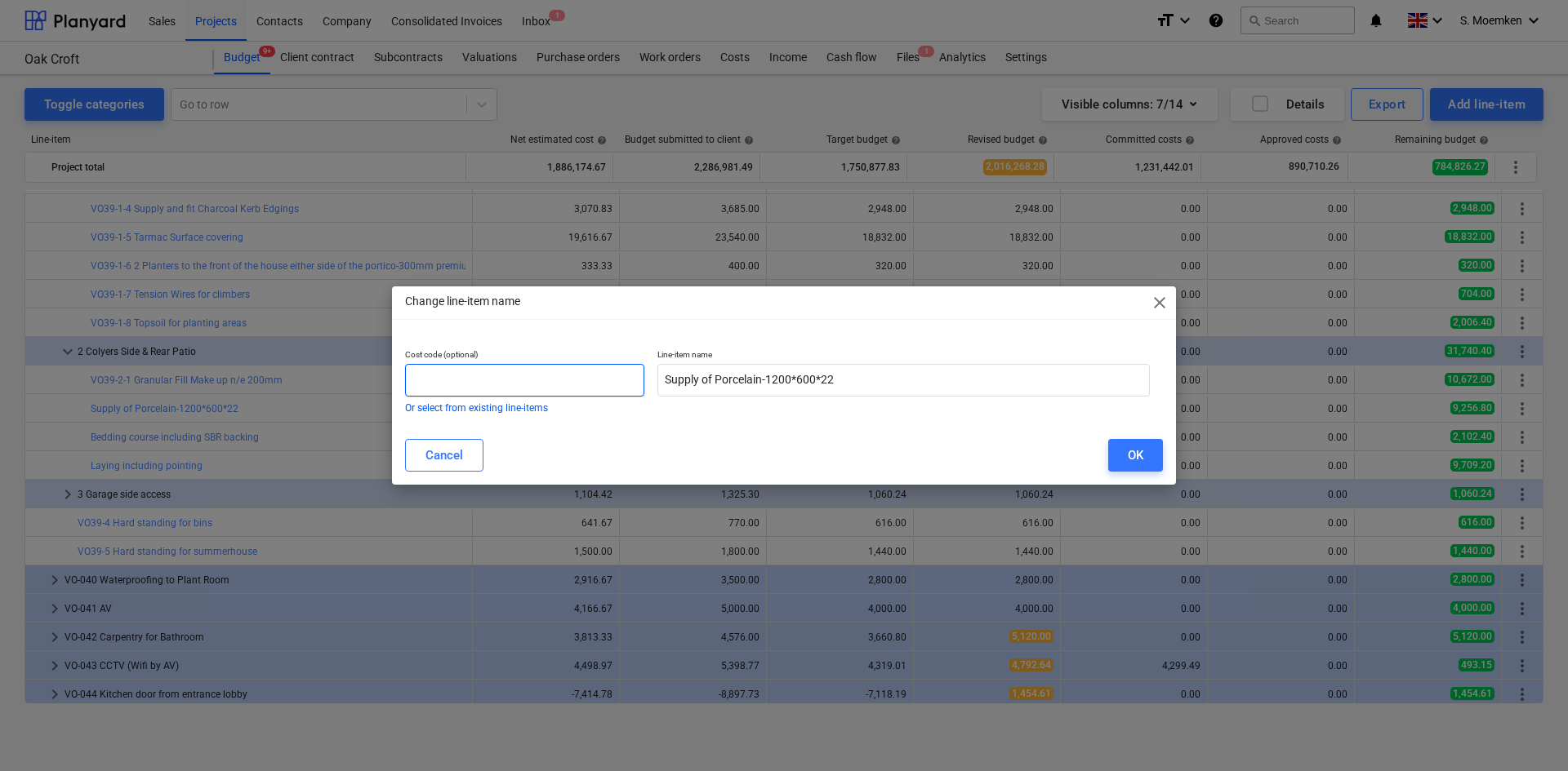
click at [465, 380] on input "text" at bounding box center [524, 380] width 239 height 32
paste input "VO39-2-"
type input "VO39-2-2"
click at [1124, 458] on button "OK" at bounding box center [1136, 455] width 55 height 32
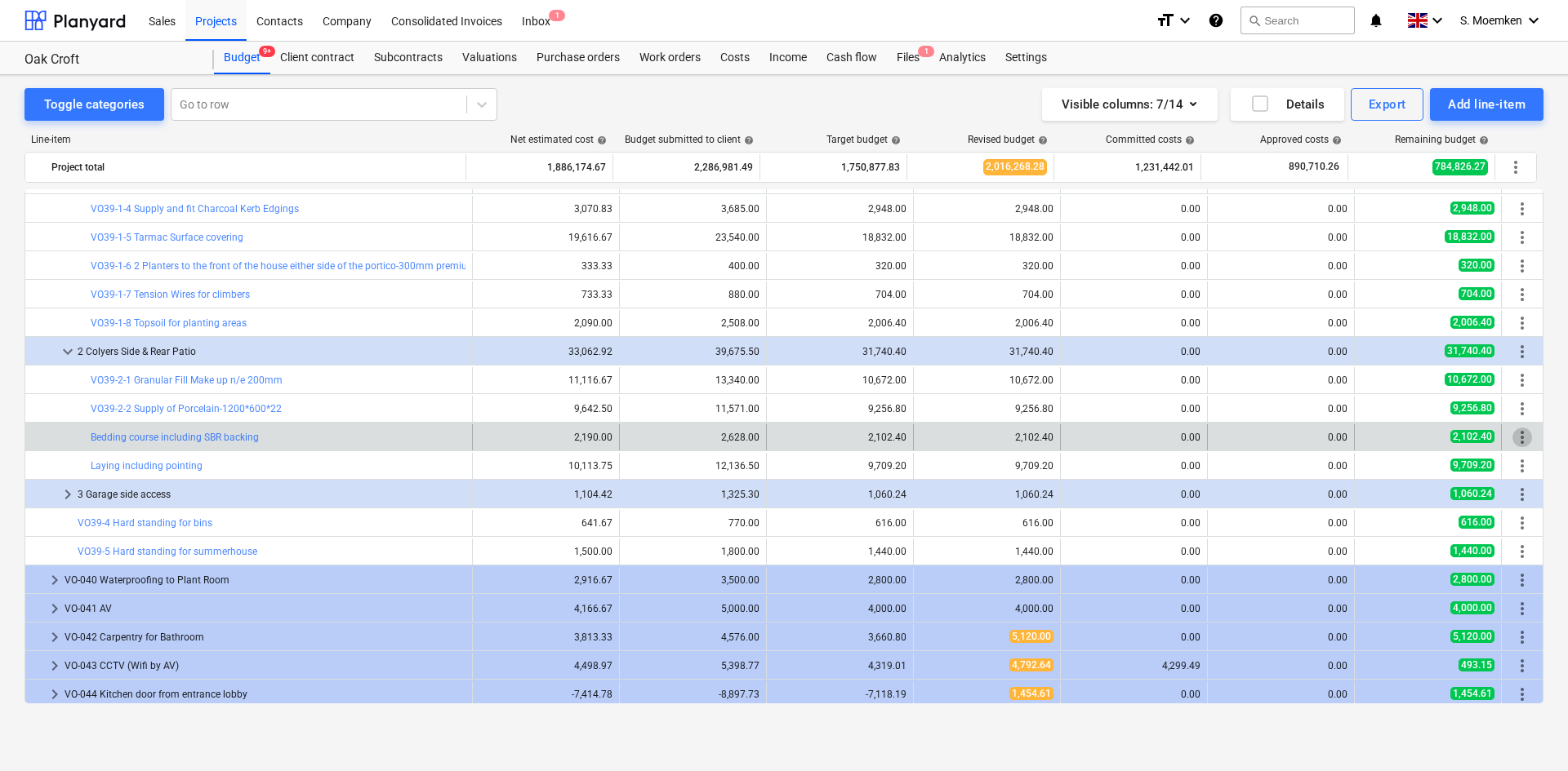
click at [1518, 433] on span "more_vert" at bounding box center [1522, 437] width 20 height 20
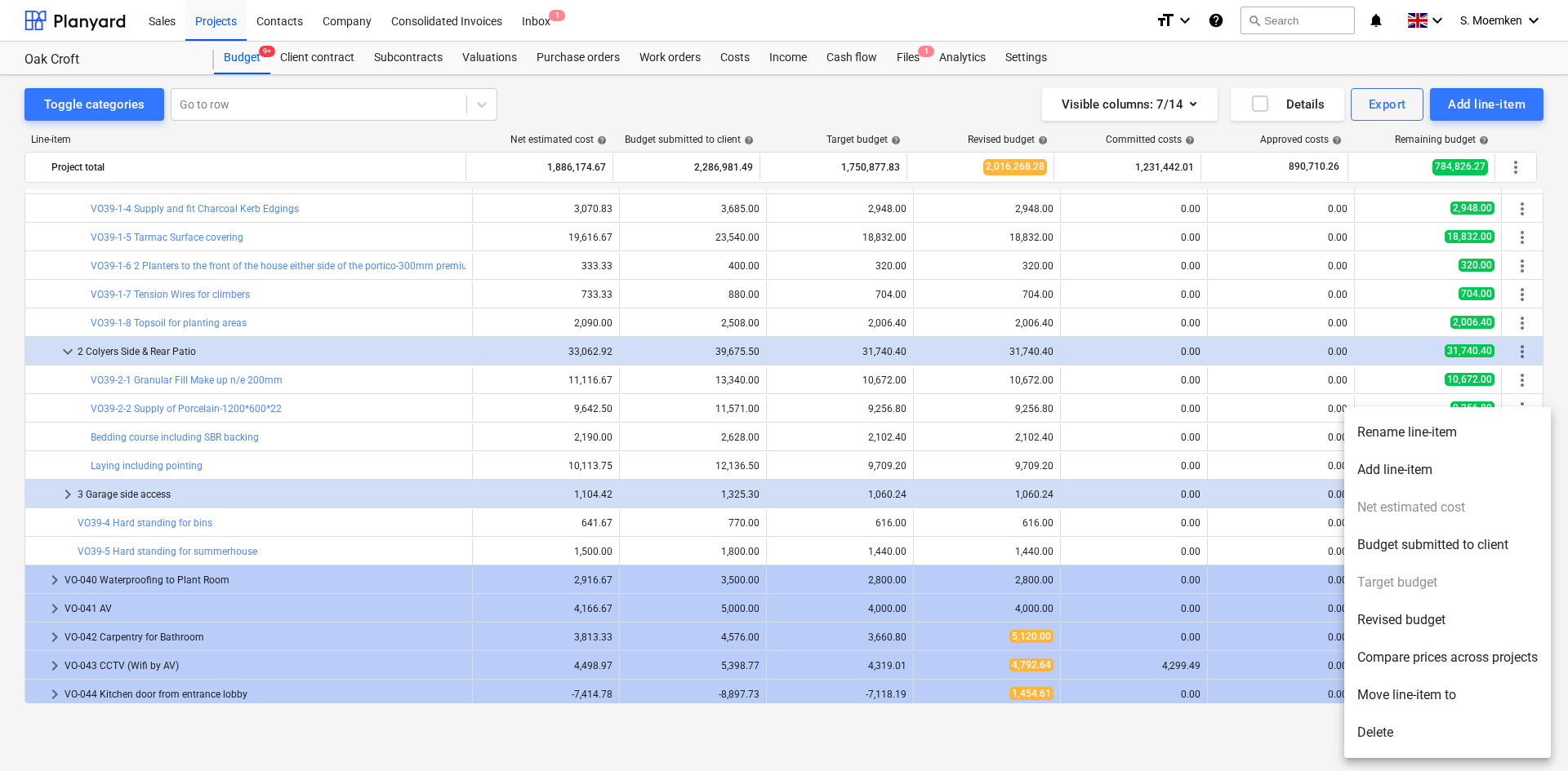
click at [1384, 432] on li "Rename line-item" at bounding box center [1448, 432] width 207 height 37
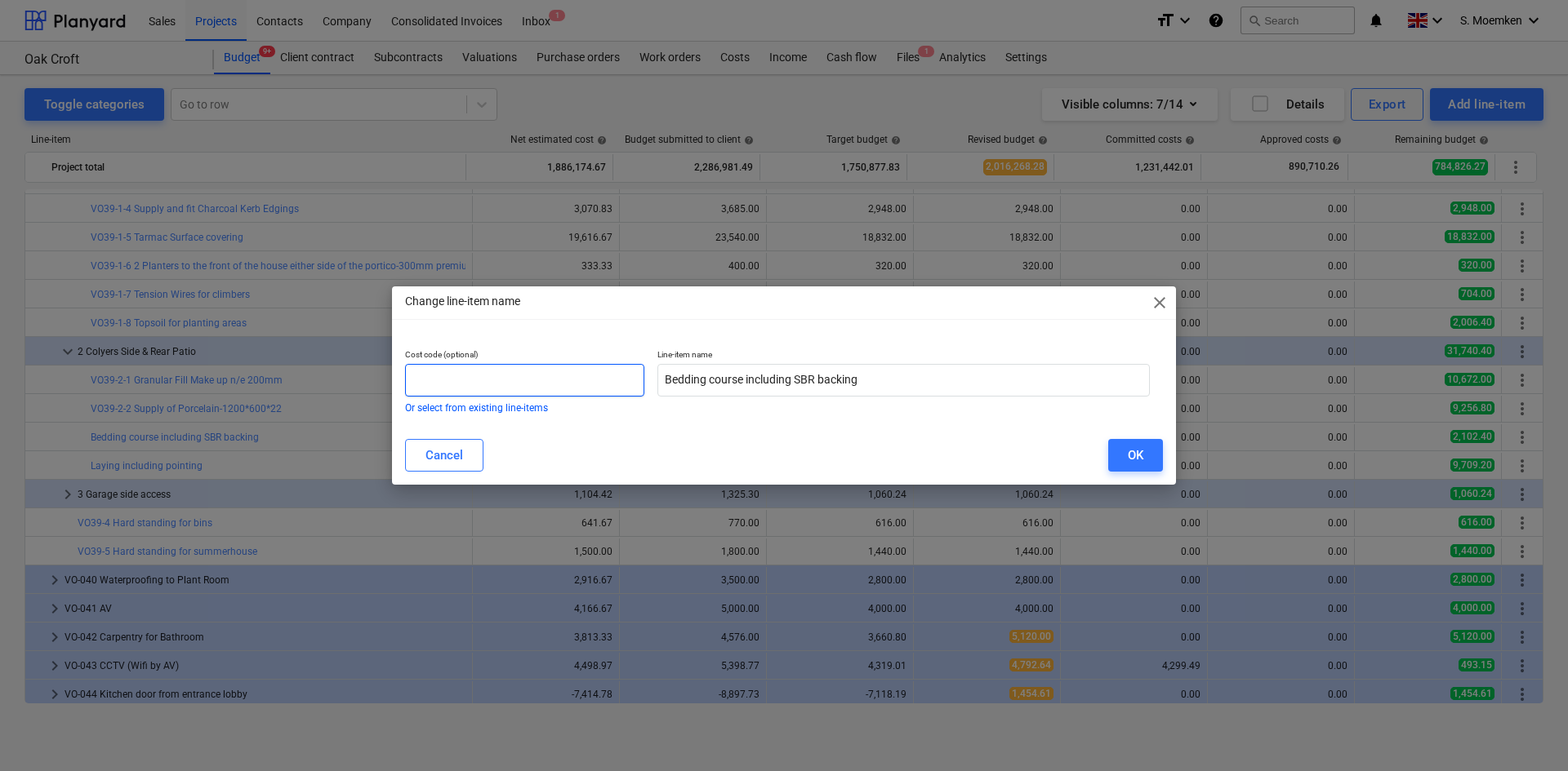
click at [517, 379] on input "text" at bounding box center [524, 380] width 239 height 32
paste input "VO39-2-"
type input "VO39-2-3"
click at [1125, 456] on button "OK" at bounding box center [1136, 455] width 55 height 32
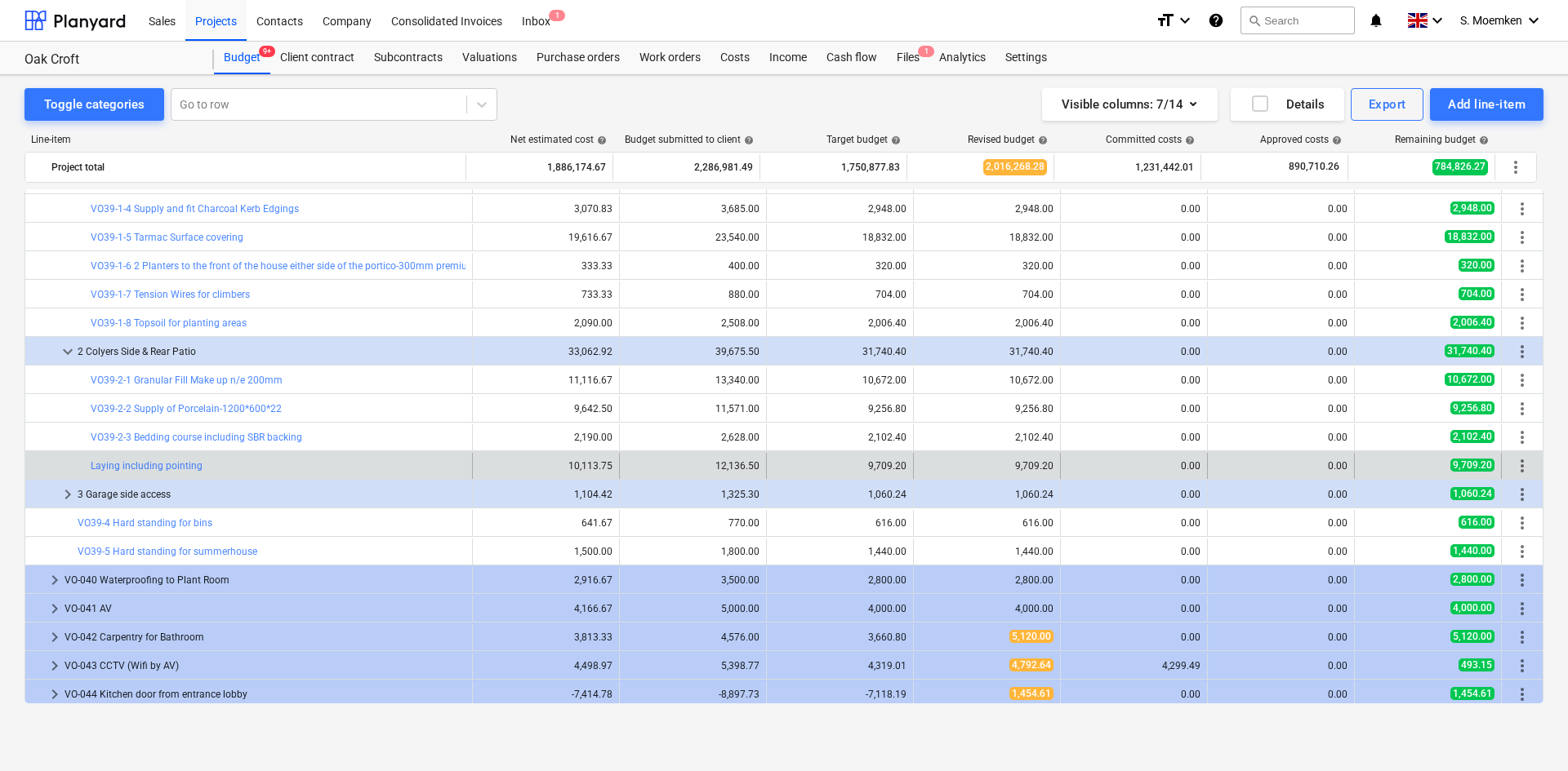
click at [1514, 467] on span "more_vert" at bounding box center [1522, 466] width 20 height 20
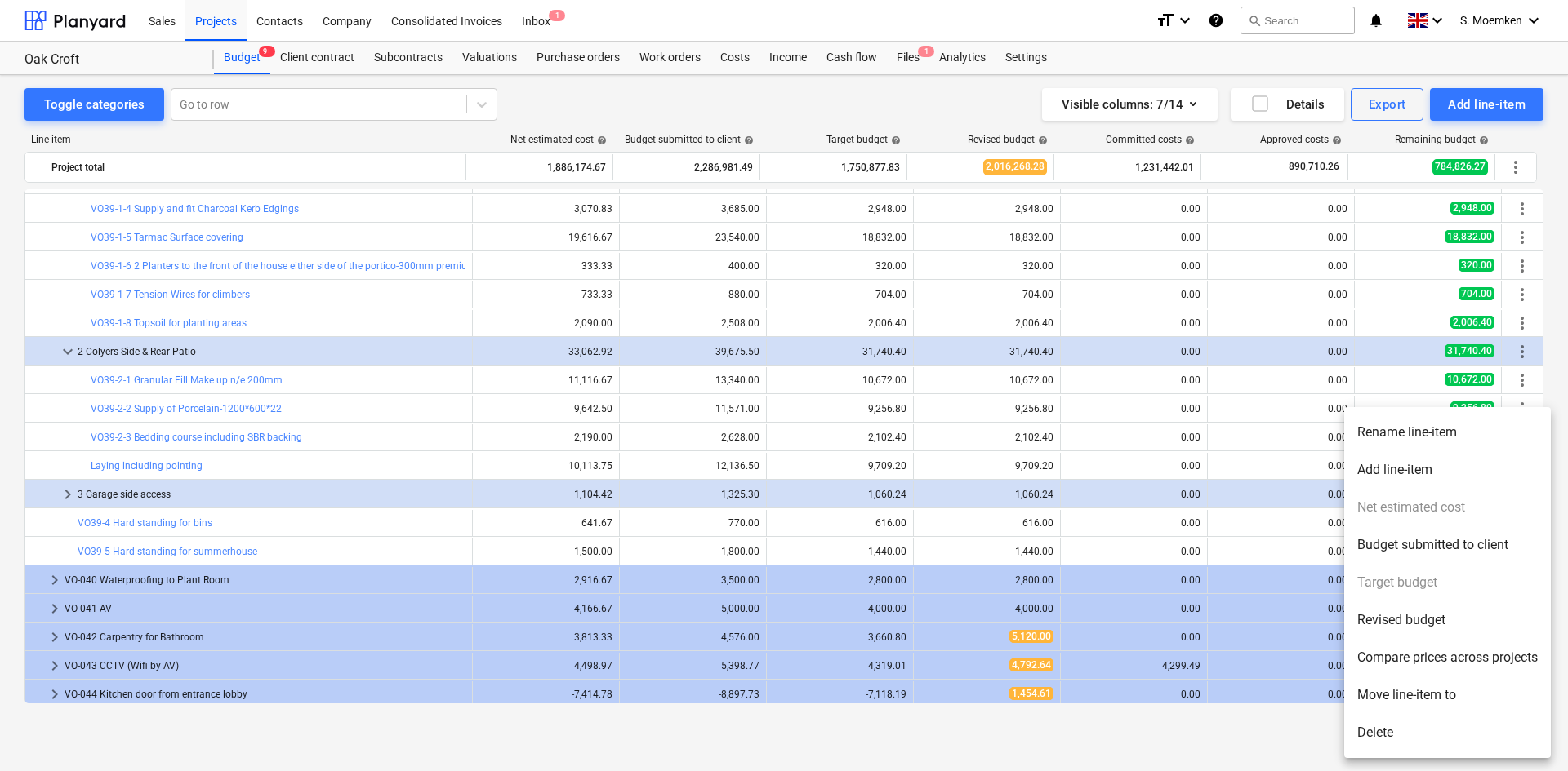
click at [1387, 434] on li "Rename line-item" at bounding box center [1448, 432] width 207 height 37
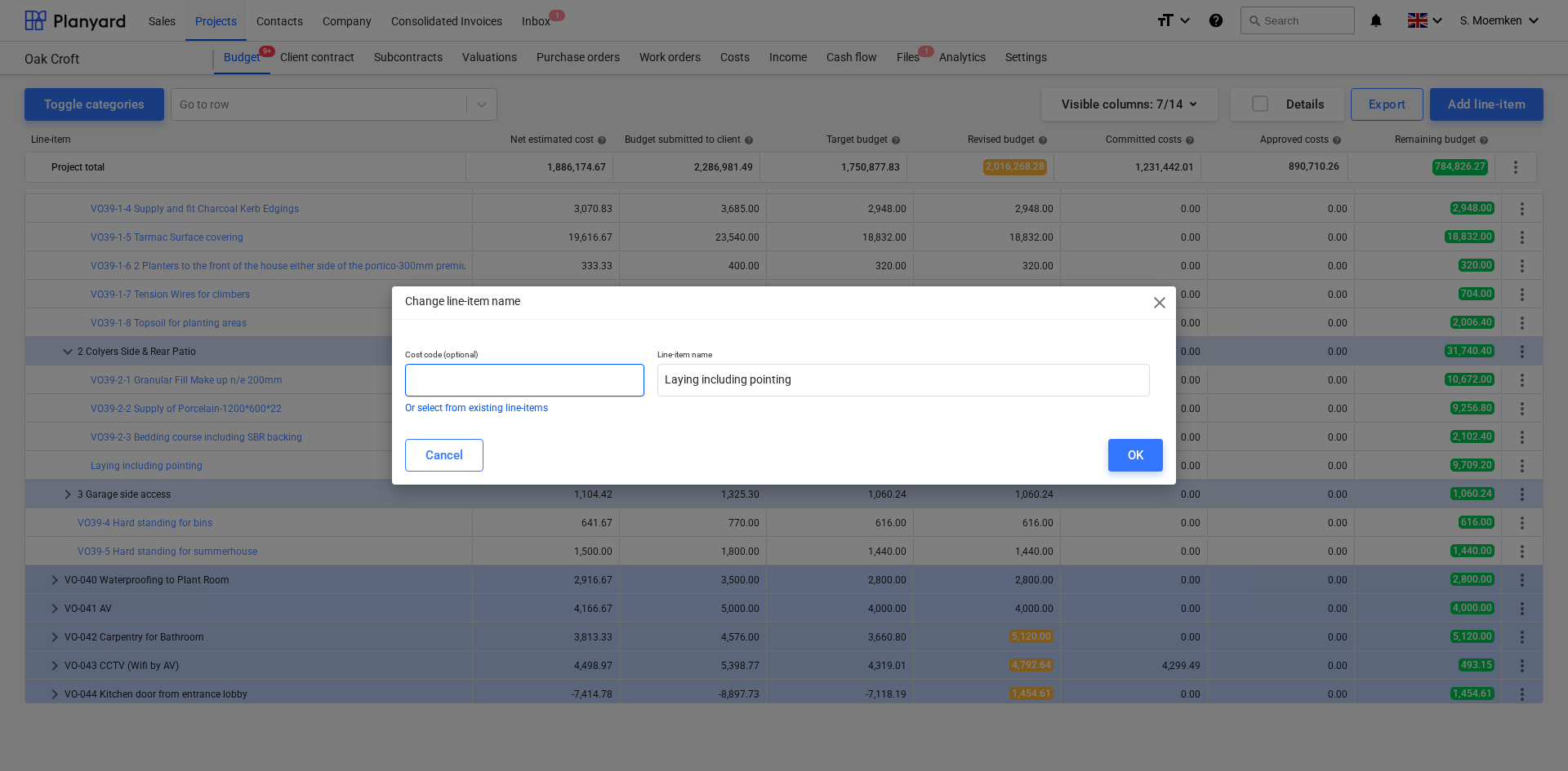
click at [588, 383] on input "text" at bounding box center [524, 380] width 239 height 32
paste input "VO39-2-"
type input "VO39-2-4"
click at [1131, 457] on div "OK" at bounding box center [1136, 456] width 16 height 22
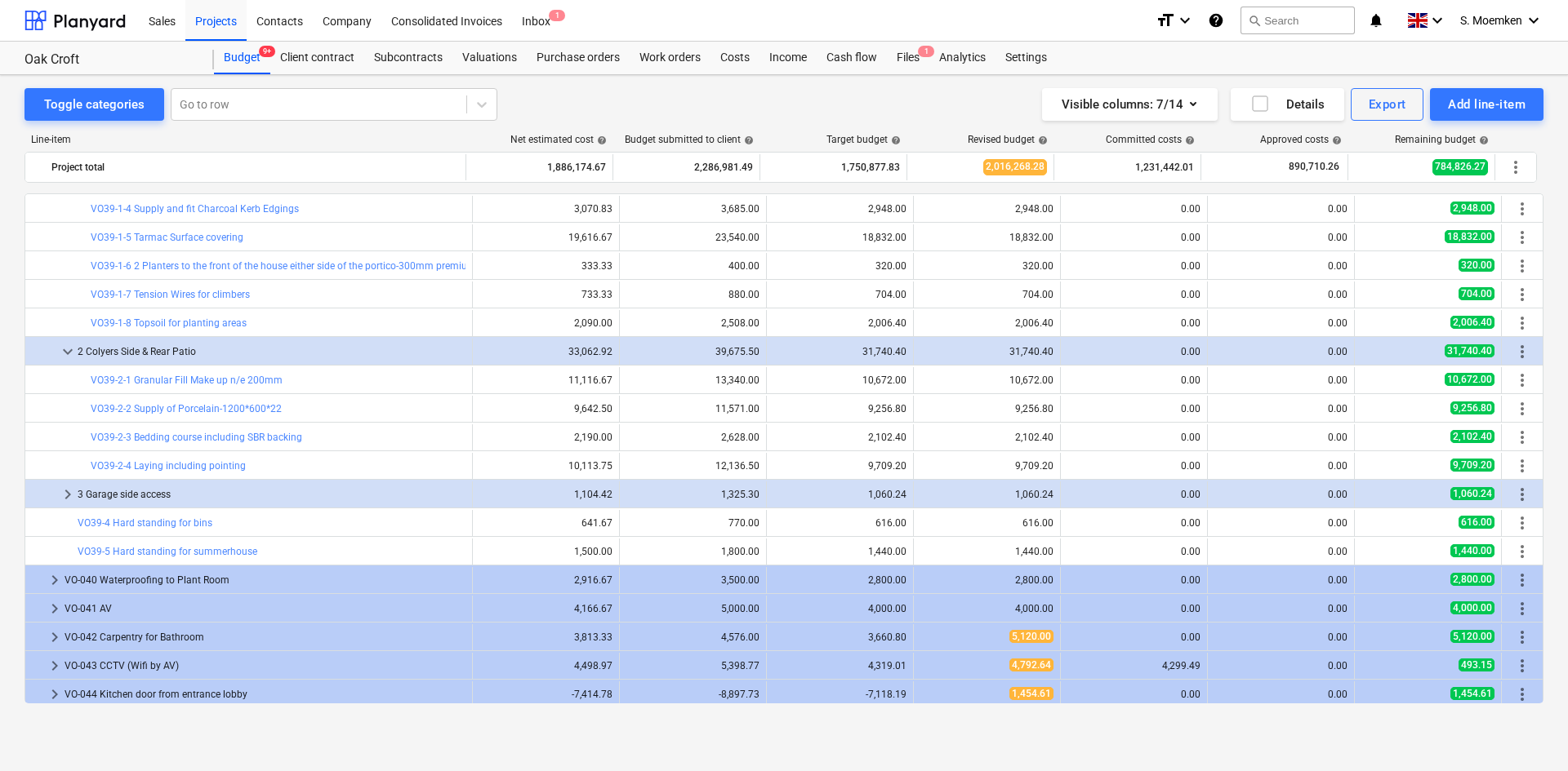
scroll to position [10344, 0]
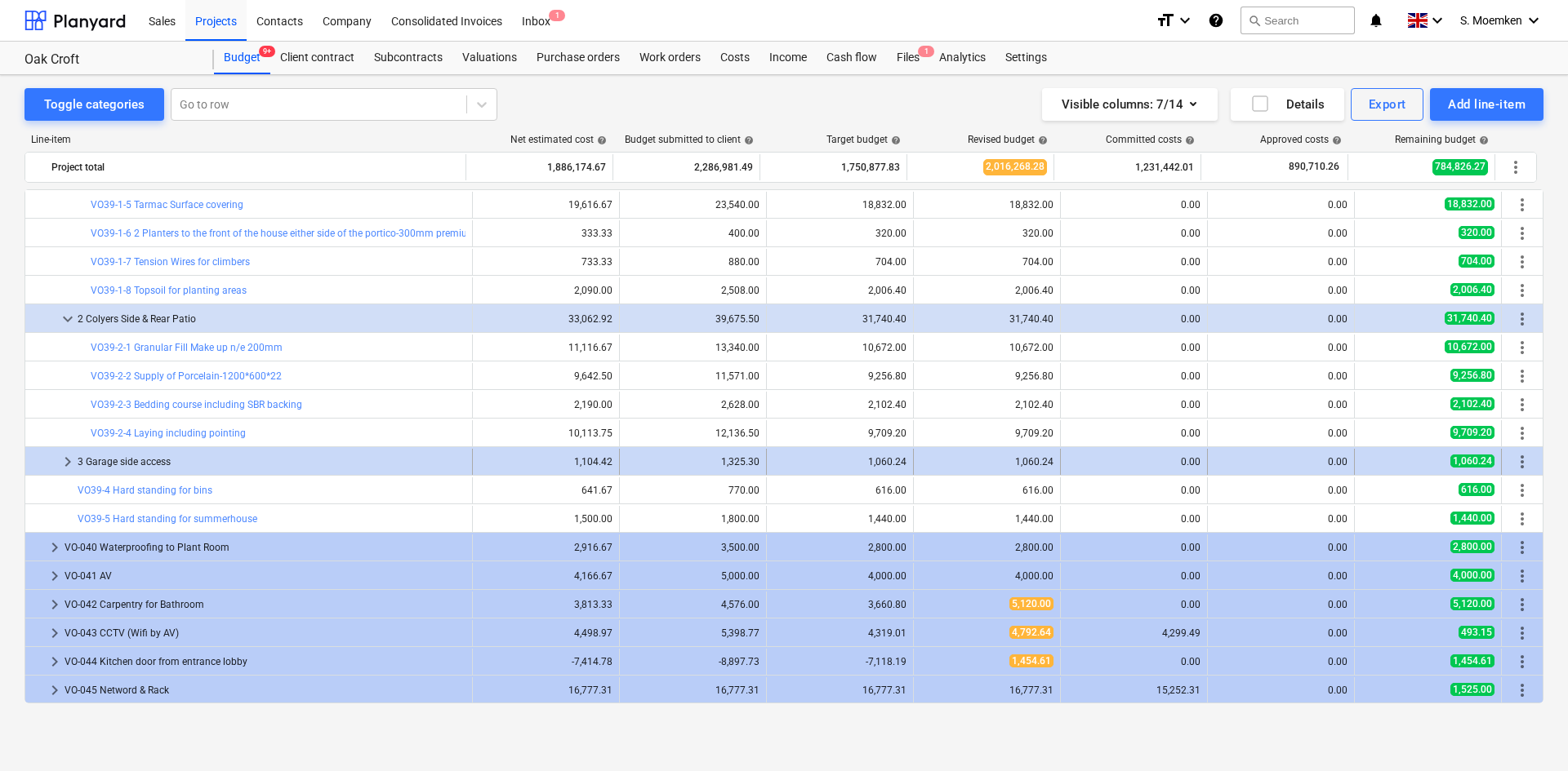
click at [64, 460] on span "keyboard_arrow_right" at bounding box center [68, 462] width 20 height 20
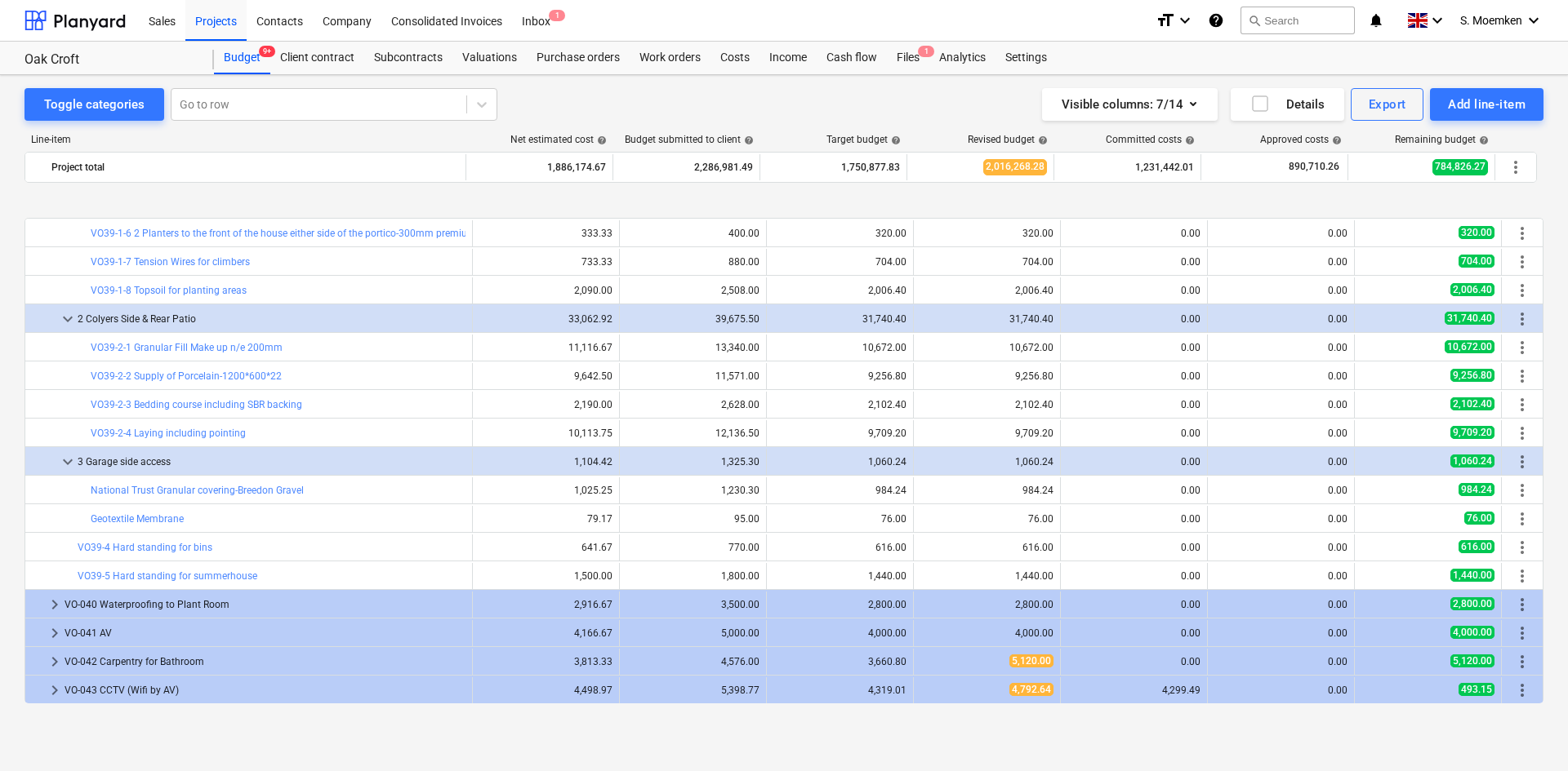
scroll to position [10401, 0]
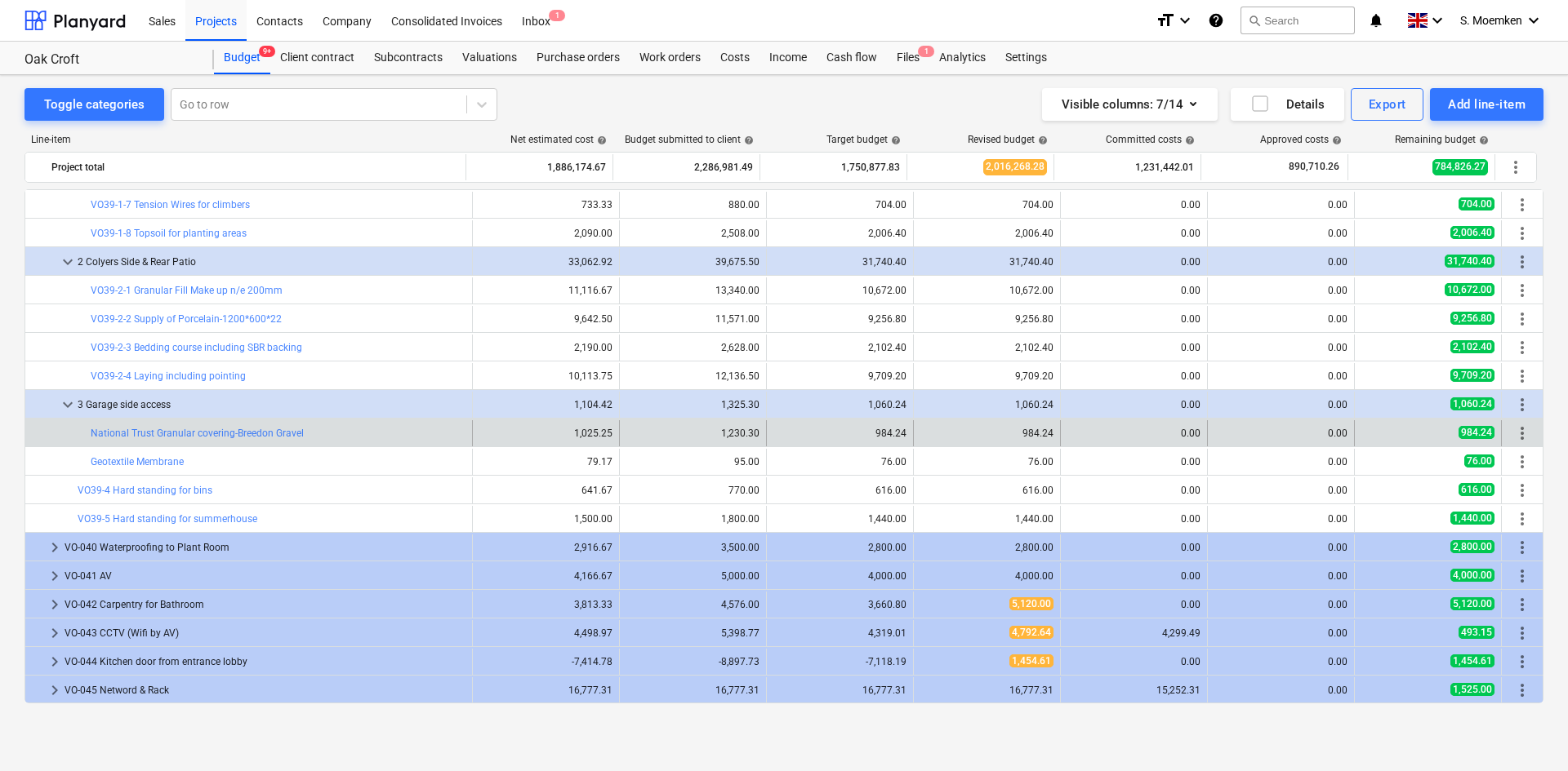
click at [1516, 432] on span "more_vert" at bounding box center [1522, 433] width 20 height 20
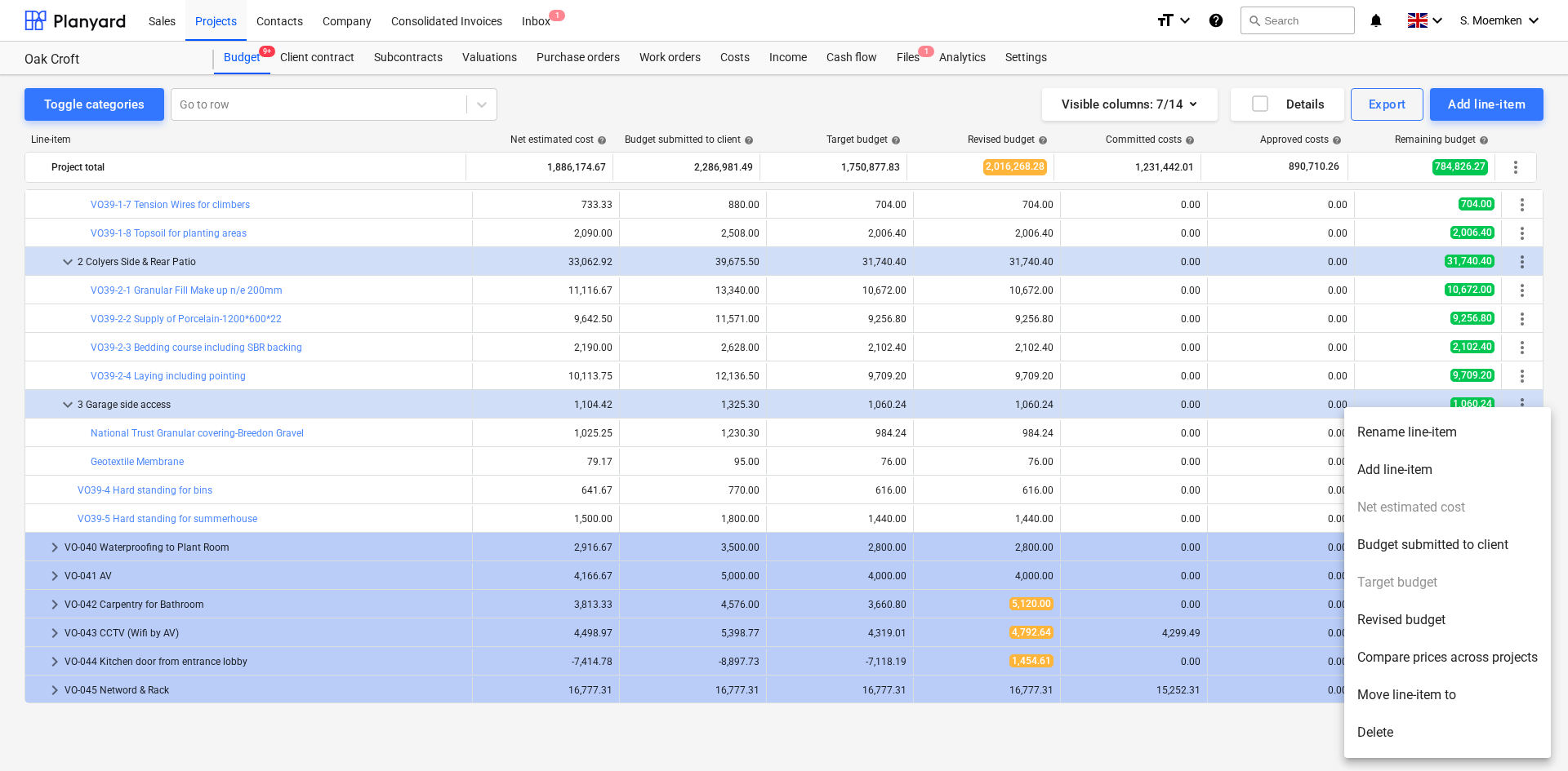
click at [1403, 422] on li "Rename line-item" at bounding box center [1448, 432] width 207 height 37
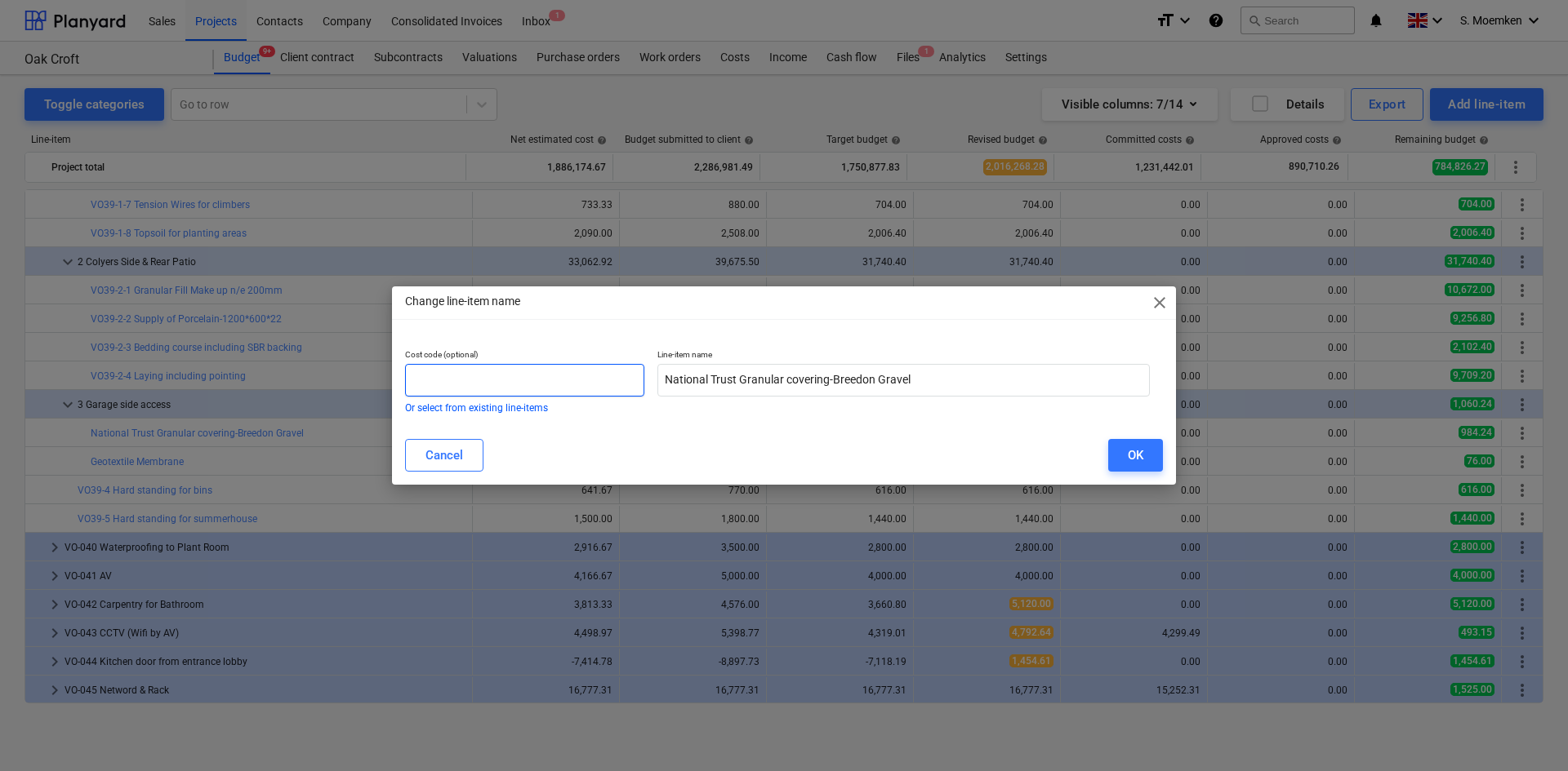
click at [528, 380] on input "text" at bounding box center [524, 380] width 239 height 32
paste input "VO39-2-"
drag, startPoint x: 414, startPoint y: 377, endPoint x: 452, endPoint y: 380, distance: 38.1
click at [452, 380] on input "VO39-3-1" at bounding box center [524, 380] width 239 height 32
type input "VO39-3-1"
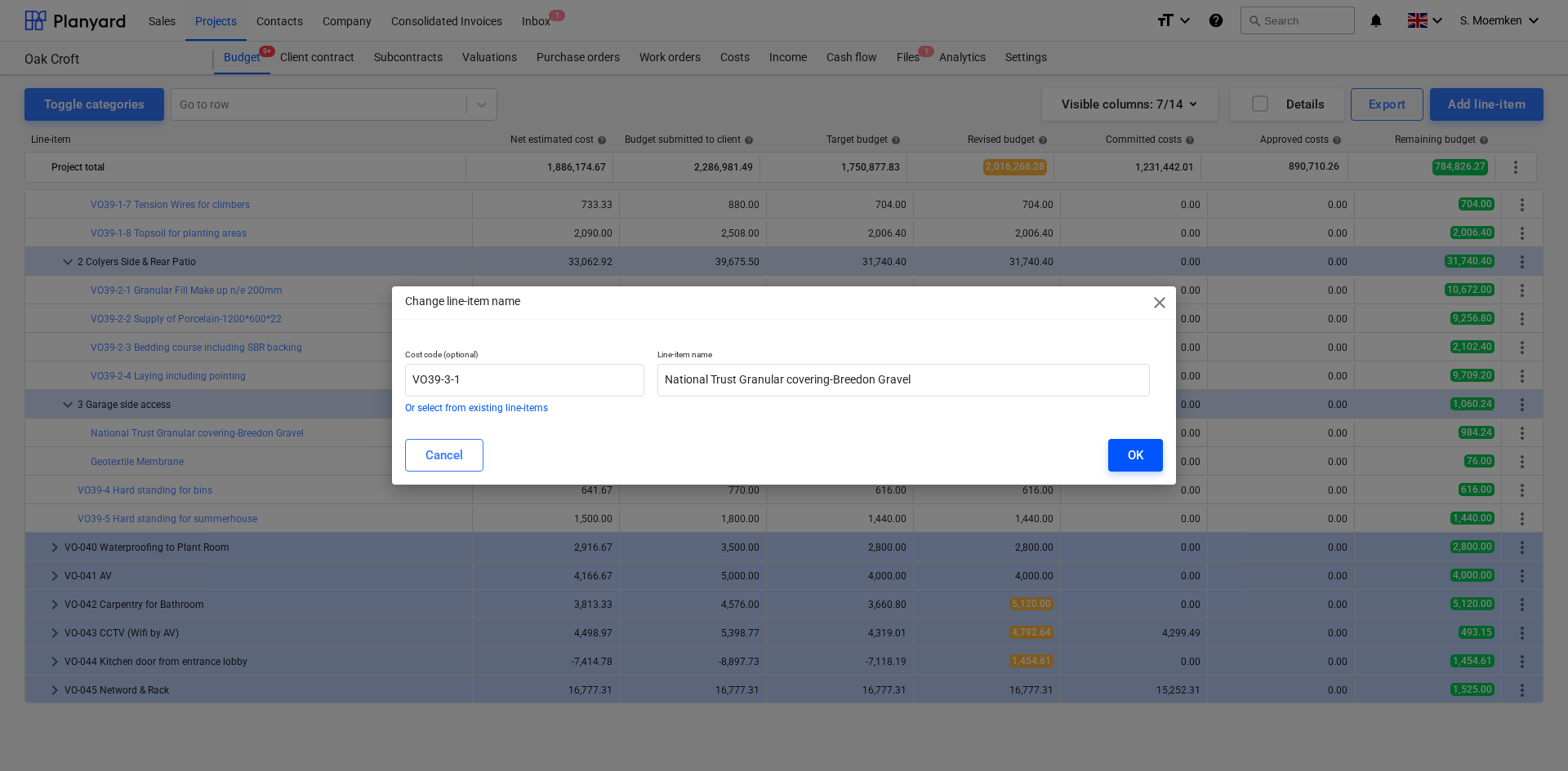
click at [1133, 456] on div "OK" at bounding box center [1136, 456] width 16 height 22
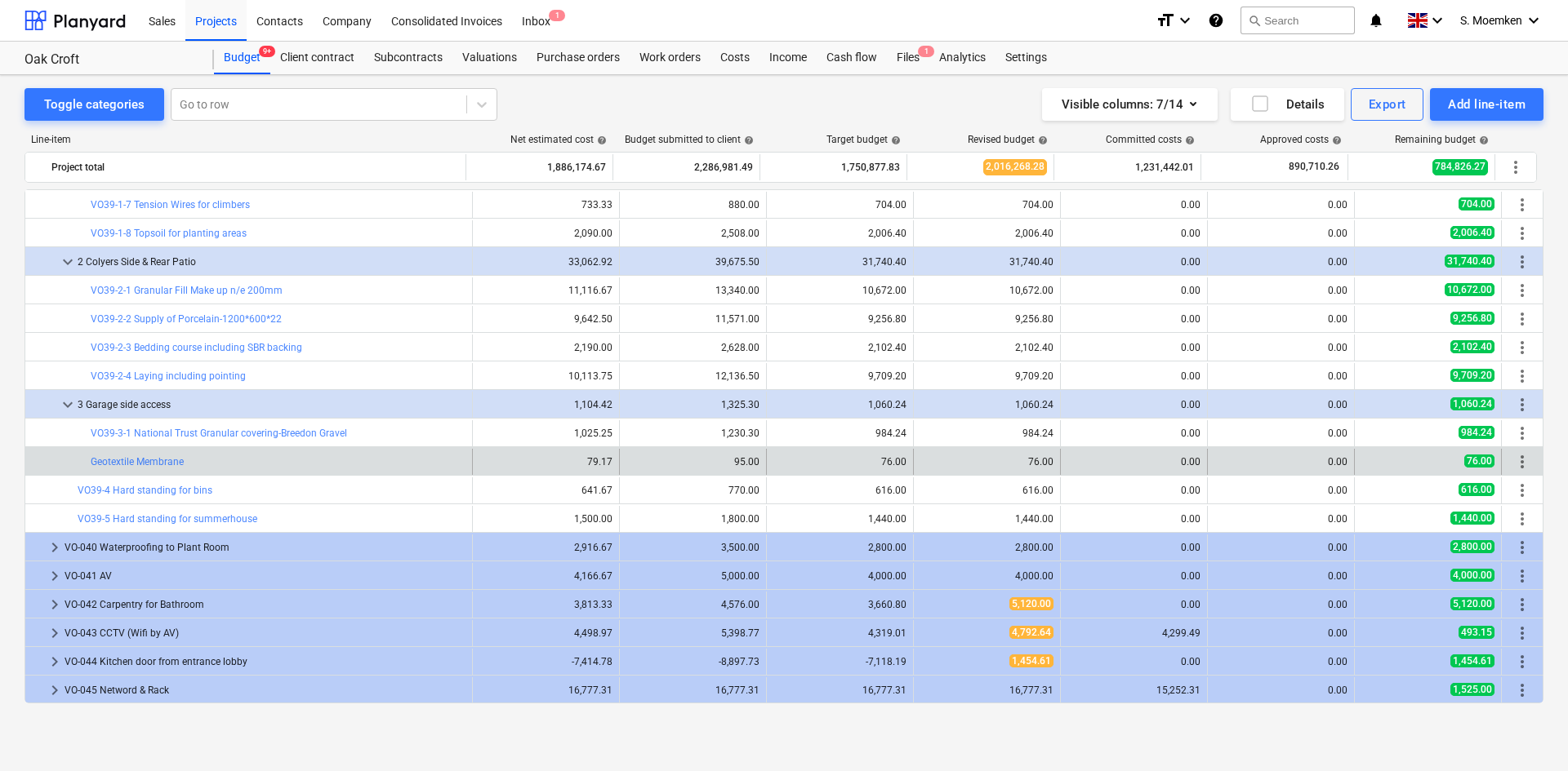
click at [1517, 461] on span "more_vert" at bounding box center [1522, 462] width 20 height 20
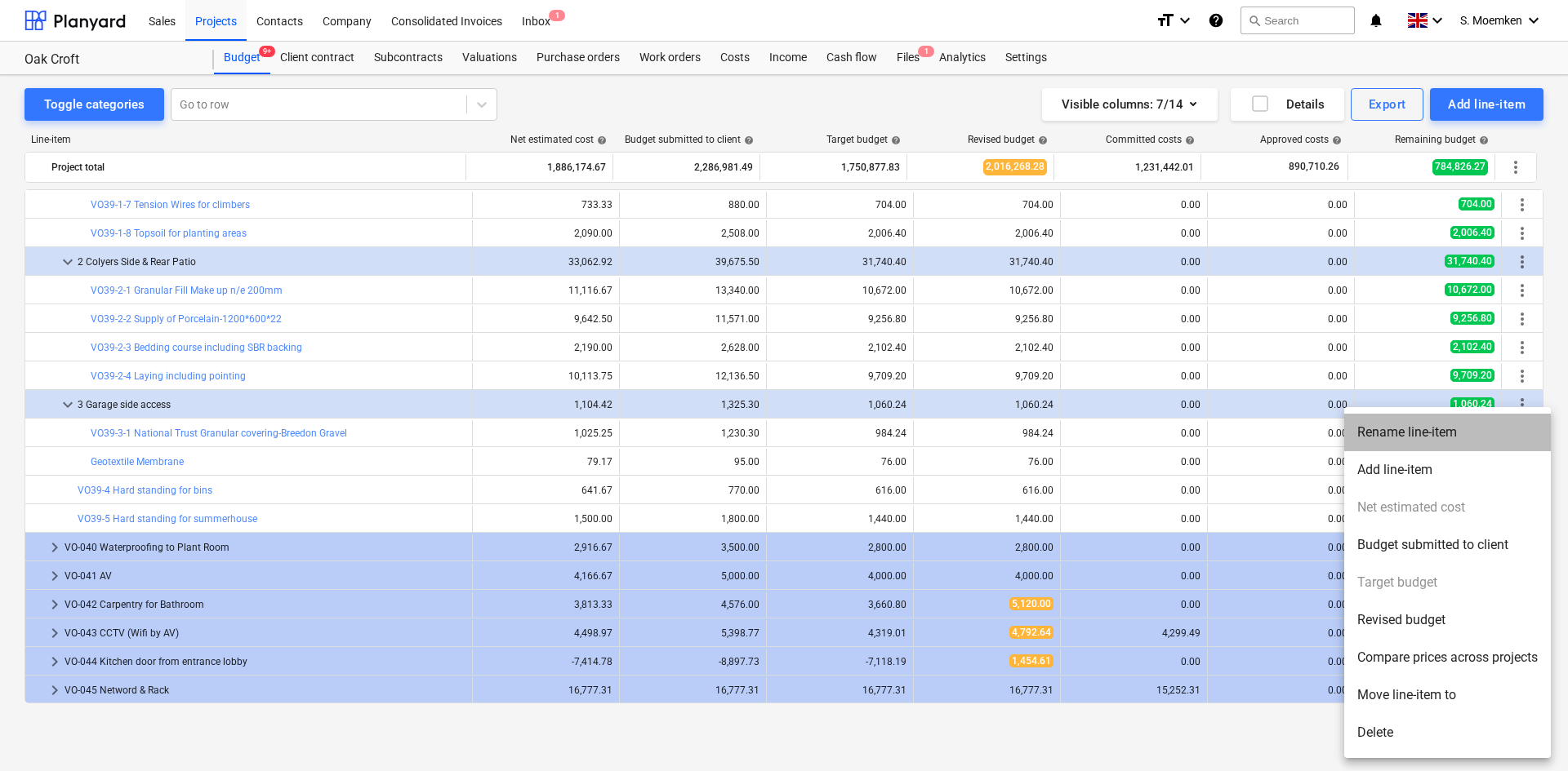
click at [1362, 435] on li "Rename line-item" at bounding box center [1448, 432] width 207 height 37
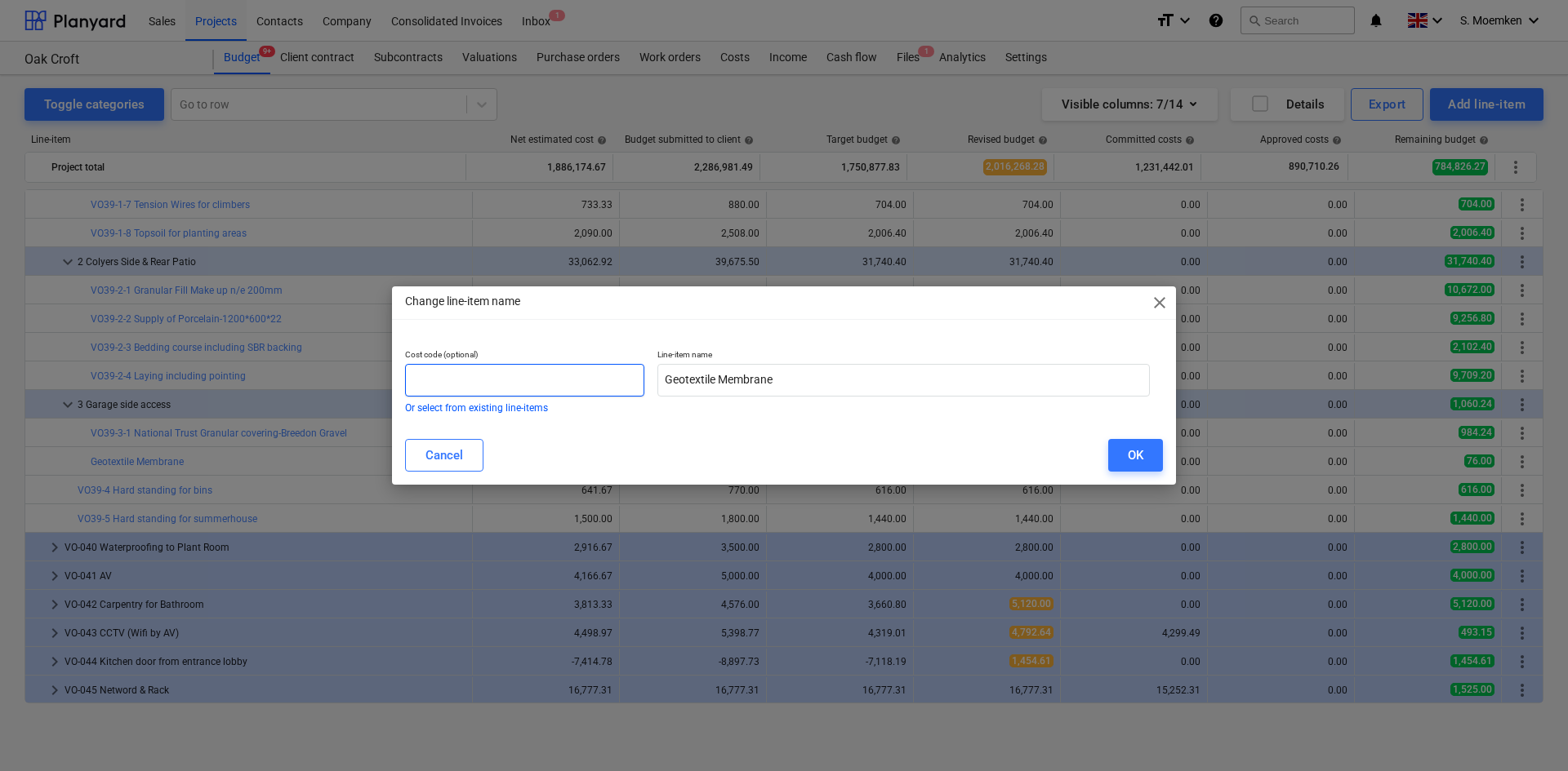
click at [447, 377] on input "text" at bounding box center [524, 380] width 239 height 32
paste input "VO39-3-"
type input "VO39-3-2"
click at [1140, 457] on div "OK" at bounding box center [1136, 456] width 16 height 22
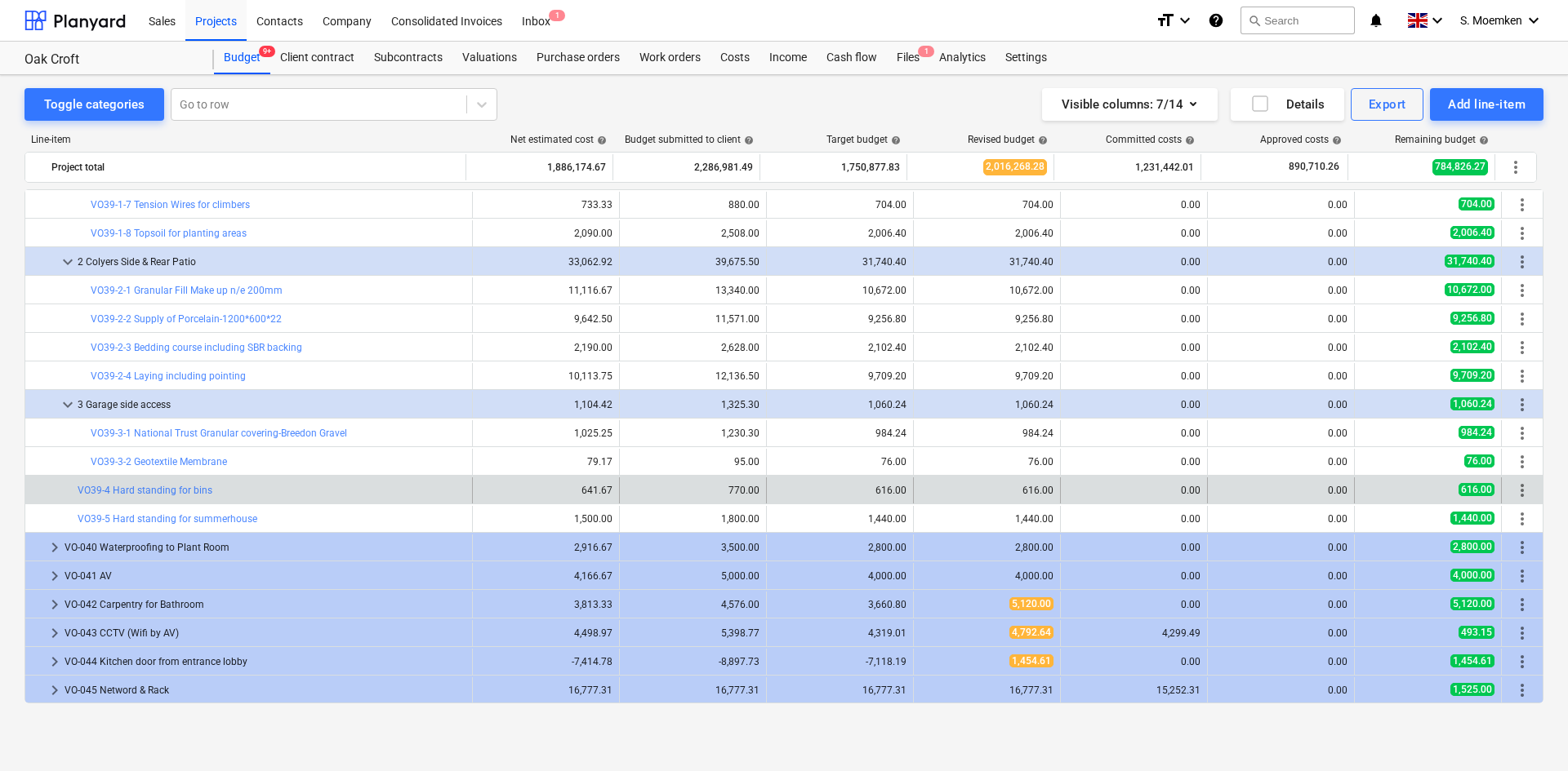
click at [1520, 488] on span "more_vert" at bounding box center [1522, 490] width 20 height 20
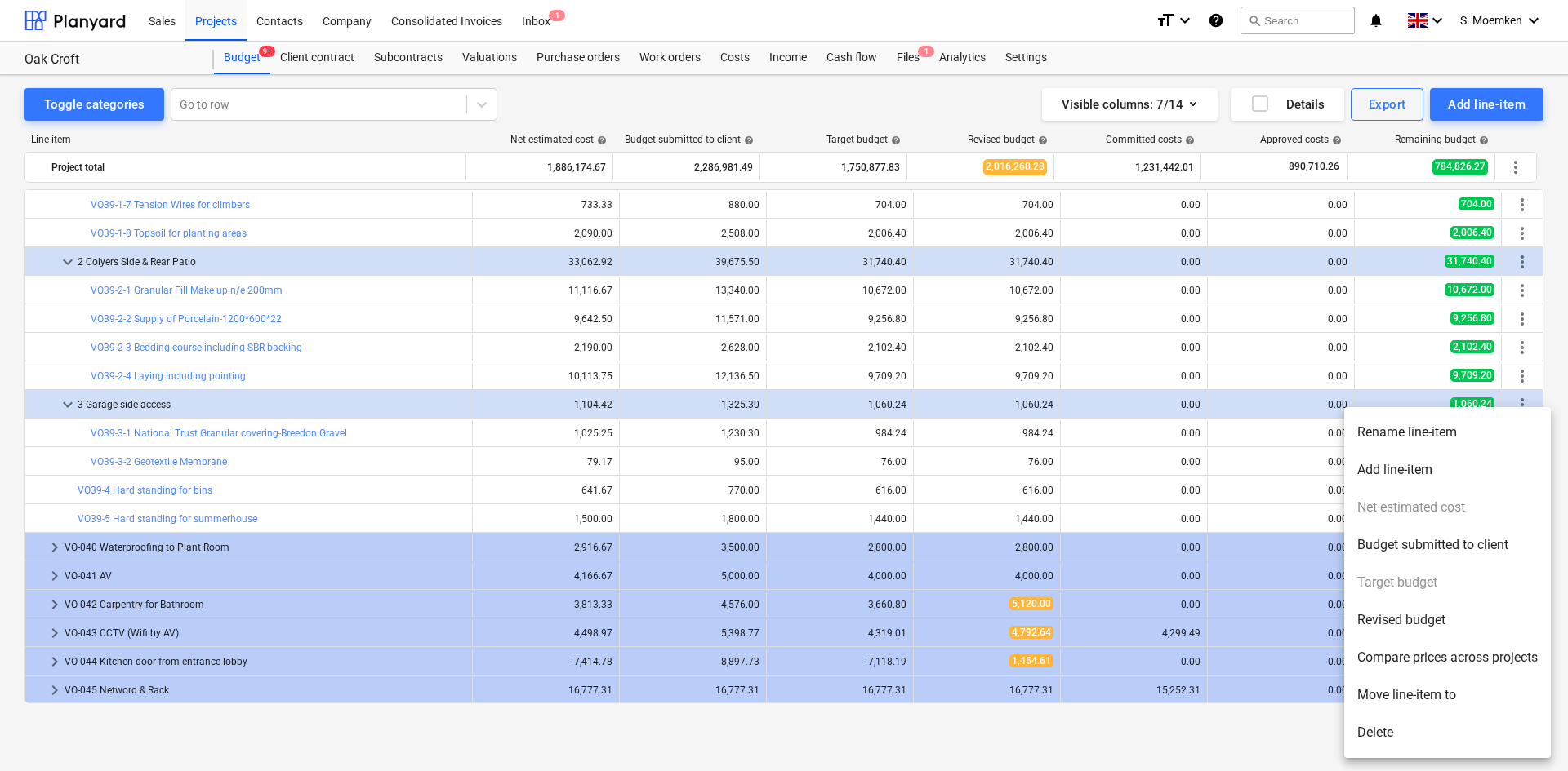
click at [1397, 432] on li "Rename line-item" at bounding box center [1448, 432] width 207 height 37
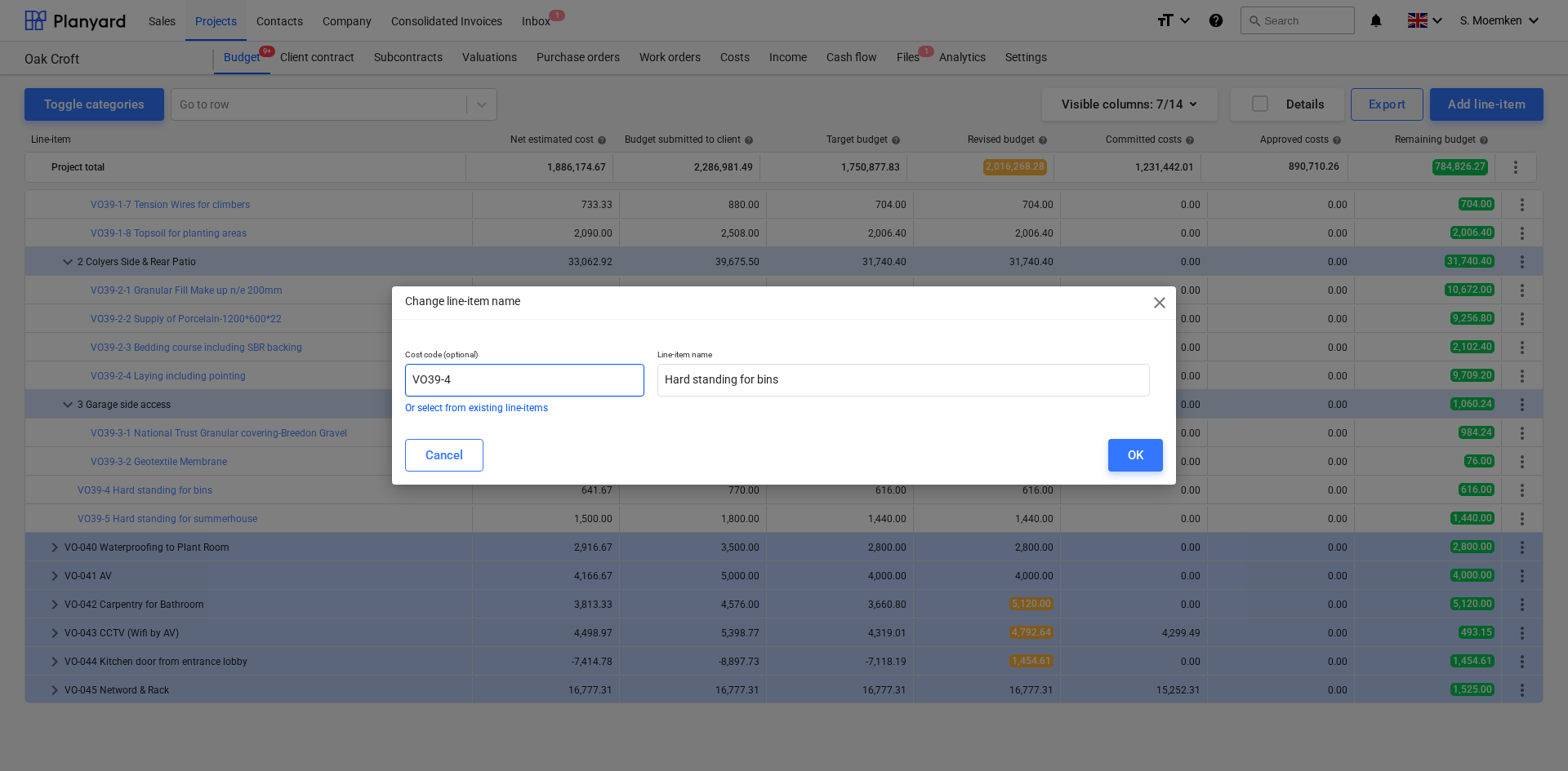
drag, startPoint x: 457, startPoint y: 378, endPoint x: 389, endPoint y: 379, distance: 68.0
click at [389, 379] on div "Change line-item name close Cost code (optional) VO39-4 Or select from existing…" at bounding box center [784, 385] width 1568 height 771
paste input "3-"
type input "VO39-3-3"
click at [1138, 447] on div "OK" at bounding box center [1136, 456] width 16 height 22
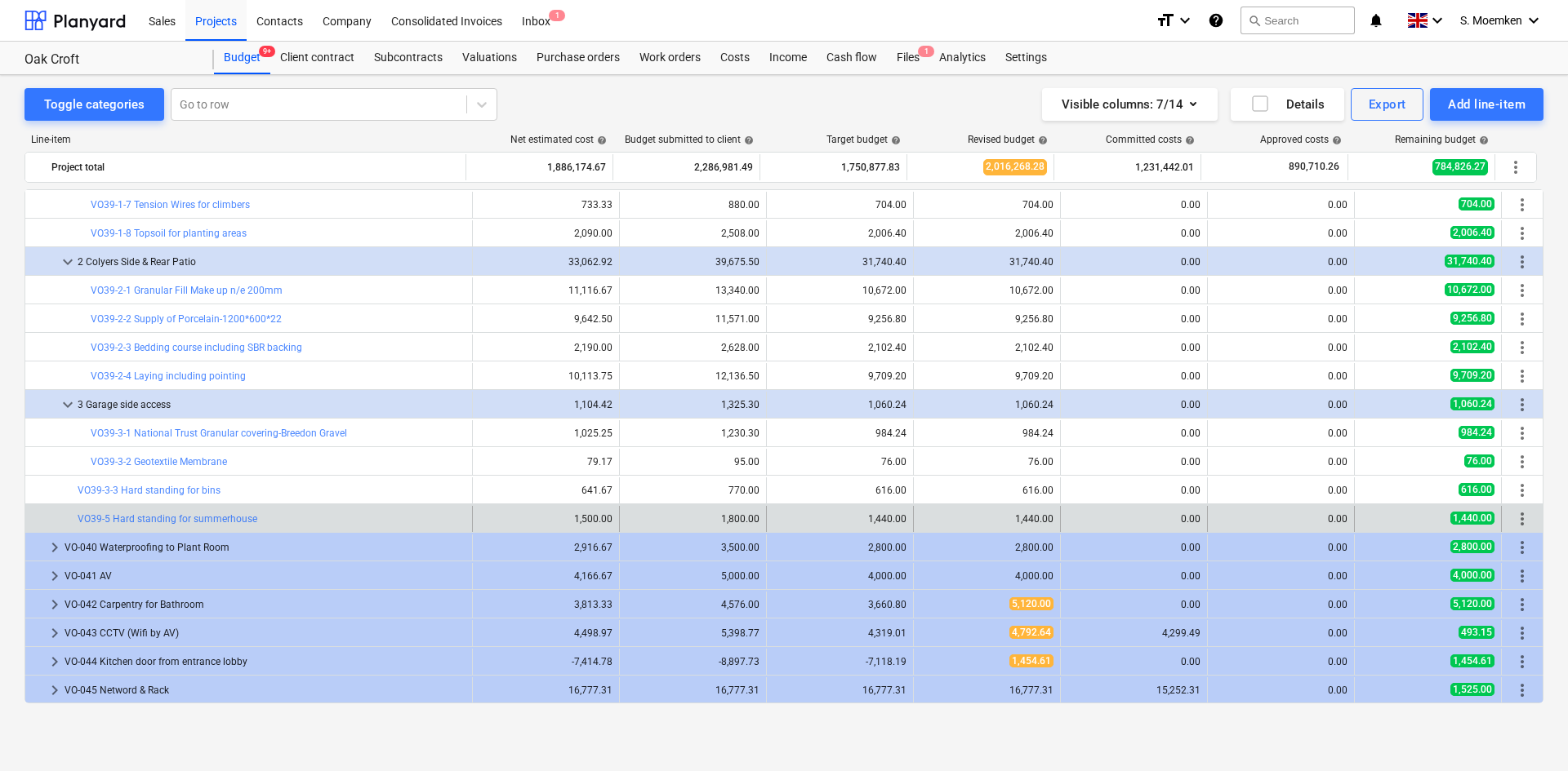
click at [1517, 521] on span "more_vert" at bounding box center [1522, 519] width 20 height 20
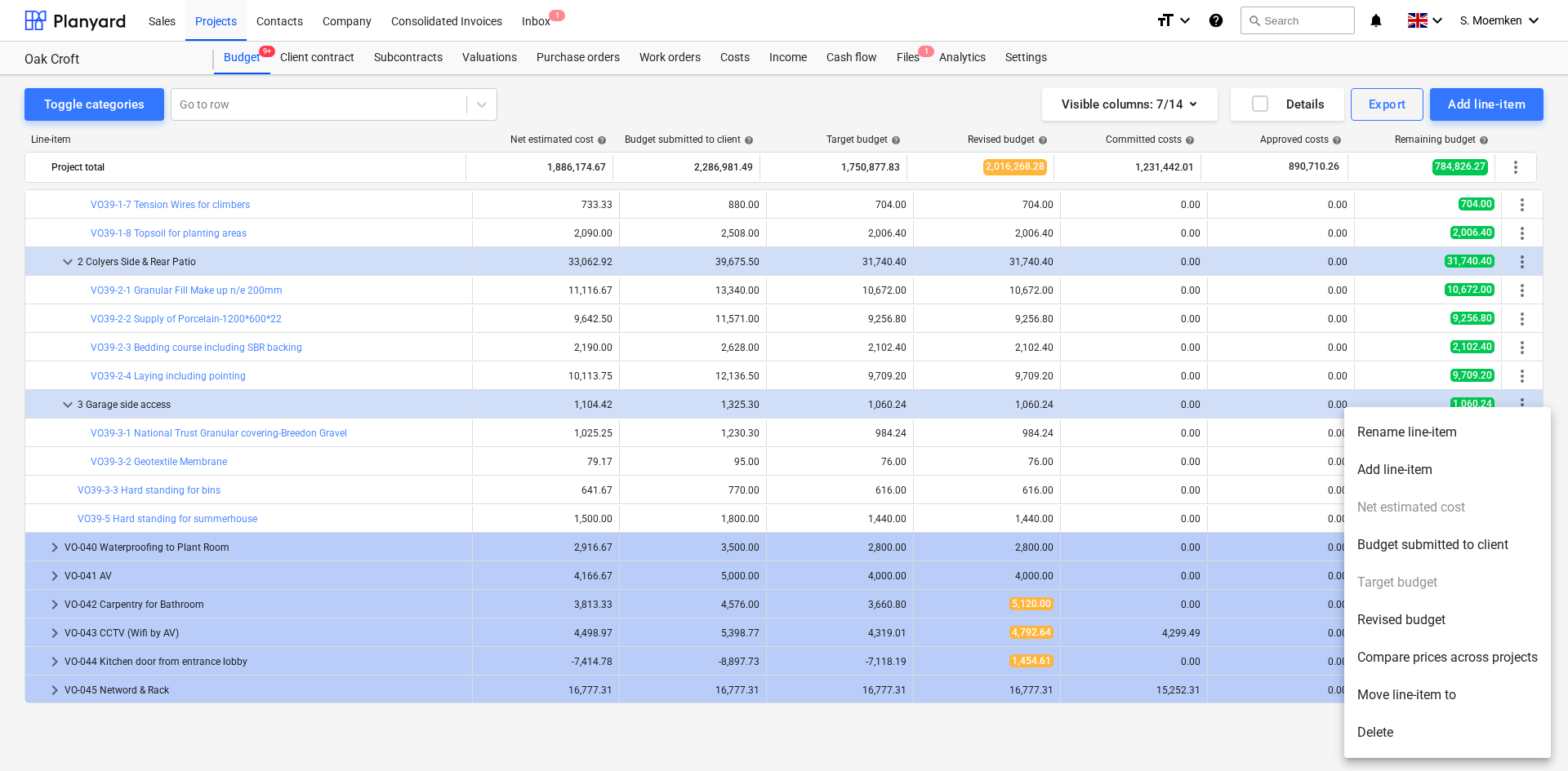
click at [1387, 437] on li "Rename line-item" at bounding box center [1448, 432] width 207 height 37
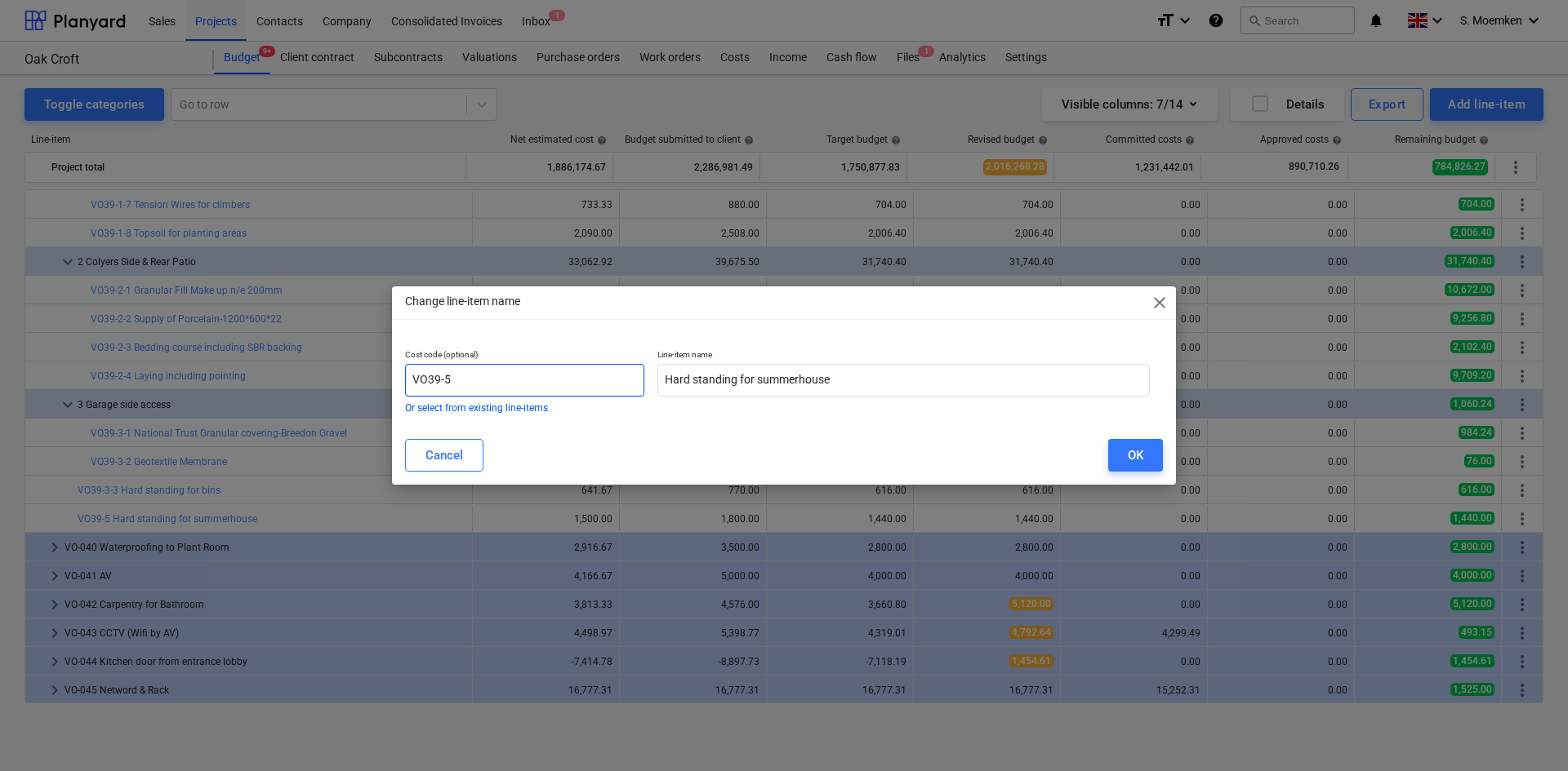
drag, startPoint x: 491, startPoint y: 386, endPoint x: 379, endPoint y: 386, distance: 112.0
click at [379, 386] on div "Change line-item name close Cost code (optional) VO39-5 Or select from existing…" at bounding box center [784, 385] width 1568 height 771
paste input "3-"
type input "VO39-3-4"
click at [1140, 452] on div "OK" at bounding box center [1136, 456] width 16 height 22
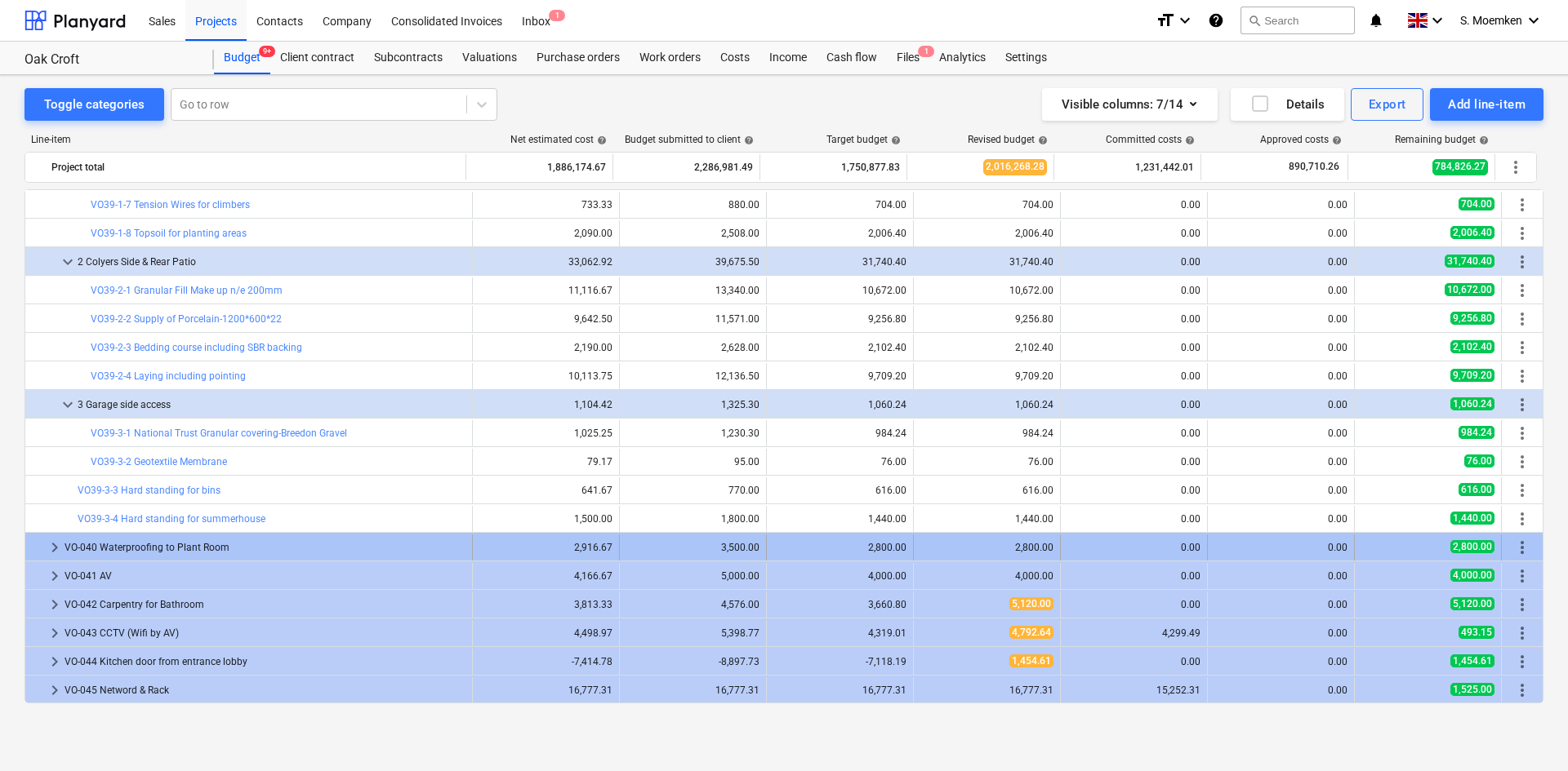
click at [54, 546] on span "keyboard_arrow_right" at bounding box center [55, 547] width 20 height 20
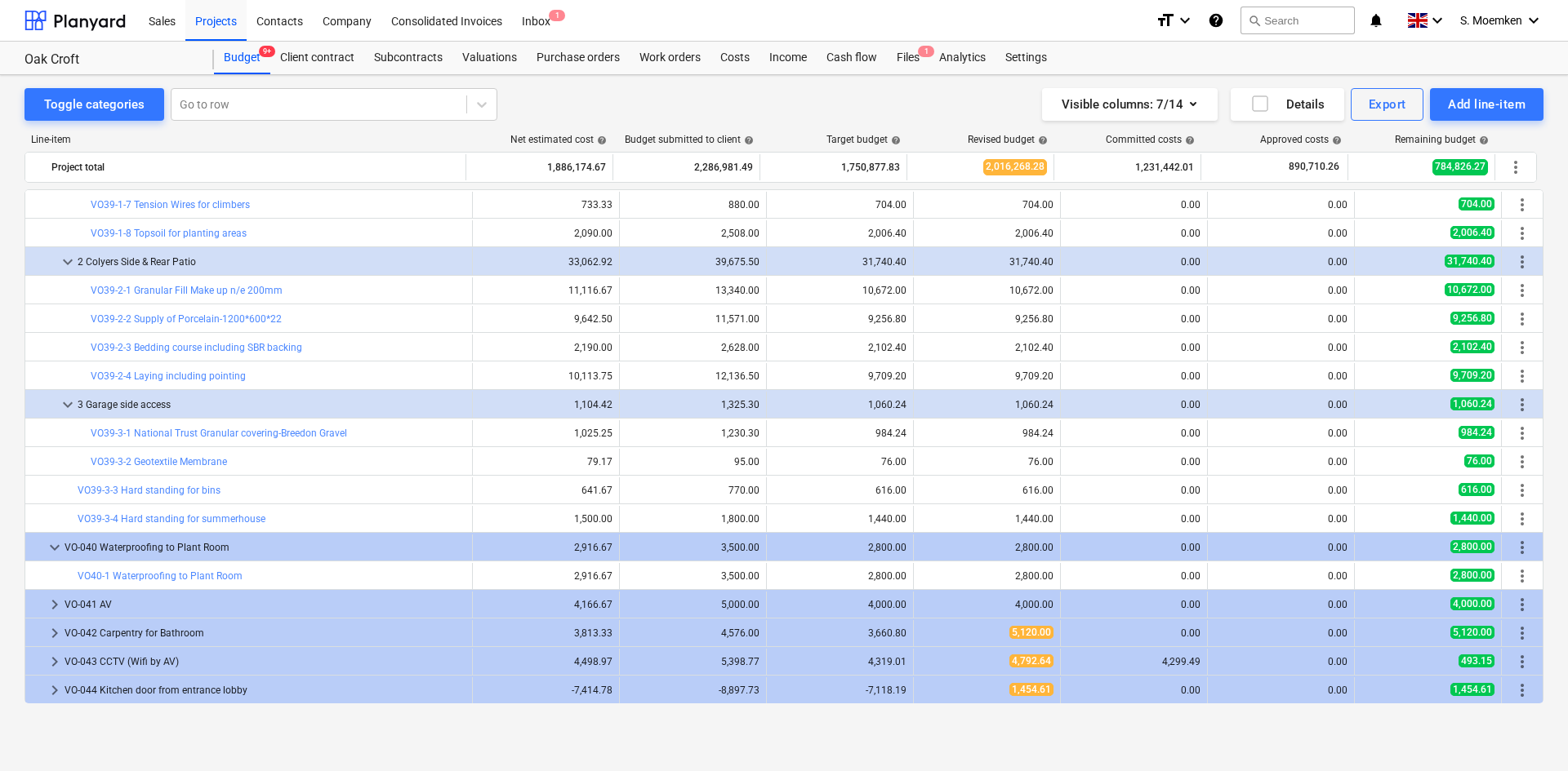
scroll to position [10430, 0]
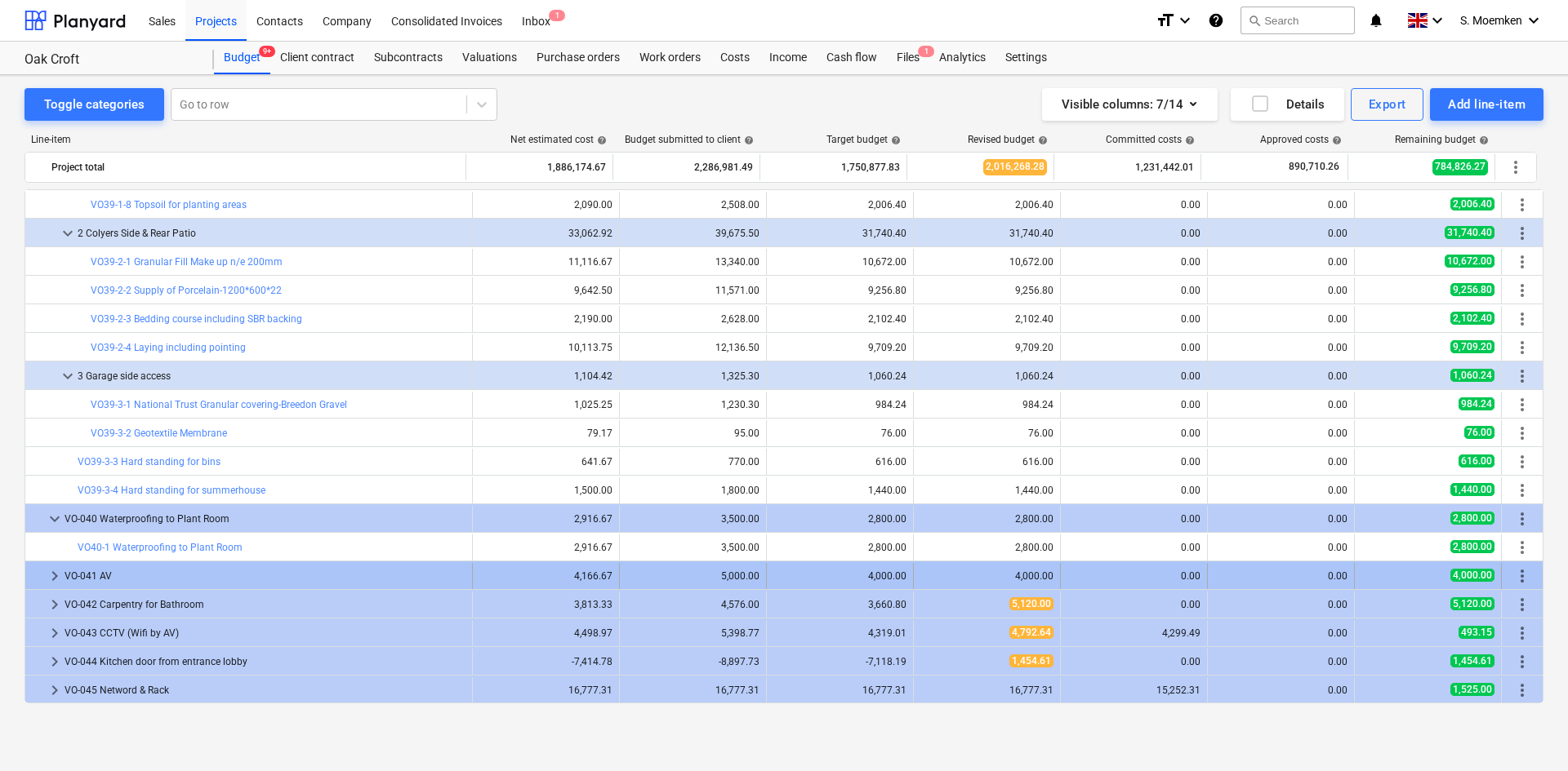
click at [51, 576] on span "keyboard_arrow_right" at bounding box center [55, 576] width 20 height 20
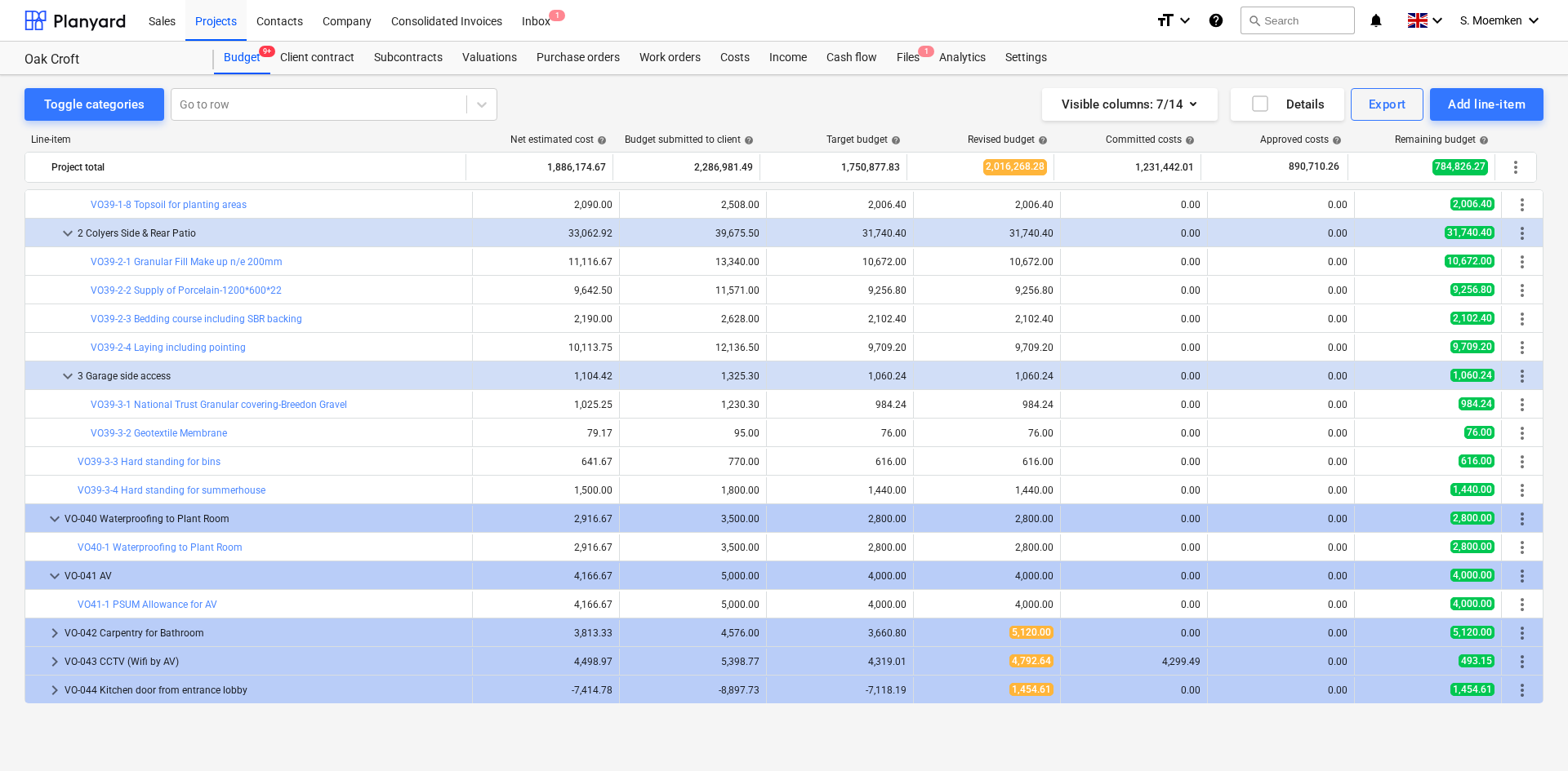
scroll to position [10458, 0]
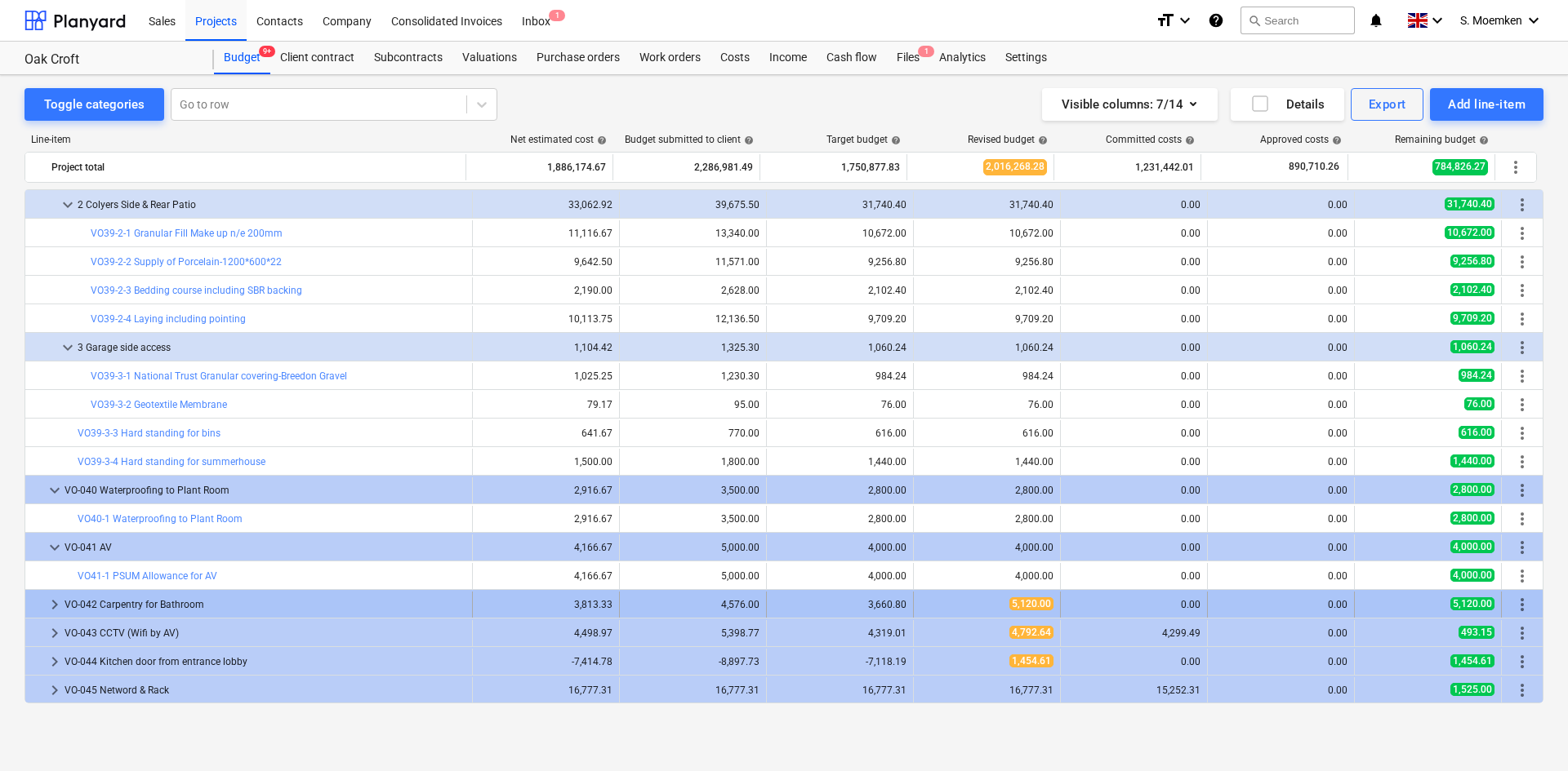
click at [54, 601] on span "keyboard_arrow_right" at bounding box center [55, 605] width 20 height 20
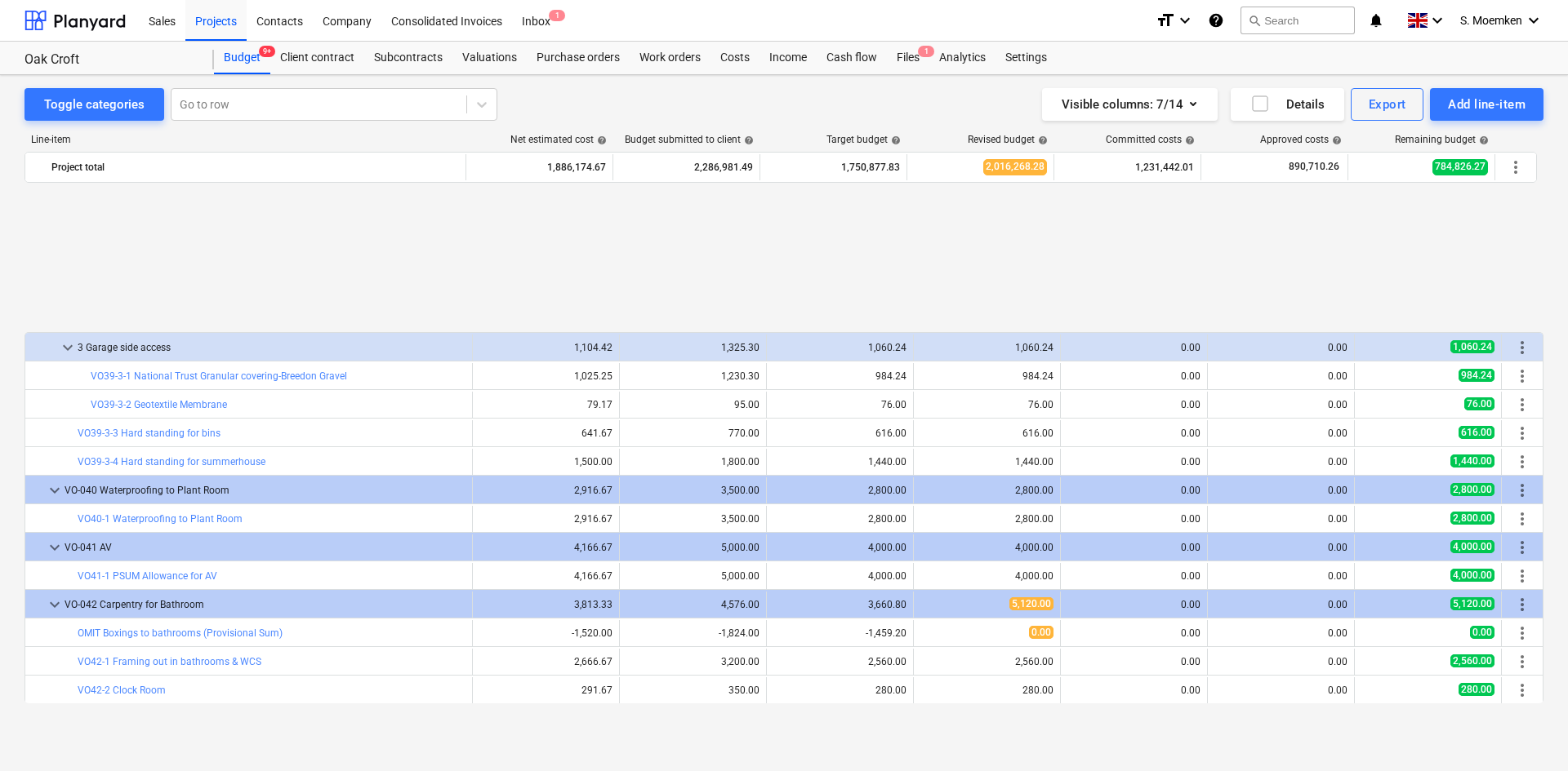
scroll to position [10658, 0]
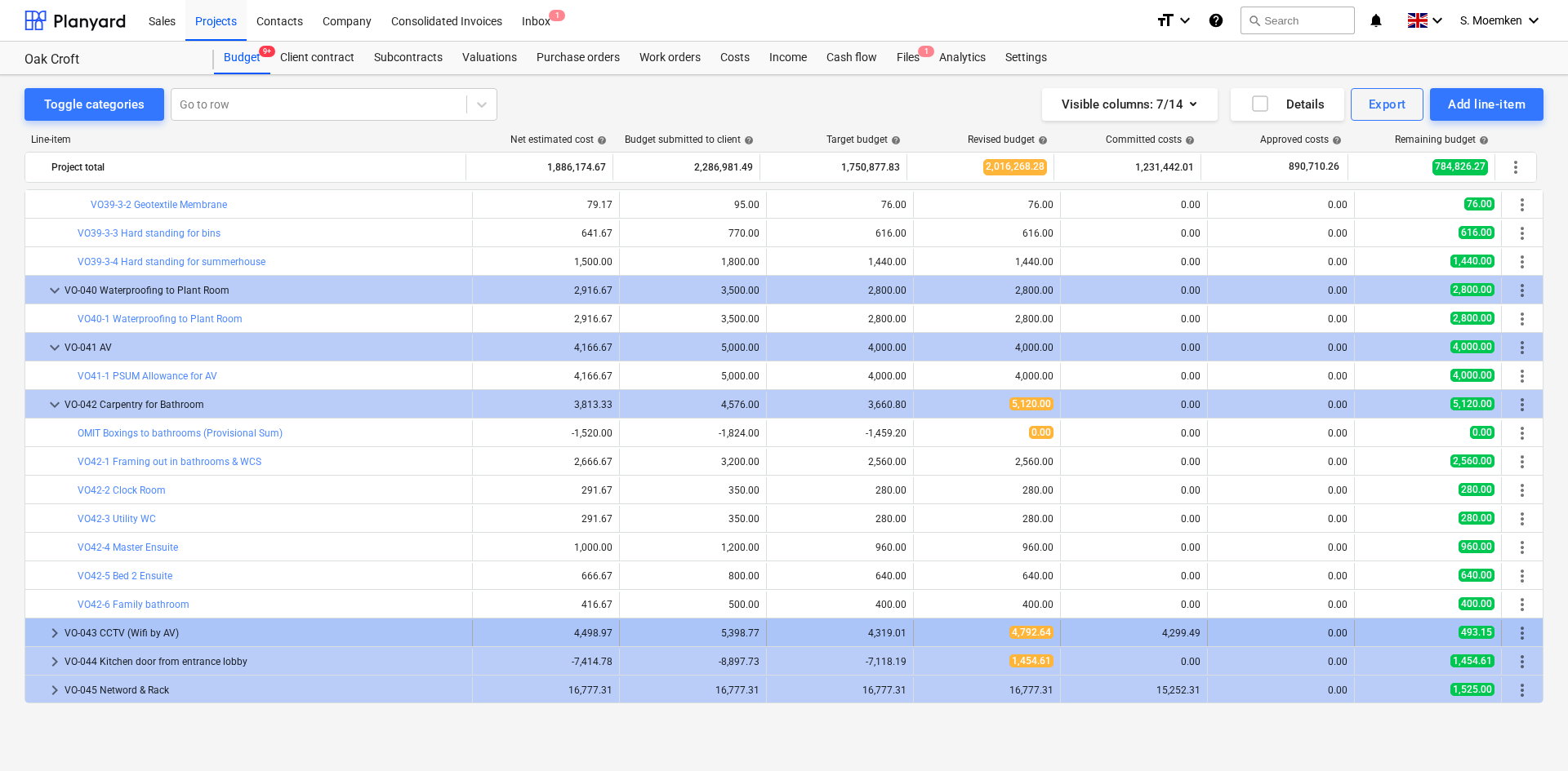
click at [55, 632] on span "keyboard_arrow_right" at bounding box center [55, 633] width 20 height 20
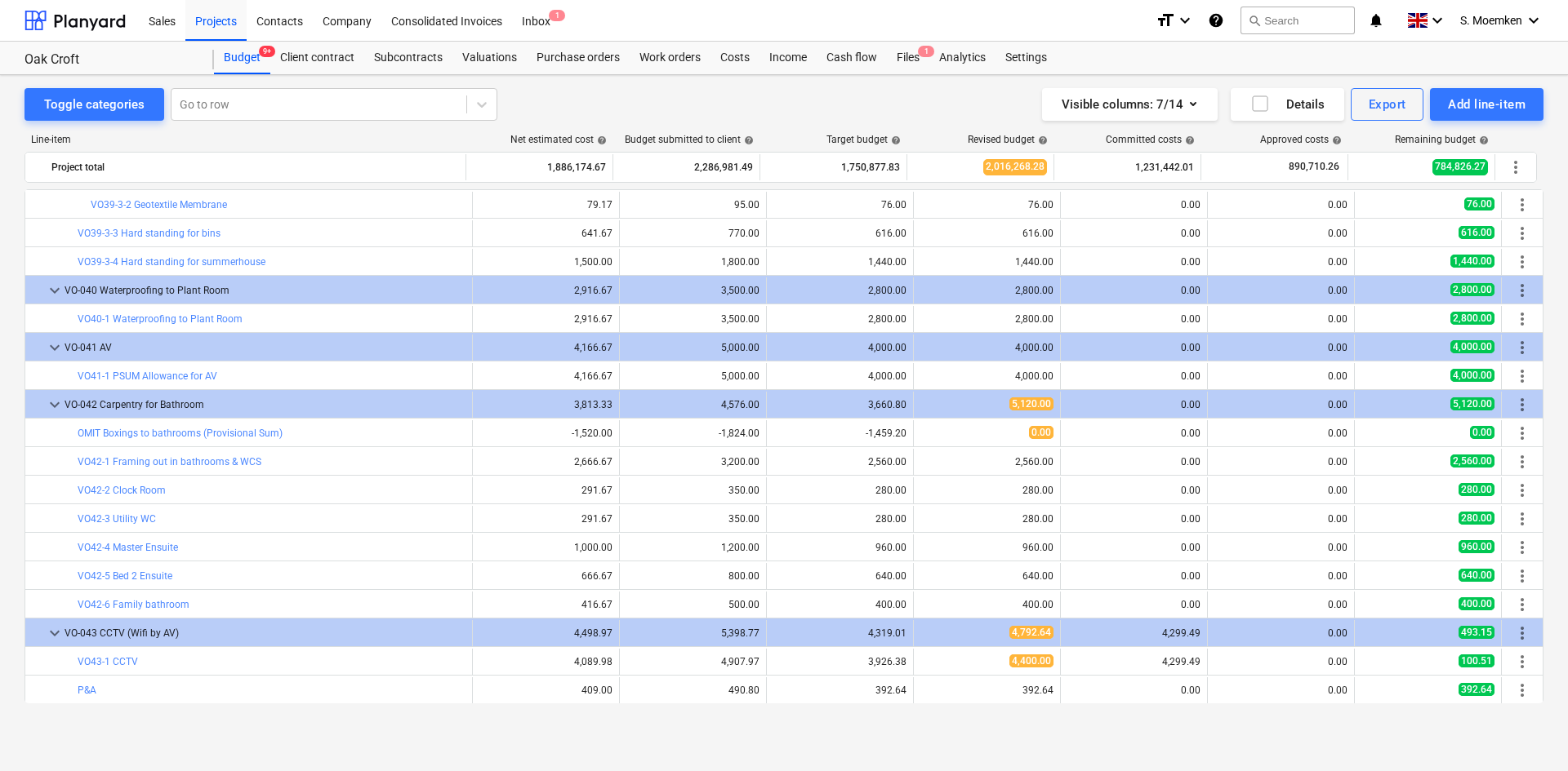
scroll to position [10715, 0]
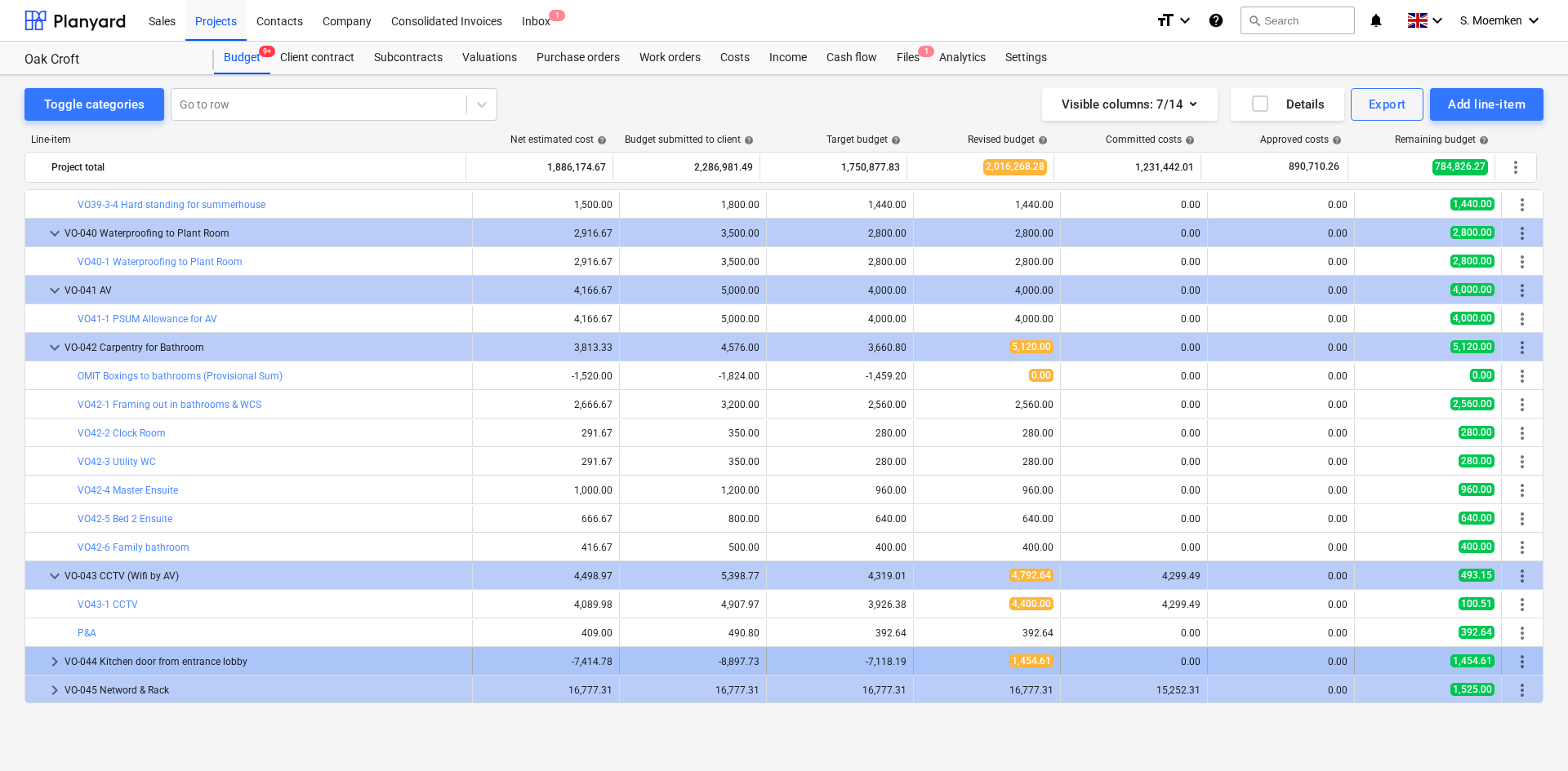
click at [53, 662] on span "keyboard_arrow_right" at bounding box center [55, 662] width 20 height 20
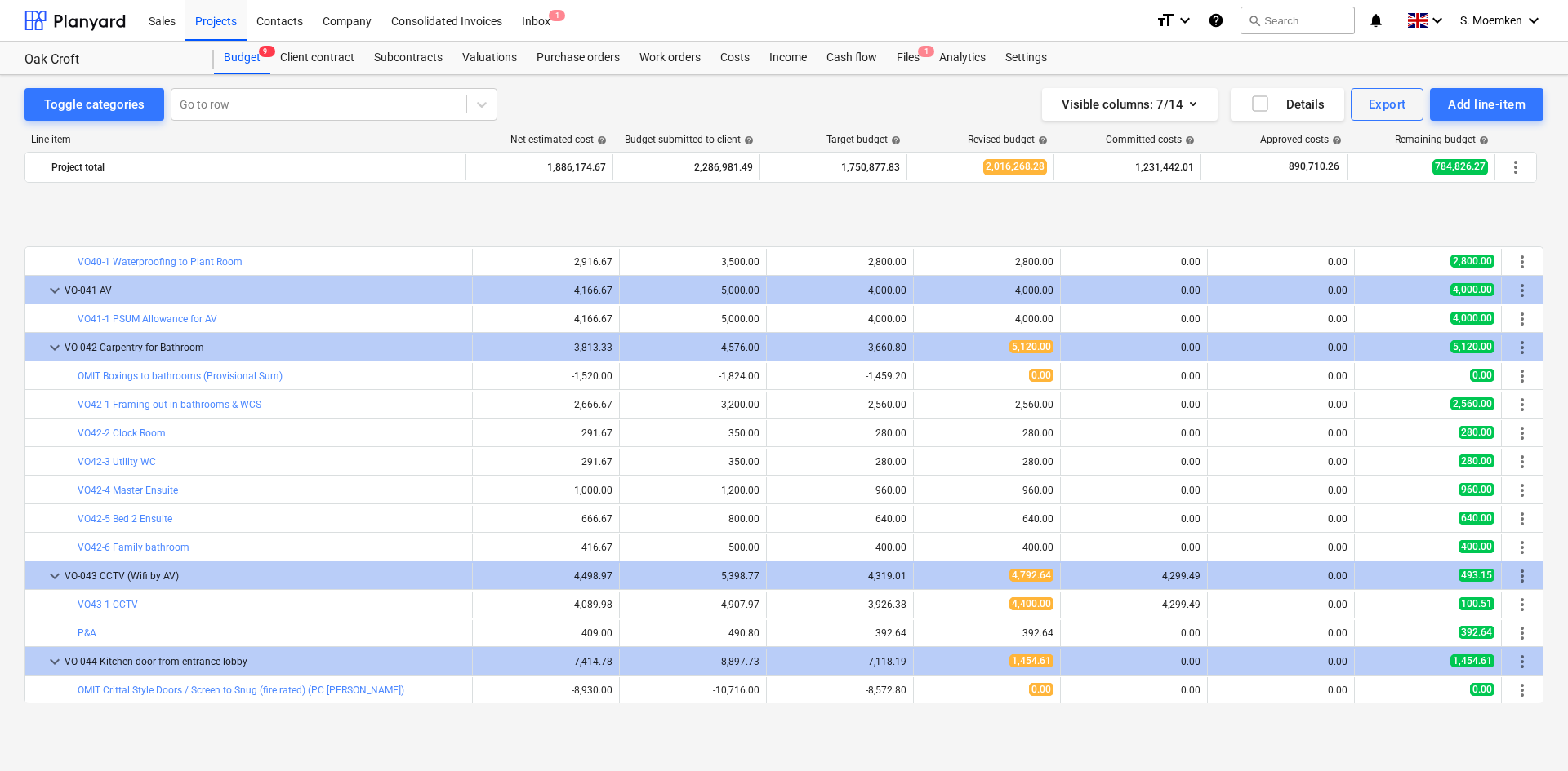
scroll to position [10801, 0]
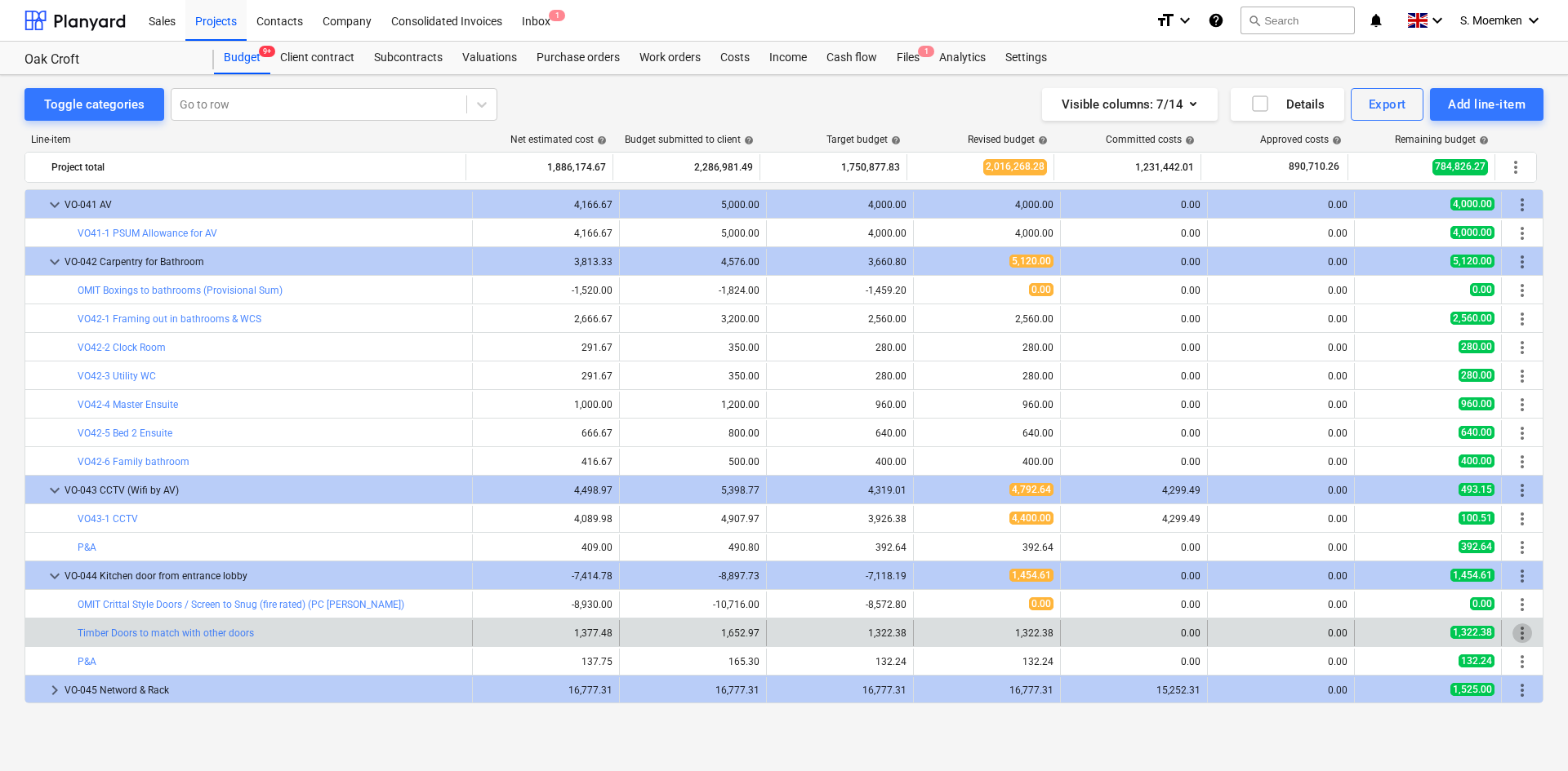
click at [1520, 633] on span "more_vert" at bounding box center [1522, 633] width 20 height 20
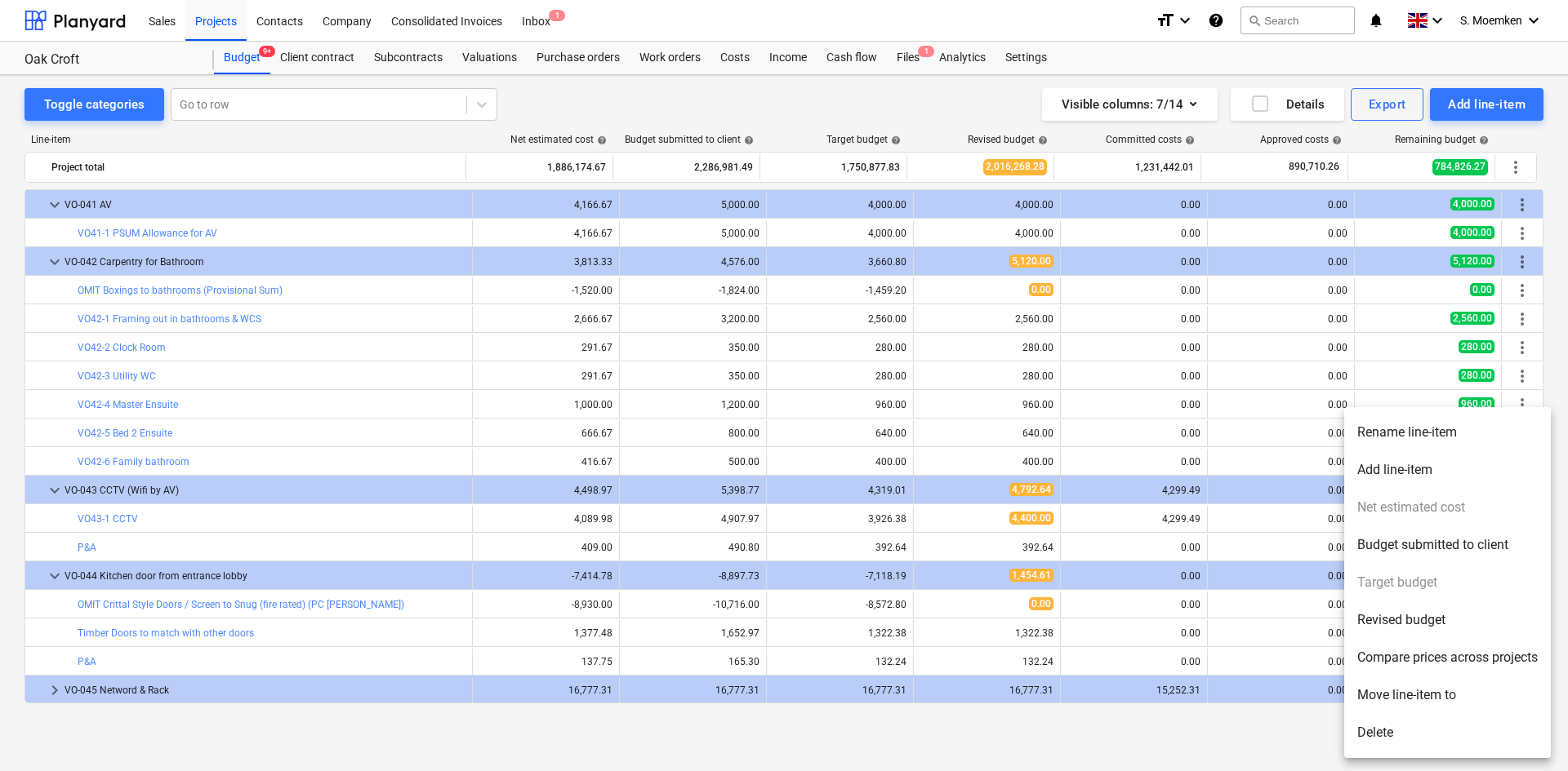
click at [1403, 428] on li "Rename line-item" at bounding box center [1448, 432] width 207 height 37
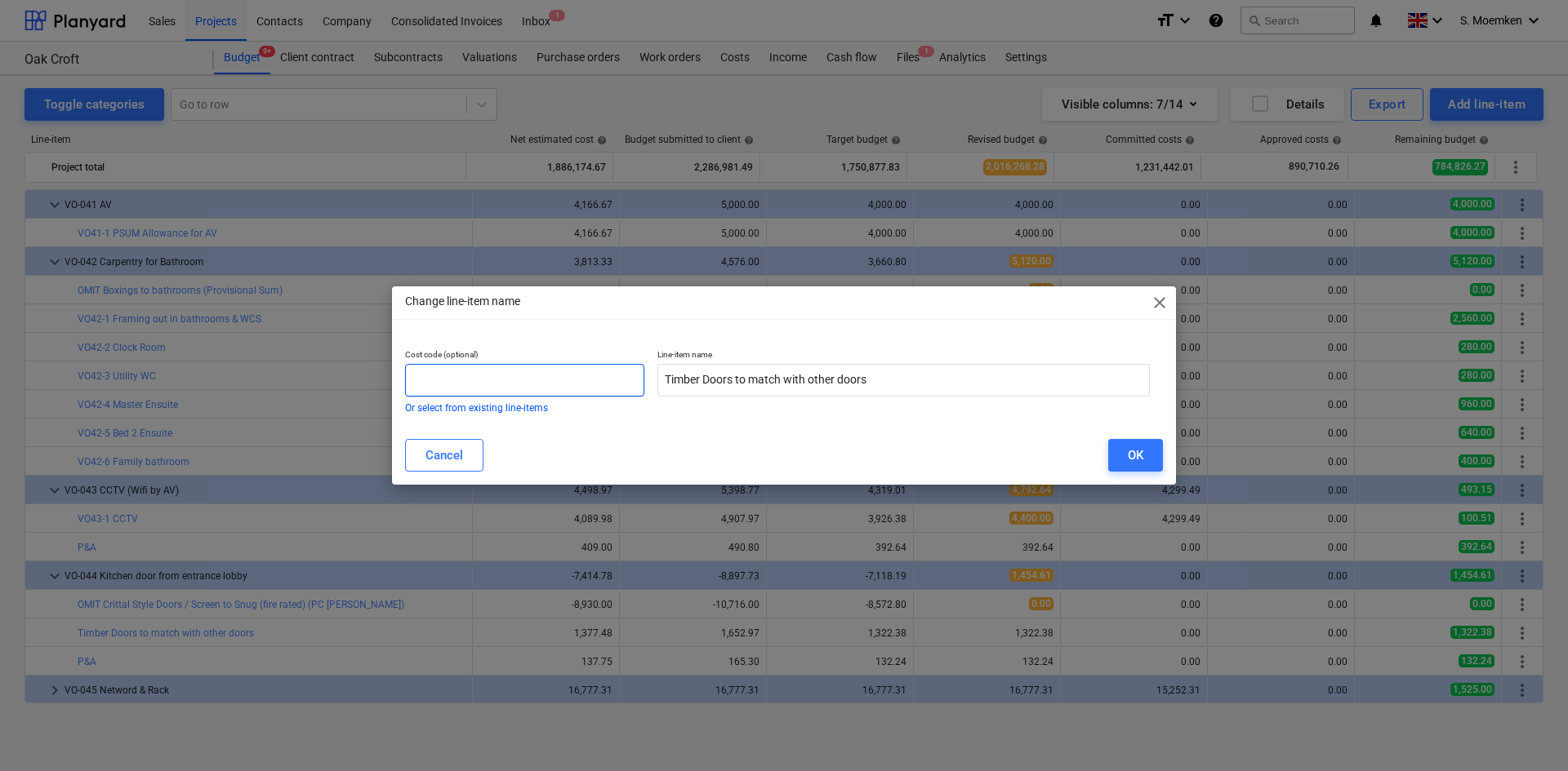
click at [539, 381] on input "text" at bounding box center [524, 380] width 239 height 32
paste input "VO39-3-"
drag, startPoint x: 413, startPoint y: 382, endPoint x: 443, endPoint y: 381, distance: 30.0
click at [443, 381] on input "VO44-1" at bounding box center [524, 380] width 239 height 32
type input "VO44-1"
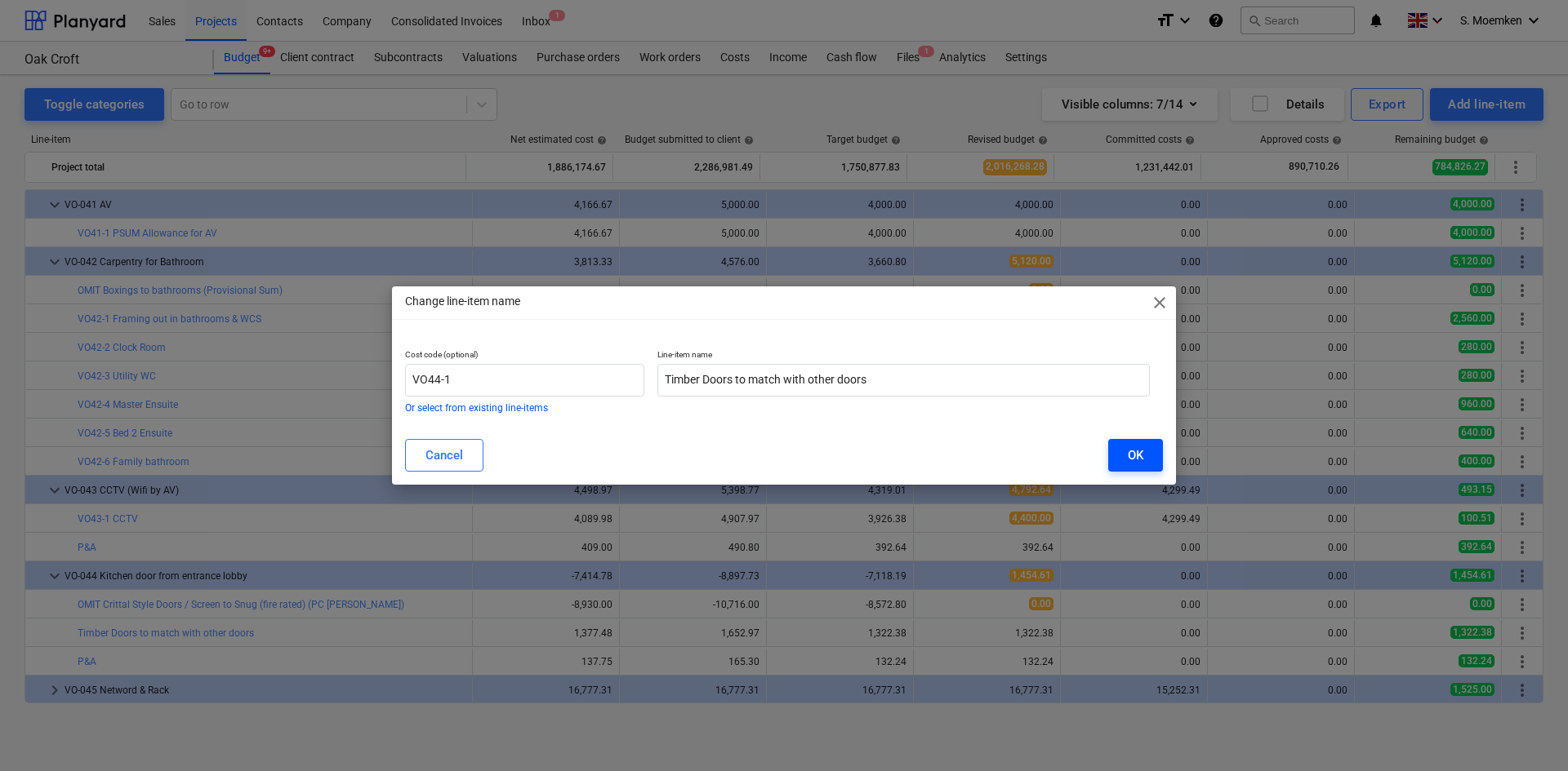
click at [1120, 452] on button "OK" at bounding box center [1136, 455] width 55 height 32
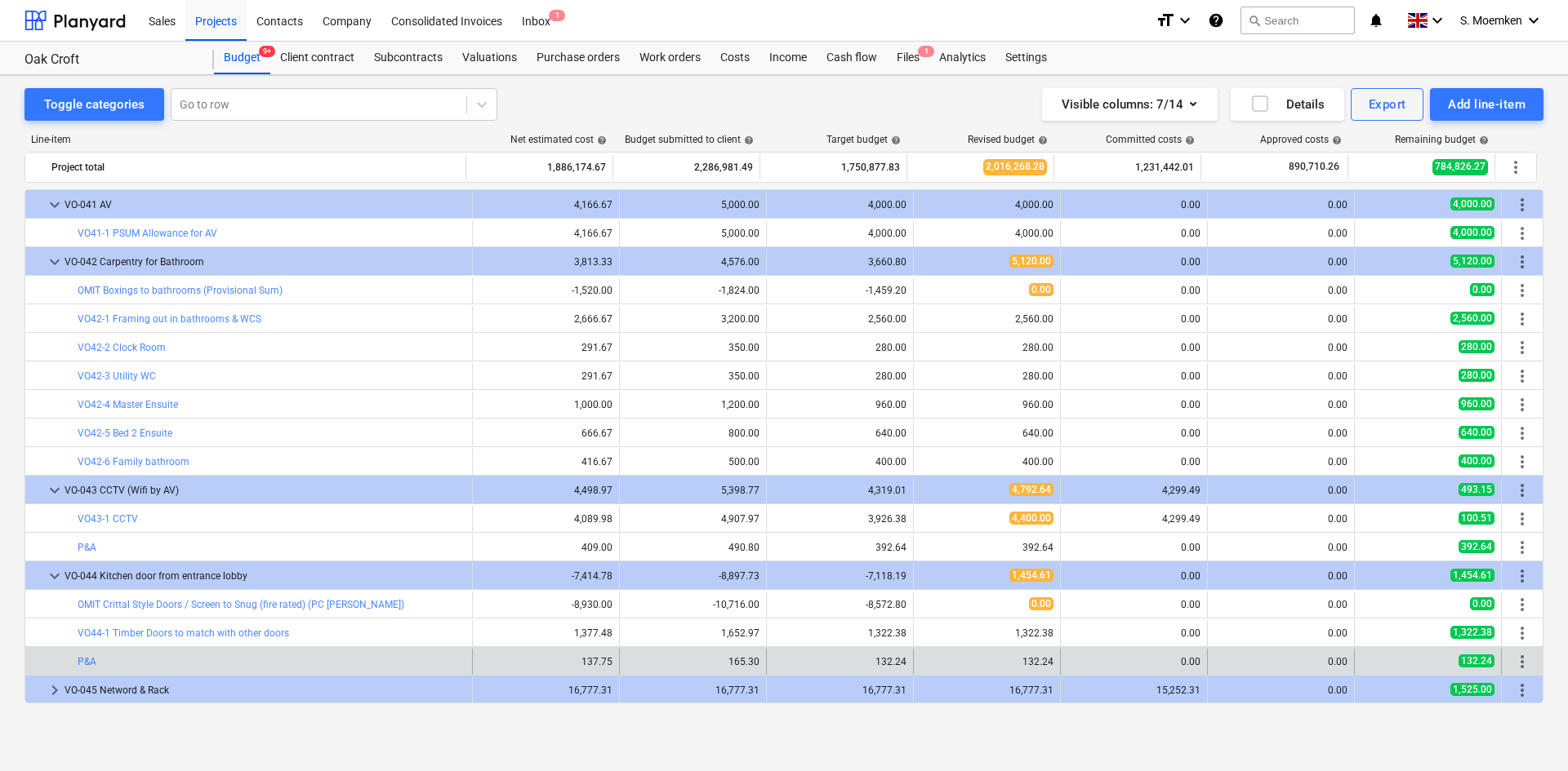
click at [1516, 657] on span "more_vert" at bounding box center [1522, 662] width 20 height 20
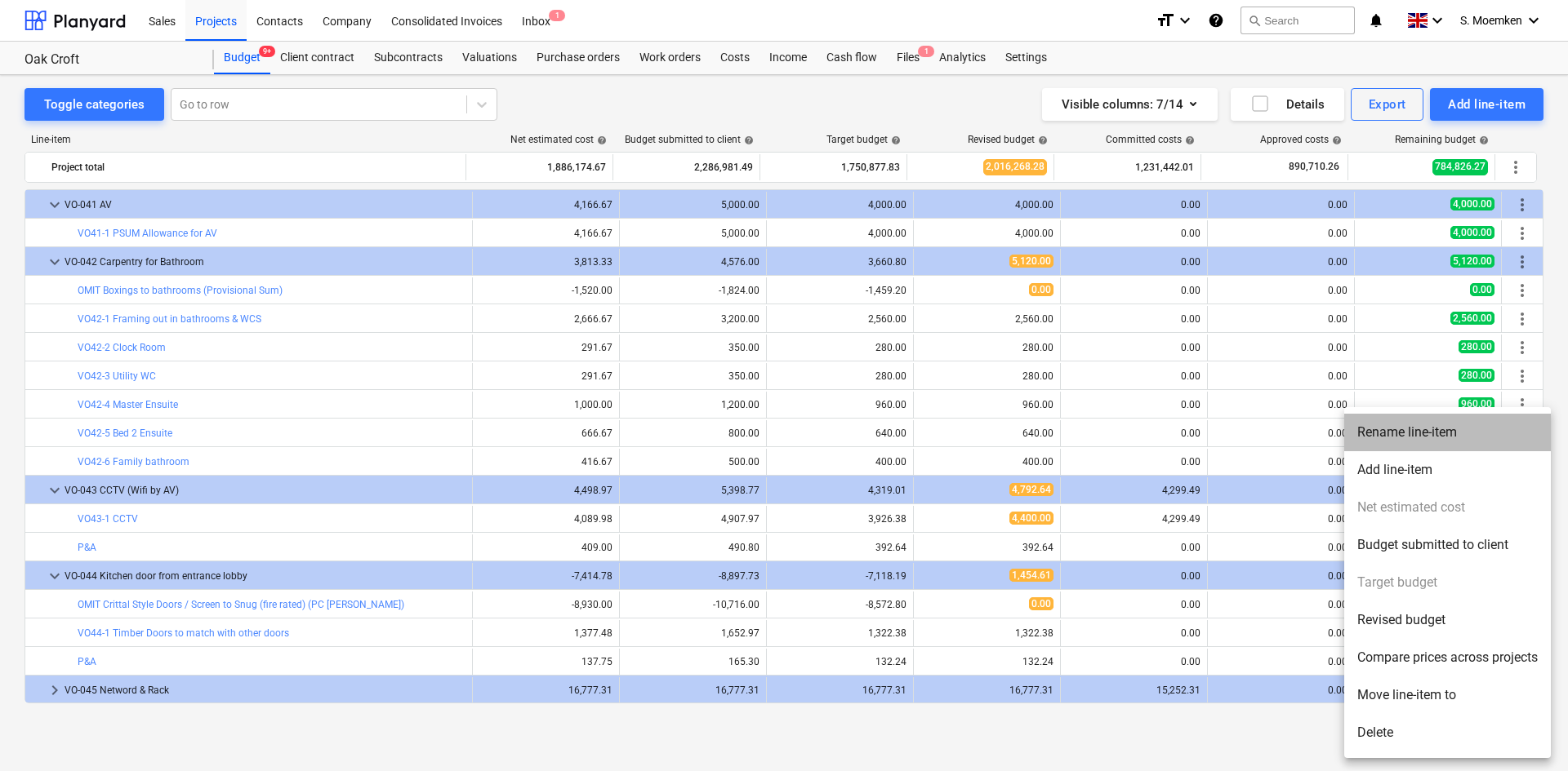
click at [1383, 425] on li "Rename line-item" at bounding box center [1448, 432] width 207 height 37
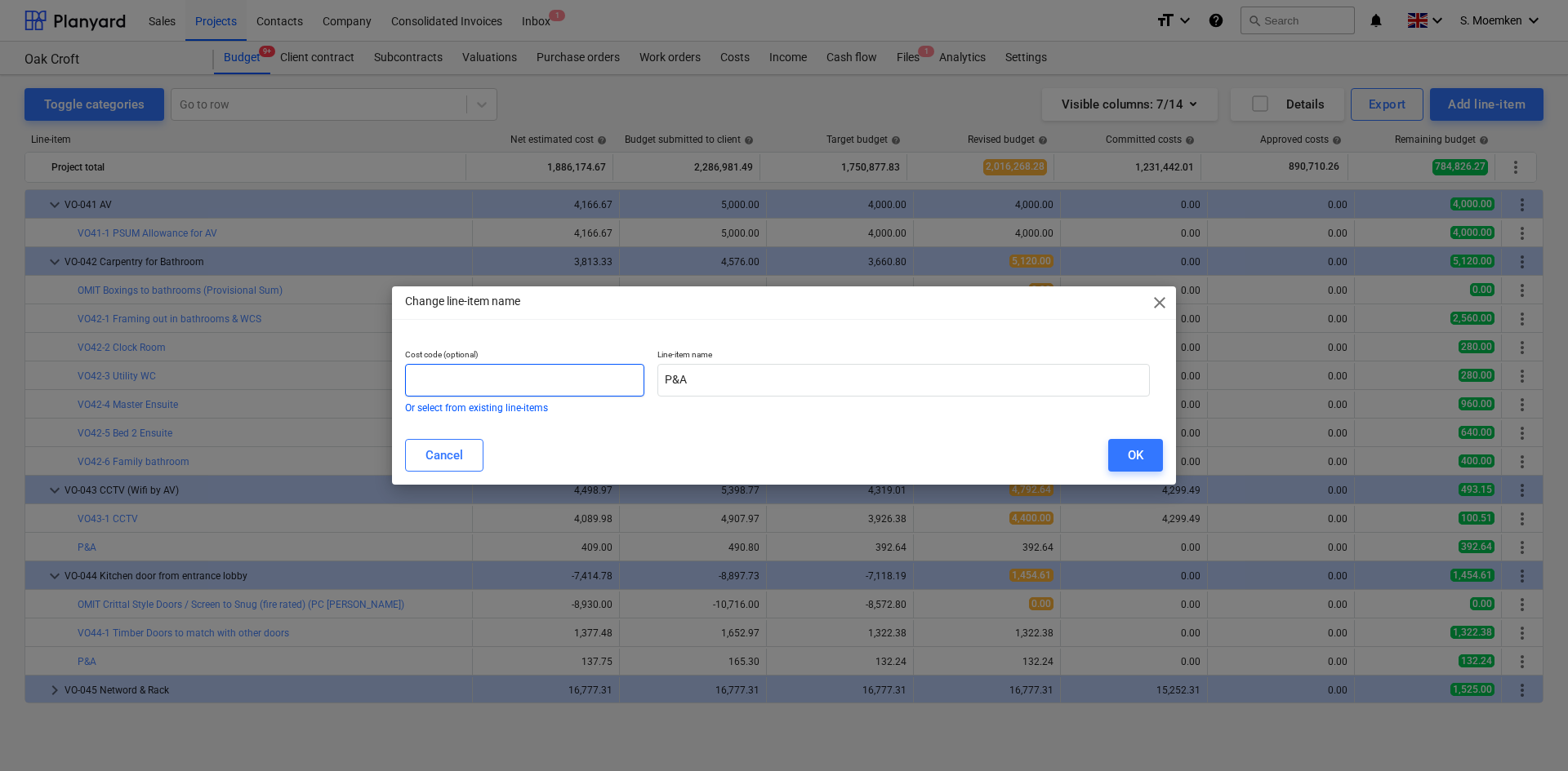
click at [513, 370] on input "text" at bounding box center [524, 380] width 239 height 32
paste input "VO44-"
type input "VO44-2"
click at [1126, 461] on button "OK" at bounding box center [1136, 455] width 55 height 32
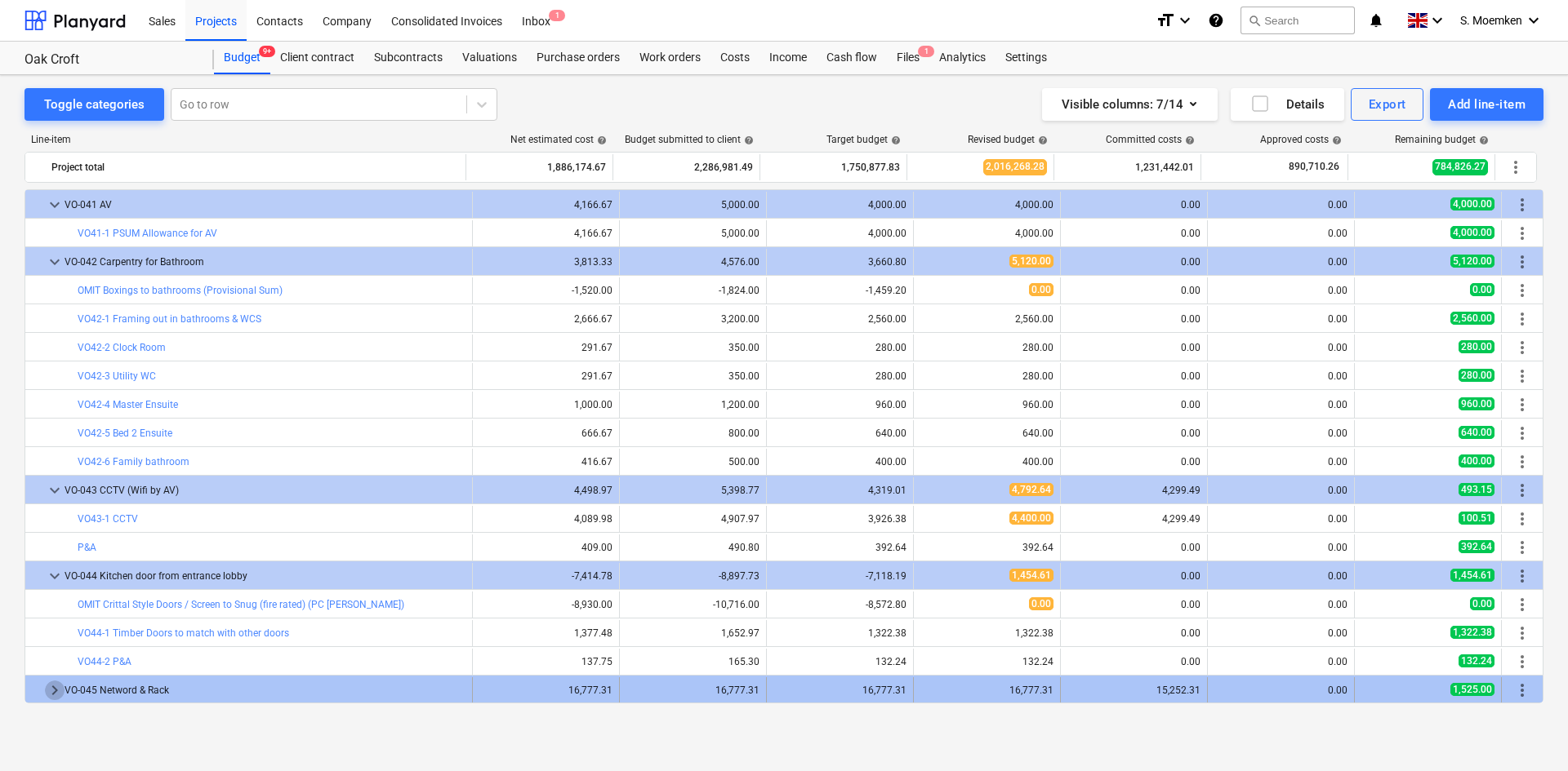
click at [49, 690] on span "keyboard_arrow_right" at bounding box center [55, 690] width 20 height 20
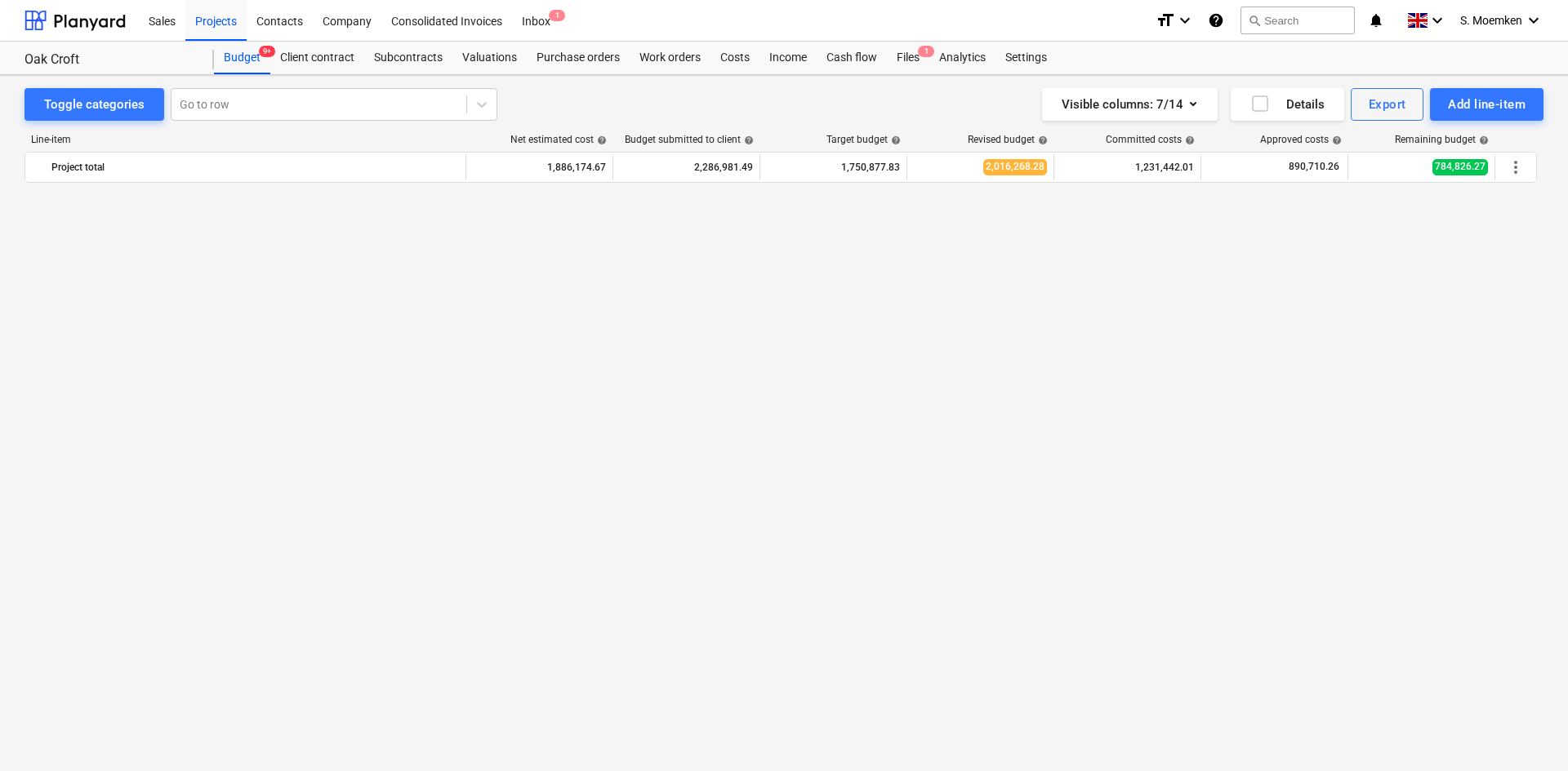
scroll to position [816, 0]
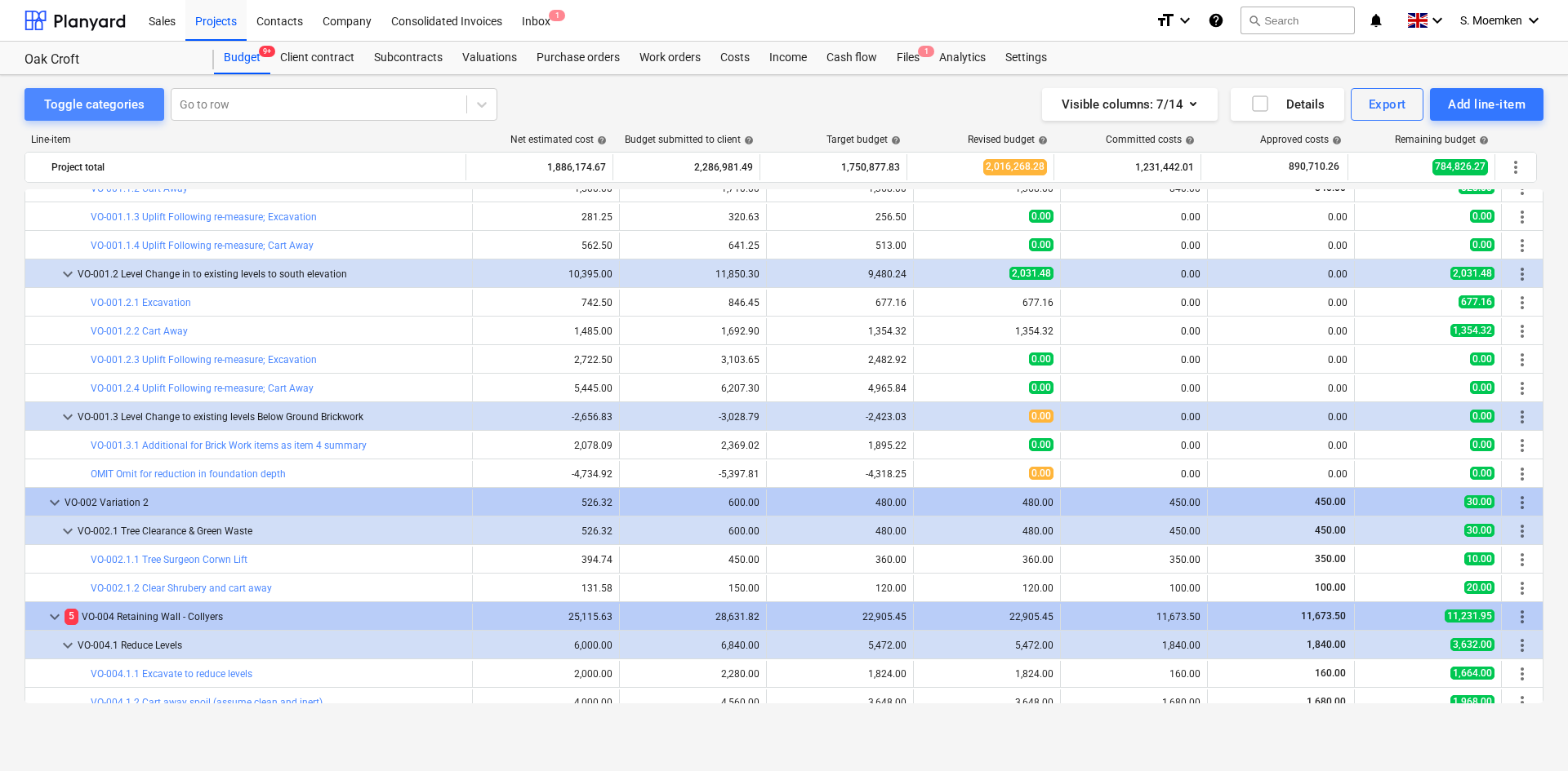
click at [100, 96] on div "Toggle categories" at bounding box center [95, 104] width 100 height 22
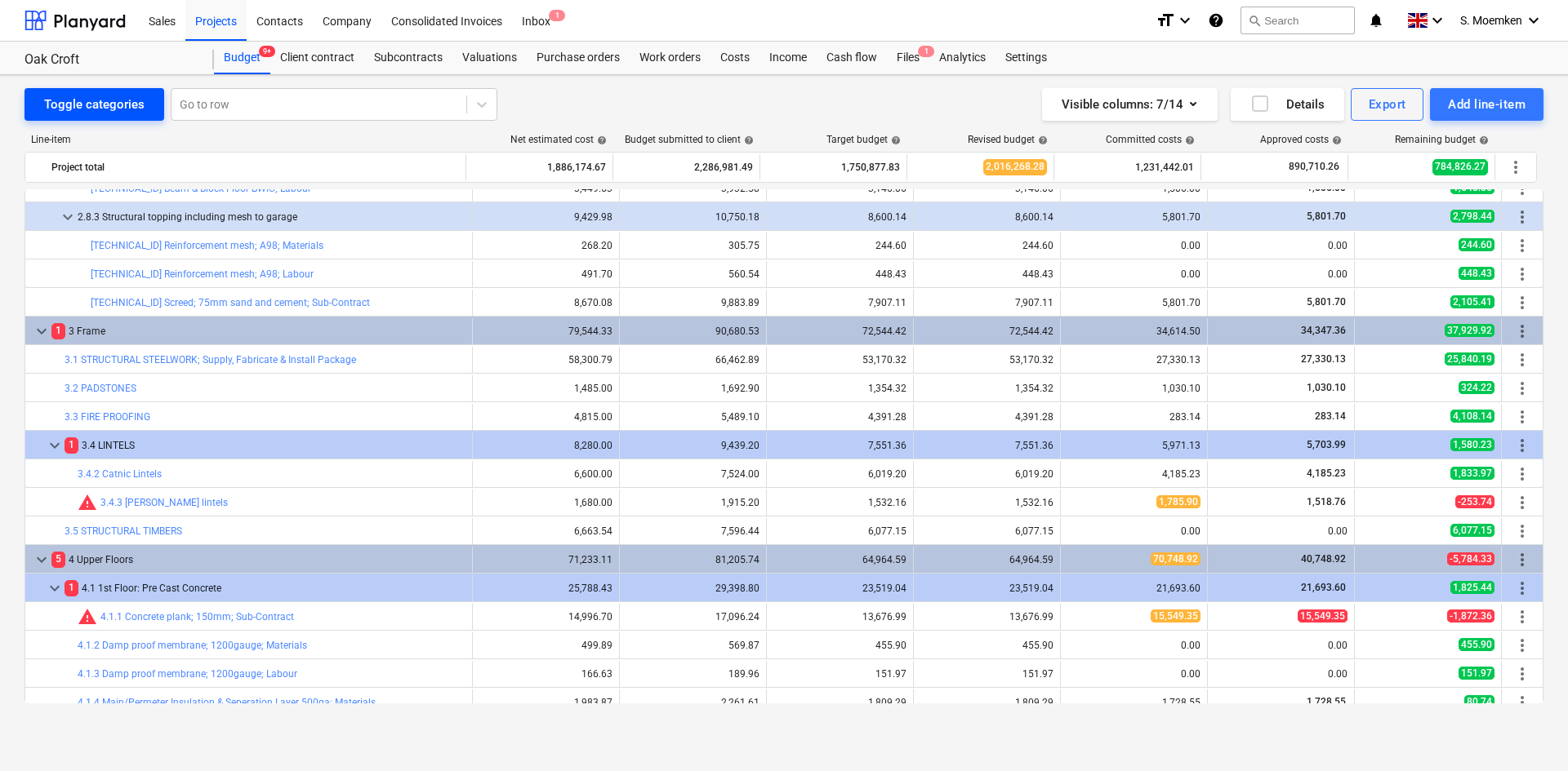
click at [96, 101] on div "Toggle categories" at bounding box center [95, 104] width 100 height 22
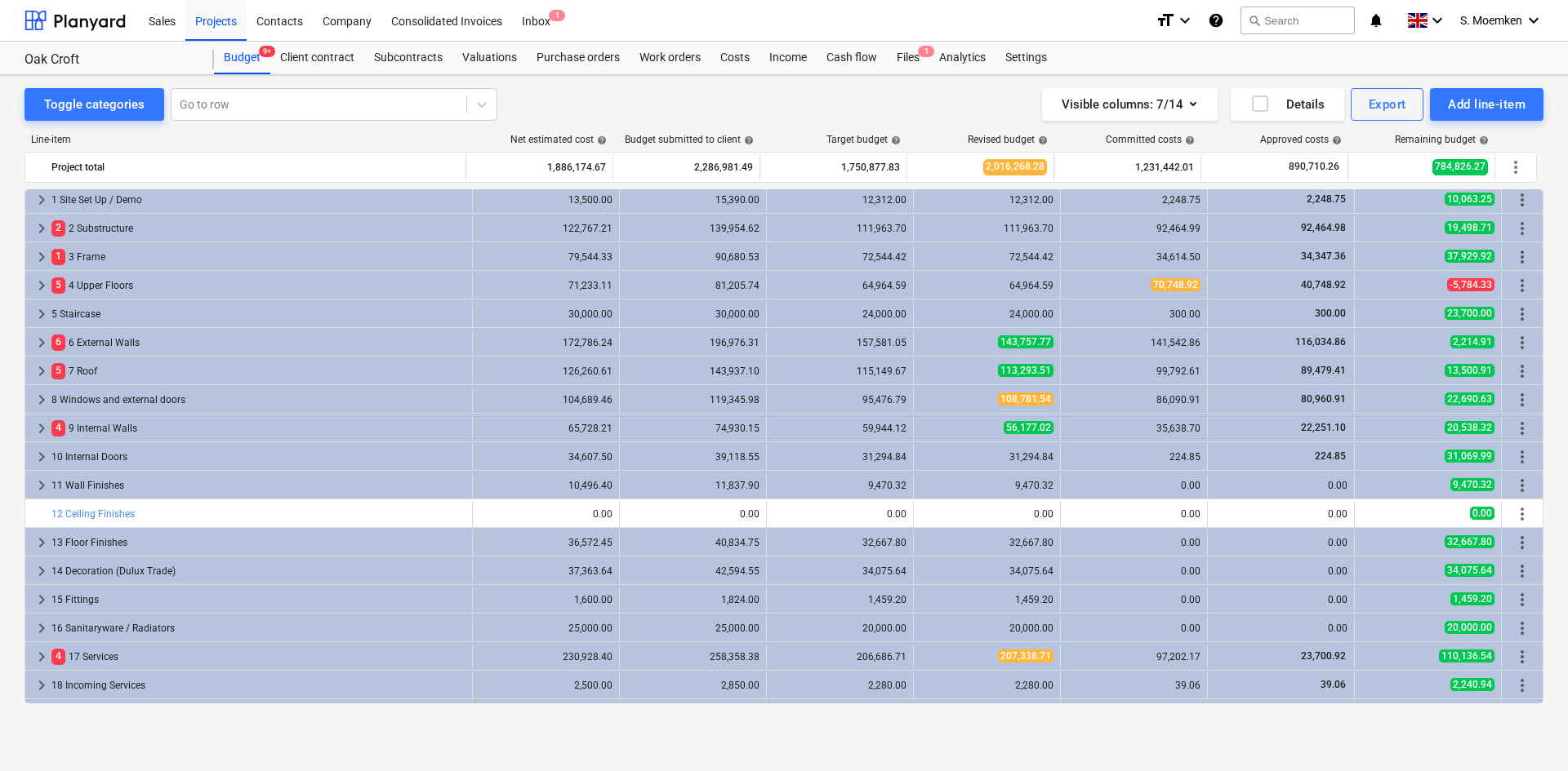
scroll to position [0, 0]
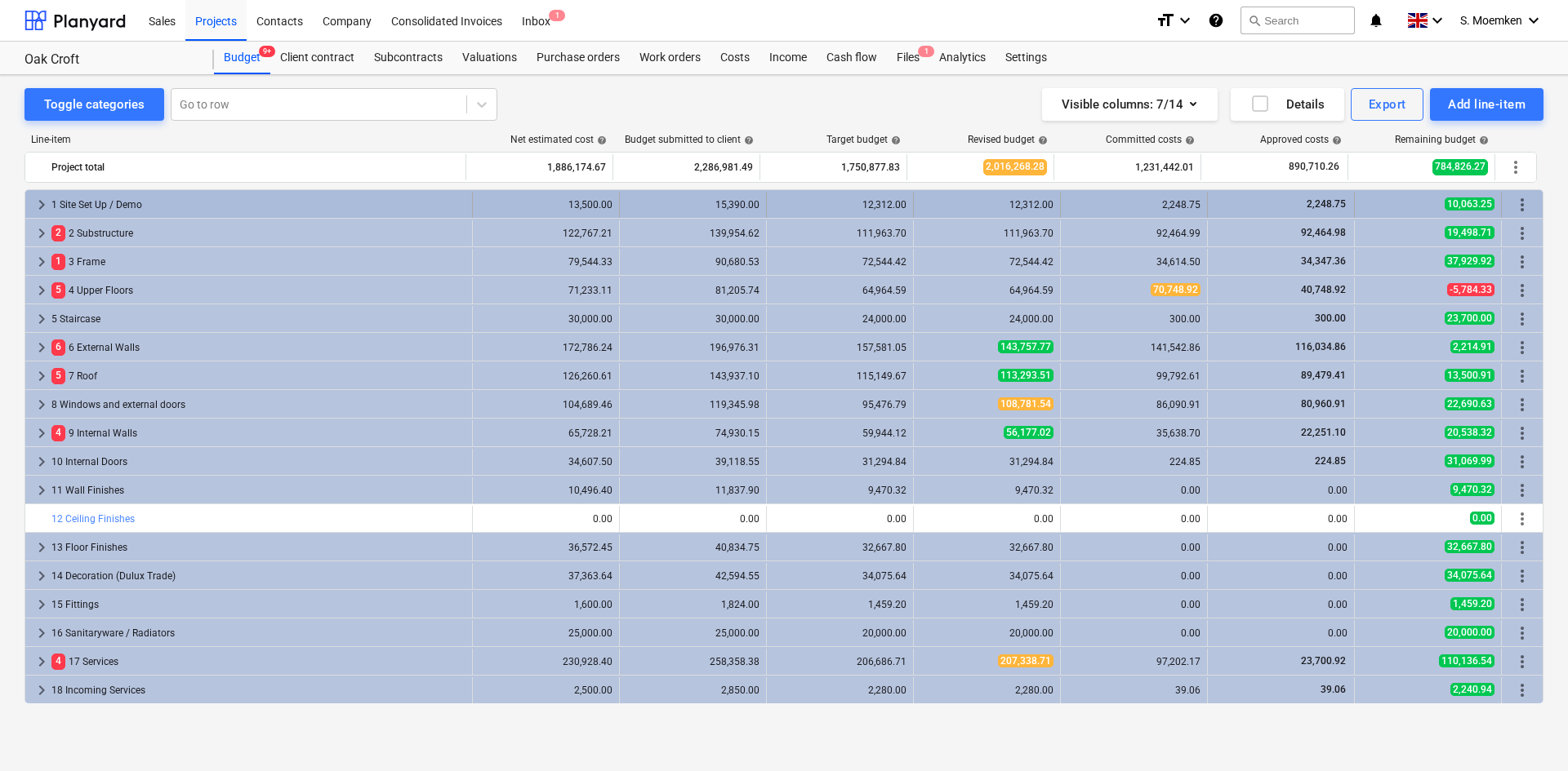
click at [44, 200] on span "keyboard_arrow_right" at bounding box center [41, 205] width 20 height 20
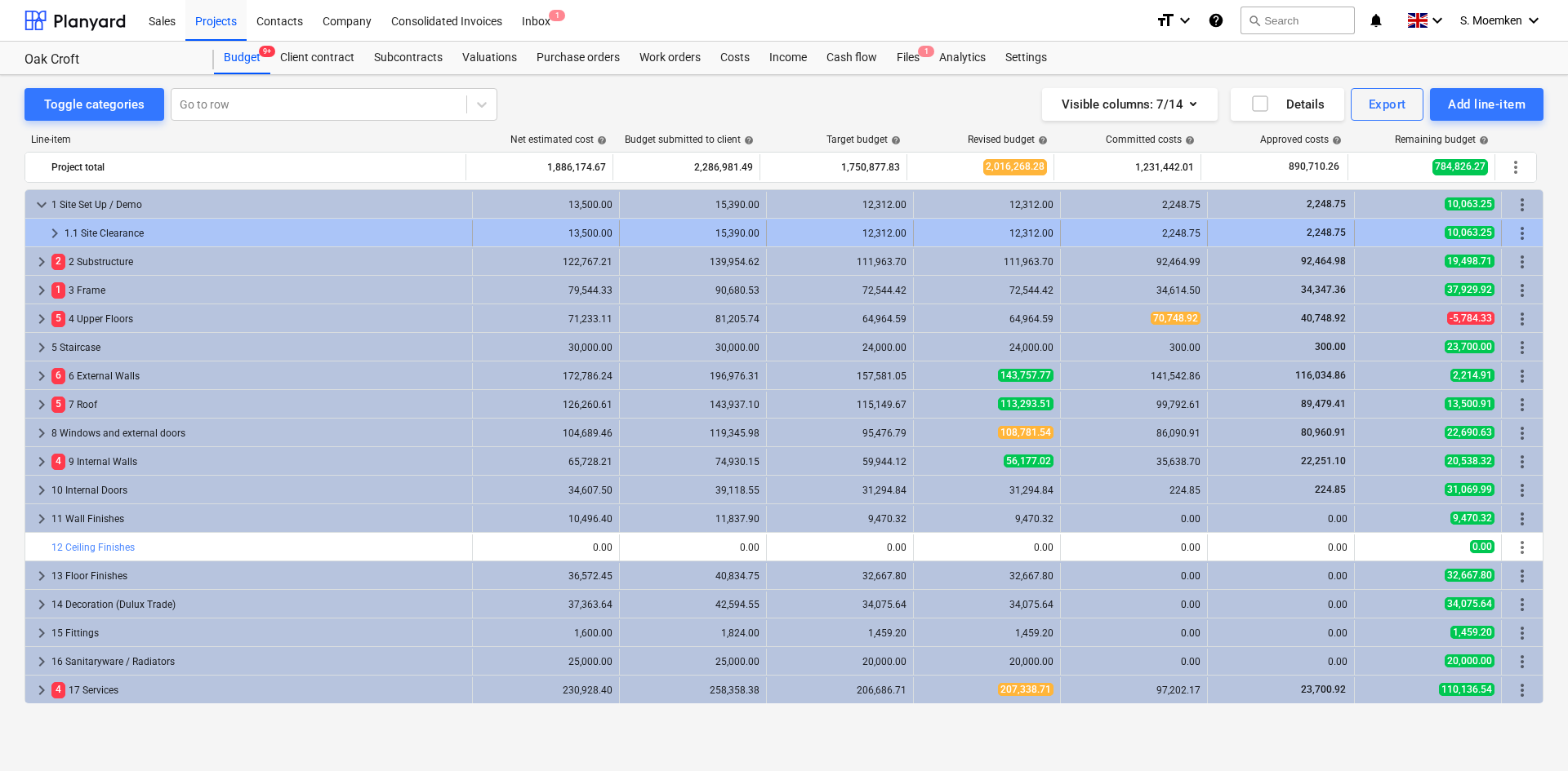
click at [54, 227] on span "keyboard_arrow_right" at bounding box center [55, 233] width 20 height 20
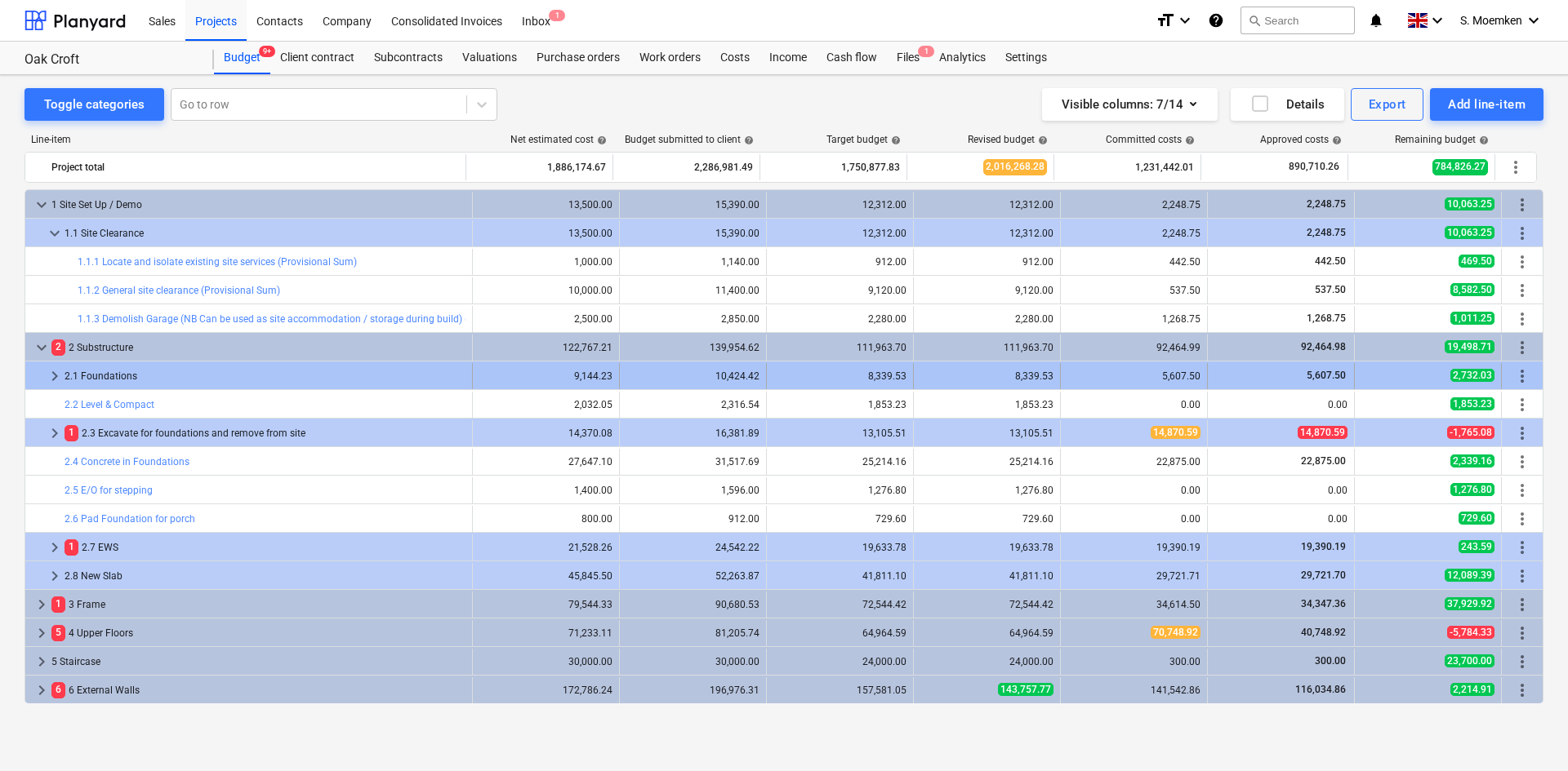
click at [54, 374] on span "keyboard_arrow_right" at bounding box center [55, 376] width 20 height 20
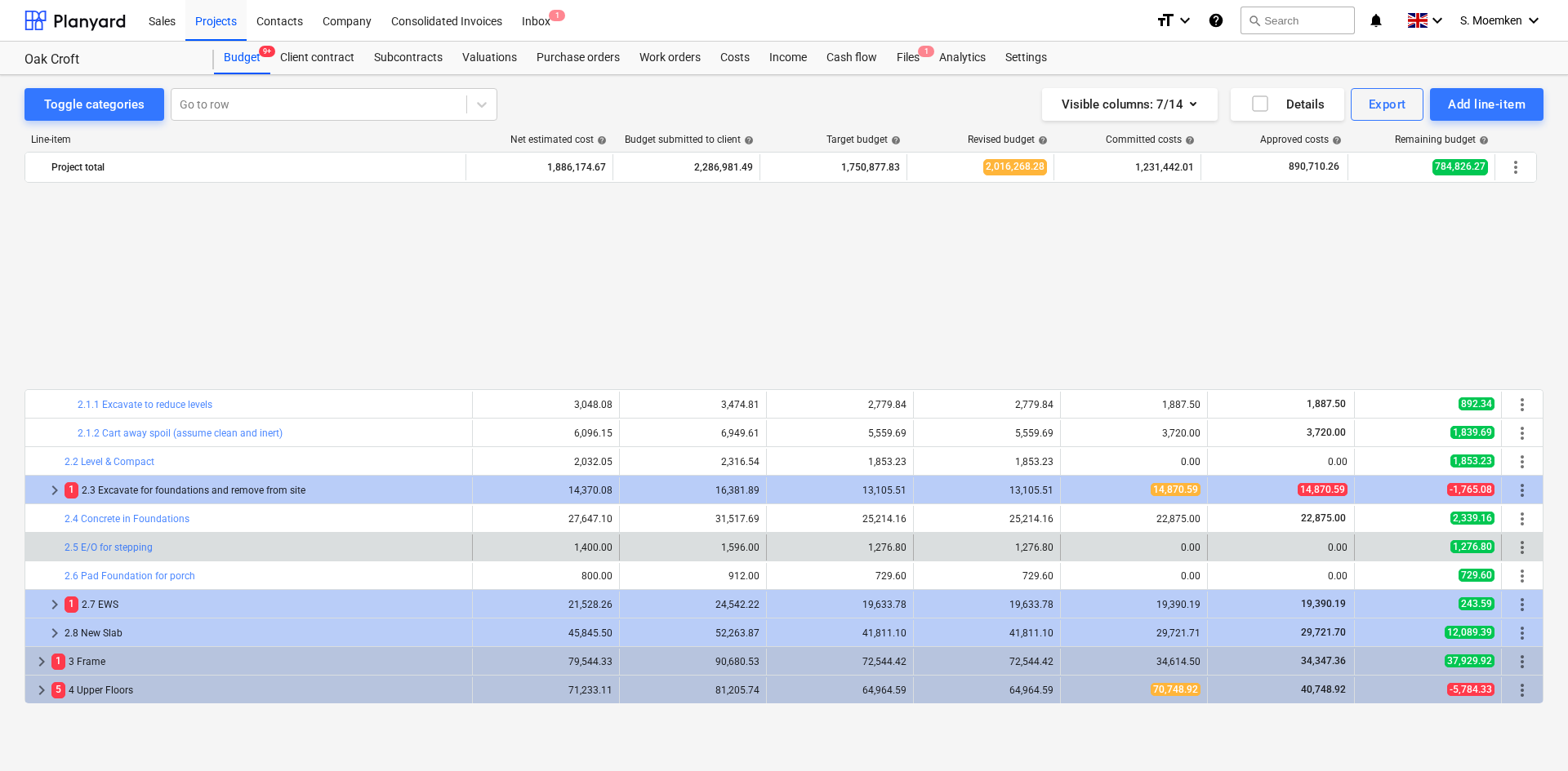
scroll to position [245, 0]
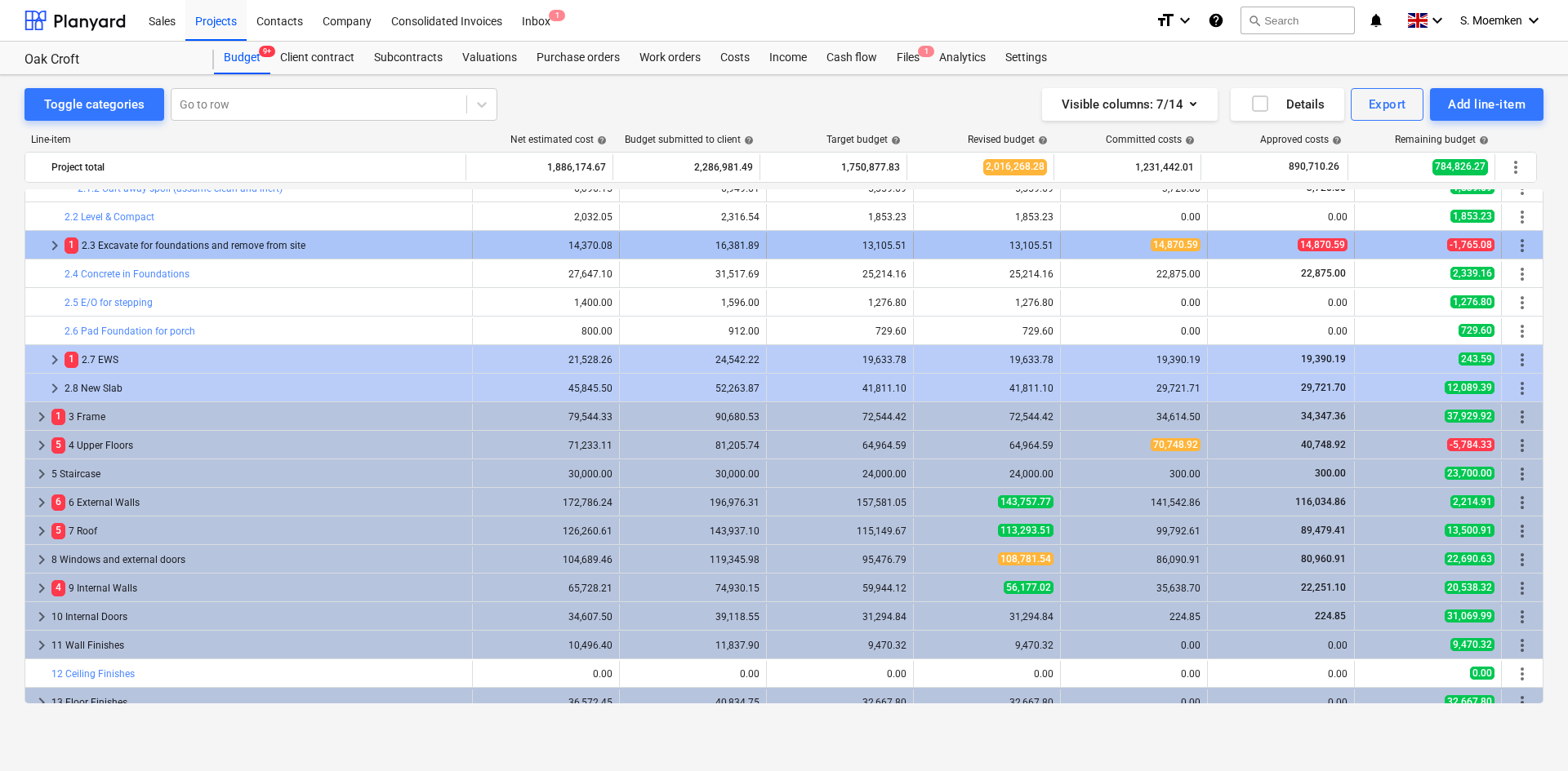
click at [49, 245] on span "keyboard_arrow_right" at bounding box center [55, 246] width 20 height 20
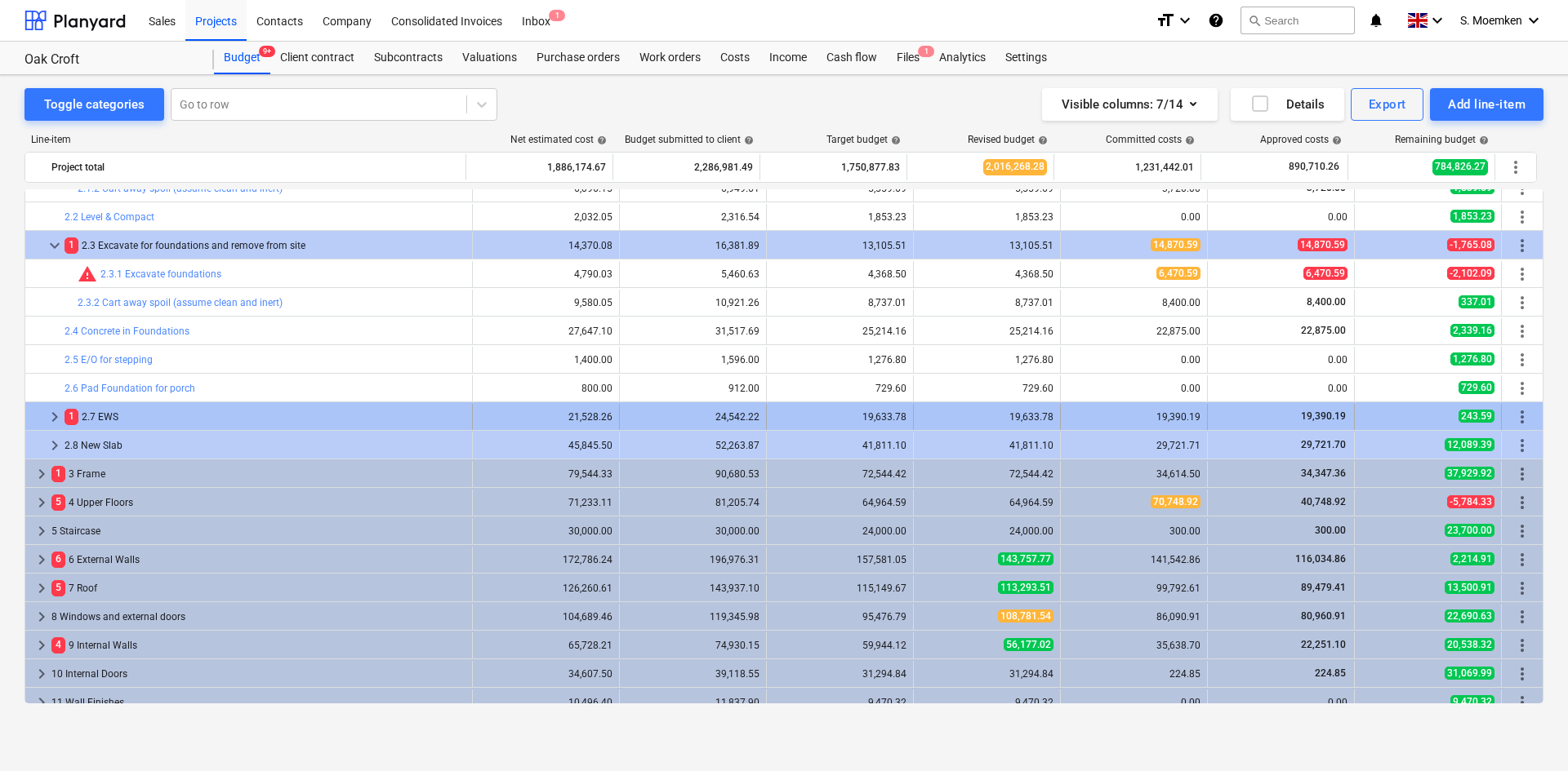
click at [53, 414] on span "keyboard_arrow_right" at bounding box center [55, 418] width 20 height 20
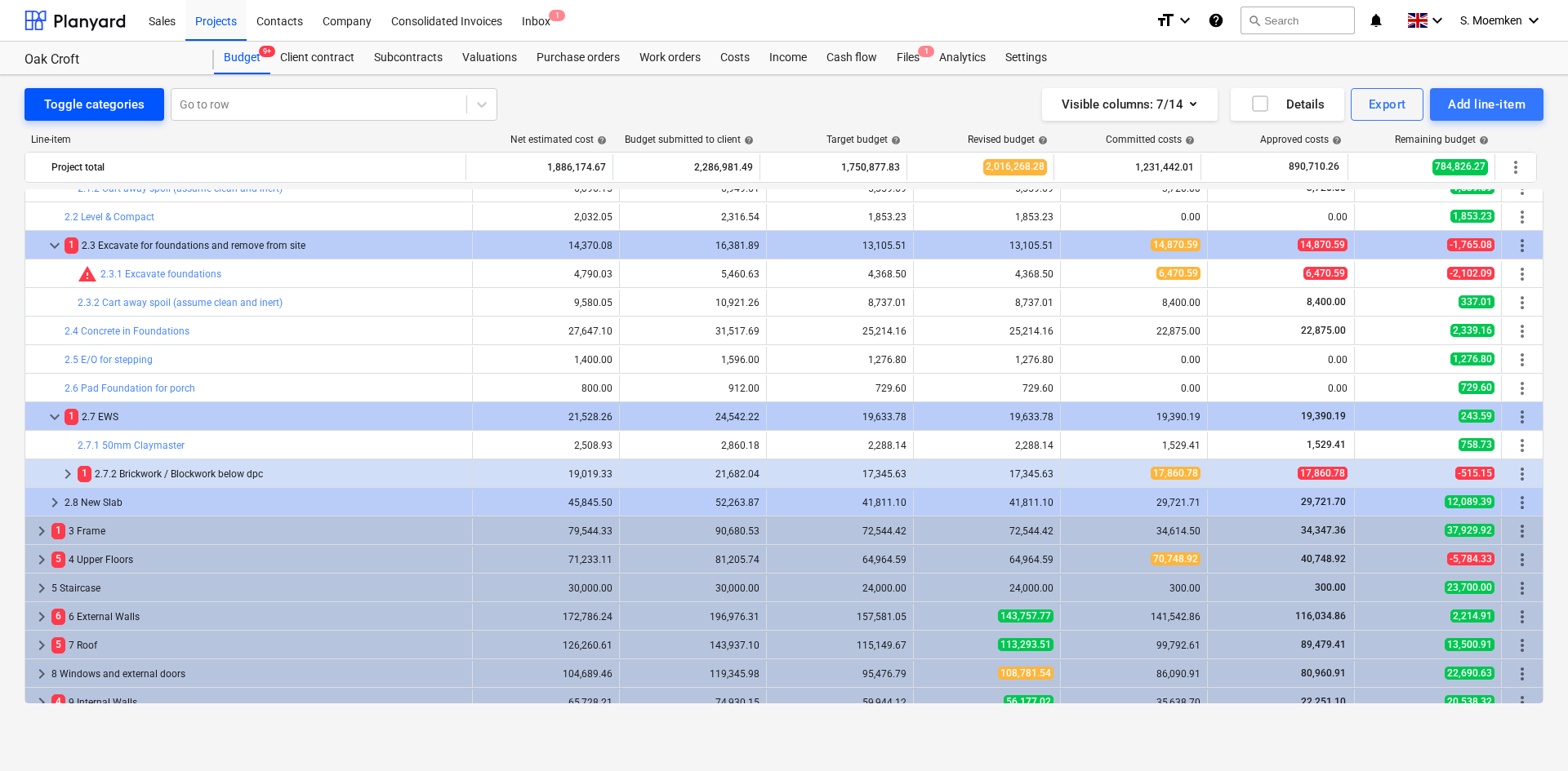
click at [106, 106] on div "Toggle categories" at bounding box center [95, 104] width 100 height 22
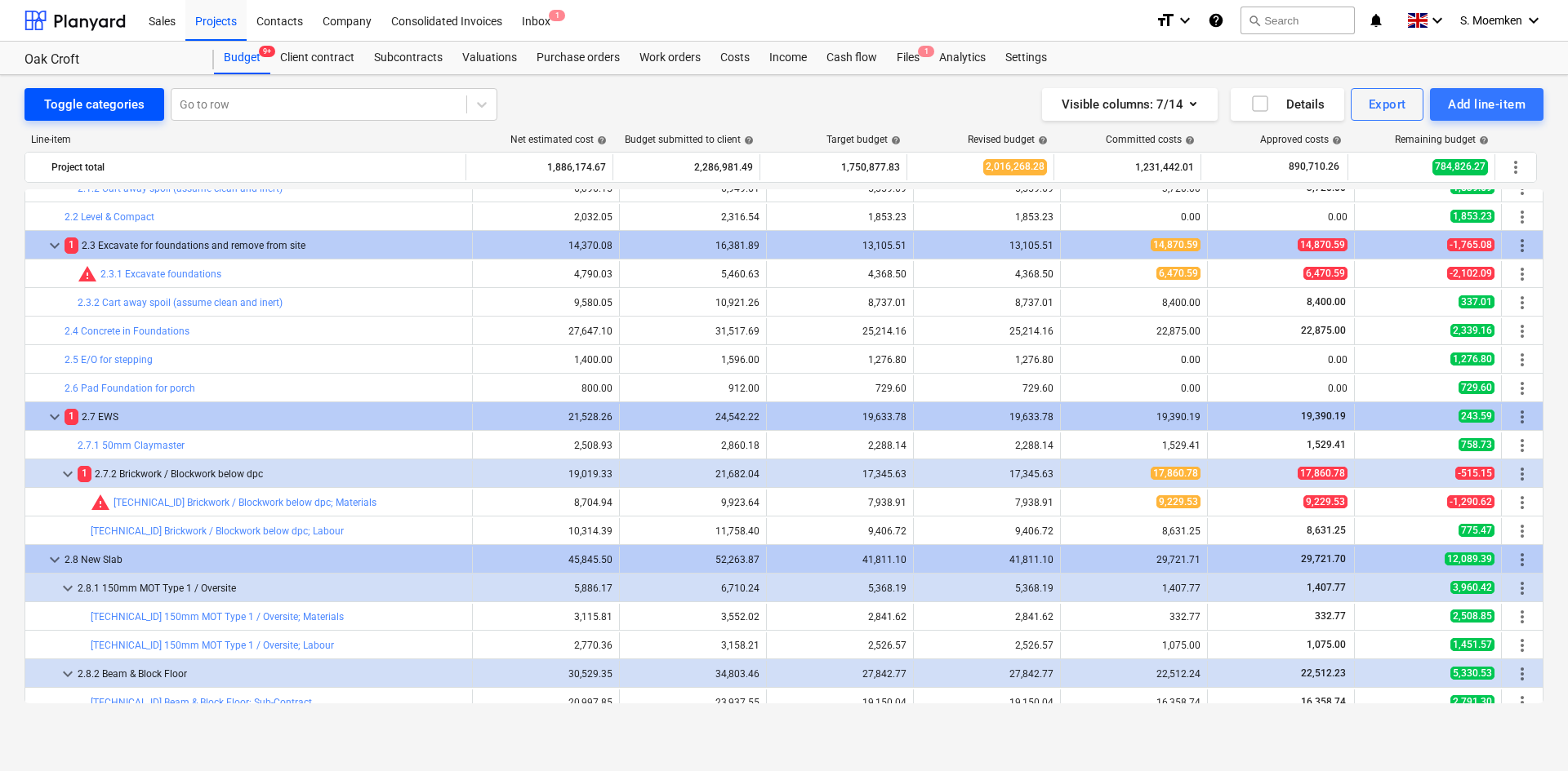
click at [106, 106] on div "Toggle categories" at bounding box center [95, 104] width 100 height 22
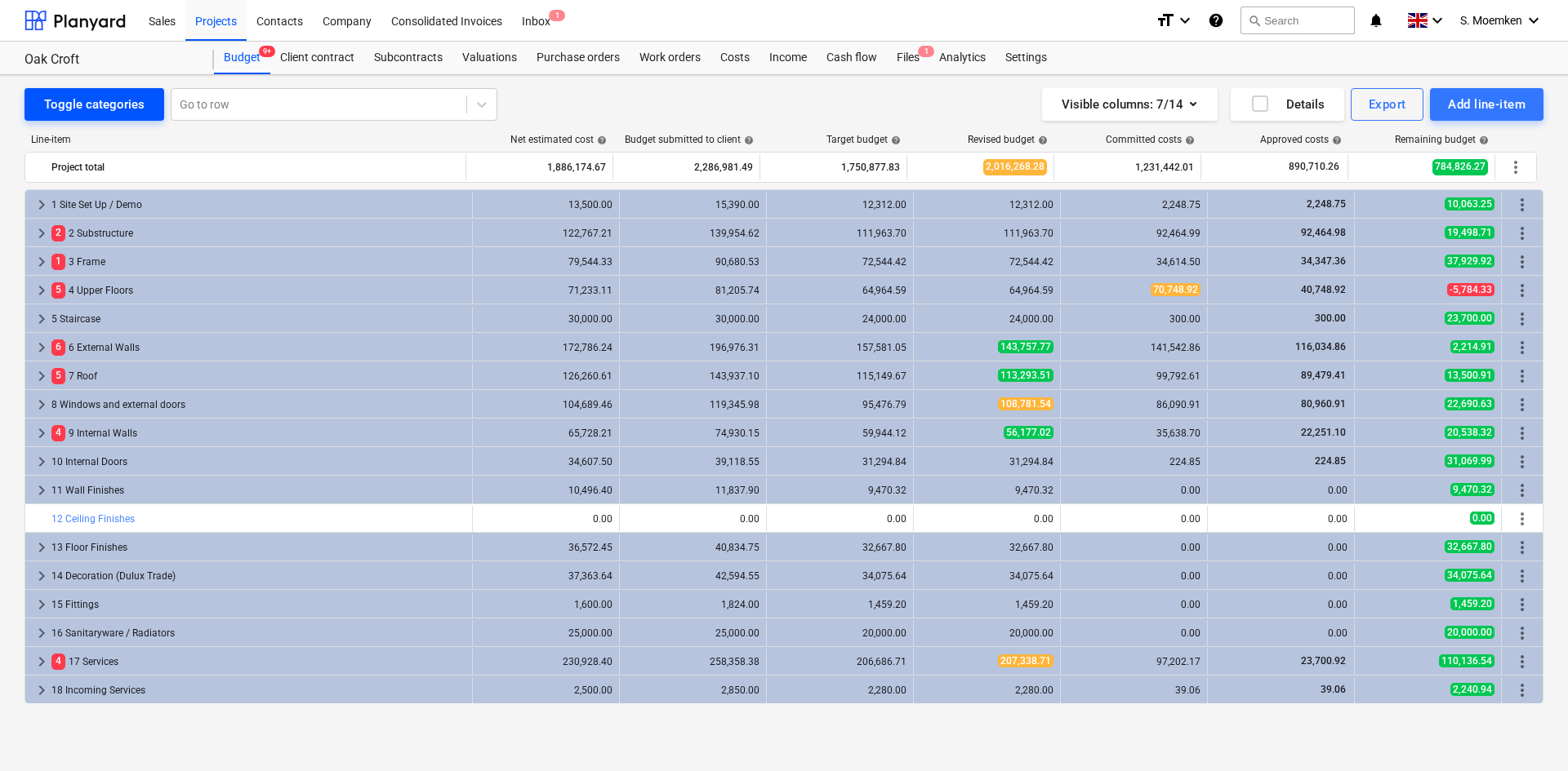
scroll to position [200, 0]
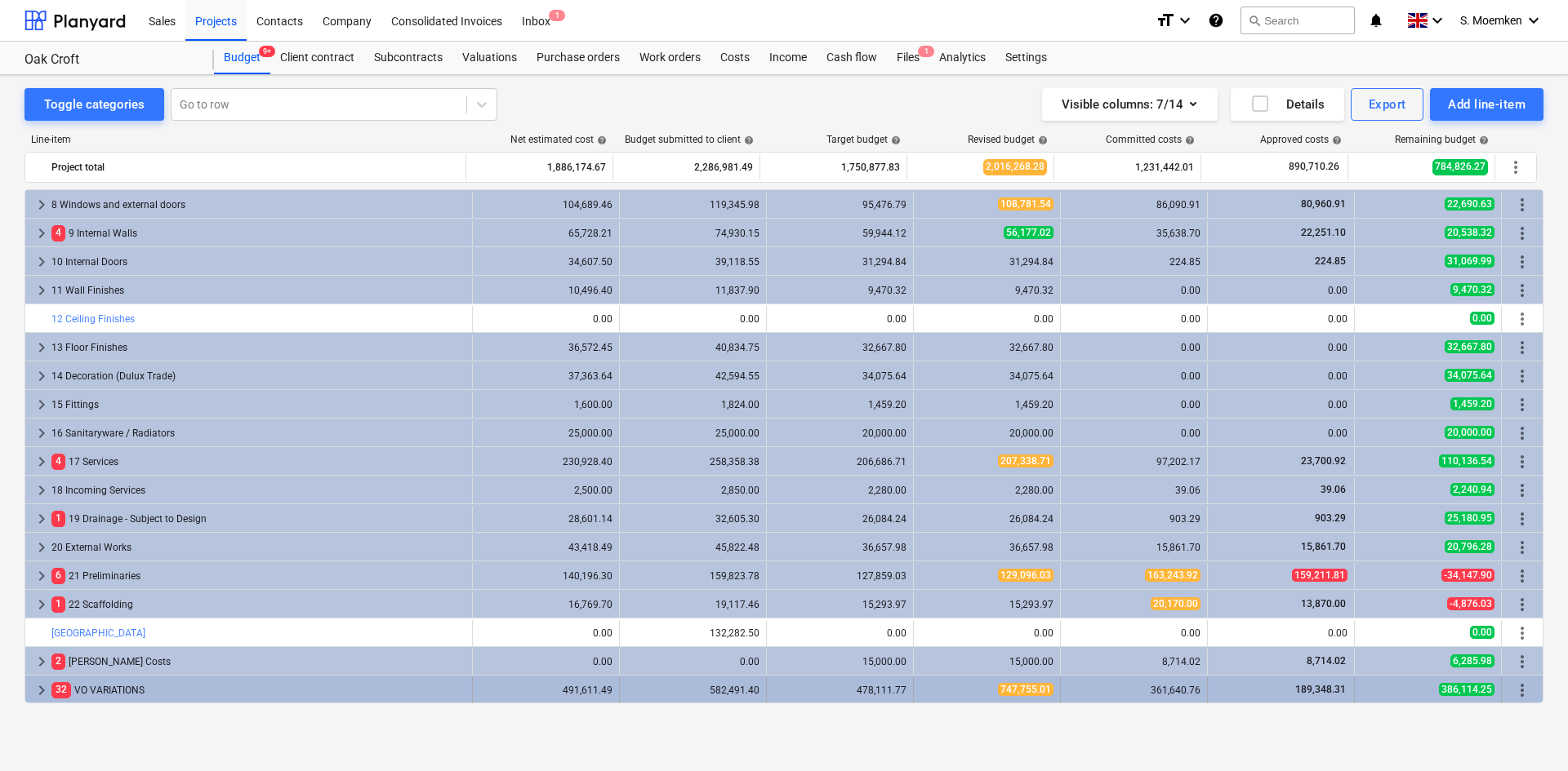
click at [36, 691] on span "keyboard_arrow_right" at bounding box center [41, 690] width 20 height 20
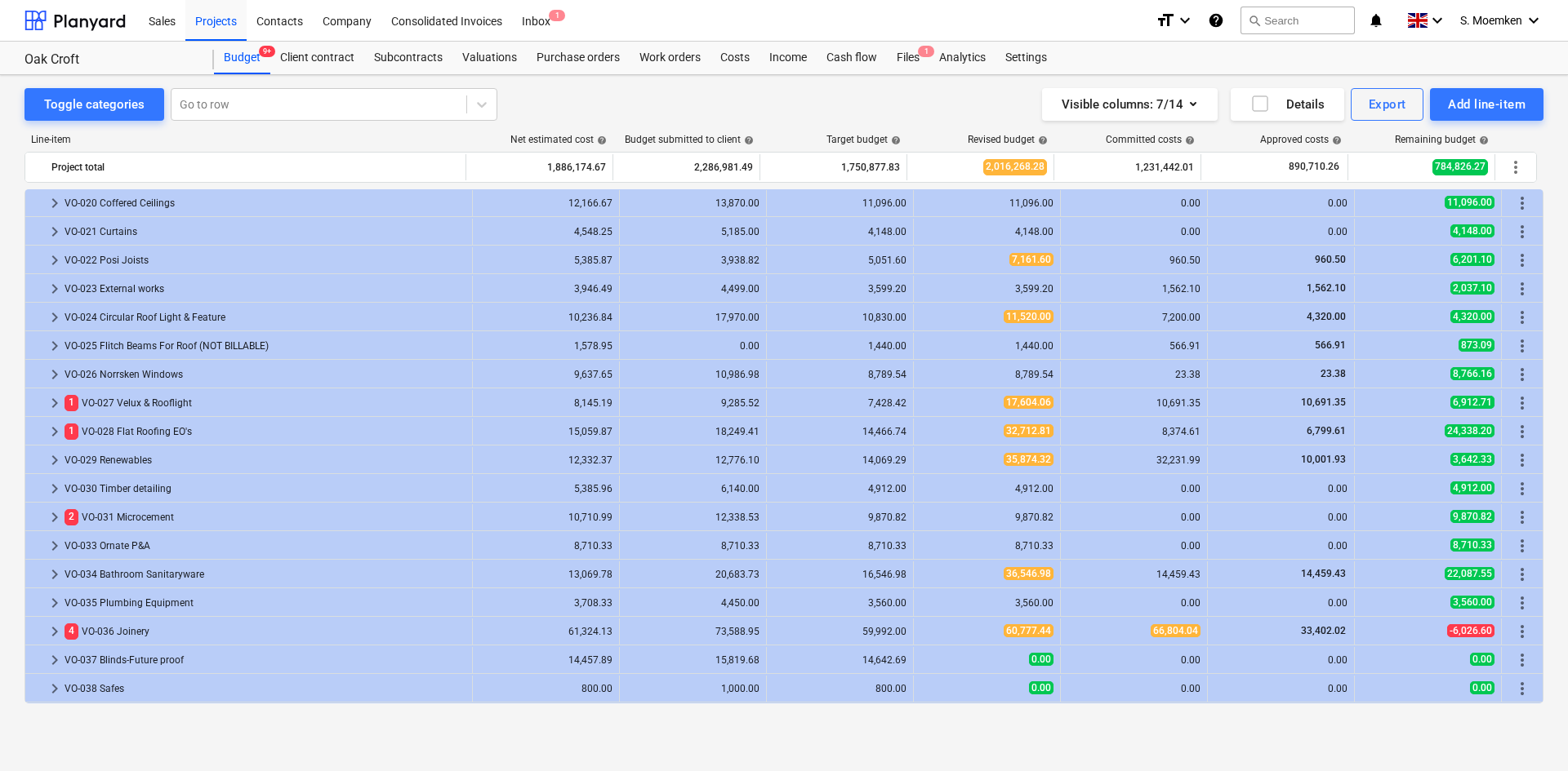
scroll to position [1261, 0]
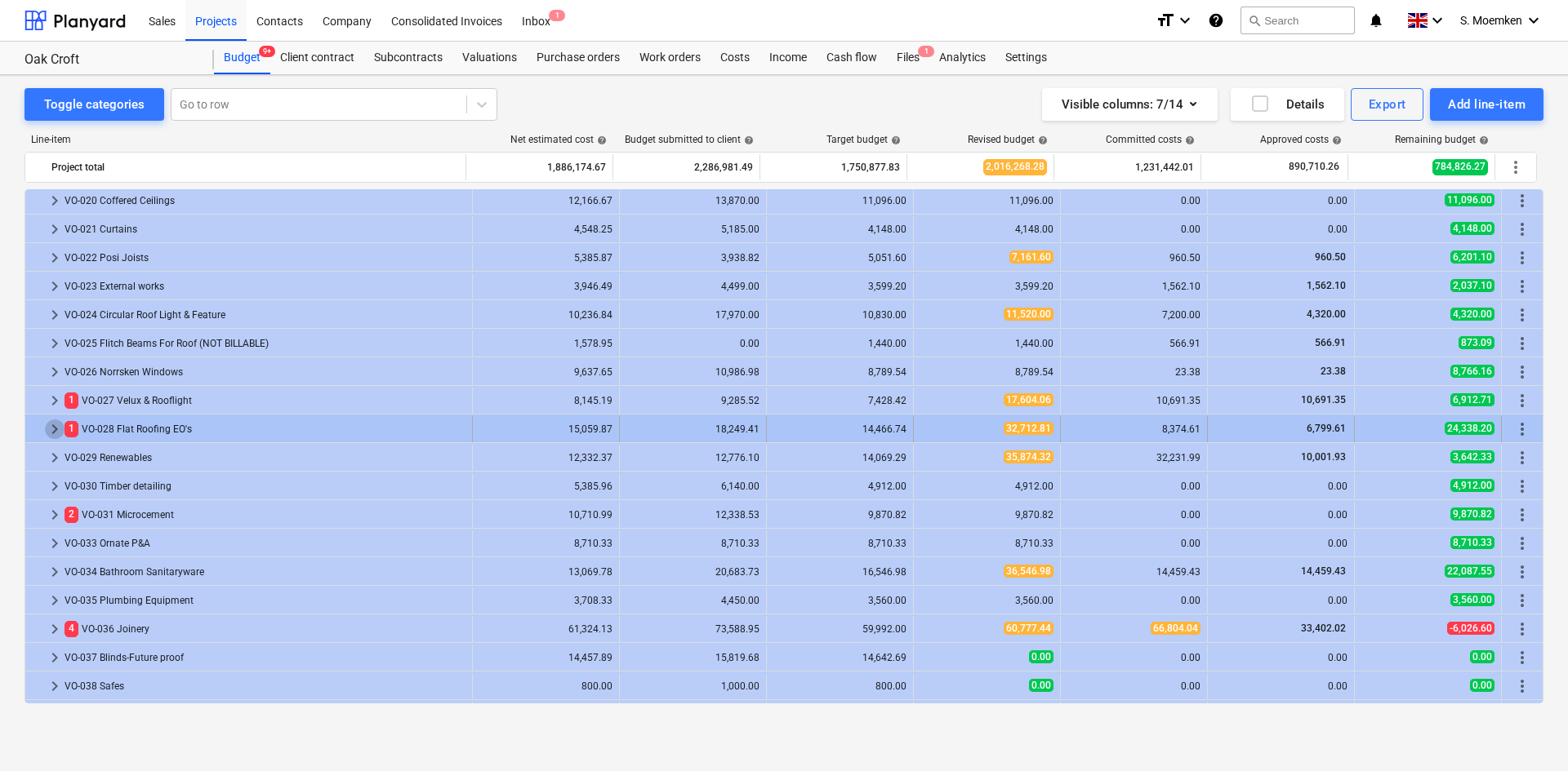
click at [54, 427] on span "keyboard_arrow_right" at bounding box center [55, 429] width 20 height 20
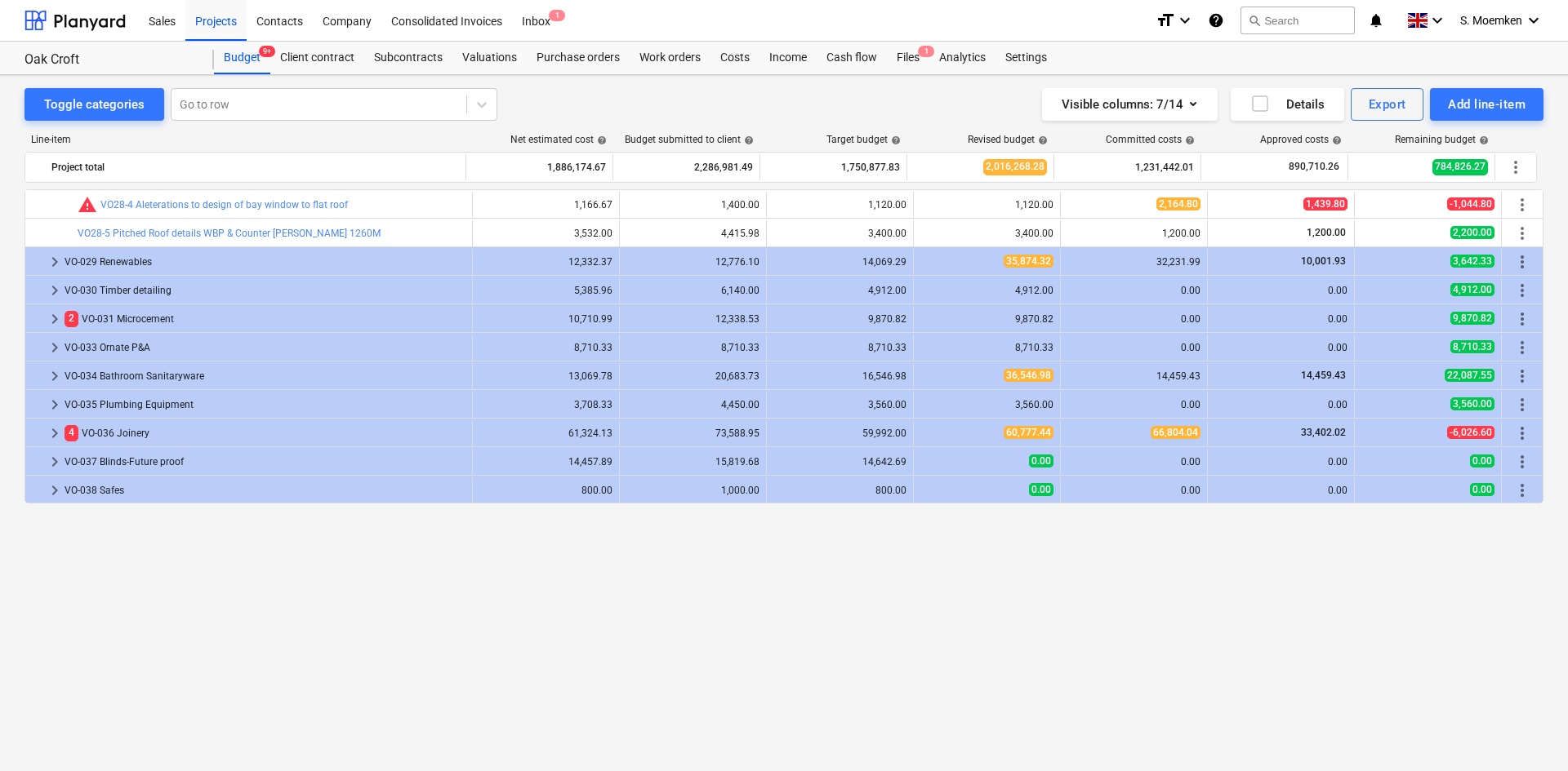
scroll to position [1412, 0]
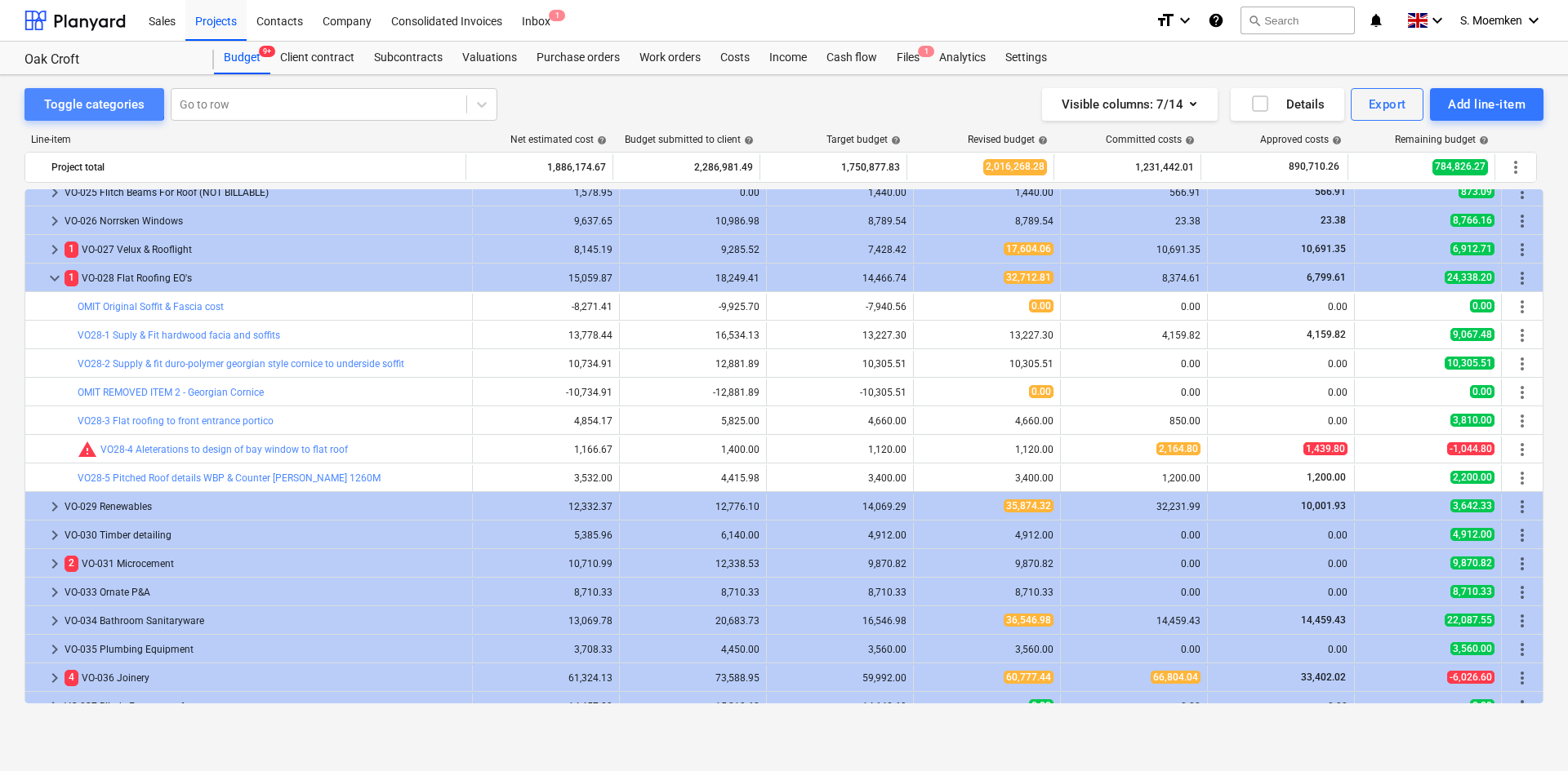
click at [94, 97] on div "Toggle categories" at bounding box center [95, 104] width 100 height 22
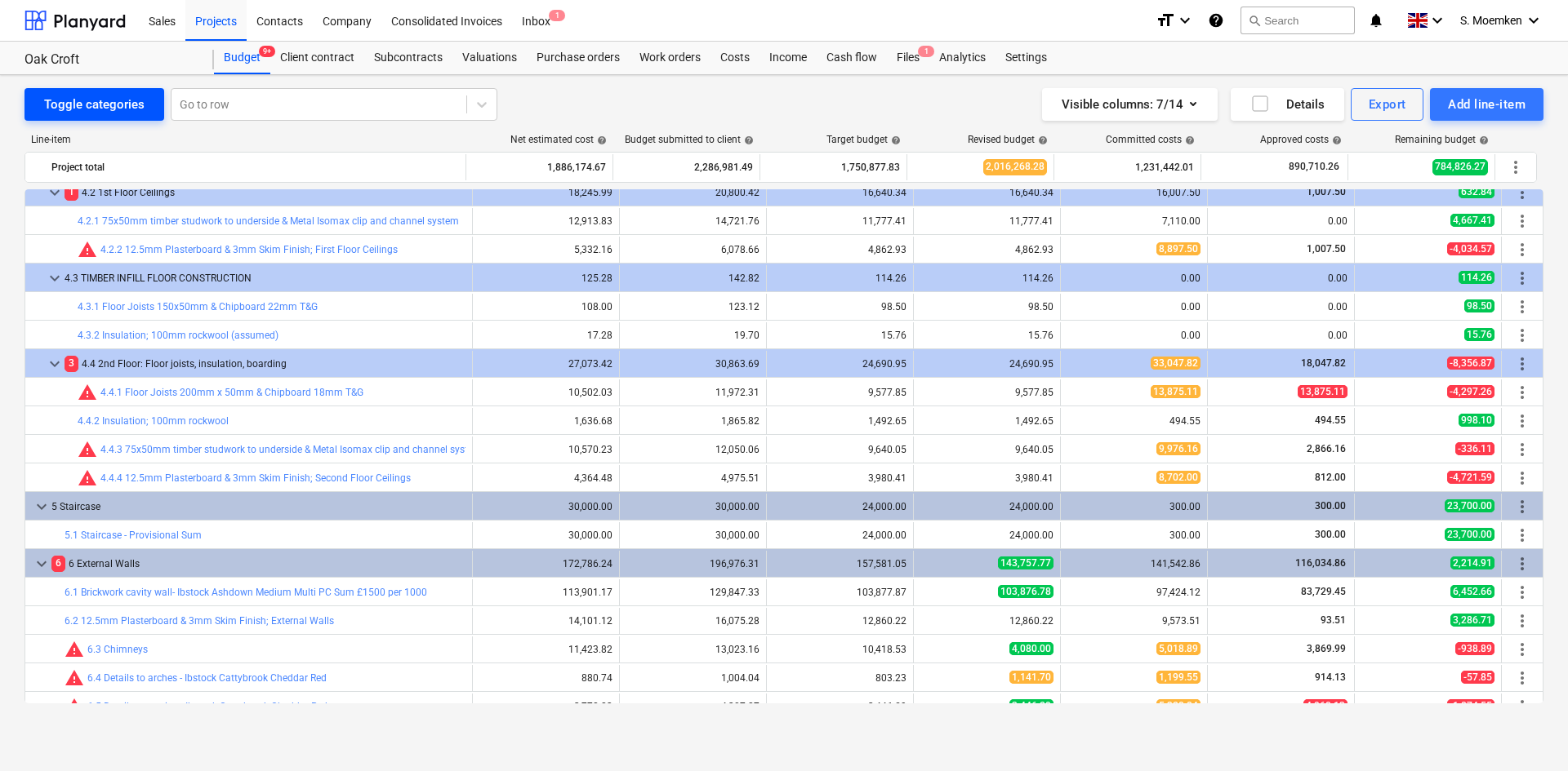
click at [94, 98] on div "Toggle categories" at bounding box center [95, 104] width 100 height 22
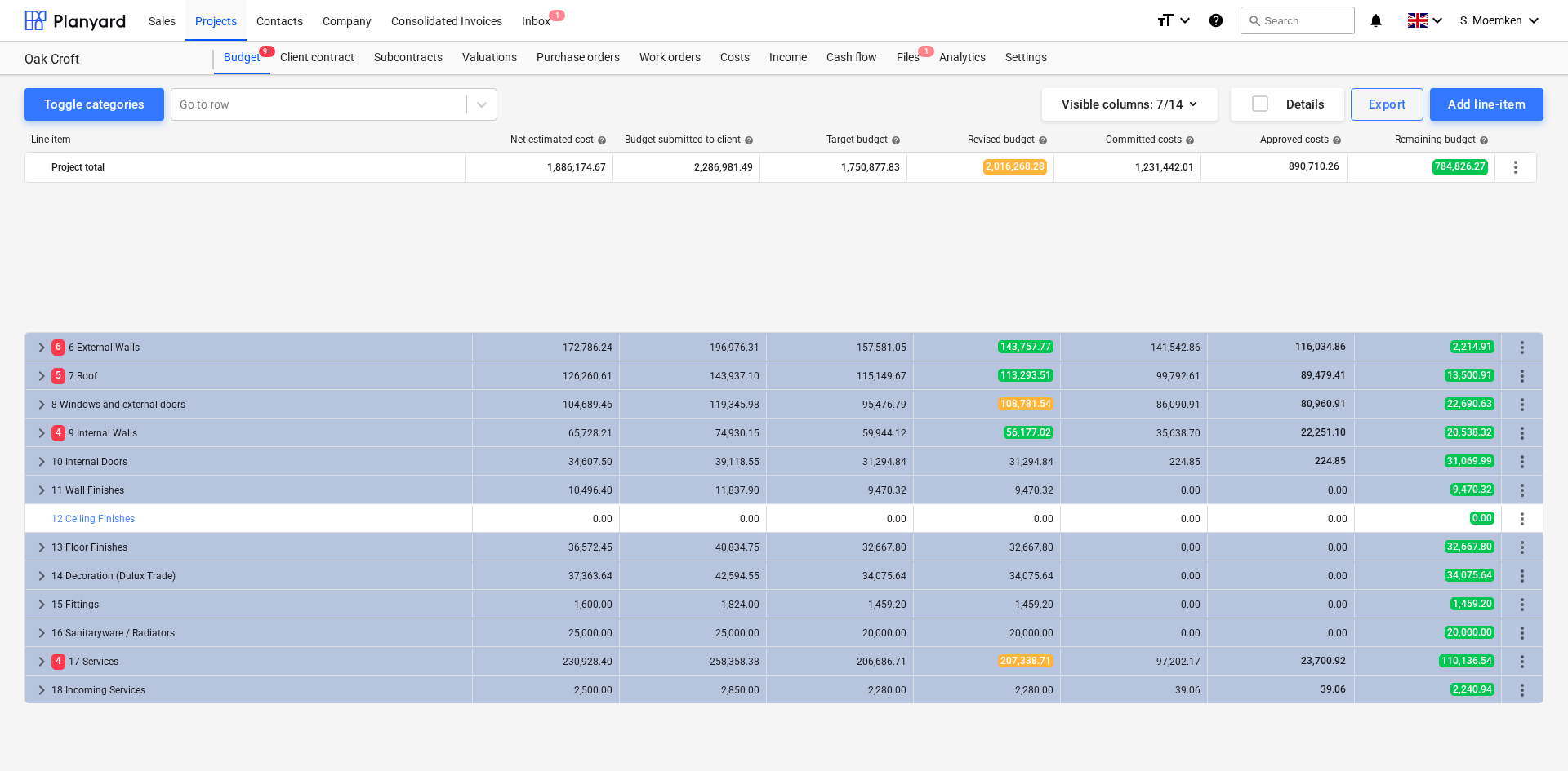
scroll to position [200, 0]
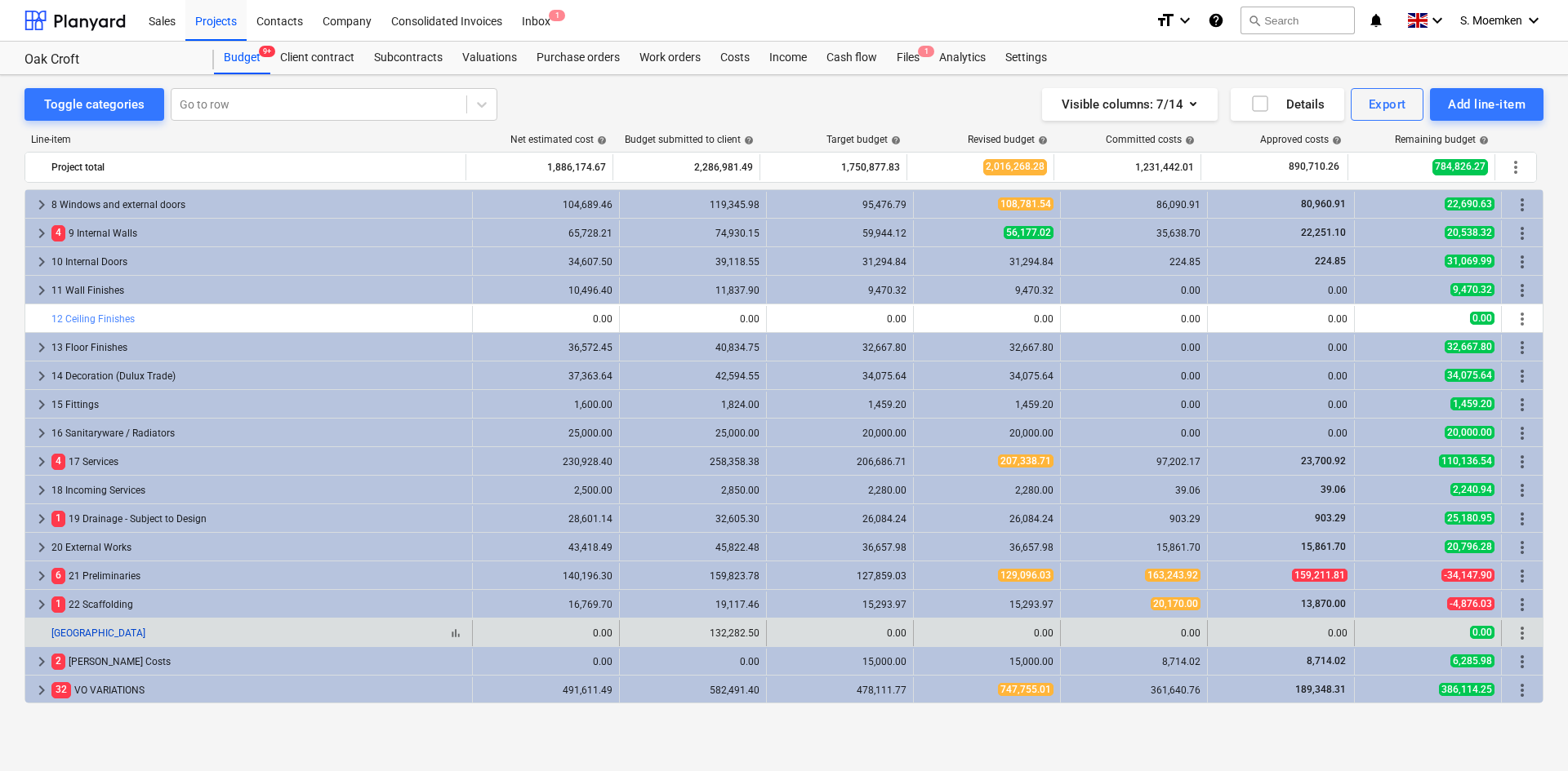
click at [79, 638] on link "[GEOGRAPHIC_DATA]" at bounding box center [98, 634] width 94 height 12
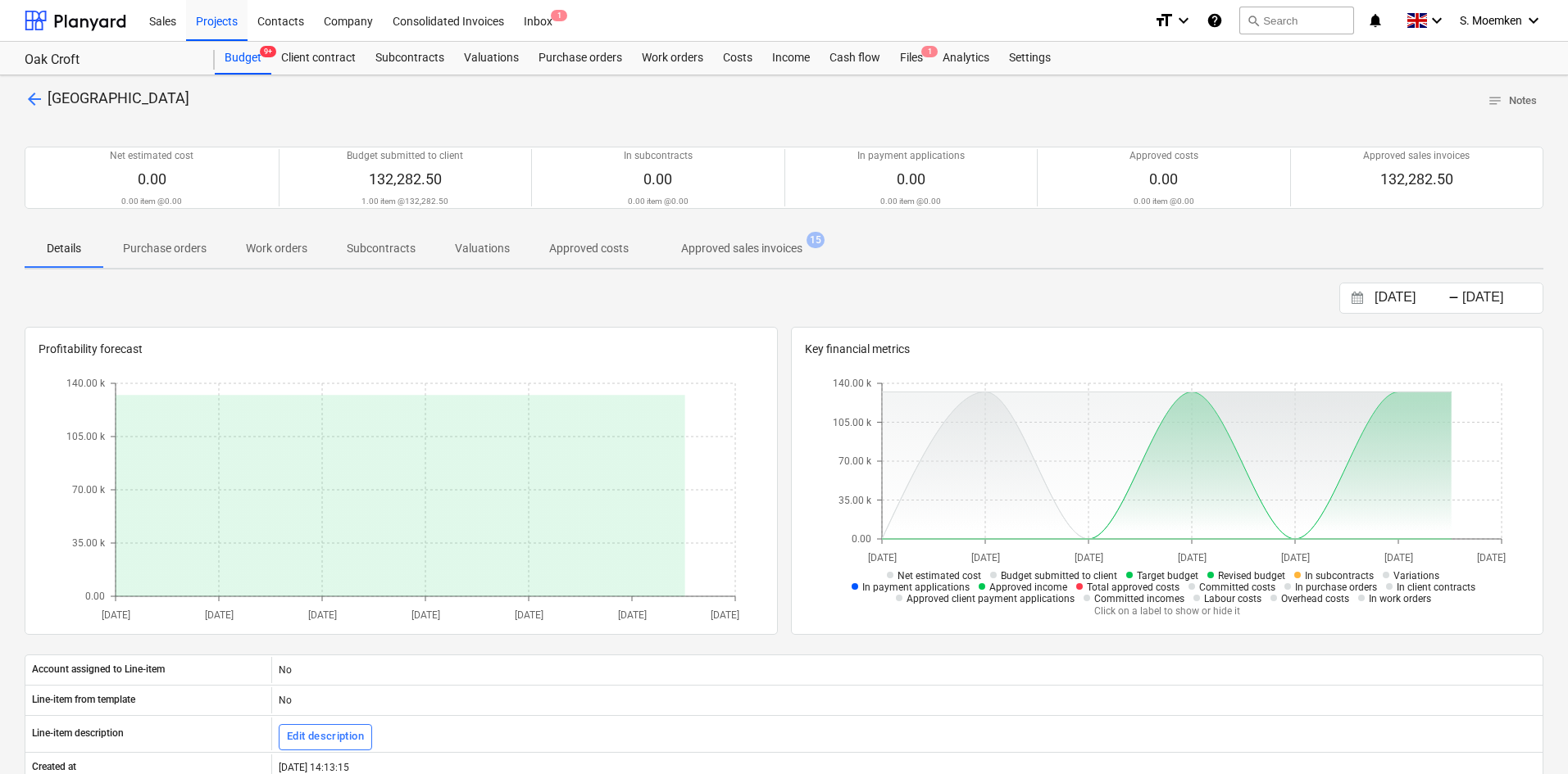
click at [33, 103] on span "arrow_back" at bounding box center [35, 99] width 20 height 20
